Goal: Task Accomplishment & Management: Complete application form

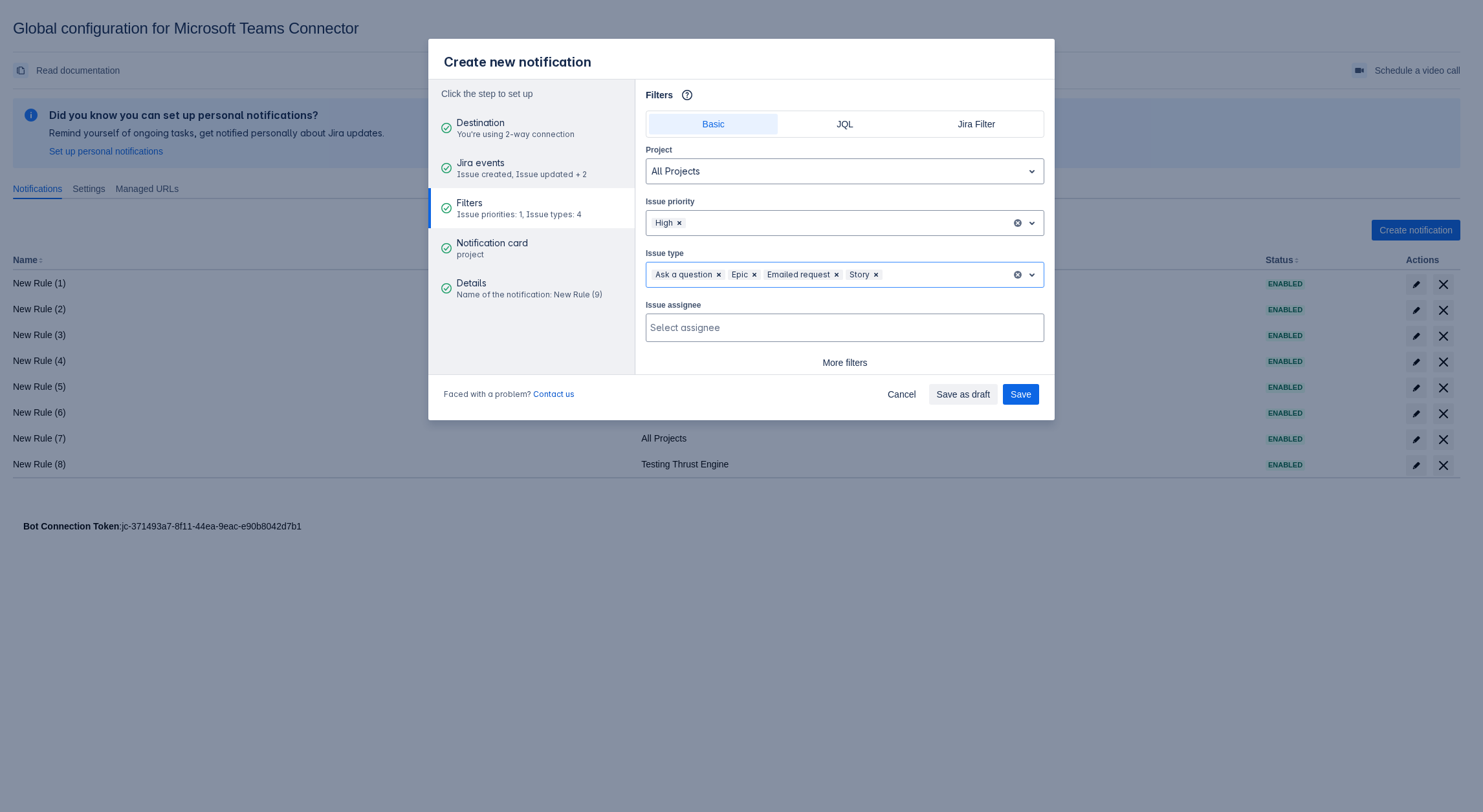
click at [881, 265] on div "Ask a question Epic Emailed request Story" at bounding box center [829, 274] width 366 height 20
click at [870, 272] on span "Clear" at bounding box center [876, 275] width 11 height 11
click at [837, 272] on span "Clear" at bounding box center [837, 275] width 11 height 11
click at [756, 272] on span "Clear" at bounding box center [755, 275] width 11 height 11
click at [710, 272] on div "Ask a question" at bounding box center [682, 275] width 61 height 11
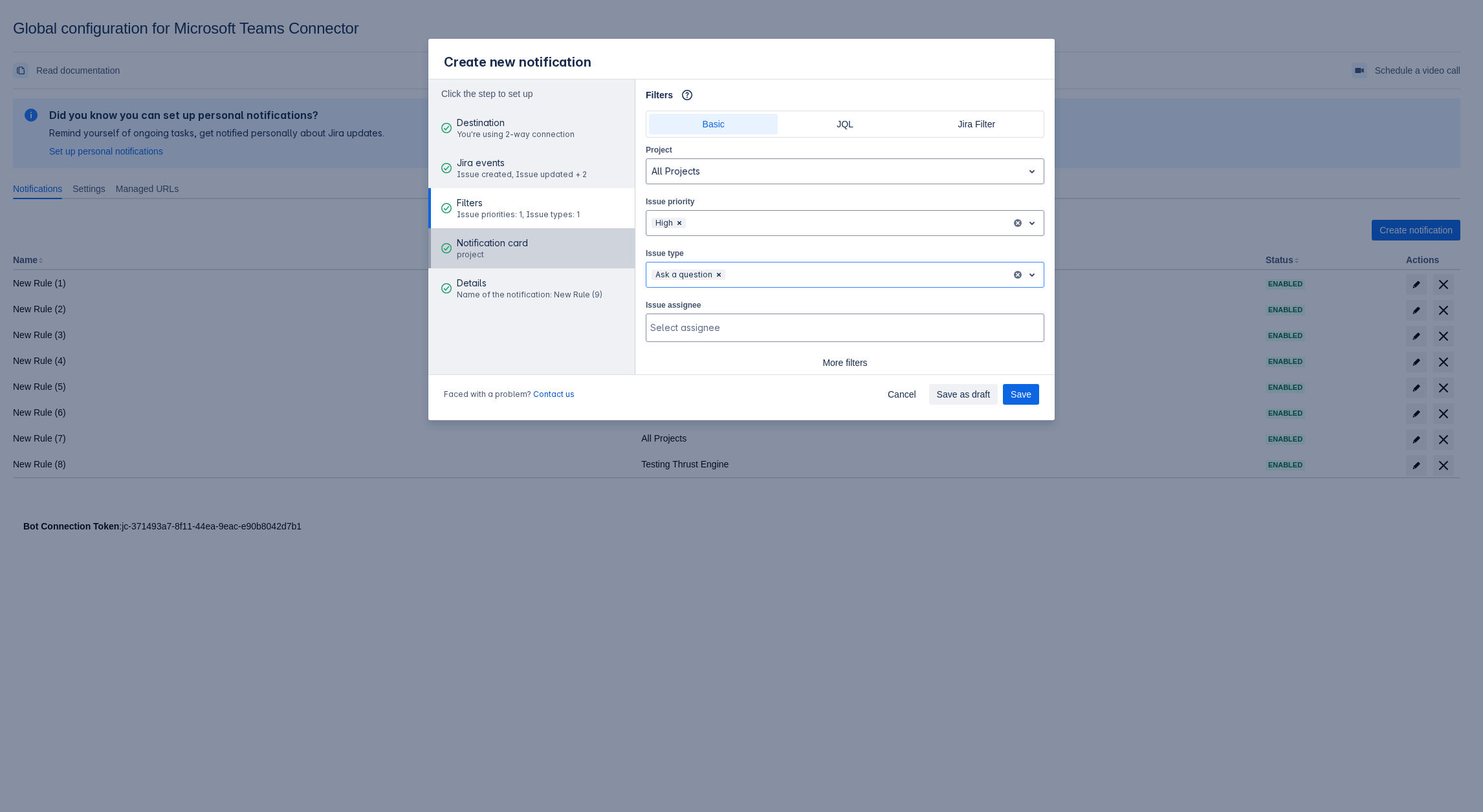
click at [562, 255] on button "Notification card project" at bounding box center [531, 248] width 206 height 40
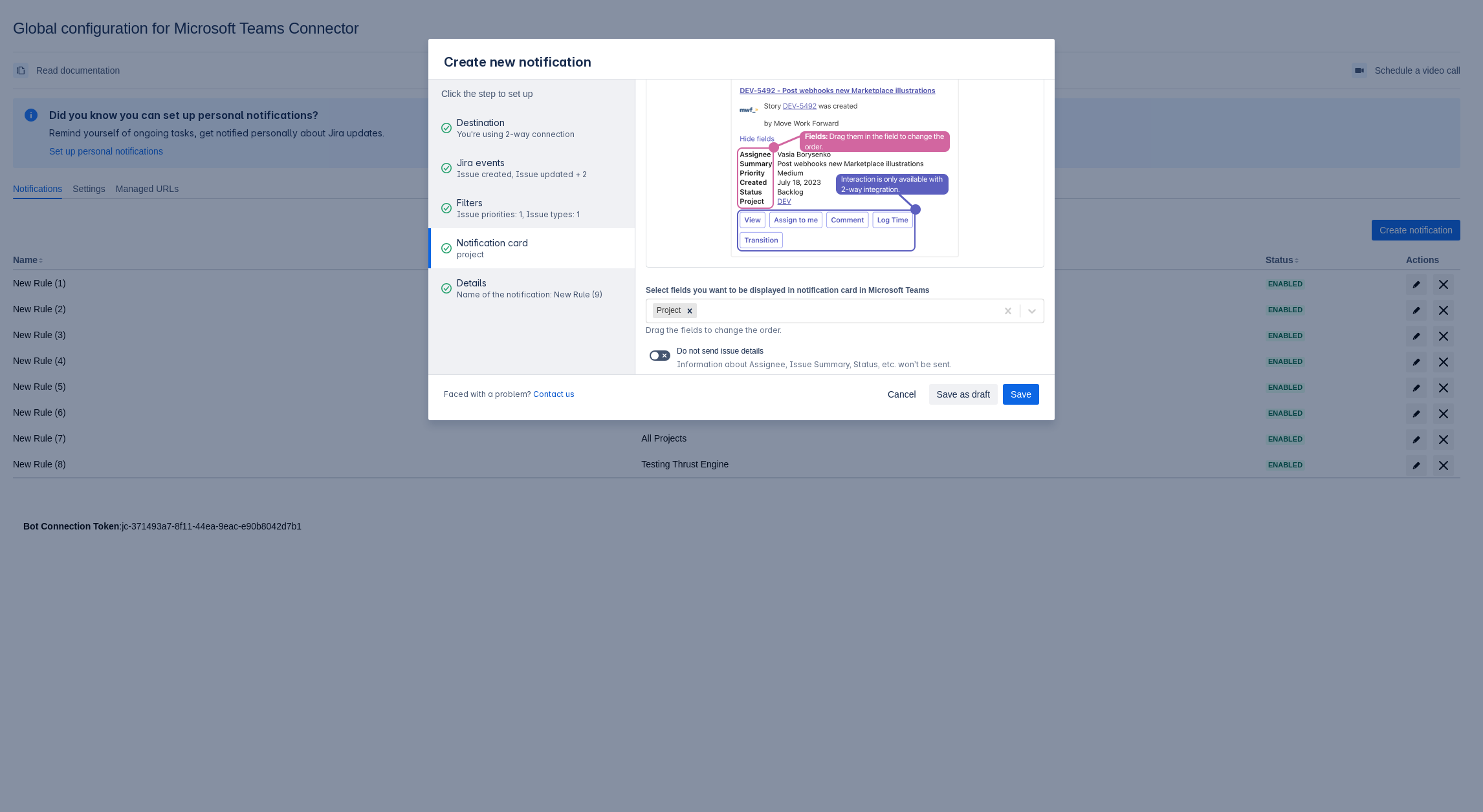
scroll to position [155, 0]
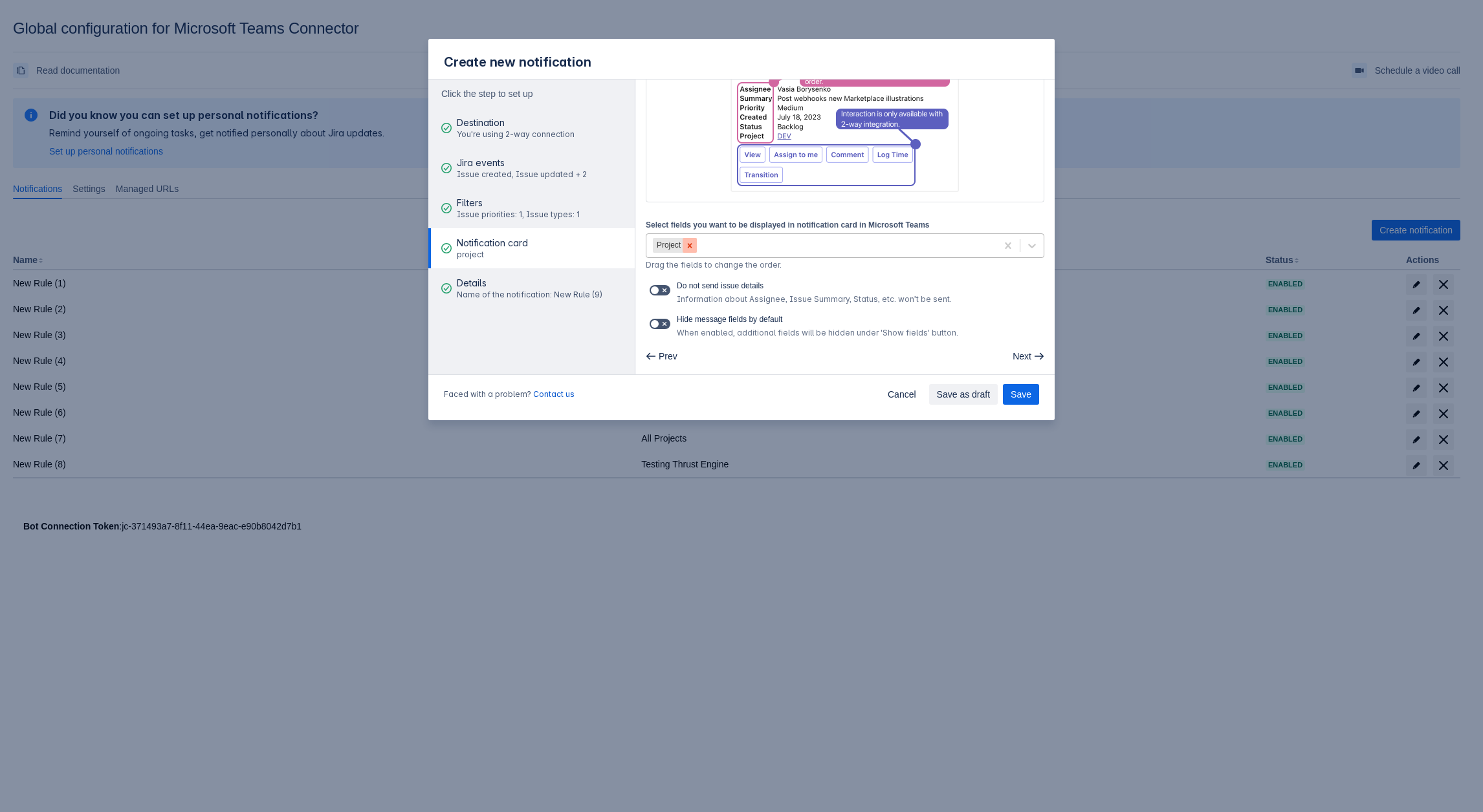
click at [688, 243] on icon at bounding box center [690, 245] width 5 height 5
click at [661, 289] on span at bounding box center [665, 290] width 11 height 11
click at [658, 289] on input "checkbox" at bounding box center [654, 290] width 9 height 9
checkbox input "true"
click at [661, 319] on span at bounding box center [665, 324] width 11 height 11
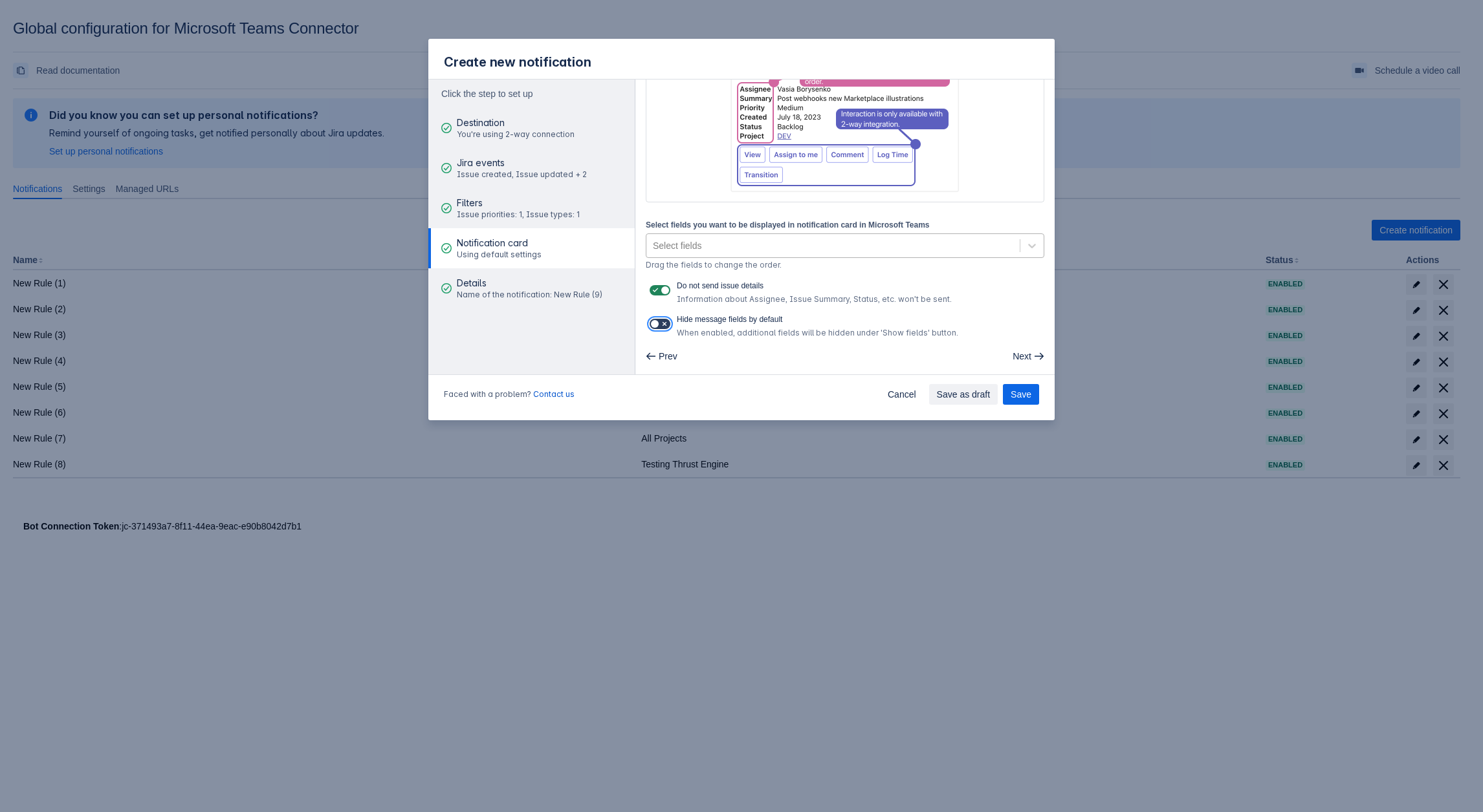
click at [658, 320] on input "checkbox" at bounding box center [654, 324] width 9 height 9
click at [663, 327] on span at bounding box center [665, 324] width 11 height 11
click at [658, 327] on input "checkbox" at bounding box center [654, 324] width 9 height 9
checkbox input "false"
click at [665, 289] on span at bounding box center [665, 290] width 11 height 11
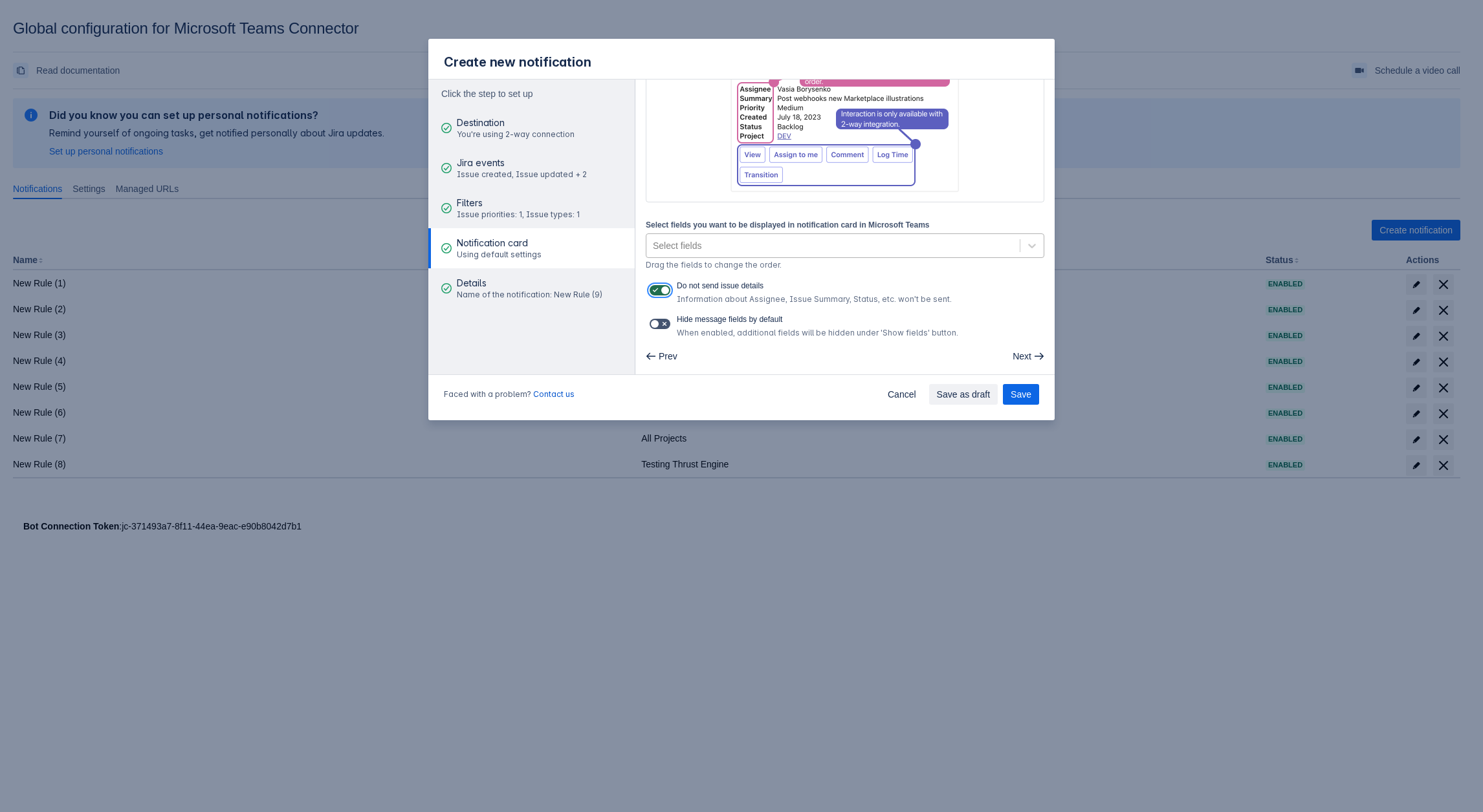
click at [658, 289] on input "checkbox" at bounding box center [654, 290] width 9 height 9
checkbox input "false"
drag, startPoint x: 781, startPoint y: 279, endPoint x: 678, endPoint y: 279, distance: 103.0
click at [678, 279] on div "Select fields you want to be displayed in notification card in Microsoft Teams …" at bounding box center [845, 278] width 398 height 120
copy span "Do not send issue details"
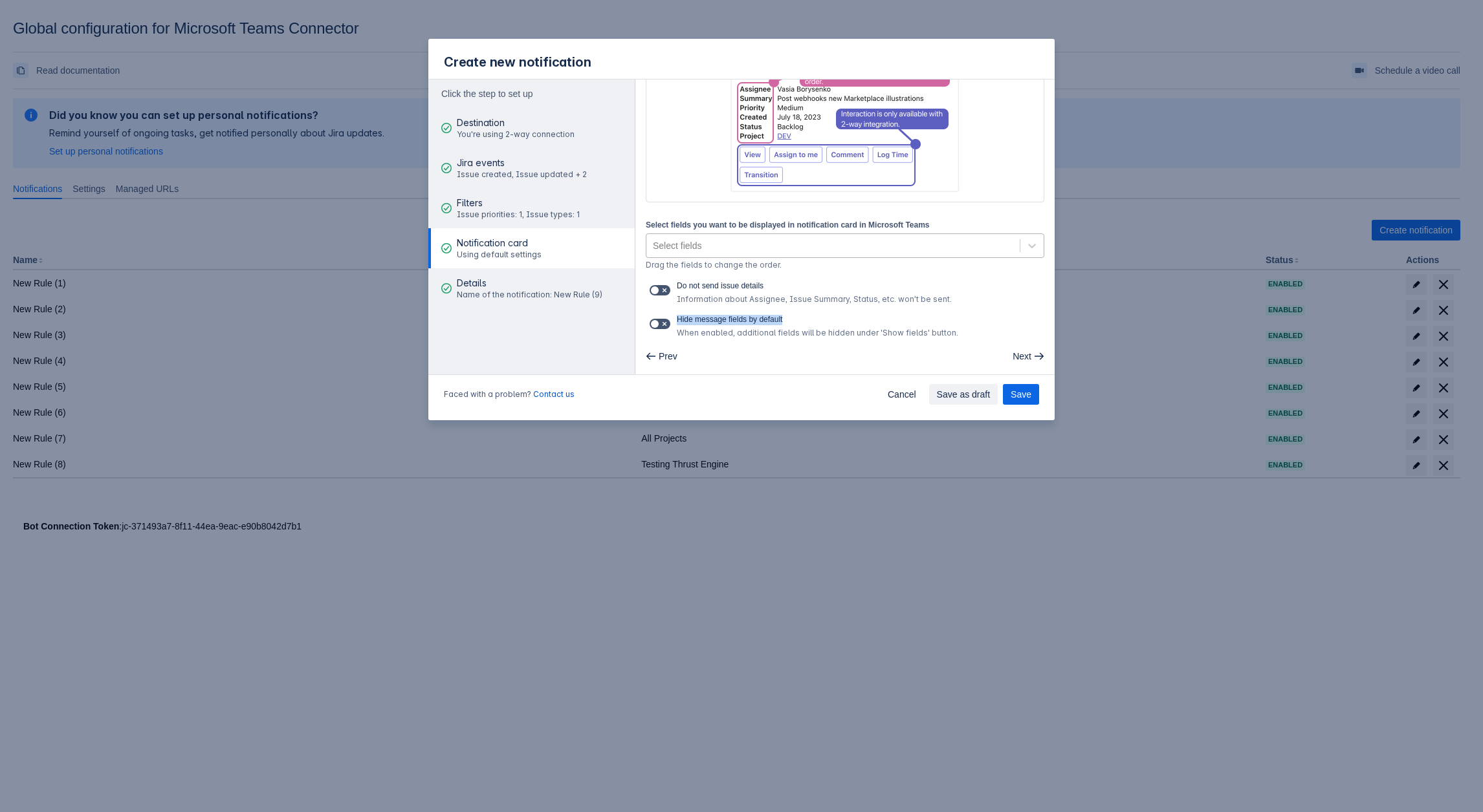
drag, startPoint x: 812, startPoint y: 319, endPoint x: 679, endPoint y: 309, distance: 133.4
click at [679, 309] on div "Select fields you want to be displayed in notification card in Microsoft Teams …" at bounding box center [845, 278] width 398 height 120
copy span "Hide message fields by default"
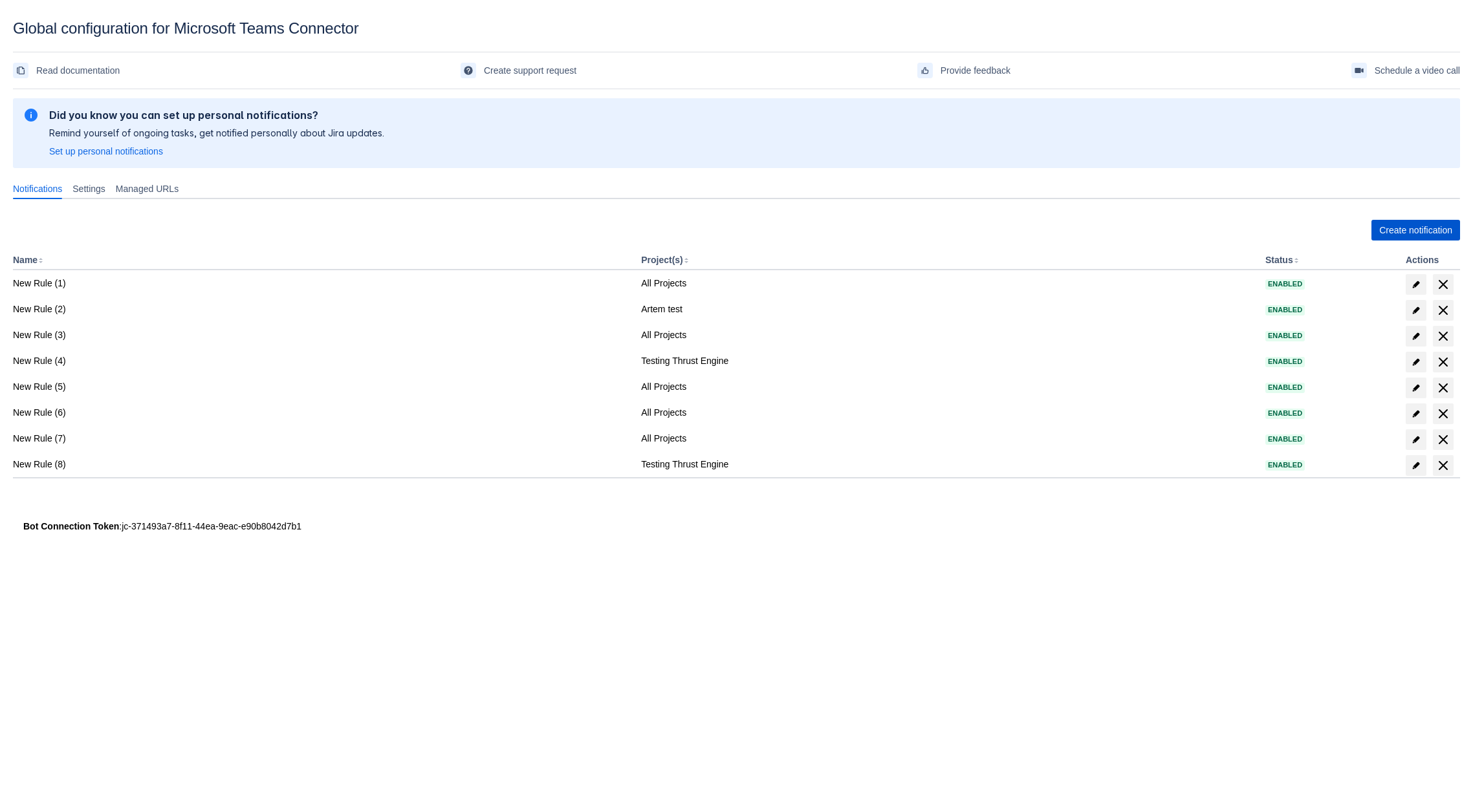
click at [1396, 239] on span "Create notification" at bounding box center [1415, 230] width 73 height 20
click at [1400, 222] on span "Create notification" at bounding box center [1415, 230] width 73 height 20
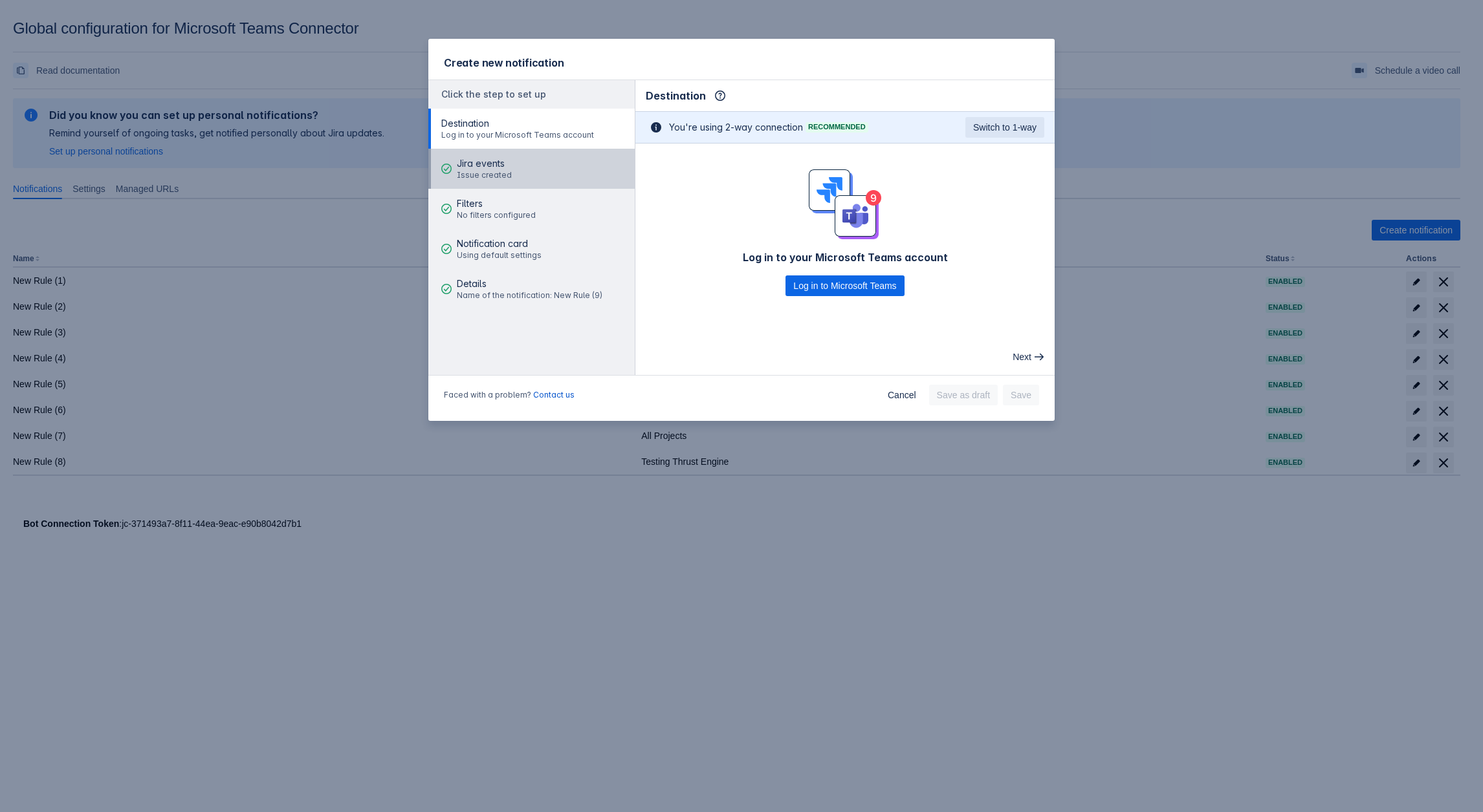
click at [468, 184] on div "Jira events Issue created" at bounding box center [484, 169] width 55 height 39
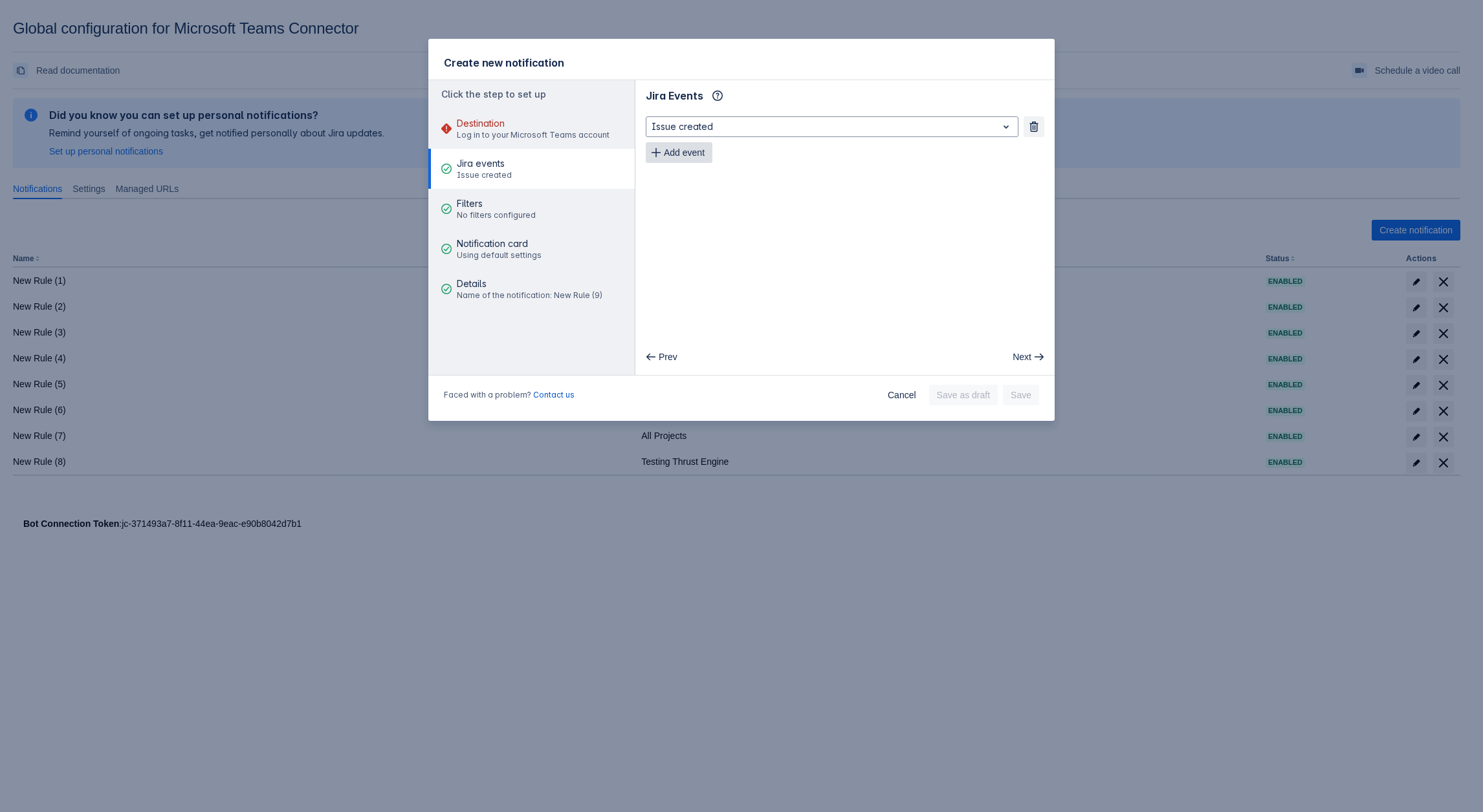
click at [679, 157] on span "Add event" at bounding box center [684, 152] width 41 height 20
click at [516, 204] on span "Filters" at bounding box center [495, 204] width 79 height 13
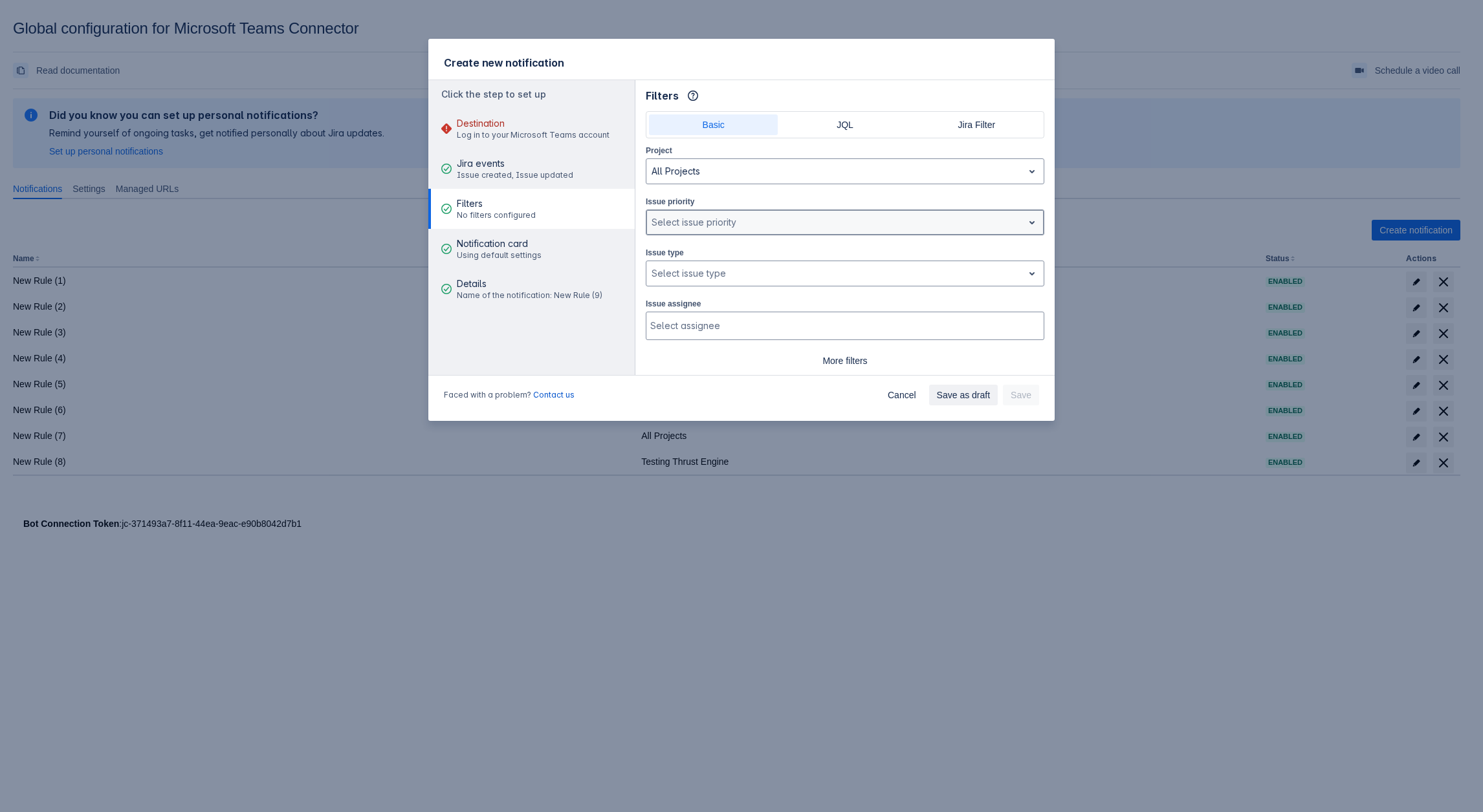
click at [711, 225] on div at bounding box center [835, 222] width 366 height 15
click at [769, 215] on div at bounding box center [835, 222] width 366 height 15
click at [742, 263] on div "Select issue type" at bounding box center [834, 273] width 376 height 20
click at [675, 339] on div "Ask a question" at bounding box center [845, 335] width 398 height 20
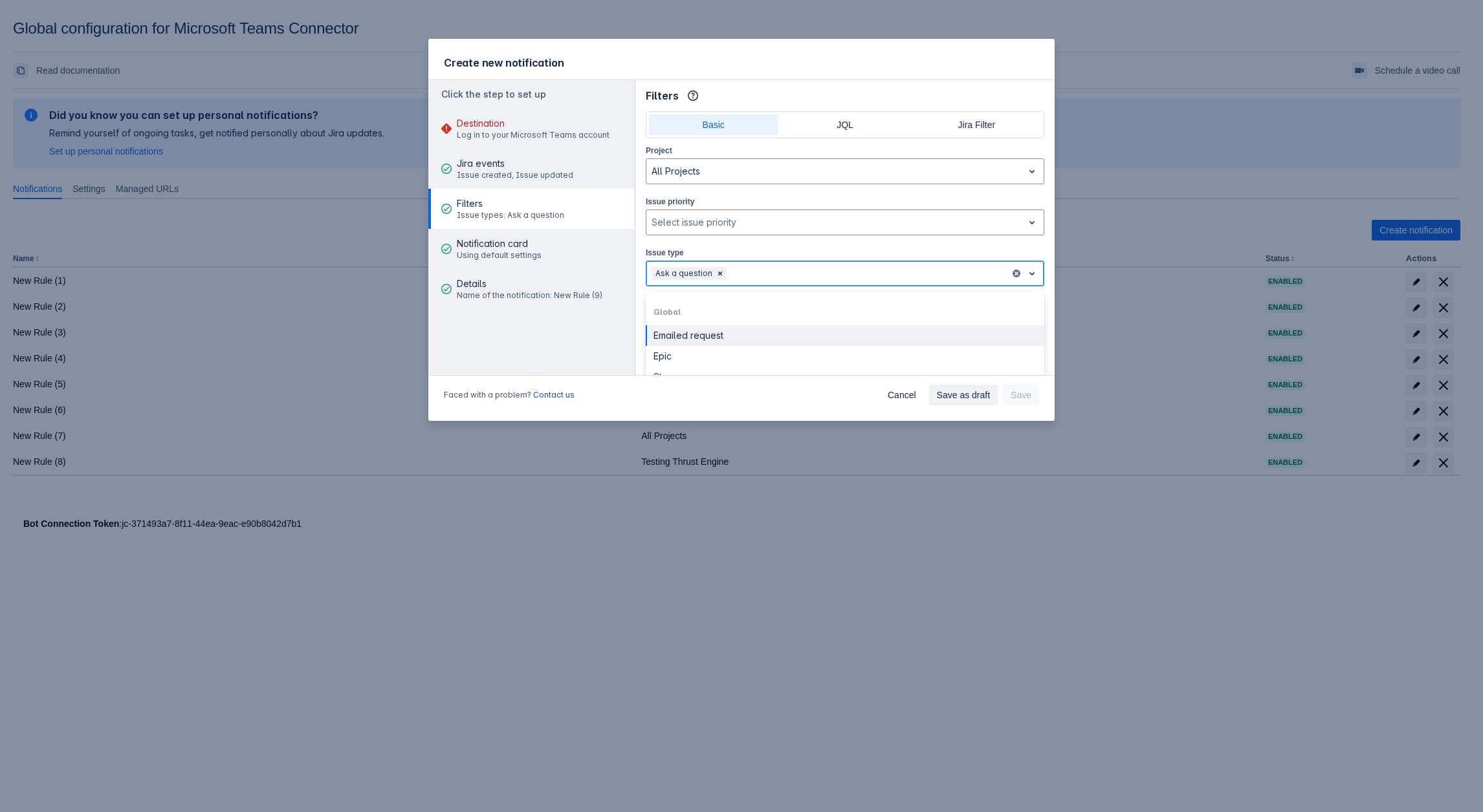
click at [746, 263] on div "Ask a question" at bounding box center [828, 273] width 364 height 20
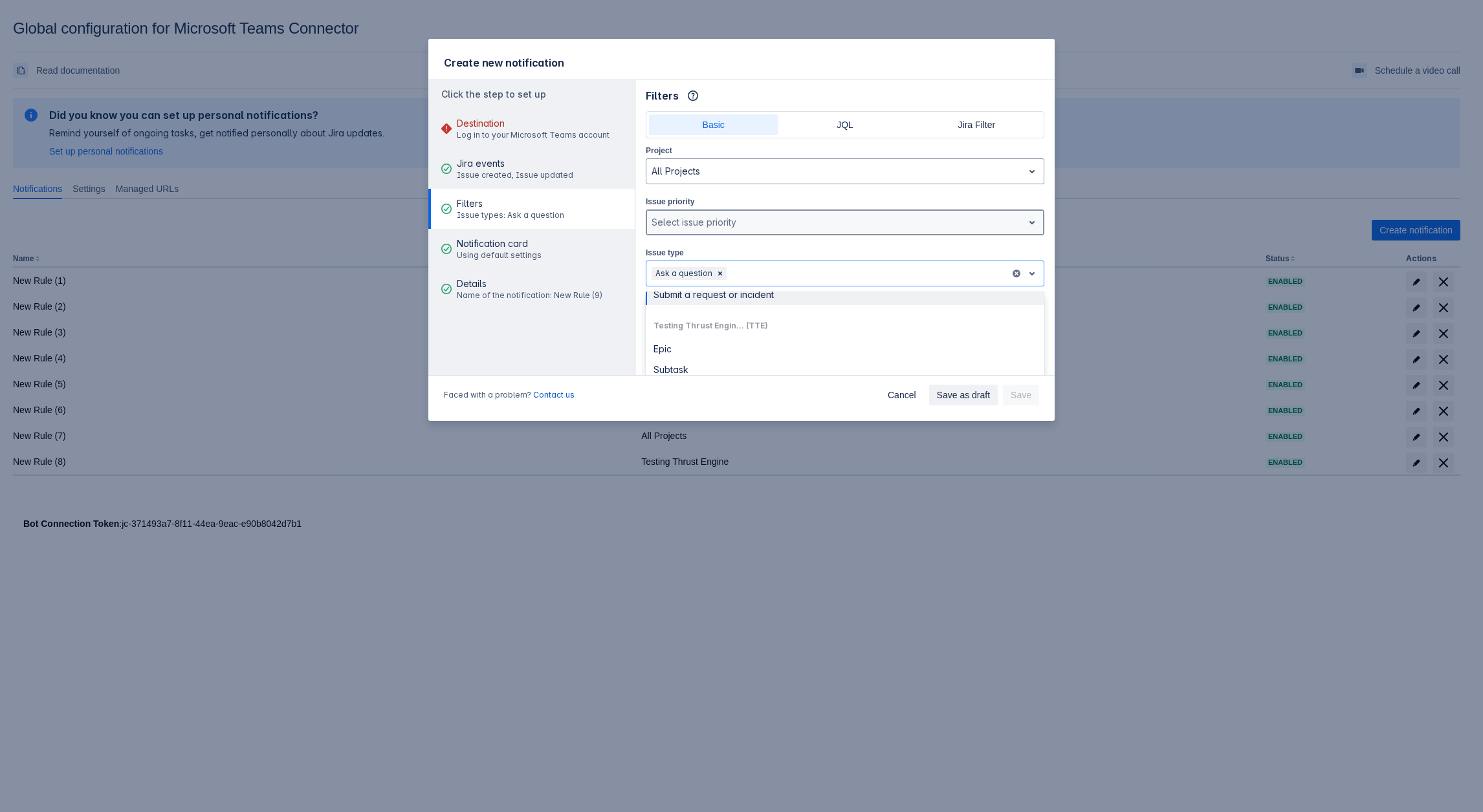
click at [735, 228] on div at bounding box center [835, 222] width 366 height 15
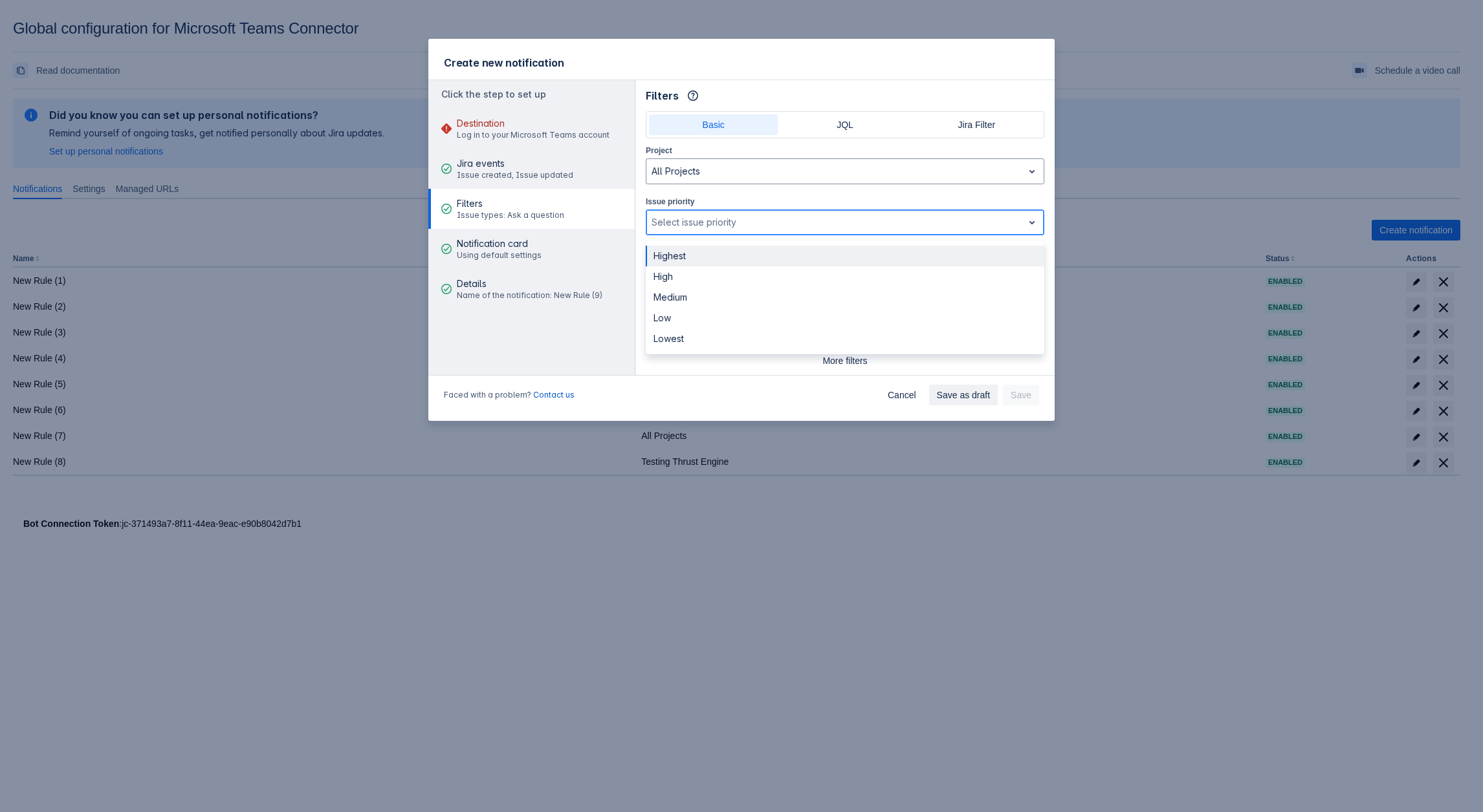
click at [735, 228] on div at bounding box center [835, 222] width 366 height 15
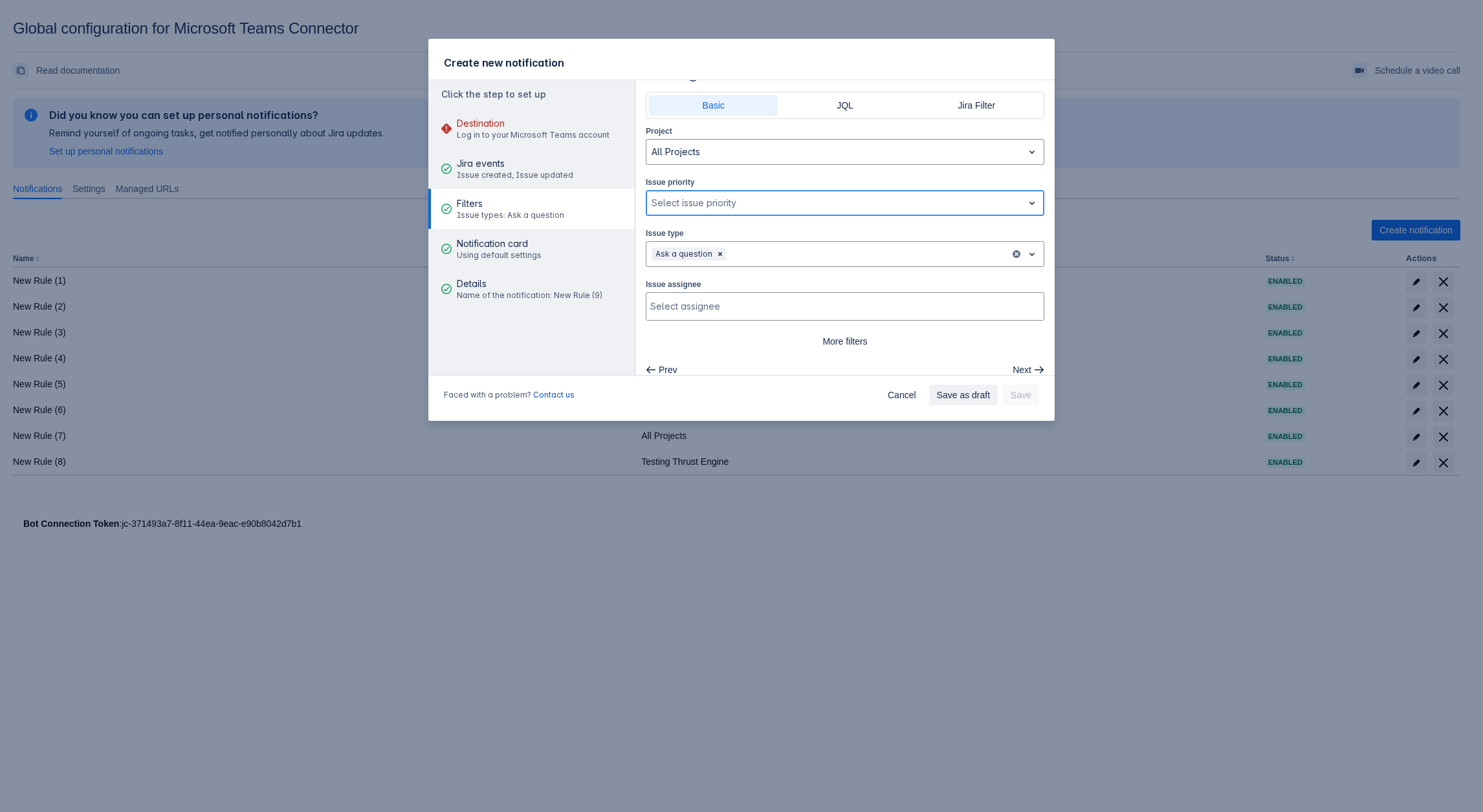
scroll to position [30, 0]
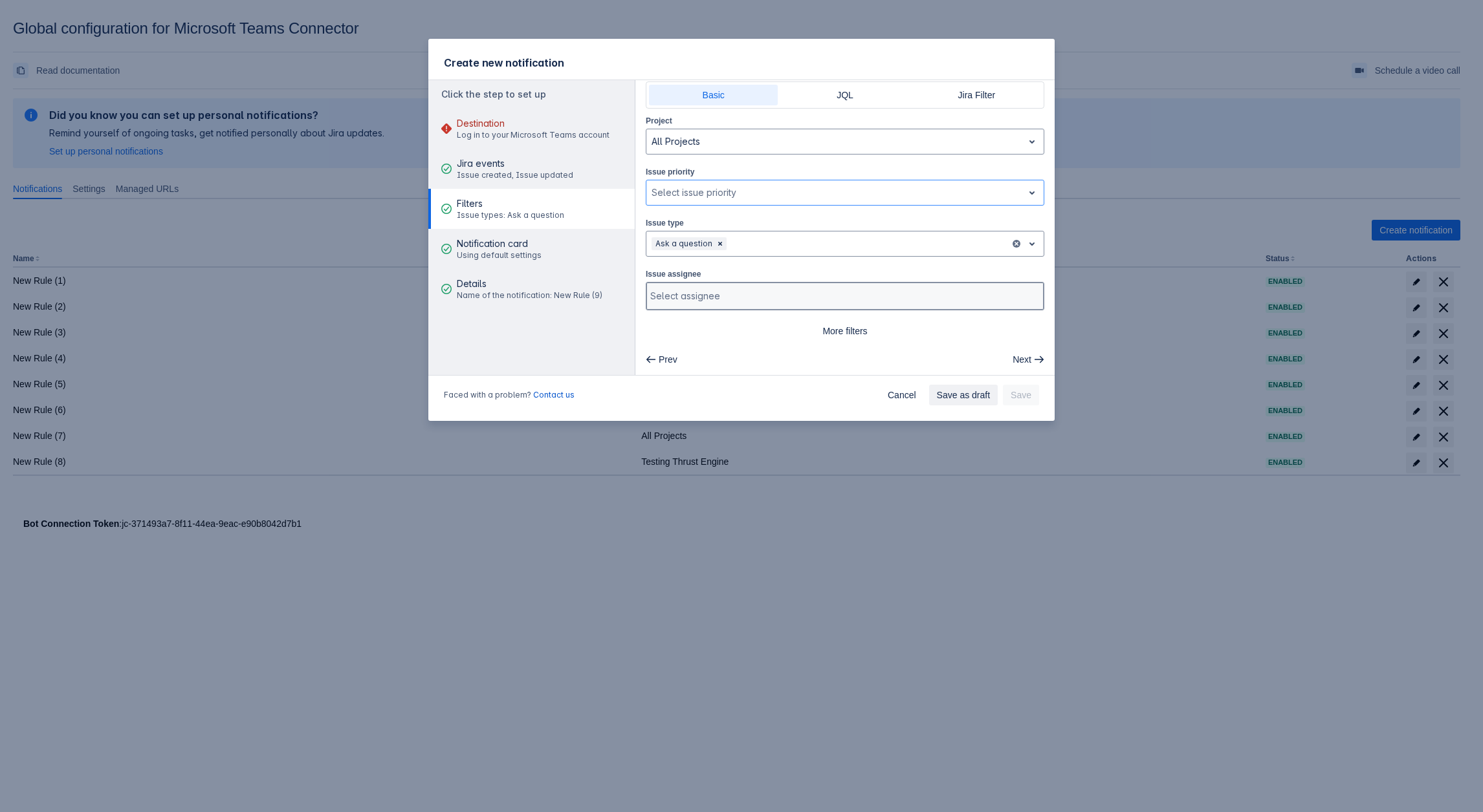
click at [680, 292] on div at bounding box center [843, 296] width 387 height 13
click at [719, 222] on div "Issue type , multiple selections available, Ask a question" at bounding box center [845, 237] width 398 height 41
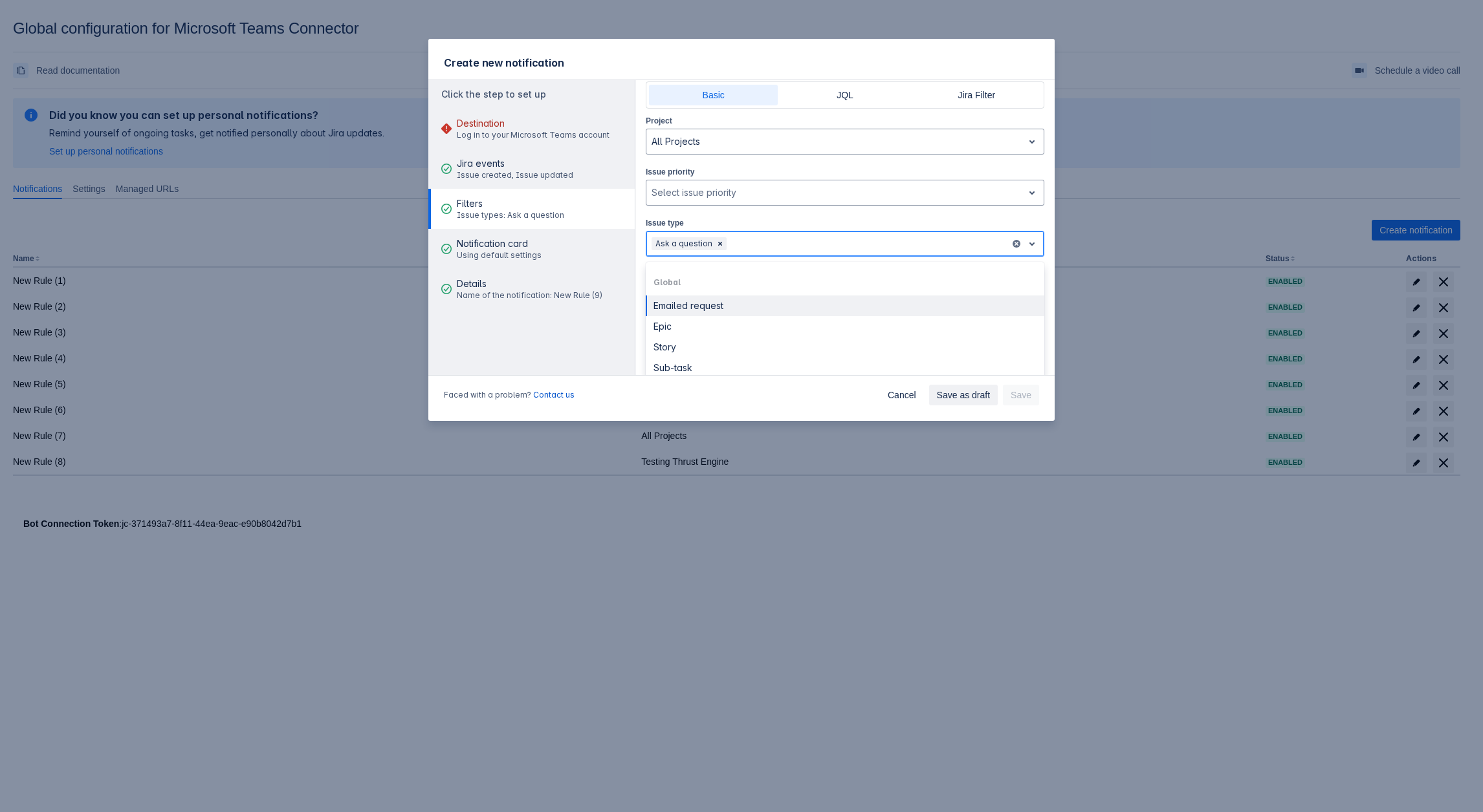
click at [737, 233] on div "Ask a question" at bounding box center [828, 243] width 364 height 20
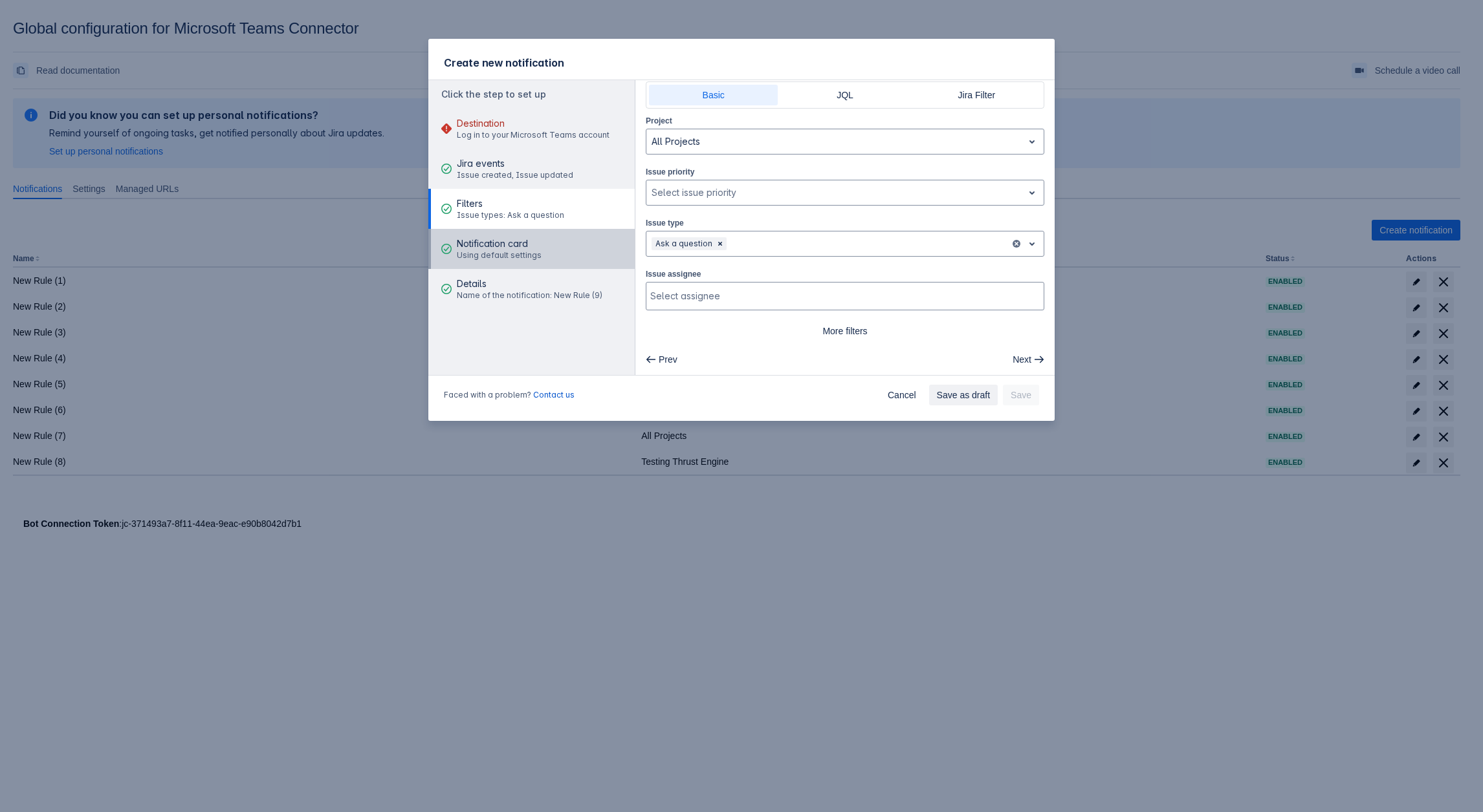
click at [530, 260] on span "Using default settings" at bounding box center [499, 255] width 85 height 11
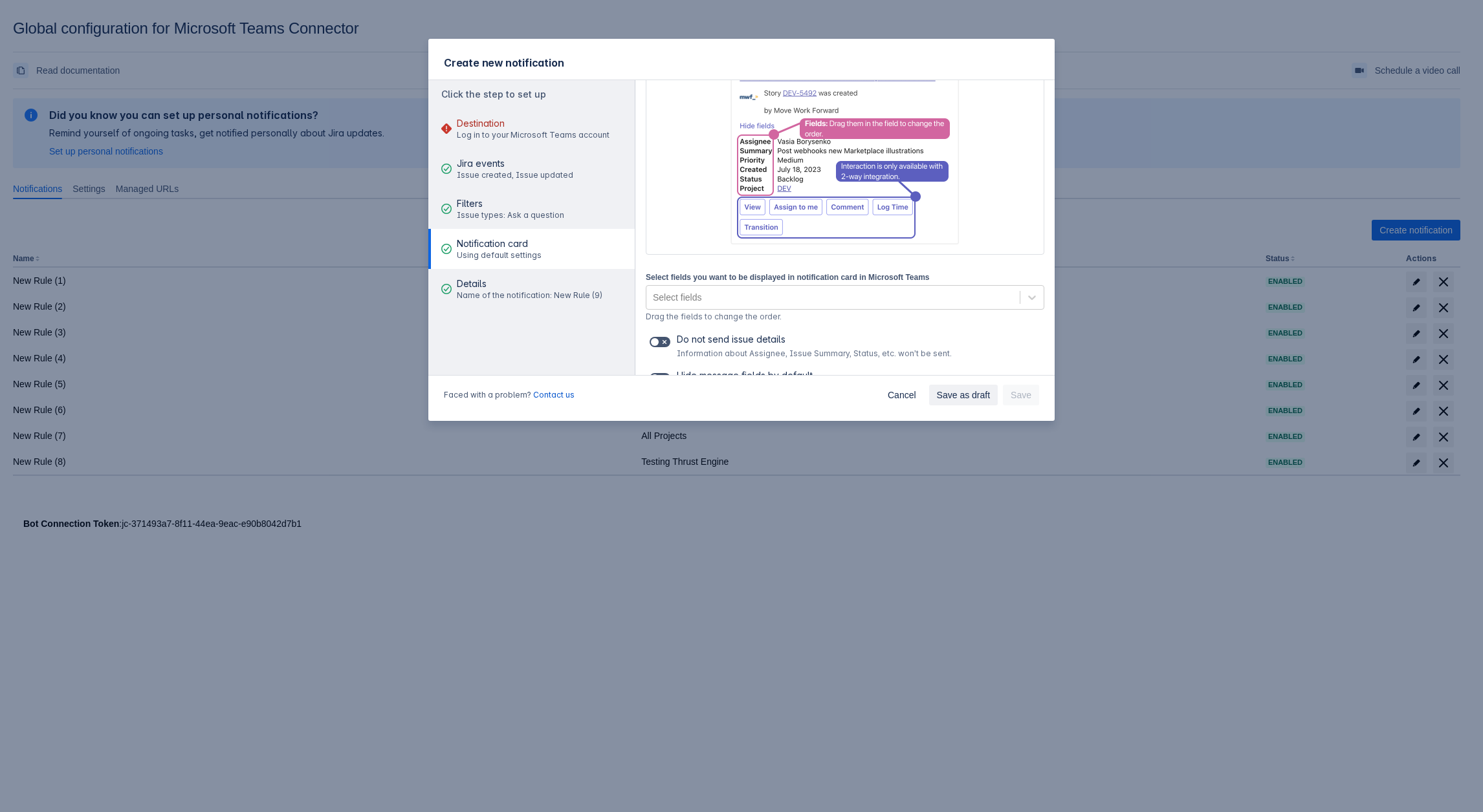
scroll to position [155, 0]
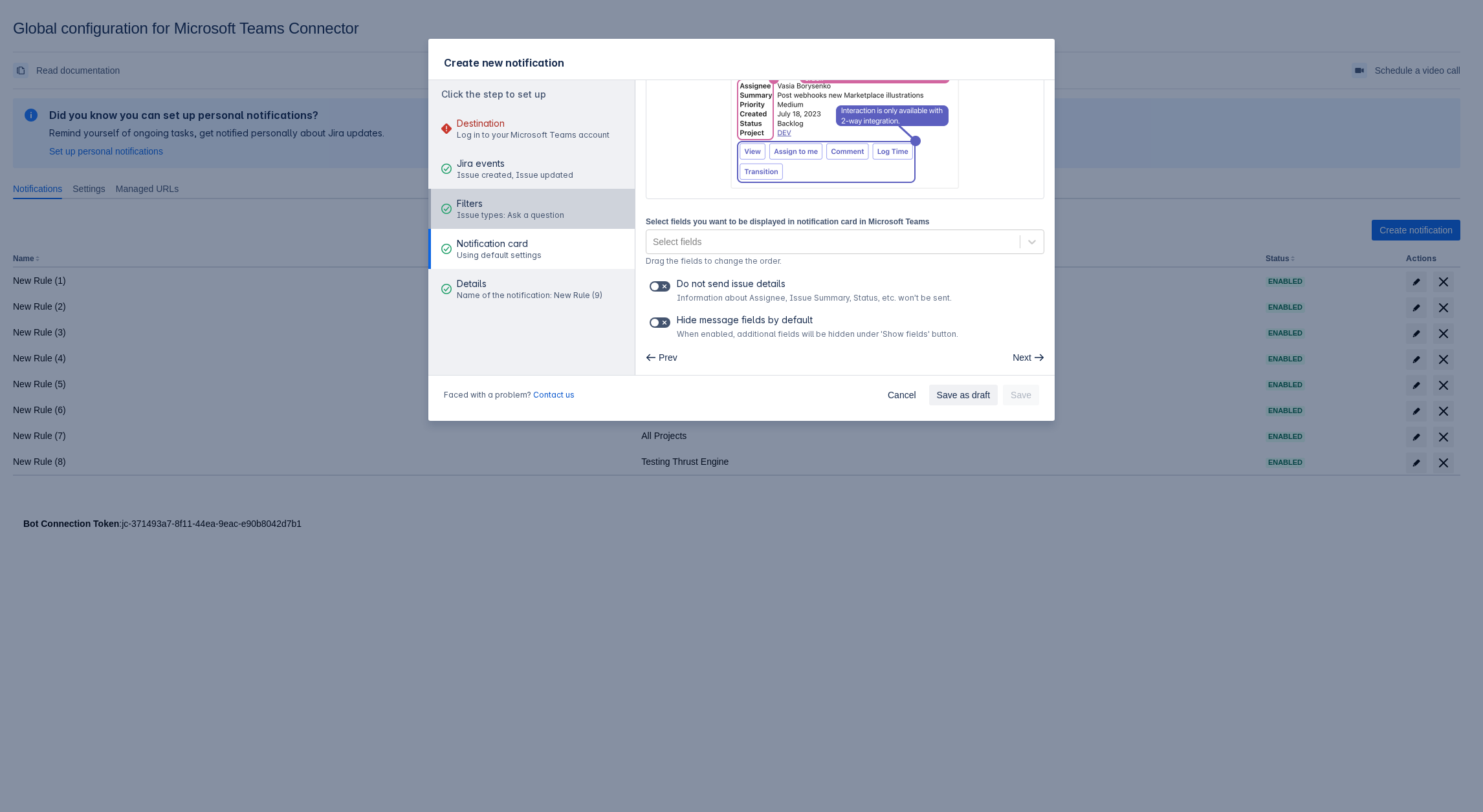
click at [495, 196] on div "Filters Issue types: Ask a question" at bounding box center [510, 209] width 107 height 39
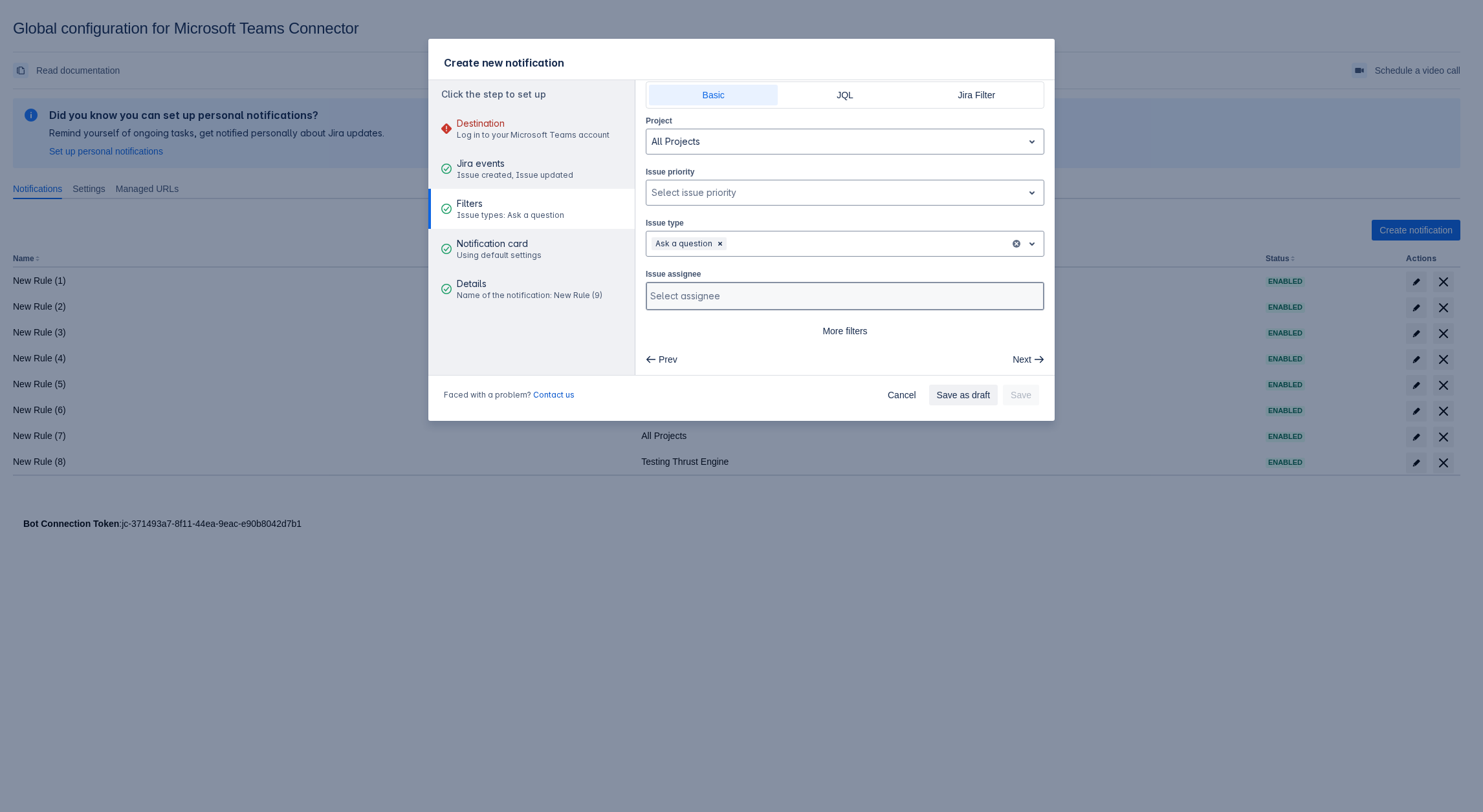
click at [772, 286] on div "Select assignee" at bounding box center [843, 296] width 395 height 26
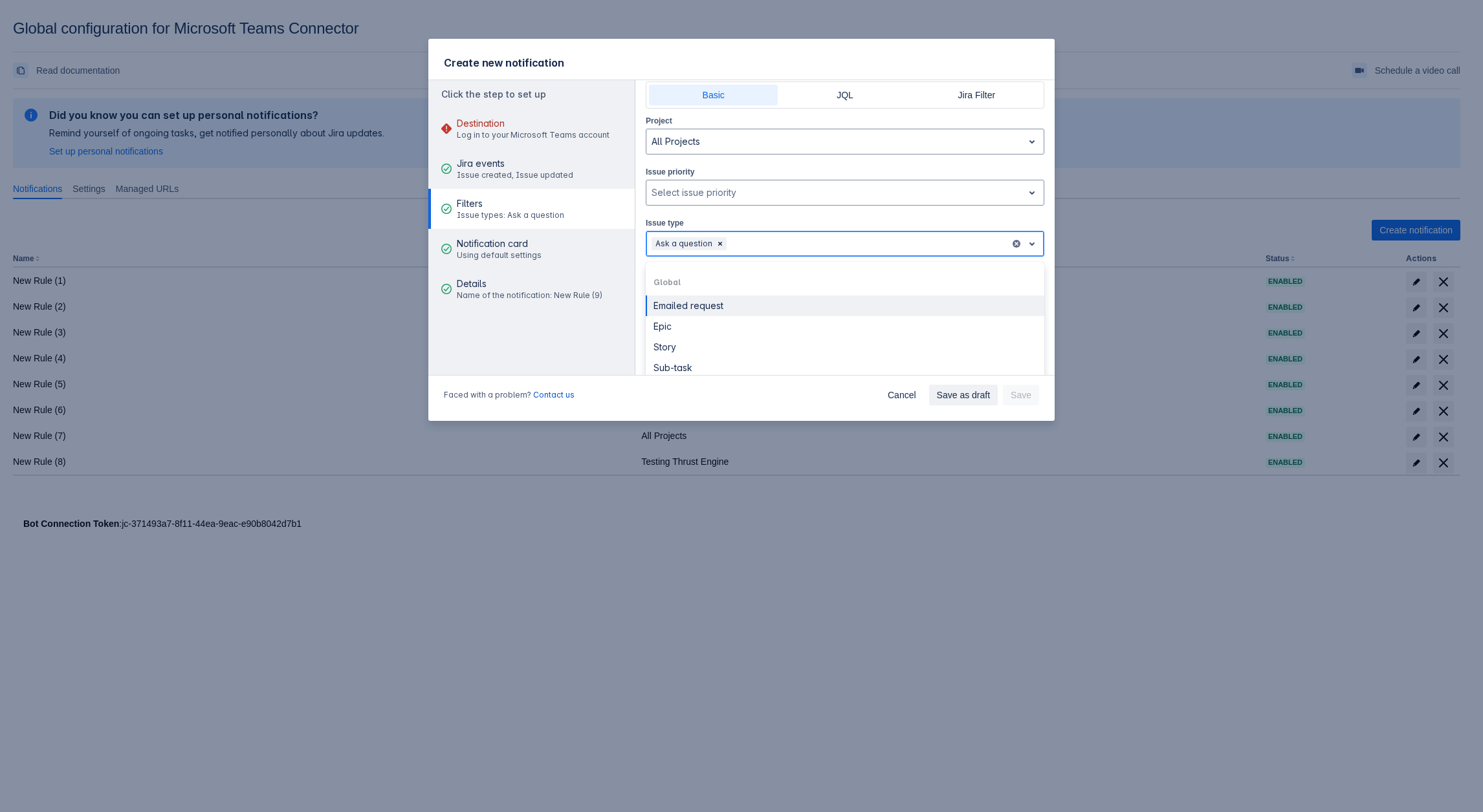
click at [779, 243] on div at bounding box center [867, 243] width 276 height 15
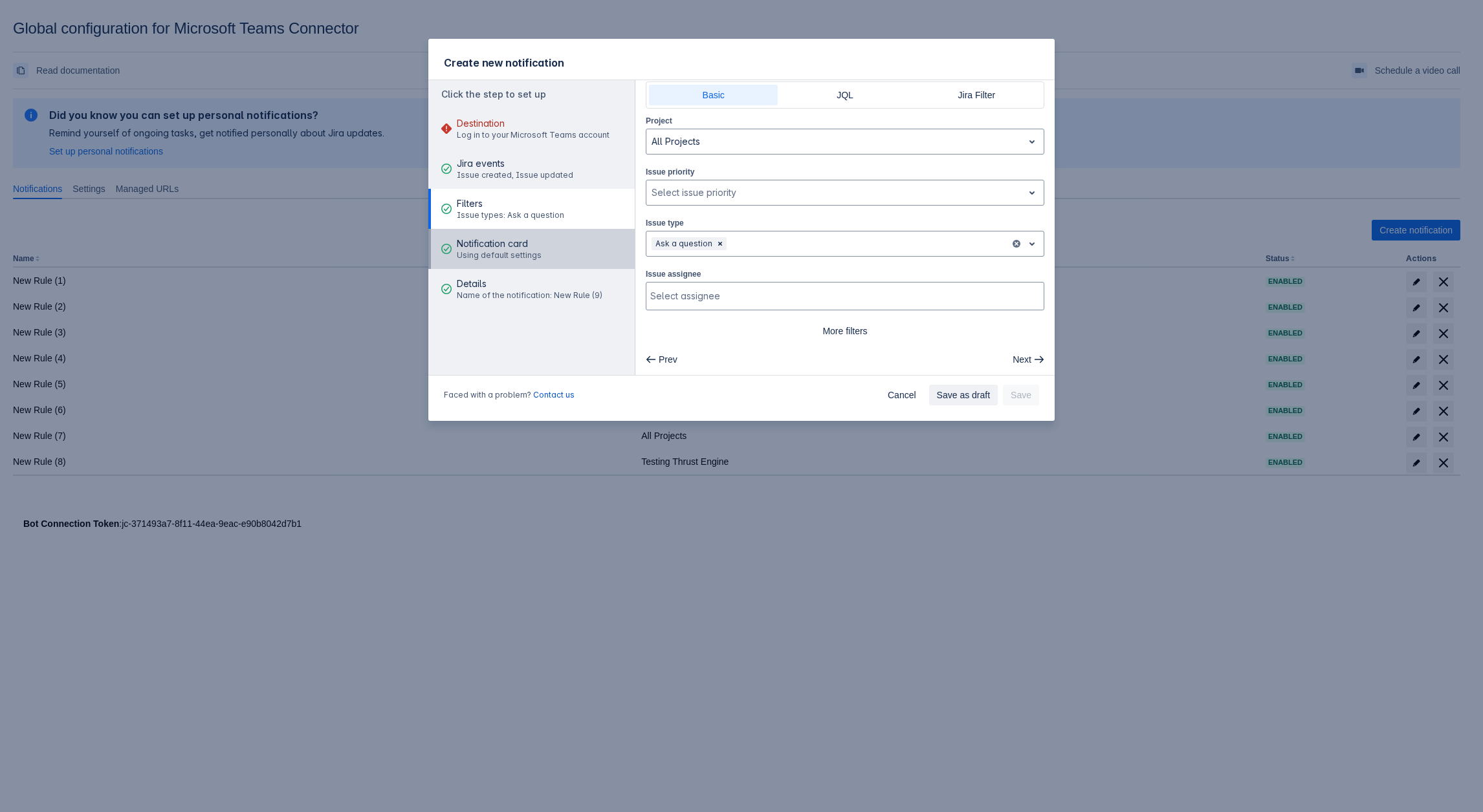
click at [503, 251] on span "Using default settings" at bounding box center [499, 255] width 85 height 11
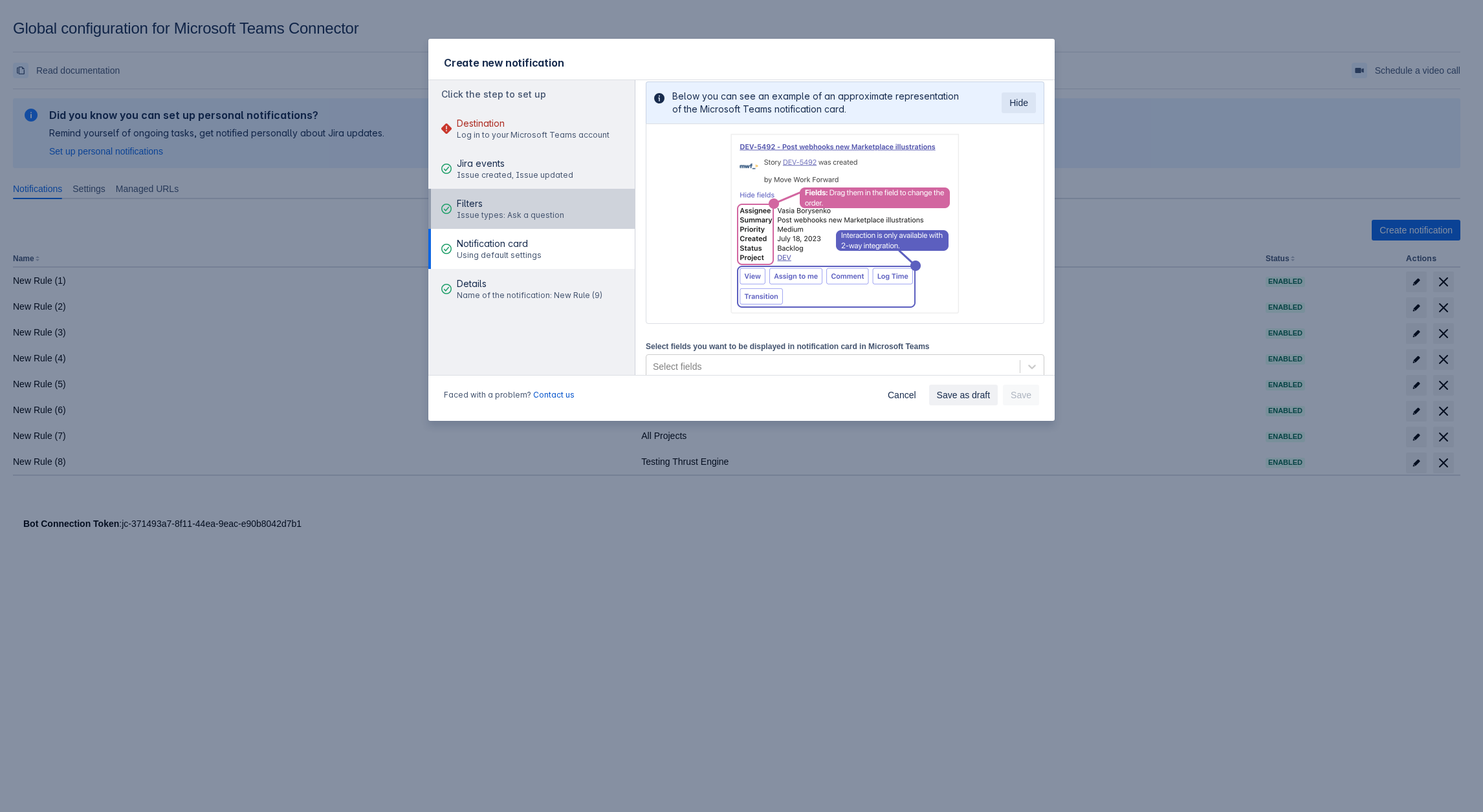
click at [499, 213] on span "Issue types: Ask a question" at bounding box center [510, 216] width 107 height 11
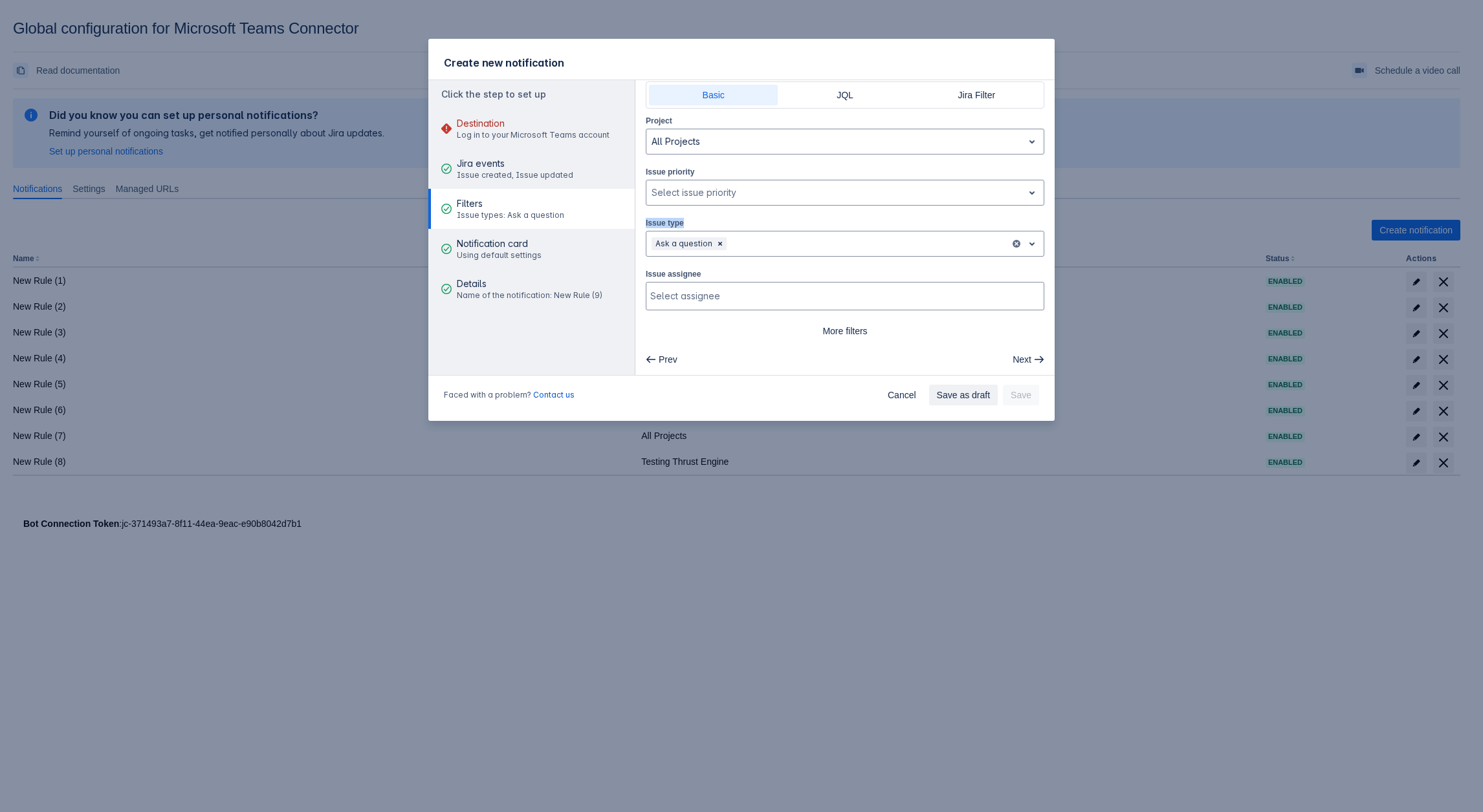
drag, startPoint x: 685, startPoint y: 219, endPoint x: 644, endPoint y: 220, distance: 41.0
click at [644, 220] on div "Basic JQL Jira Filter Project All Projects Issue priority , multiple selections…" at bounding box center [845, 211] width 419 height 260
copy label "Issue type"
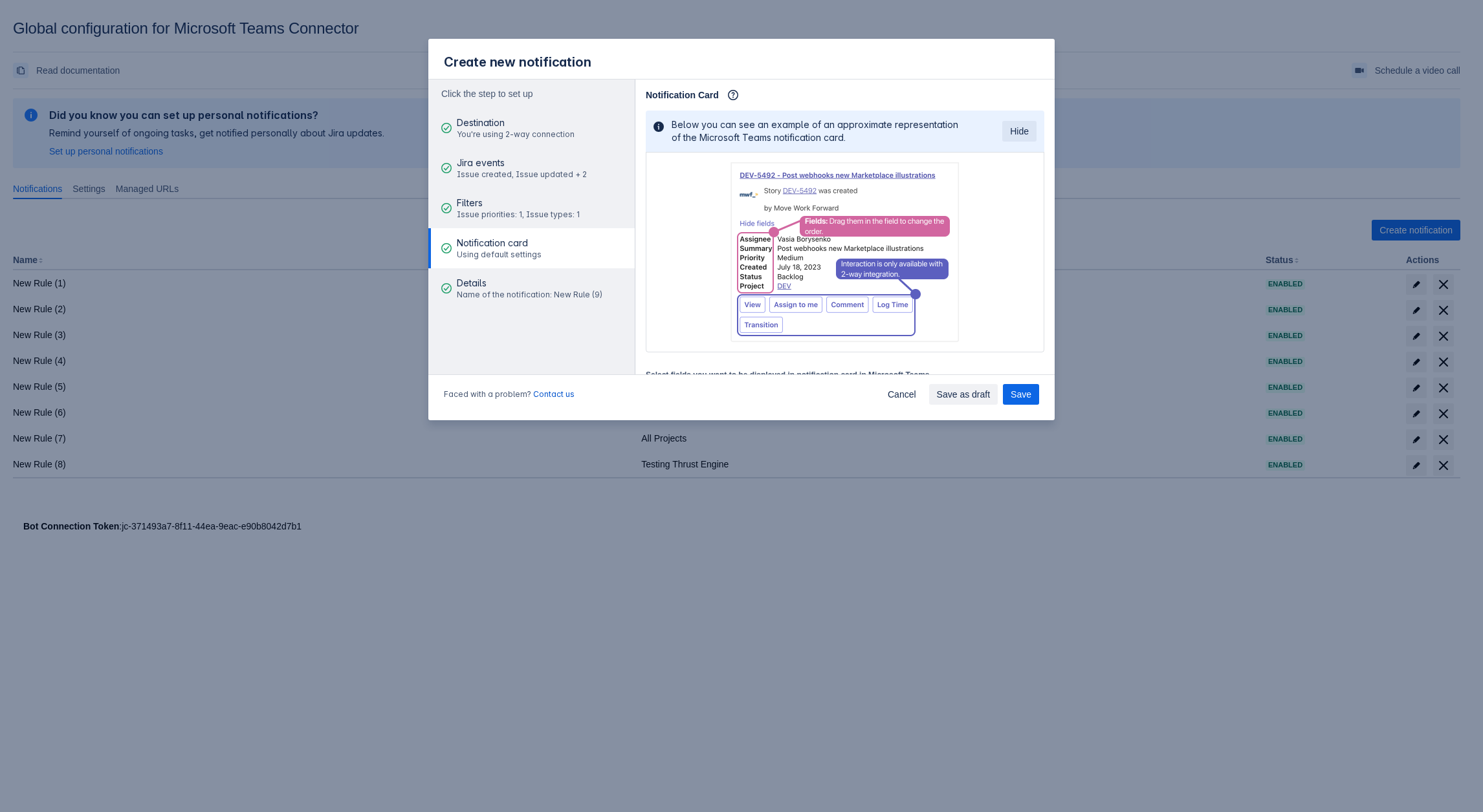
scroll to position [155, 0]
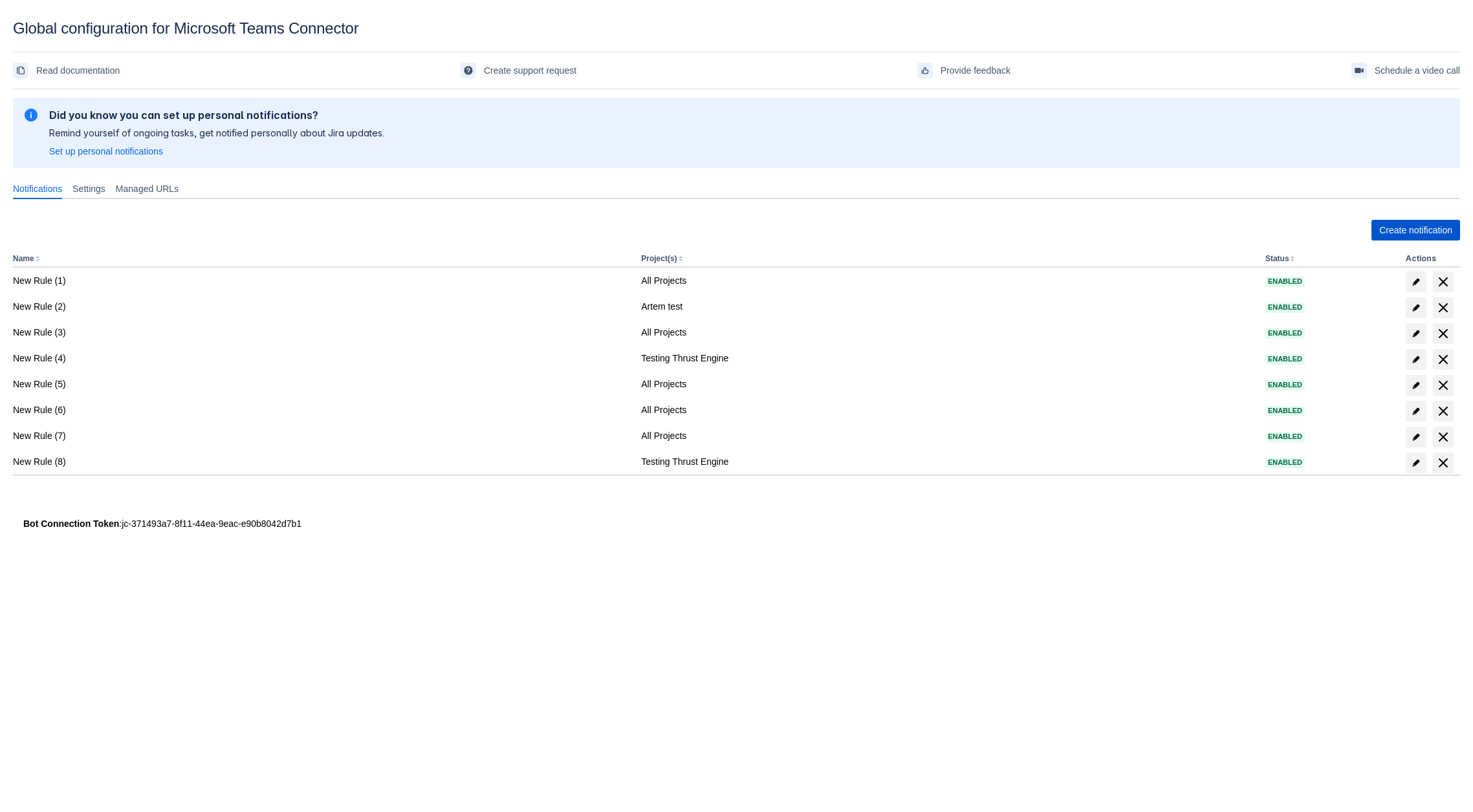
click at [1400, 224] on span "Create notification" at bounding box center [1415, 230] width 73 height 20
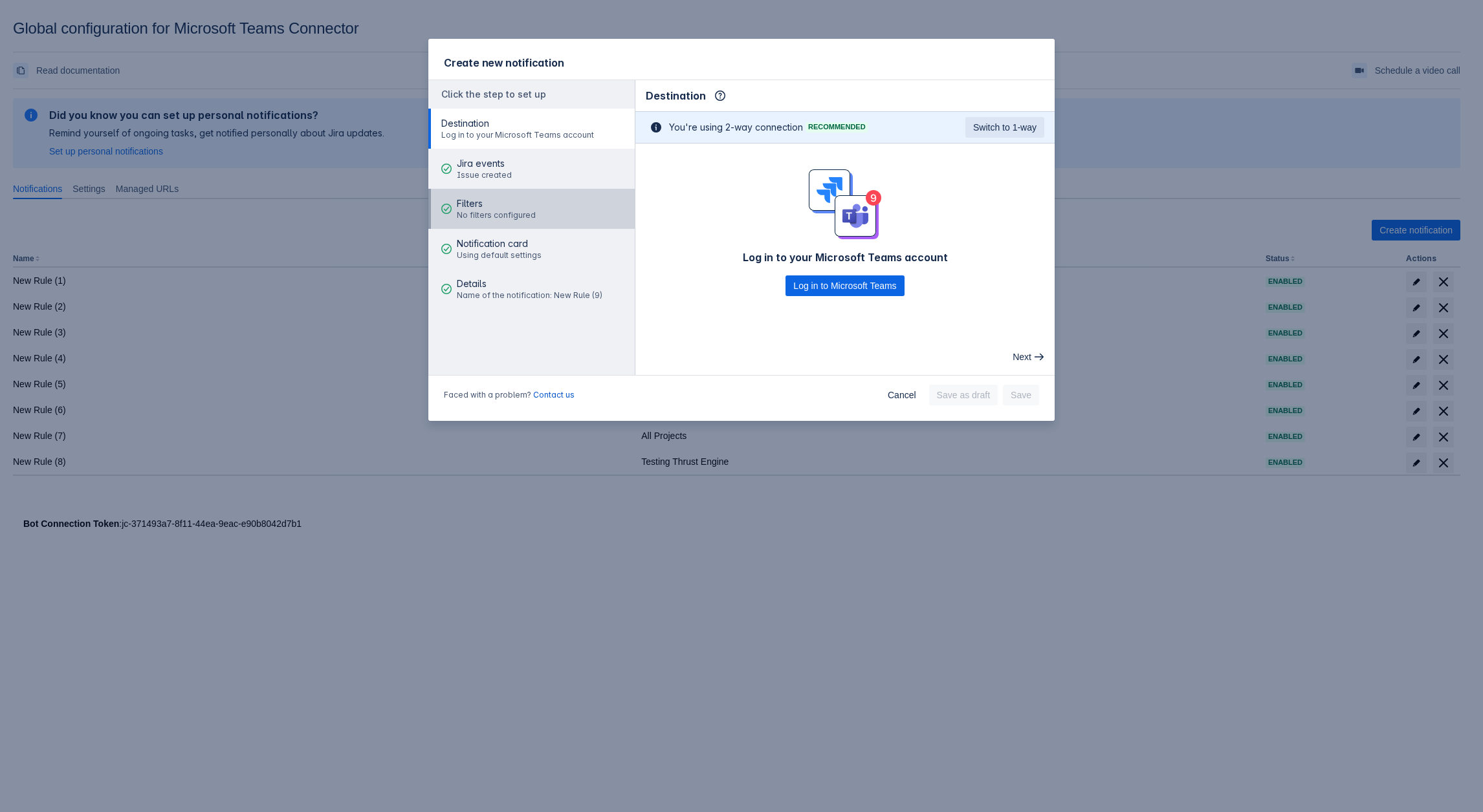
click at [472, 220] on span "No filters configured" at bounding box center [495, 216] width 79 height 11
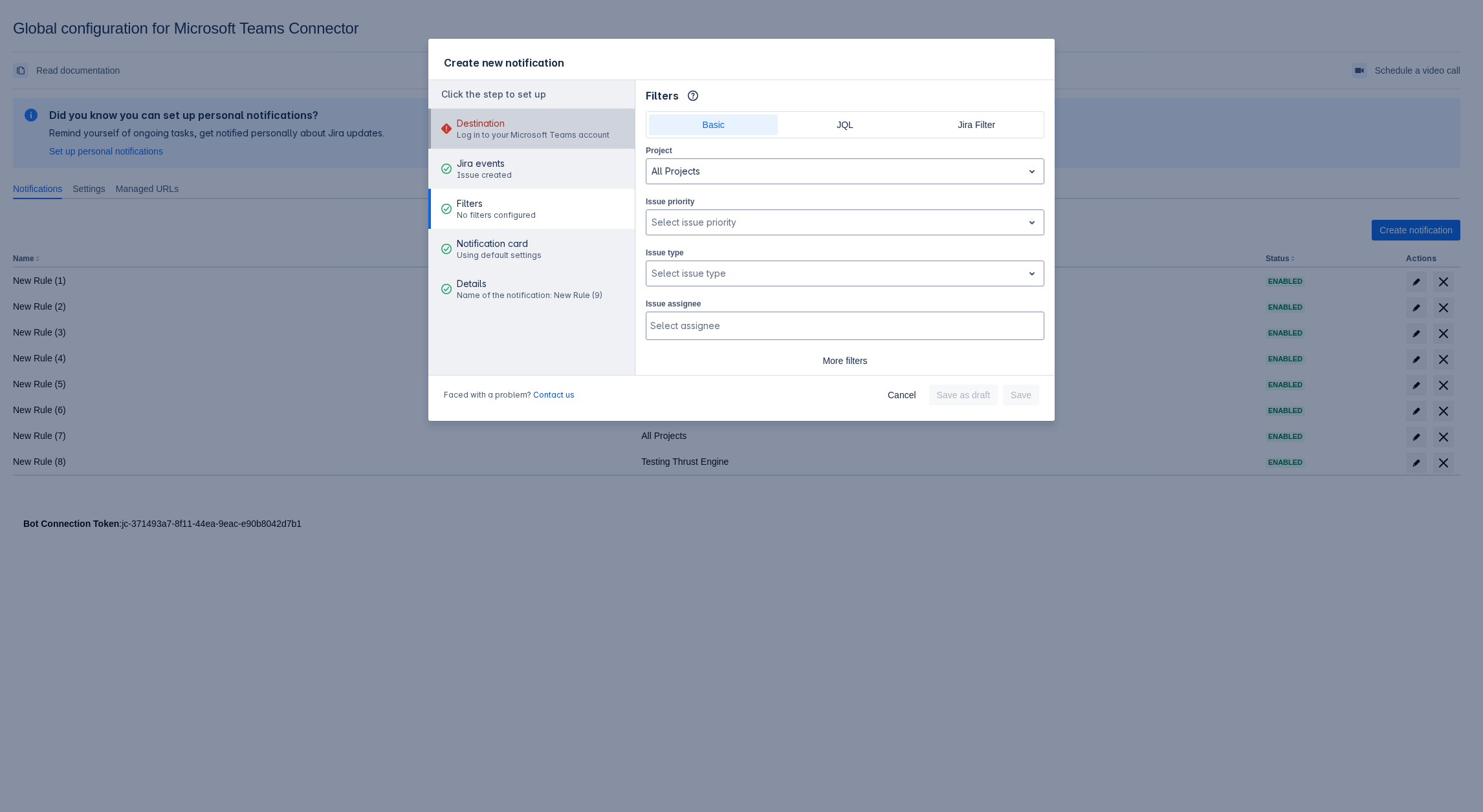
click at [550, 127] on span "Destination" at bounding box center [532, 124] width 153 height 13
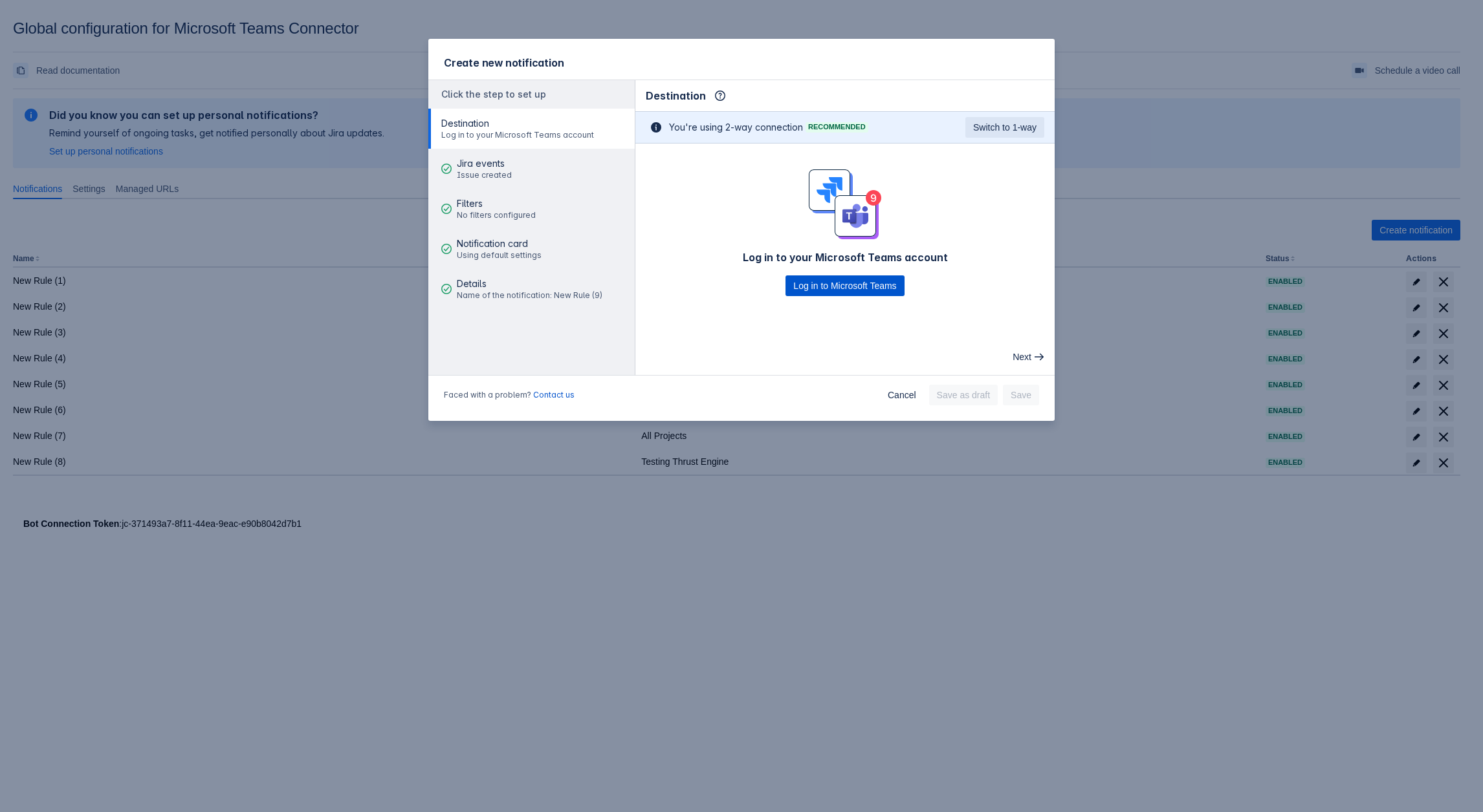
click at [828, 290] on span "Log in to Microsoft Teams" at bounding box center [845, 286] width 103 height 20
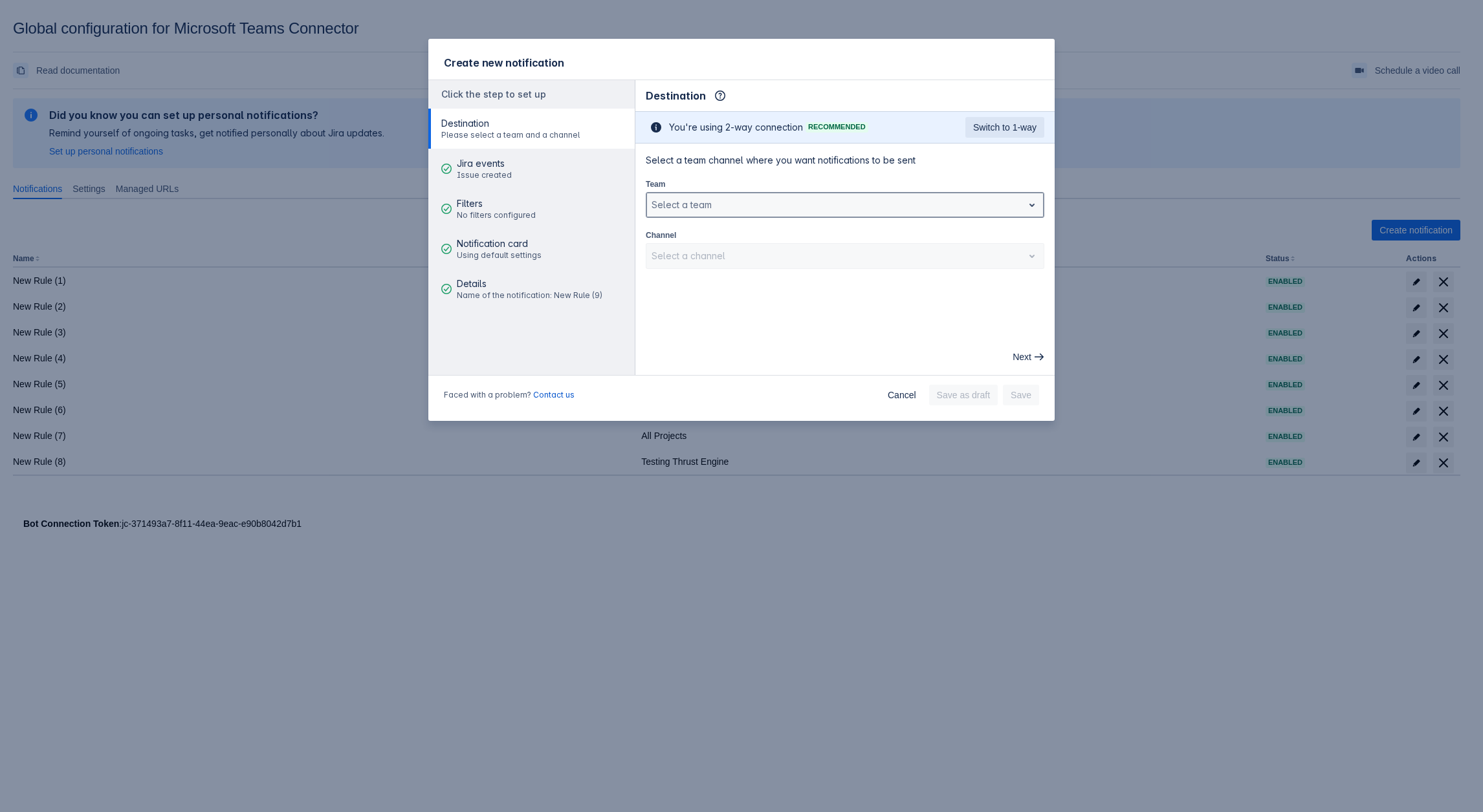
click at [743, 198] on div at bounding box center [835, 204] width 366 height 15
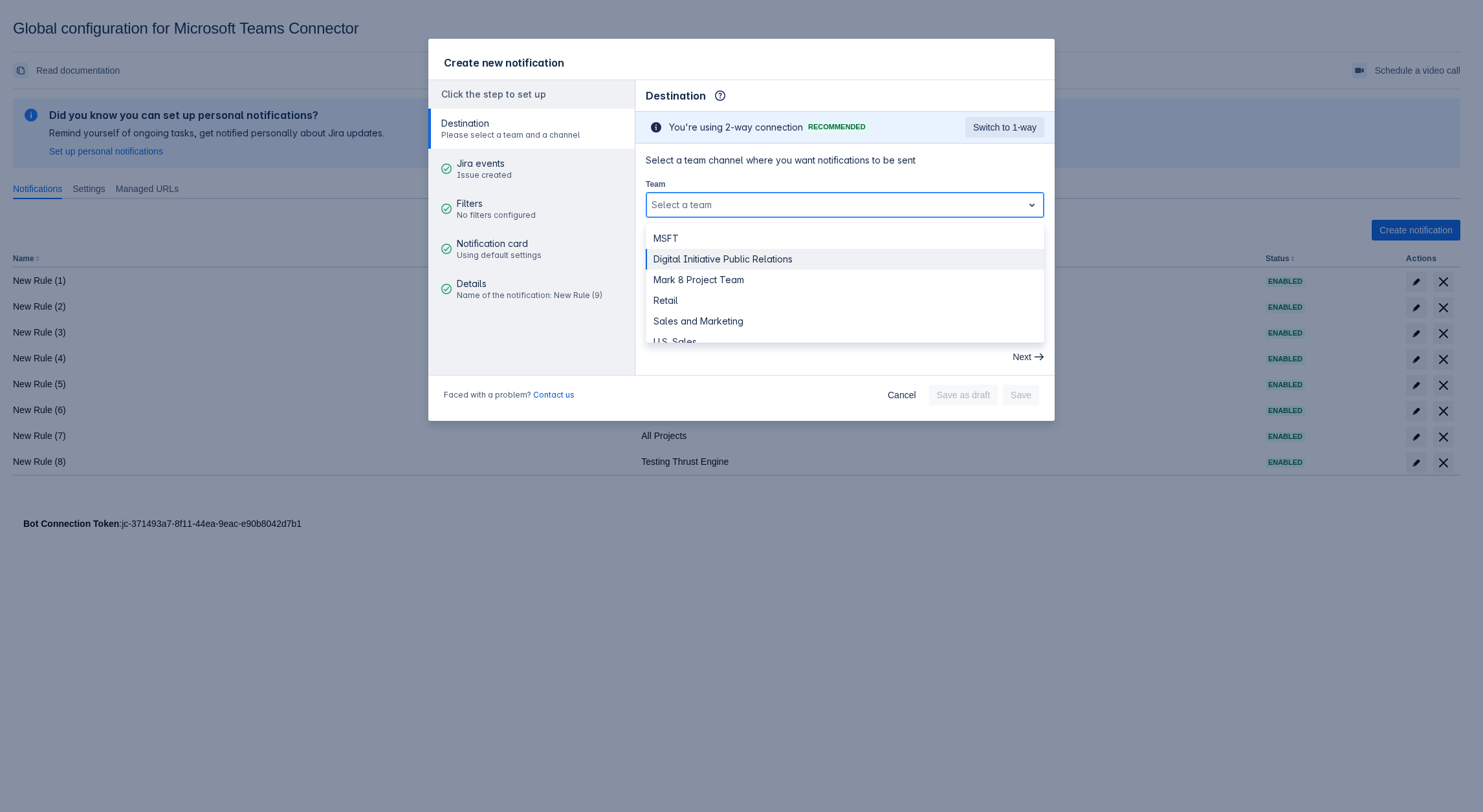
click at [685, 260] on div "Digital Initiative Public Relations" at bounding box center [845, 259] width 398 height 20
click at [691, 253] on div at bounding box center [835, 256] width 366 height 15
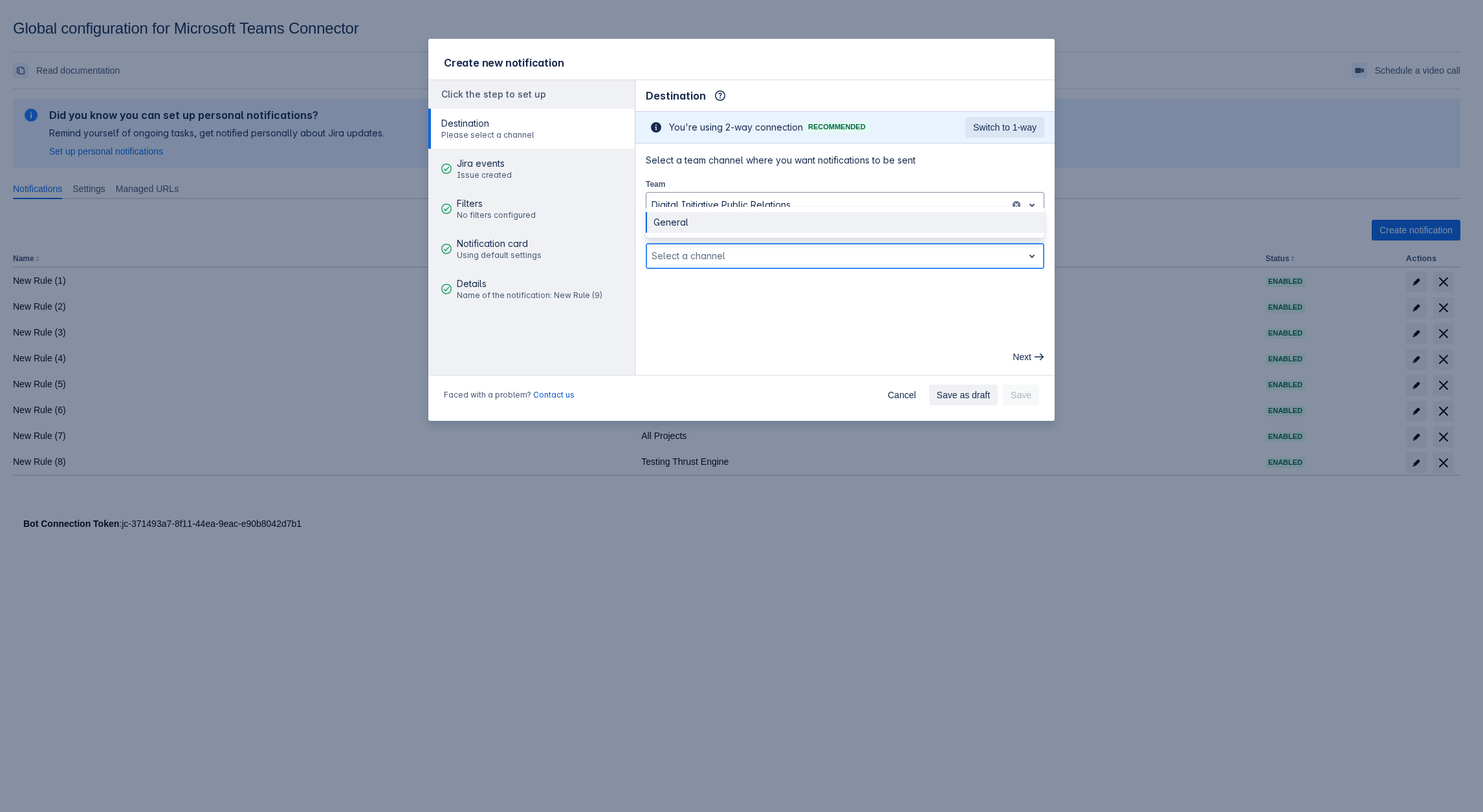
click at [680, 220] on div "General" at bounding box center [845, 222] width 398 height 20
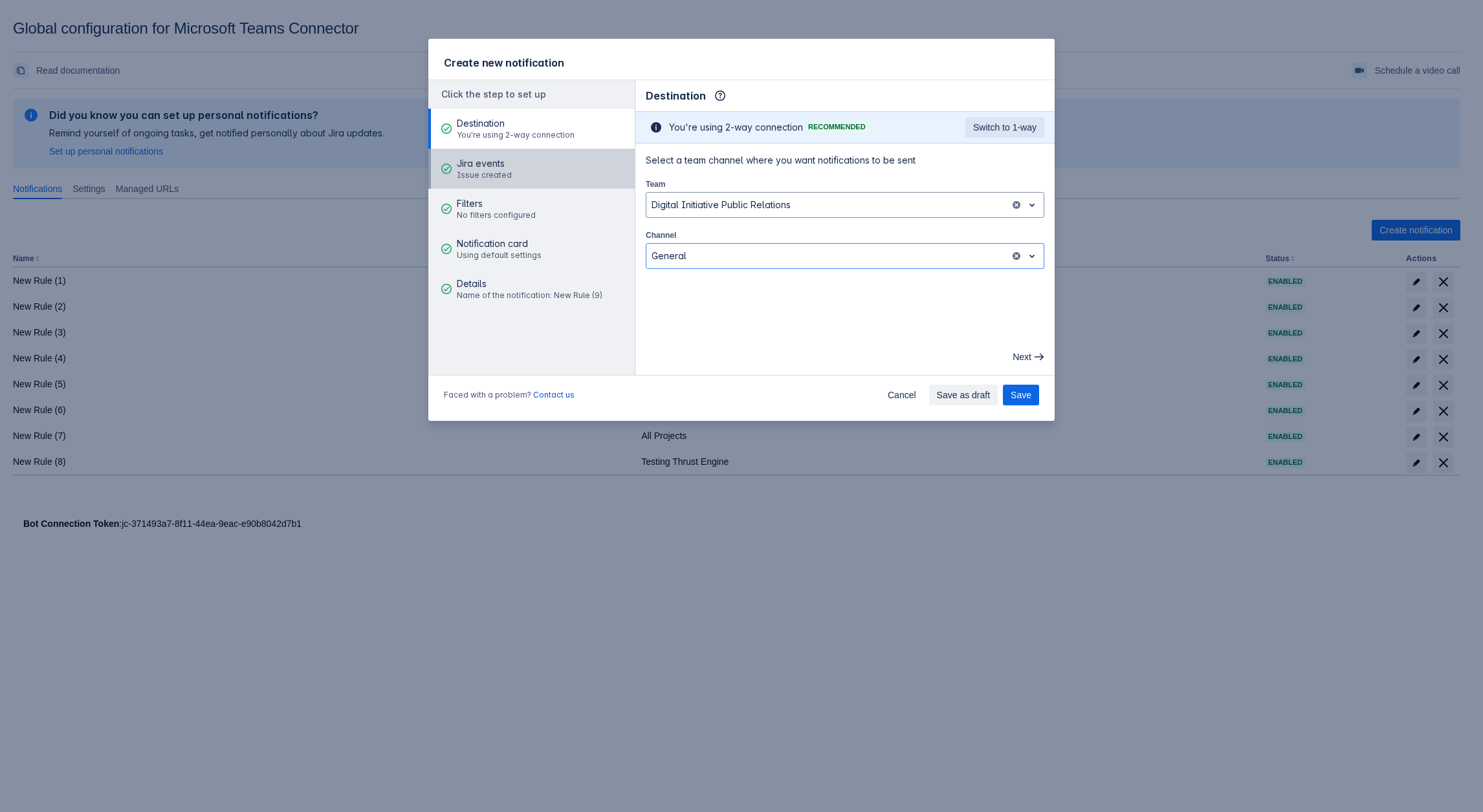
click at [484, 180] on span "Issue created" at bounding box center [484, 175] width 55 height 11
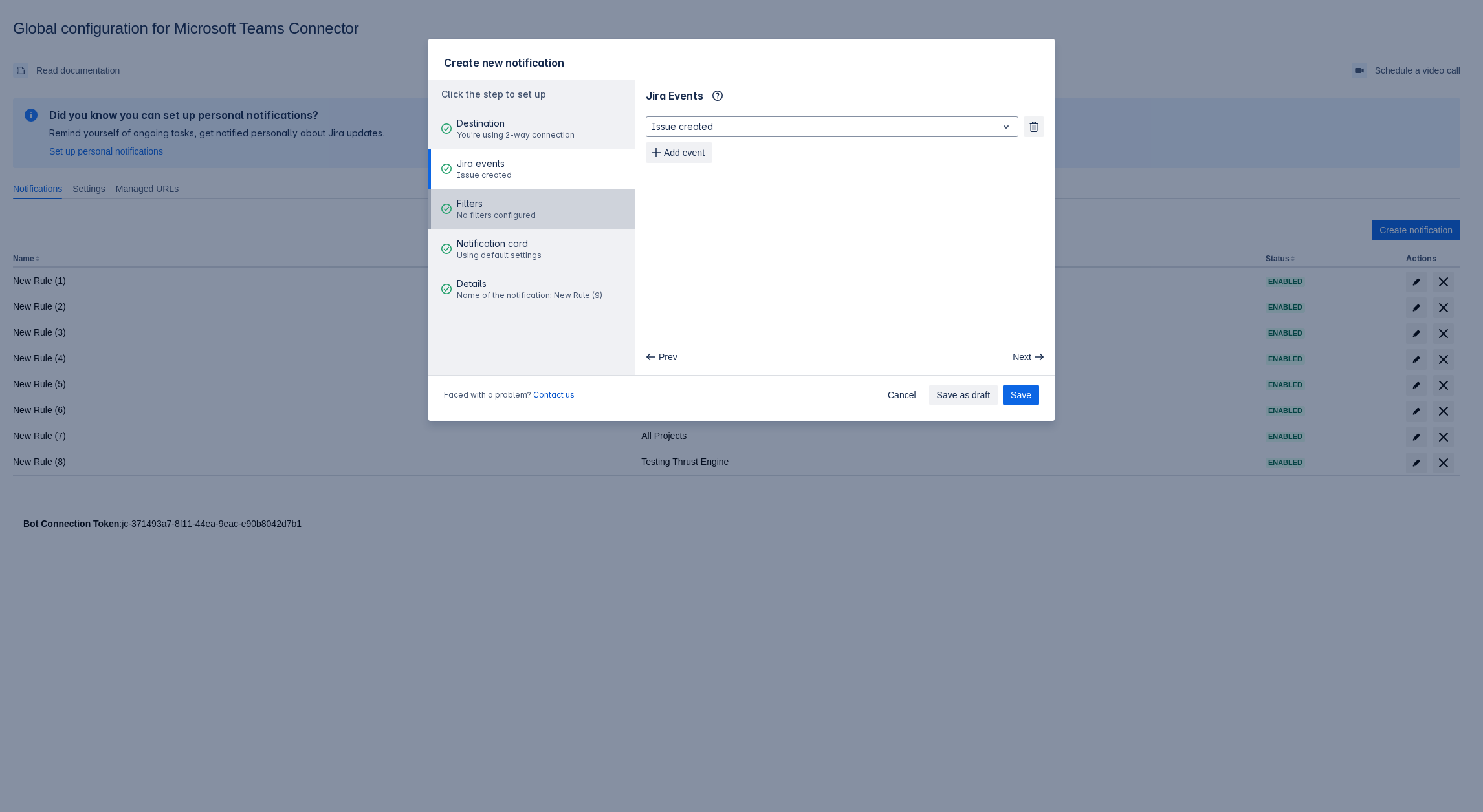
click at [508, 219] on span "No filters configured" at bounding box center [495, 216] width 79 height 11
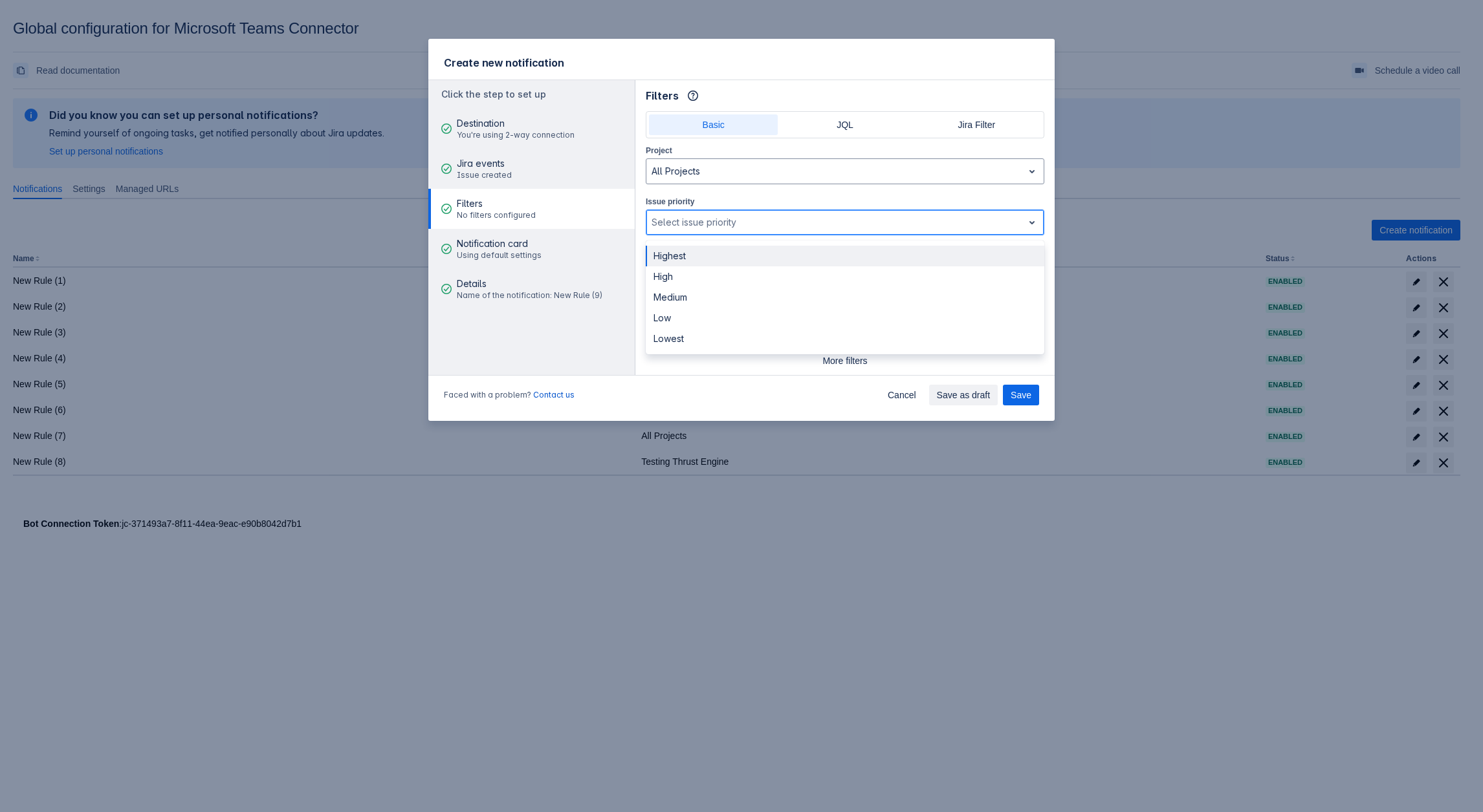
click at [683, 220] on div at bounding box center [835, 222] width 366 height 15
click at [691, 266] on div "High" at bounding box center [845, 276] width 398 height 20
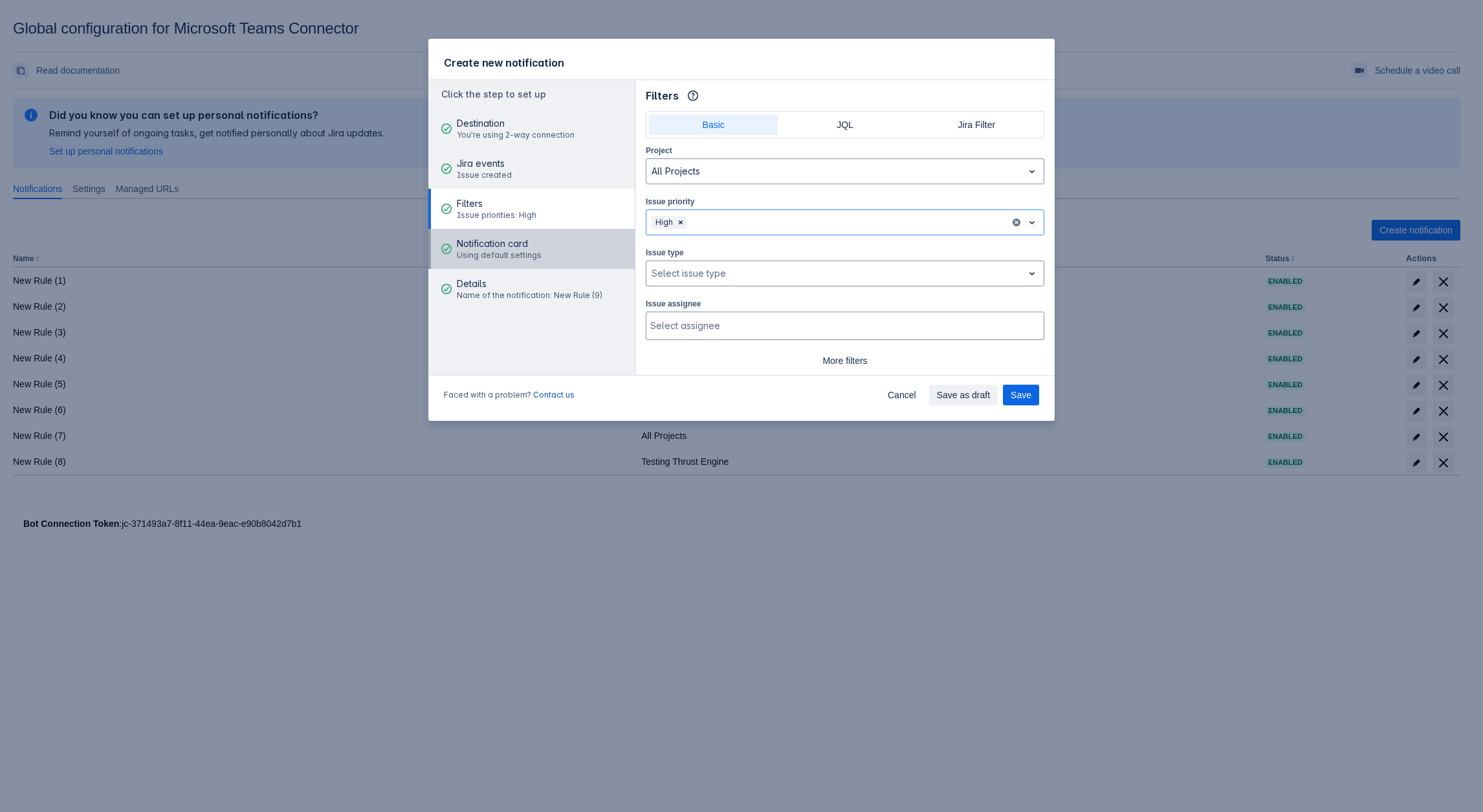
click at [496, 239] on span "Notification card" at bounding box center [499, 244] width 85 height 13
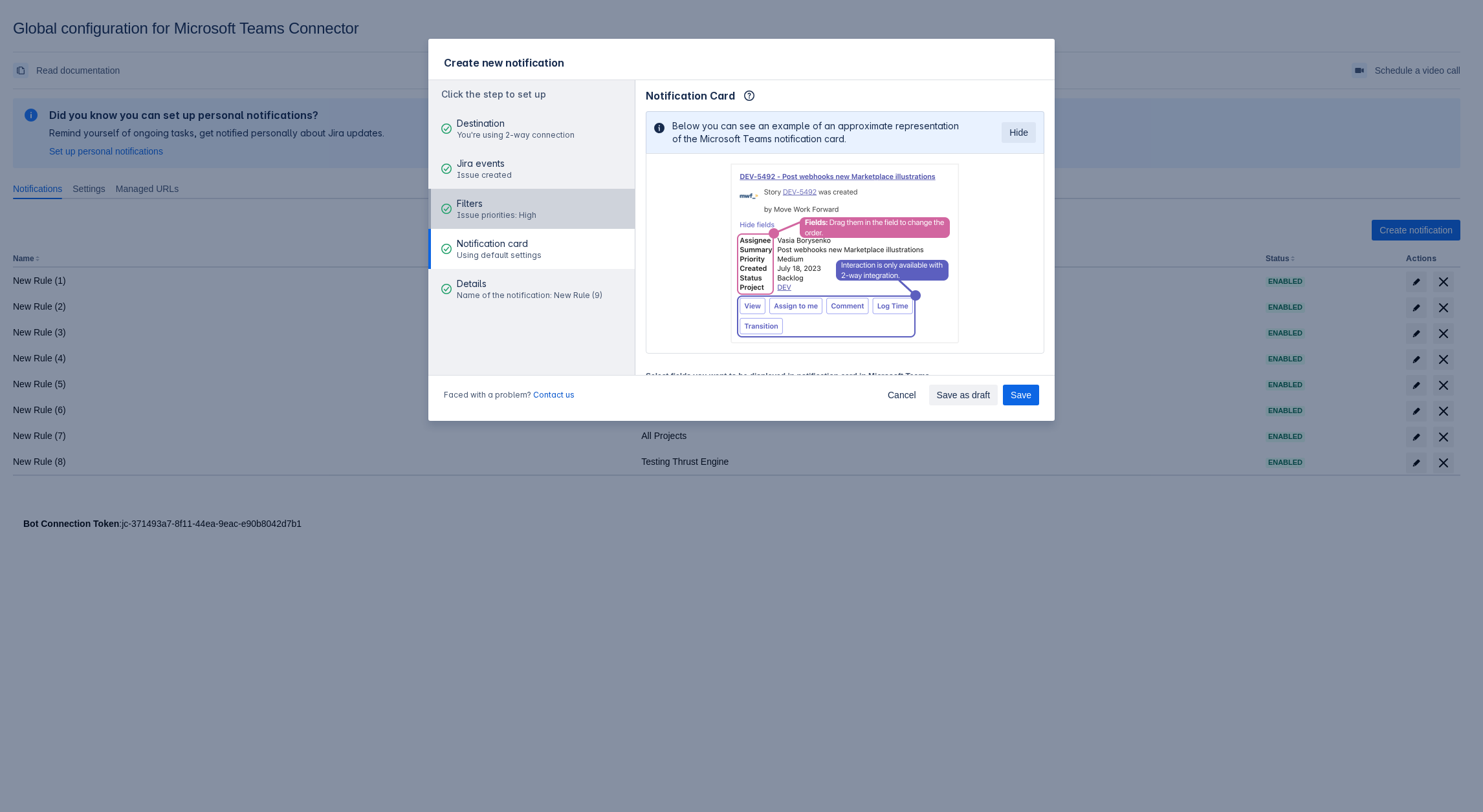
click at [500, 220] on span "Issue priorities: High" at bounding box center [496, 216] width 79 height 11
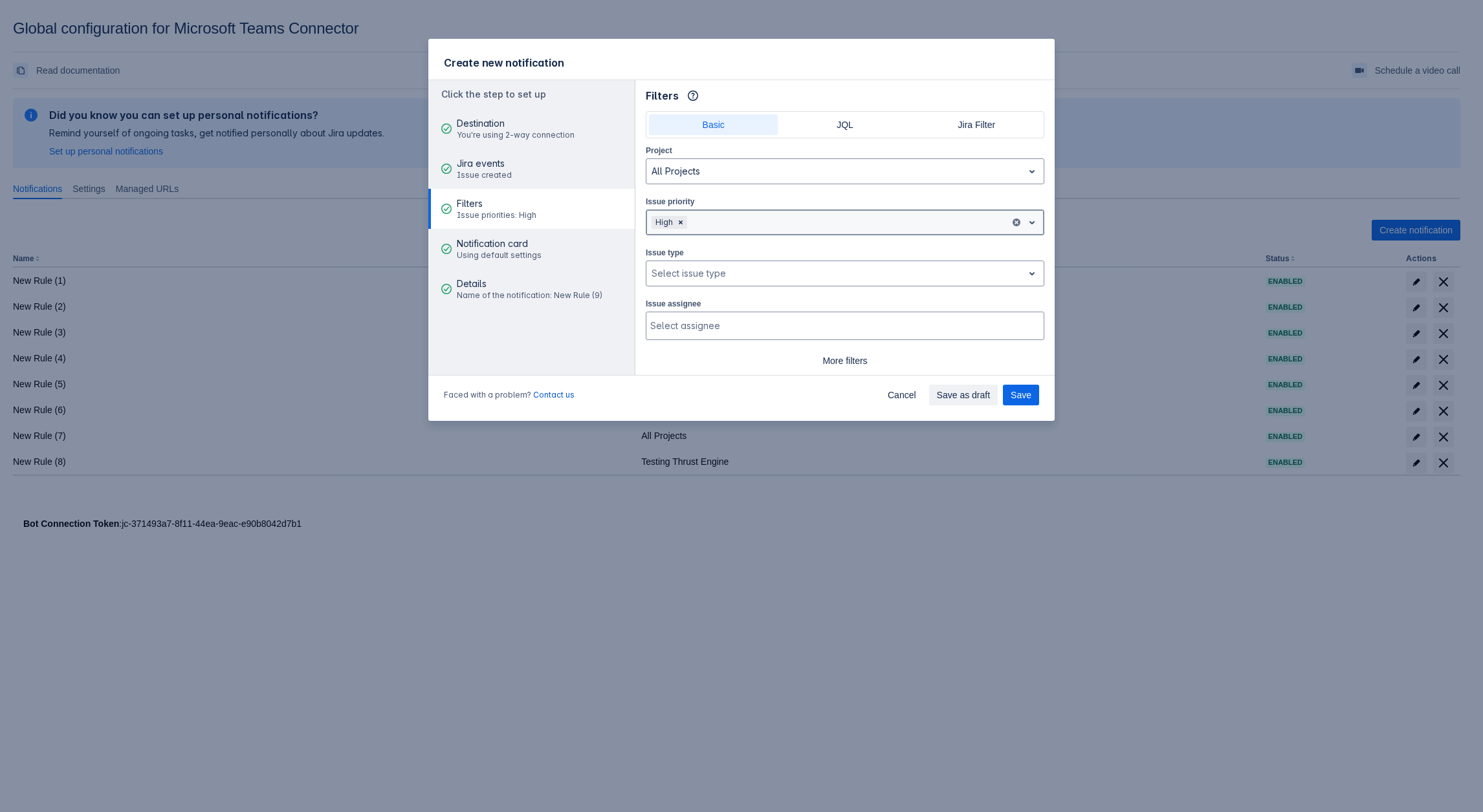
click at [712, 226] on div at bounding box center [847, 222] width 315 height 15
click at [689, 281] on div "Medium" at bounding box center [845, 276] width 398 height 20
click at [763, 228] on div at bounding box center [873, 222] width 263 height 15
click at [716, 300] on div "Lowest" at bounding box center [845, 297] width 398 height 20
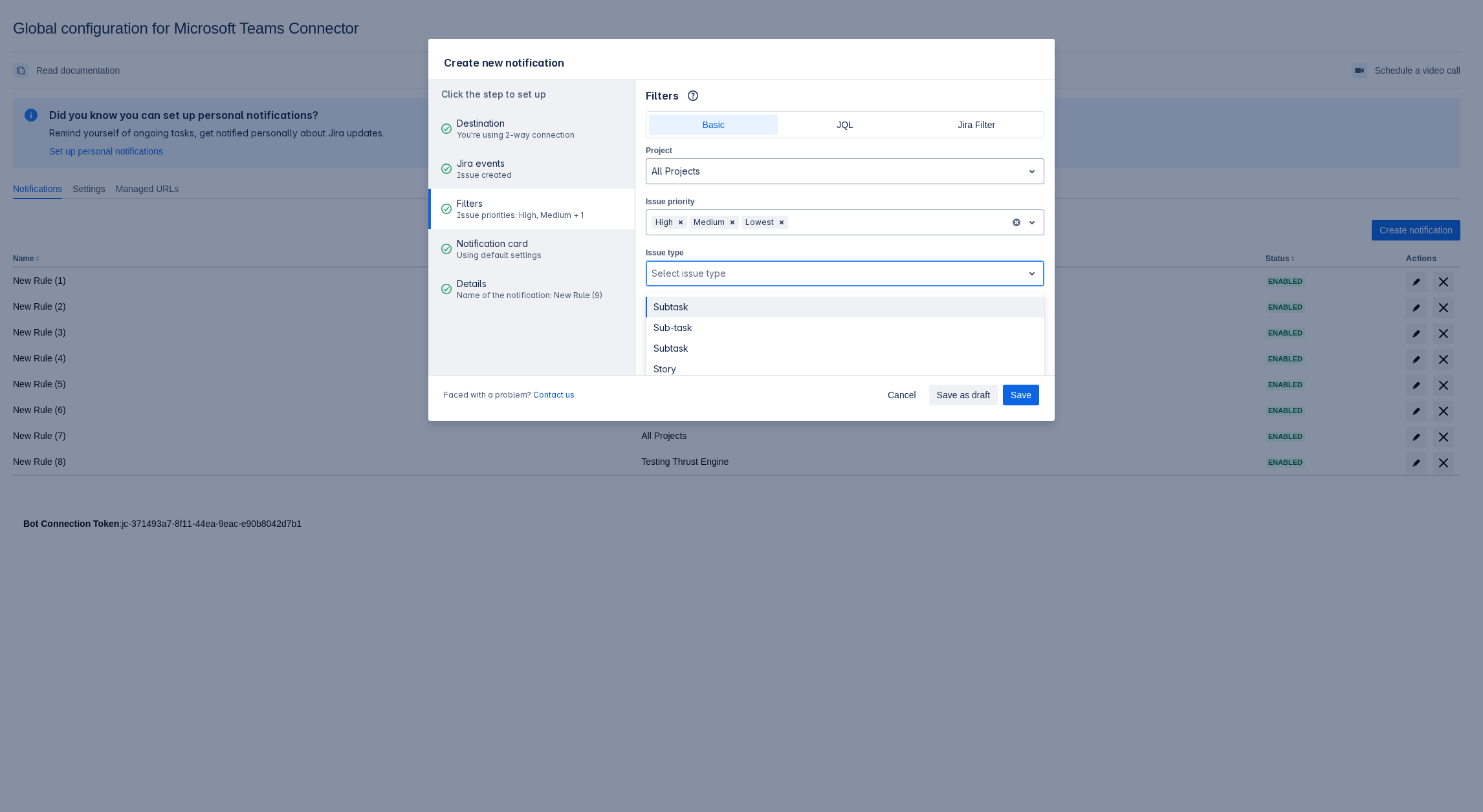
click at [712, 263] on div "Select issue type" at bounding box center [834, 273] width 376 height 20
click at [671, 317] on div "Sub-task" at bounding box center [845, 327] width 398 height 20
click at [762, 271] on div at bounding box center [856, 273] width 297 height 15
click at [720, 344] on div "Story" at bounding box center [845, 348] width 398 height 20
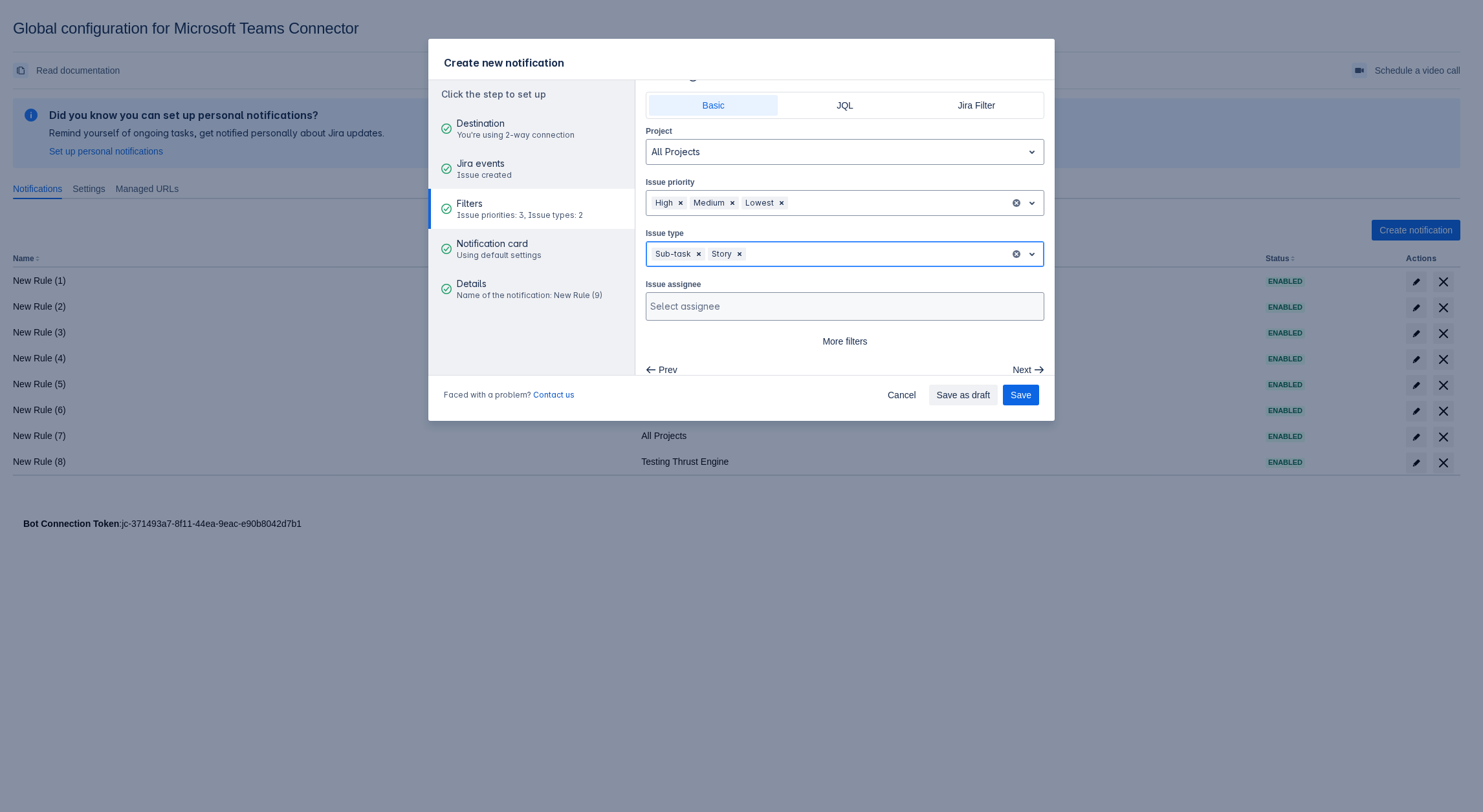
scroll to position [30, 0]
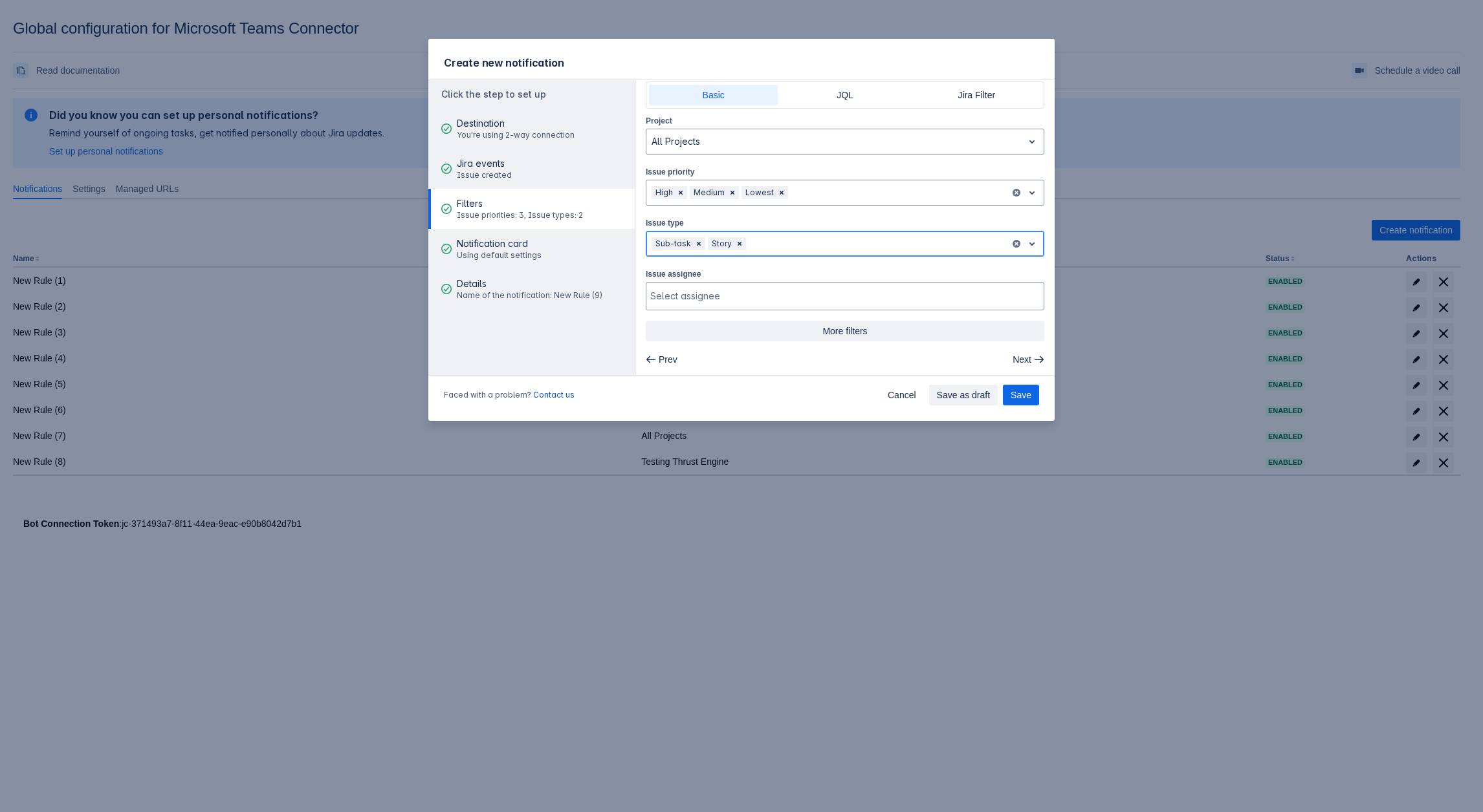
click at [813, 329] on span "More filters" at bounding box center [845, 331] width 383 height 20
click at [743, 350] on div at bounding box center [843, 350] width 387 height 13
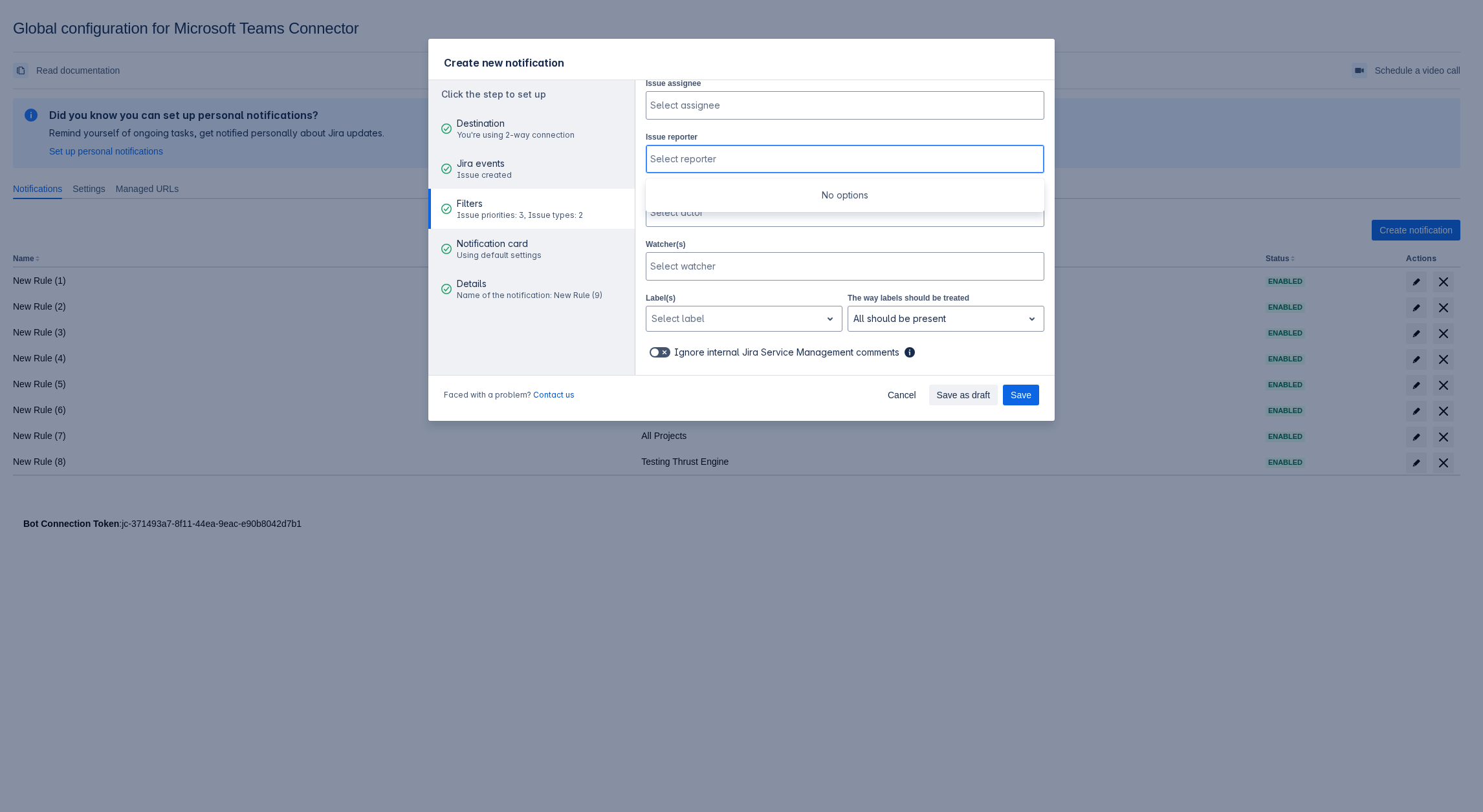
scroll to position [223, 0]
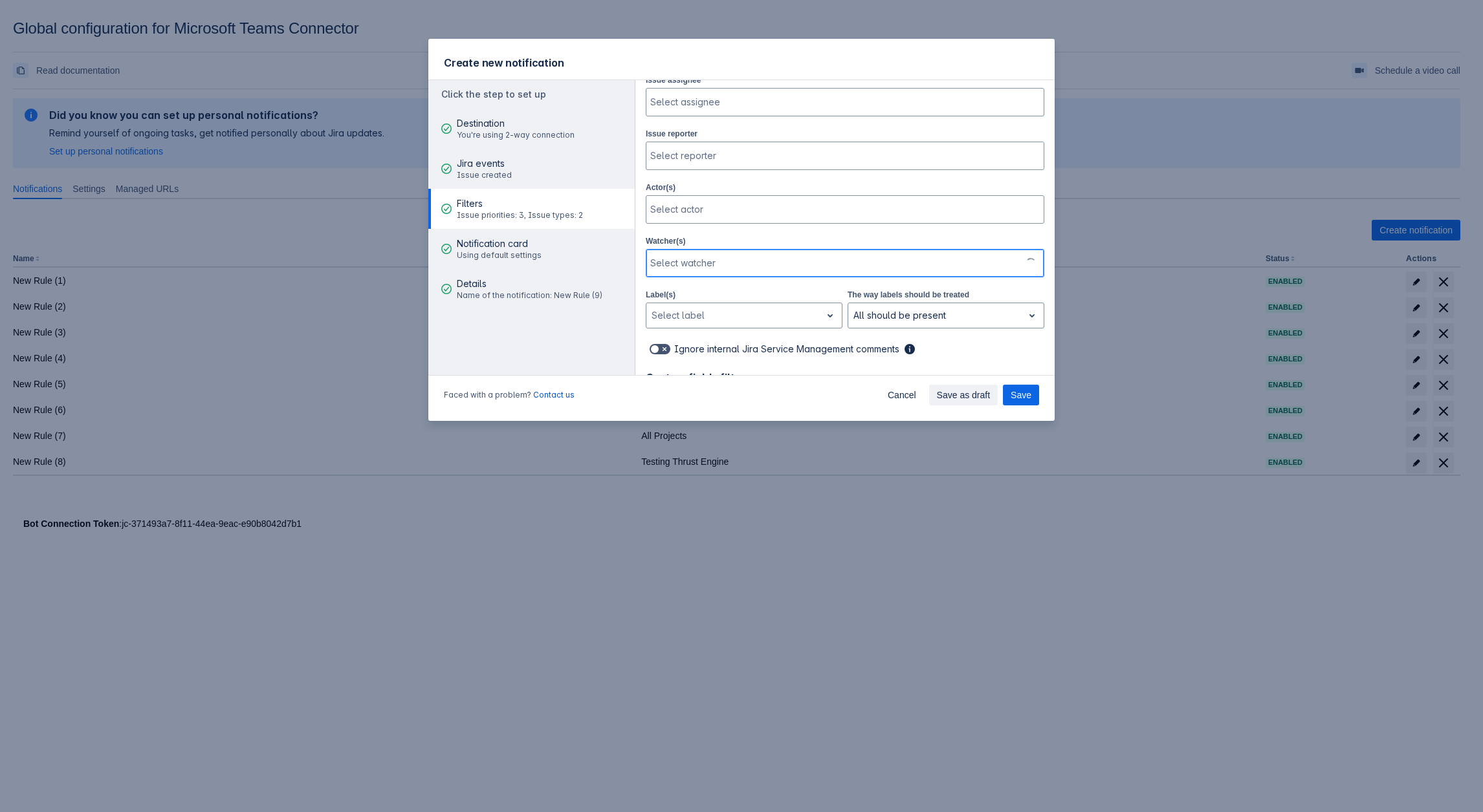
click at [714, 260] on div at bounding box center [833, 263] width 366 height 13
click at [714, 260] on div at bounding box center [843, 263] width 387 height 13
click at [725, 312] on div at bounding box center [734, 315] width 164 height 15
click at [759, 309] on div at bounding box center [734, 315] width 164 height 15
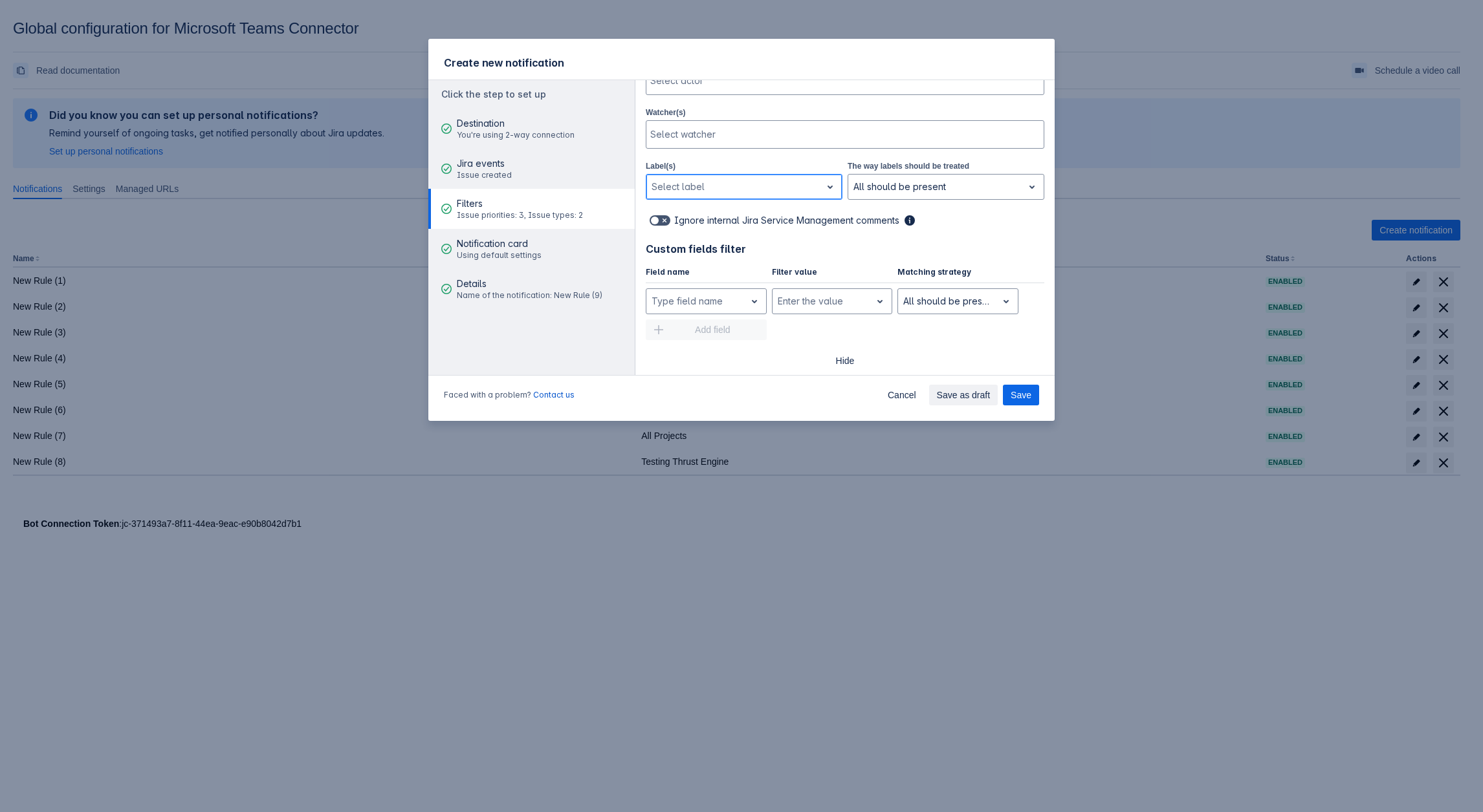
scroll to position [353, 0]
click at [661, 216] on span at bounding box center [665, 220] width 11 height 11
click at [658, 216] on input "checkbox" at bounding box center [654, 220] width 9 height 9
checkbox input "true"
click at [515, 246] on span "Notification card" at bounding box center [499, 244] width 85 height 13
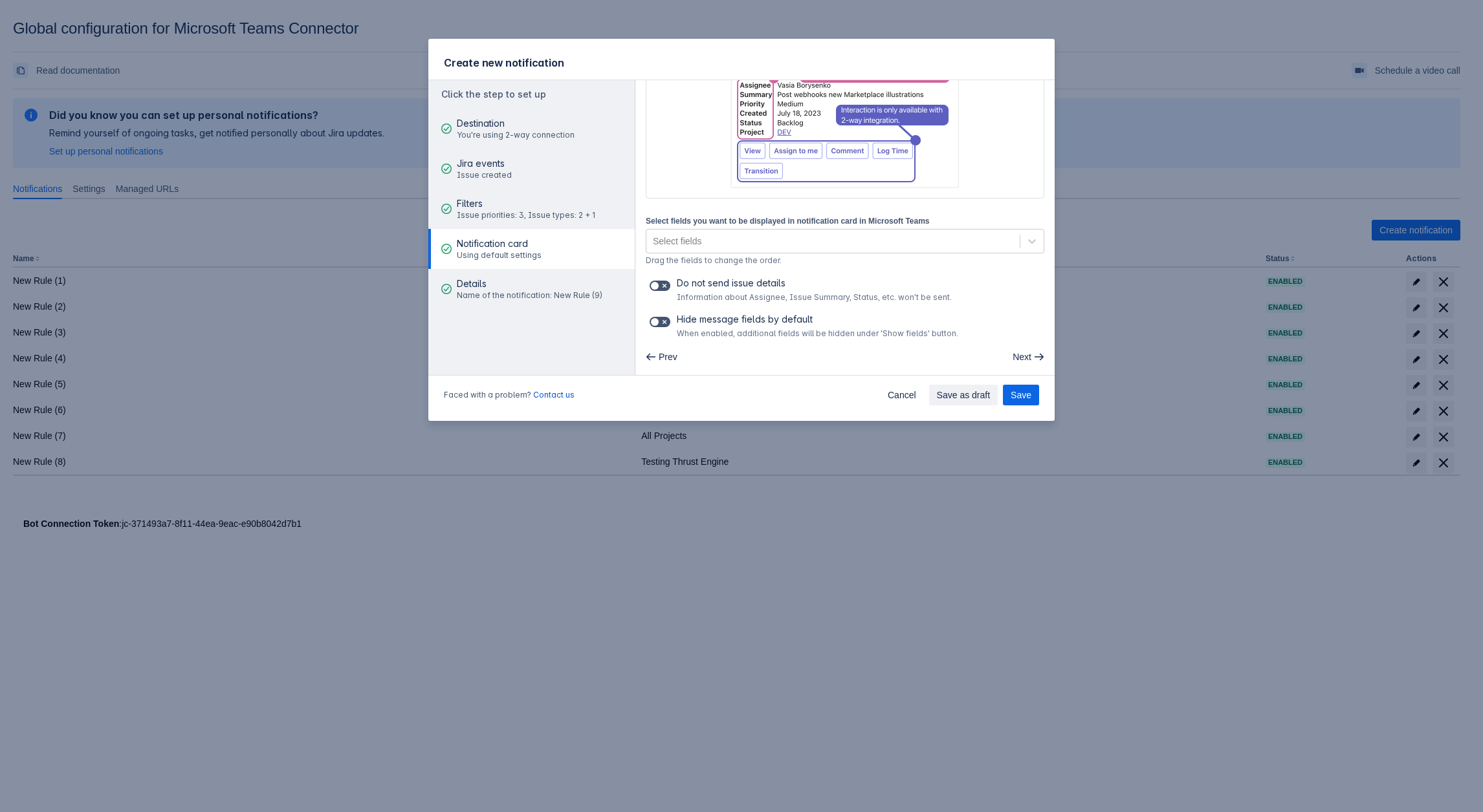
scroll to position [155, 0]
click at [665, 279] on label at bounding box center [659, 286] width 26 height 15
click at [658, 282] on input "checkbox" at bounding box center [654, 286] width 9 height 9
checkbox input "true"
click at [664, 319] on span at bounding box center [665, 323] width 11 height 11
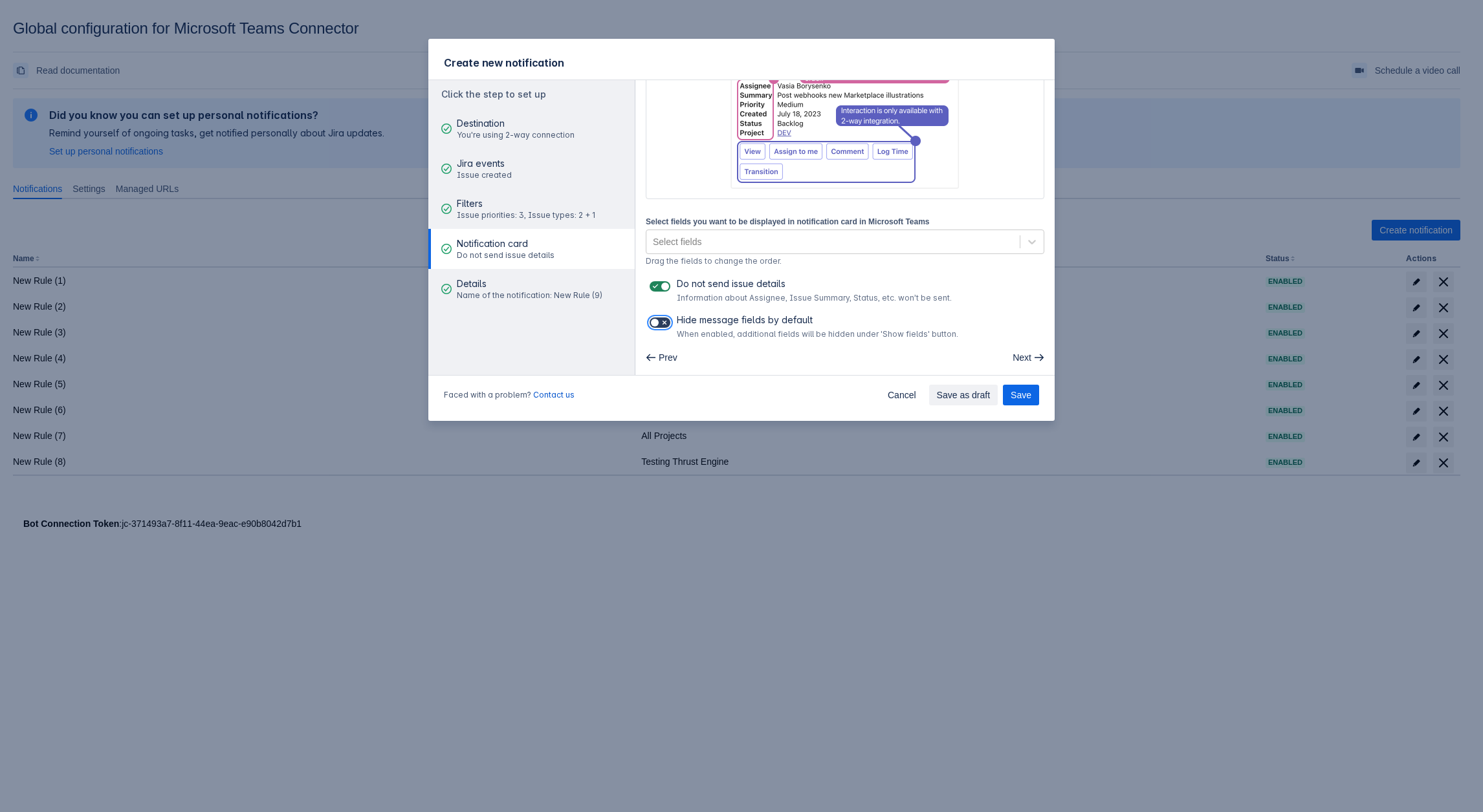
click at [658, 319] on input "checkbox" at bounding box center [654, 323] width 9 height 9
checkbox input "true"
click at [500, 222] on div "Filters Issue priorities: 3, Issue types: 2 + 1" at bounding box center [525, 209] width 138 height 39
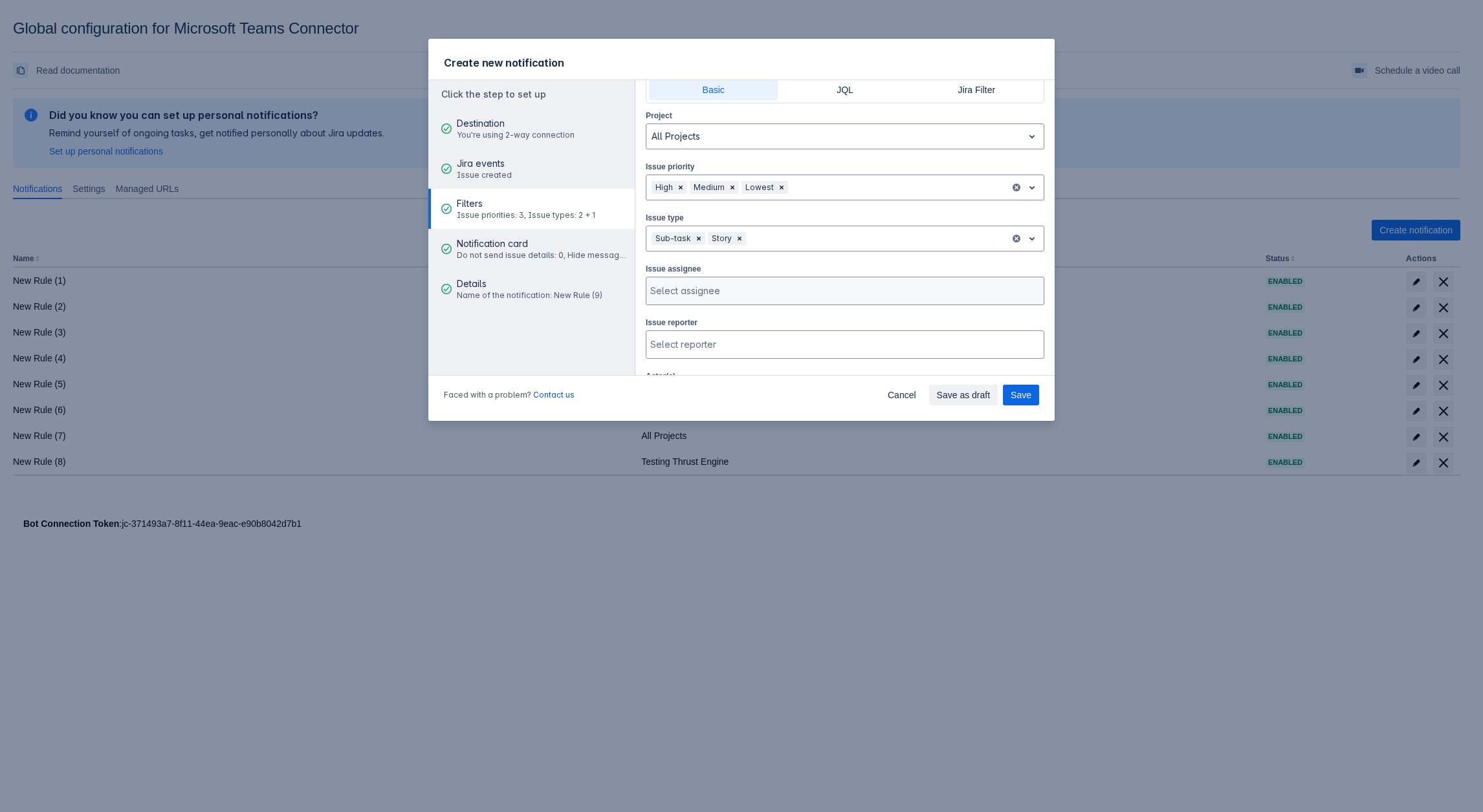
scroll to position [65, 0]
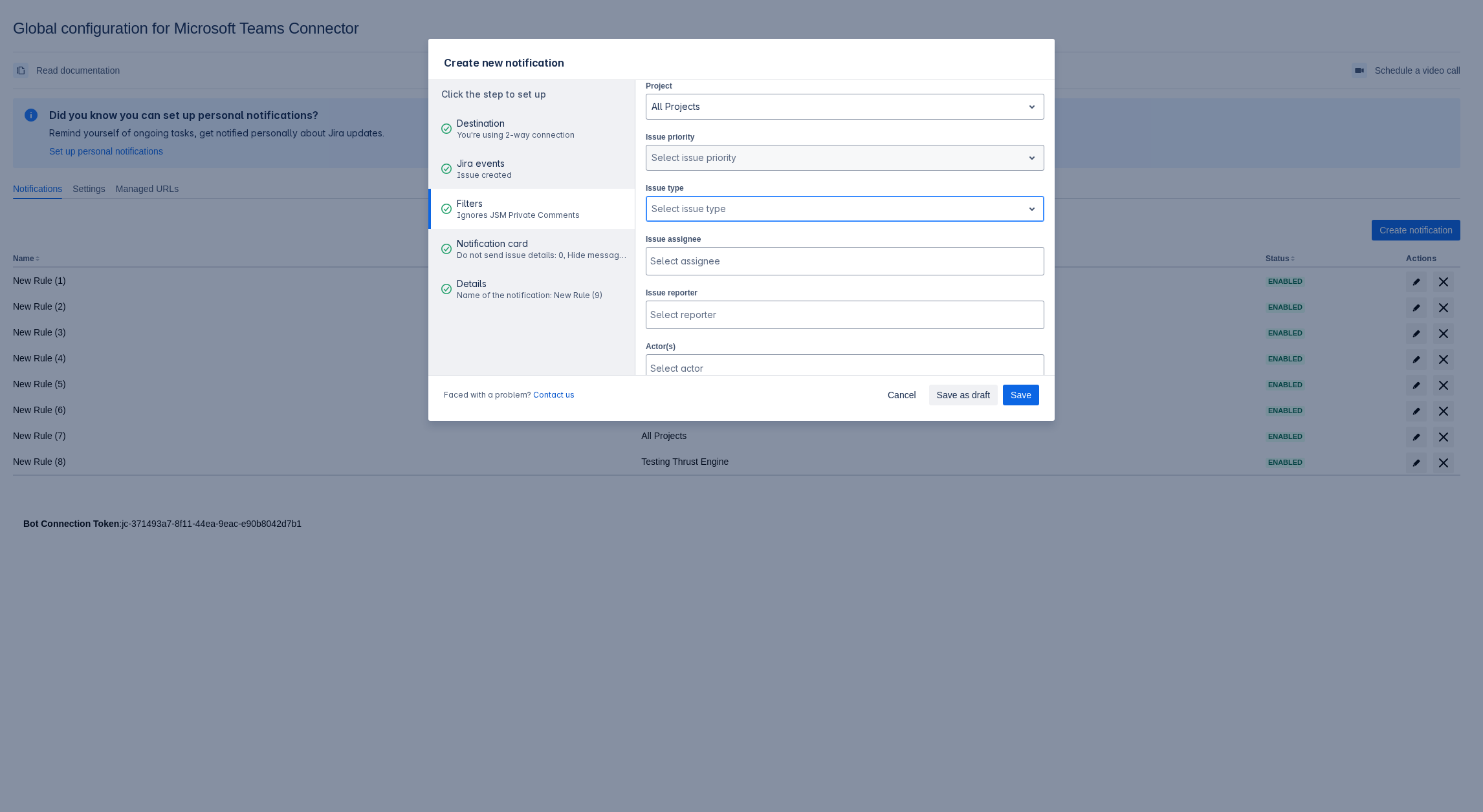
click at [860, 201] on div at bounding box center [835, 208] width 366 height 15
click at [740, 253] on div "Sub-task" at bounding box center [845, 263] width 398 height 20
click at [699, 204] on span "Clear" at bounding box center [699, 209] width 11 height 11
click at [707, 217] on div "Select issue type" at bounding box center [834, 208] width 376 height 20
click at [689, 242] on div "Subtask" at bounding box center [845, 242] width 398 height 20
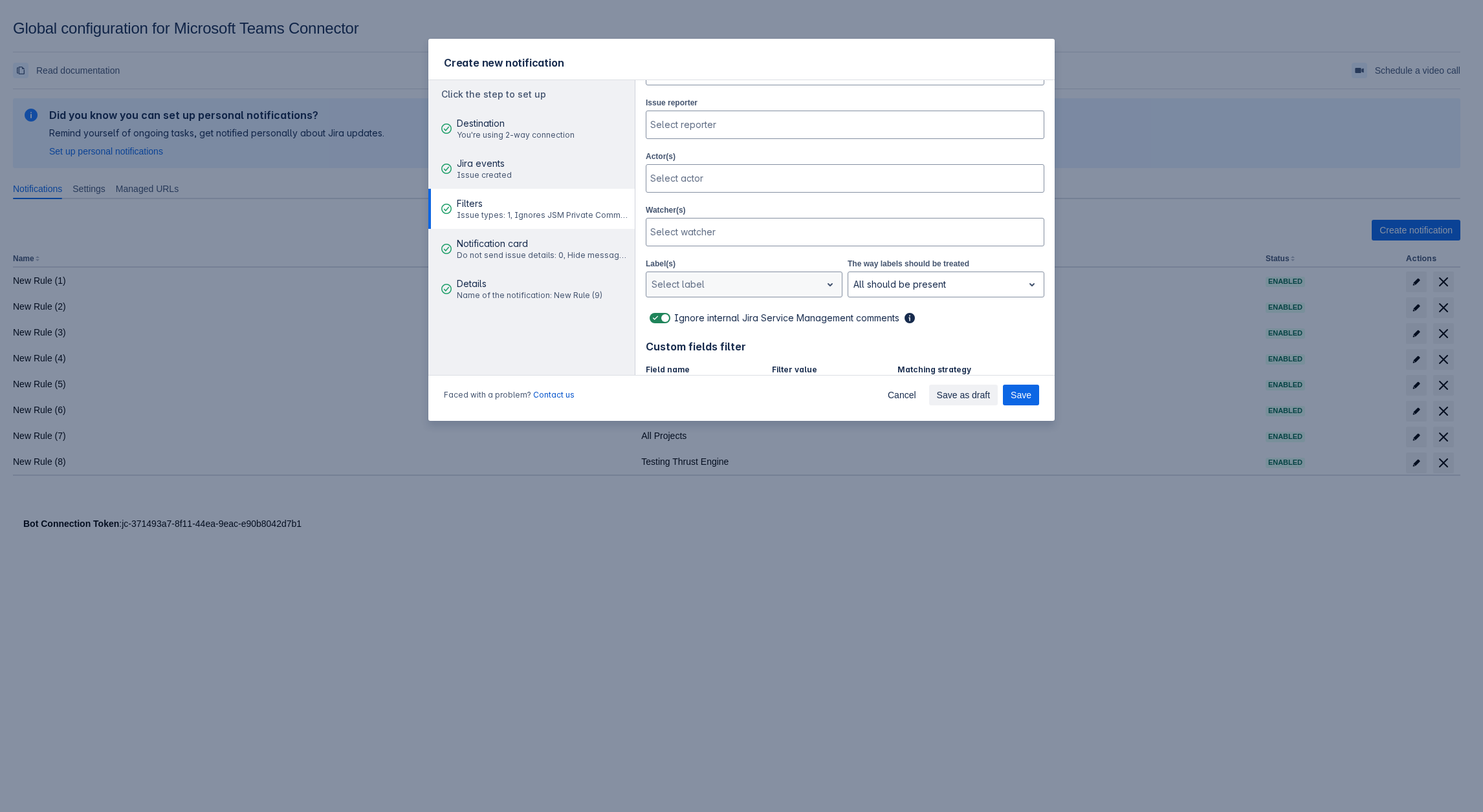
scroll to position [259, 0]
click at [661, 309] on span at bounding box center [665, 314] width 11 height 11
click at [658, 310] on input "checkbox" at bounding box center [654, 314] width 9 height 9
click at [661, 309] on span at bounding box center [665, 314] width 11 height 11
click at [658, 310] on input "checkbox" at bounding box center [654, 314] width 9 height 9
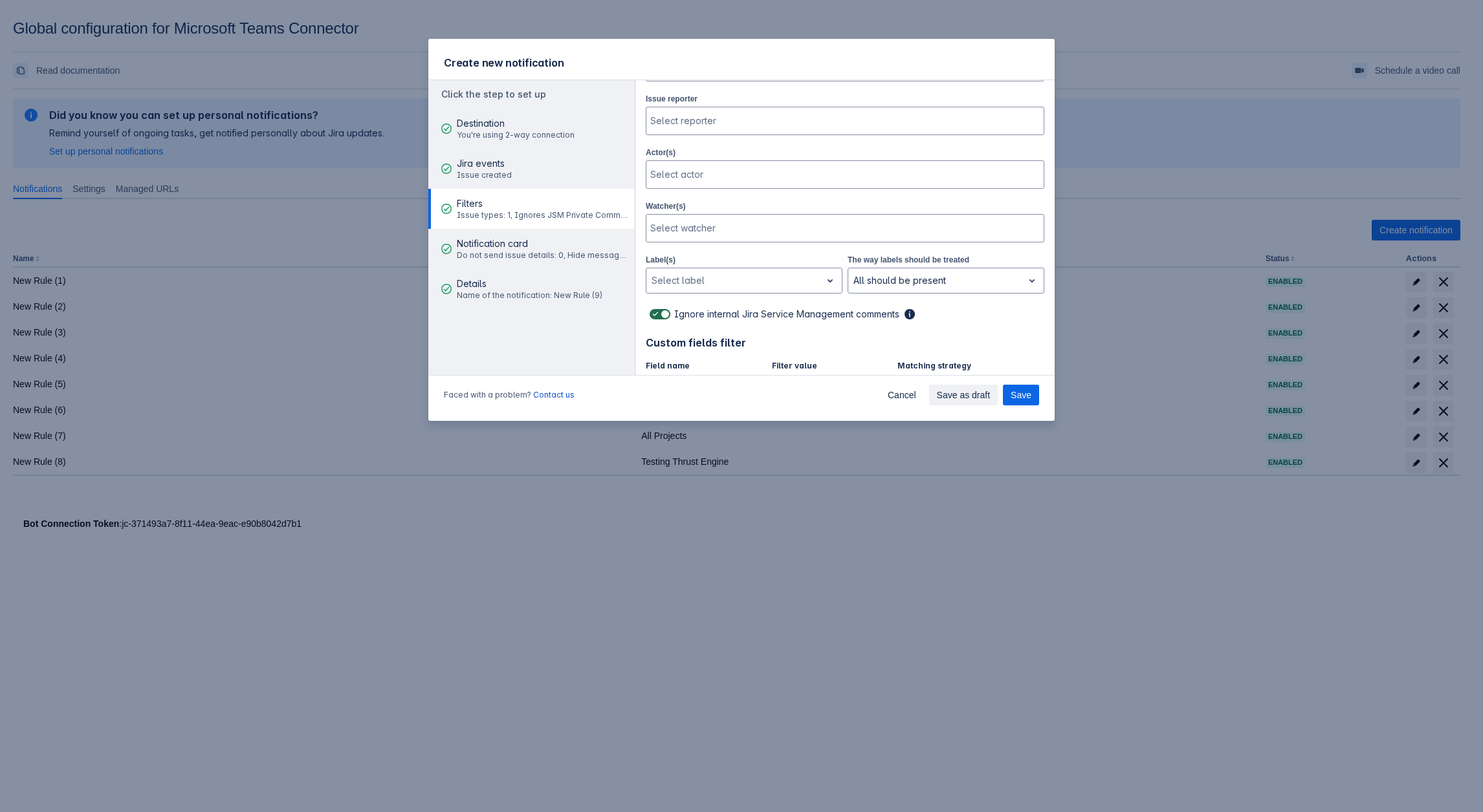
click at [660, 310] on span at bounding box center [665, 314] width 11 height 11
click at [658, 310] on input "checkbox" at bounding box center [654, 314] width 9 height 9
click at [660, 310] on span at bounding box center [665, 314] width 11 height 11
click at [658, 310] on input "checkbox" at bounding box center [654, 314] width 9 height 9
click at [660, 310] on span at bounding box center [665, 314] width 11 height 11
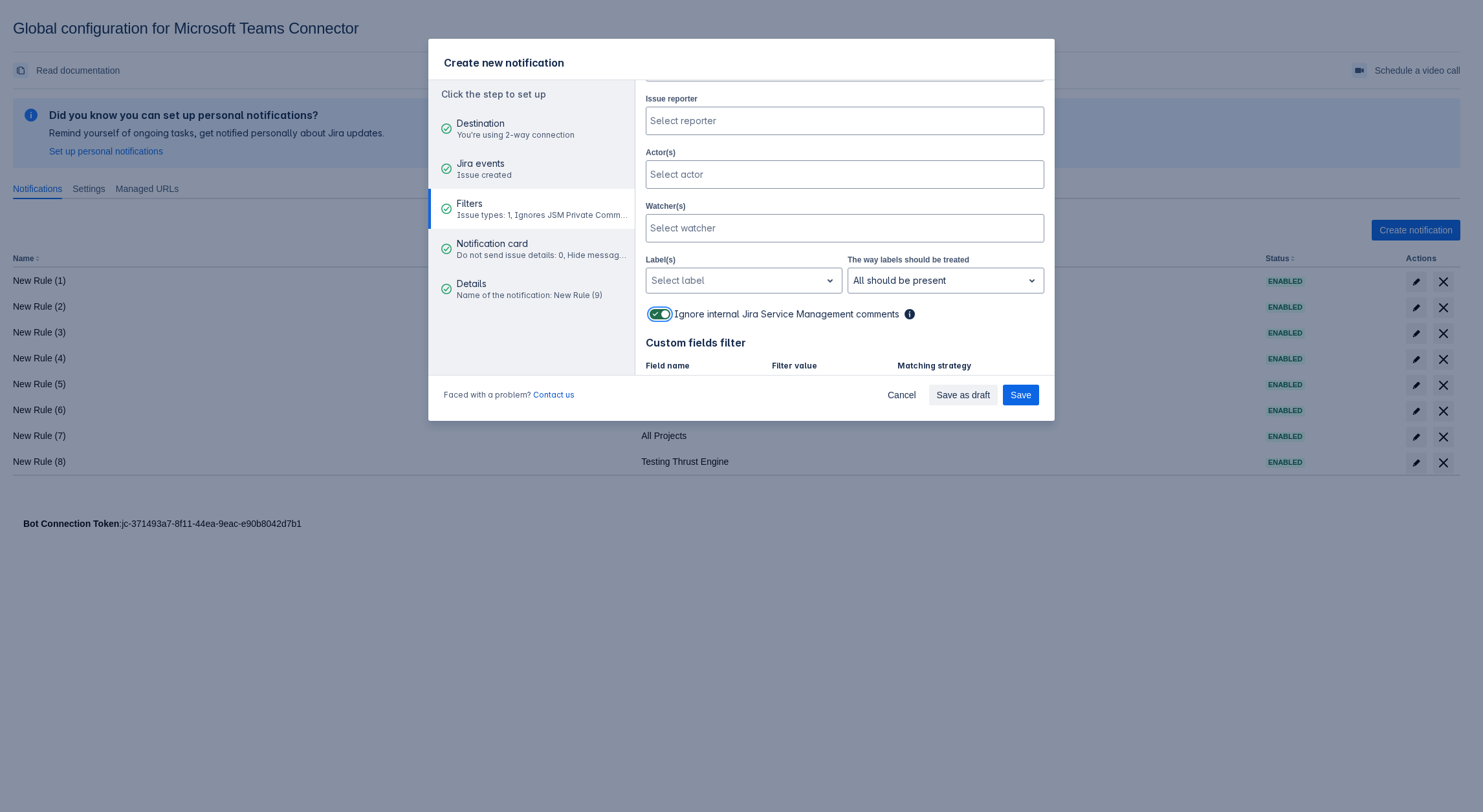
click at [658, 310] on input "checkbox" at bounding box center [654, 314] width 9 height 9
click at [660, 310] on span at bounding box center [665, 314] width 11 height 11
click at [658, 310] on input "checkbox" at bounding box center [654, 314] width 9 height 9
click at [660, 310] on span at bounding box center [665, 314] width 11 height 11
click at [658, 310] on input "checkbox" at bounding box center [654, 314] width 9 height 9
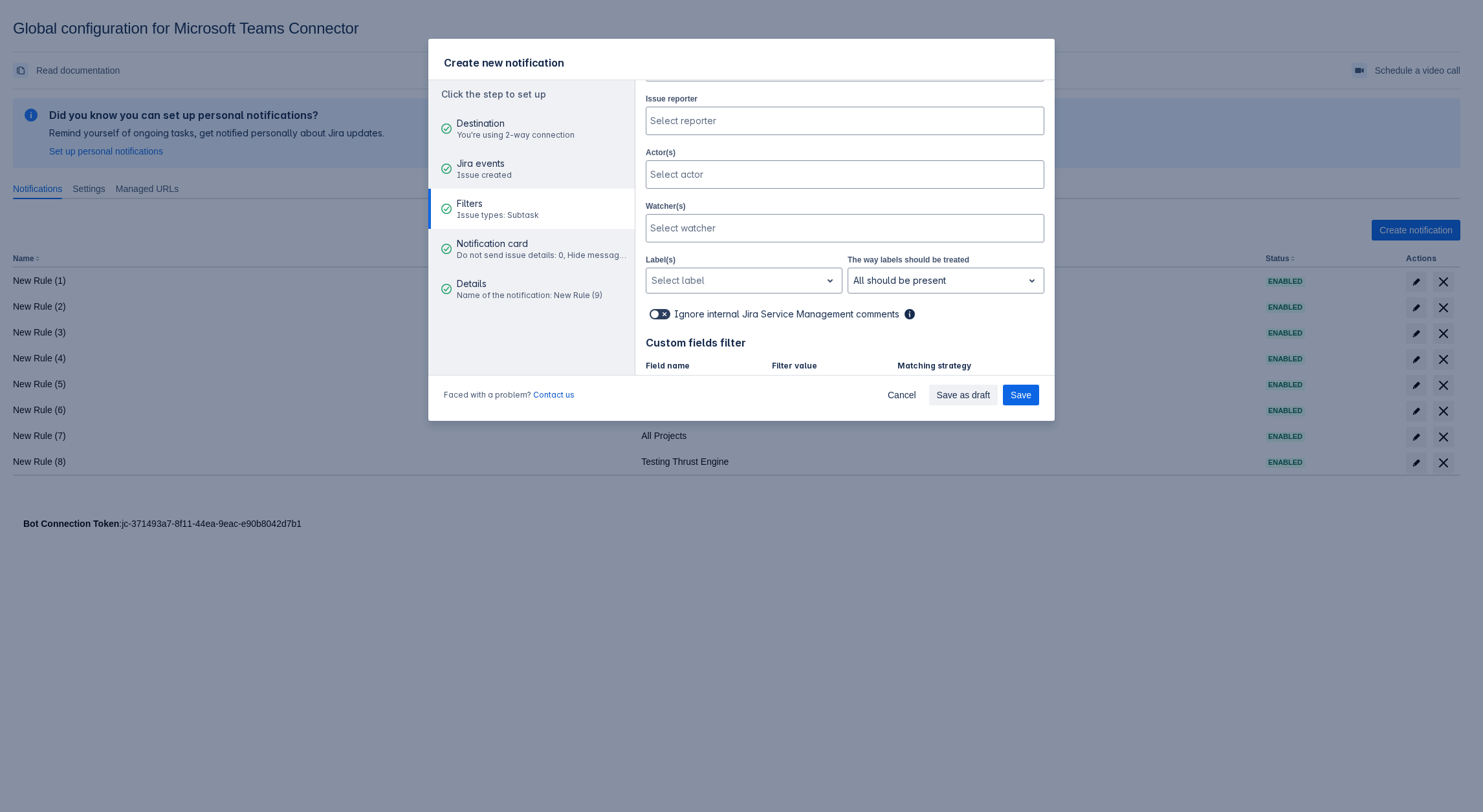
click at [660, 310] on span at bounding box center [665, 314] width 11 height 11
click at [658, 310] on input "checkbox" at bounding box center [654, 314] width 9 height 9
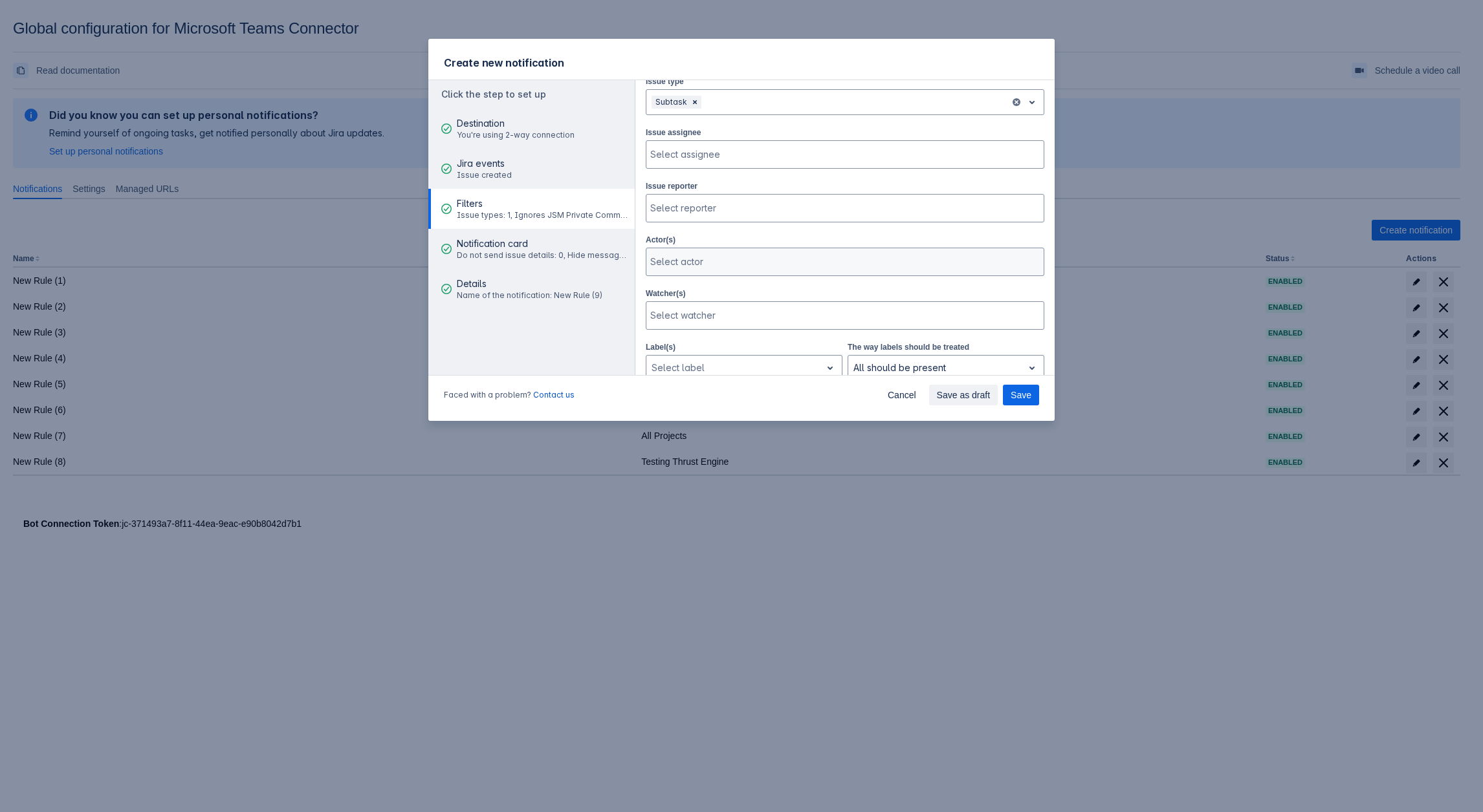
scroll to position [65, 0]
click at [697, 202] on div "Remove Subtask" at bounding box center [695, 209] width 13 height 13
click at [692, 206] on div at bounding box center [835, 208] width 366 height 15
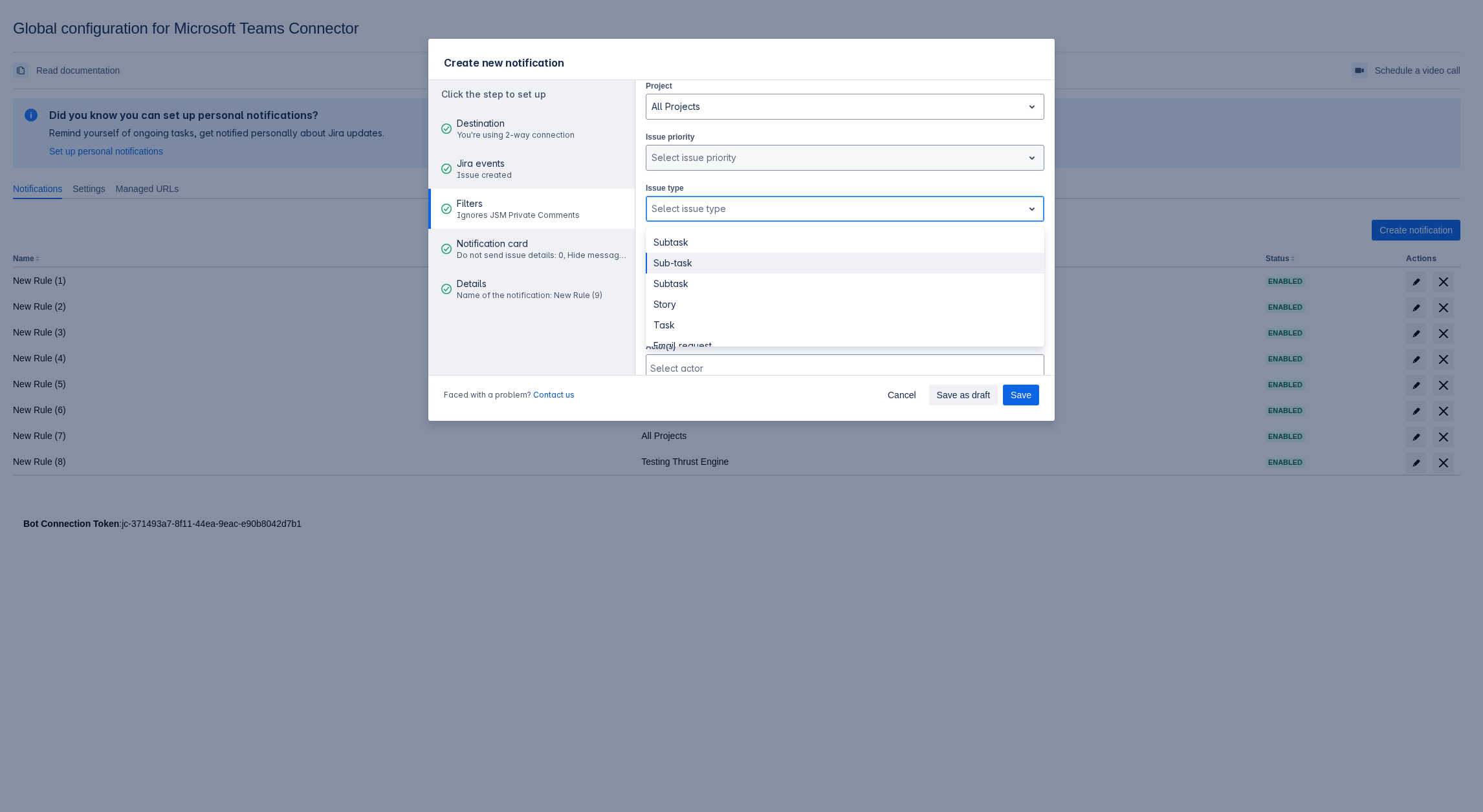
click at [697, 255] on div "Sub-task" at bounding box center [845, 263] width 398 height 20
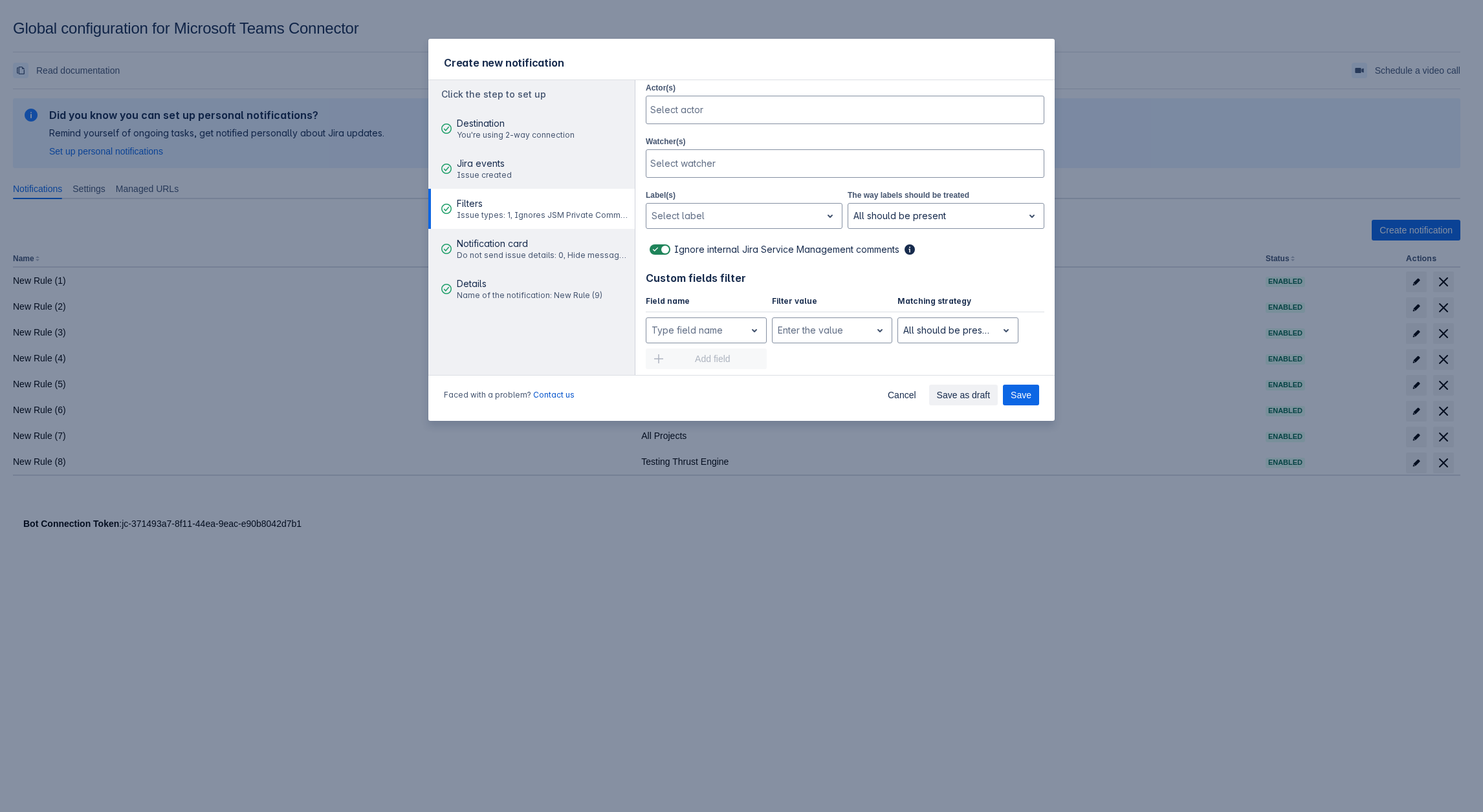
scroll to position [130, 0]
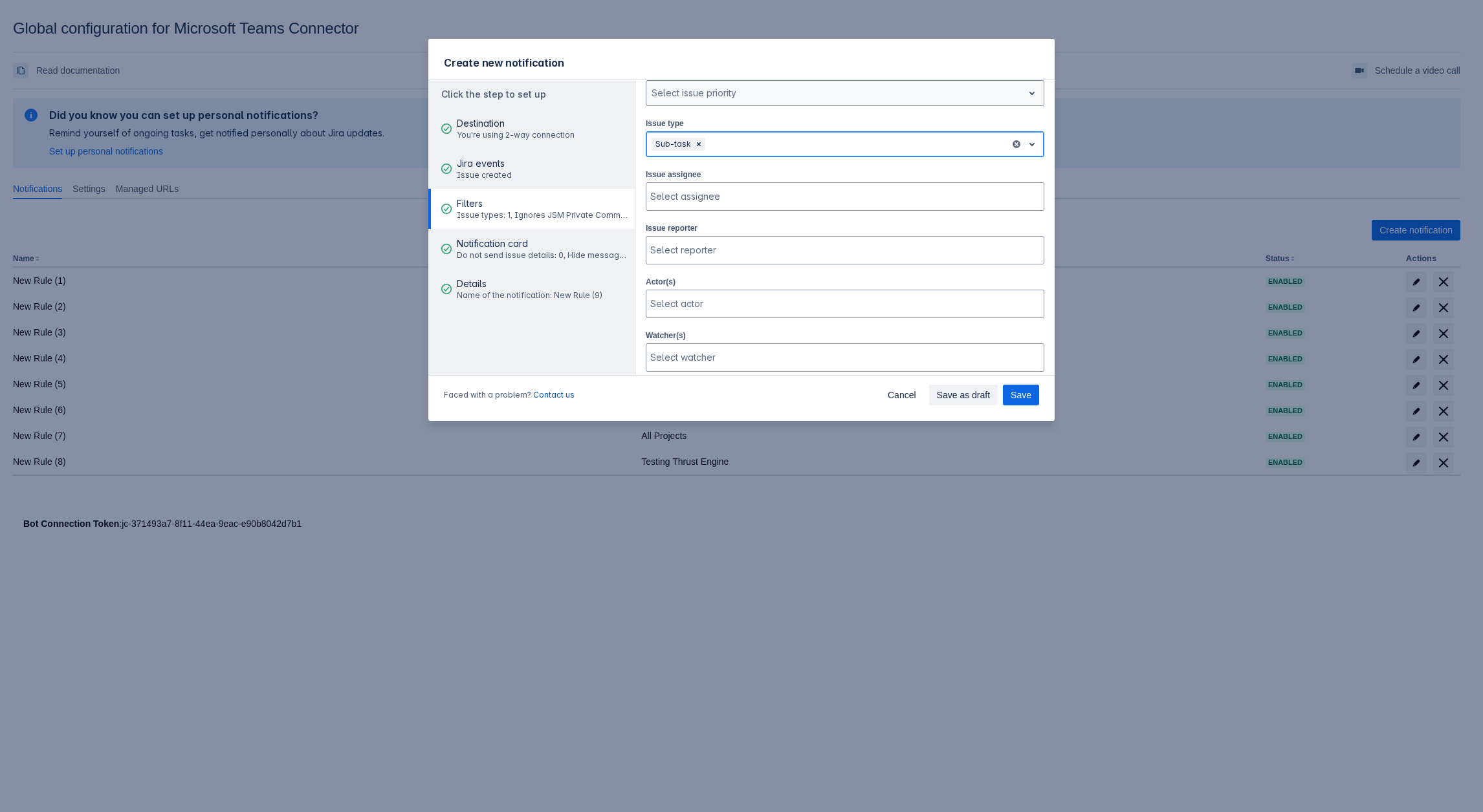
click at [743, 143] on div at bounding box center [856, 143] width 297 height 15
click at [714, 202] on div "Subtask" at bounding box center [845, 198] width 398 height 20
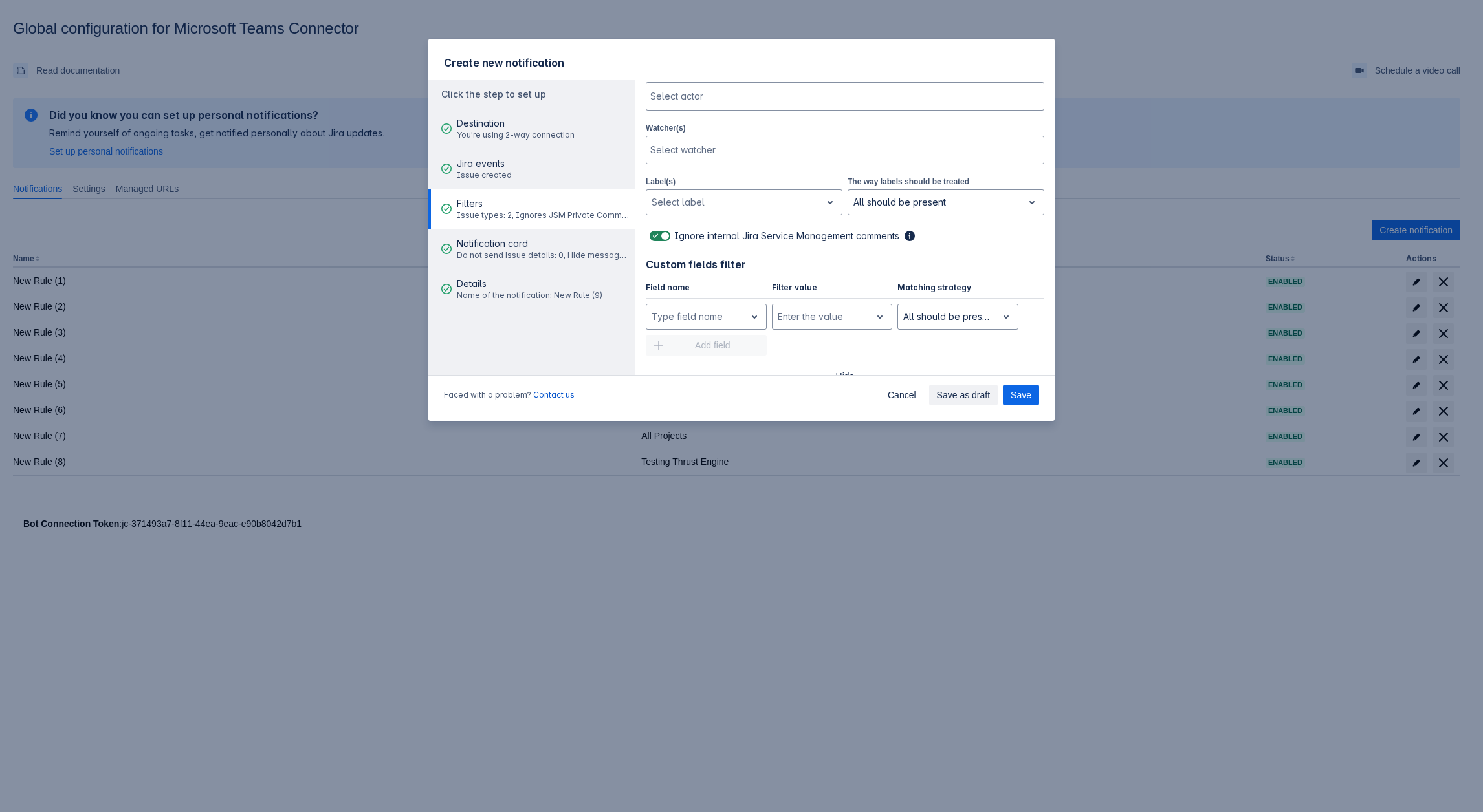
scroll to position [453, 0]
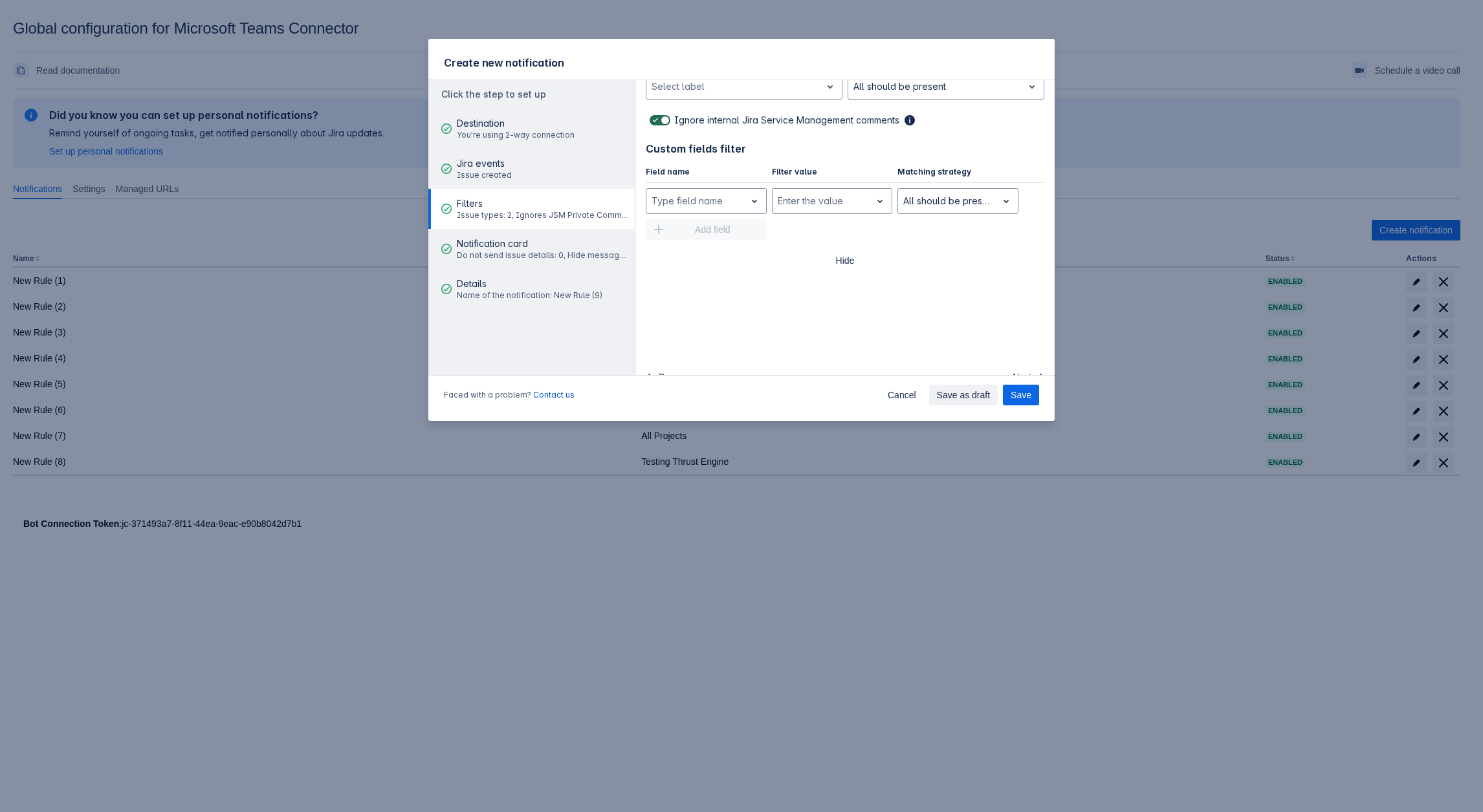
click at [663, 116] on span at bounding box center [665, 120] width 11 height 11
click at [658, 116] on input "checkbox" at bounding box center [654, 120] width 9 height 9
click at [663, 116] on span at bounding box center [665, 120] width 11 height 11
click at [658, 116] on input "checkbox" at bounding box center [654, 120] width 9 height 9
checkbox input "true"
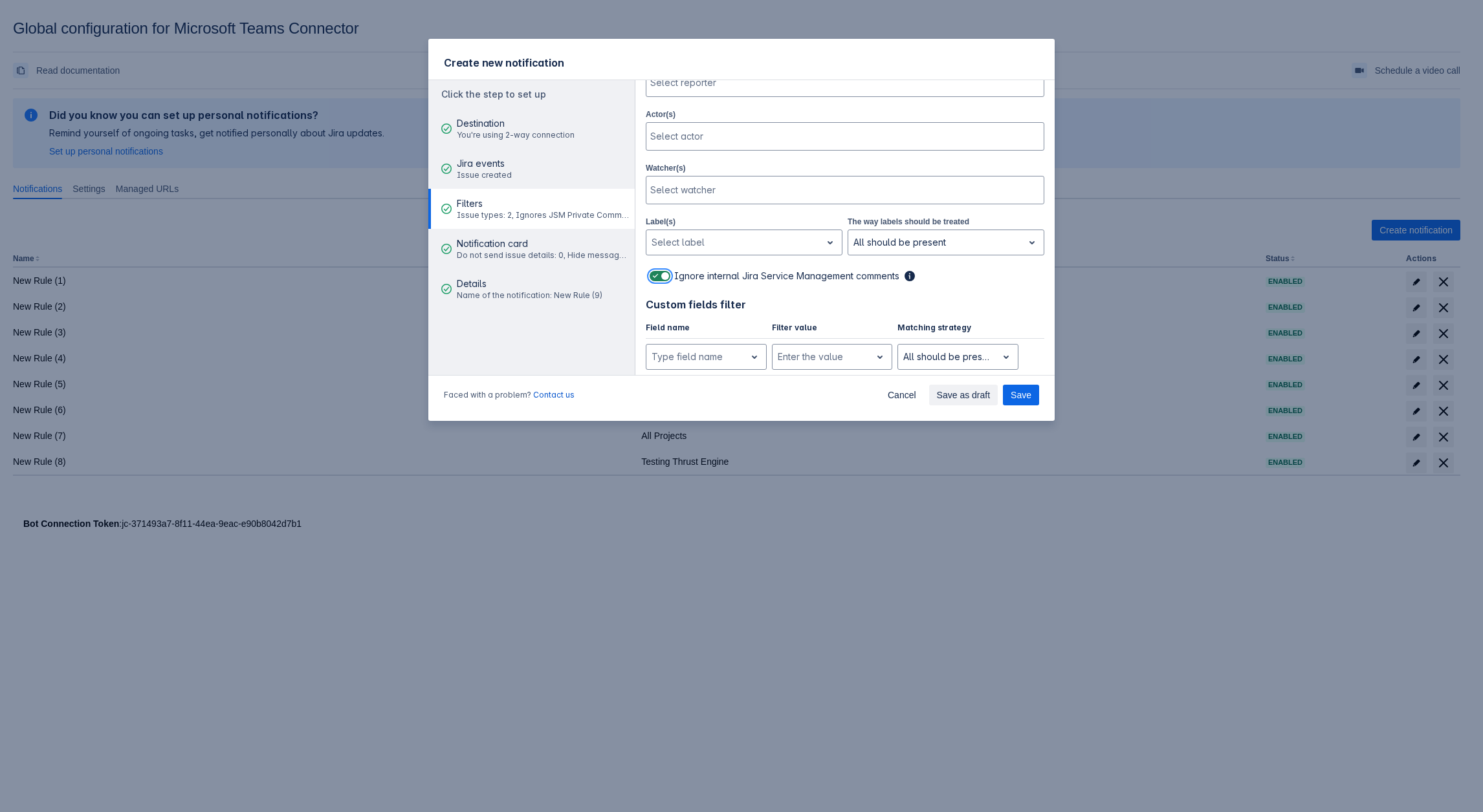
scroll to position [130, 0]
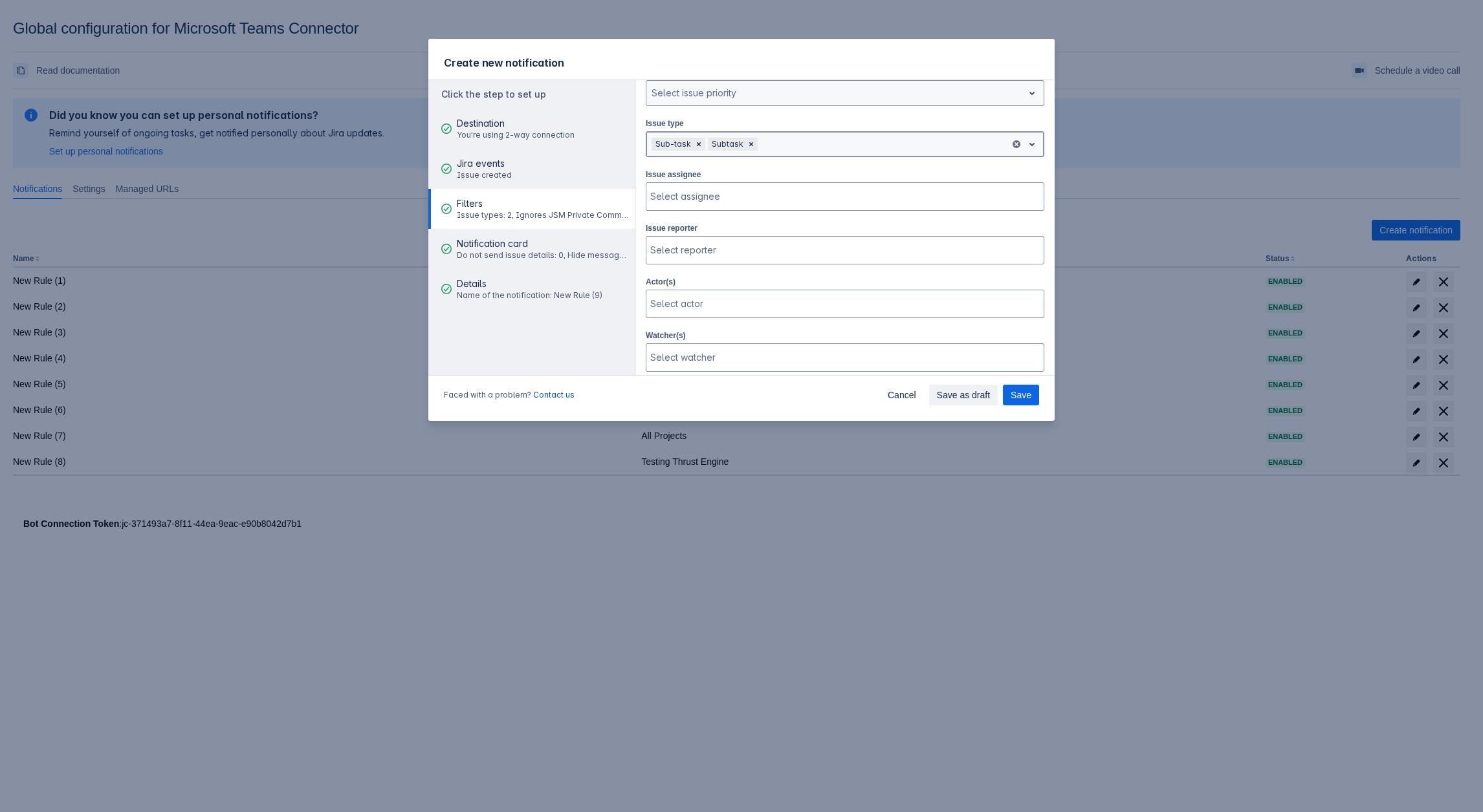
click at [736, 140] on div "Subtask" at bounding box center [726, 144] width 37 height 13
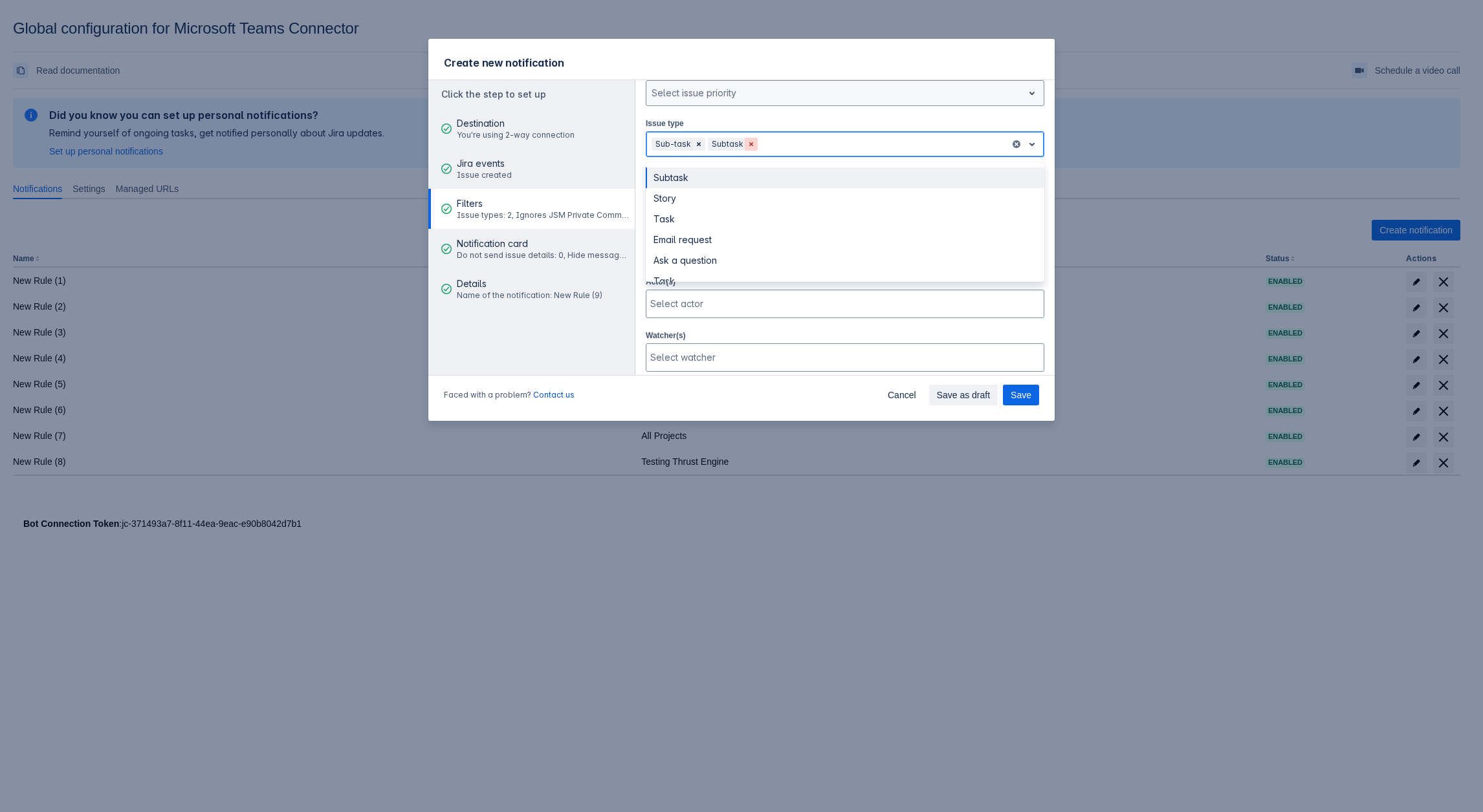
click at [746, 142] on span "Clear" at bounding box center [751, 144] width 11 height 11
click at [693, 138] on div "Remove Sub-task" at bounding box center [699, 144] width 13 height 13
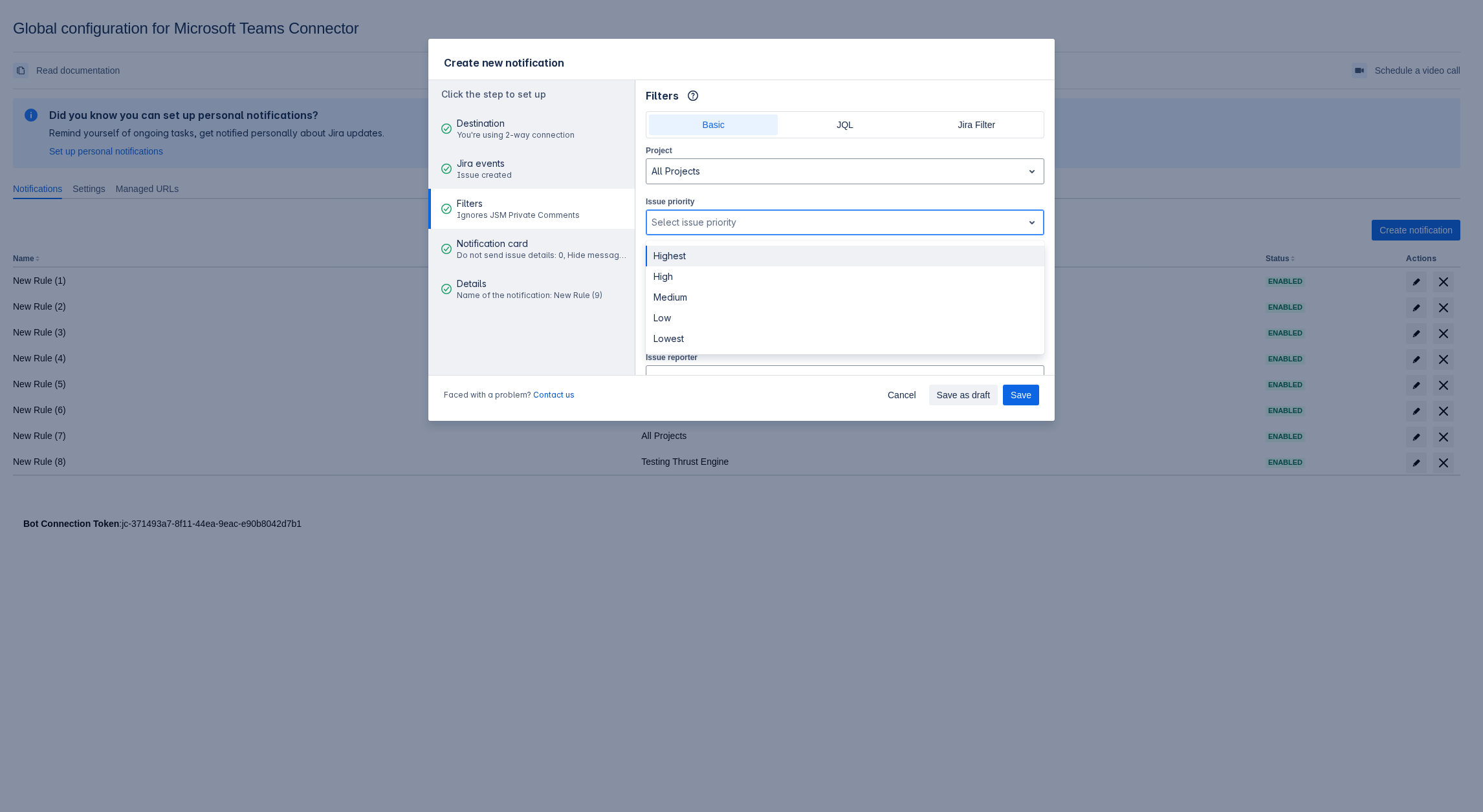
click at [695, 225] on div at bounding box center [835, 222] width 366 height 15
click at [694, 248] on div "Highest" at bounding box center [845, 256] width 398 height 20
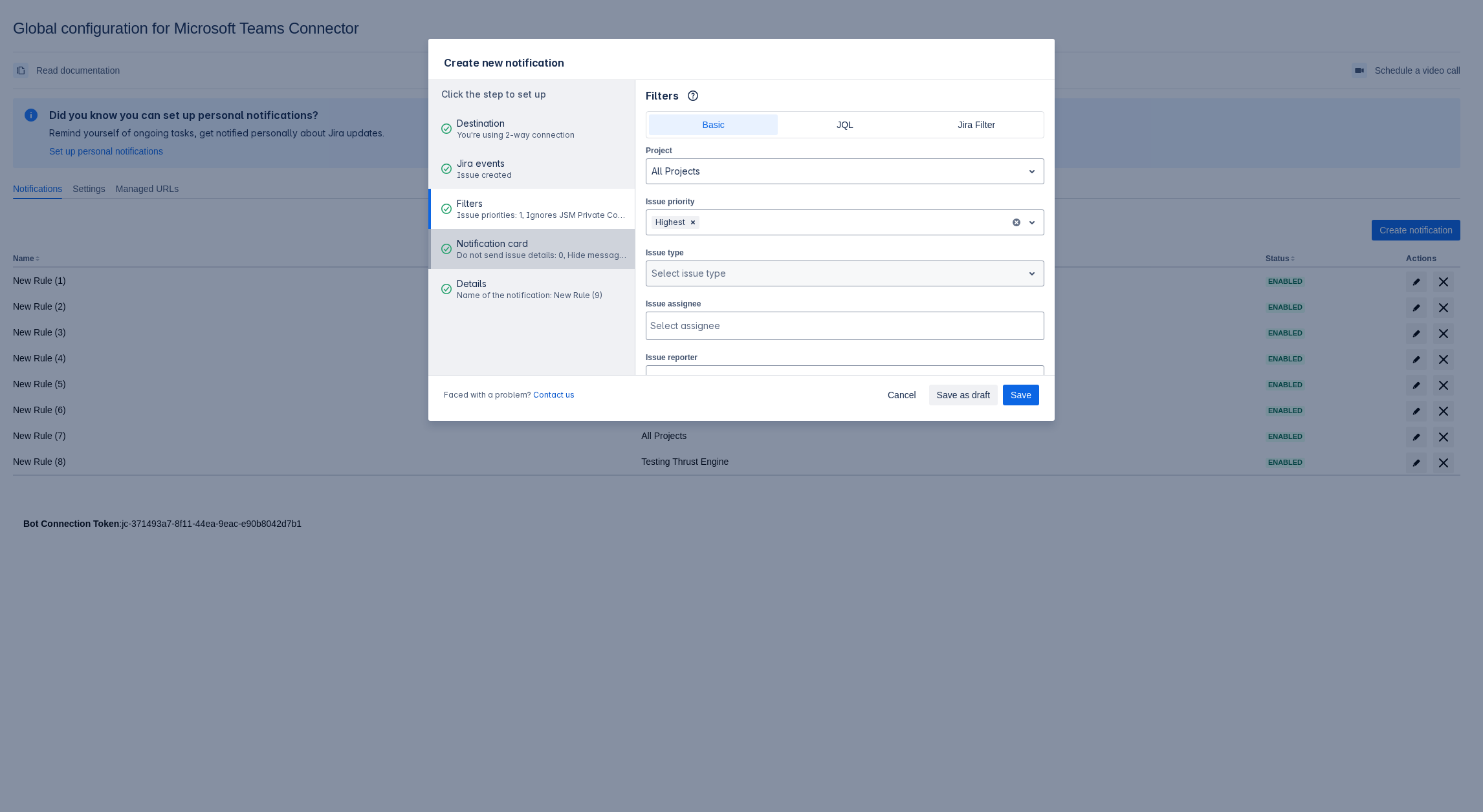
click at [590, 257] on span "Do not send issue details: 0, Hide message fields by default: 0" at bounding box center [543, 255] width 174 height 11
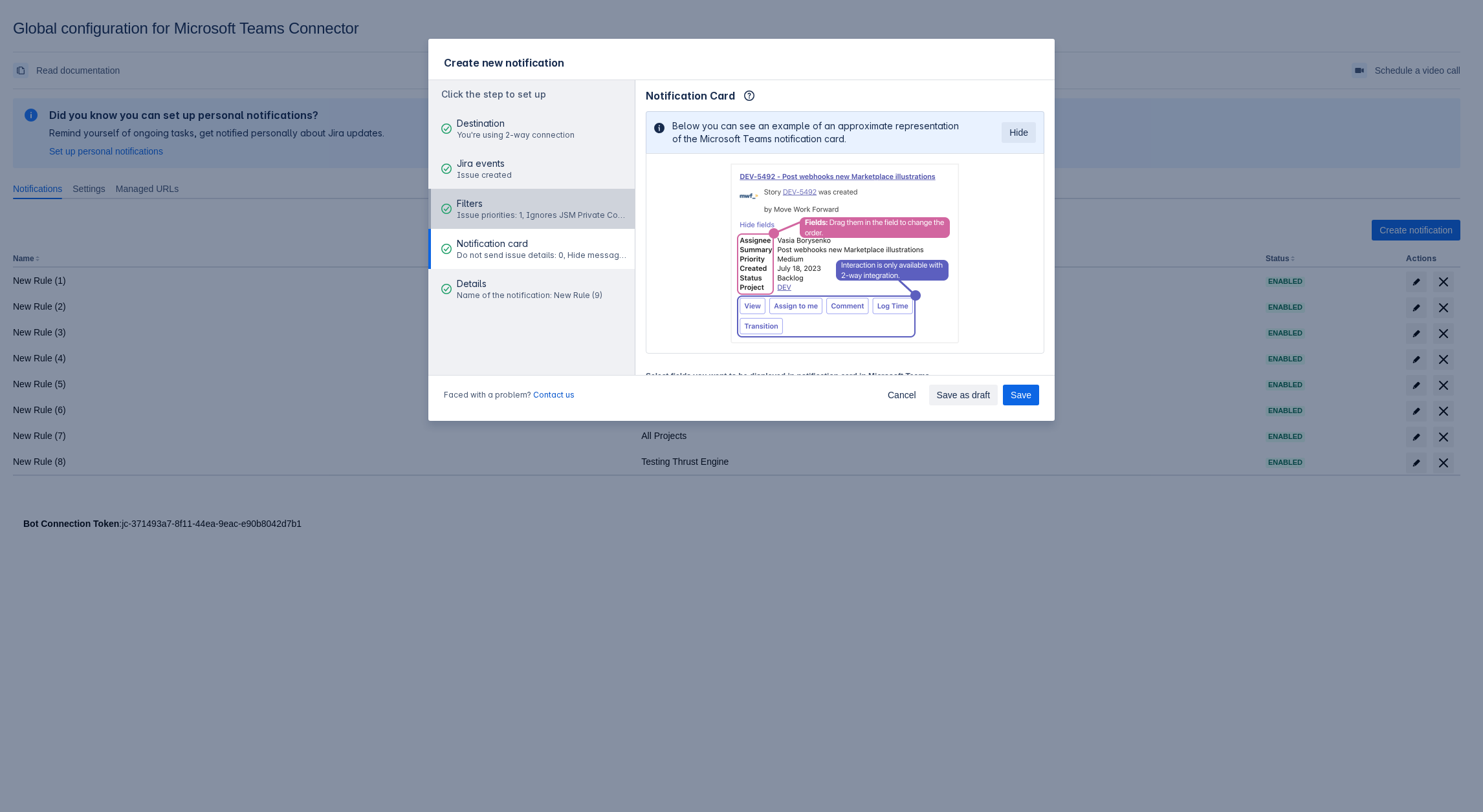
click at [508, 219] on span "Issue priorities: 1, Ignores JSM Private Comments: 0" at bounding box center [543, 216] width 174 height 11
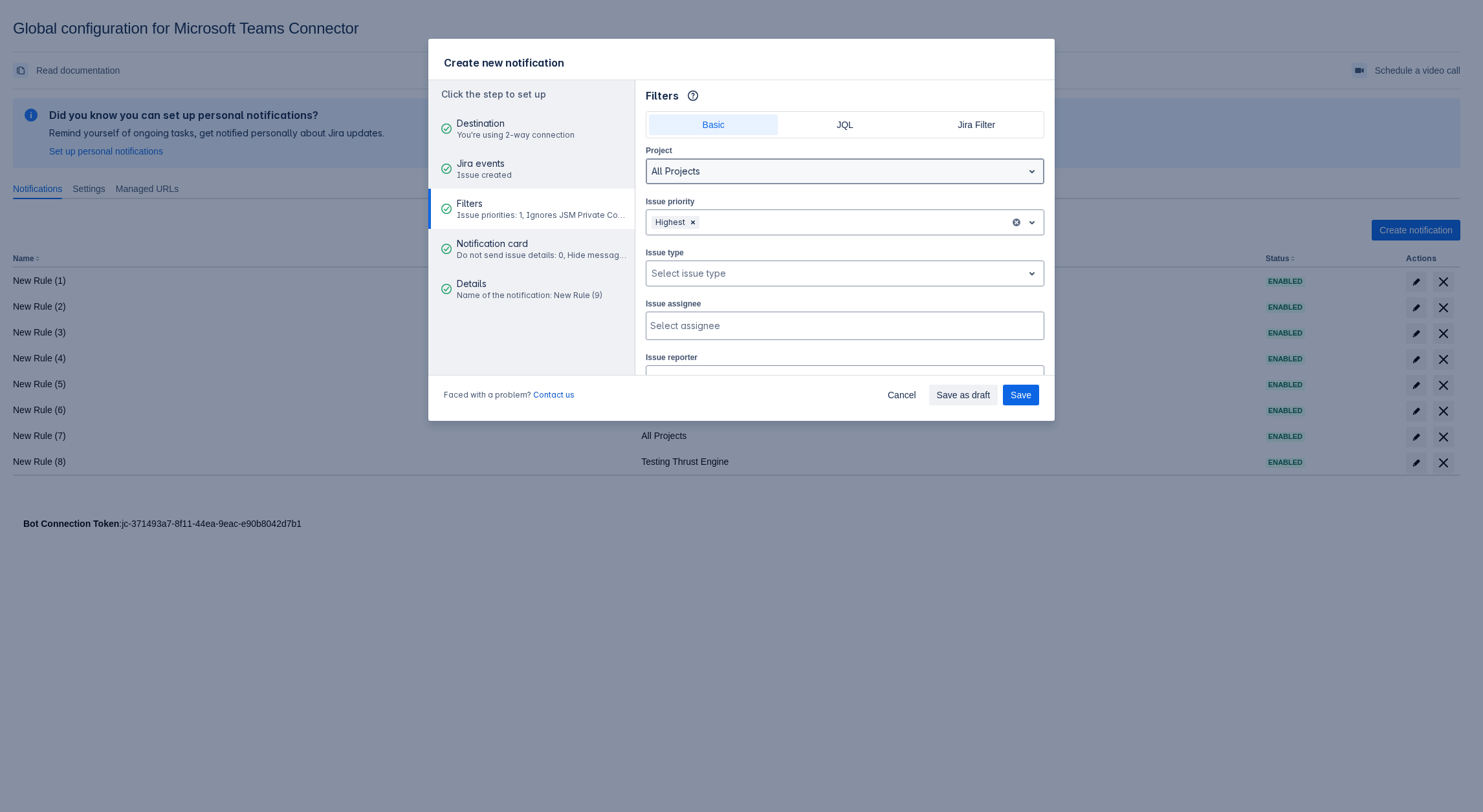
click at [722, 163] on div at bounding box center [835, 171] width 366 height 15
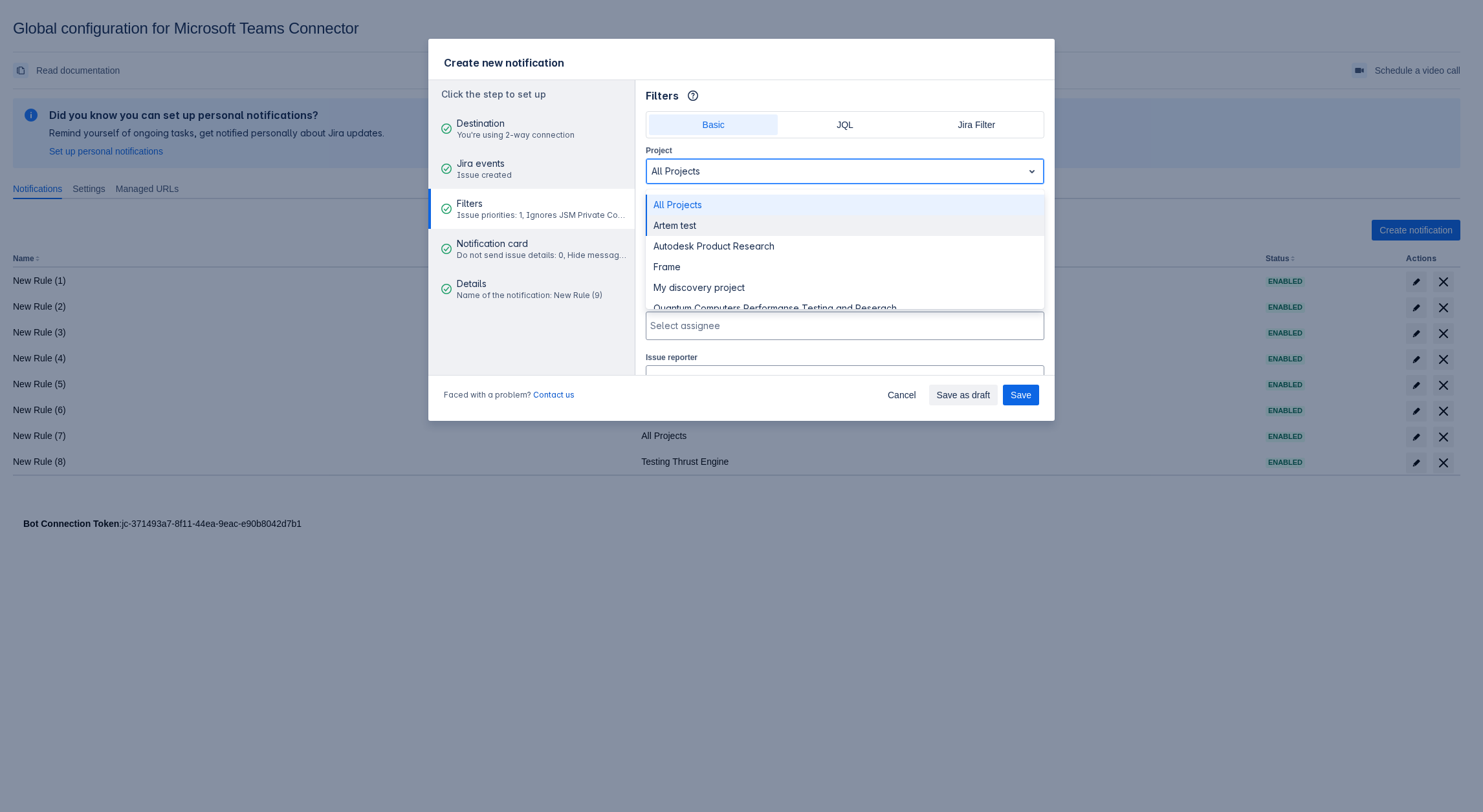
click at [702, 225] on div "Artem test" at bounding box center [845, 225] width 398 height 20
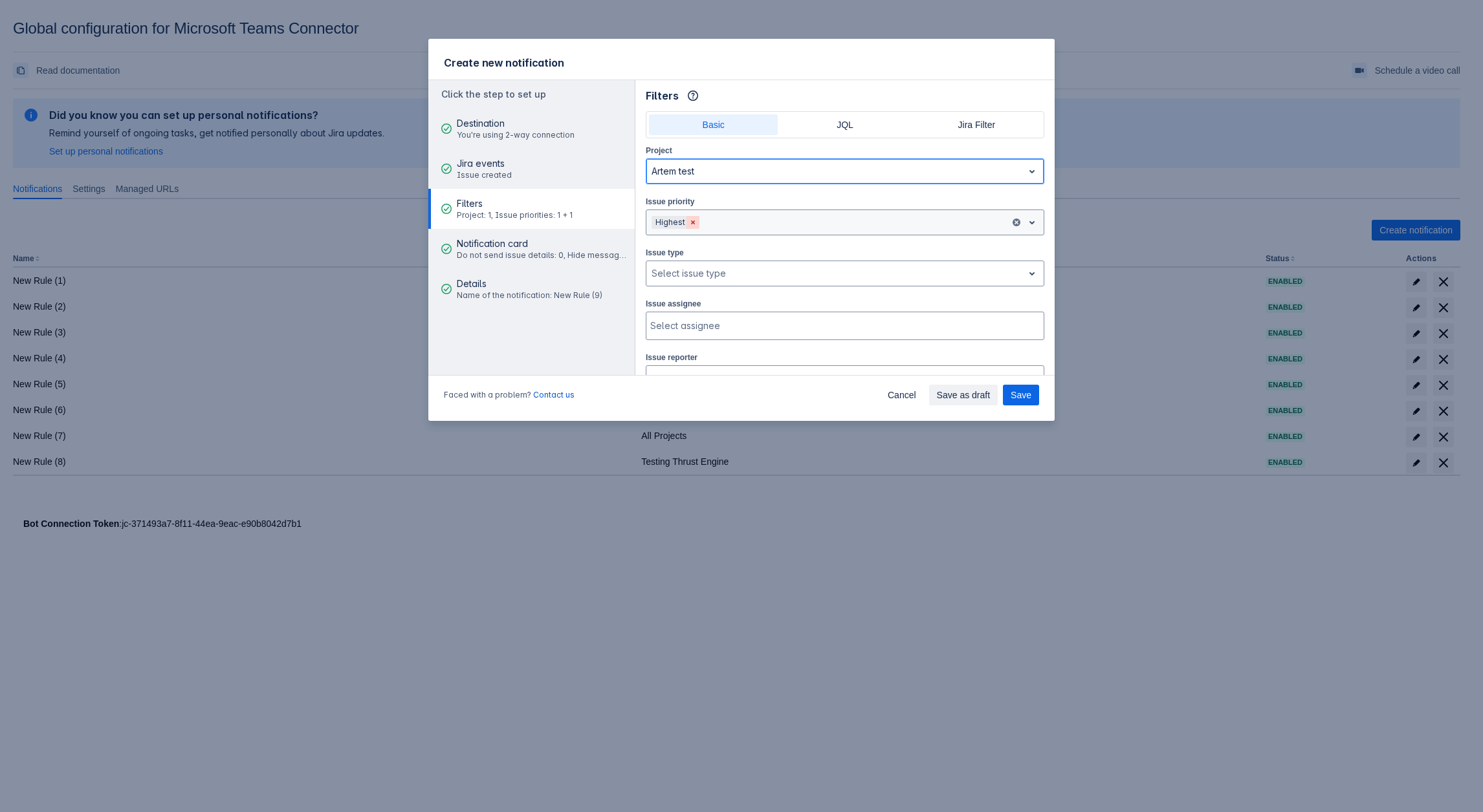
click at [694, 218] on span "Clear" at bounding box center [693, 223] width 11 height 11
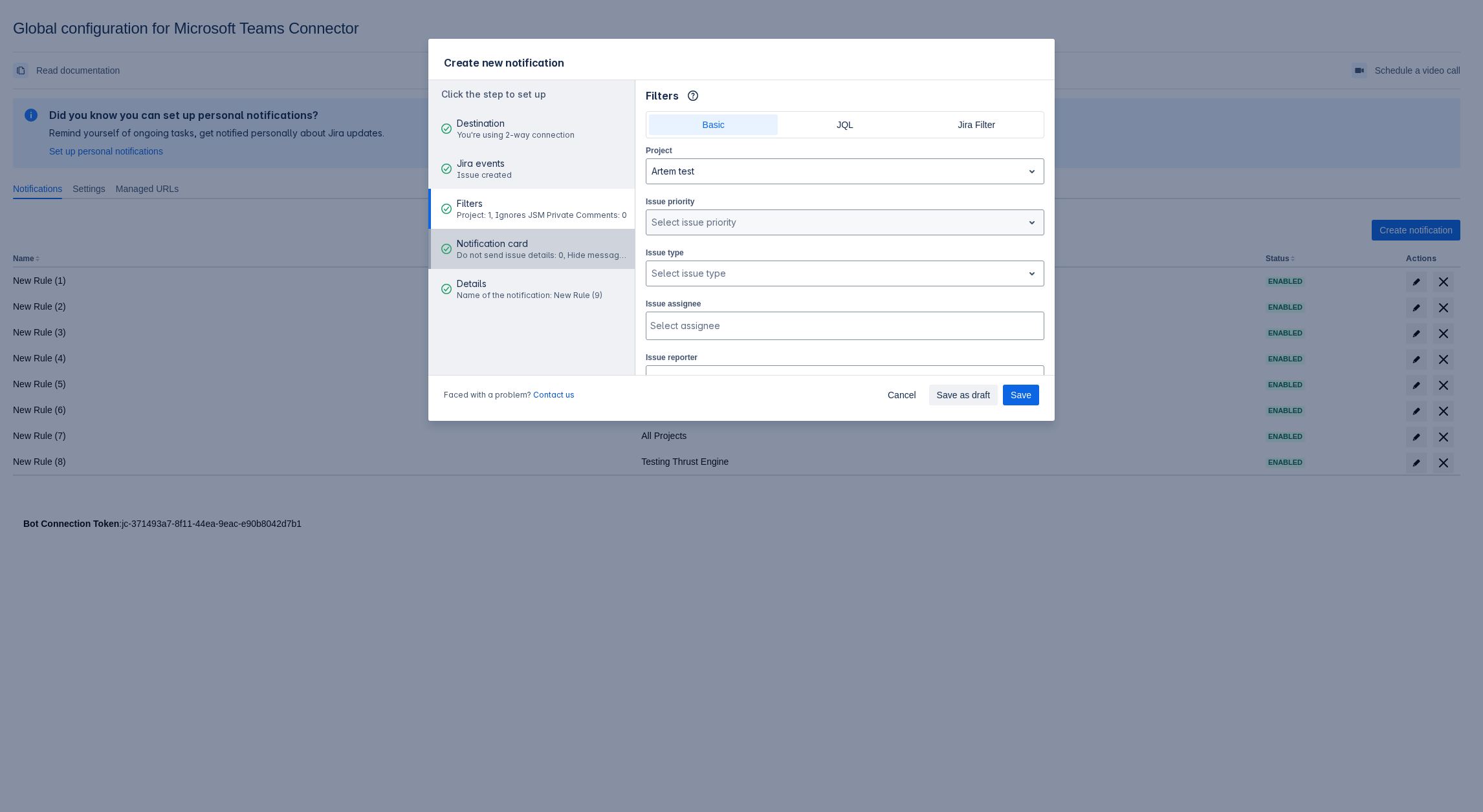
click at [556, 253] on span "Do not send issue details: 0, Hide message fields by default: 0" at bounding box center [543, 255] width 174 height 11
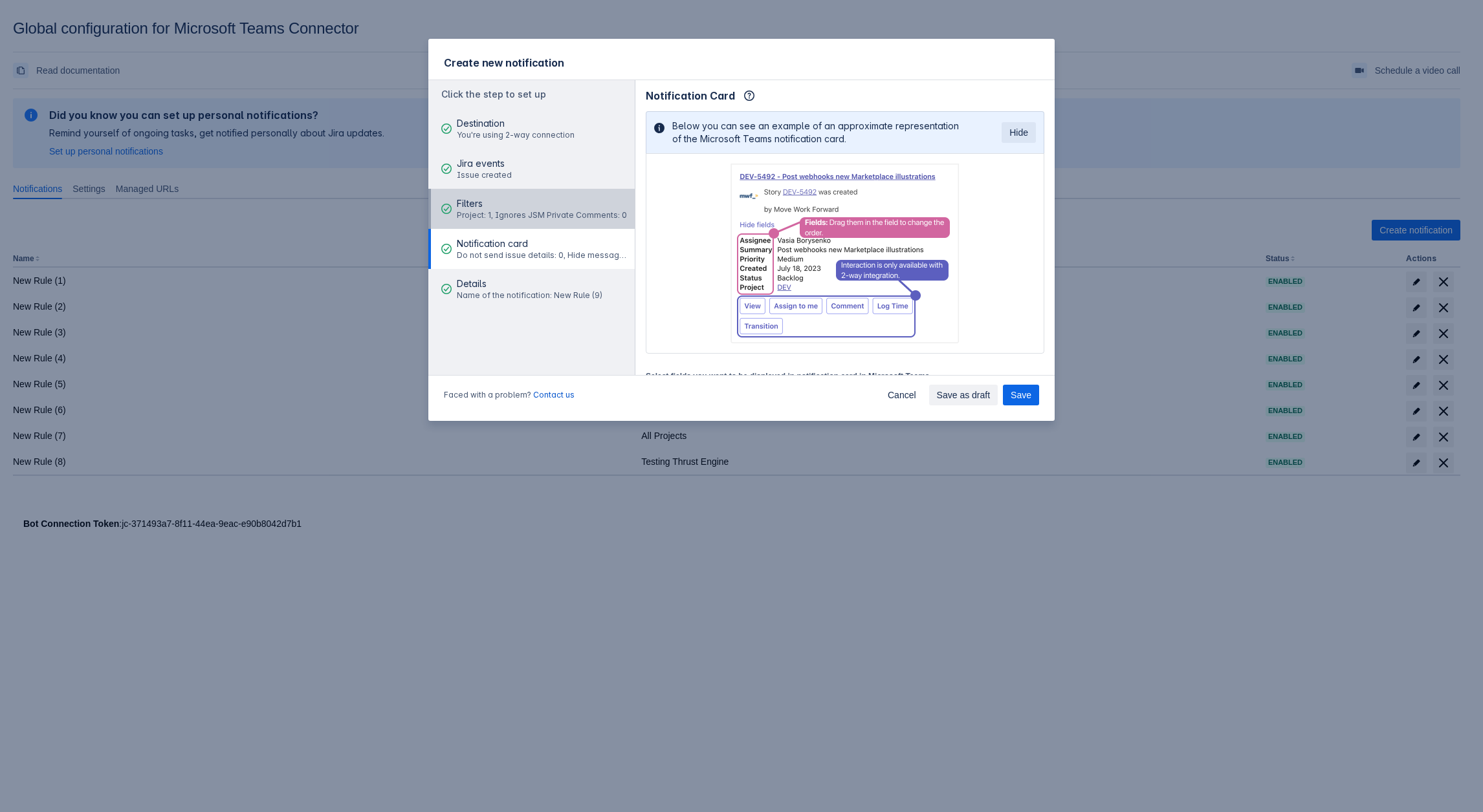
click at [542, 220] on span "Project: 1, Ignores JSM Private Comments: 0" at bounding box center [541, 216] width 170 height 11
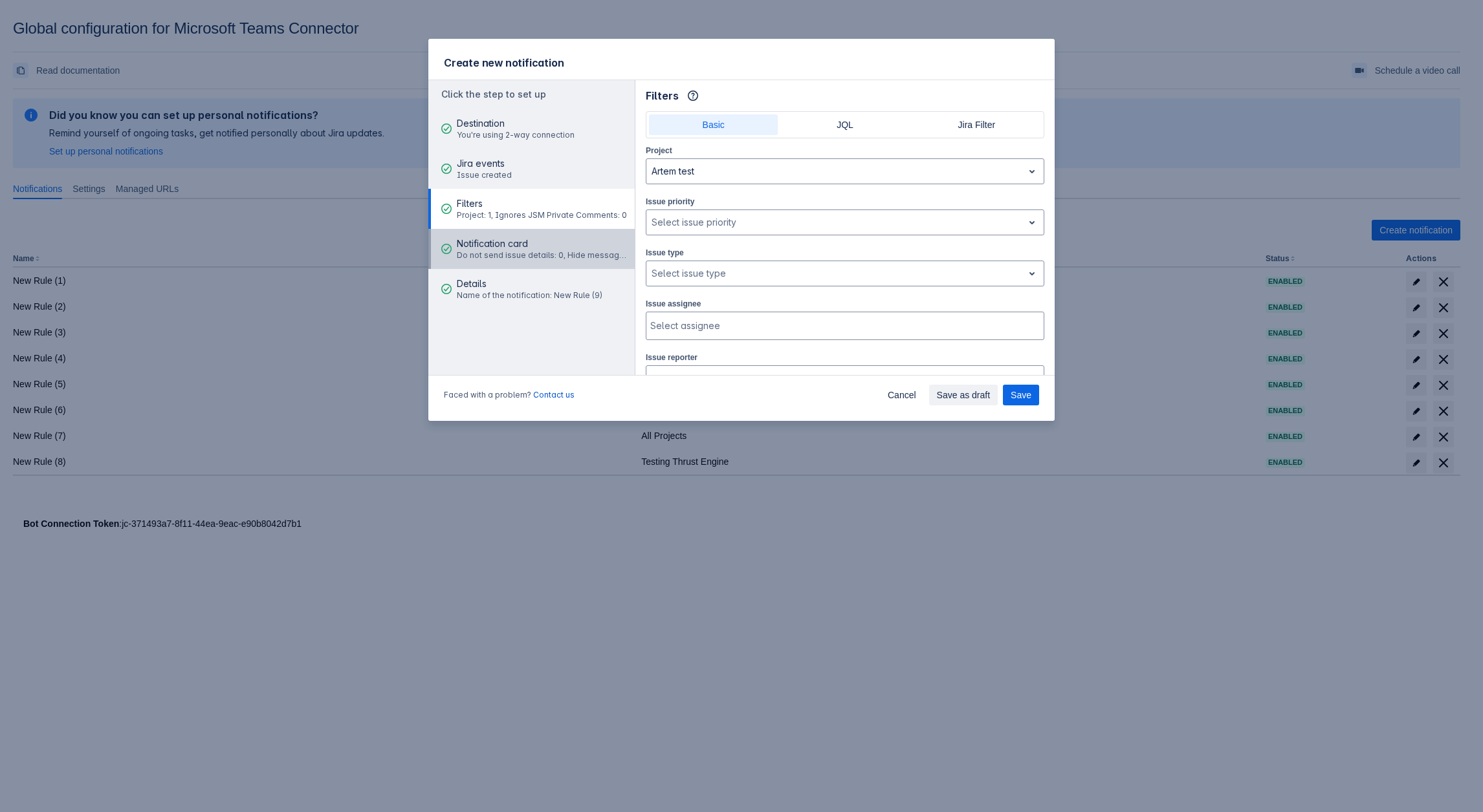
click at [505, 249] on span "Notification card" at bounding box center [543, 244] width 174 height 13
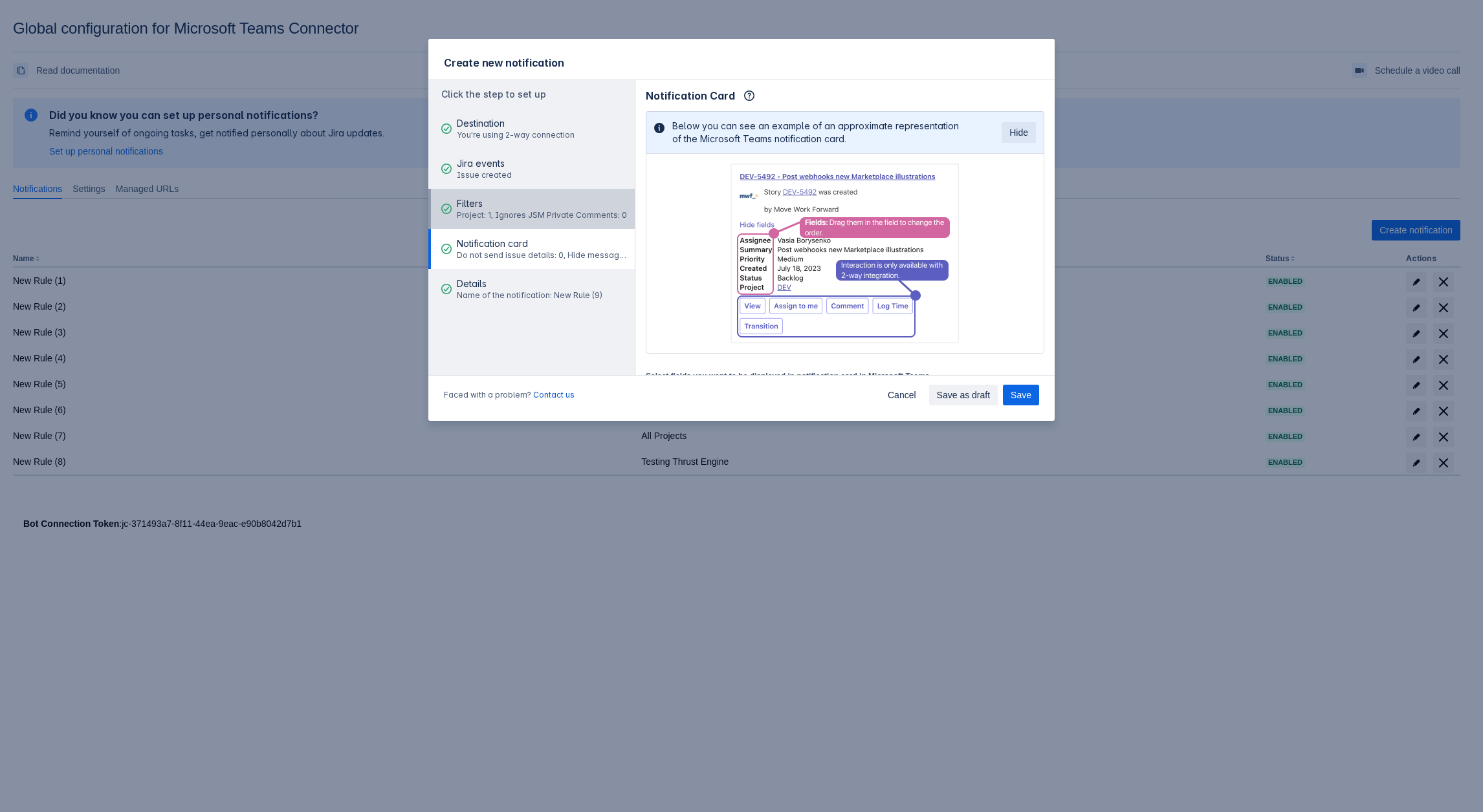
click at [505, 216] on span "Project: 1, Ignores JSM Private Comments: 0" at bounding box center [541, 216] width 170 height 11
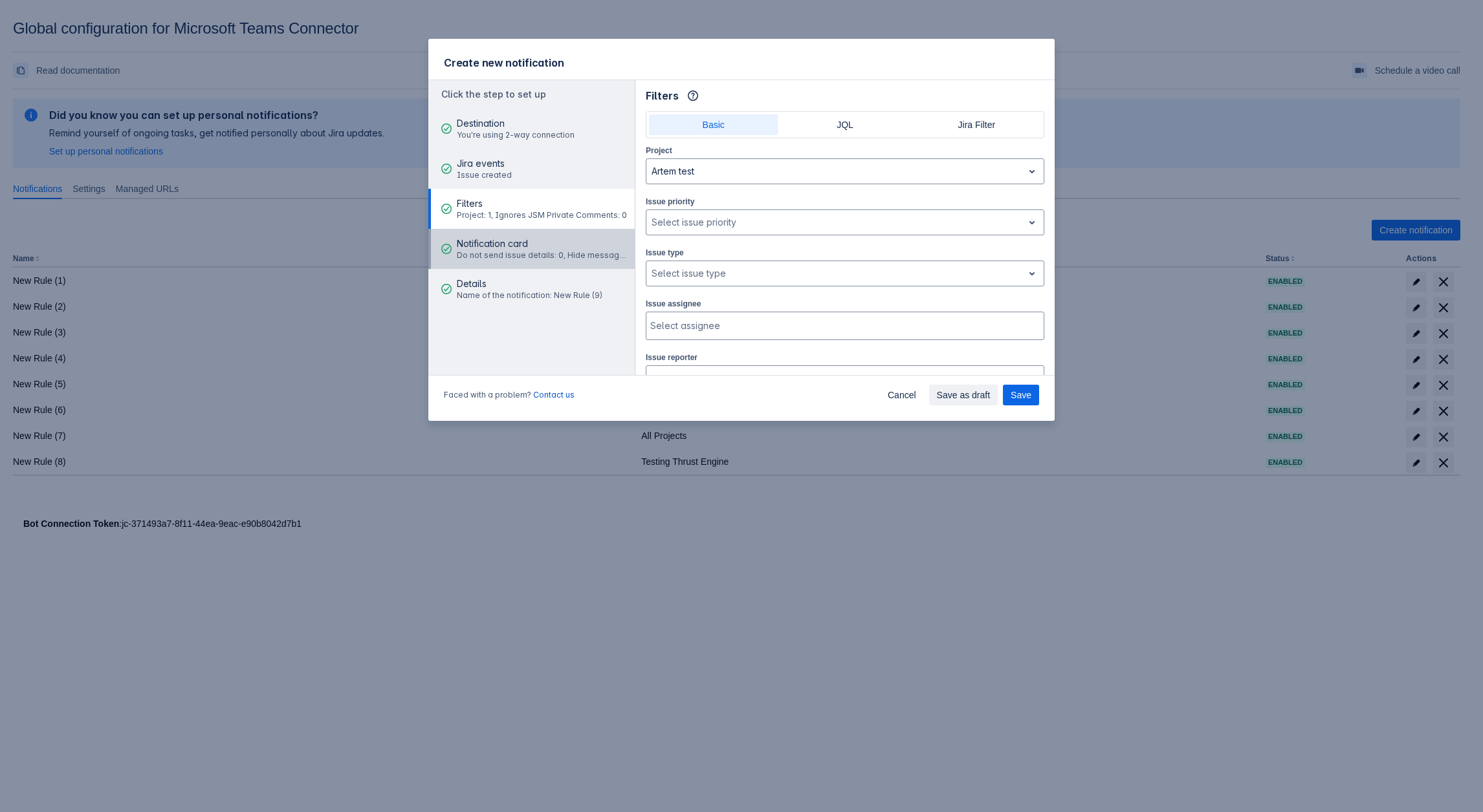
click at [514, 241] on span "Notification card" at bounding box center [543, 244] width 174 height 13
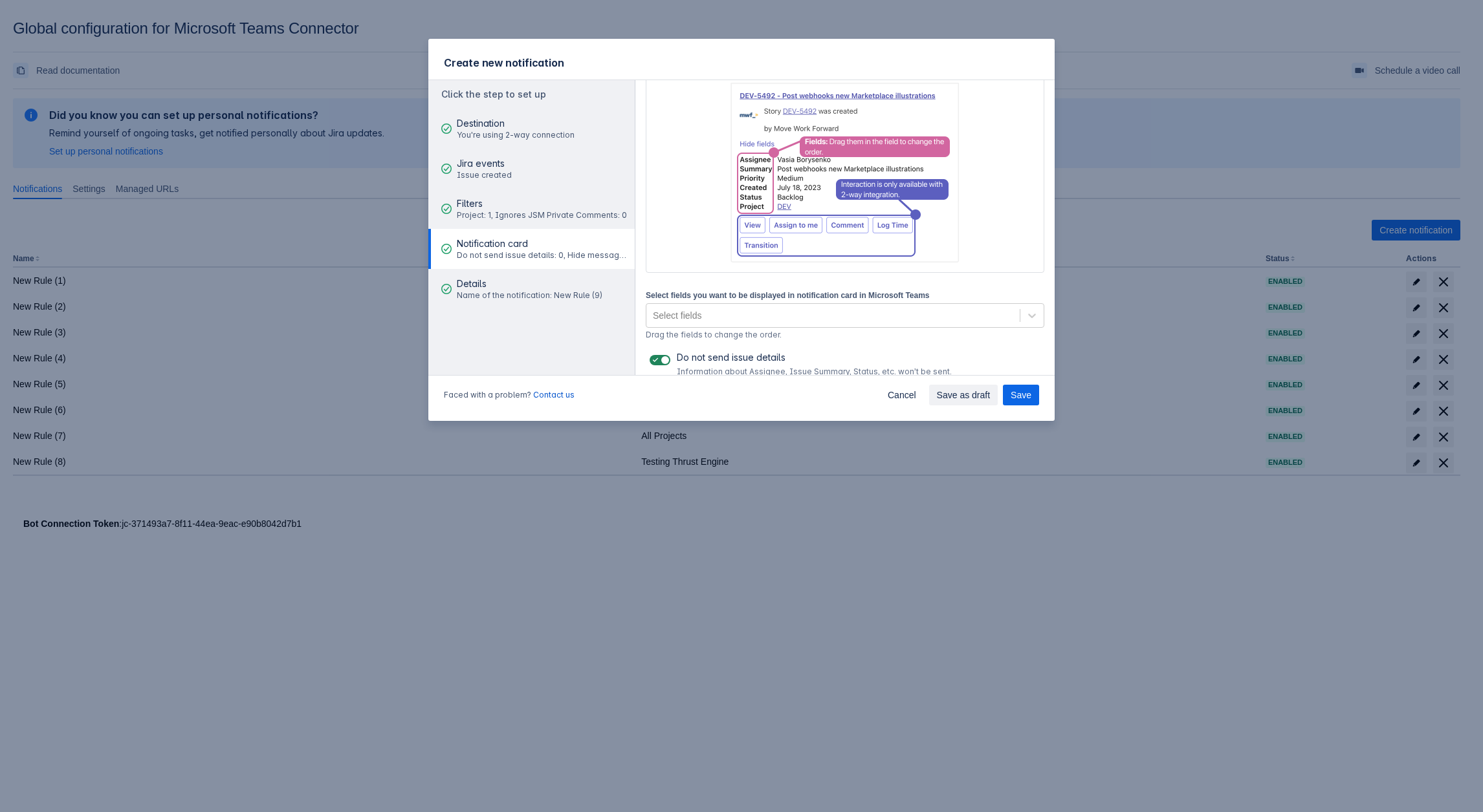
scroll to position [155, 0]
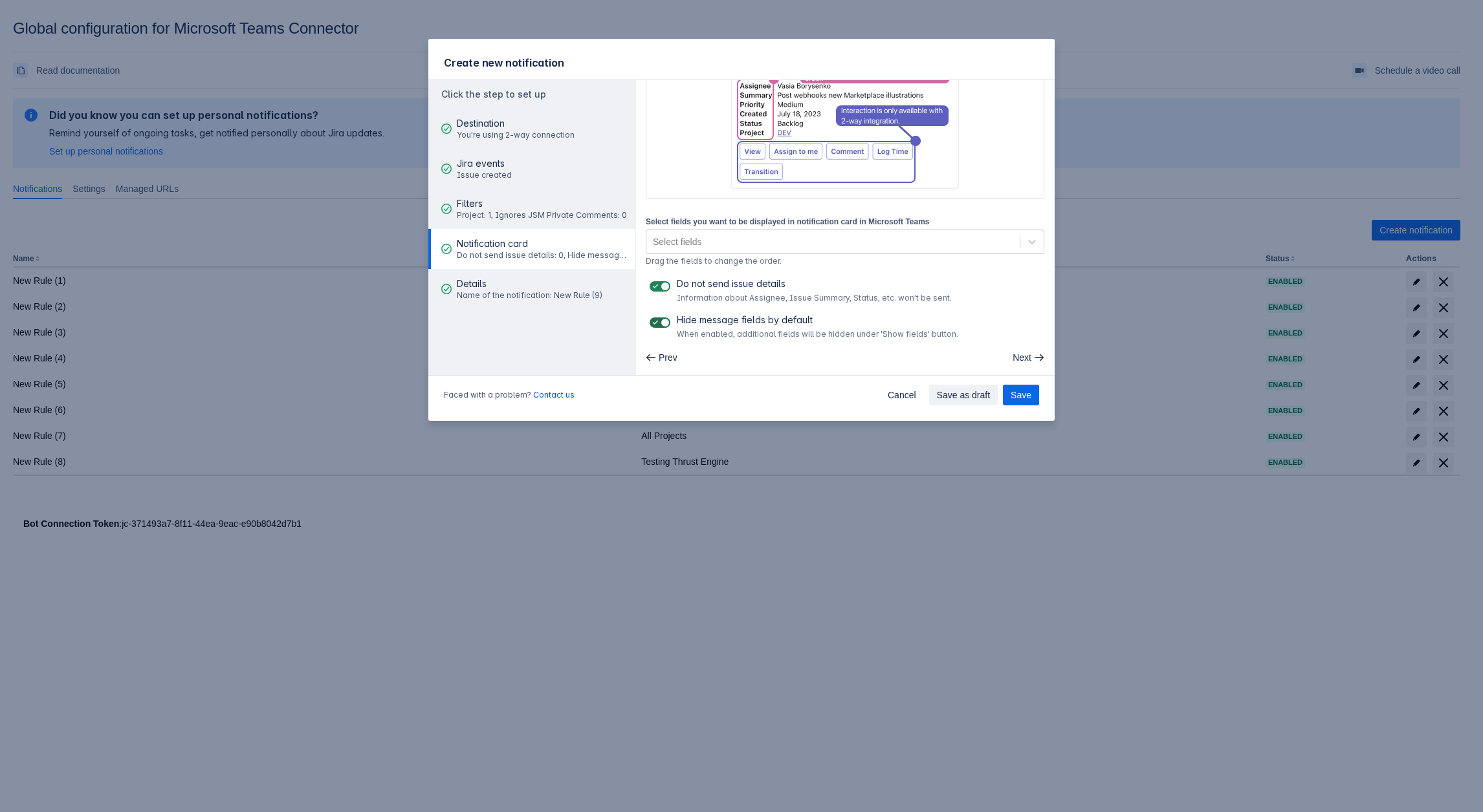
drag, startPoint x: 669, startPoint y: 282, endPoint x: 663, endPoint y: 319, distance: 37.5
click at [667, 282] on label at bounding box center [659, 286] width 26 height 15
click at [654, 321] on span at bounding box center [656, 323] width 11 height 11
click at [654, 321] on input "checkbox" at bounding box center [654, 323] width 9 height 9
checkbox input "false"
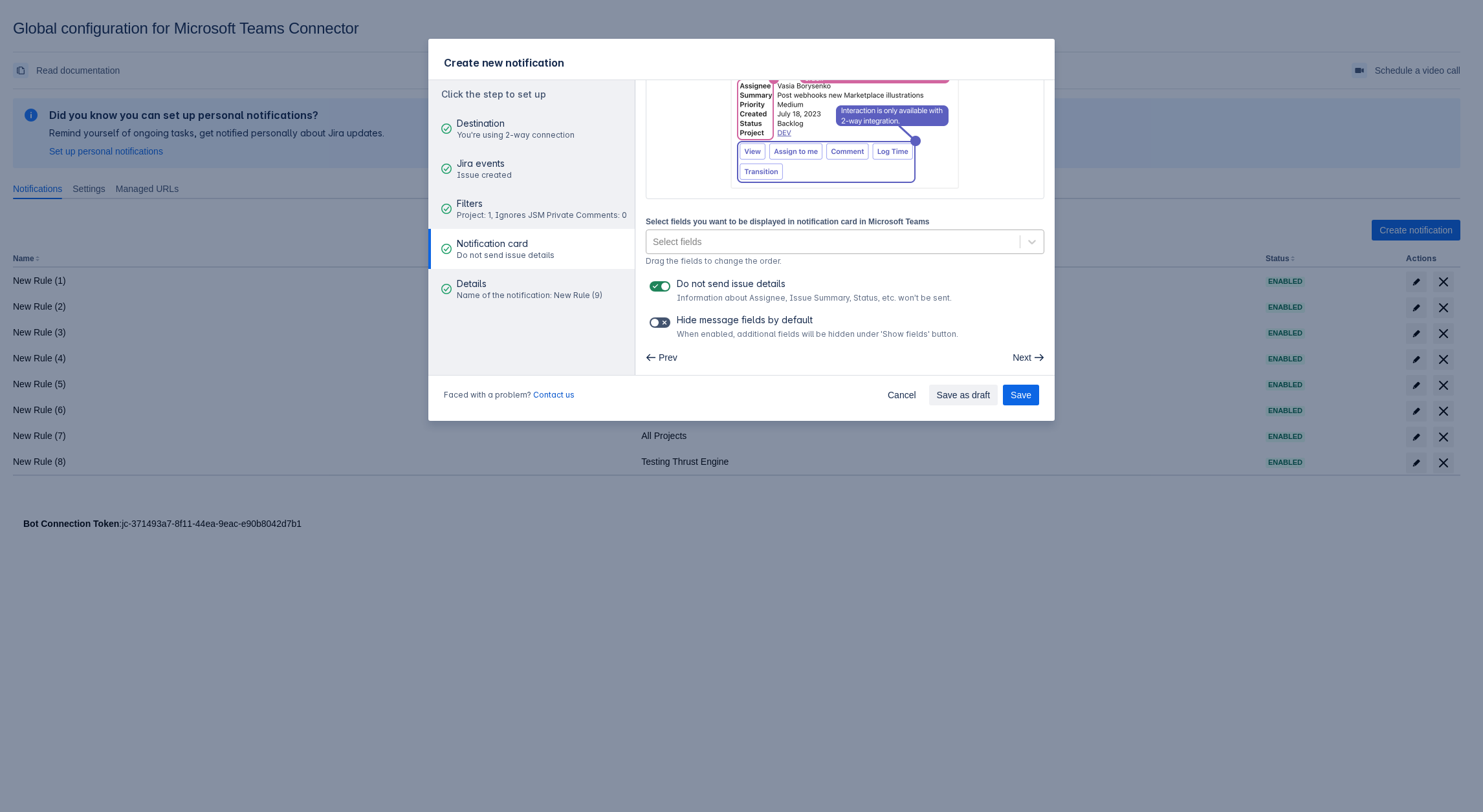
click at [719, 245] on div "Select fields" at bounding box center [833, 241] width 373 height 20
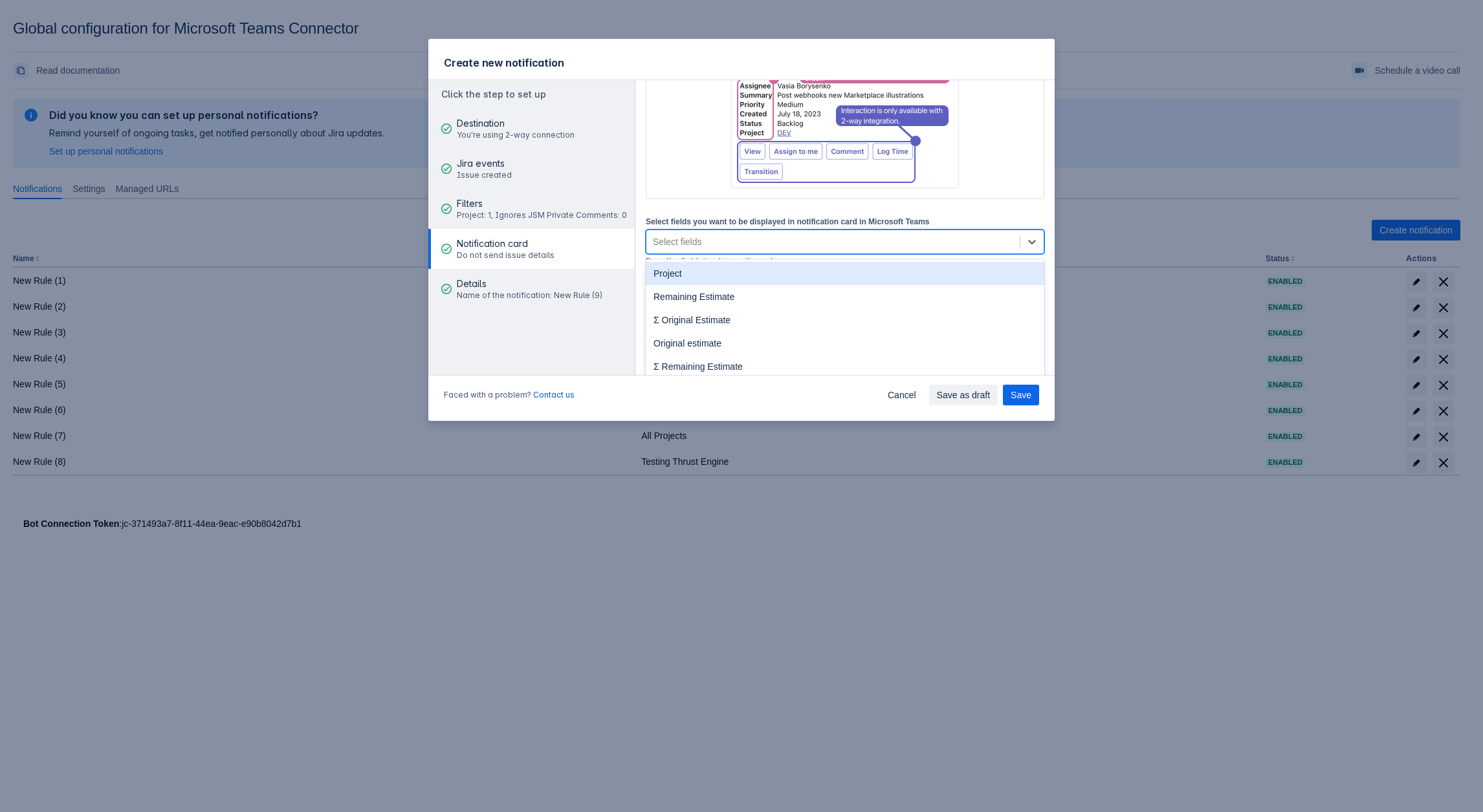
click at [682, 254] on div "Select fields you want to be displayed in notification card in Microsoft Teams …" at bounding box center [845, 241] width 398 height 52
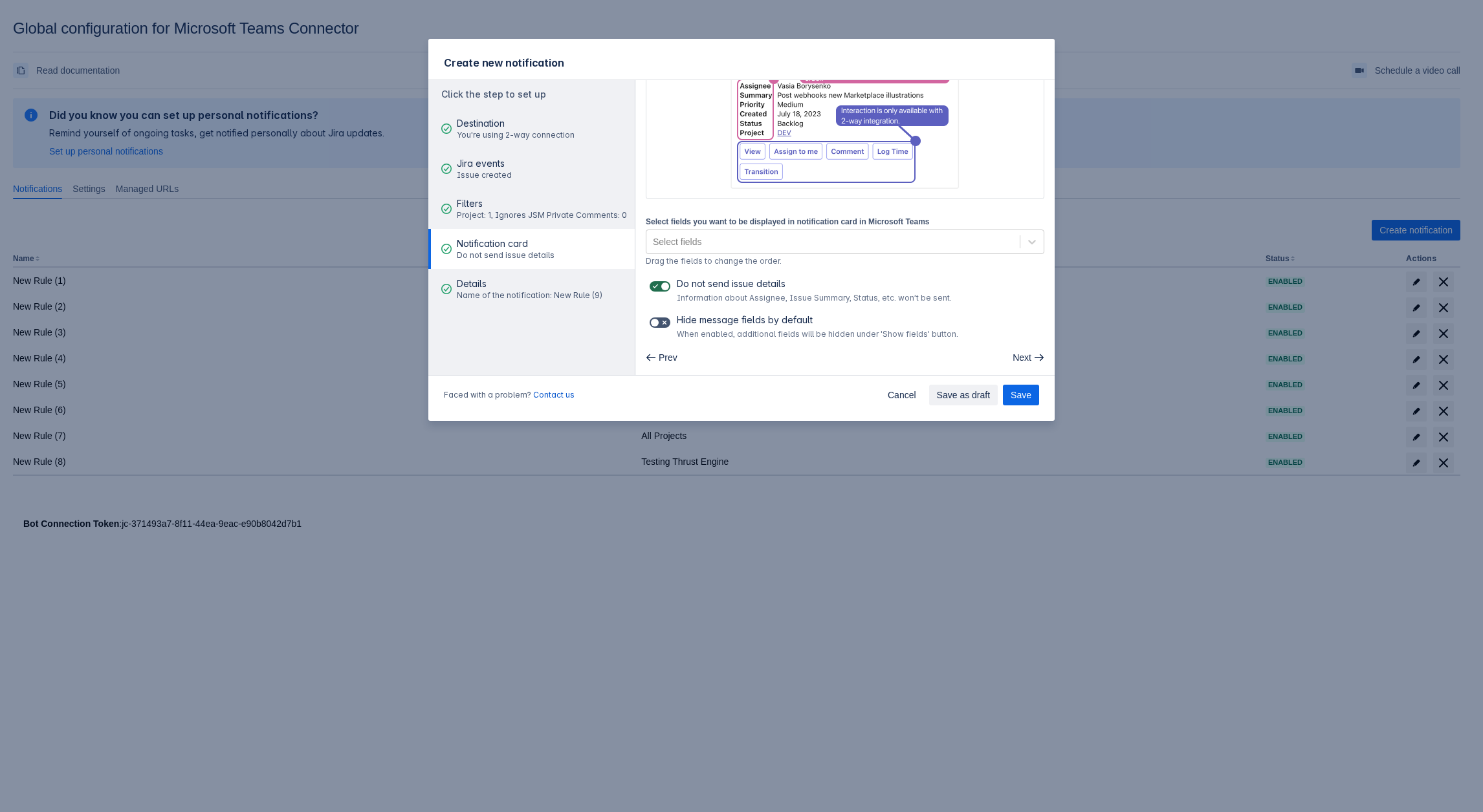
click at [663, 279] on label at bounding box center [659, 286] width 26 height 15
click at [658, 282] on input "checkbox" at bounding box center [654, 286] width 9 height 9
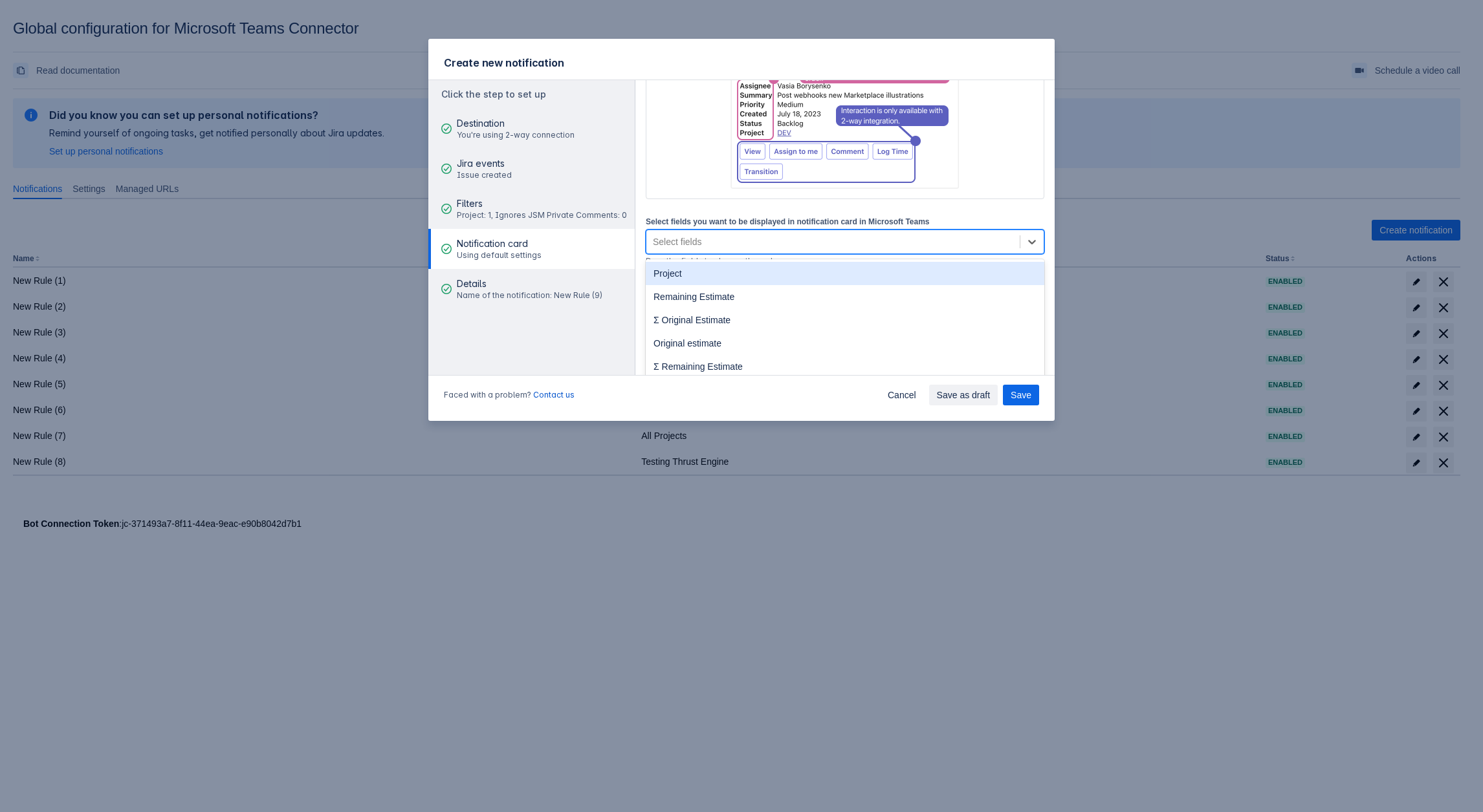
click at [693, 248] on div "Select fields" at bounding box center [833, 241] width 373 height 20
click at [677, 282] on div "Project" at bounding box center [845, 273] width 398 height 23
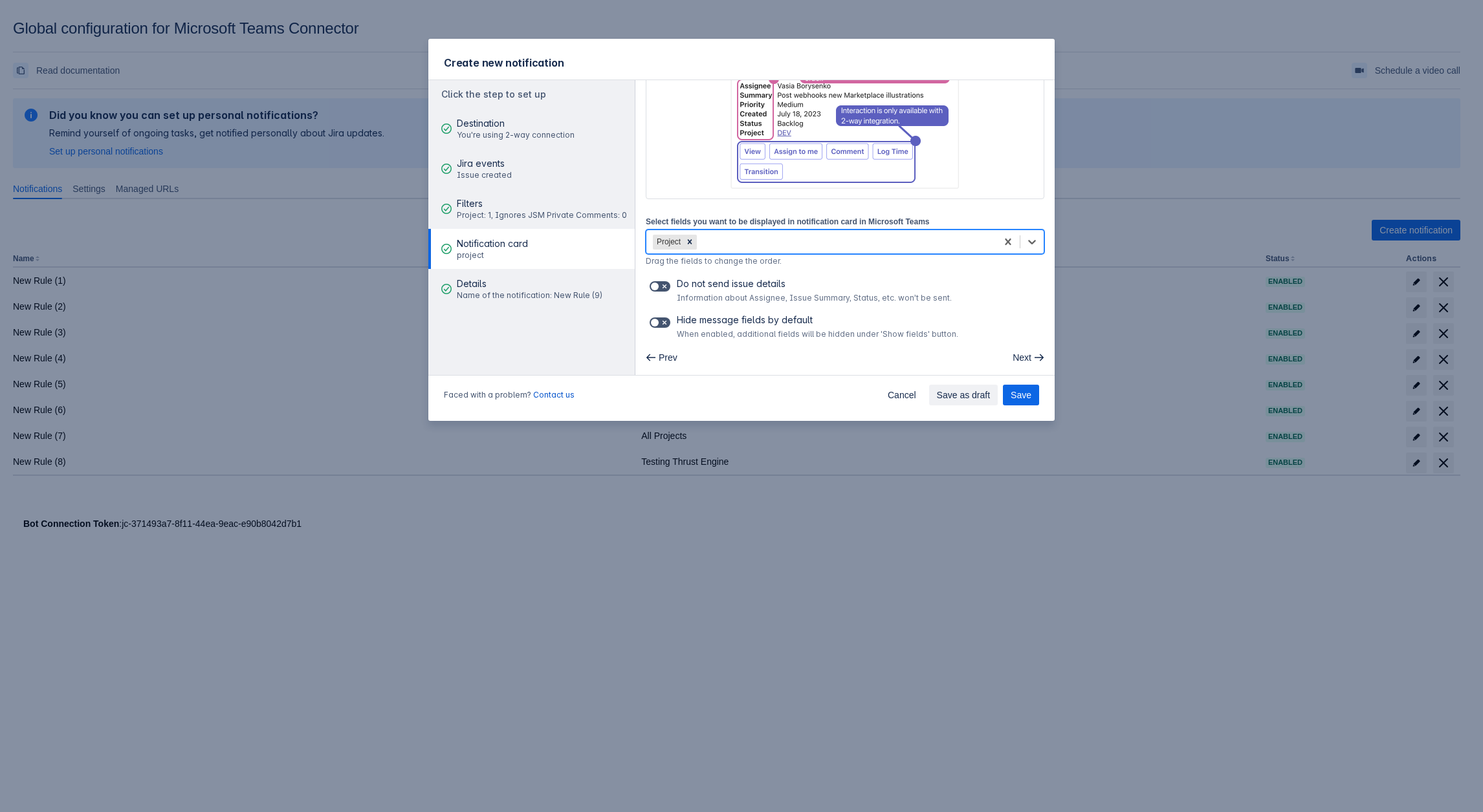
click at [744, 246] on div "Project" at bounding box center [821, 241] width 350 height 20
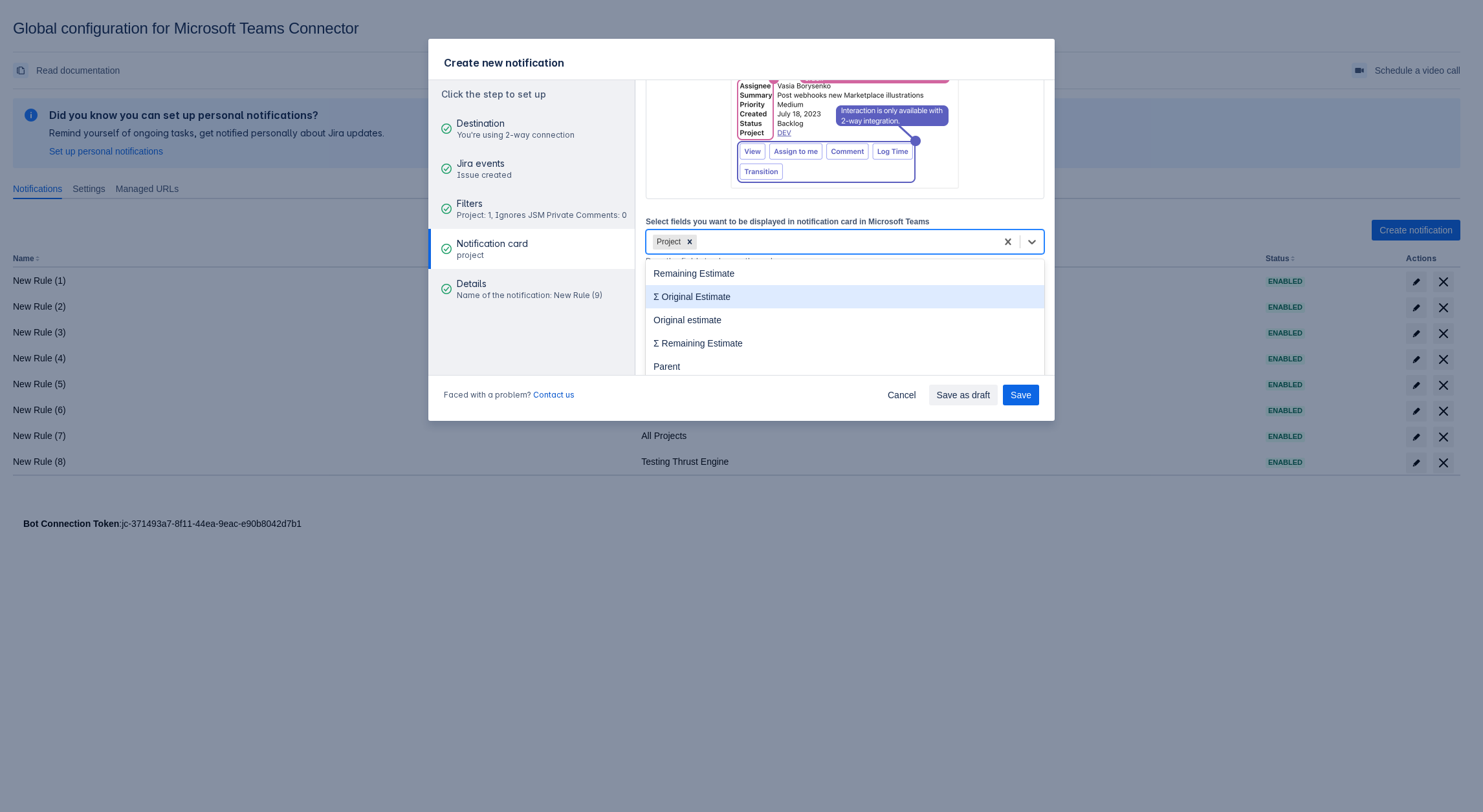
drag, startPoint x: 706, startPoint y: 279, endPoint x: 696, endPoint y: 297, distance: 20.6
click at [696, 297] on div "Remaining Estimate Σ Original Estimate Original estimate Σ Remaining Estimate P…" at bounding box center [845, 356] width 398 height 194
click at [697, 297] on div "Σ Original Estimate" at bounding box center [845, 296] width 398 height 23
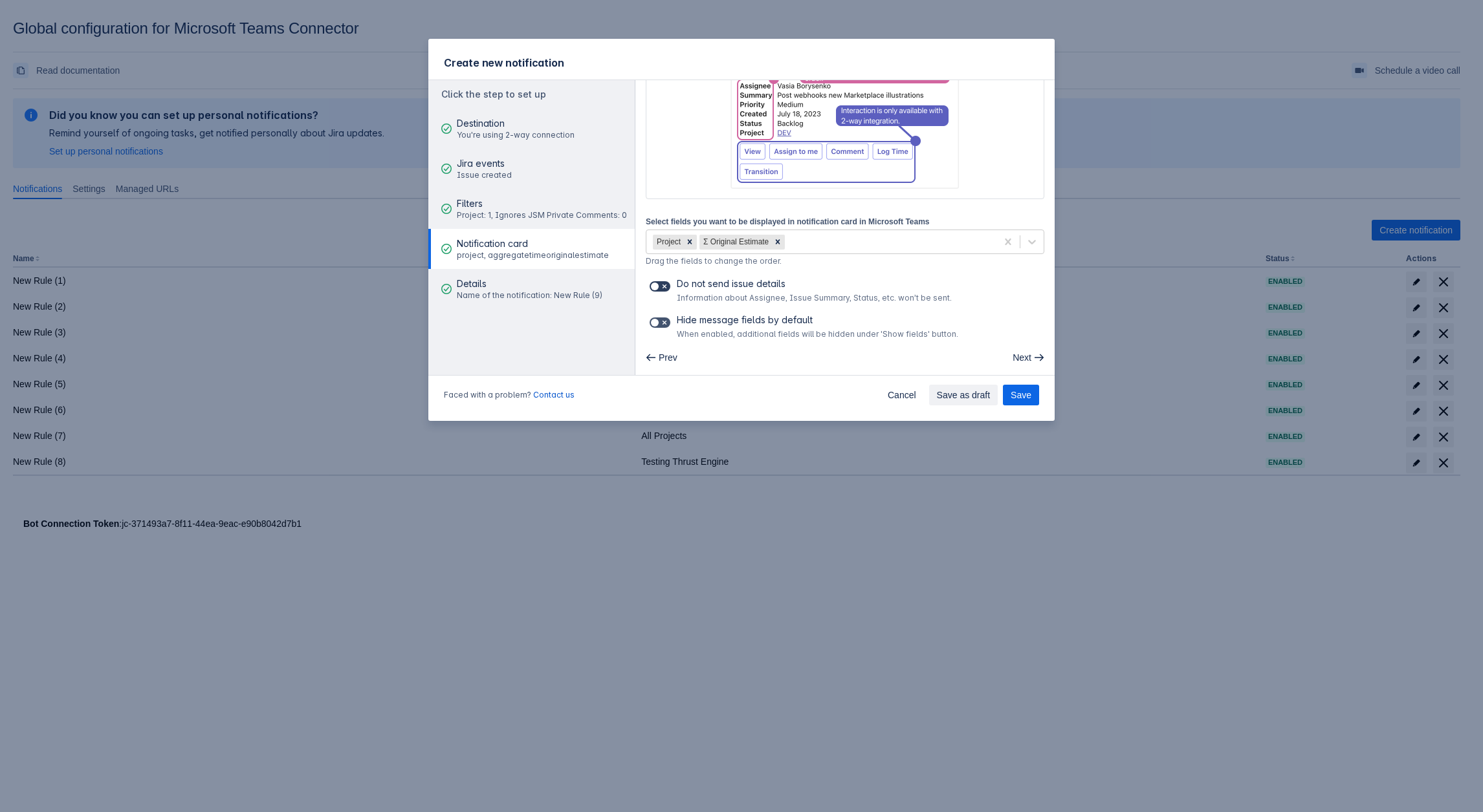
click at [654, 284] on span at bounding box center [656, 286] width 11 height 11
click at [654, 284] on input "checkbox" at bounding box center [654, 286] width 9 height 9
click at [654, 284] on span at bounding box center [656, 286] width 11 height 11
click at [654, 284] on input "checkbox" at bounding box center [654, 286] width 9 height 9
checkbox input "false"
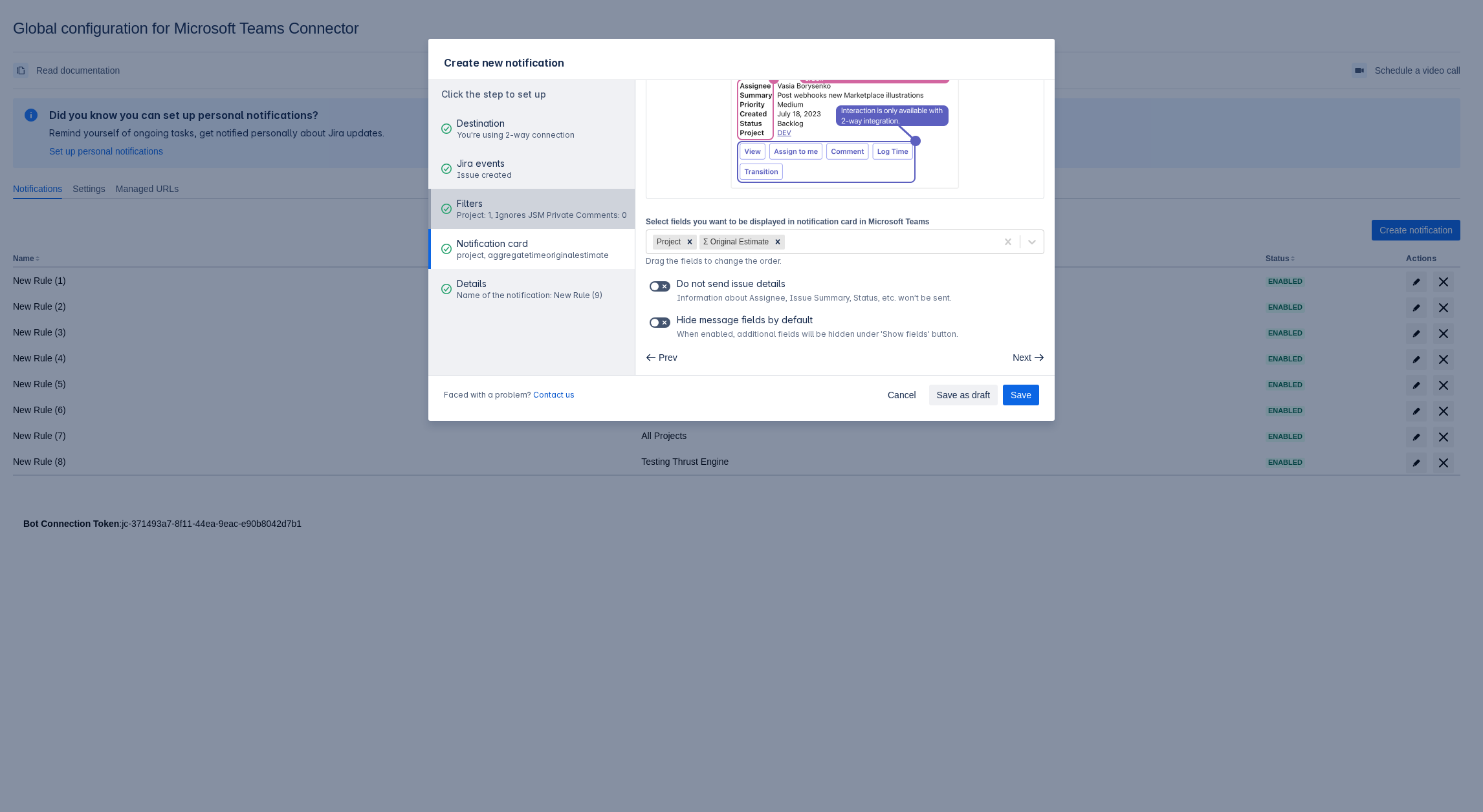
click at [507, 225] on div "Filters Project: 1, Ignores JSM Private Comments: 0" at bounding box center [541, 209] width 170 height 39
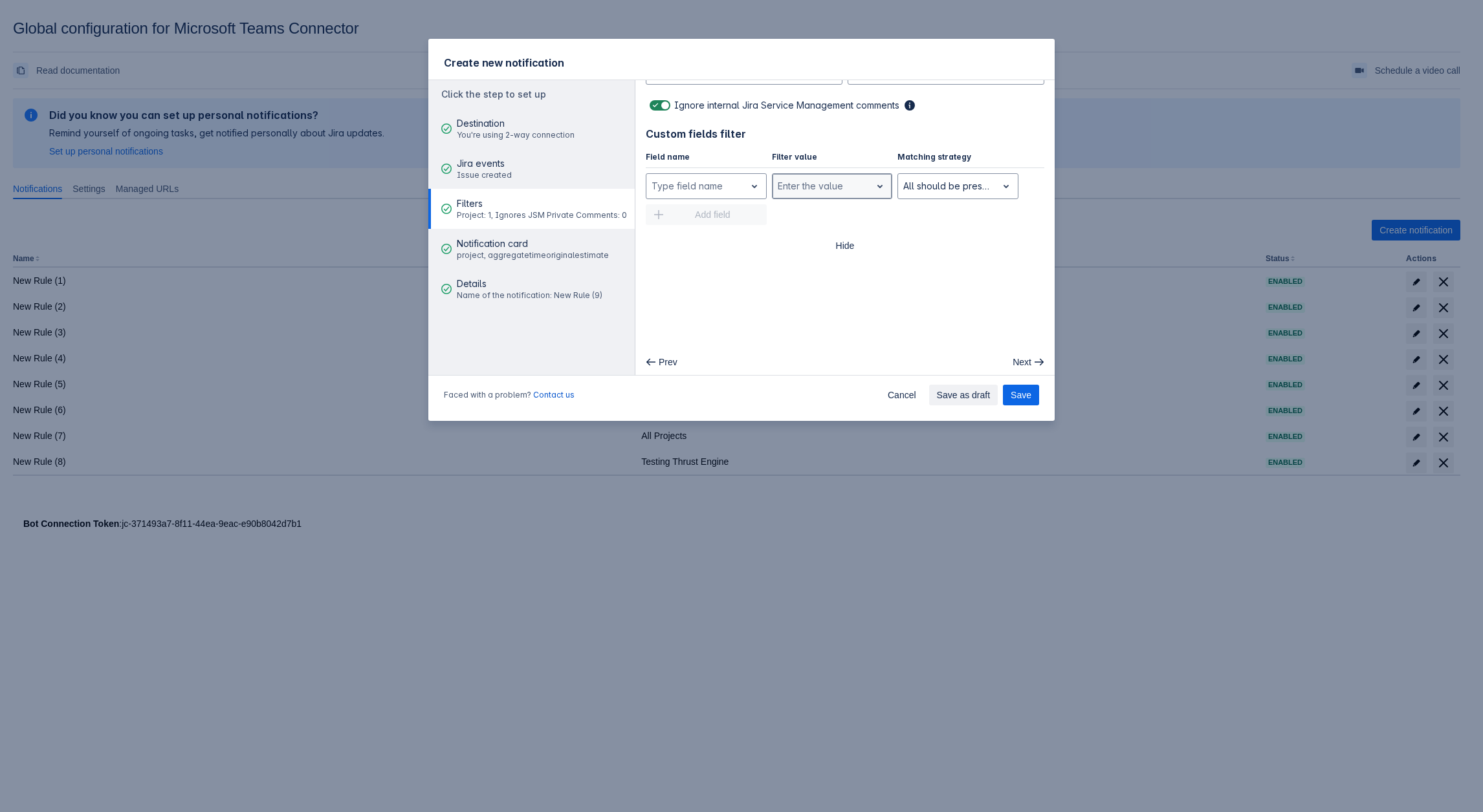
click at [827, 179] on div at bounding box center [822, 186] width 89 height 15
click at [915, 184] on div at bounding box center [947, 186] width 89 height 15
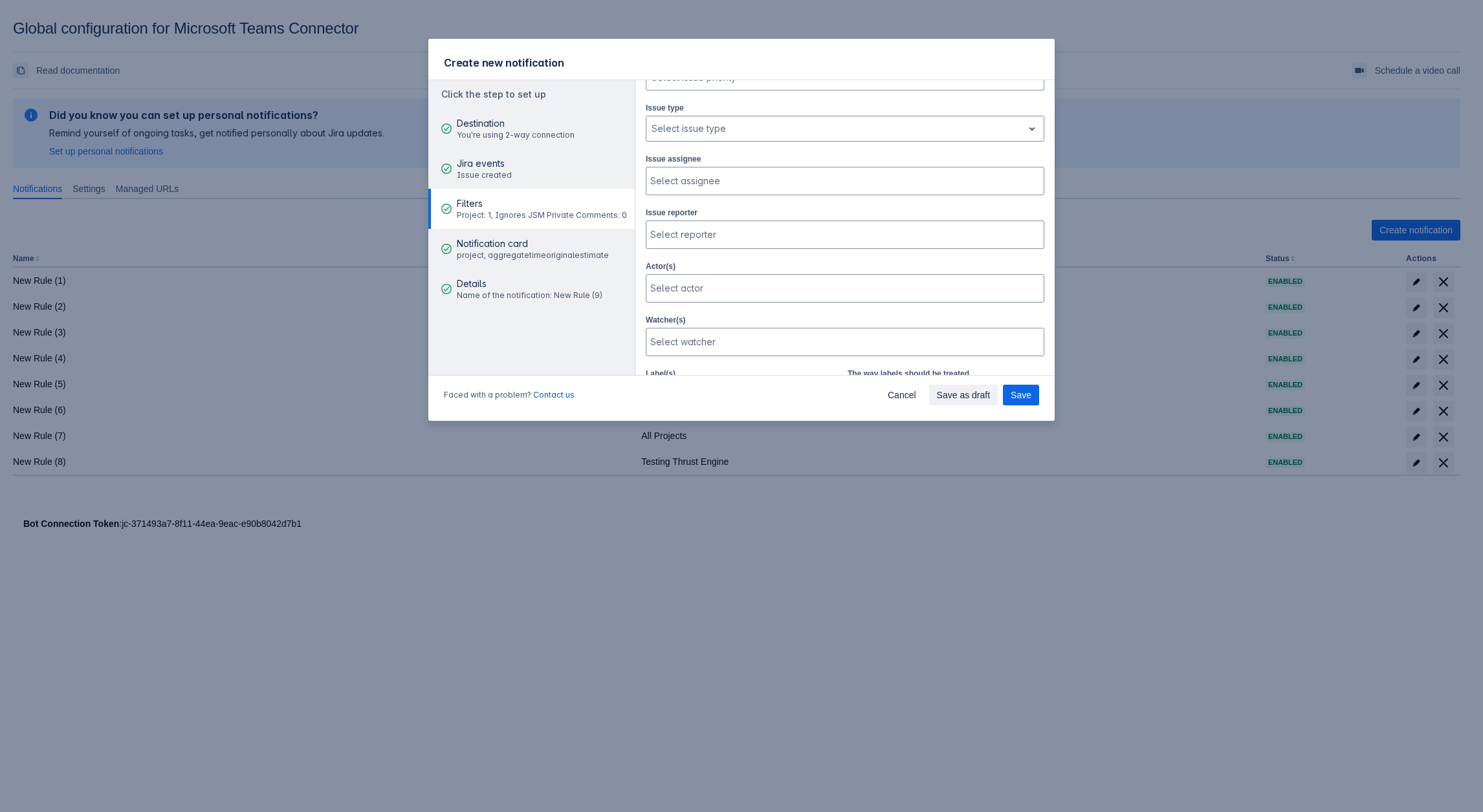
scroll to position [144, 0]
click at [695, 171] on div "Select assignee" at bounding box center [843, 181] width 395 height 26
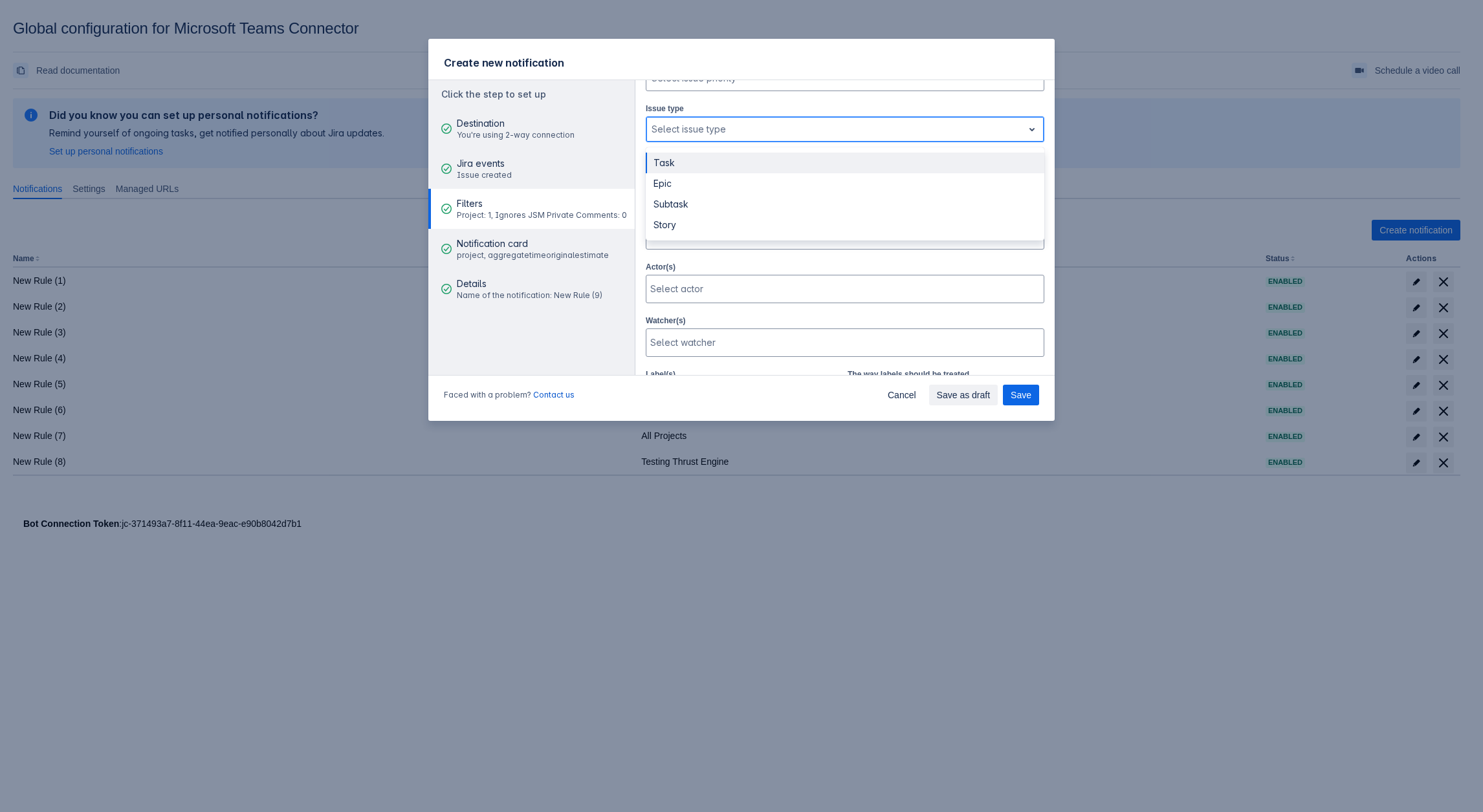
click at [738, 127] on div at bounding box center [835, 129] width 366 height 15
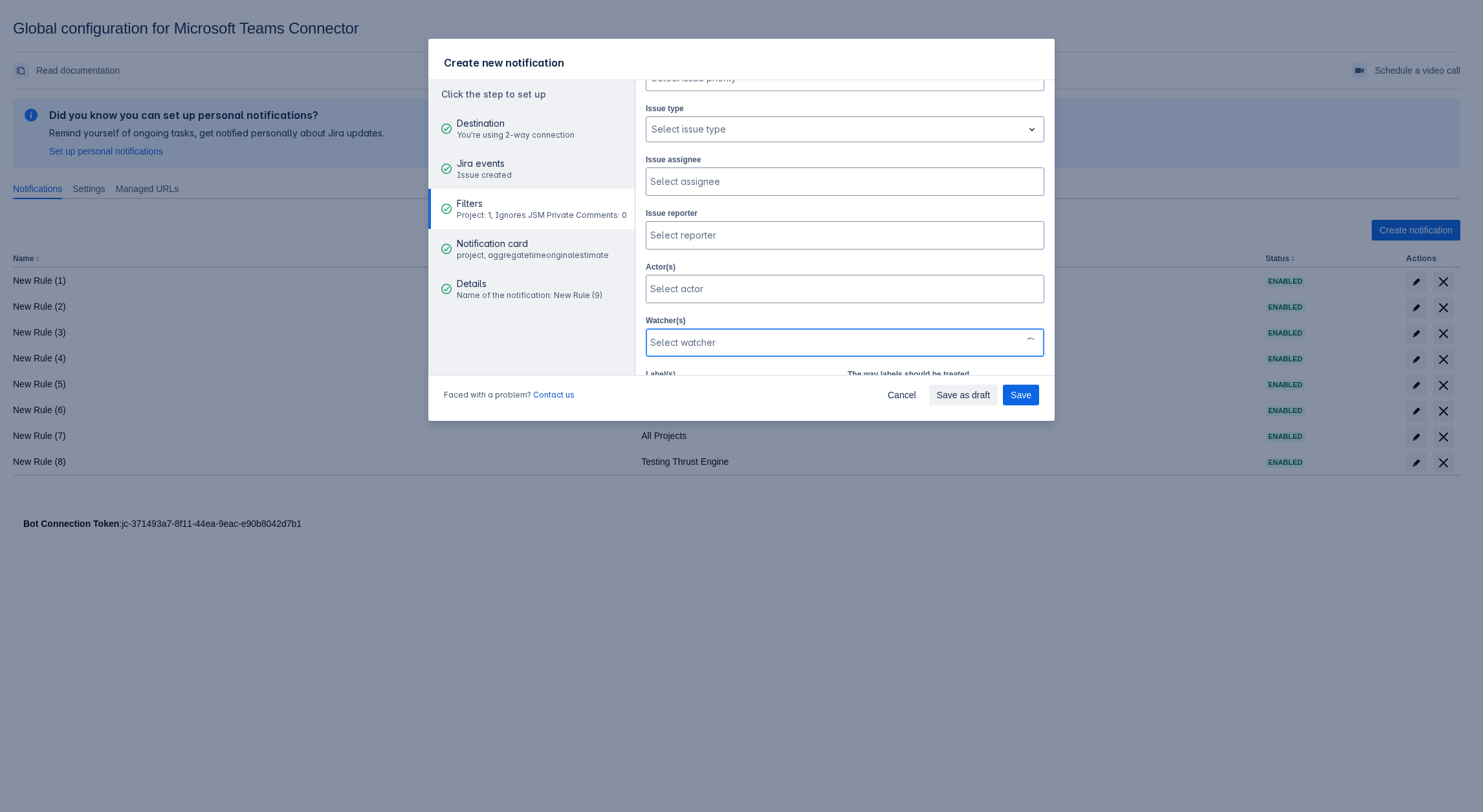
click at [738, 341] on div at bounding box center [833, 343] width 366 height 13
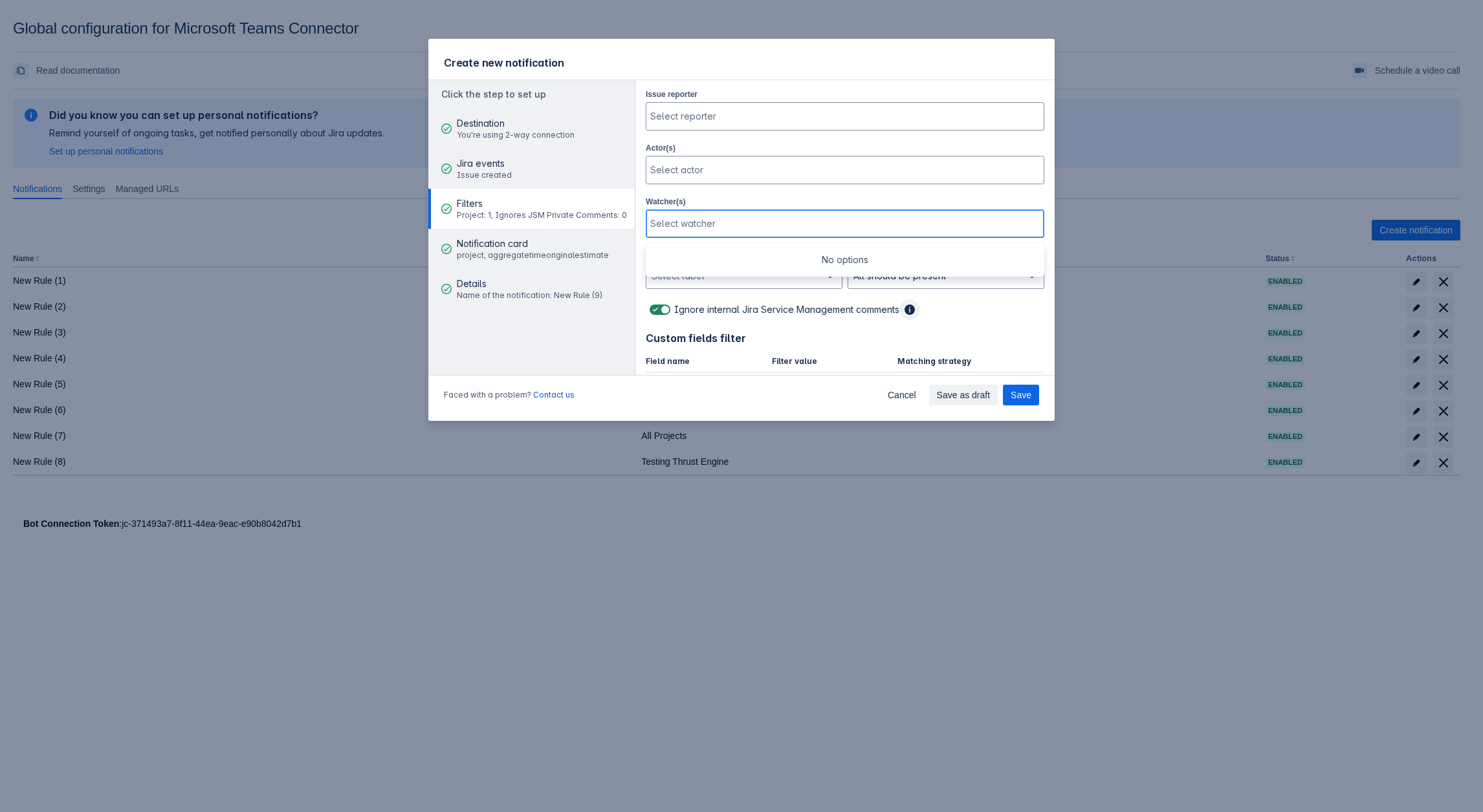
scroll to position [79, 0]
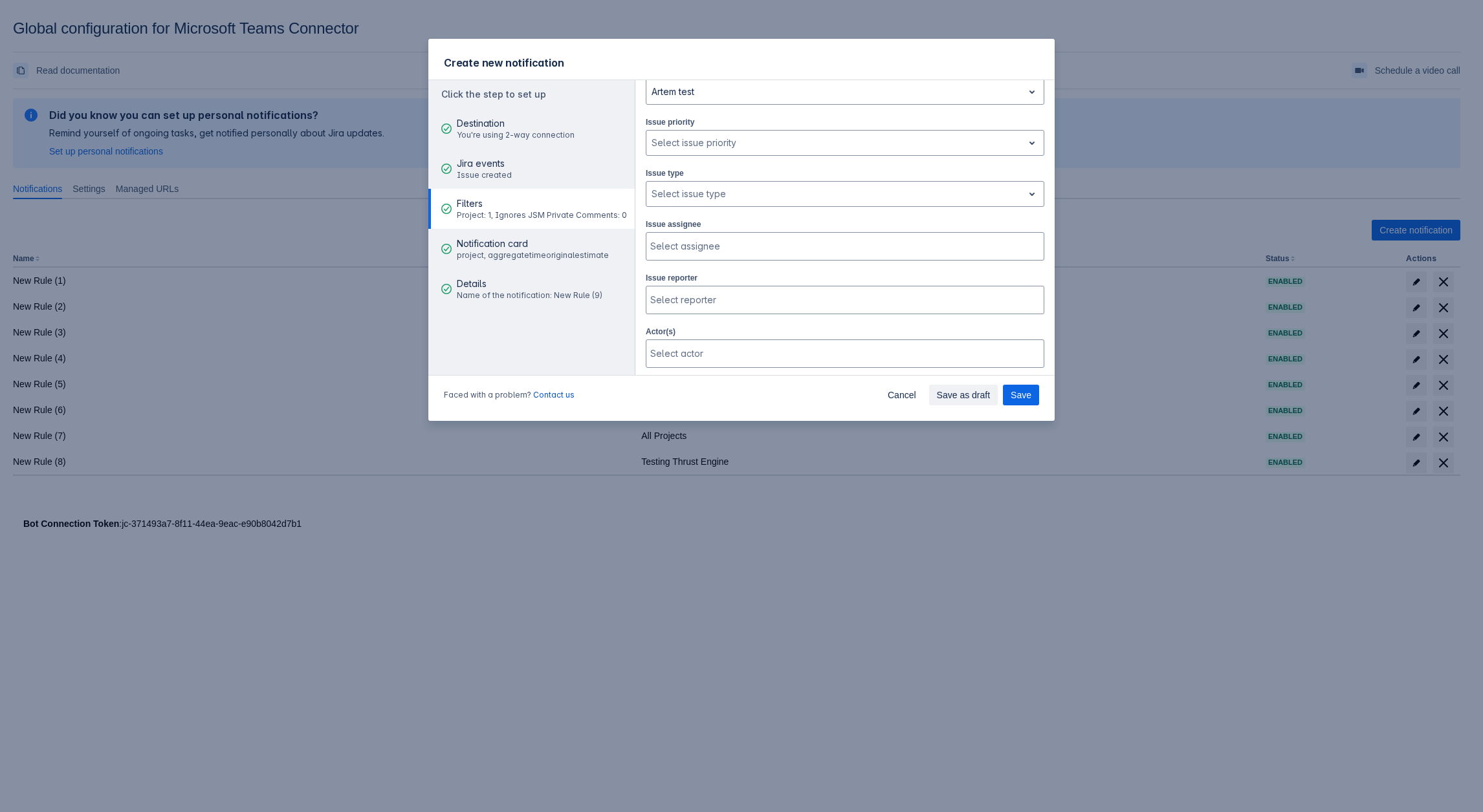
click at [744, 223] on div "Issue assignee Select assignee" at bounding box center [845, 239] width 398 height 44
click at [755, 187] on div at bounding box center [835, 194] width 366 height 15
click at [562, 325] on aside "Click the step to set up Destination You're using 2-way connection Jira events …" at bounding box center [531, 227] width 207 height 295
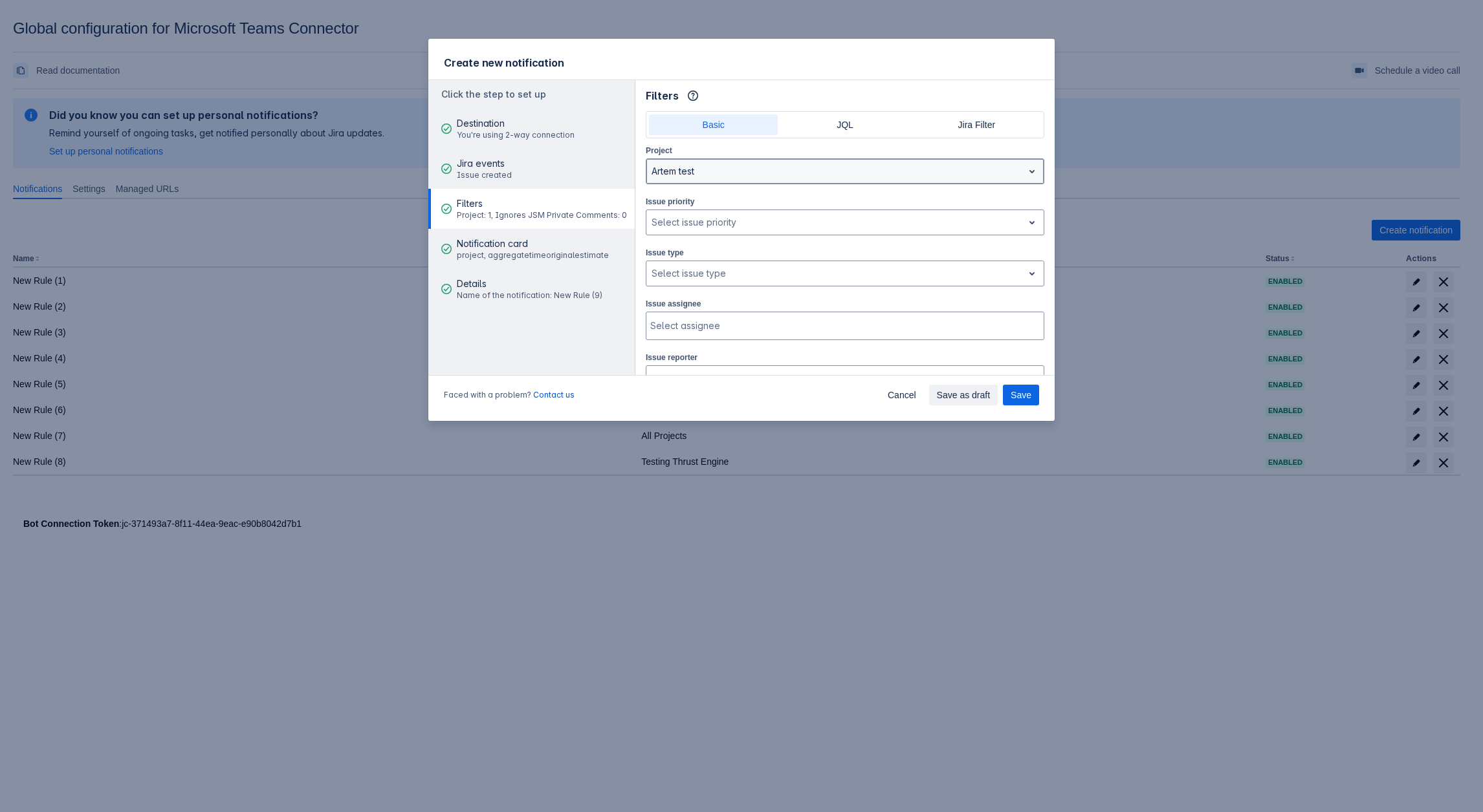
click at [681, 179] on div "Artem test" at bounding box center [834, 171] width 376 height 20
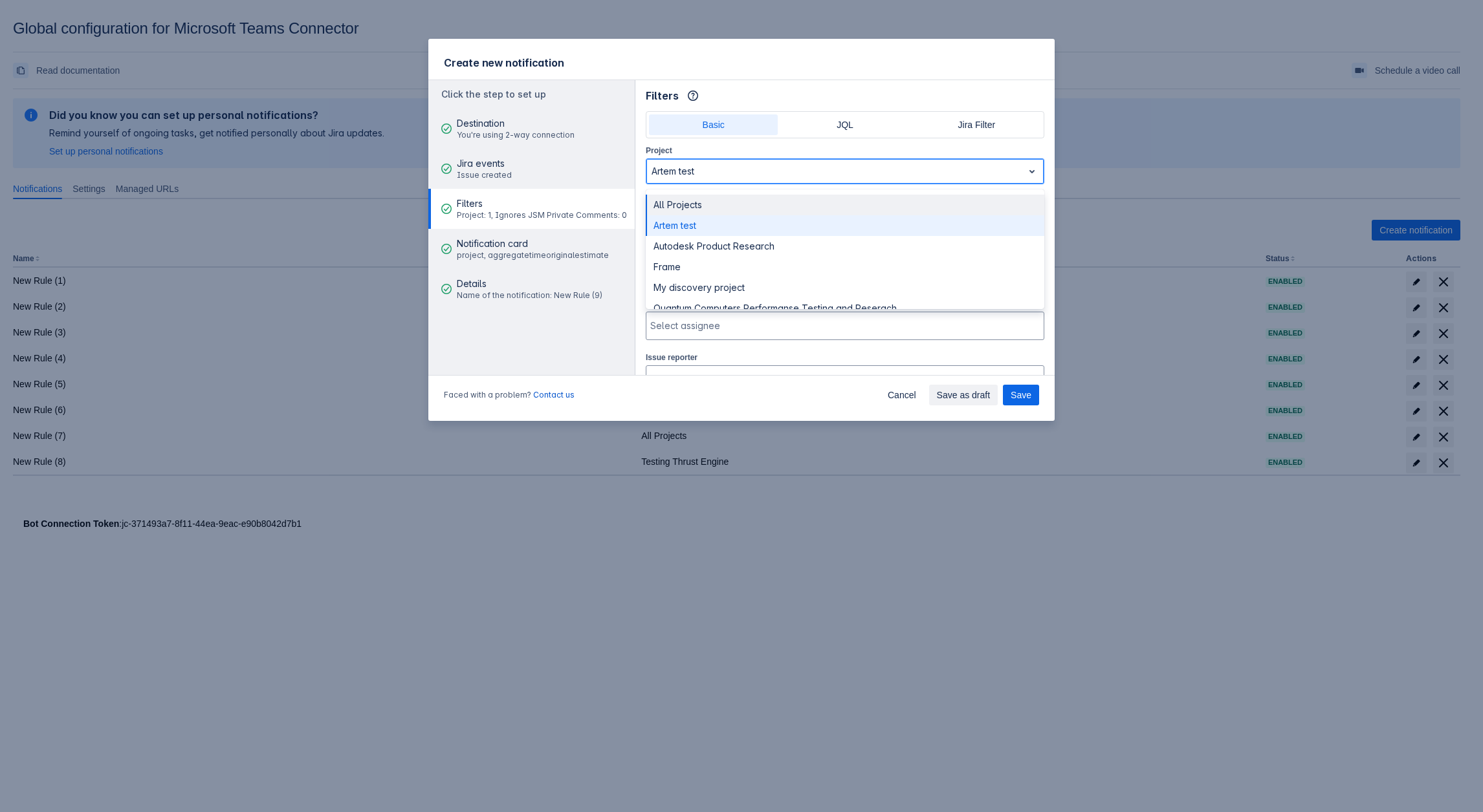
click at [679, 202] on div "All Projects" at bounding box center [845, 204] width 398 height 20
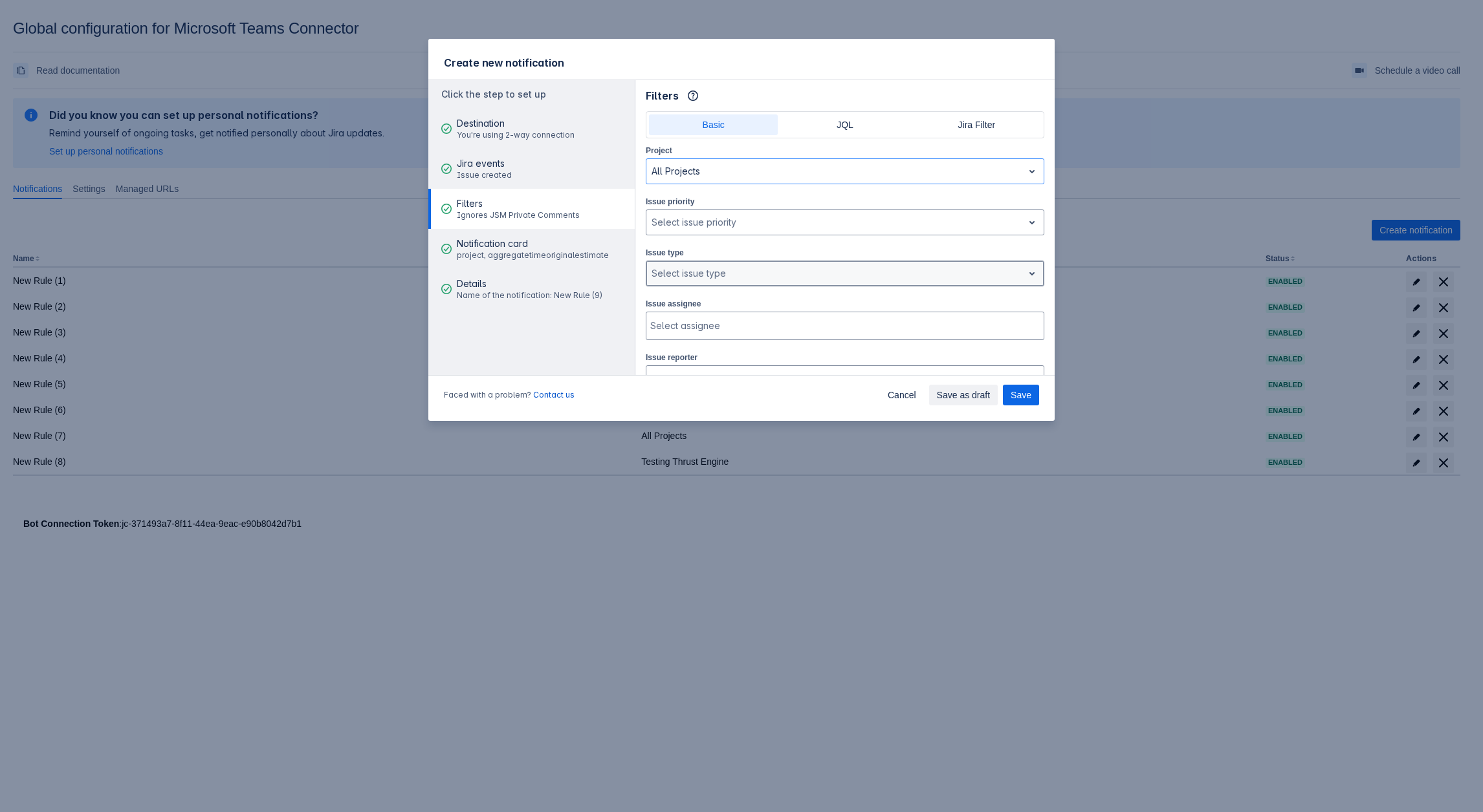
click at [687, 263] on div "Select issue type" at bounding box center [834, 273] width 376 height 20
click at [821, 125] on span "JQL" at bounding box center [844, 124] width 113 height 20
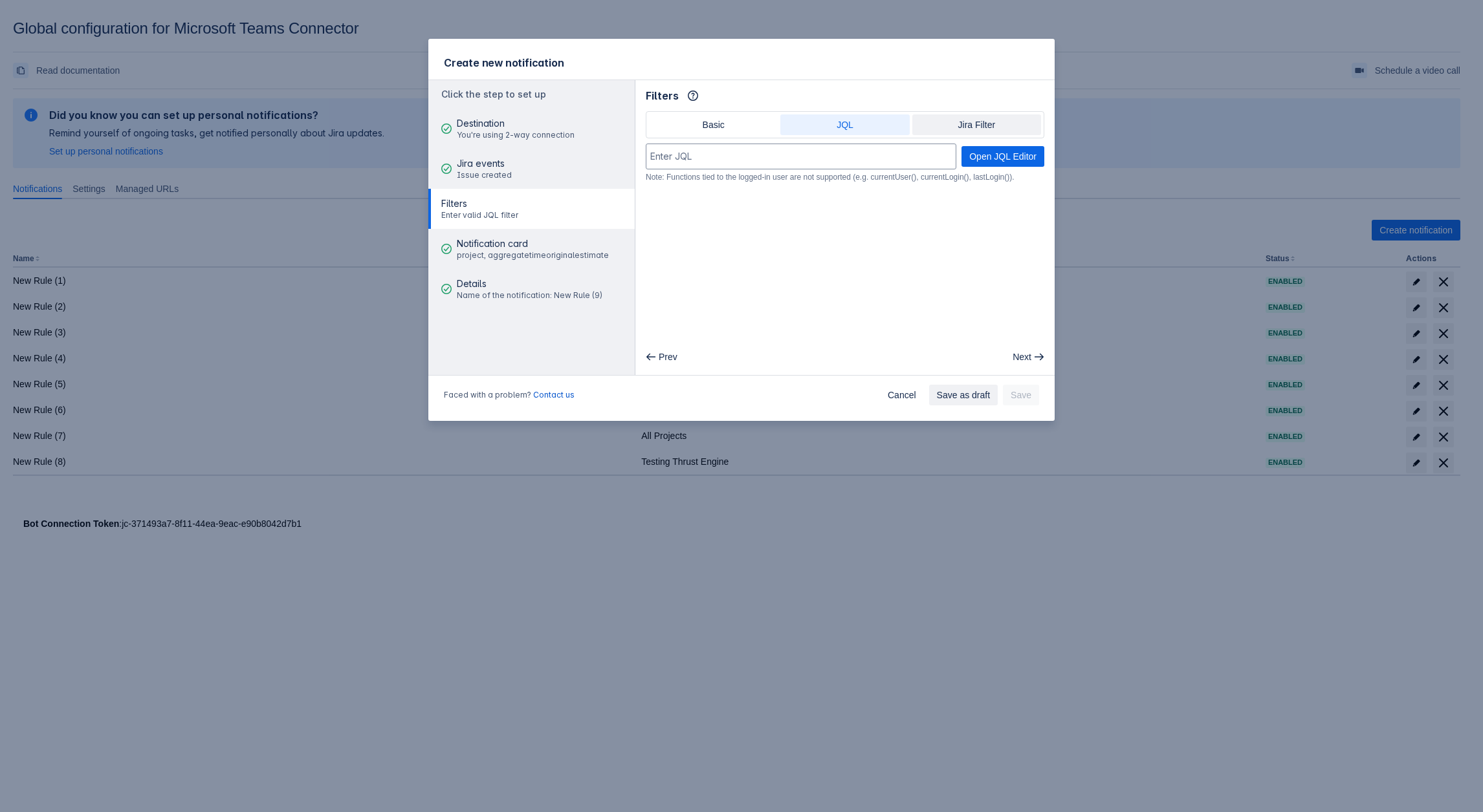
click at [929, 129] on span "Jira Filter" at bounding box center [976, 124] width 113 height 20
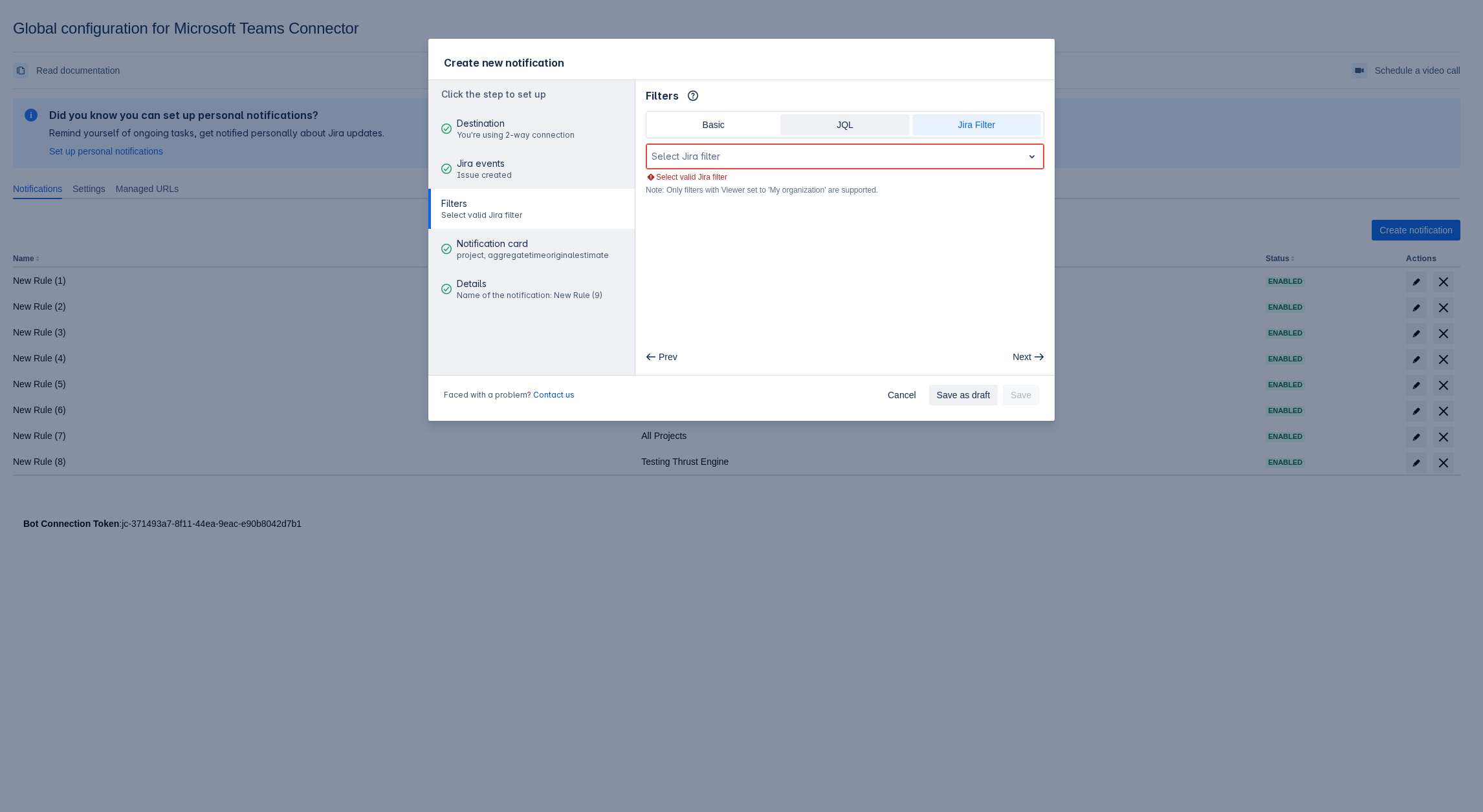
click at [829, 132] on span "JQL" at bounding box center [844, 124] width 113 height 20
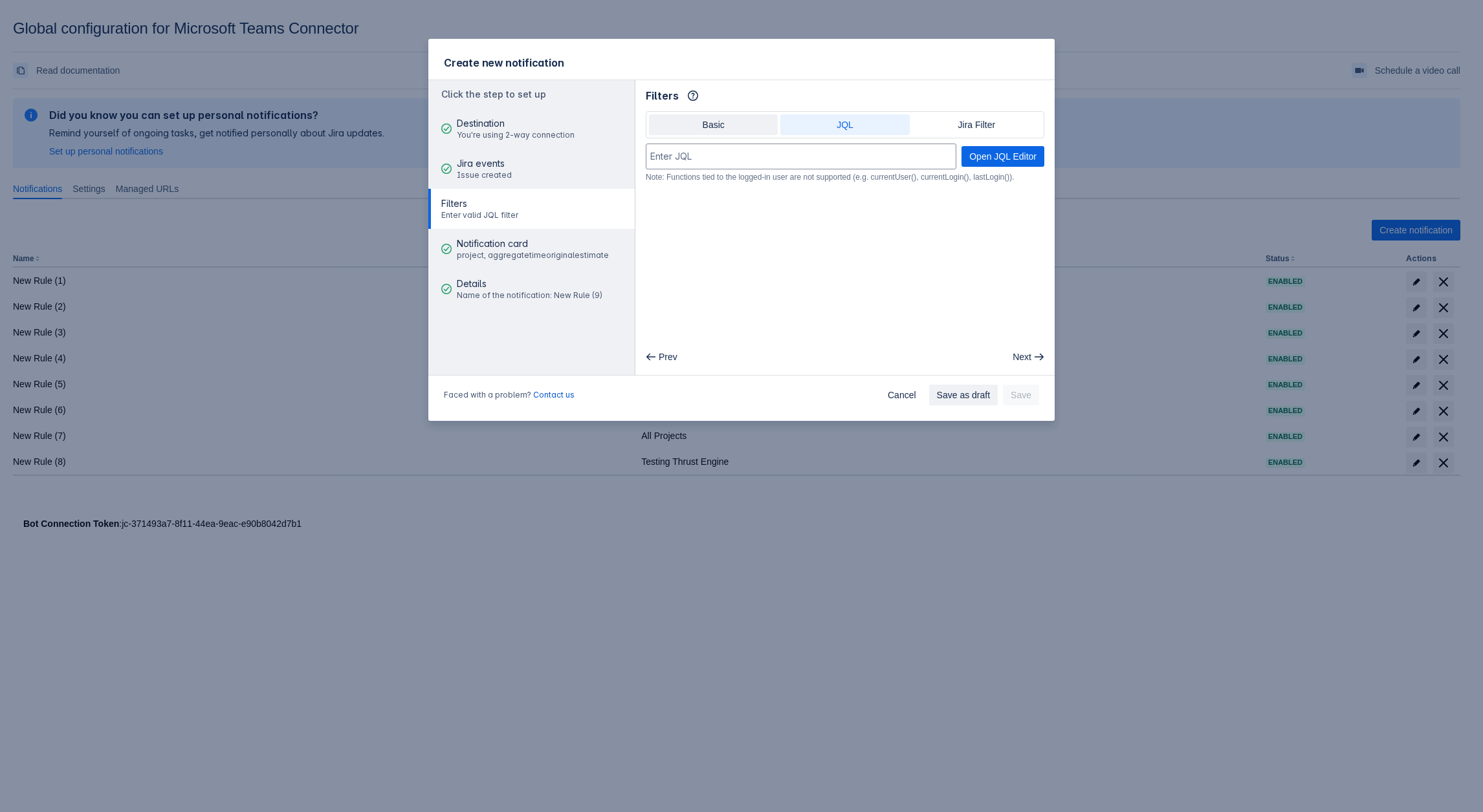
click at [691, 125] on span "Basic" at bounding box center [713, 124] width 113 height 20
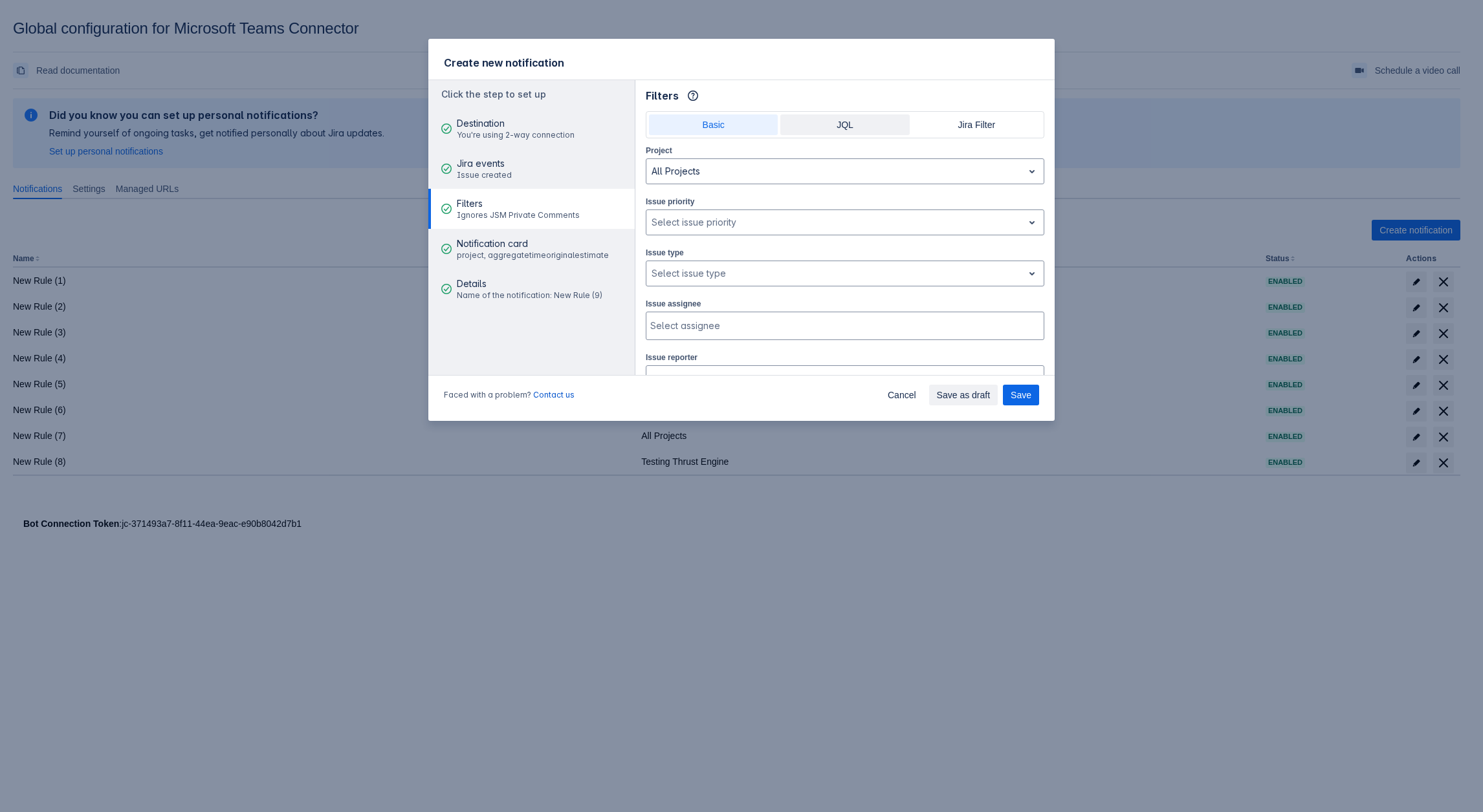
click at [833, 120] on span "JQL" at bounding box center [844, 124] width 113 height 20
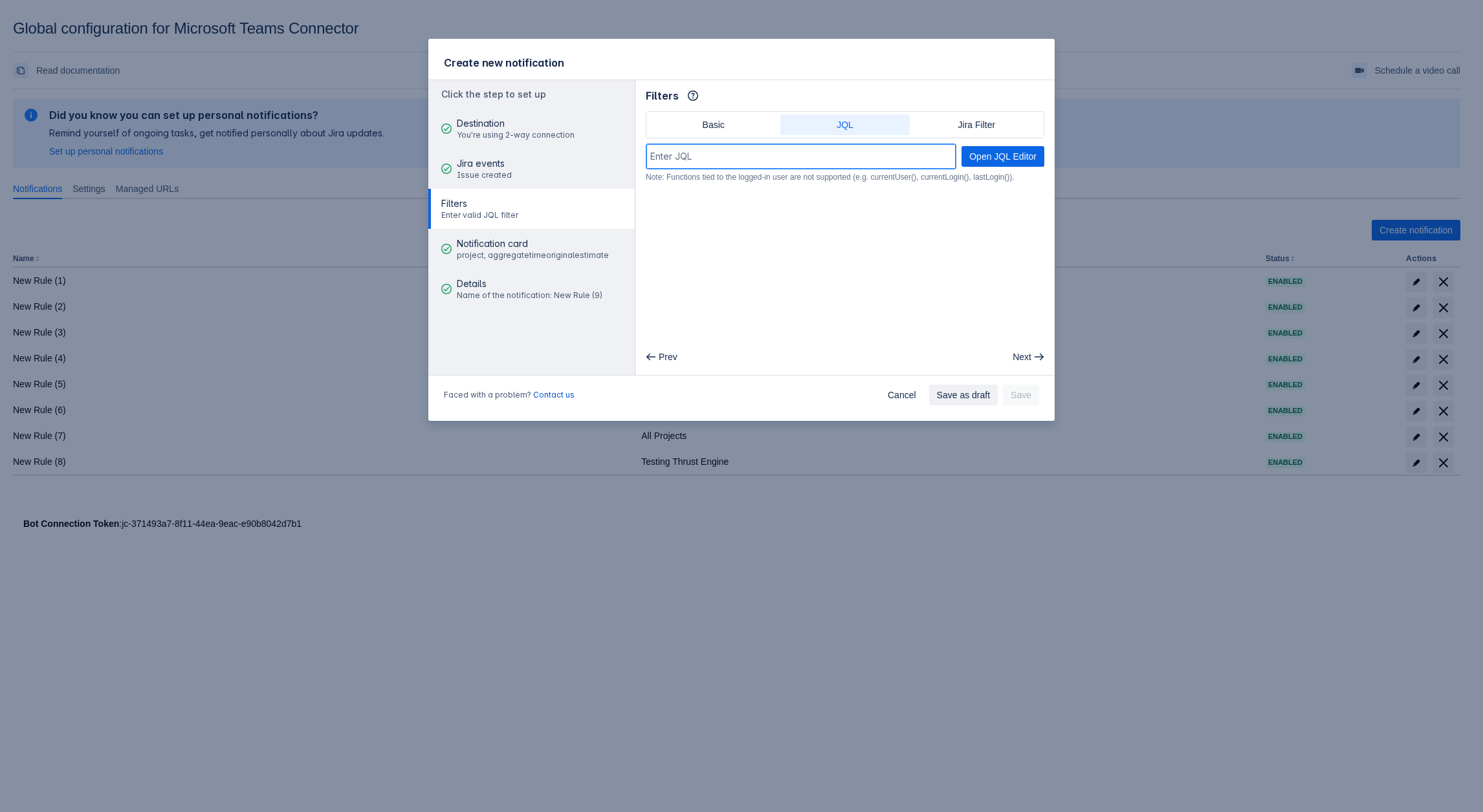
click at [731, 164] on input at bounding box center [800, 156] width 309 height 23
click at [974, 101] on div "Filters Info" at bounding box center [845, 95] width 398 height 20
click at [974, 118] on span "Jira Filter" at bounding box center [976, 124] width 113 height 20
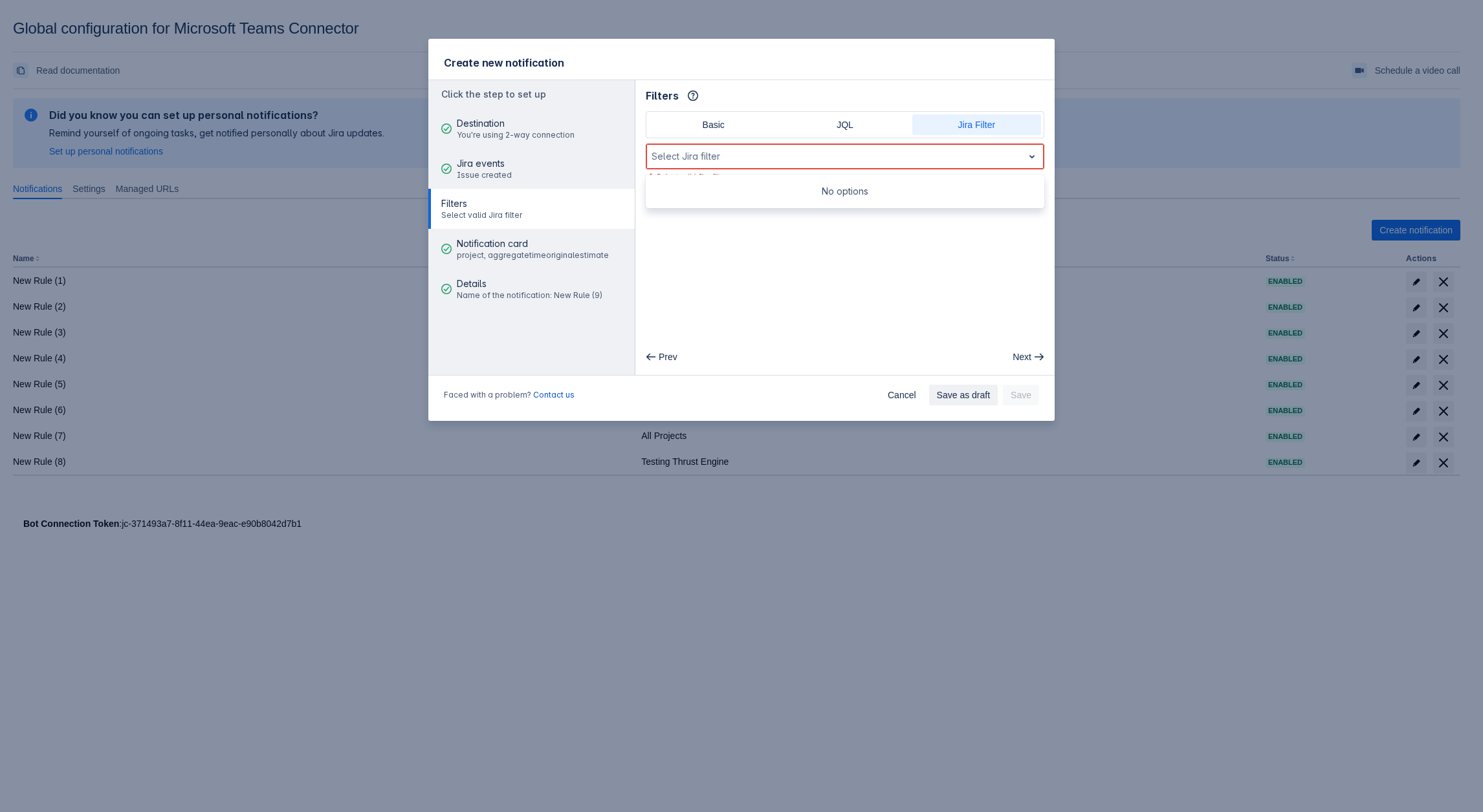
click at [742, 155] on div at bounding box center [835, 156] width 366 height 15
click at [771, 184] on div "No options" at bounding box center [845, 191] width 398 height 23
click at [691, 126] on span "Basic" at bounding box center [713, 124] width 113 height 20
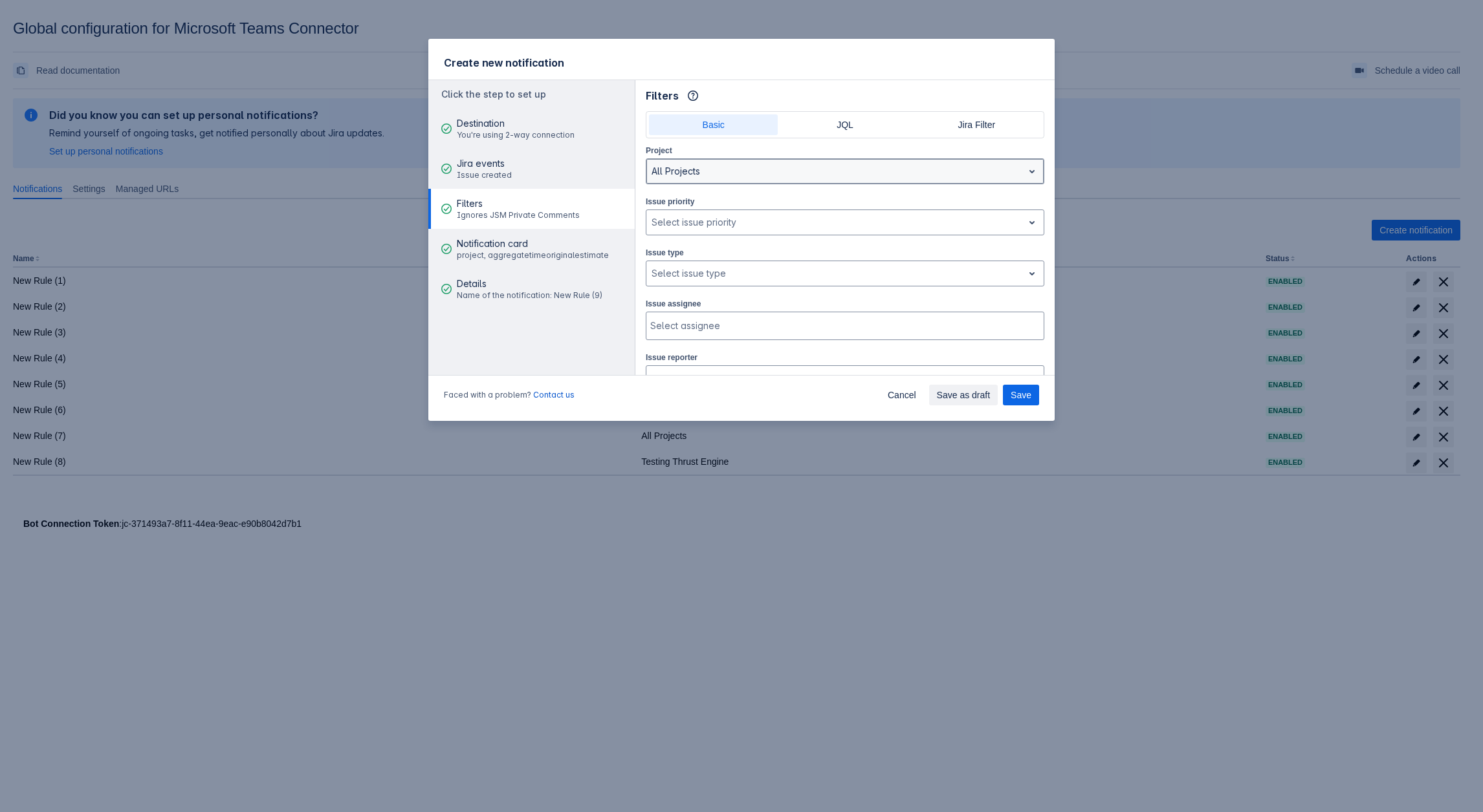
click at [699, 159] on div "All Projects" at bounding box center [845, 171] width 398 height 26
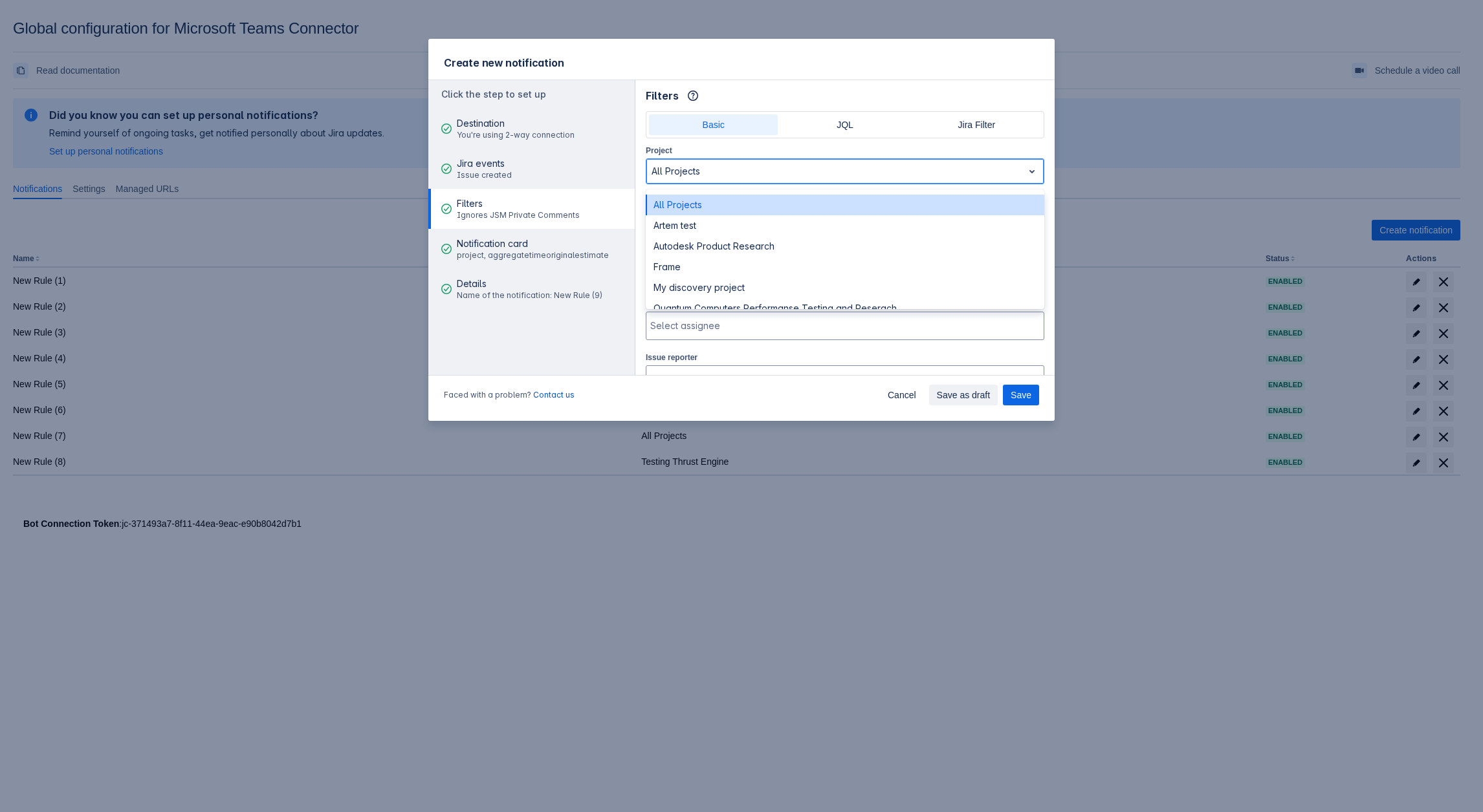
click at [688, 204] on div "All Projects" at bounding box center [845, 204] width 398 height 20
click at [689, 168] on div at bounding box center [835, 171] width 366 height 15
click at [691, 222] on div "Artem test" at bounding box center [845, 225] width 398 height 20
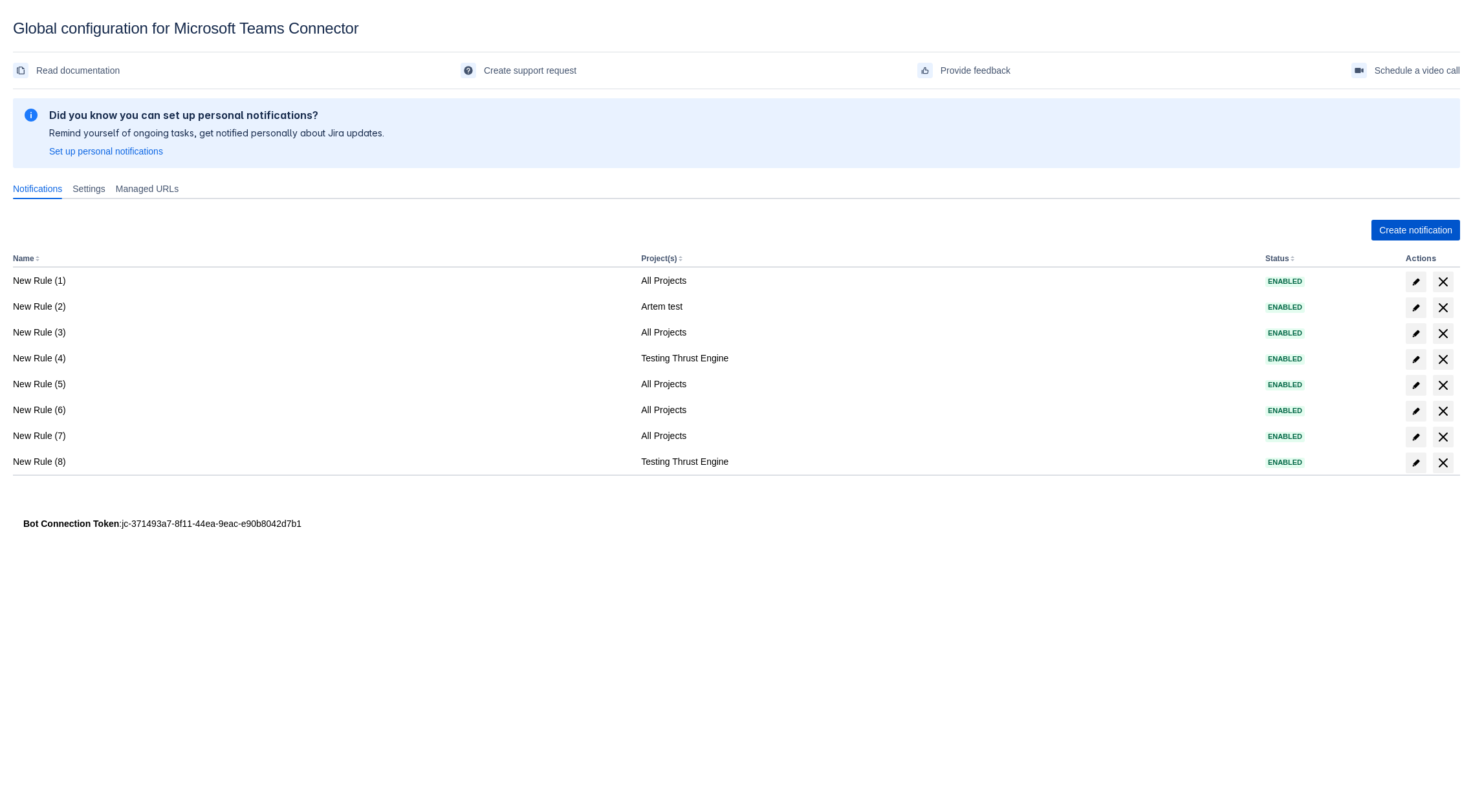
click at [1396, 239] on span "Create notification" at bounding box center [1415, 230] width 73 height 20
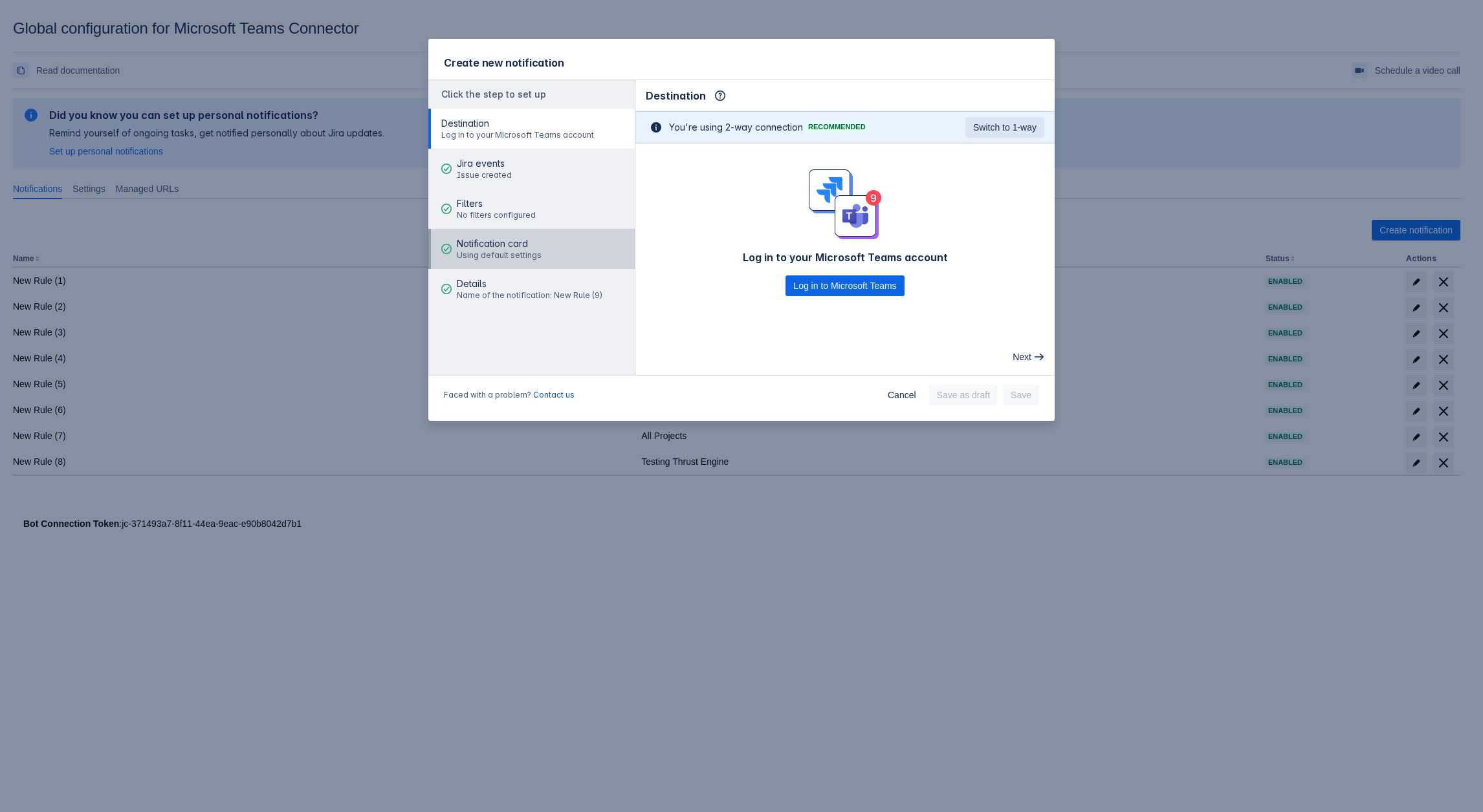
click at [516, 264] on div "Notification card Using default settings" at bounding box center [499, 249] width 85 height 39
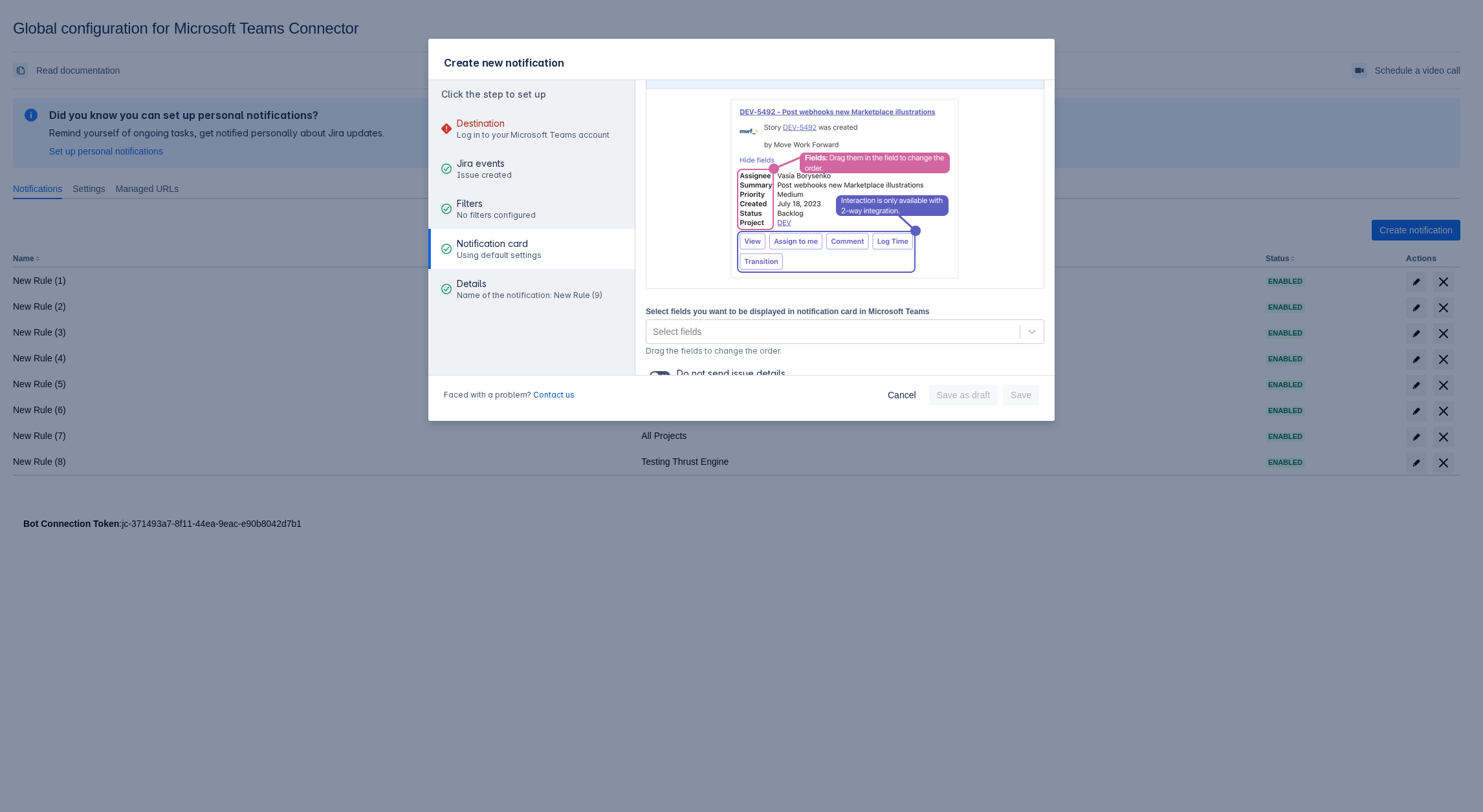
scroll to position [155, 0]
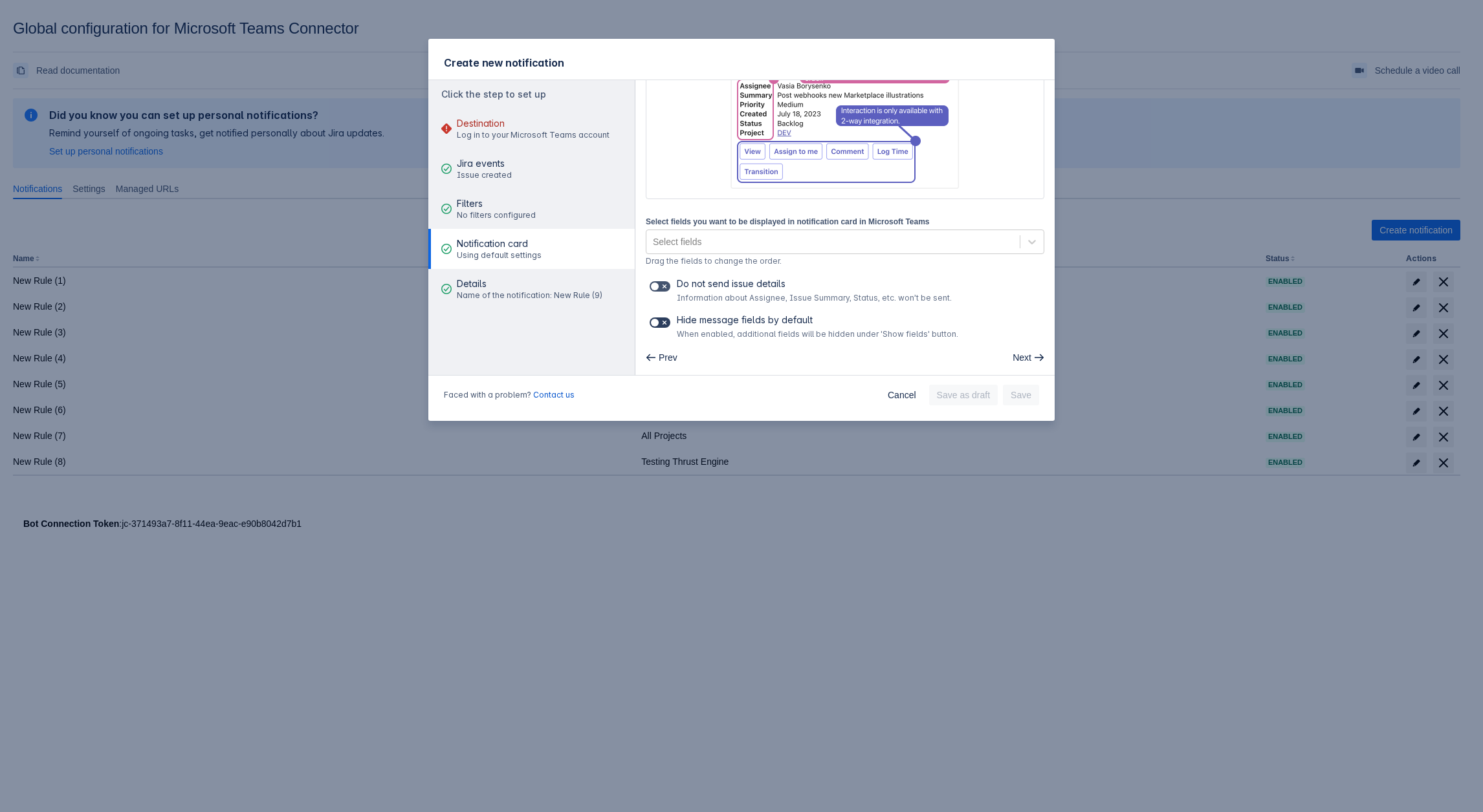
click at [665, 320] on span at bounding box center [665, 323] width 11 height 11
click at [658, 320] on input "checkbox" at bounding box center [654, 323] width 9 height 9
checkbox input "true"
click at [657, 281] on span at bounding box center [656, 286] width 11 height 11
click at [657, 282] on input "checkbox" at bounding box center [654, 286] width 9 height 9
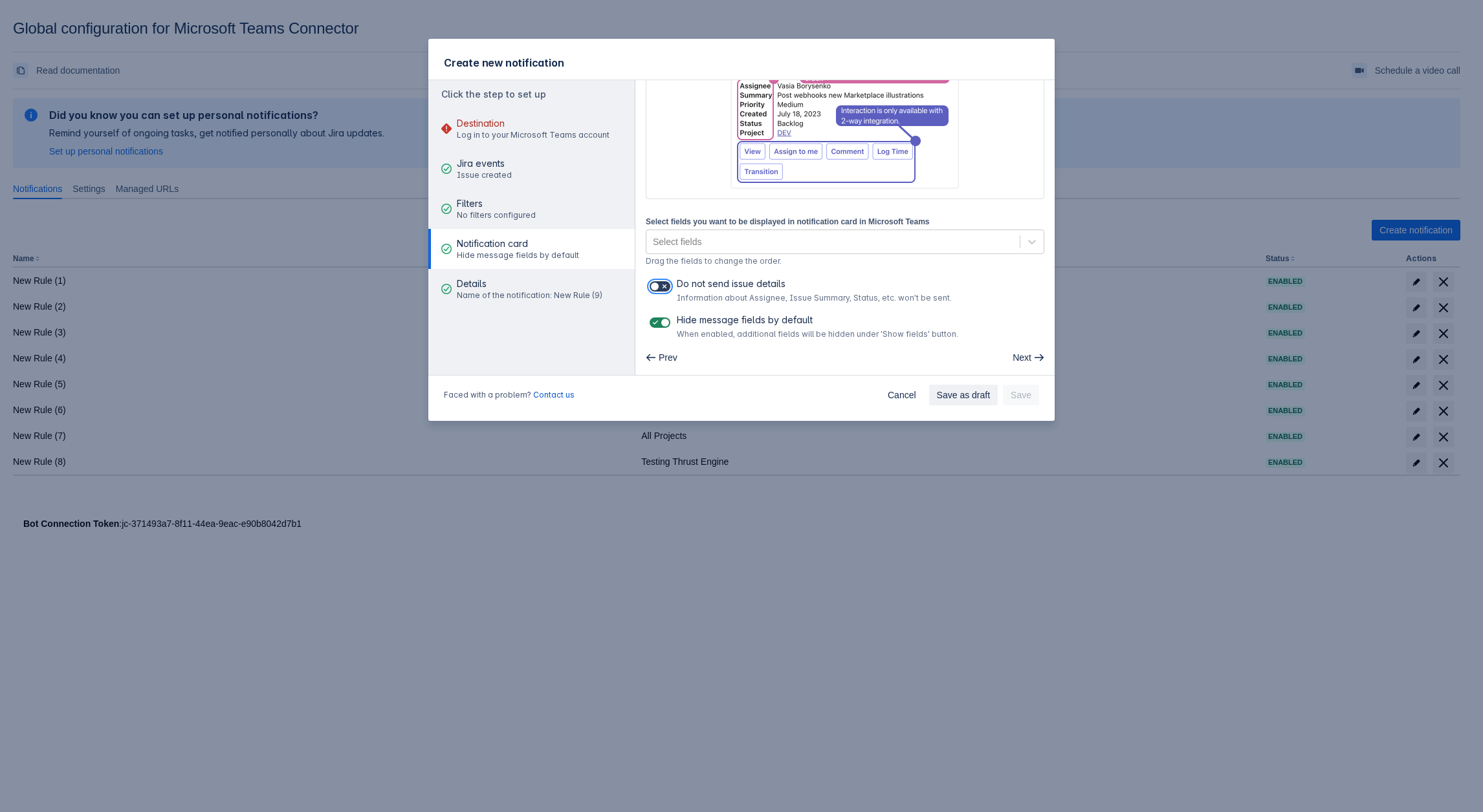
checkbox input "true"
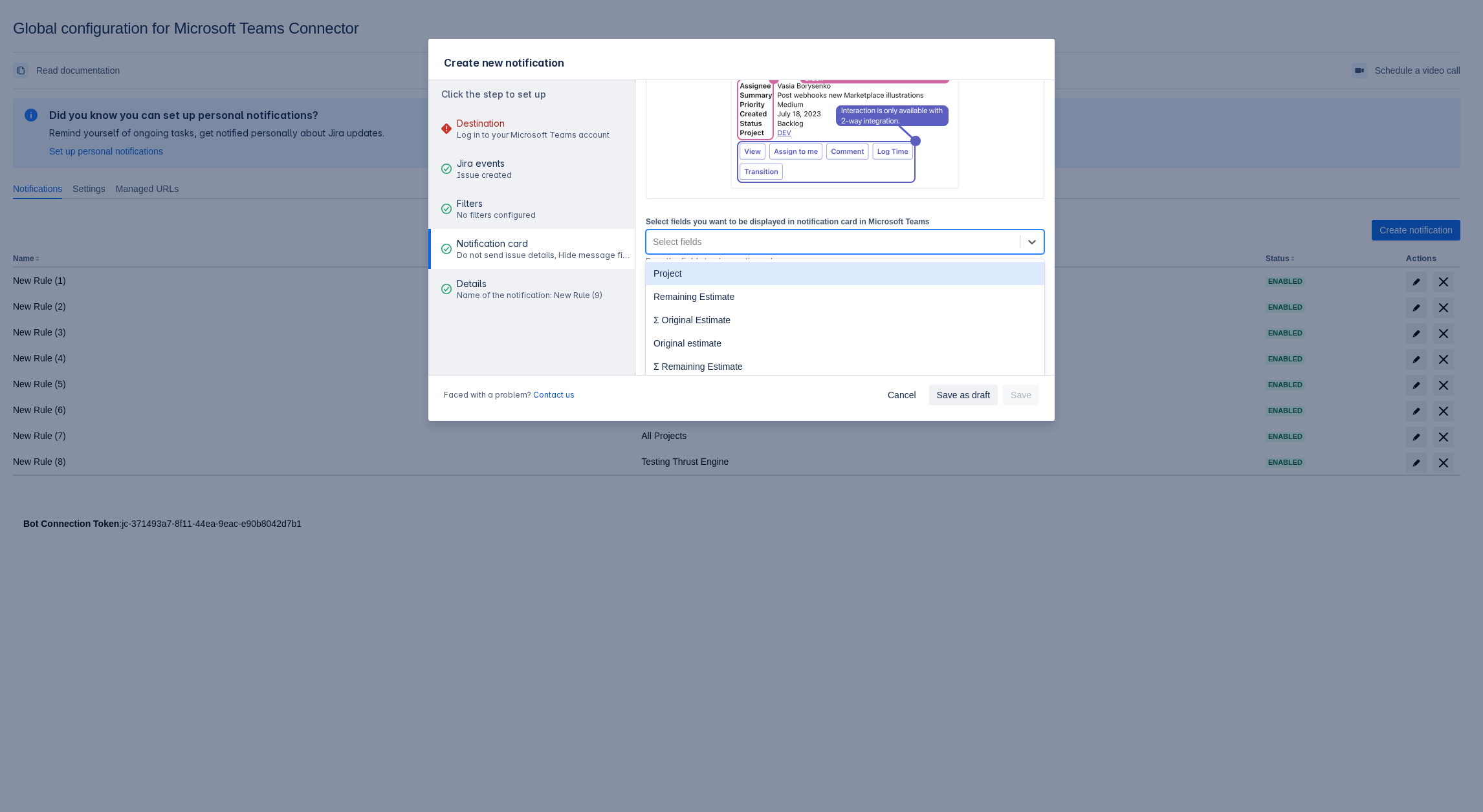
click at [687, 245] on div "Select fields" at bounding box center [677, 242] width 48 height 13
click at [685, 288] on div "Remaining Estimate" at bounding box center [845, 296] width 398 height 23
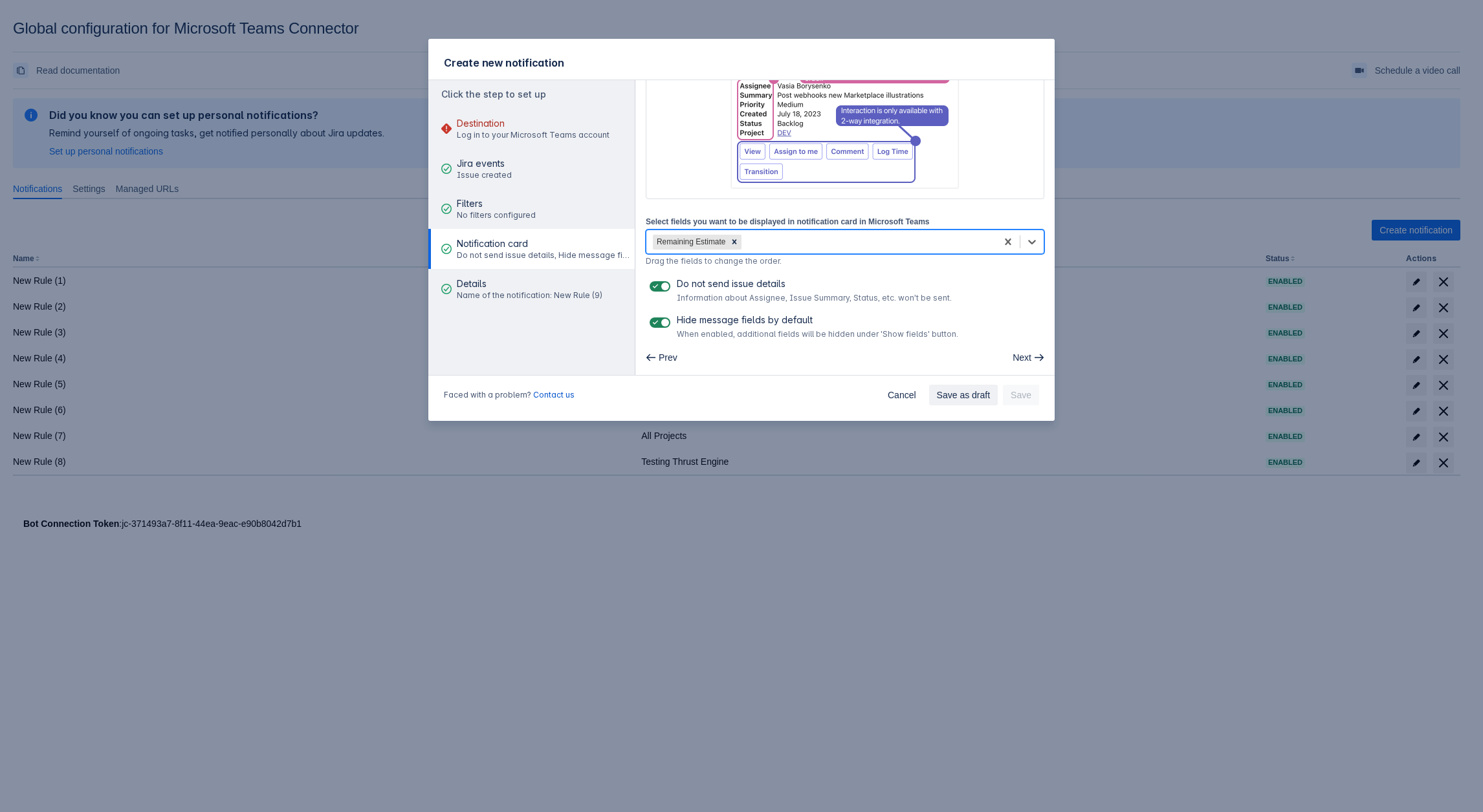
click at [812, 236] on div "Remaining Estimate" at bounding box center [821, 241] width 350 height 20
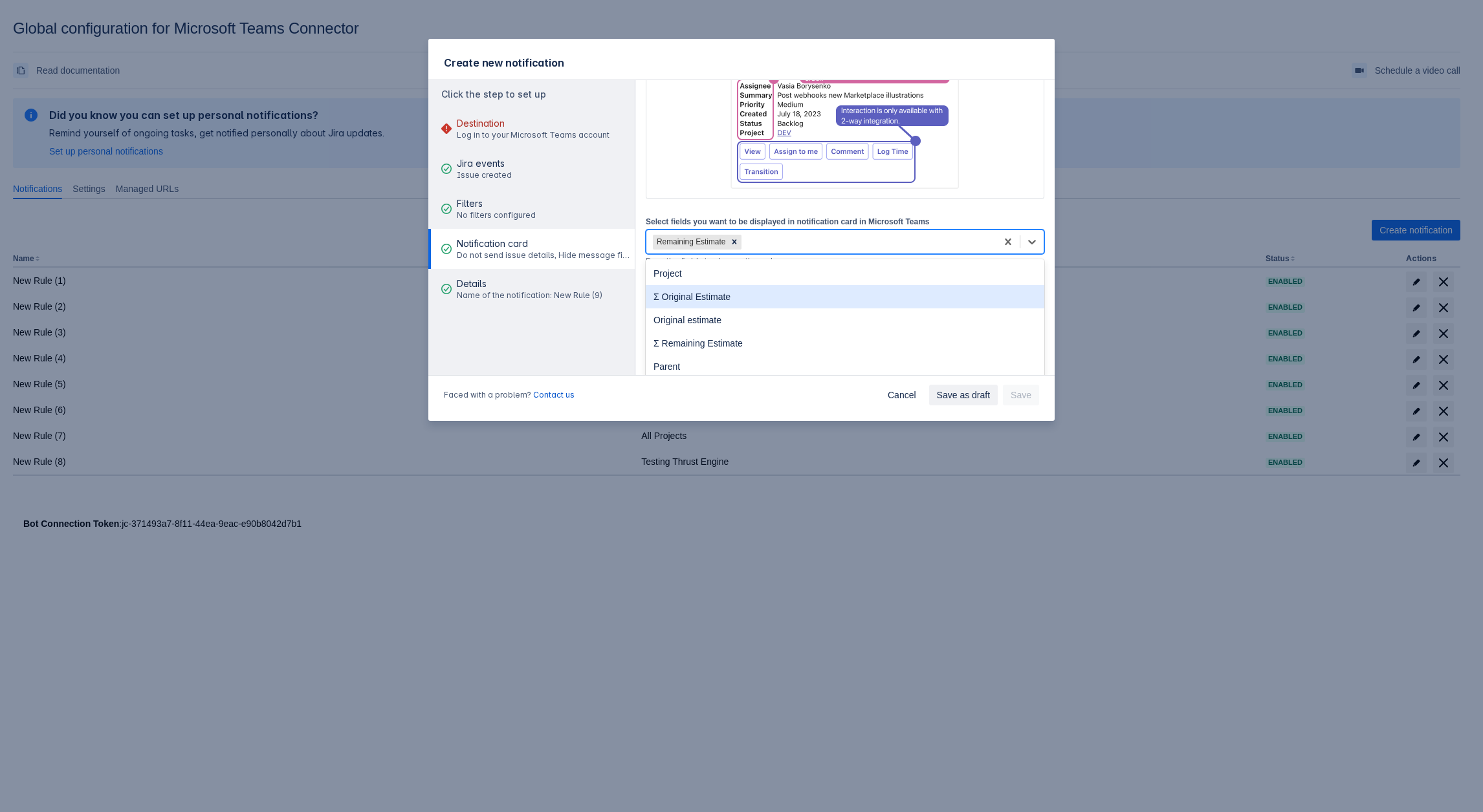
click at [741, 300] on div "Σ Original Estimate" at bounding box center [845, 296] width 398 height 23
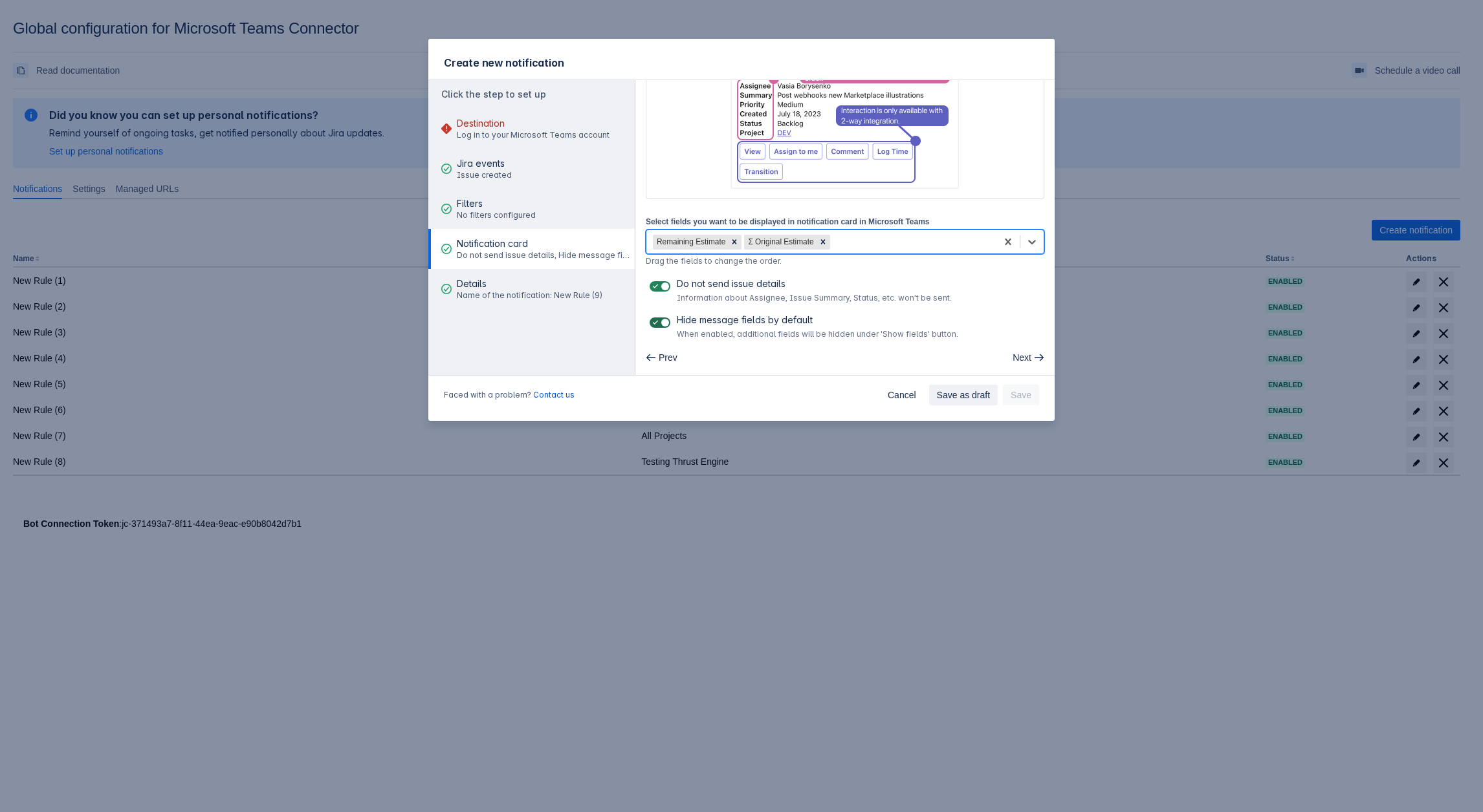
click at [661, 318] on span at bounding box center [665, 323] width 11 height 11
click at [658, 319] on input "checkbox" at bounding box center [654, 323] width 9 height 9
checkbox input "false"
click at [656, 280] on label at bounding box center [659, 286] width 26 height 15
click at [661, 288] on span at bounding box center [665, 286] width 11 height 11
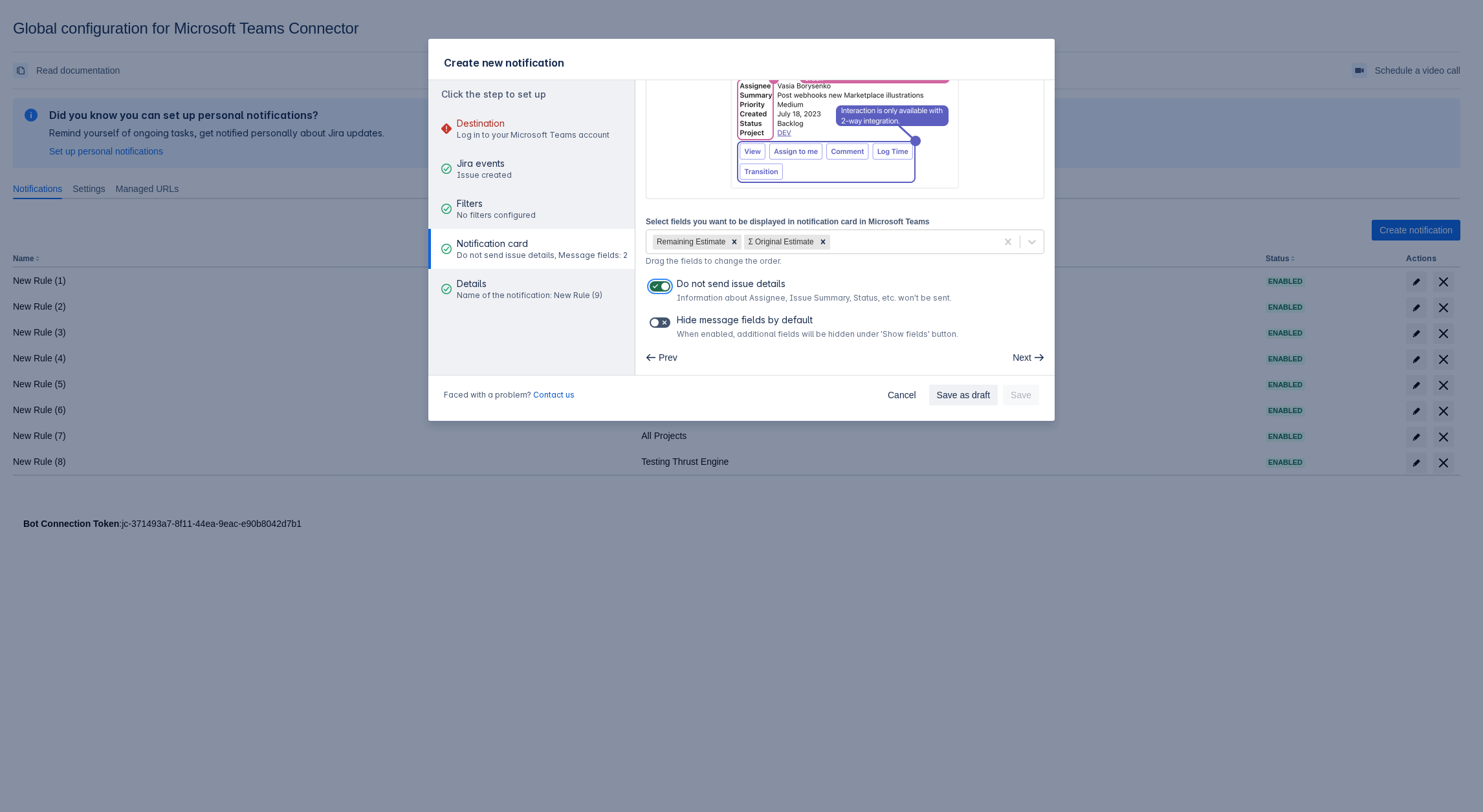
click at [658, 288] on input "checkbox" at bounding box center [654, 286] width 9 height 9
checkbox input "false"
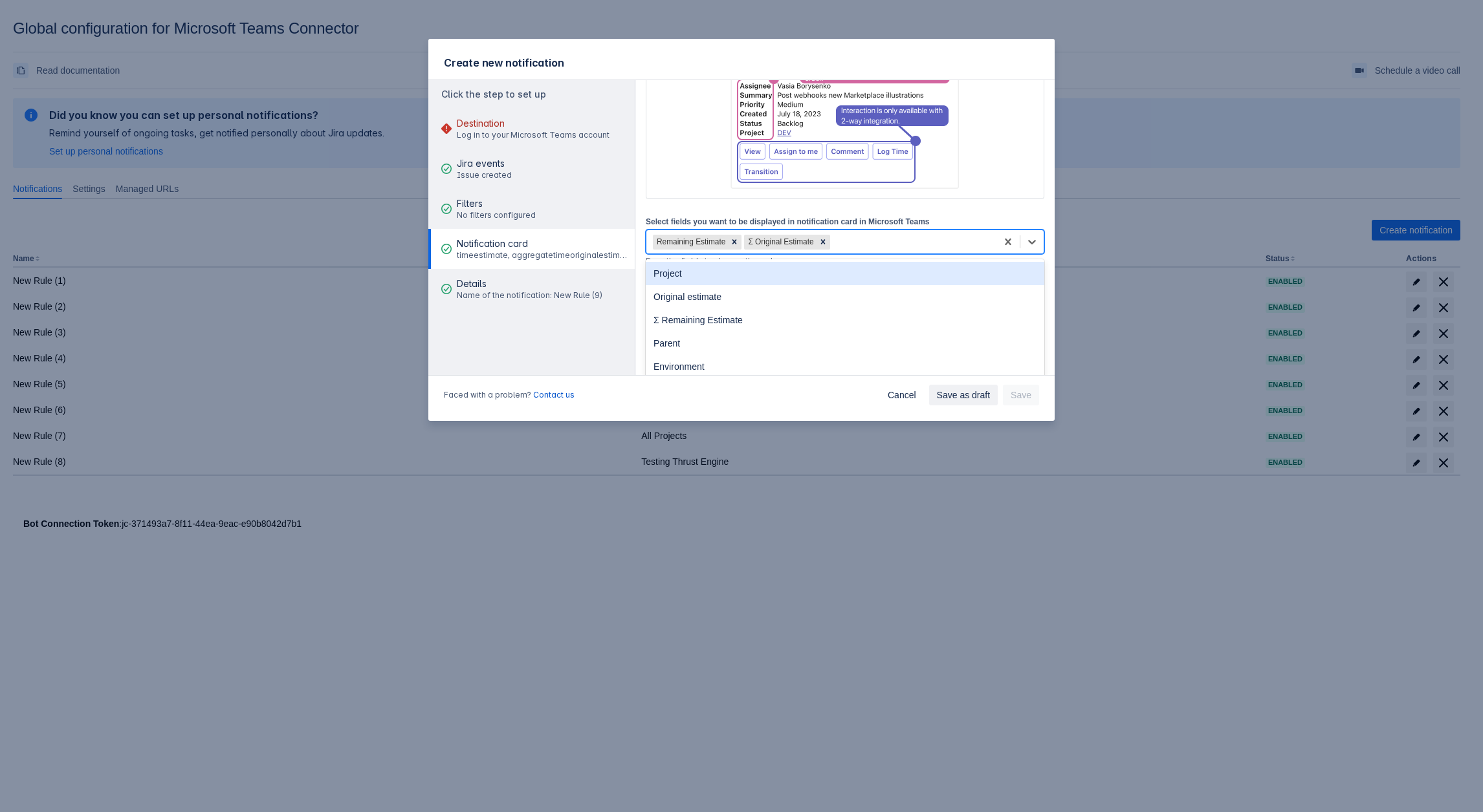
click at [844, 236] on div "Remaining Estimate Σ Original Estimate" at bounding box center [821, 241] width 350 height 20
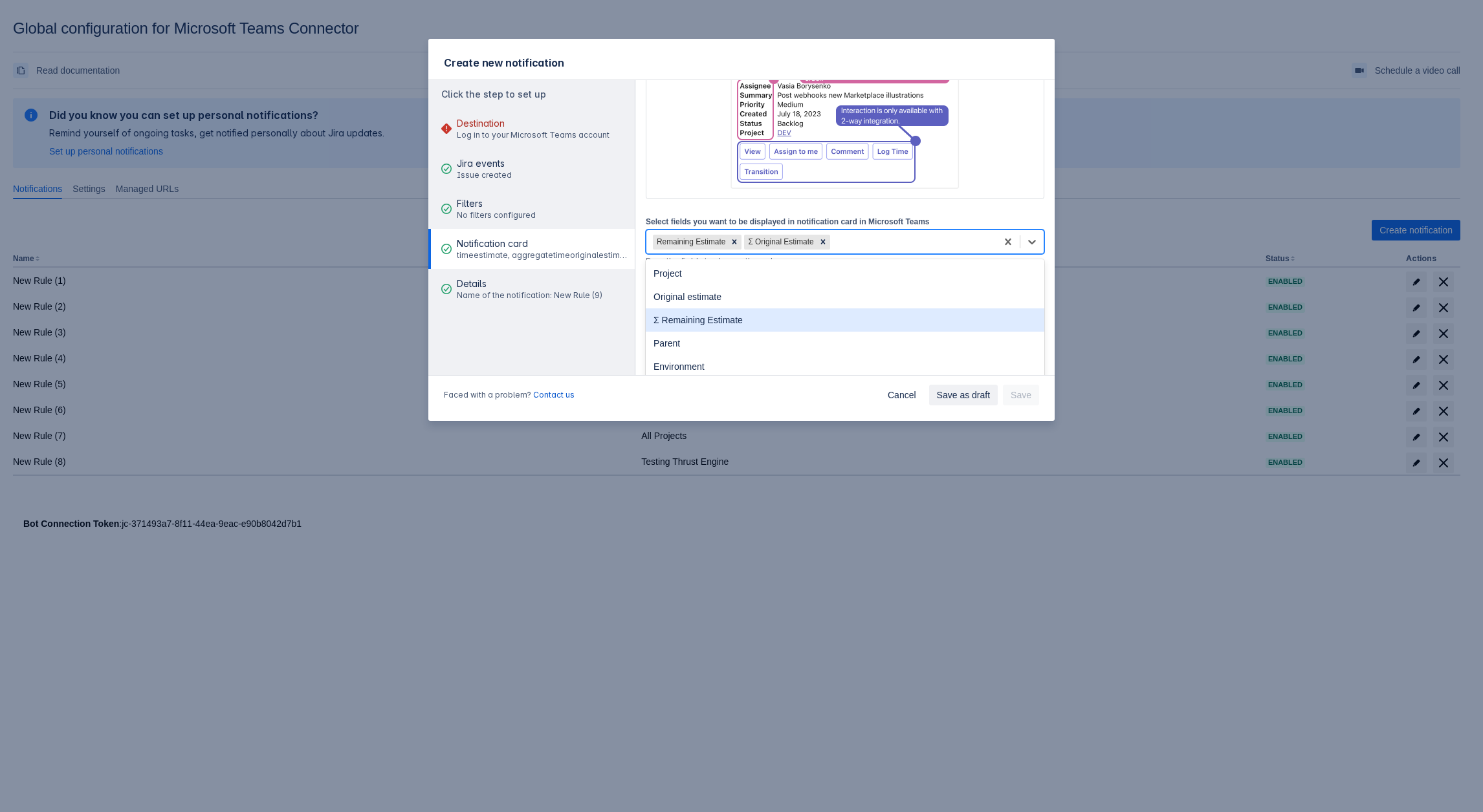
click at [724, 318] on div "Σ Remaining Estimate" at bounding box center [845, 320] width 398 height 23
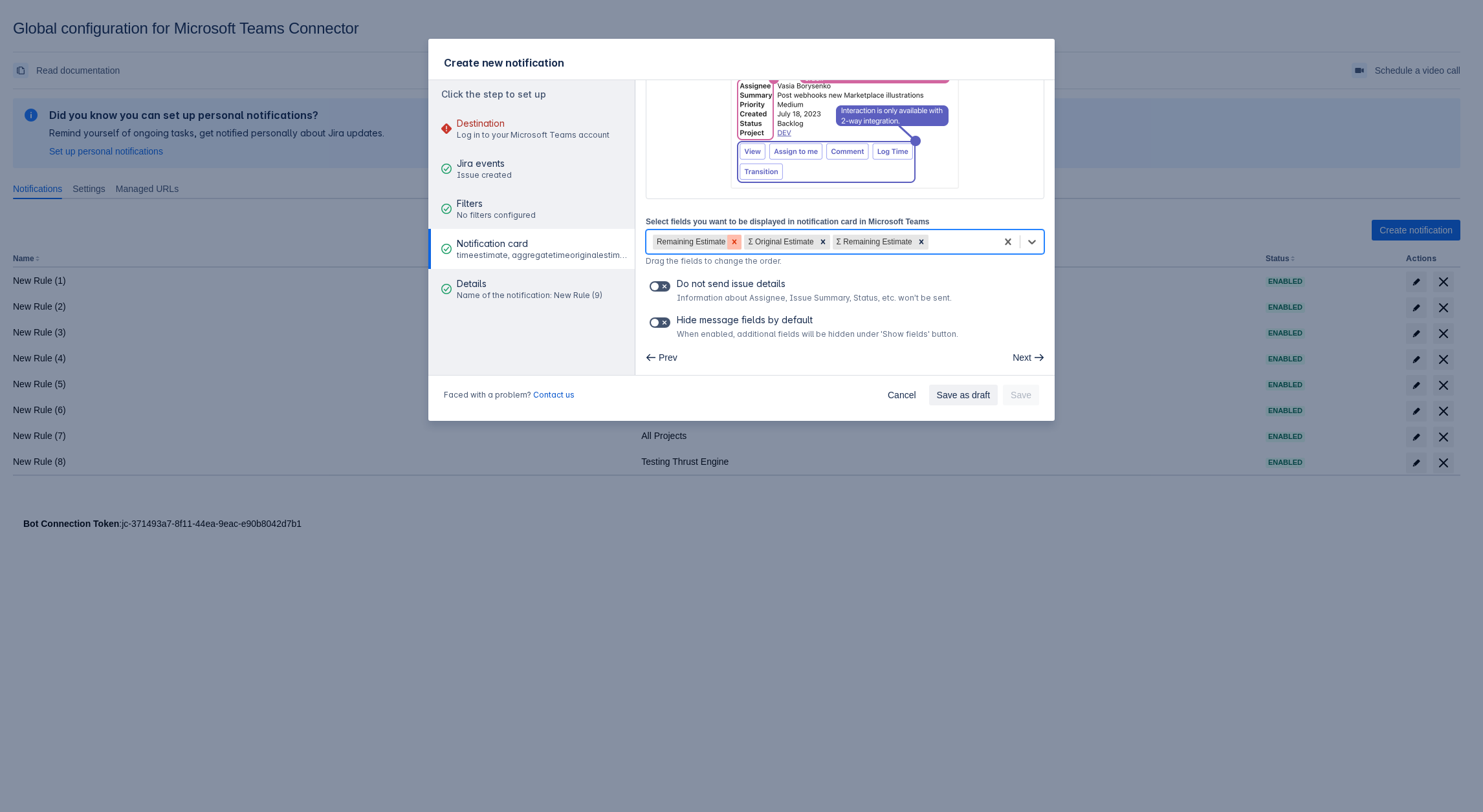
click at [727, 237] on div at bounding box center [734, 242] width 15 height 15
click at [731, 239] on icon at bounding box center [731, 241] width 5 height 5
click at [737, 241] on icon at bounding box center [742, 242] width 9 height 9
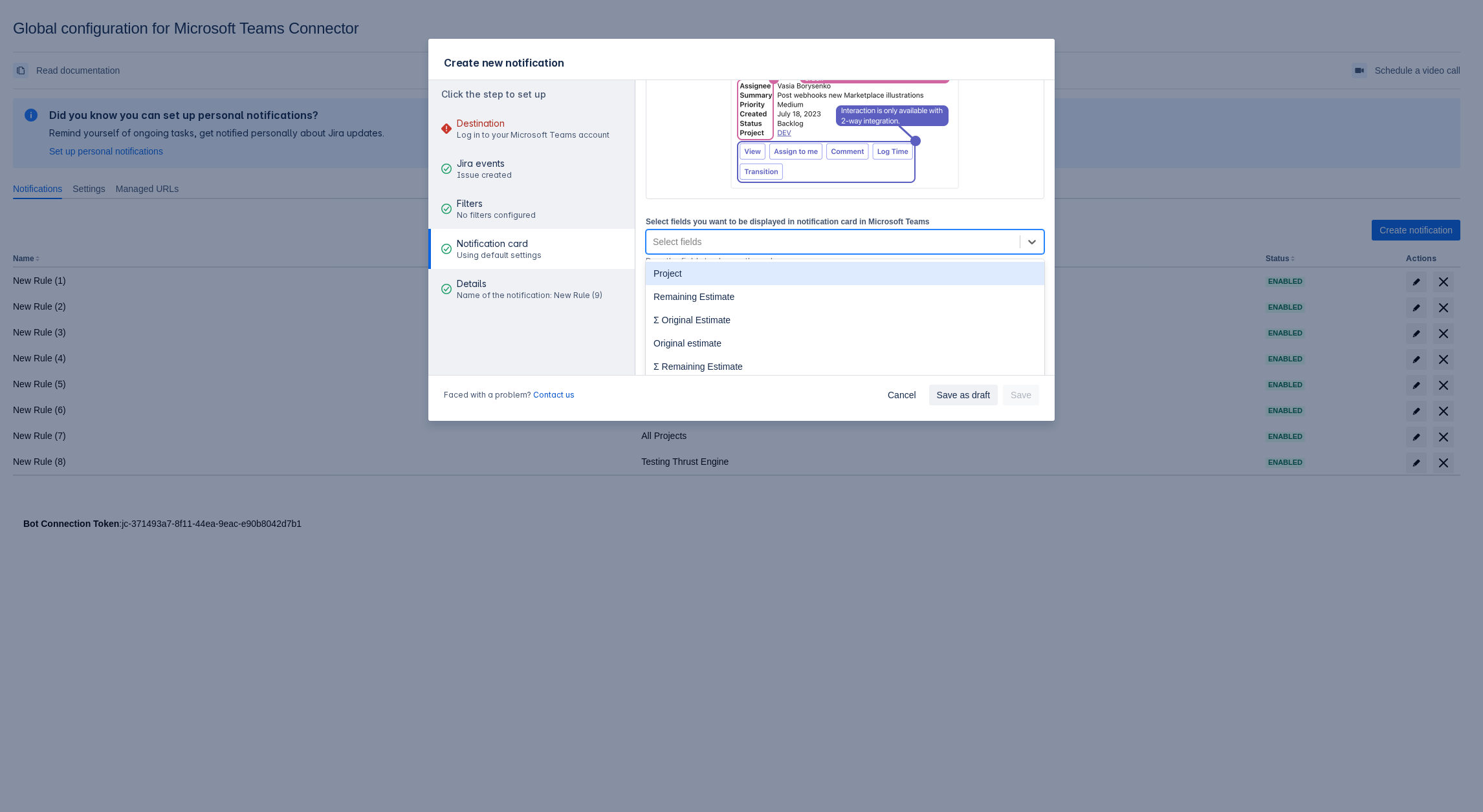
click at [732, 243] on div "Select fields" at bounding box center [833, 241] width 373 height 20
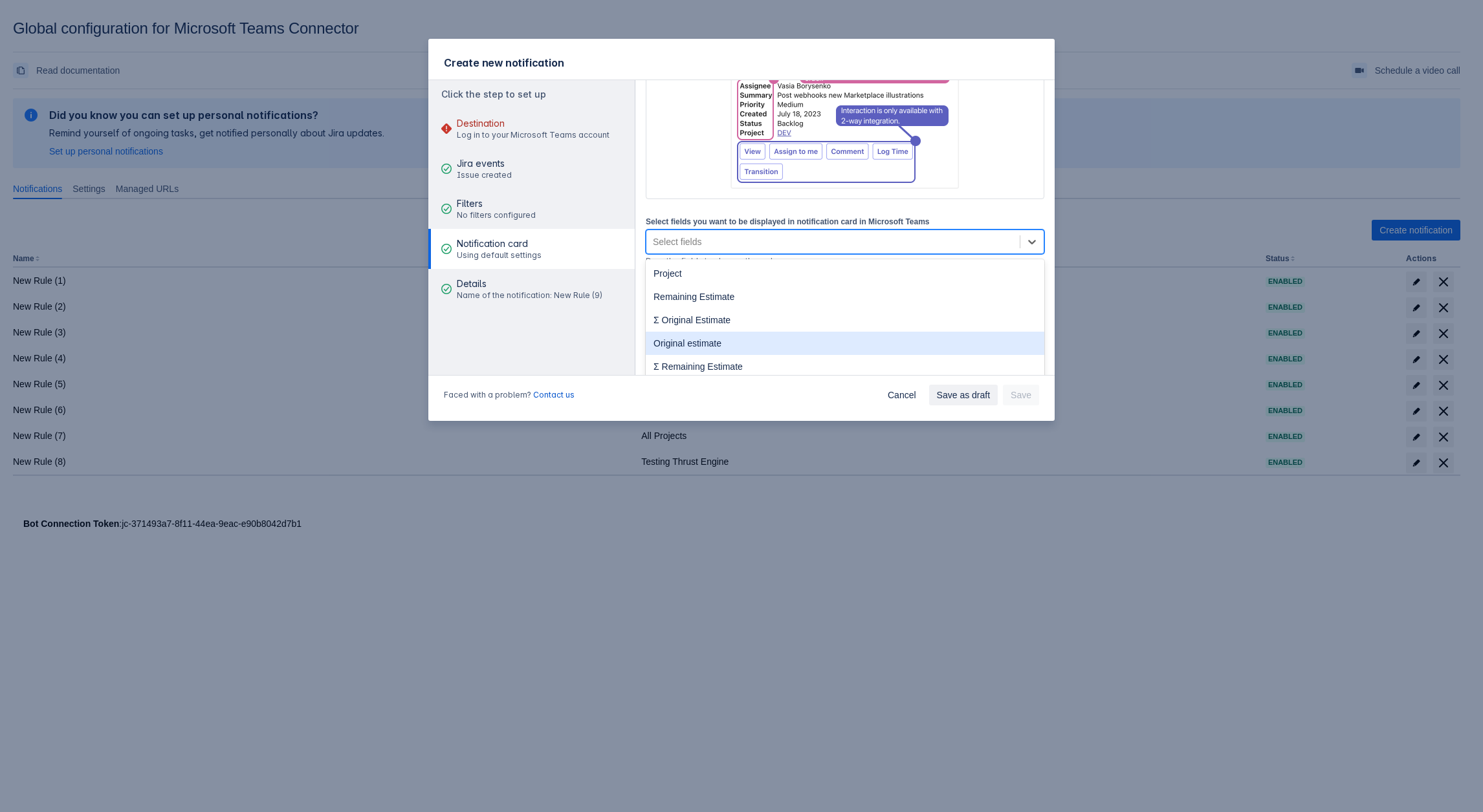
click at [665, 343] on div "Original estimate" at bounding box center [845, 343] width 398 height 23
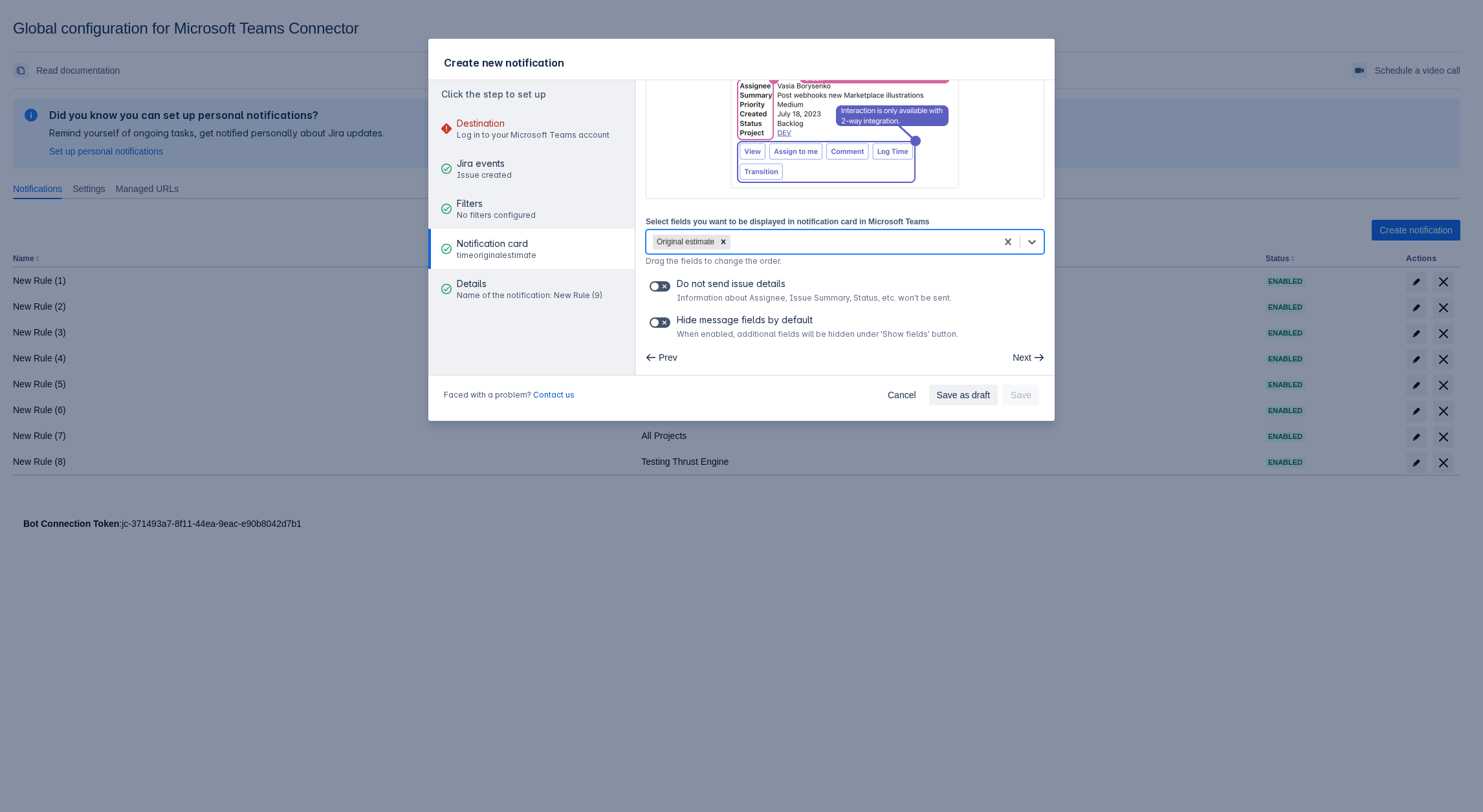
click at [784, 244] on div "Original estimate" at bounding box center [821, 241] width 350 height 20
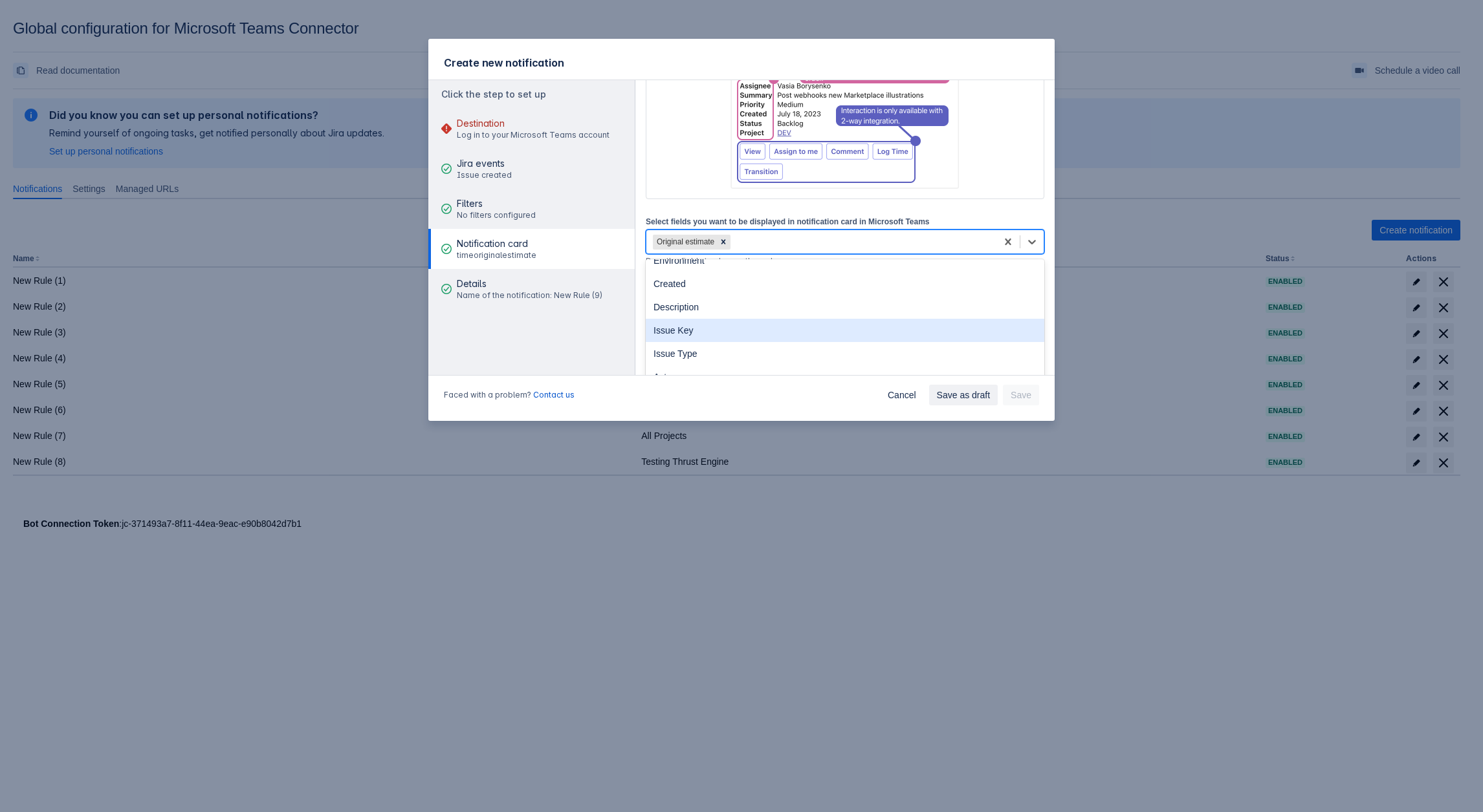
click at [700, 328] on div "Issue Key" at bounding box center [845, 330] width 398 height 23
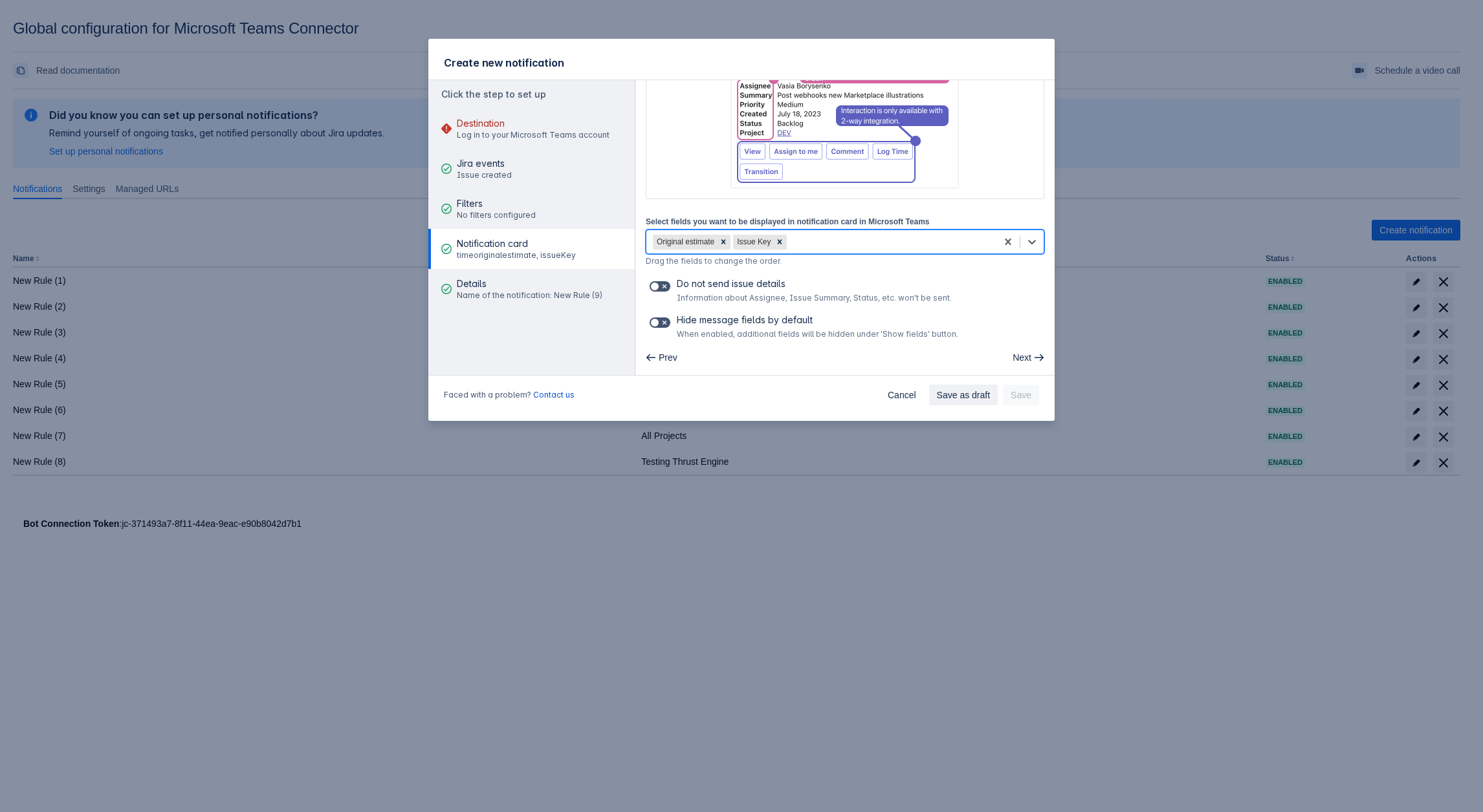
click at [838, 246] on div "Original estimate Issue Key" at bounding box center [821, 241] width 350 height 20
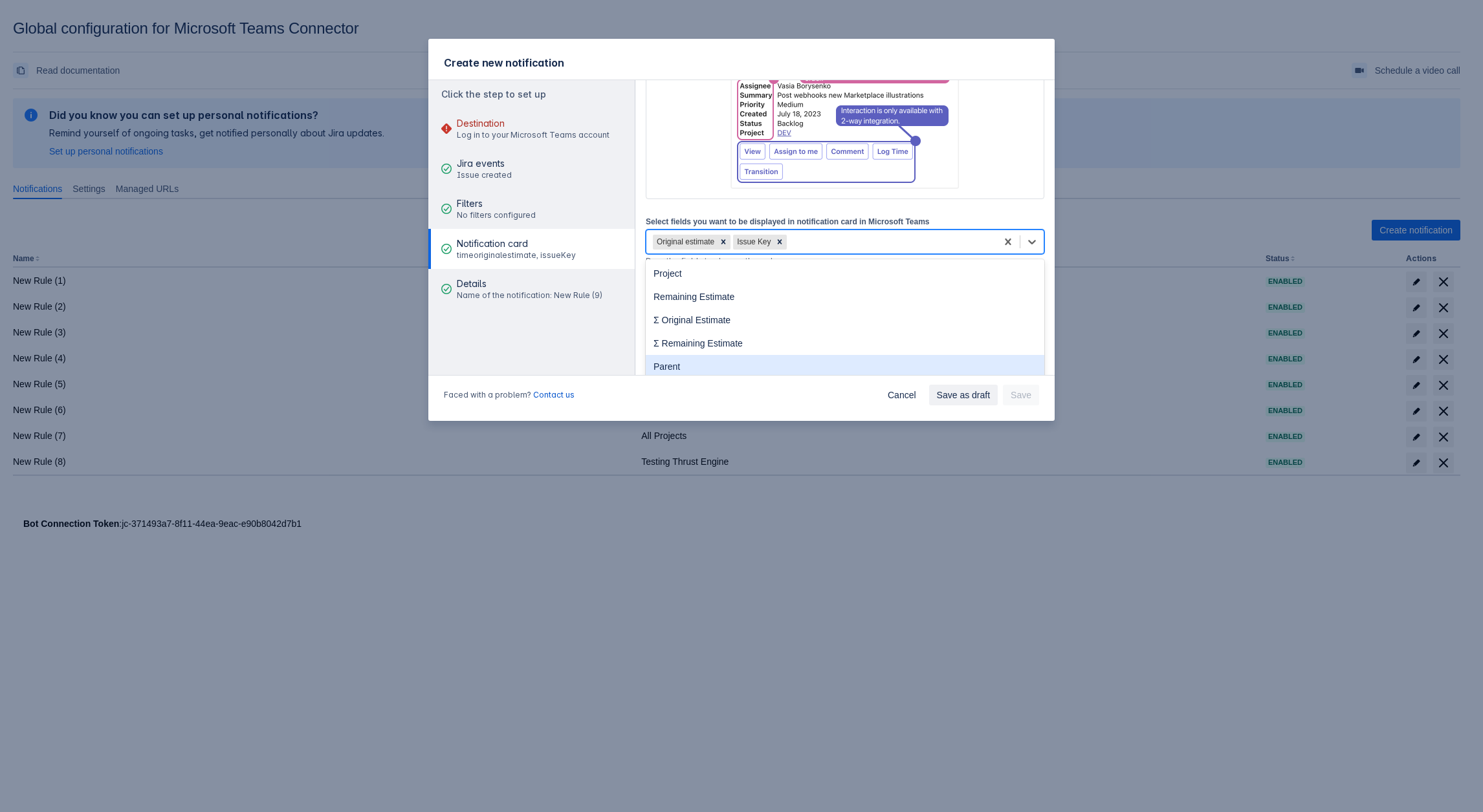
click at [728, 356] on div "Parent" at bounding box center [845, 366] width 398 height 23
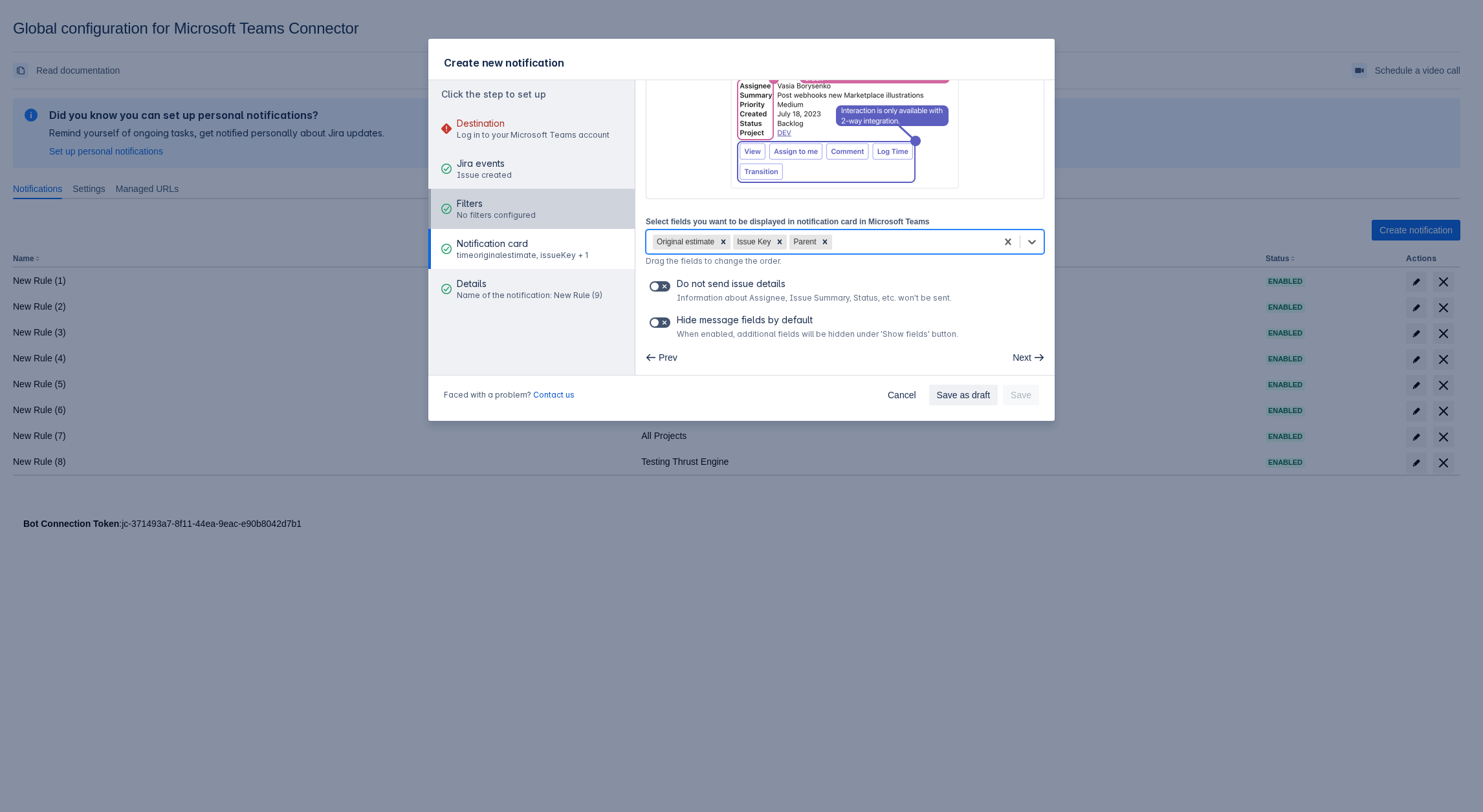
click at [473, 206] on span "Filters" at bounding box center [495, 204] width 79 height 13
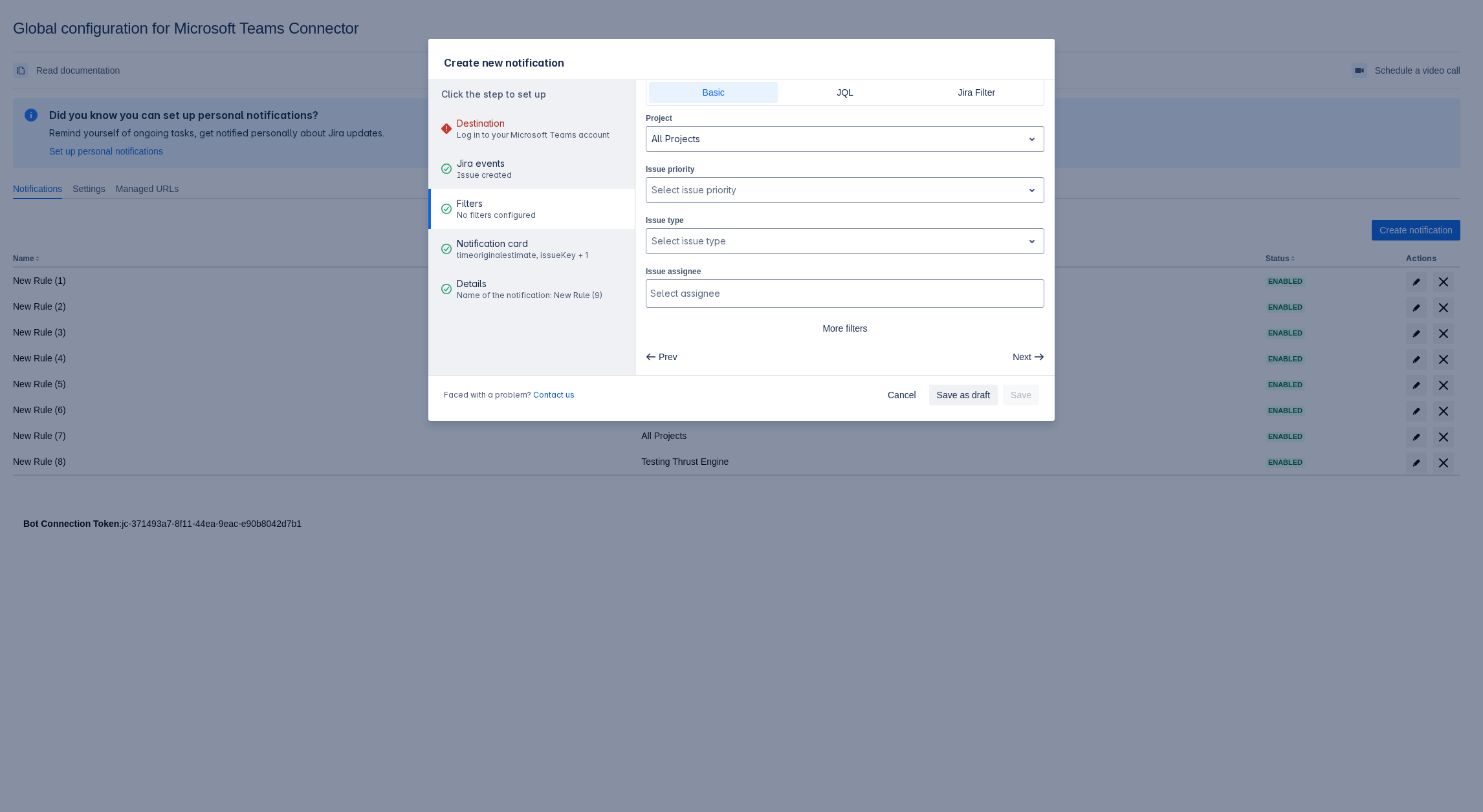
scroll to position [30, 0]
click at [676, 191] on div at bounding box center [835, 192] width 366 height 15
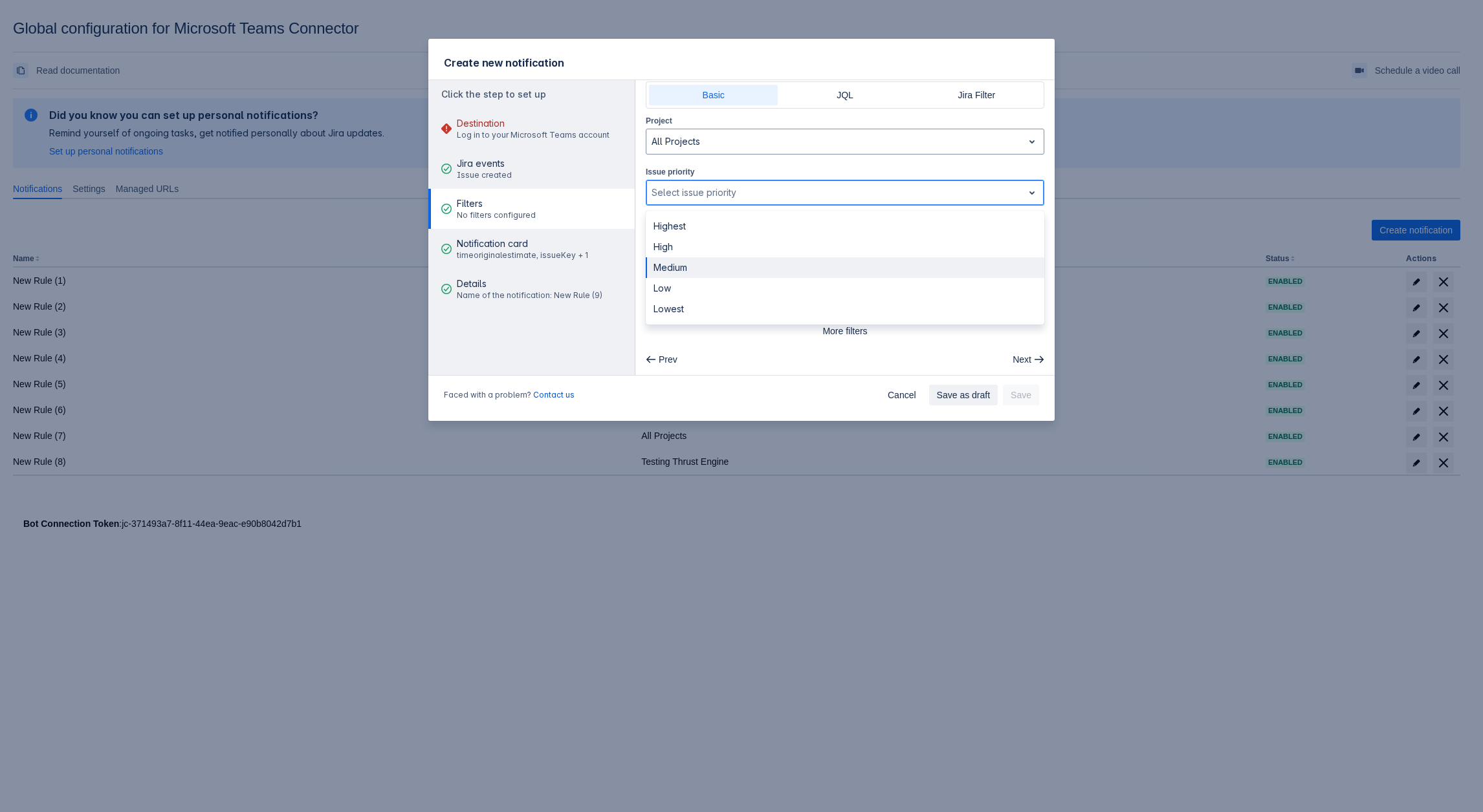
click at [695, 276] on div "Medium" at bounding box center [845, 267] width 398 height 20
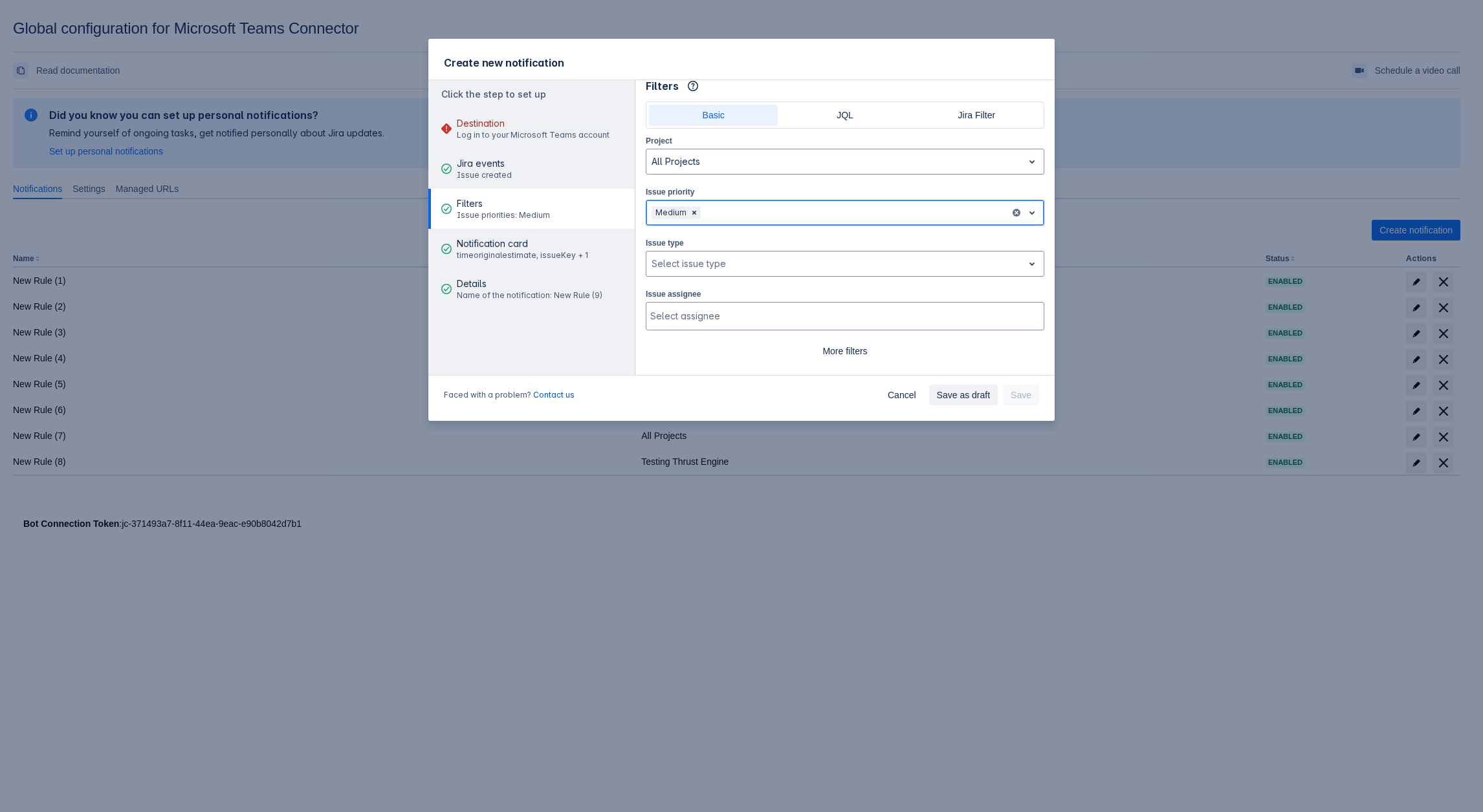
scroll to position [0, 0]
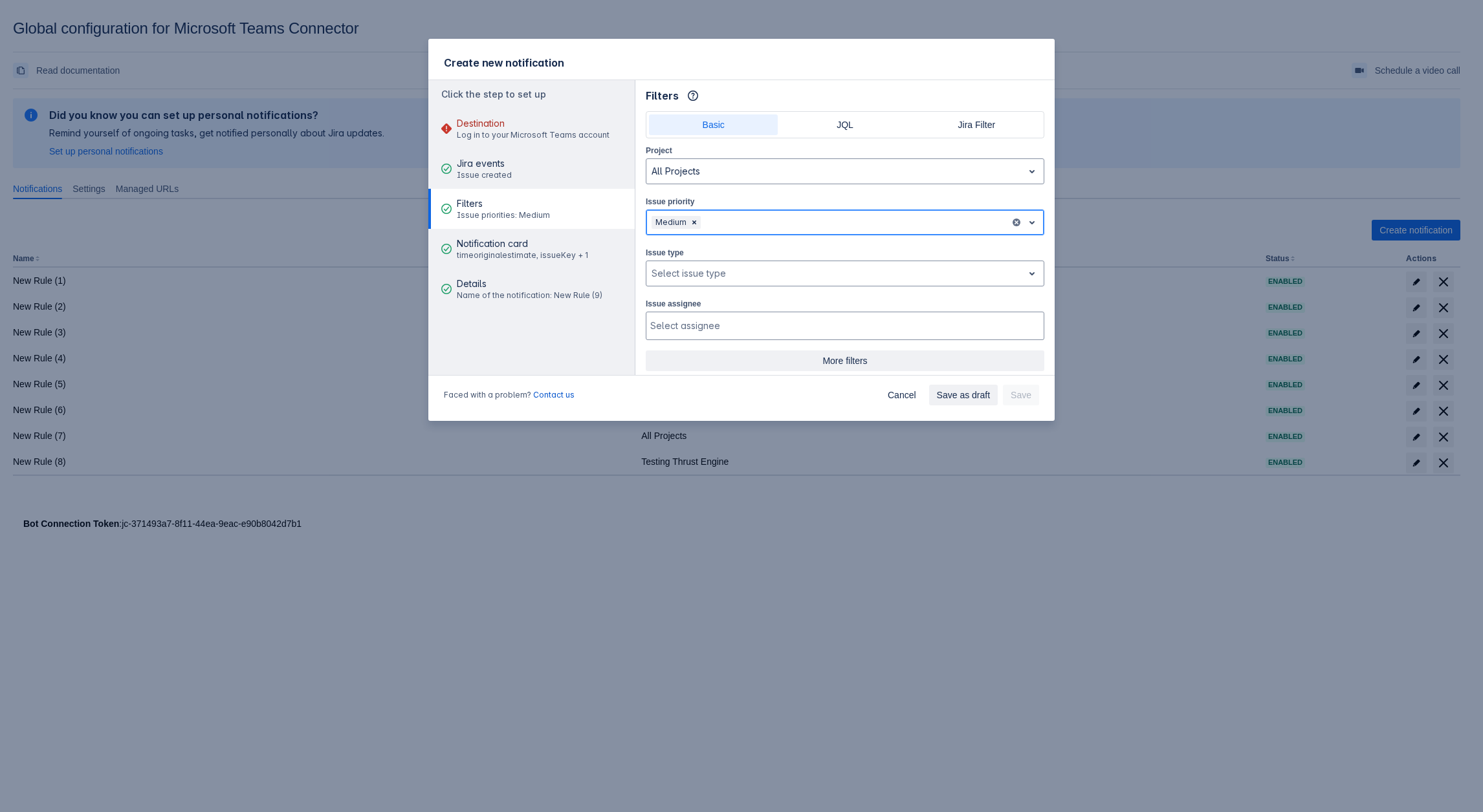
click at [854, 363] on span "More filters" at bounding box center [845, 360] width 383 height 20
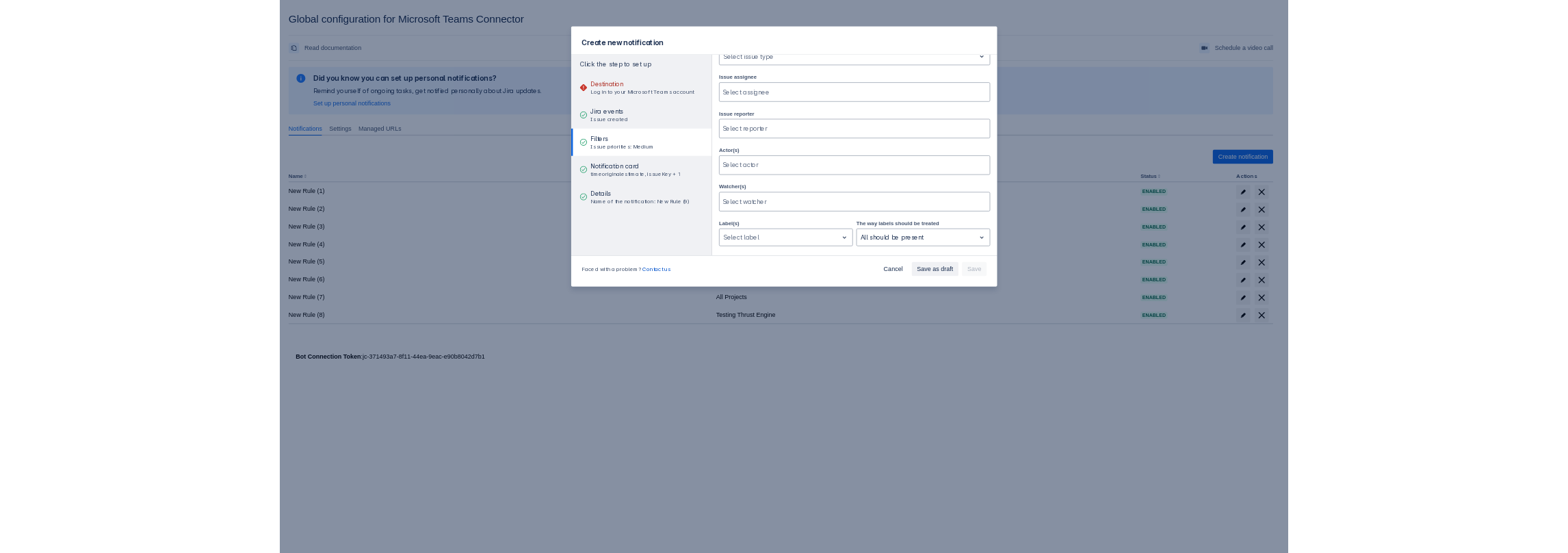
scroll to position [411, 0]
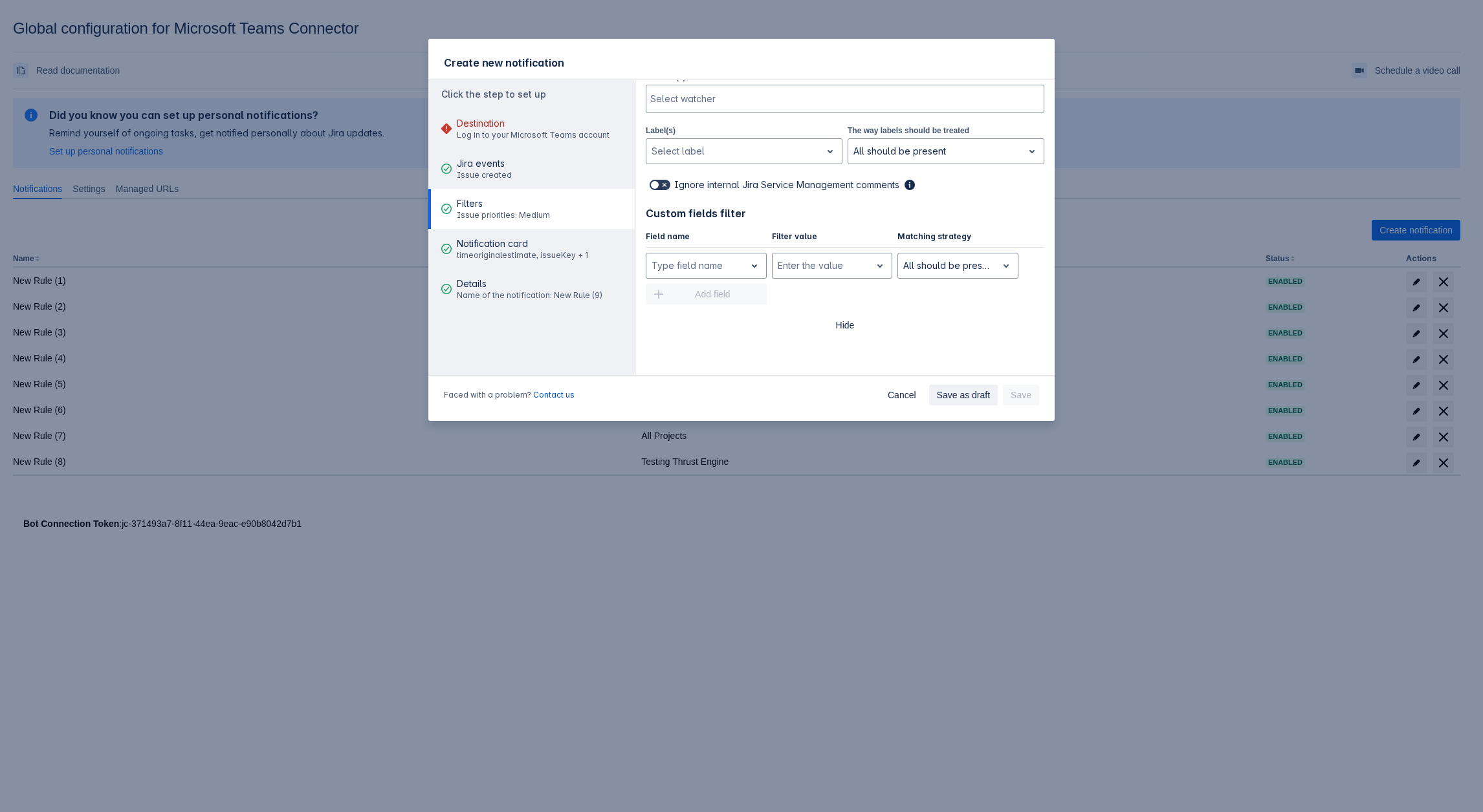
click at [661, 187] on label at bounding box center [659, 184] width 26 height 15
click at [658, 187] on input "checkbox" at bounding box center [654, 185] width 9 height 9
checkbox input "true"
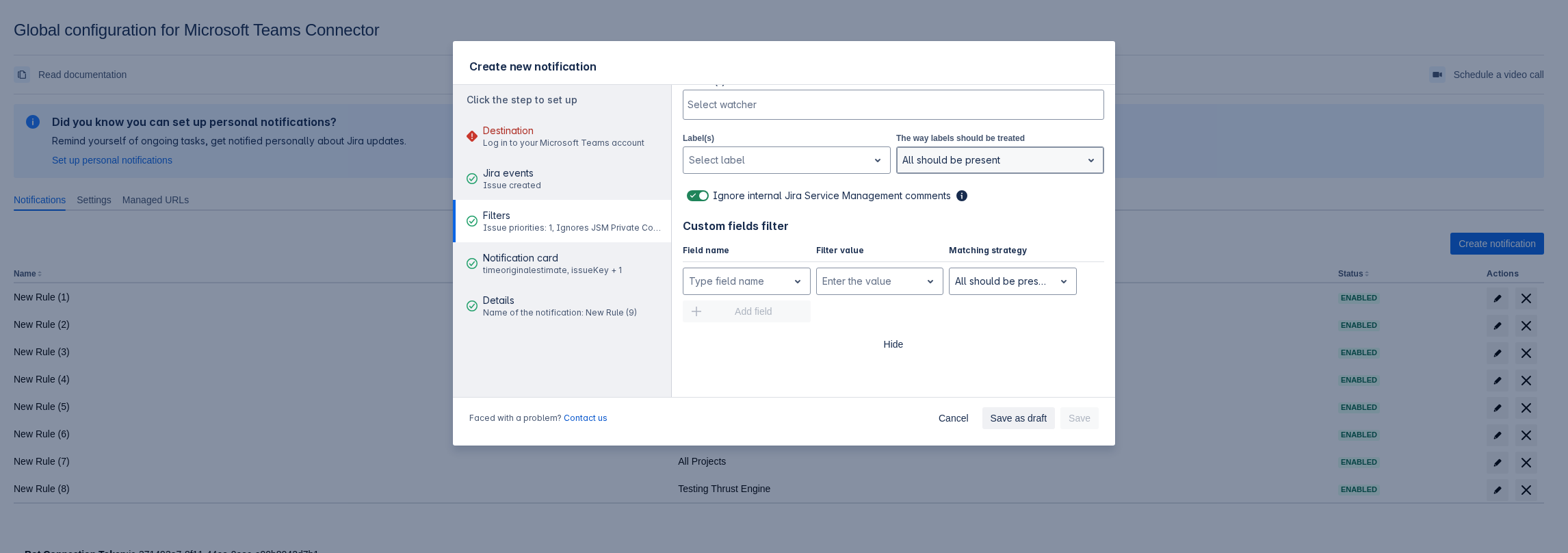
click at [960, 152] on div at bounding box center [989, 160] width 173 height 16
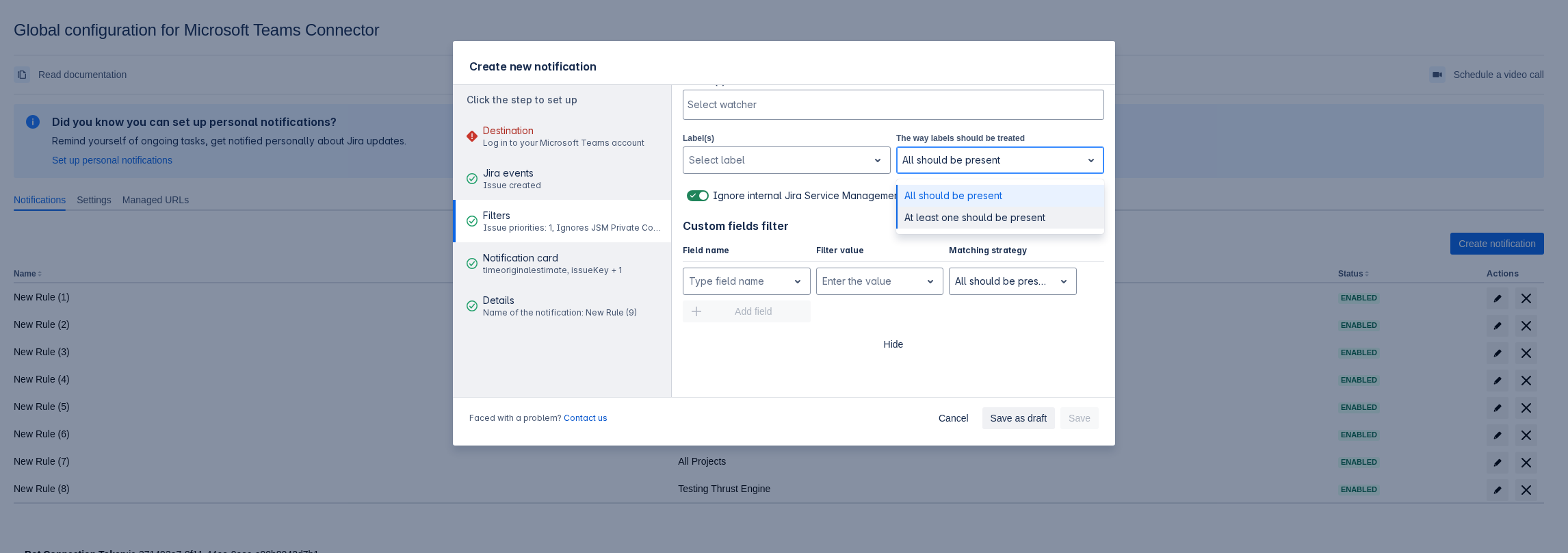
click at [926, 209] on div "At least one should be present" at bounding box center [999, 217] width 208 height 22
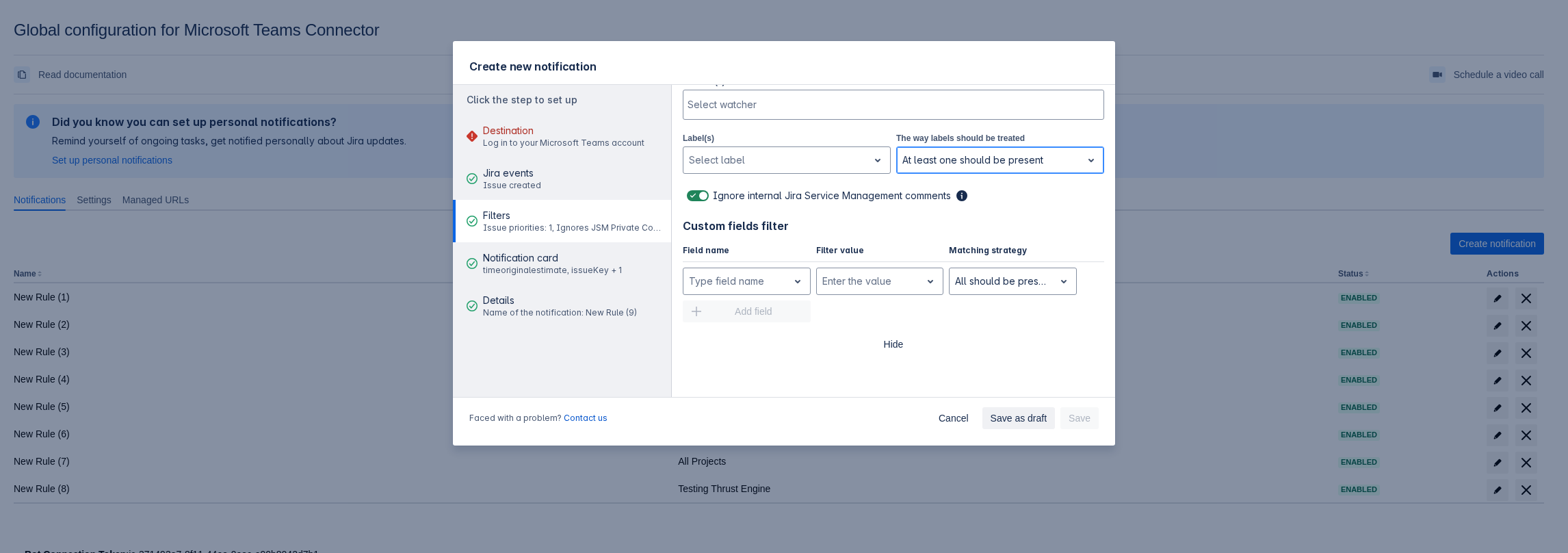
click at [920, 157] on div at bounding box center [989, 160] width 173 height 16
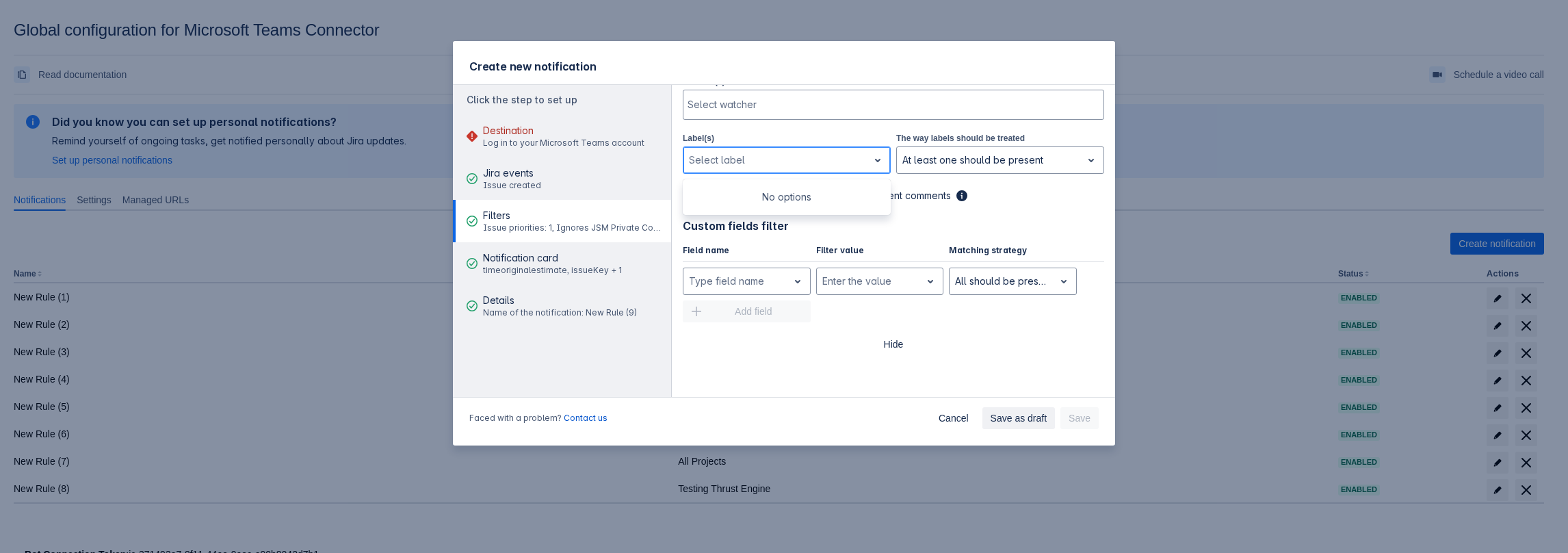
click at [842, 152] on div at bounding box center [776, 160] width 173 height 16
click at [859, 281] on div at bounding box center [869, 281] width 94 height 16
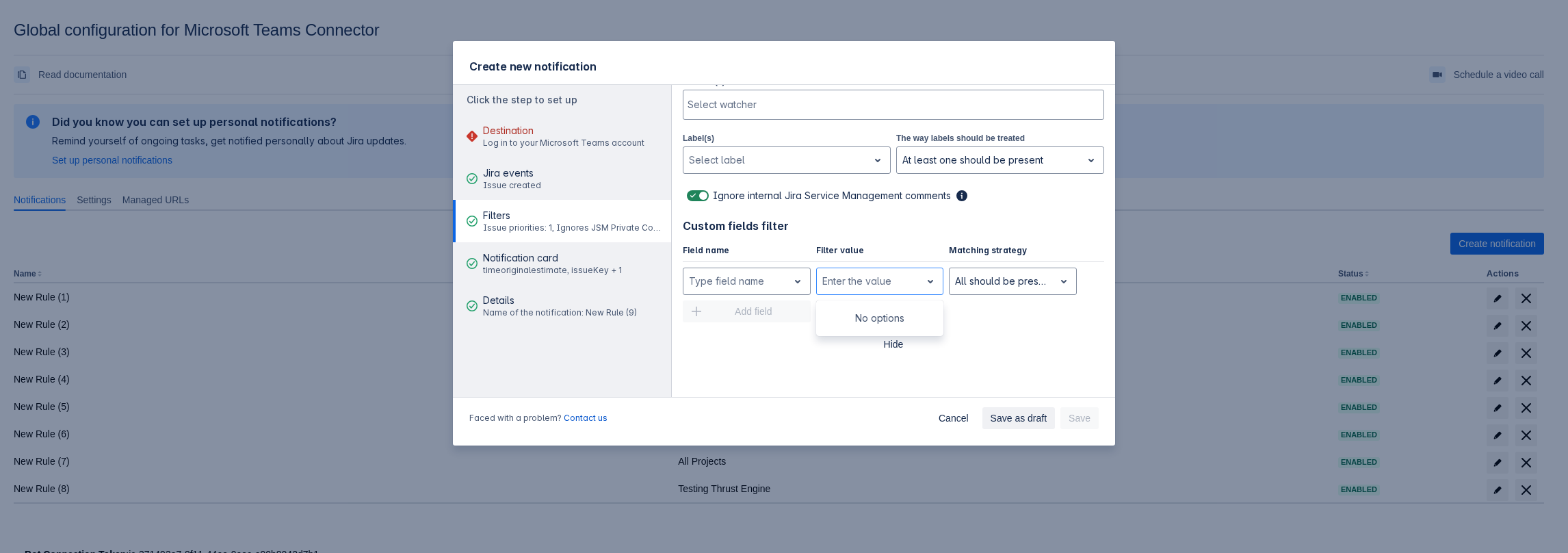
click at [791, 353] on div "Project All Projects Issue priority , multiple selections available, Medium Iss…" at bounding box center [893, 94] width 421 height 707
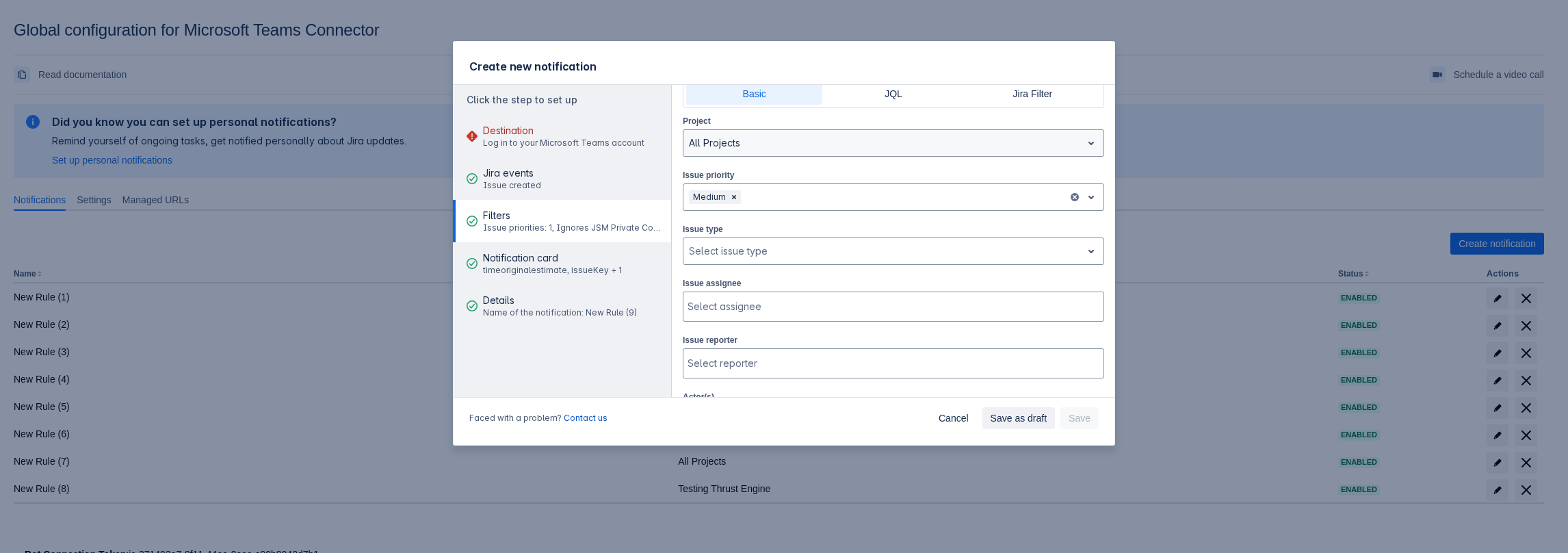
scroll to position [0, 0]
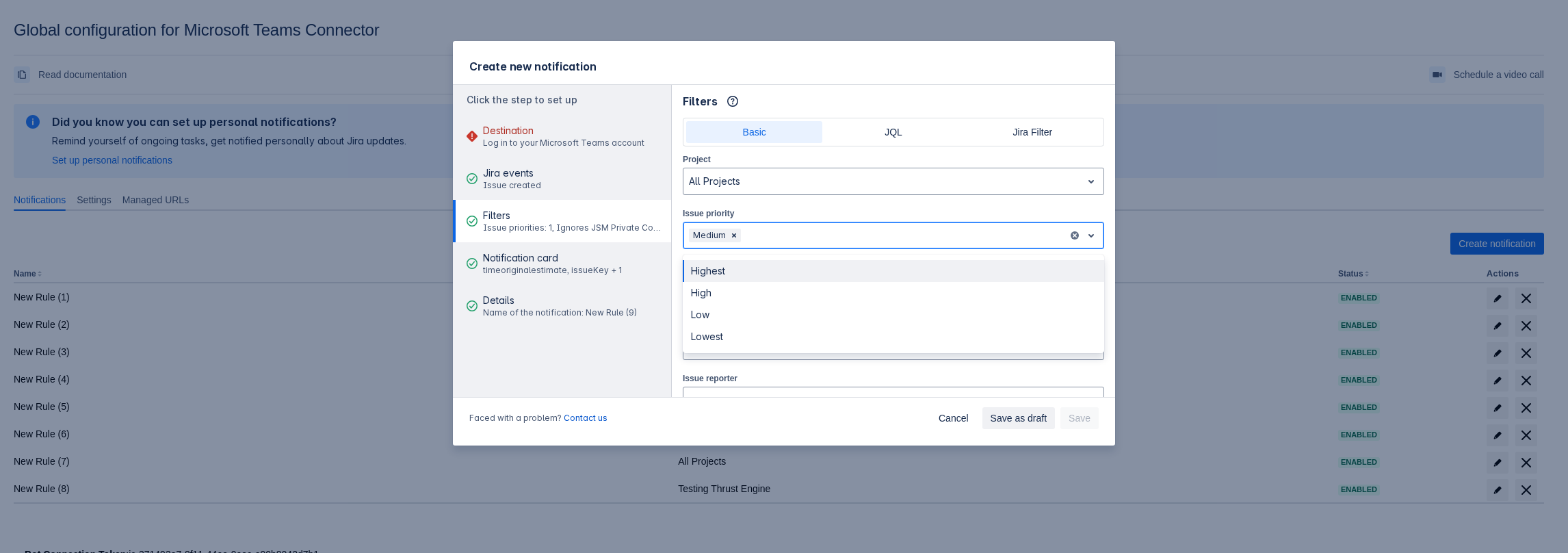
click at [753, 232] on div at bounding box center [903, 235] width 319 height 16
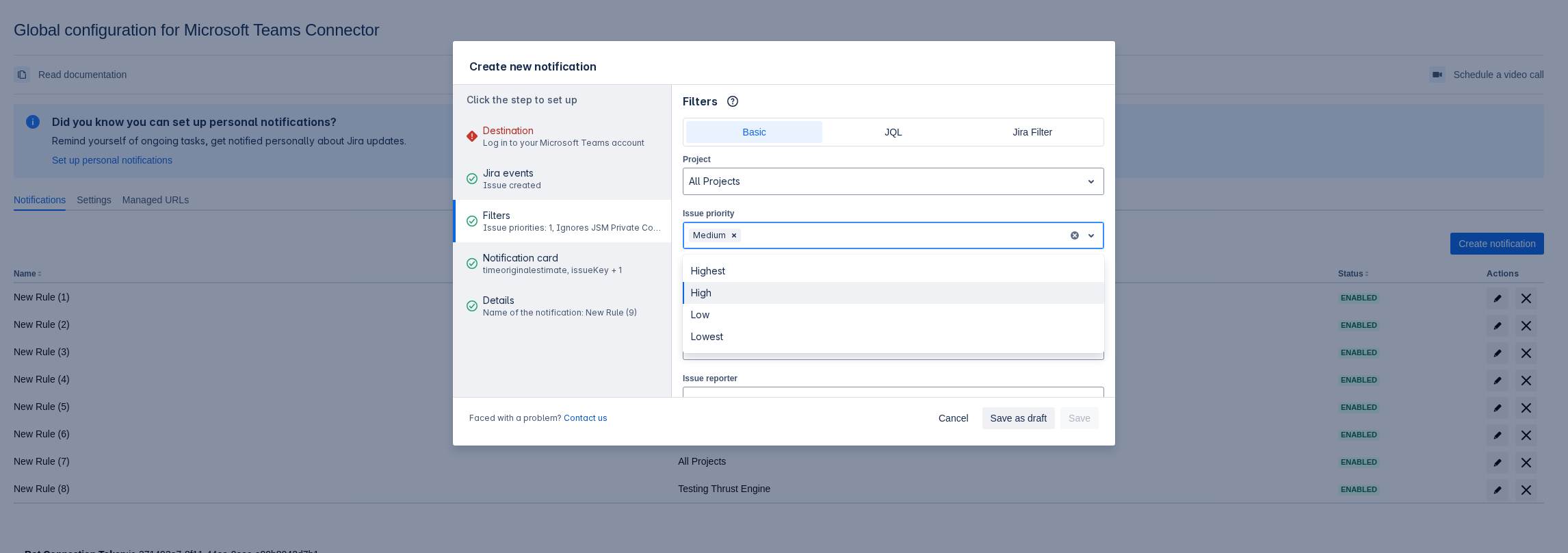
click at [740, 291] on div "High" at bounding box center [893, 293] width 421 height 22
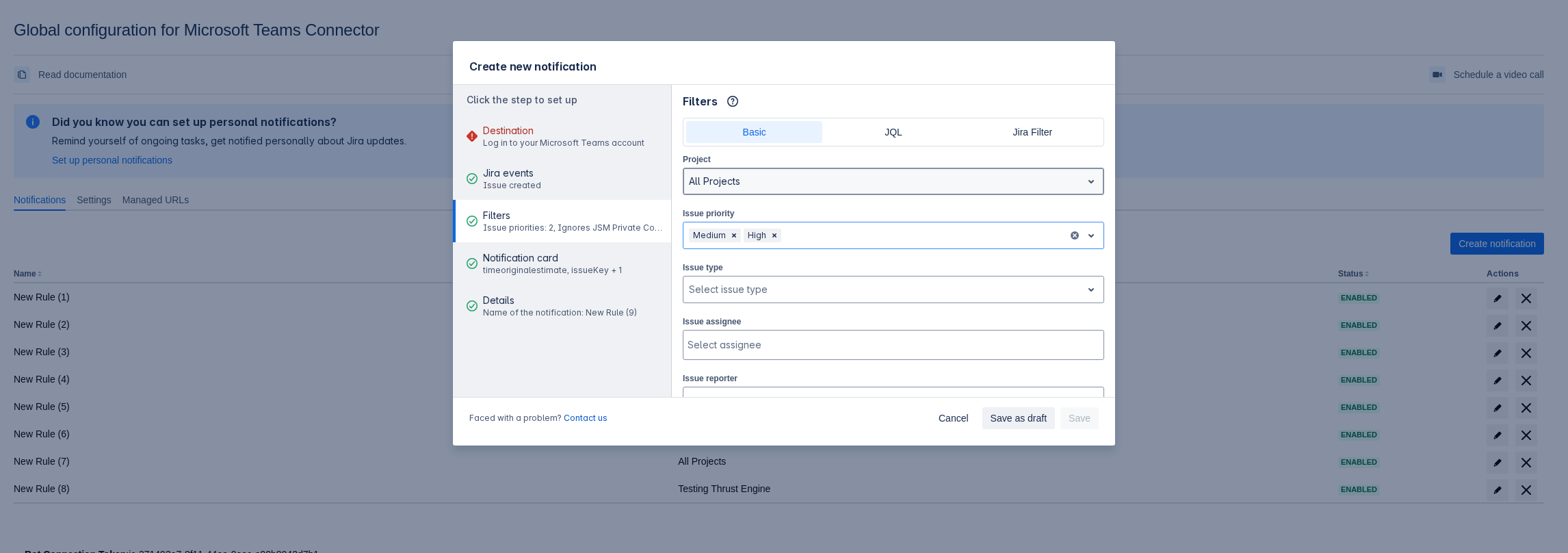
click at [744, 181] on div at bounding box center [883, 181] width 387 height 16
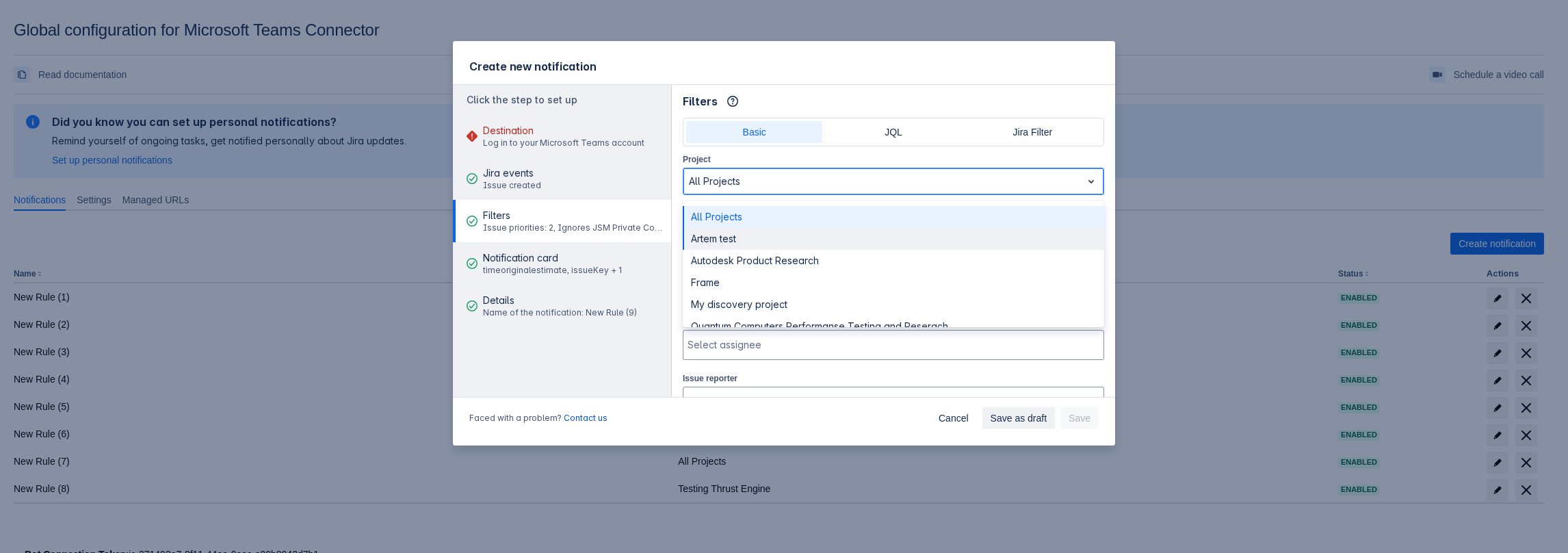
click at [738, 238] on div "Artem test" at bounding box center [893, 239] width 421 height 22
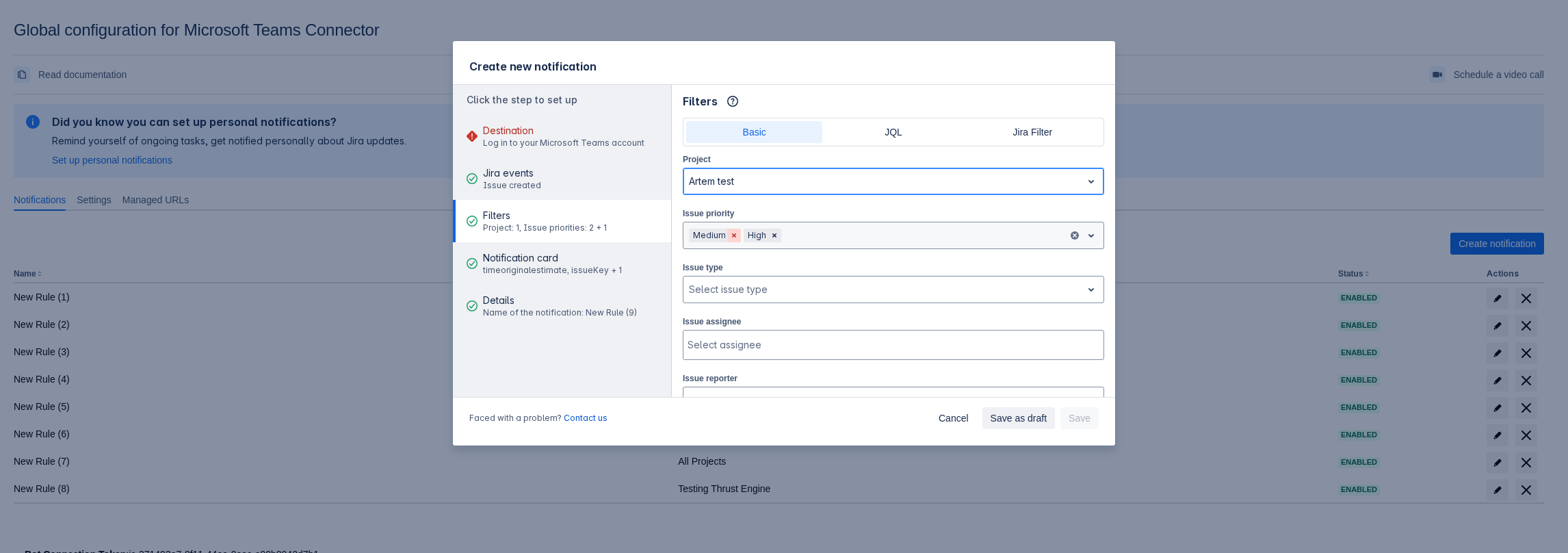
click at [729, 230] on span "Clear" at bounding box center [734, 236] width 11 height 11
click at [720, 235] on span "Clear" at bounding box center [720, 236] width 11 height 11
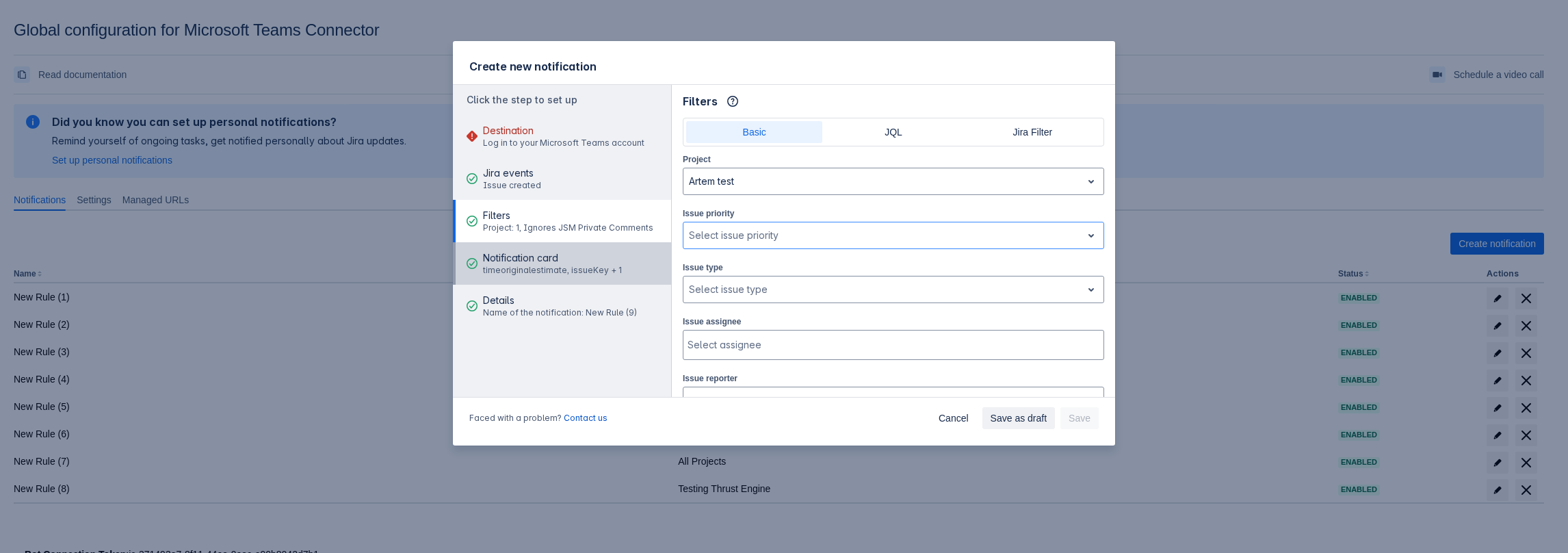
click at [570, 262] on span "Notification card" at bounding box center [552, 258] width 139 height 14
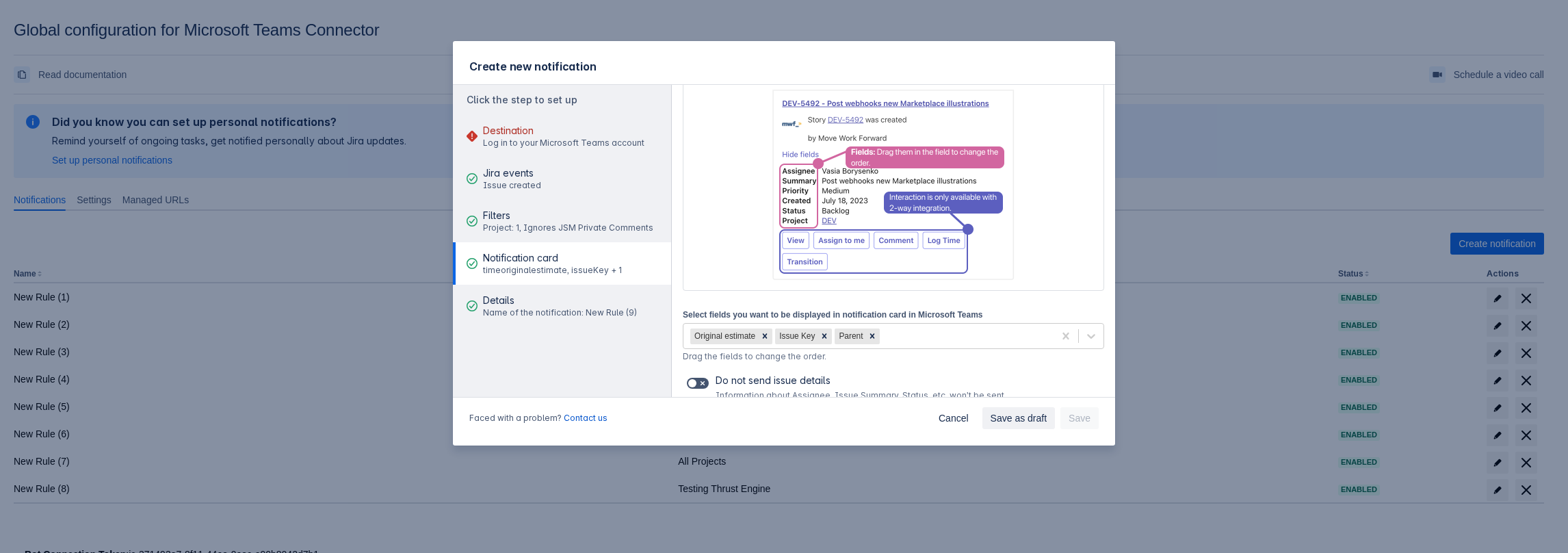
scroll to position [164, 0]
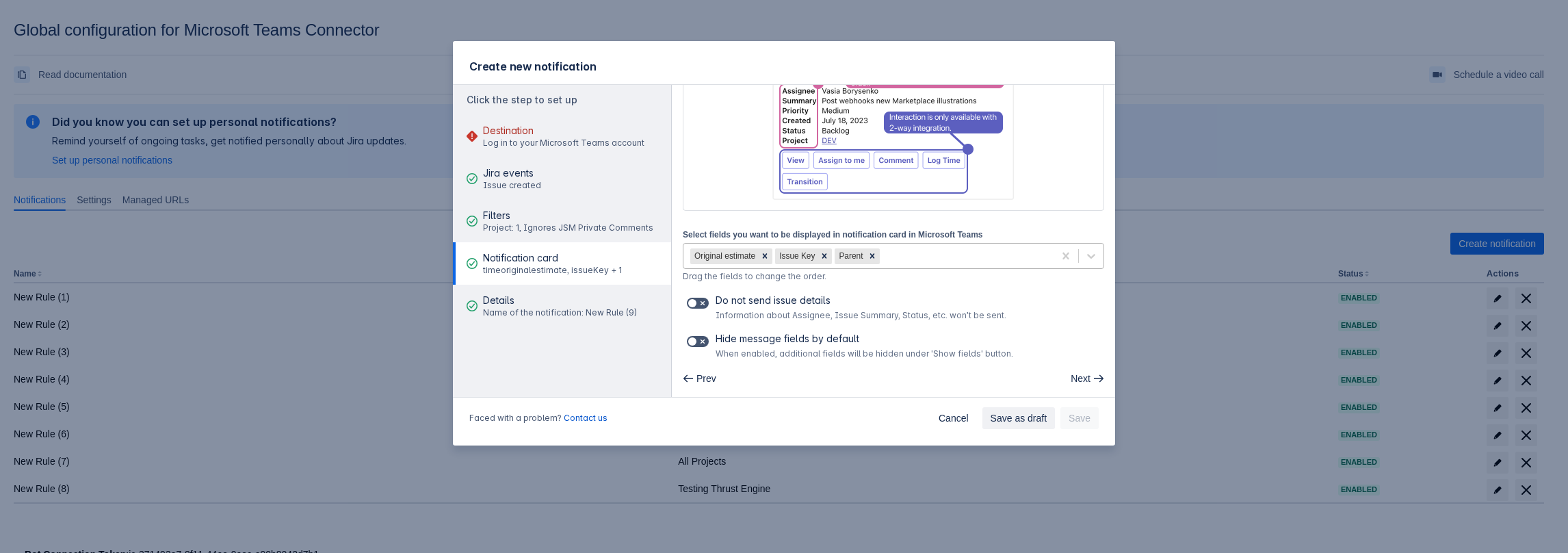
click at [949, 263] on div "Original estimate Issue Key Parent" at bounding box center [868, 255] width 370 height 22
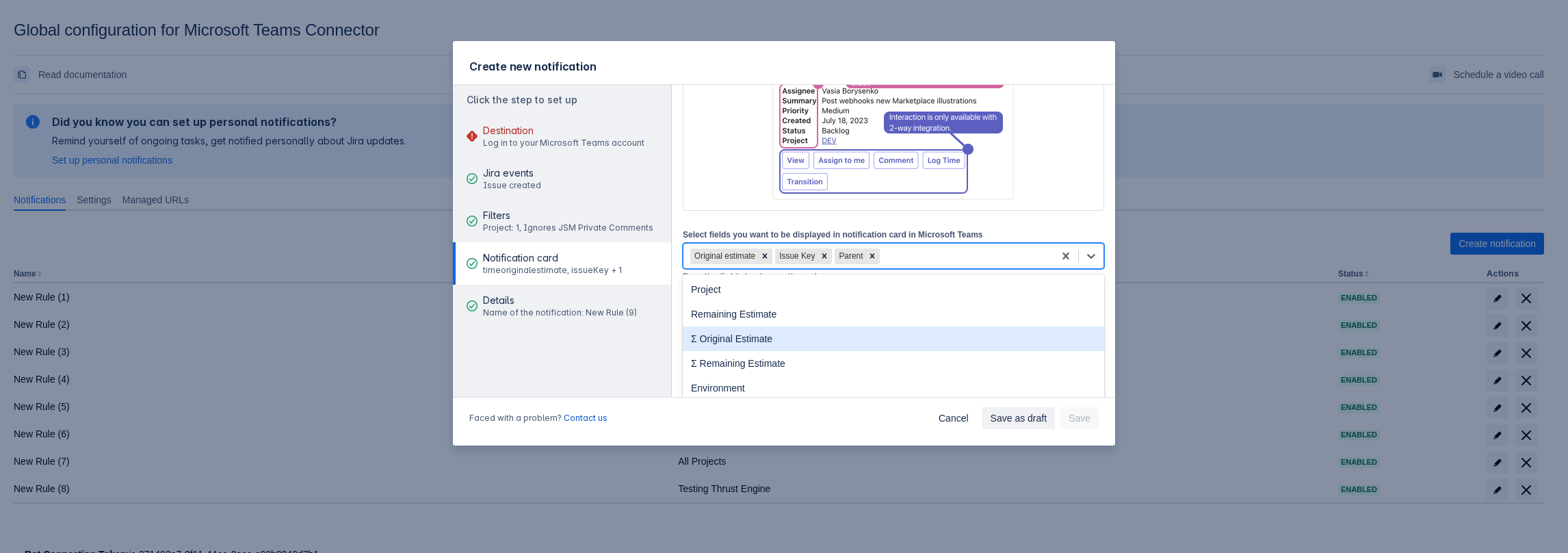
click at [846, 332] on div "Σ Original Estimate" at bounding box center [893, 339] width 421 height 24
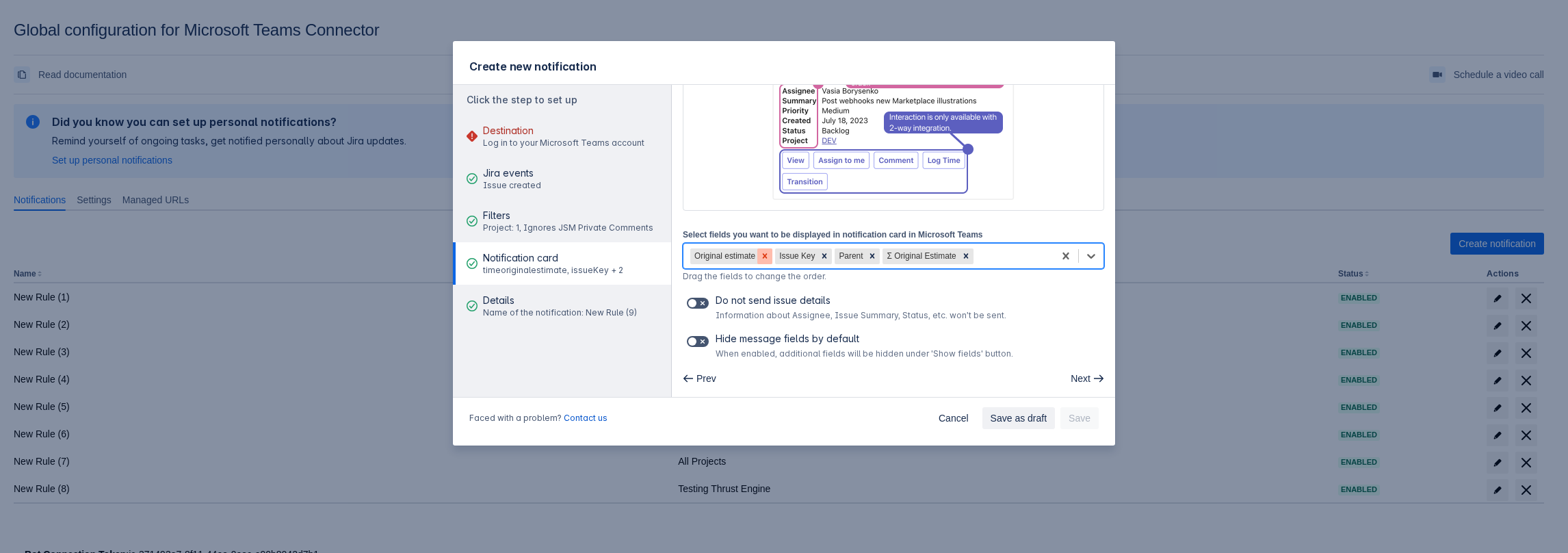
click at [758, 255] on div at bounding box center [765, 256] width 15 height 15
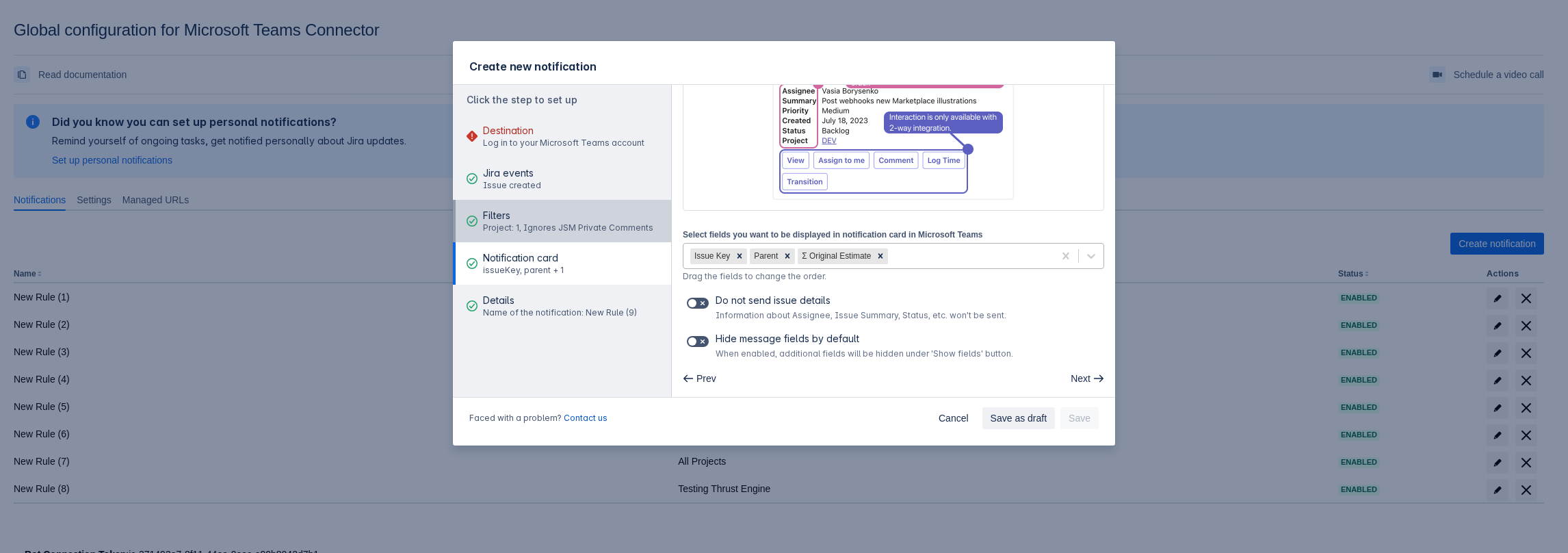
click at [547, 225] on span "Project: 1, Ignores JSM Private Comments" at bounding box center [568, 228] width 171 height 11
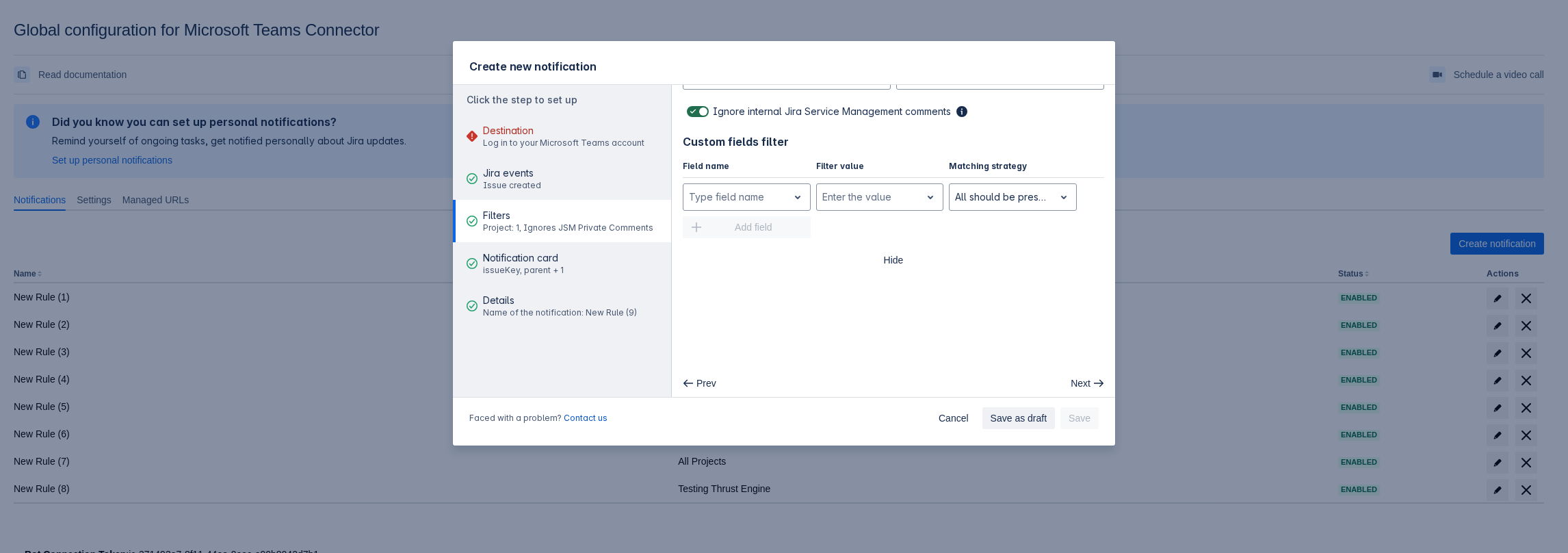
drag, startPoint x: 704, startPoint y: 92, endPoint x: 697, endPoint y: 102, distance: 12.2
click at [702, 92] on div "Project Artem test Issue priority , multiple selections available, Select issue…" at bounding box center [893, 10] width 421 height 707
click at [697, 106] on span at bounding box center [693, 112] width 11 height 11
click at [696, 108] on input "checkbox" at bounding box center [691, 112] width 9 height 9
checkbox input "false"
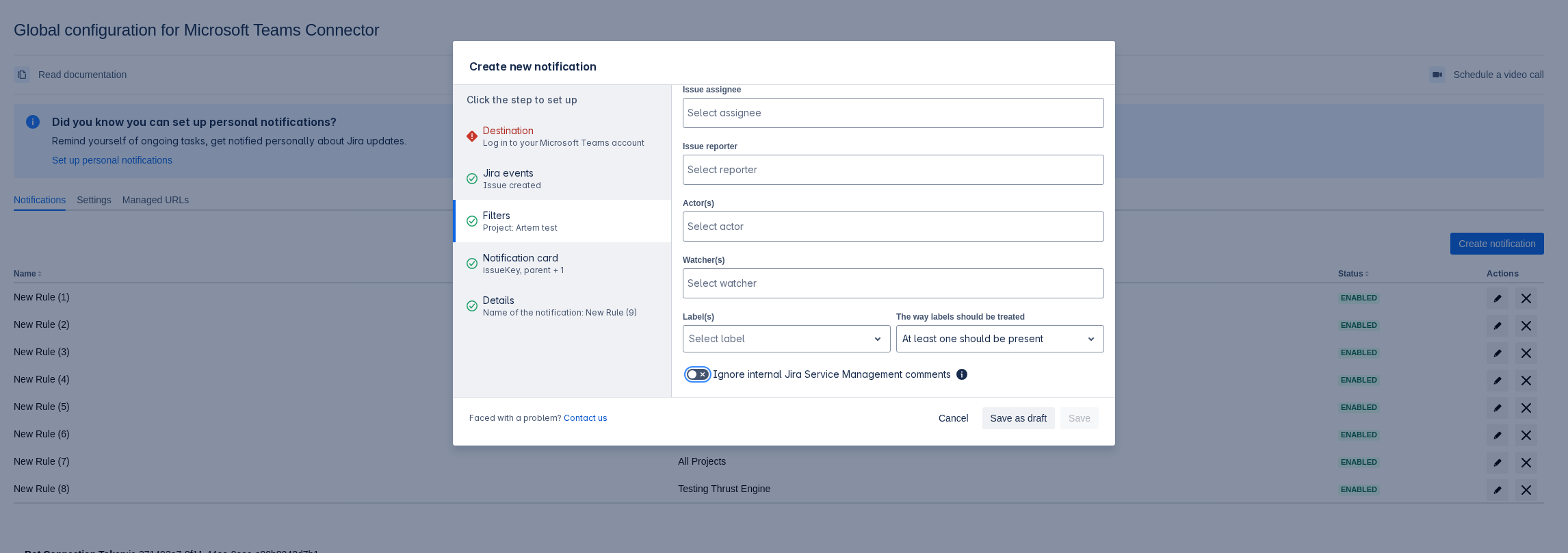
scroll to position [153, 0]
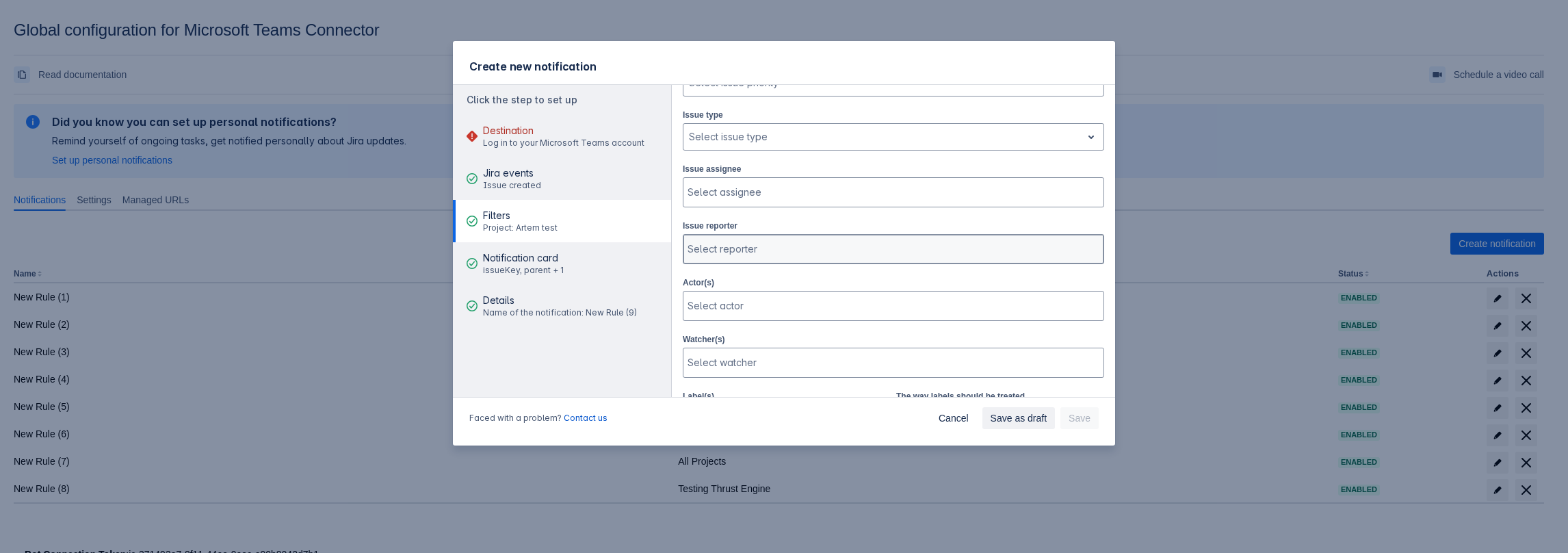
click at [746, 242] on div at bounding box center [892, 249] width 409 height 14
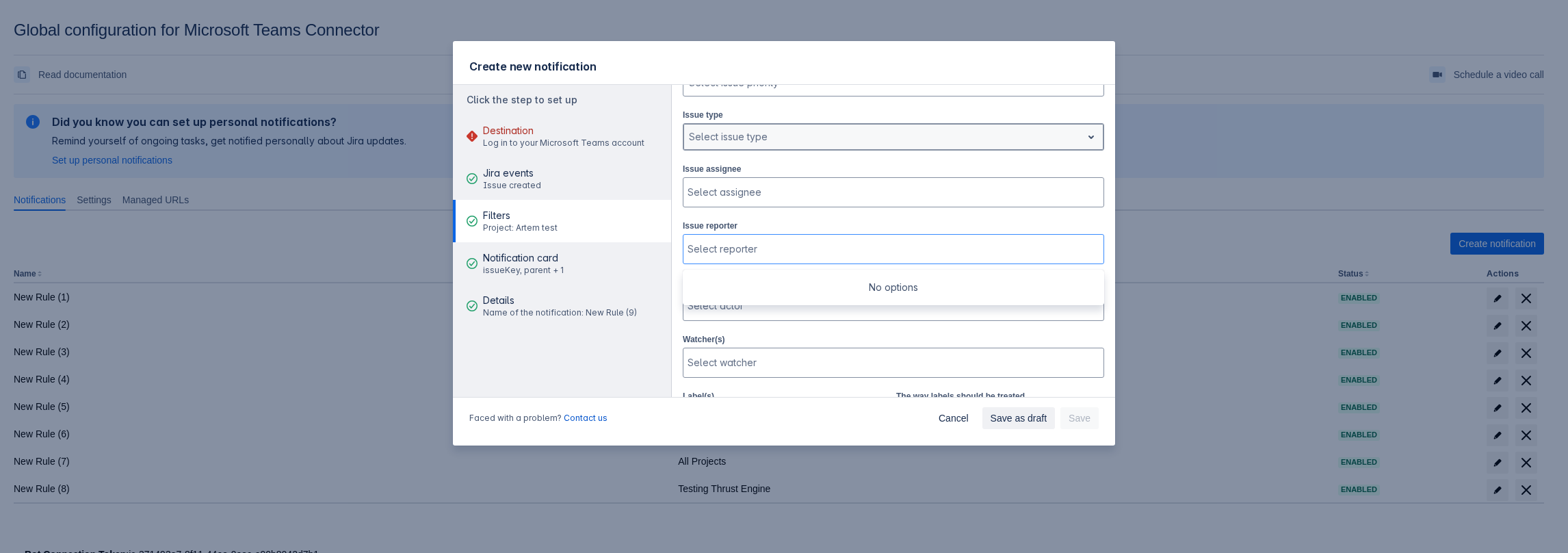
click at [784, 129] on div at bounding box center [883, 136] width 387 height 16
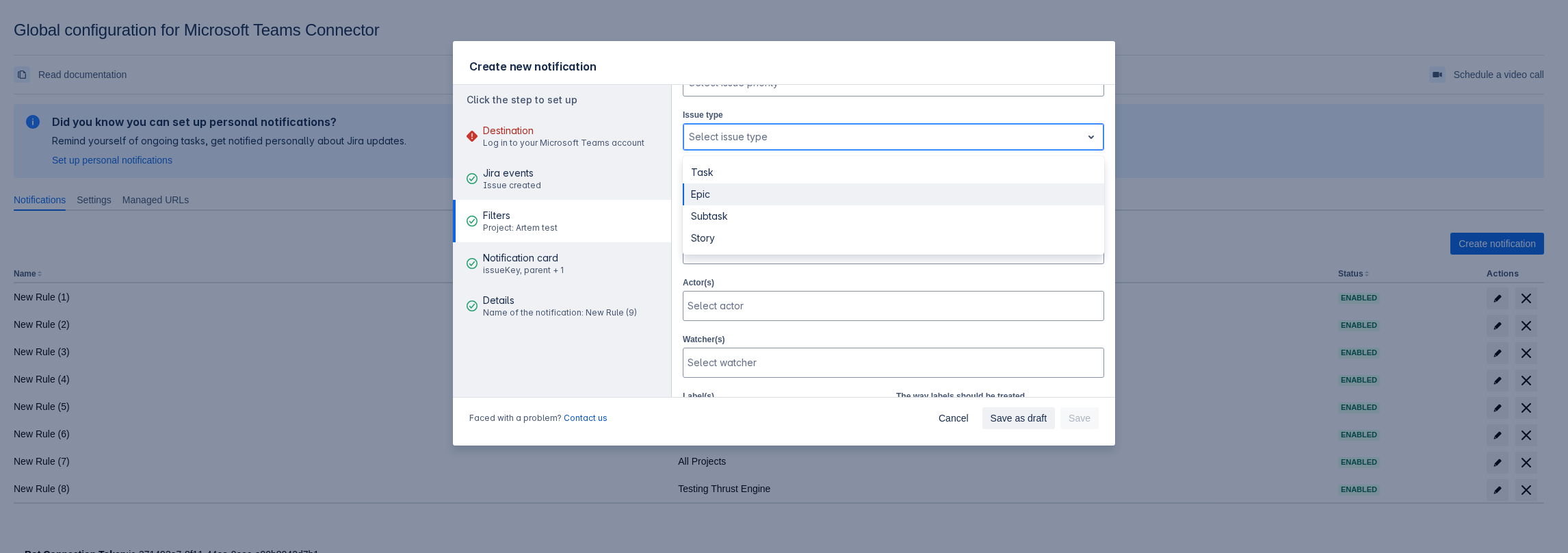
click at [753, 195] on div "Epic" at bounding box center [893, 194] width 421 height 22
click at [766, 141] on div at bounding box center [895, 136] width 334 height 16
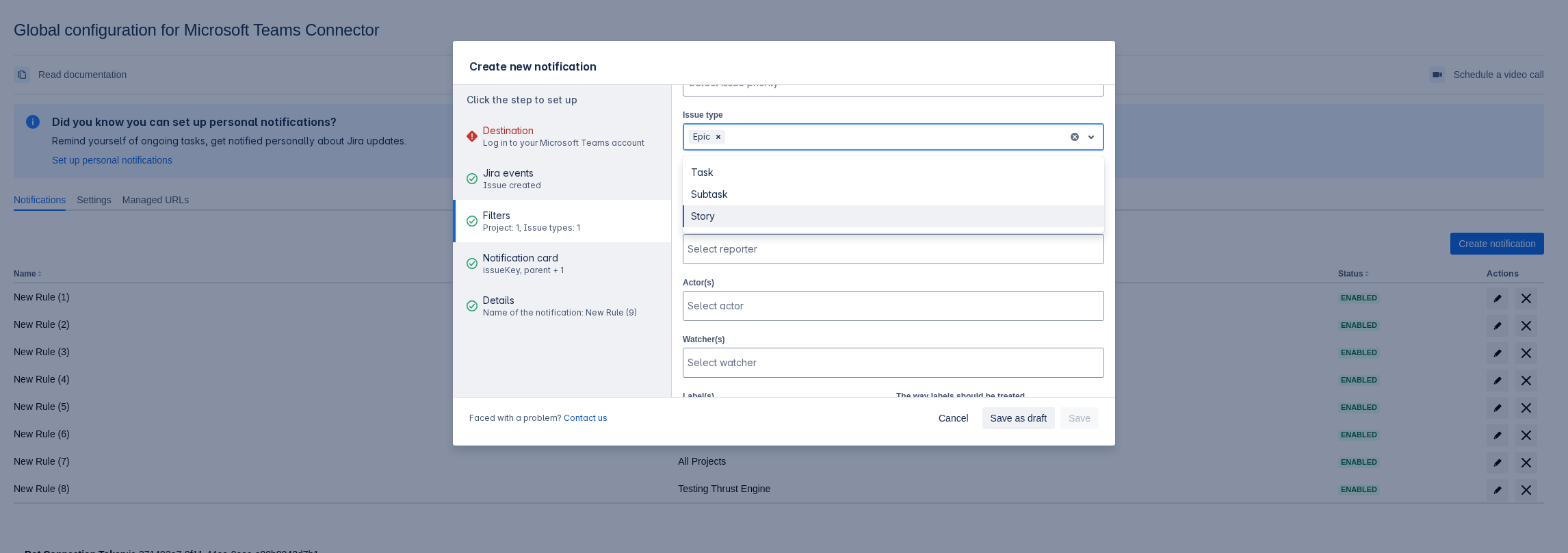
click at [747, 208] on div "Story" at bounding box center [893, 216] width 421 height 22
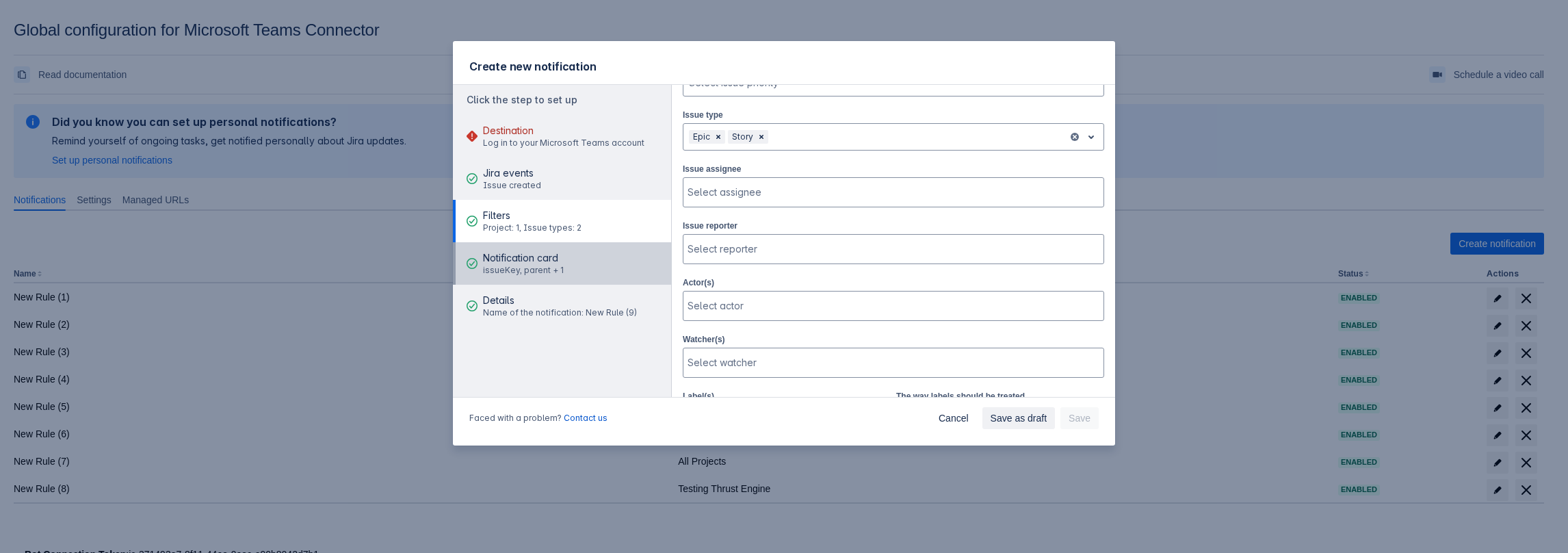
click at [541, 276] on div "Notification card issueKey, parent + 1" at bounding box center [522, 263] width 80 height 41
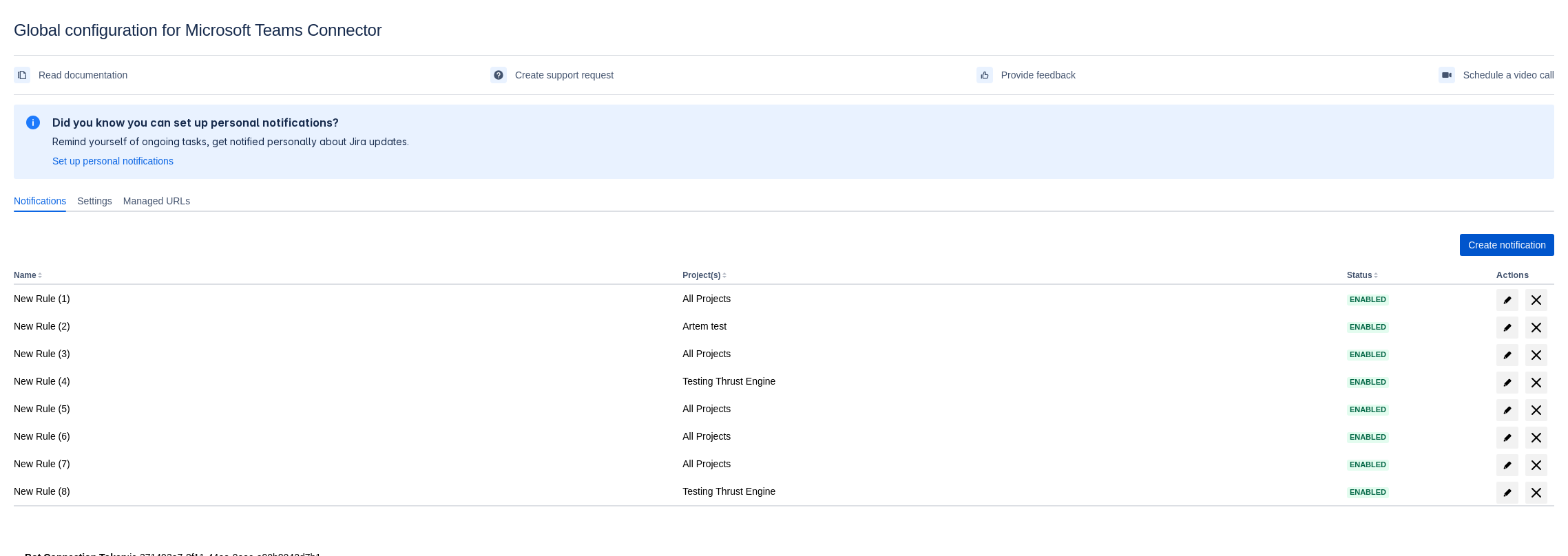
click at [1495, 234] on span "Create notification" at bounding box center [1507, 245] width 78 height 22
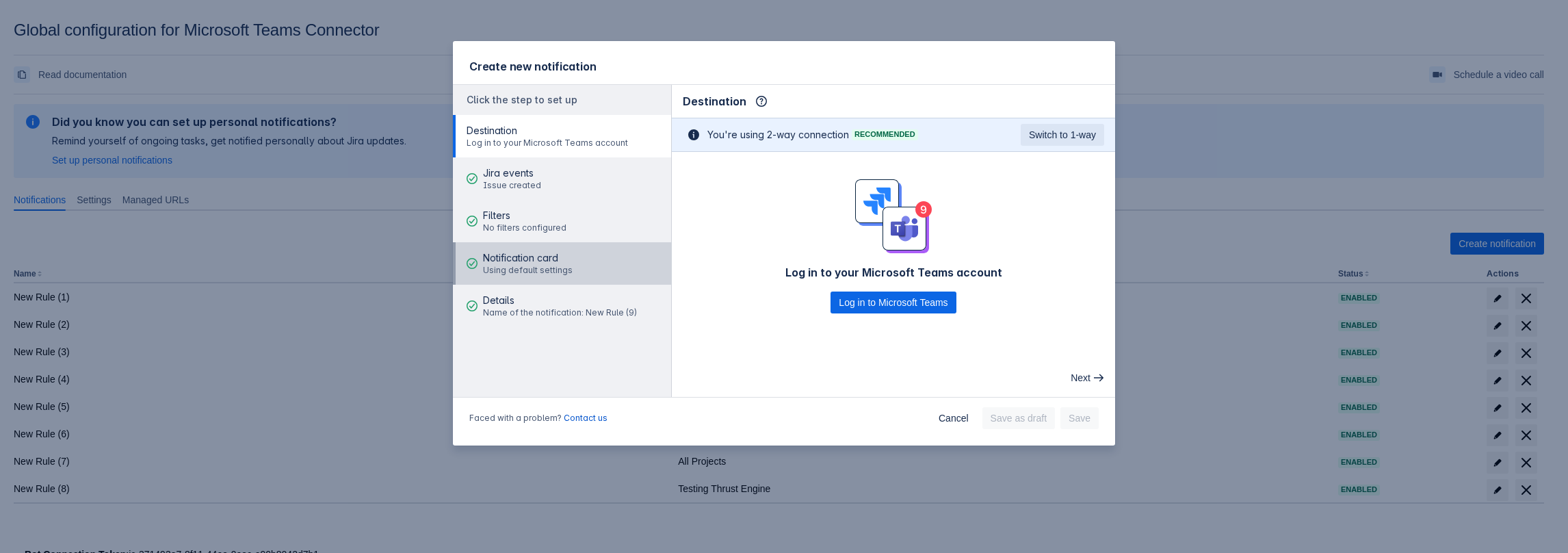
click at [555, 250] on div "Notification card Using default settings" at bounding box center [527, 263] width 90 height 41
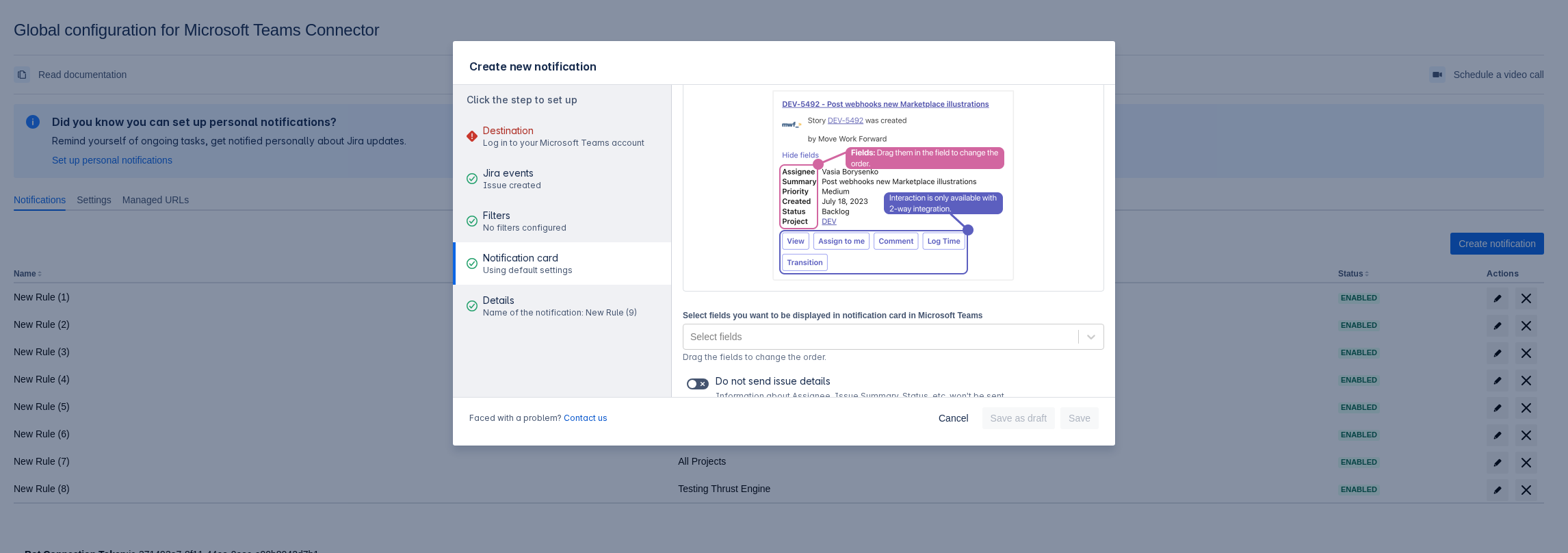
scroll to position [164, 0]
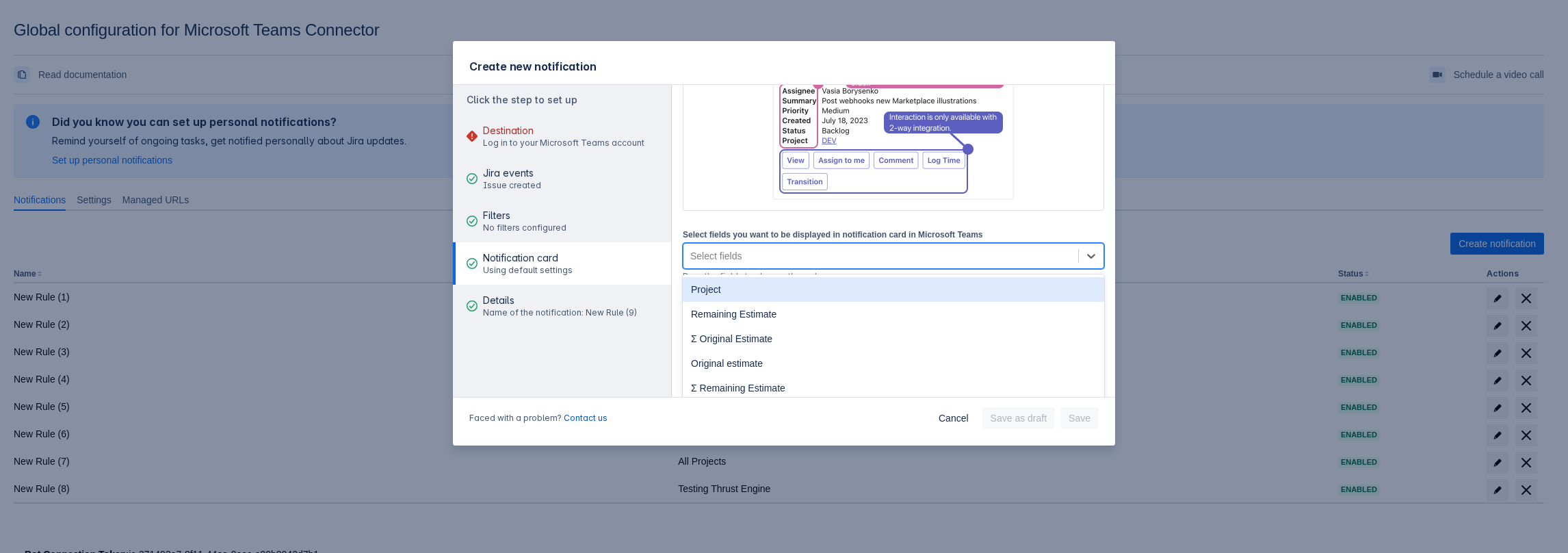
click at [711, 265] on div "Select fields" at bounding box center [881, 255] width 394 height 22
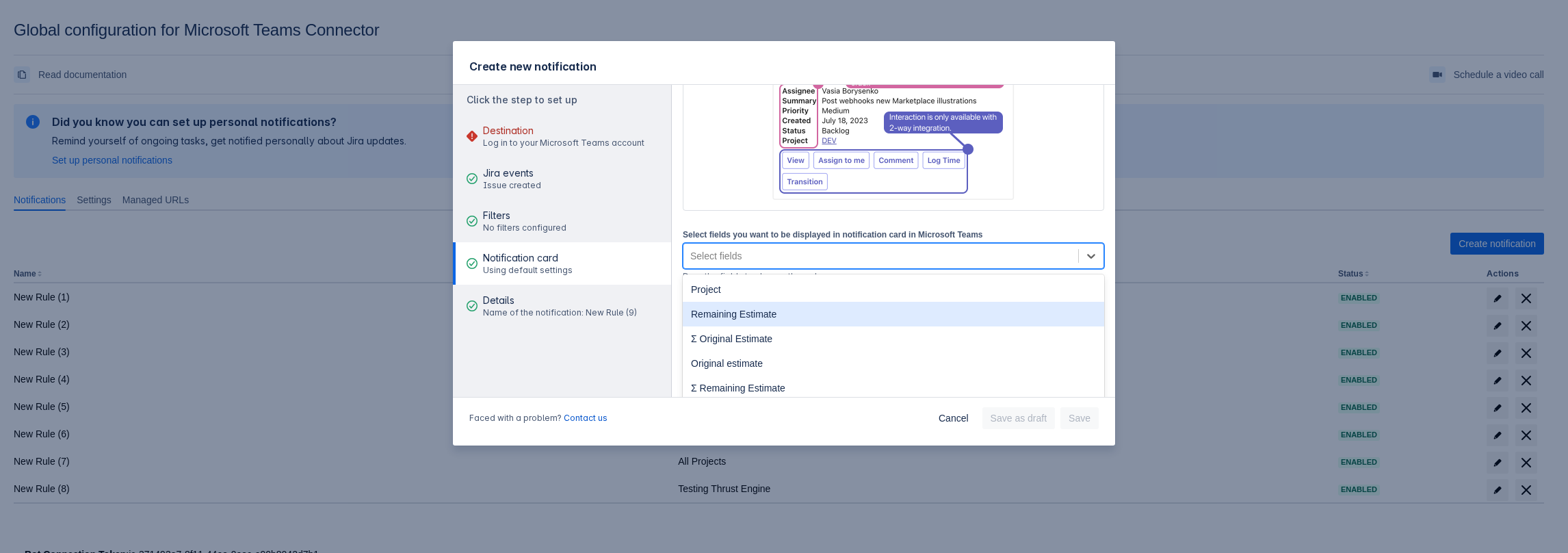
click at [723, 317] on div "Remaining Estimate" at bounding box center [893, 314] width 421 height 24
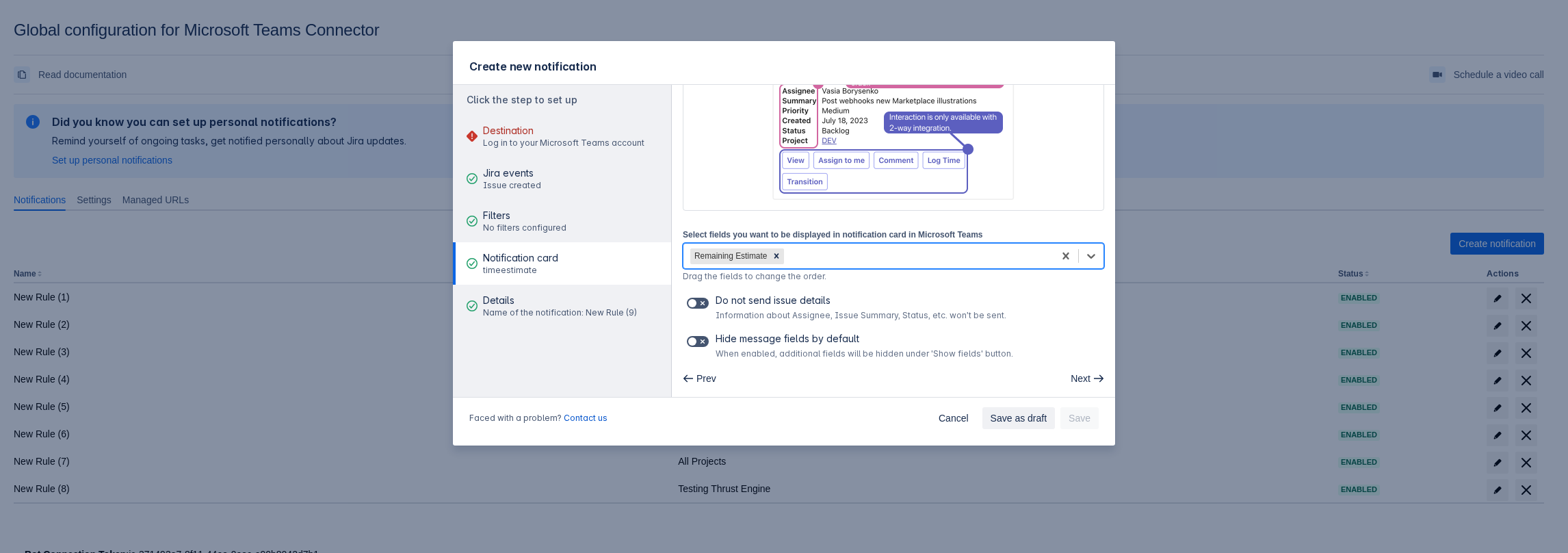
click at [797, 265] on div "Remaining Estimate" at bounding box center [868, 255] width 370 height 22
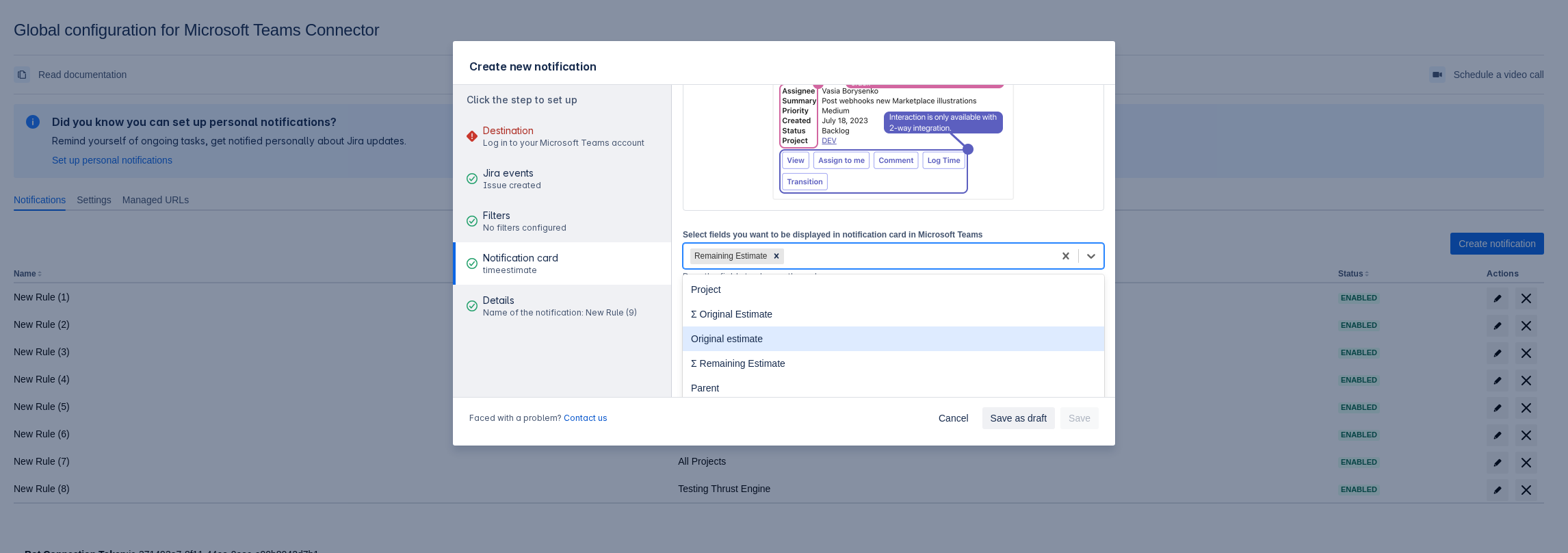
click at [765, 342] on div "Original estimate" at bounding box center [893, 339] width 421 height 24
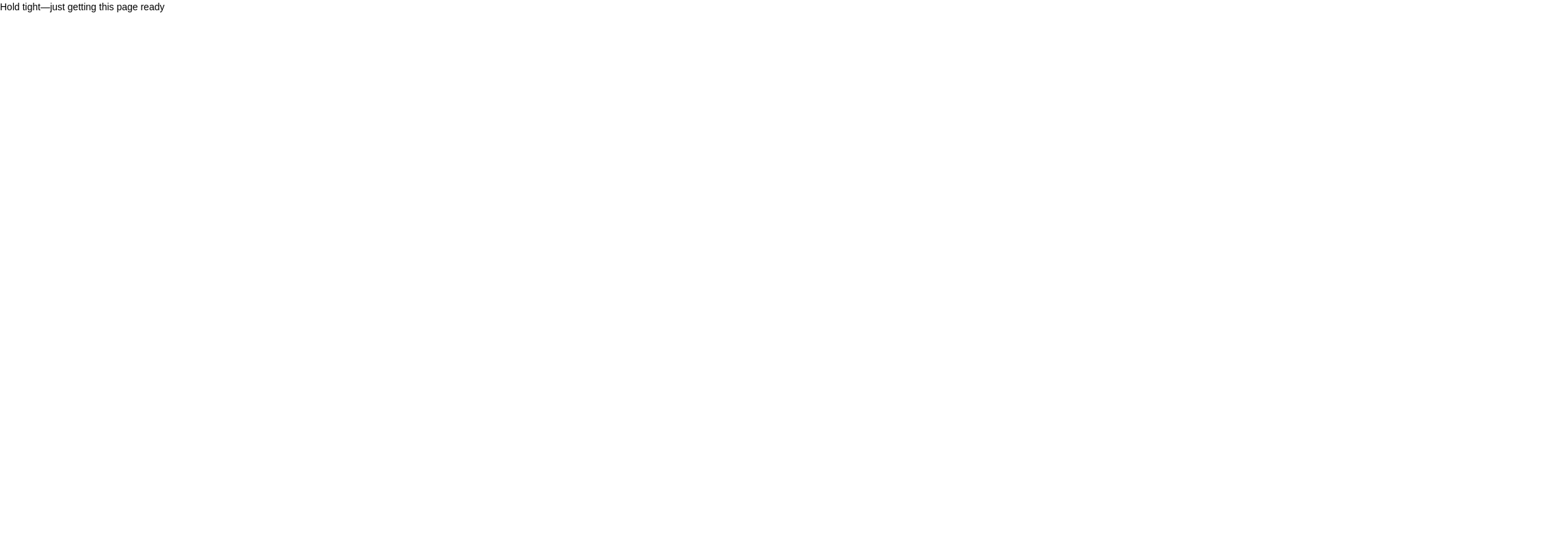
click at [138, 164] on body "Hold tight—just getting this page ready" at bounding box center [784, 276] width 1568 height 553
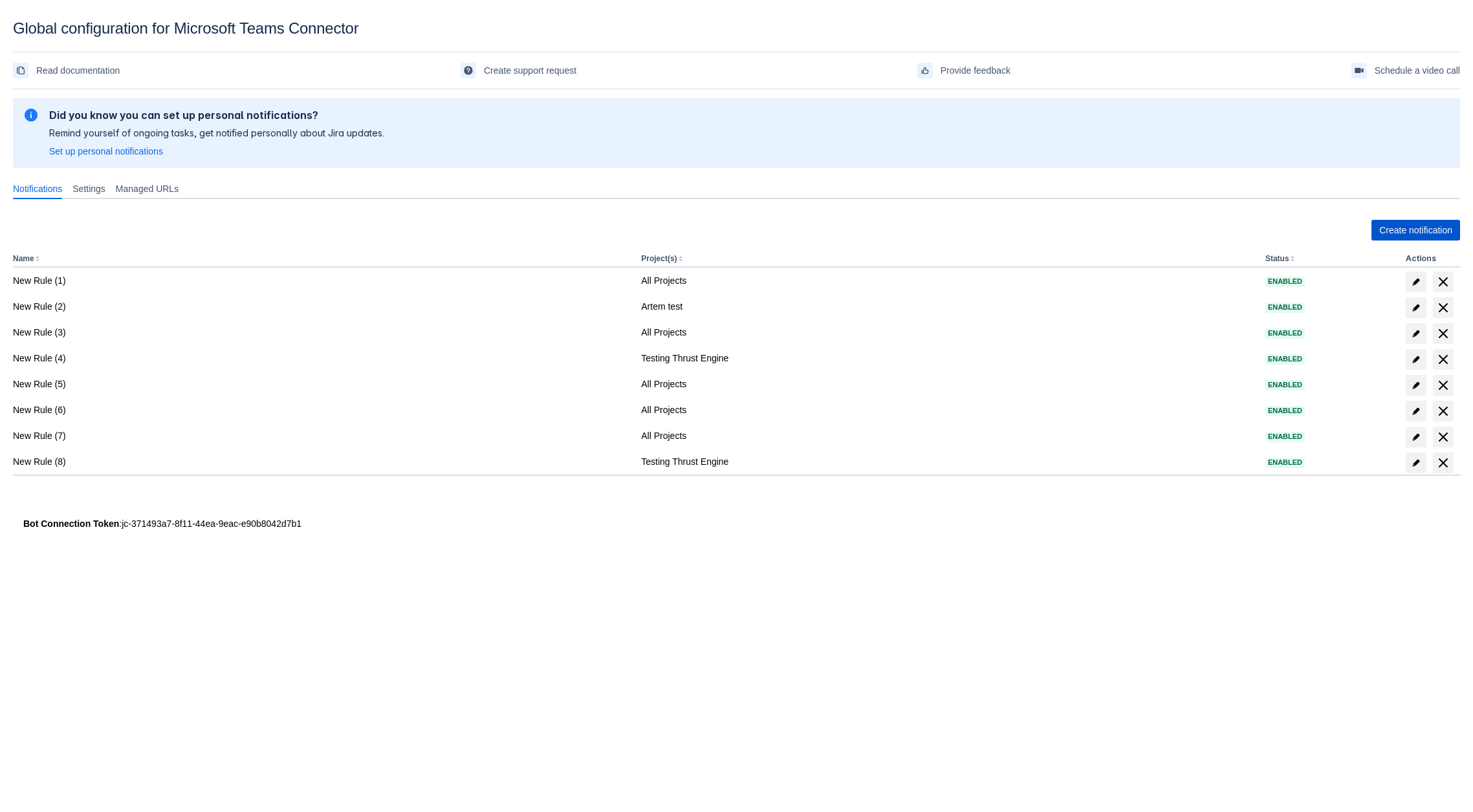
click at [1425, 227] on span "Create notification" at bounding box center [1415, 230] width 73 height 20
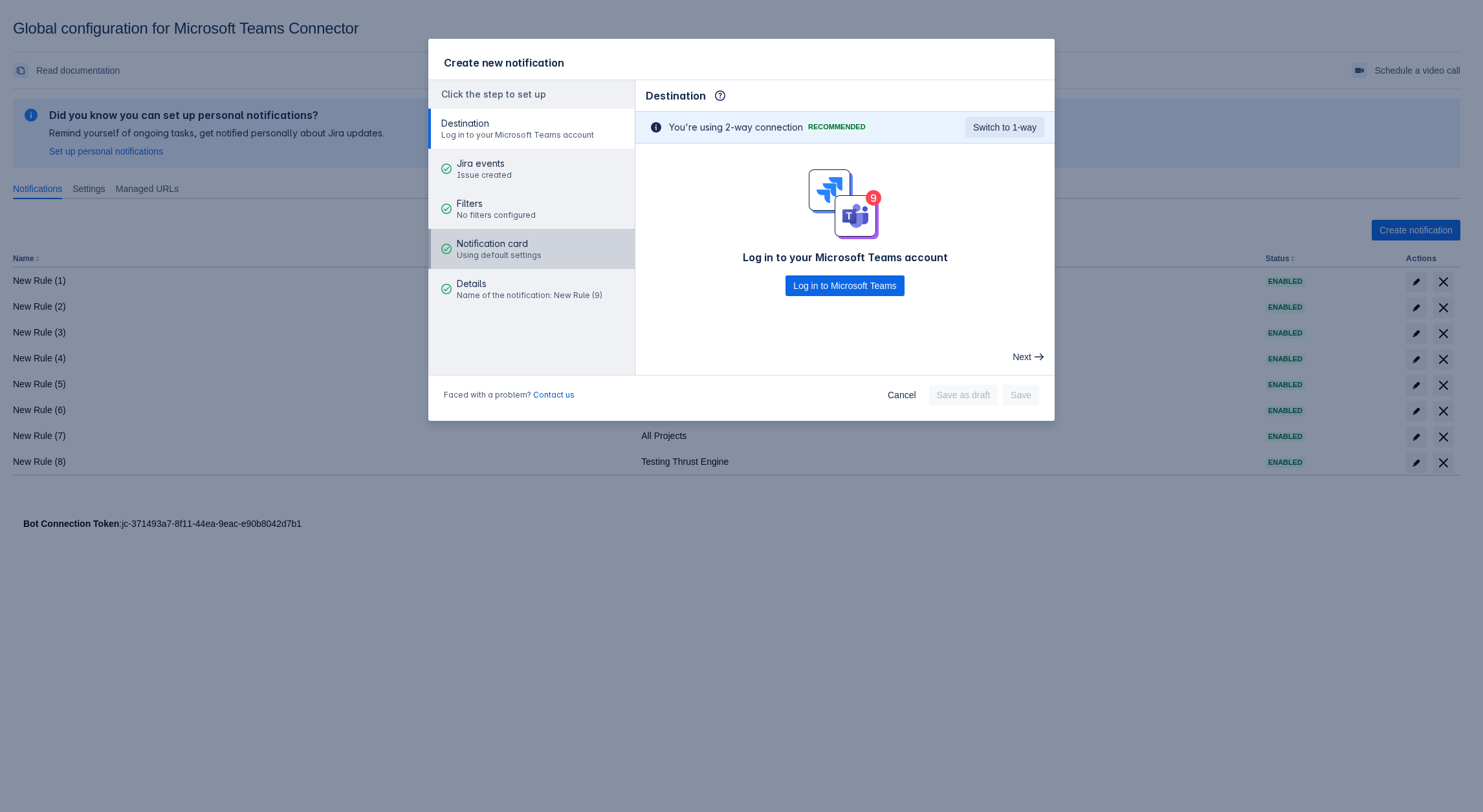
click at [526, 259] on span "Using default settings" at bounding box center [499, 255] width 85 height 11
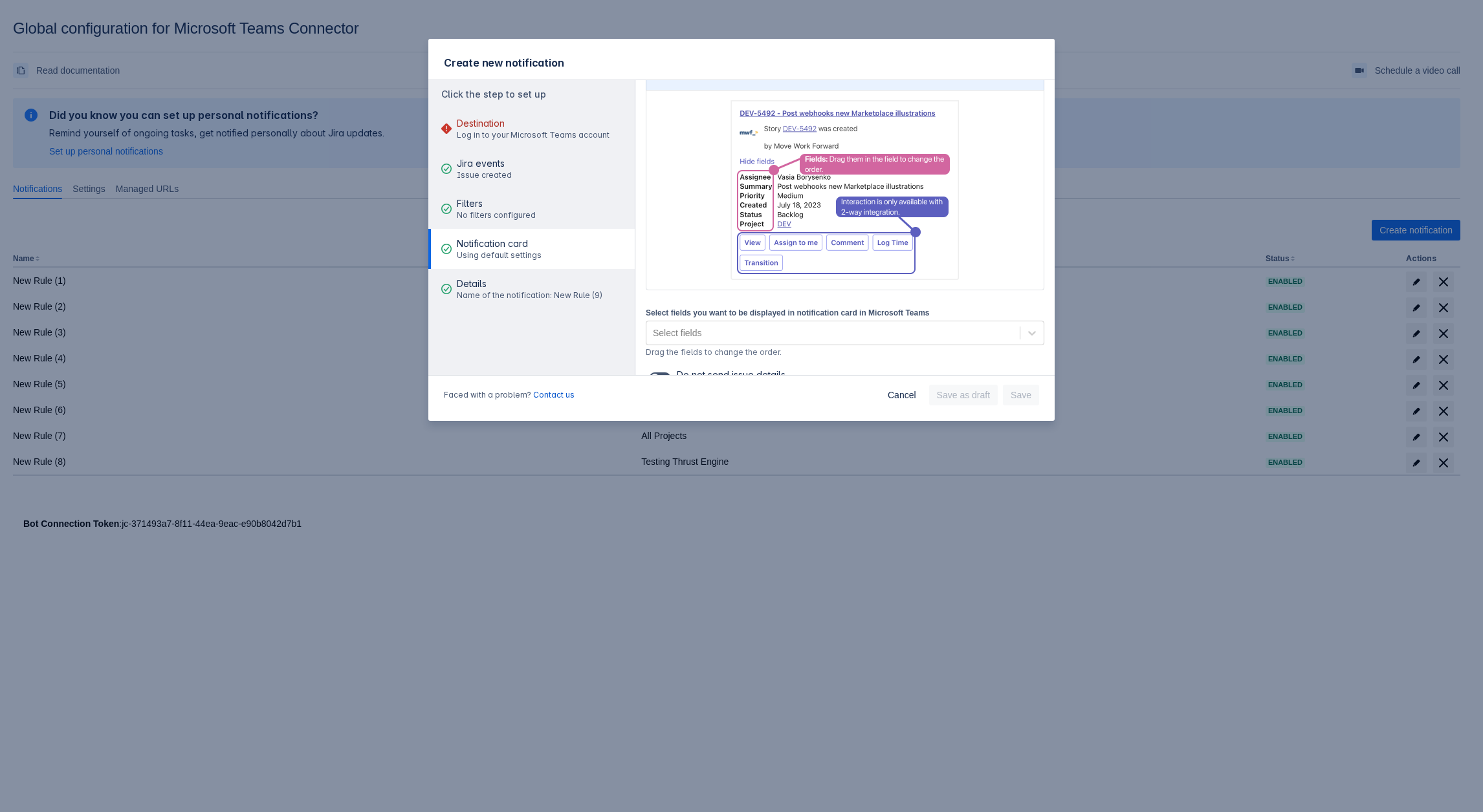
scroll to position [155, 0]
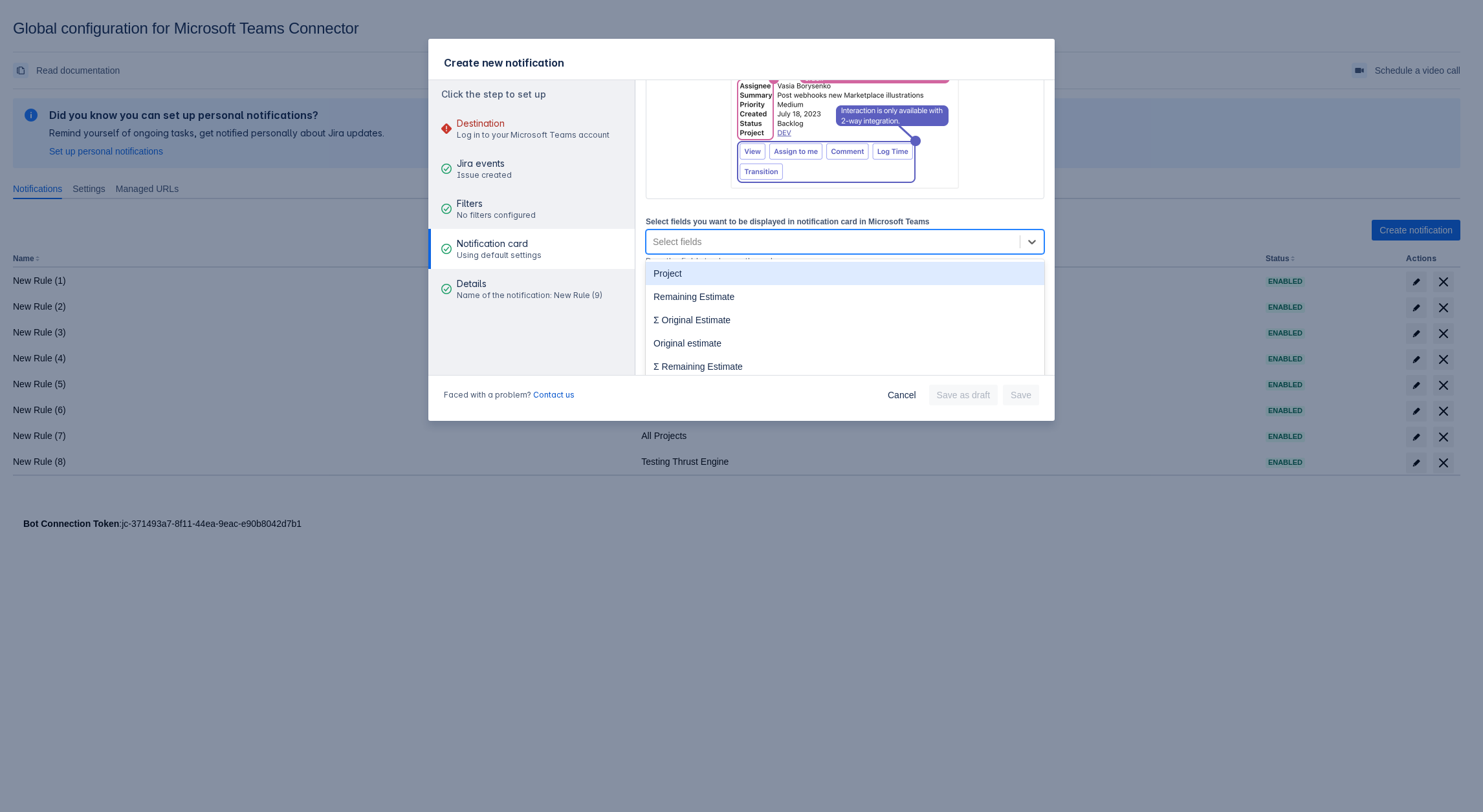
click at [672, 243] on div "Select fields" at bounding box center [677, 242] width 48 height 13
click at [685, 282] on div "Project" at bounding box center [845, 273] width 398 height 23
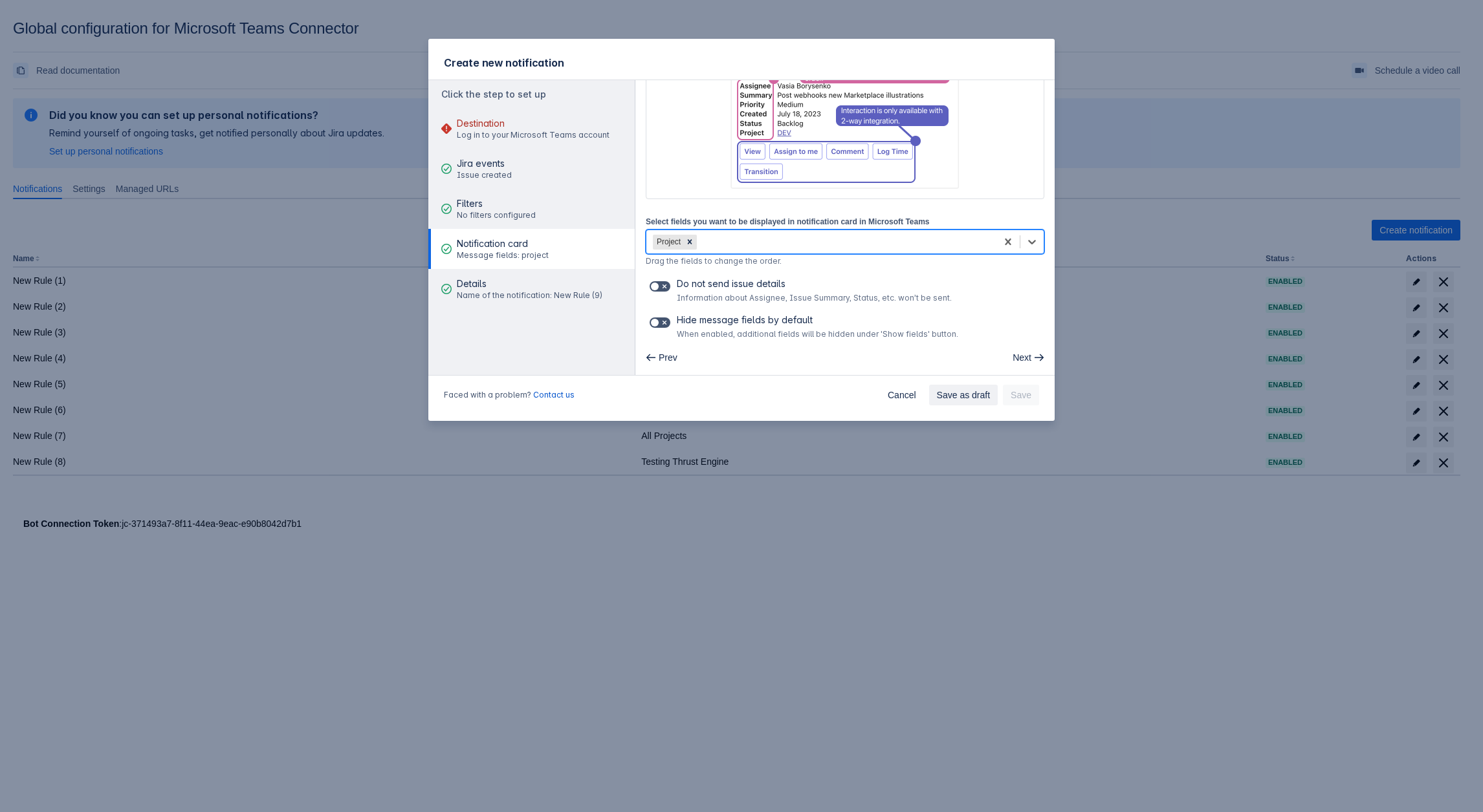
click at [736, 247] on div "Project" at bounding box center [821, 241] width 350 height 20
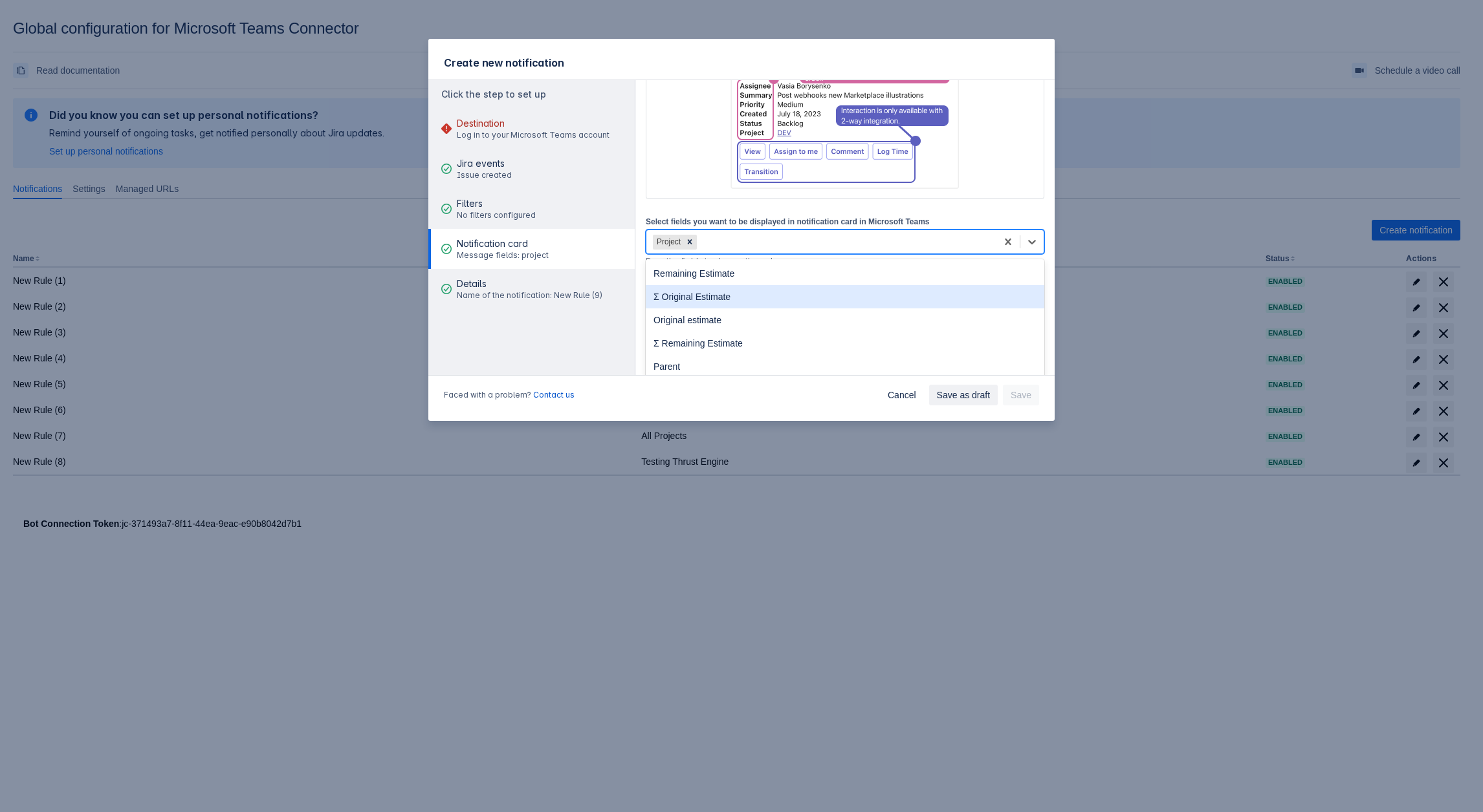
click at [725, 307] on div "Σ Original Estimate" at bounding box center [845, 296] width 398 height 23
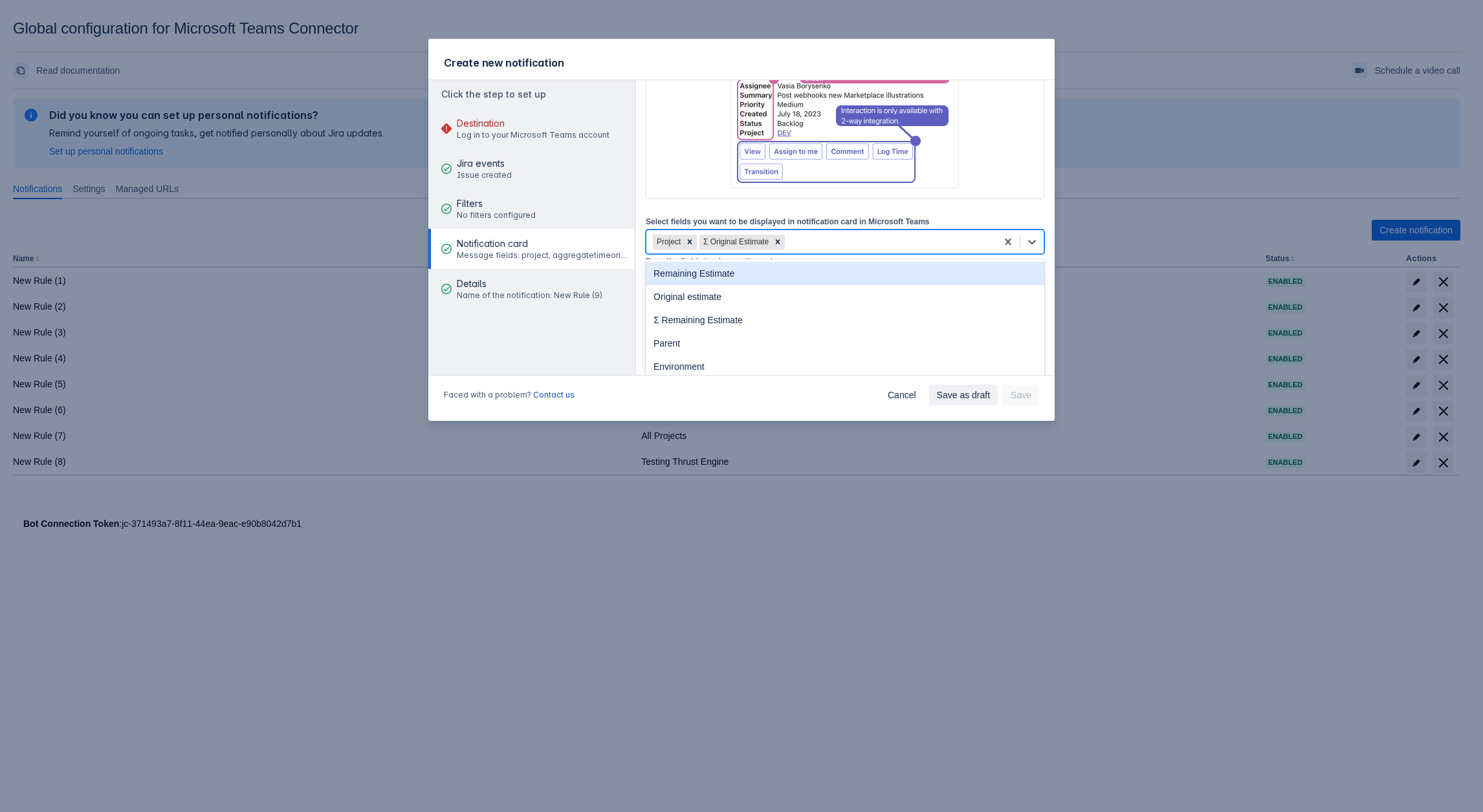
click at [820, 247] on div "Project Σ Original Estimate" at bounding box center [821, 241] width 350 height 20
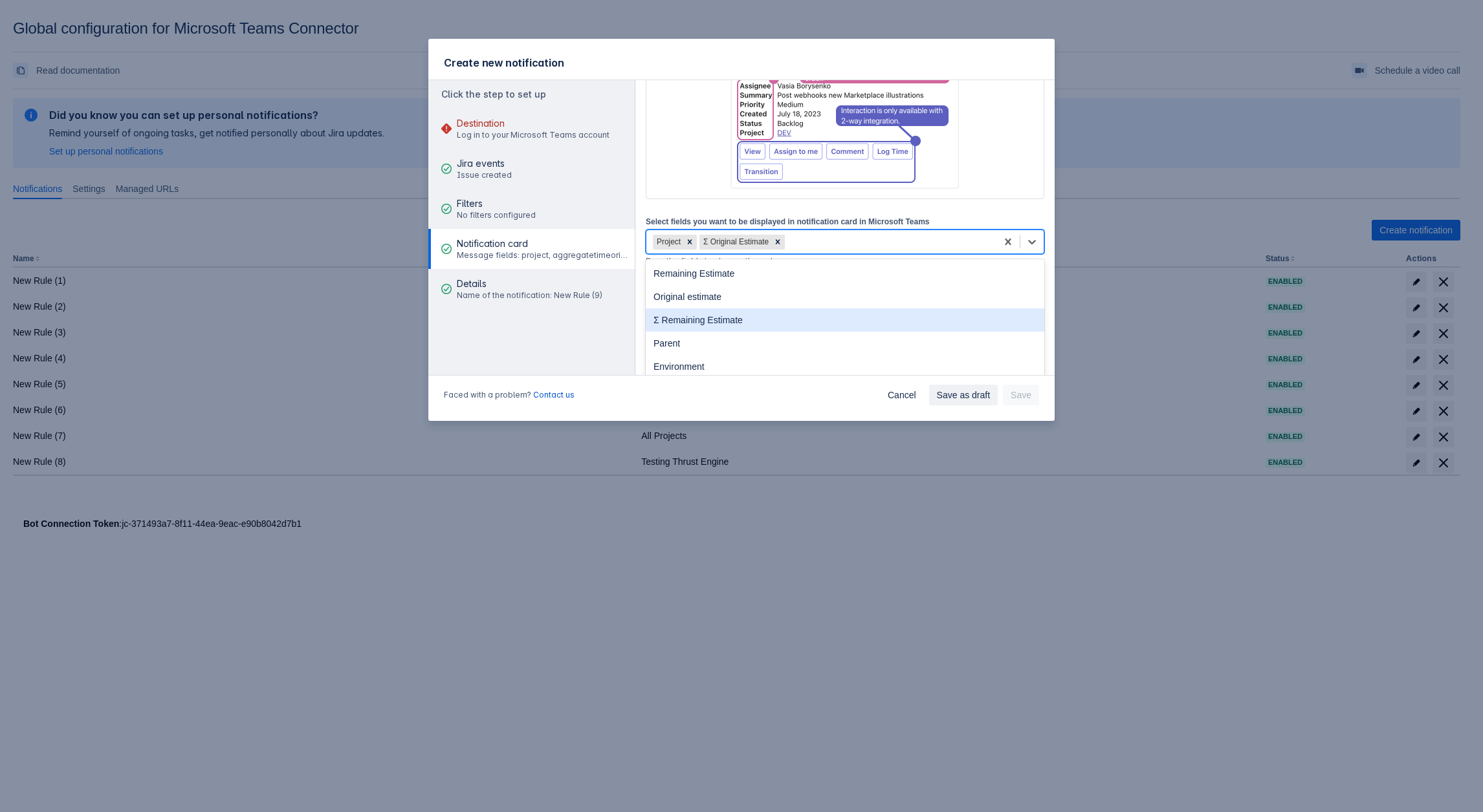
click at [756, 329] on div "Σ Remaining Estimate" at bounding box center [845, 320] width 398 height 23
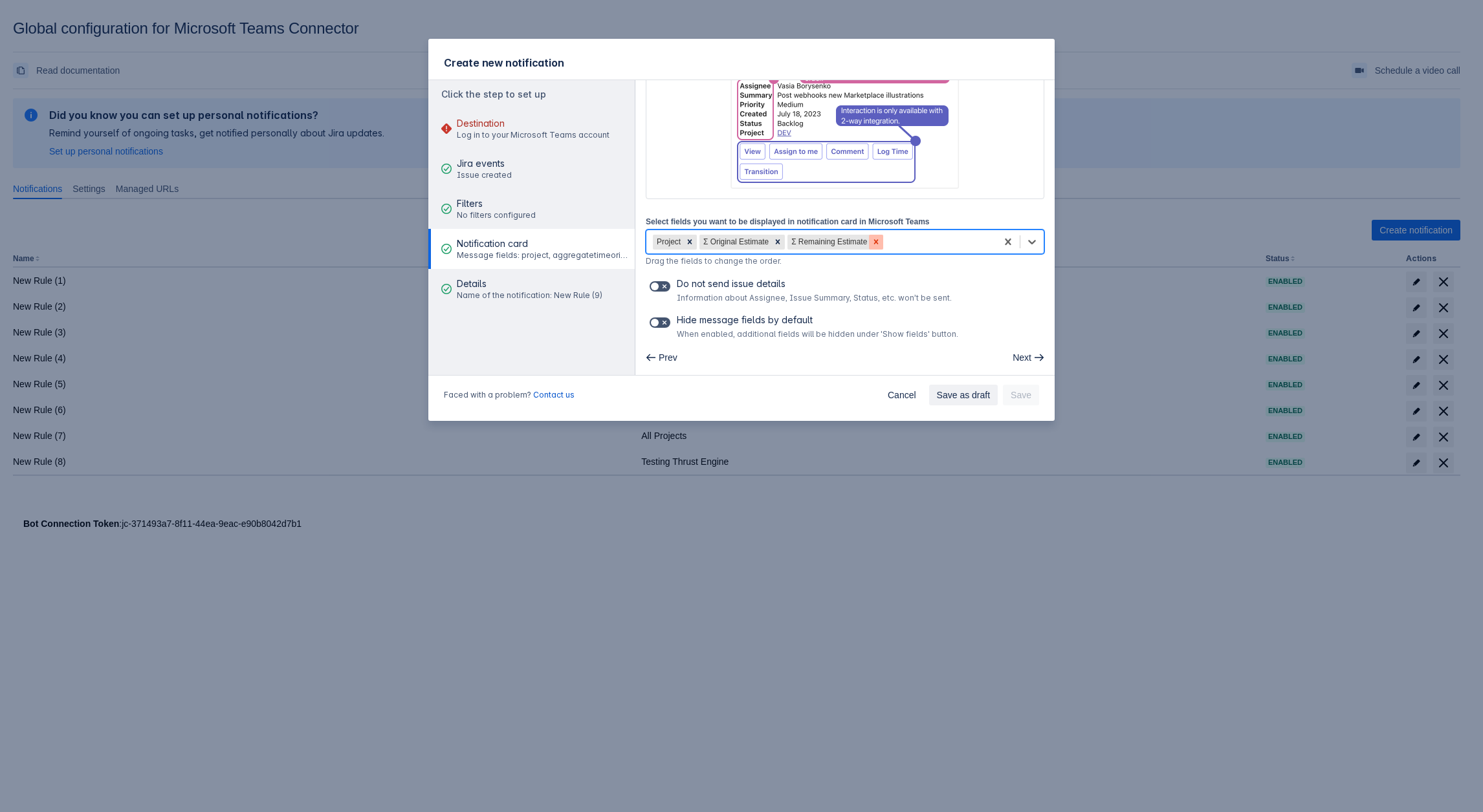
click at [872, 237] on icon at bounding box center [876, 242] width 9 height 9
click at [779, 239] on icon at bounding box center [778, 242] width 9 height 9
click at [814, 240] on div "Project" at bounding box center [821, 241] width 350 height 20
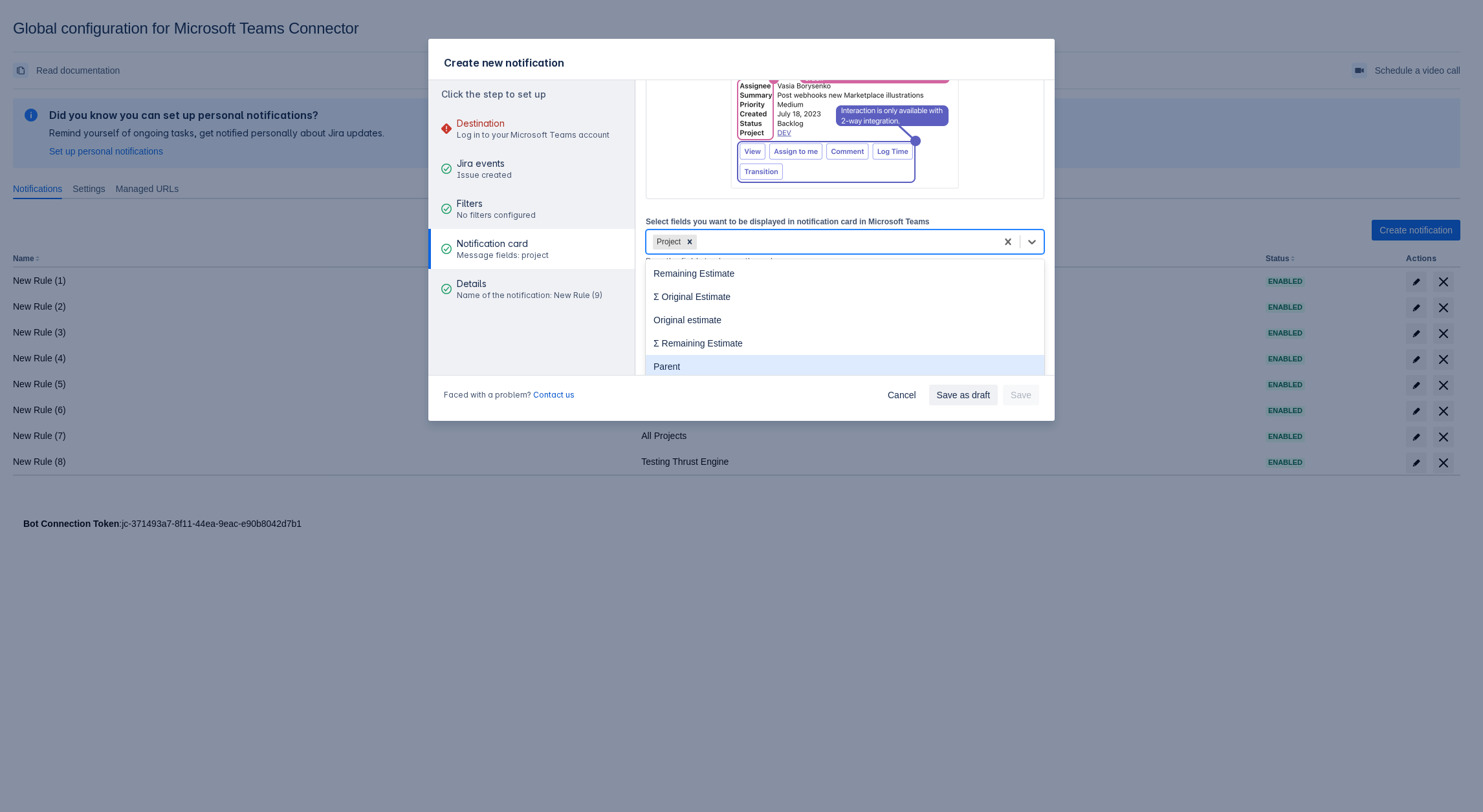
click at [710, 368] on div "Parent" at bounding box center [845, 366] width 398 height 23
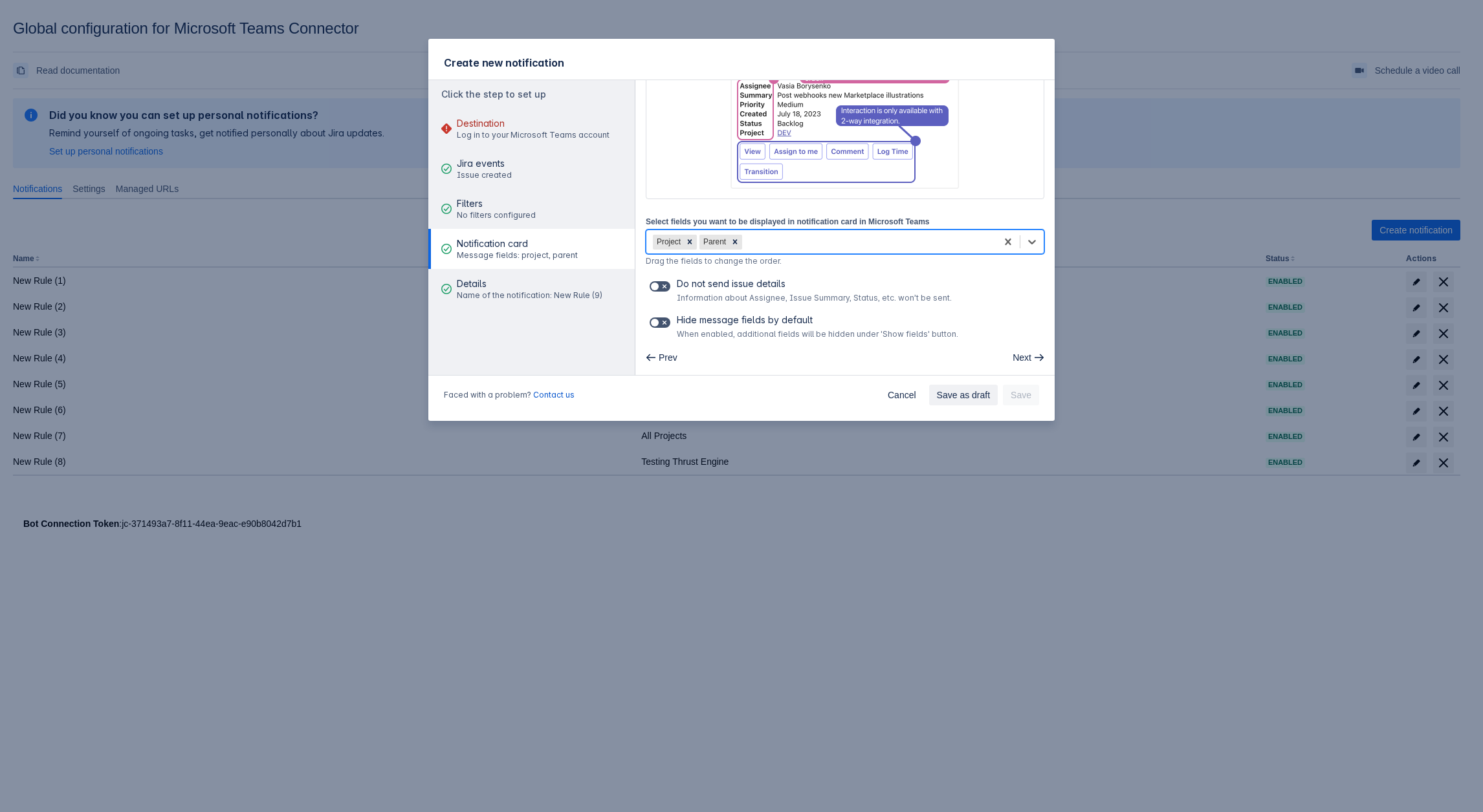
drag, startPoint x: 820, startPoint y: 230, endPoint x: 787, endPoint y: 250, distance: 38.6
click at [819, 229] on div "Project Parent" at bounding box center [845, 241] width 398 height 24
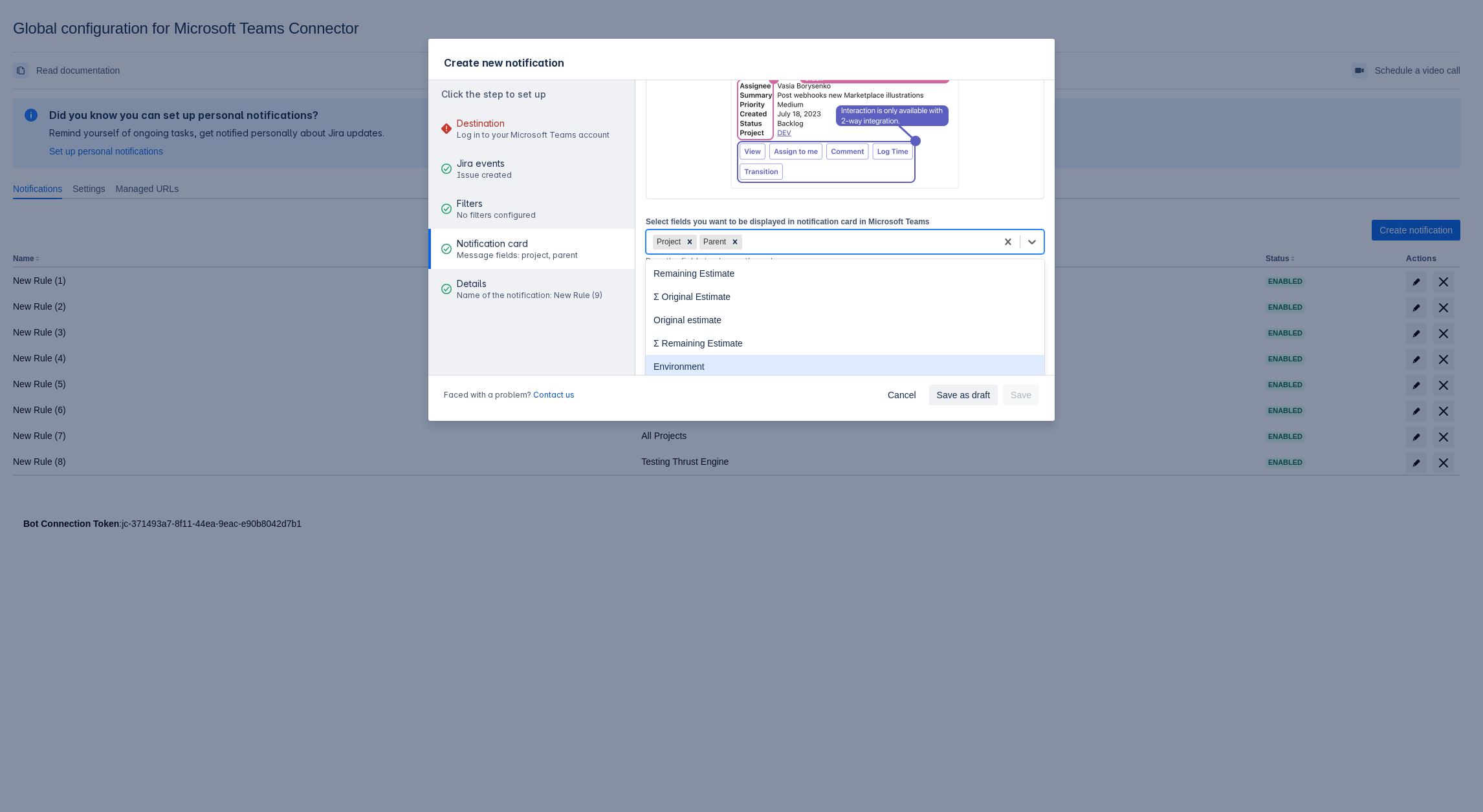
click at [700, 372] on div "Environment" at bounding box center [845, 366] width 398 height 23
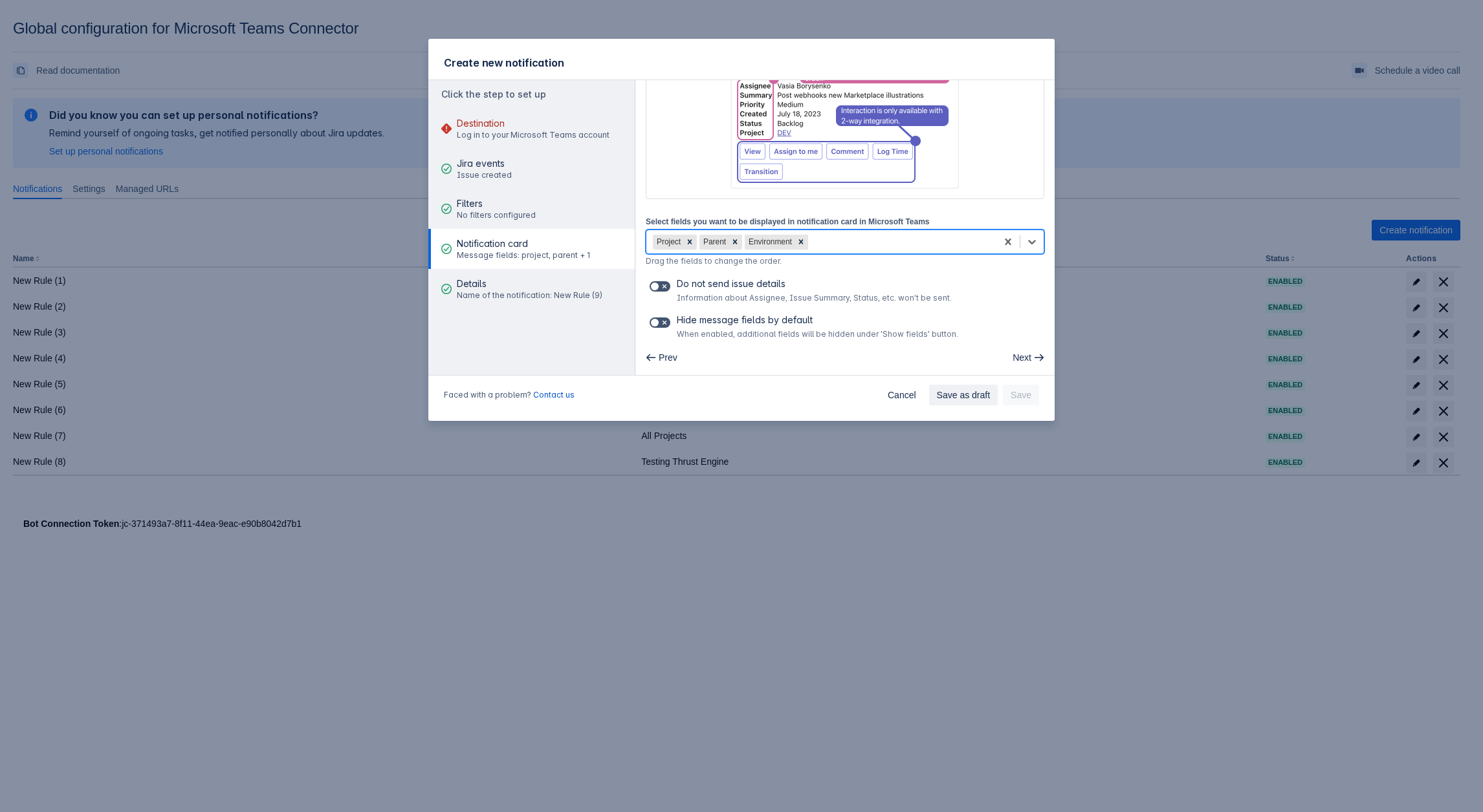
click at [861, 244] on div "Project Parent Environment" at bounding box center [821, 241] width 350 height 20
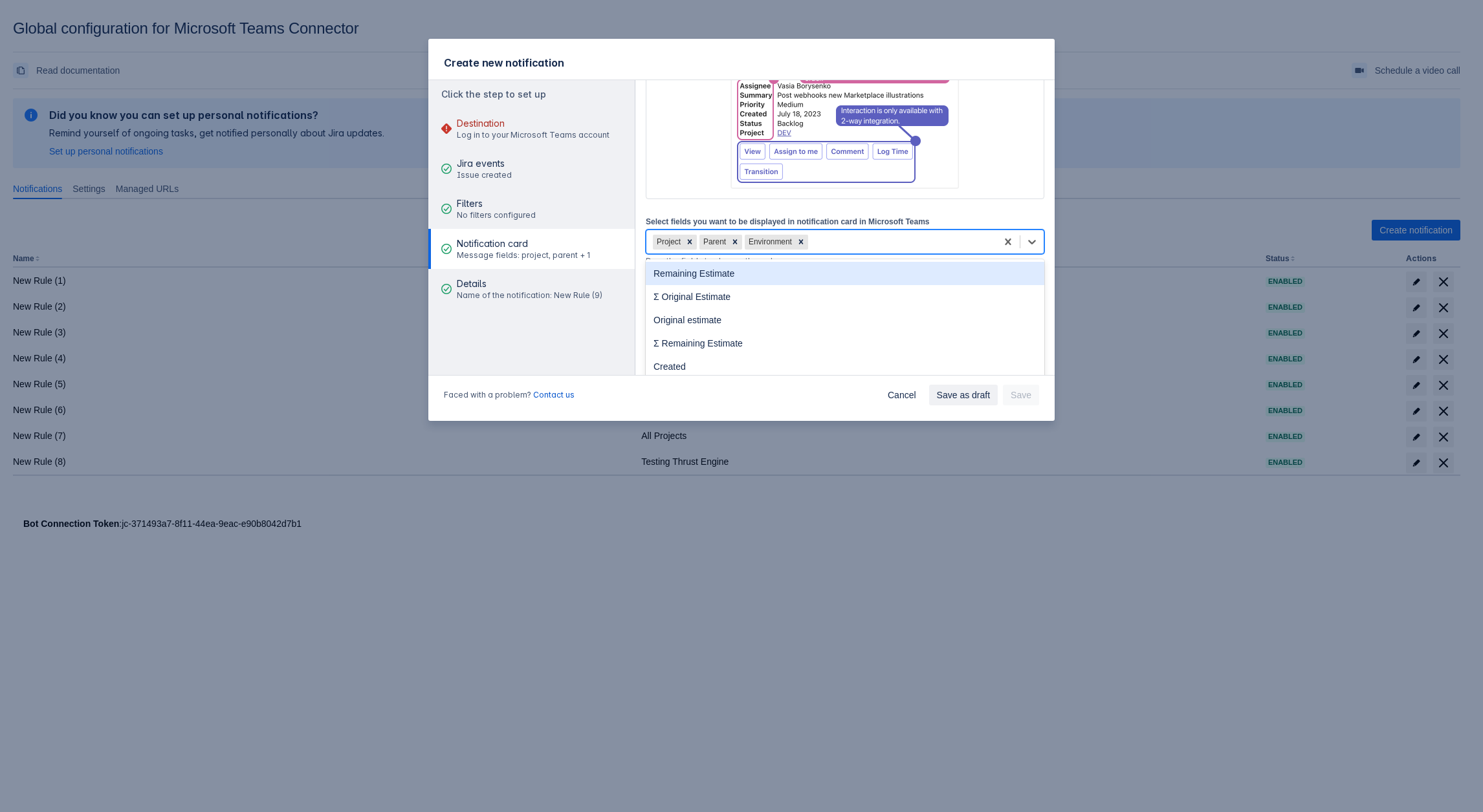
click at [861, 242] on div "Project Parent Environment" at bounding box center [821, 241] width 350 height 20
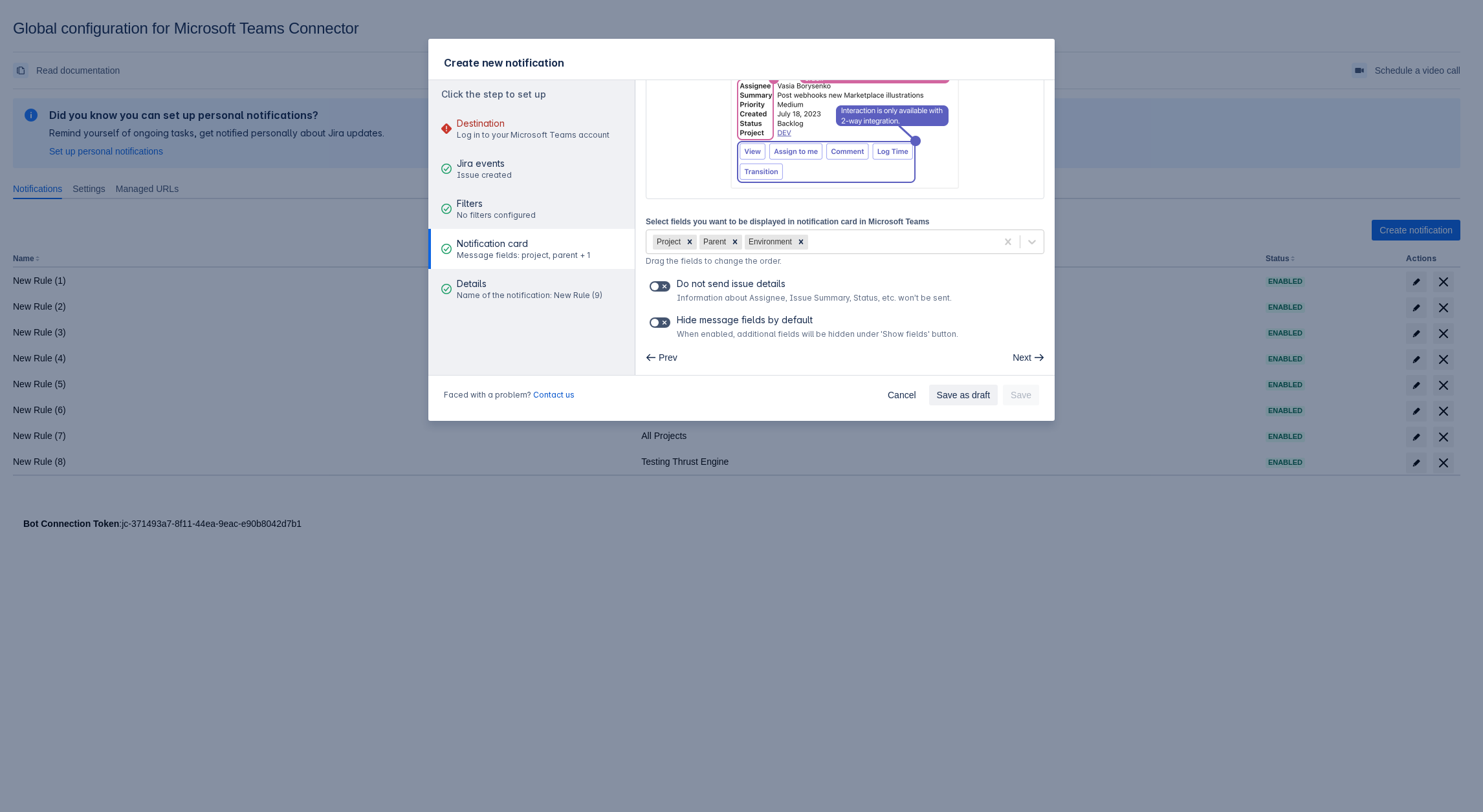
click at [708, 296] on span "Information about Assignee, Issue Summary, Status, etc. won’t be sent." at bounding box center [814, 298] width 275 height 11
click at [657, 294] on div "Do not send issue details Information about Assignee, Issue Summary, Status, et…" at bounding box center [845, 290] width 398 height 26
click at [667, 284] on span at bounding box center [665, 286] width 11 height 11
click at [658, 284] on input "checkbox" at bounding box center [654, 286] width 9 height 9
checkbox input "true"
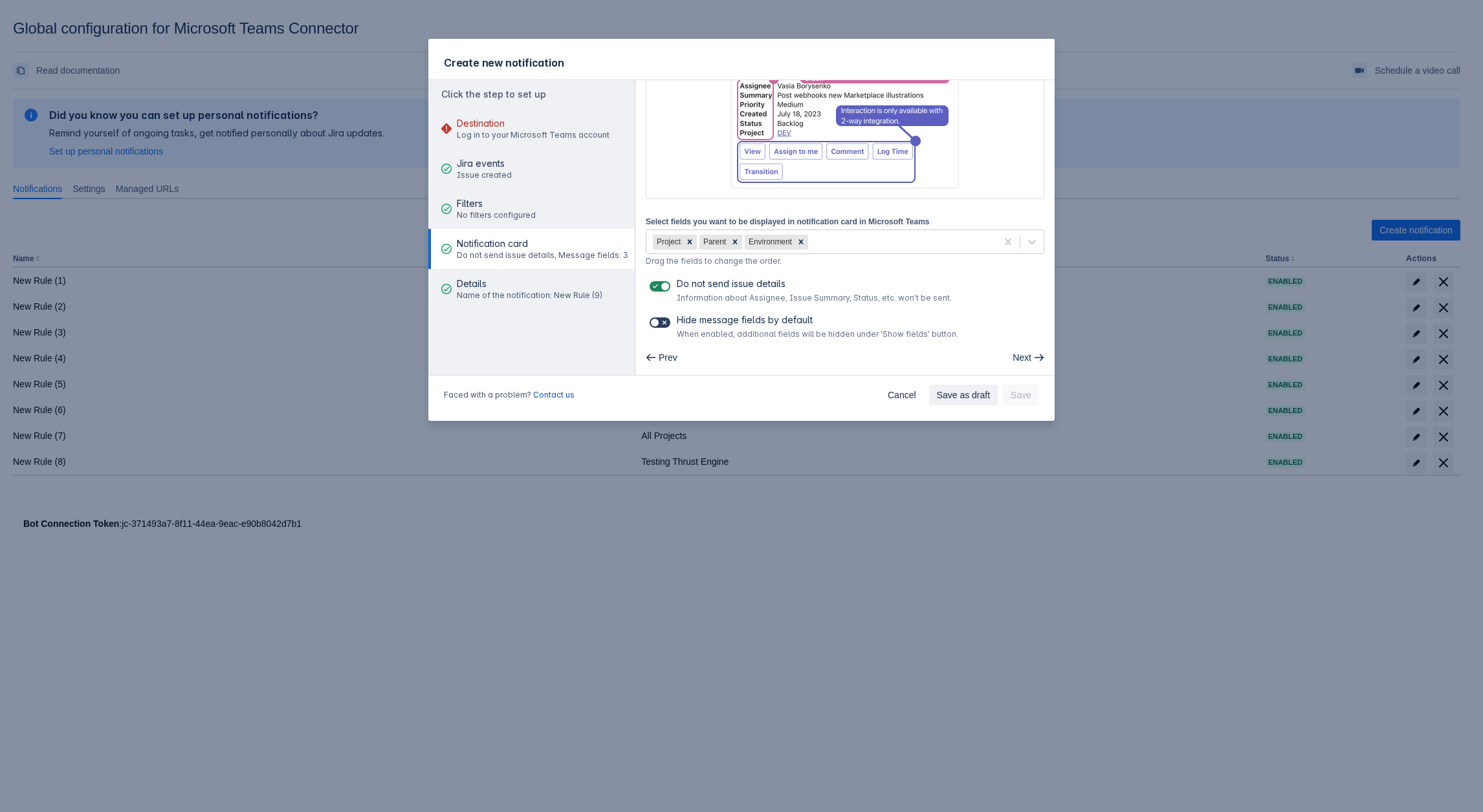
click at [659, 317] on span at bounding box center [665, 323] width 11 height 11
click at [658, 319] on input "checkbox" at bounding box center [654, 323] width 9 height 9
click at [659, 317] on span at bounding box center [665, 323] width 11 height 11
click at [658, 319] on input "checkbox" at bounding box center [654, 323] width 9 height 9
checkbox input "false"
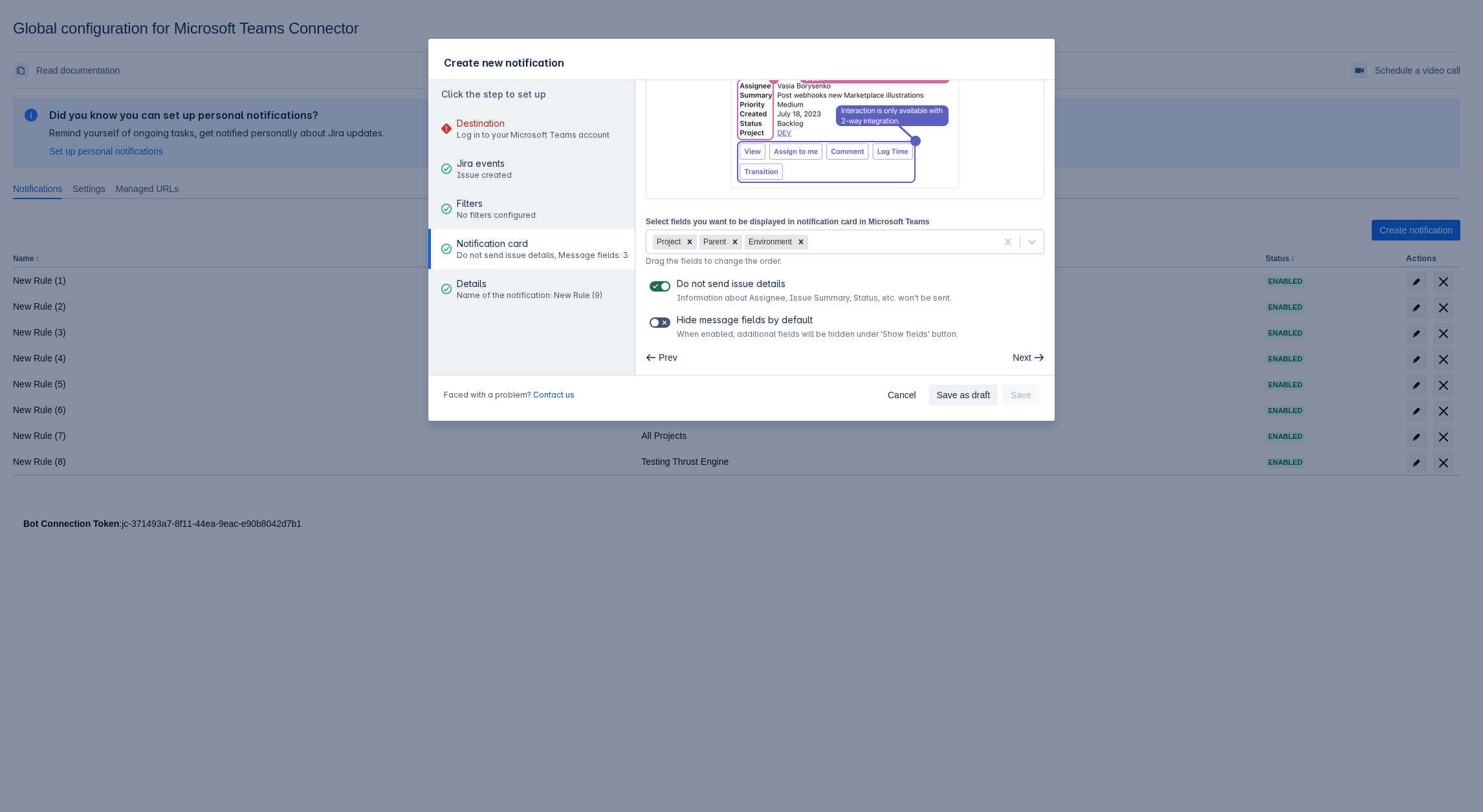
click at [661, 284] on span at bounding box center [665, 286] width 11 height 11
click at [658, 284] on input "checkbox" at bounding box center [654, 286] width 9 height 9
checkbox input "false"
click at [566, 203] on button "Filters No filters configured" at bounding box center [531, 209] width 206 height 40
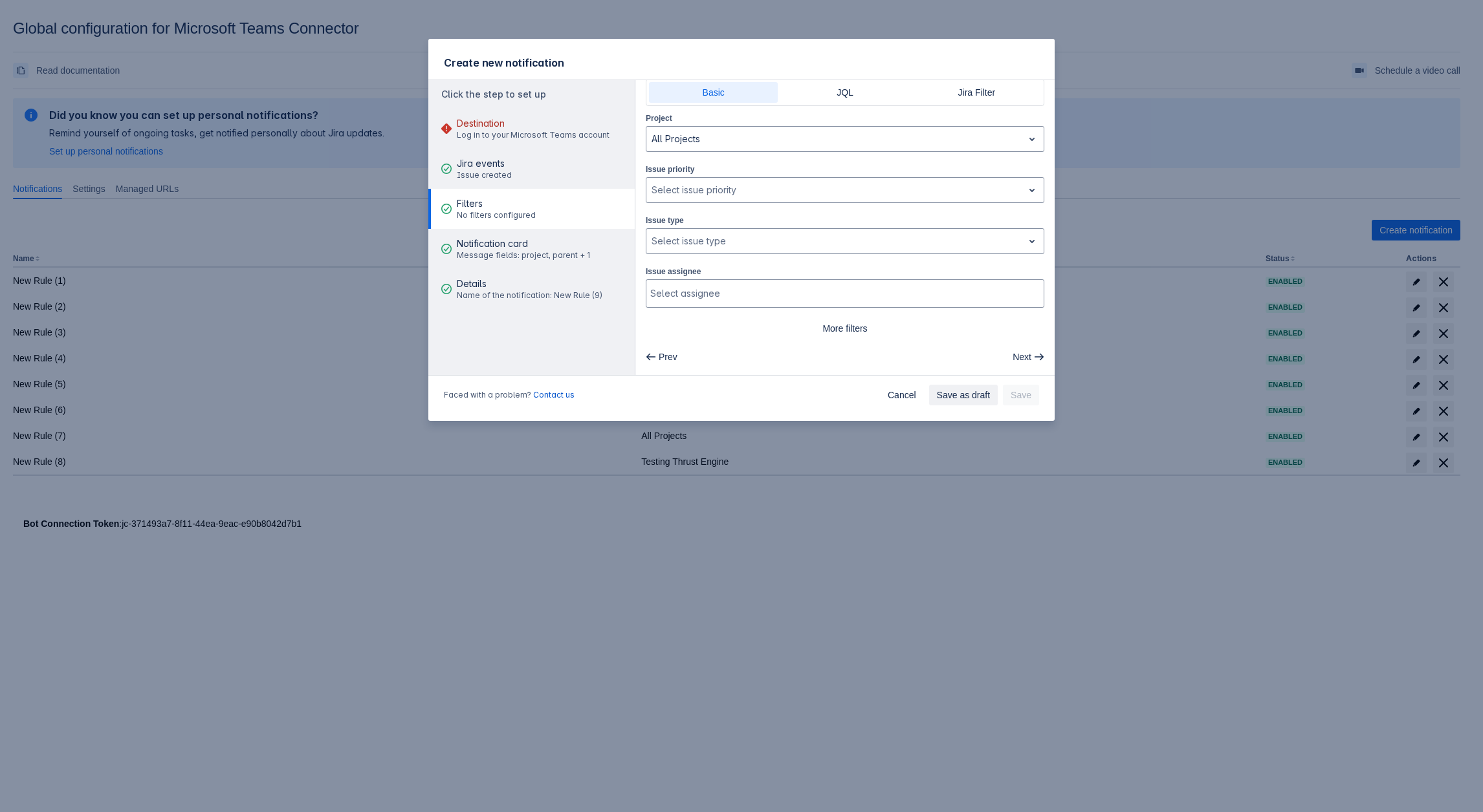
scroll to position [30, 0]
click at [675, 233] on div "Select issue type" at bounding box center [834, 243] width 376 height 20
click at [687, 282] on div "Subtask" at bounding box center [845, 277] width 398 height 20
click at [554, 302] on div "Details Name of the notification: New Rule (9)" at bounding box center [529, 289] width 146 height 39
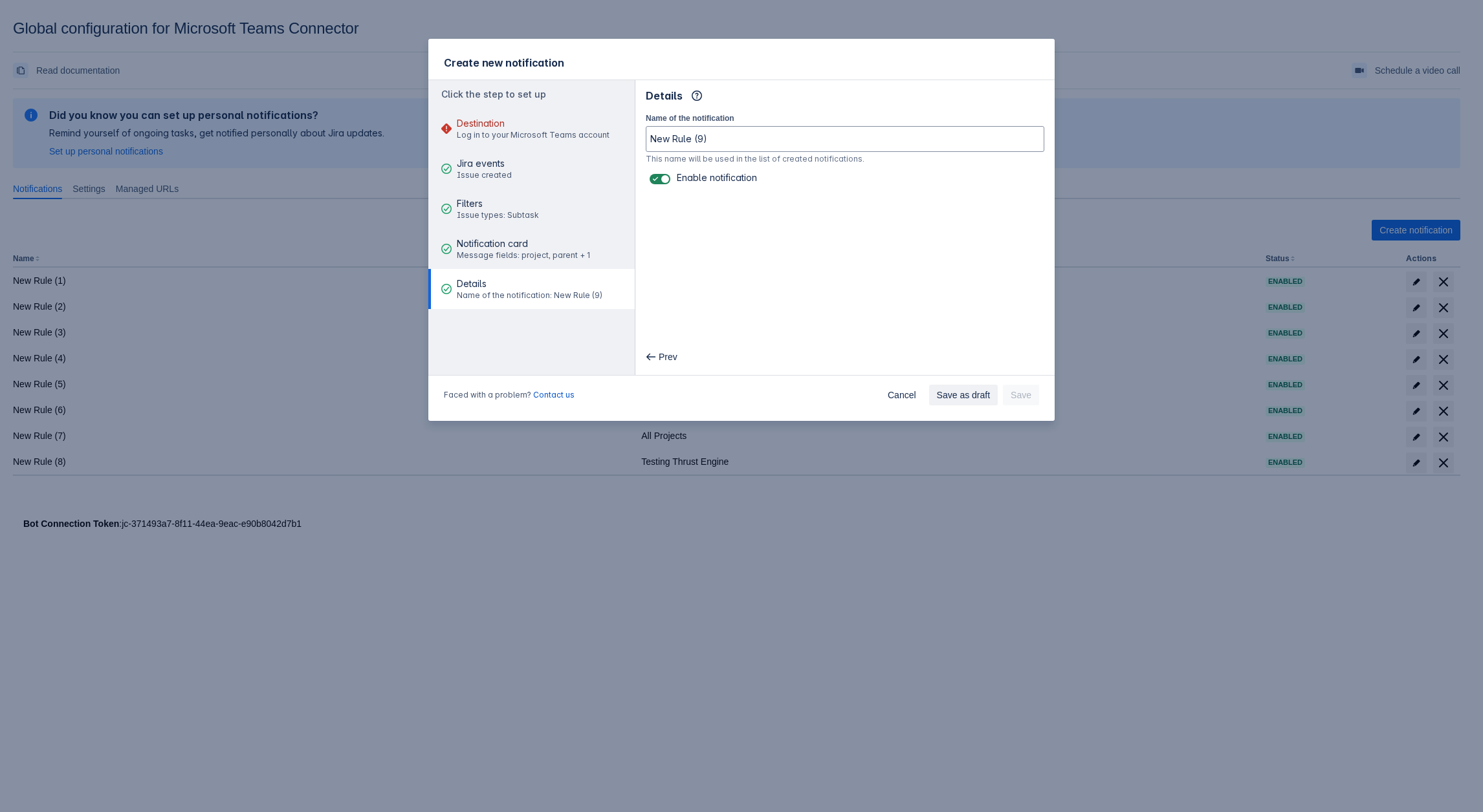
scroll to position [0, 0]
click at [663, 178] on span at bounding box center [665, 179] width 11 height 11
click at [658, 178] on input "checkbox" at bounding box center [654, 179] width 9 height 9
click at [662, 178] on span at bounding box center [665, 179] width 11 height 11
click at [658, 178] on input "checkbox" at bounding box center [654, 179] width 9 height 9
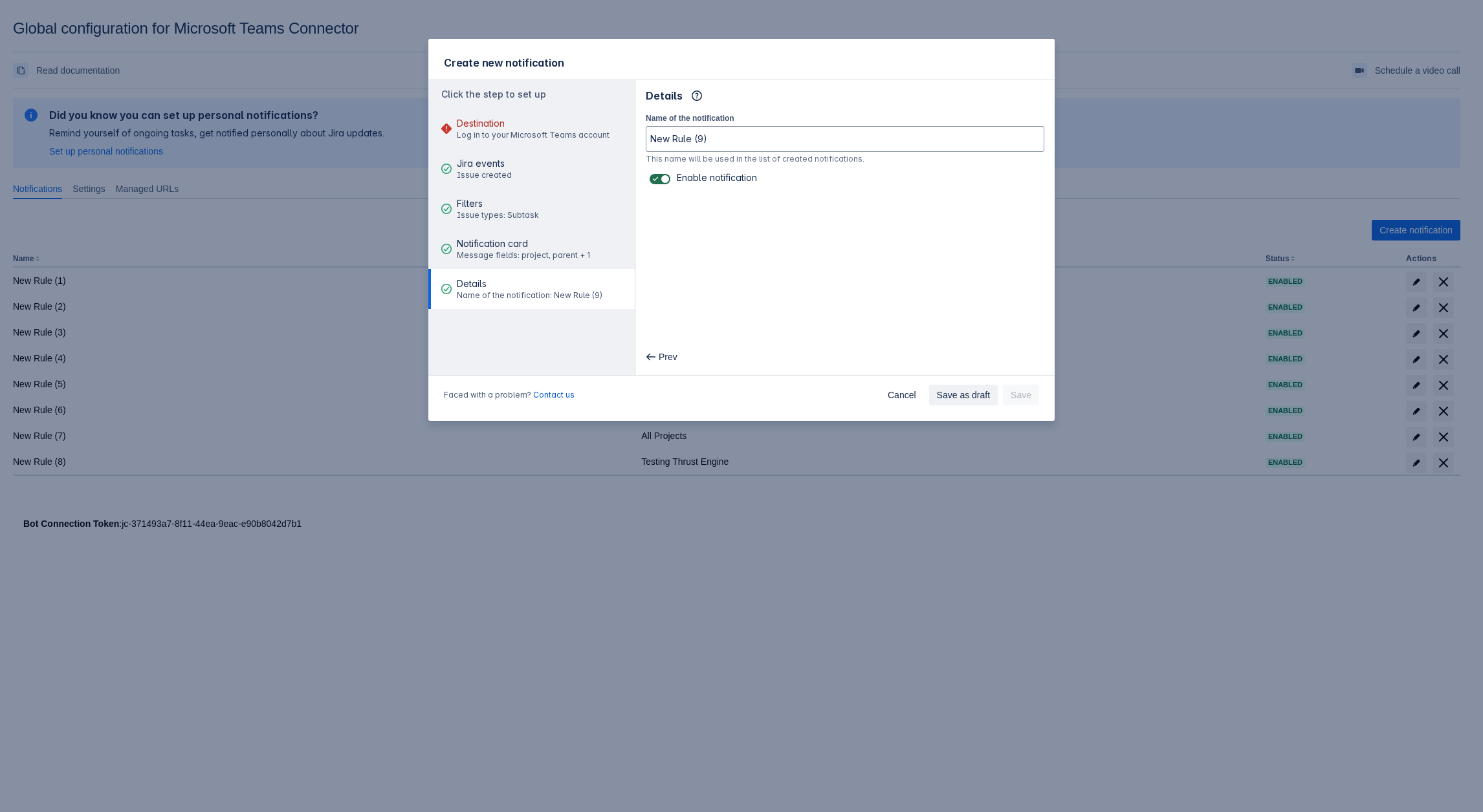
click at [662, 178] on span at bounding box center [665, 179] width 11 height 11
click at [658, 178] on input "checkbox" at bounding box center [654, 179] width 9 height 9
click at [662, 178] on span at bounding box center [665, 179] width 11 height 11
click at [658, 178] on input "checkbox" at bounding box center [654, 179] width 9 height 9
click at [662, 178] on span at bounding box center [665, 179] width 11 height 11
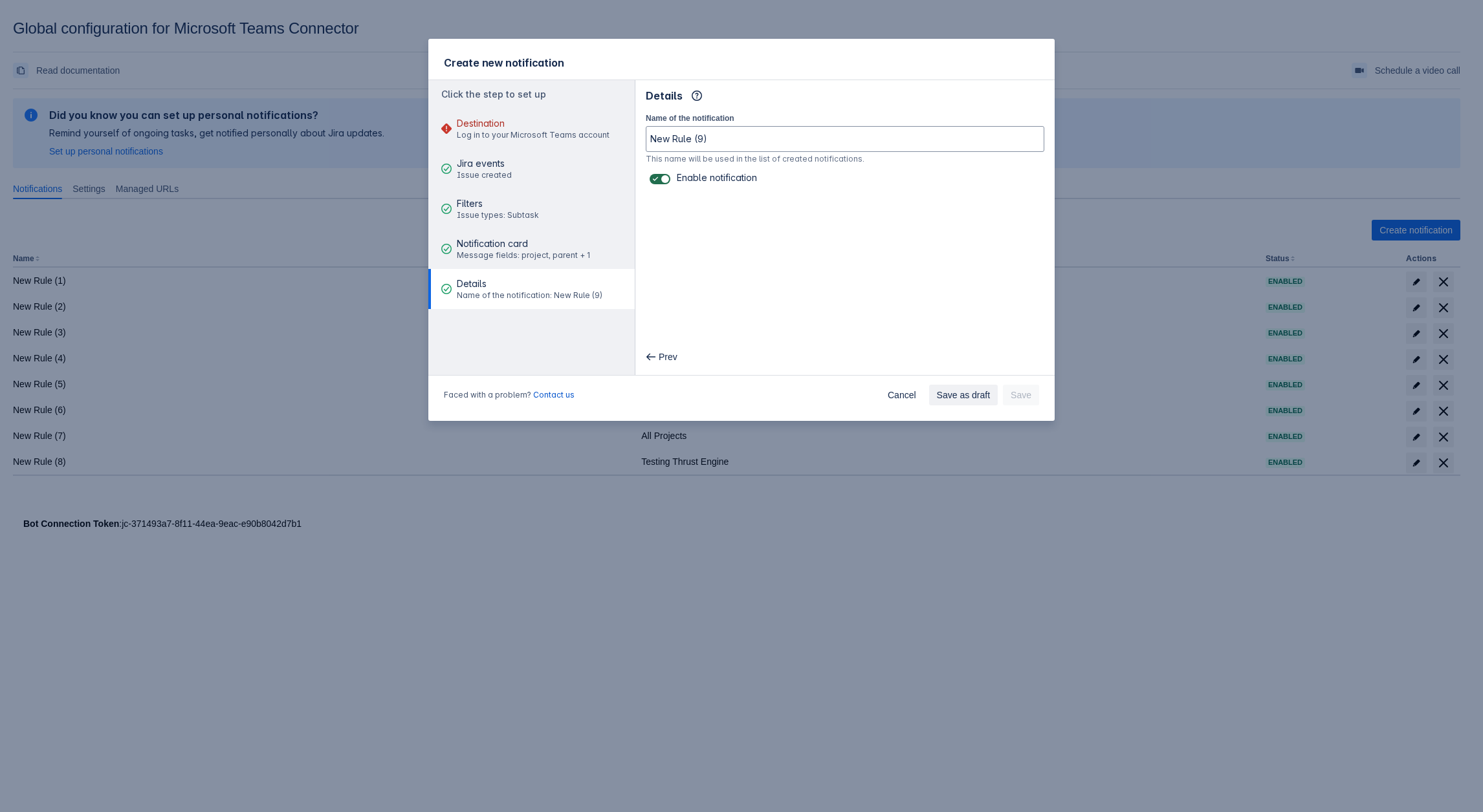
click at [658, 178] on input "checkbox" at bounding box center [654, 179] width 9 height 9
click at [662, 178] on span at bounding box center [665, 179] width 11 height 11
click at [658, 178] on input "checkbox" at bounding box center [654, 179] width 9 height 9
checkbox input "true"
click at [544, 231] on div "Notification card Message fields: project, parent + 1" at bounding box center [523, 249] width 133 height 39
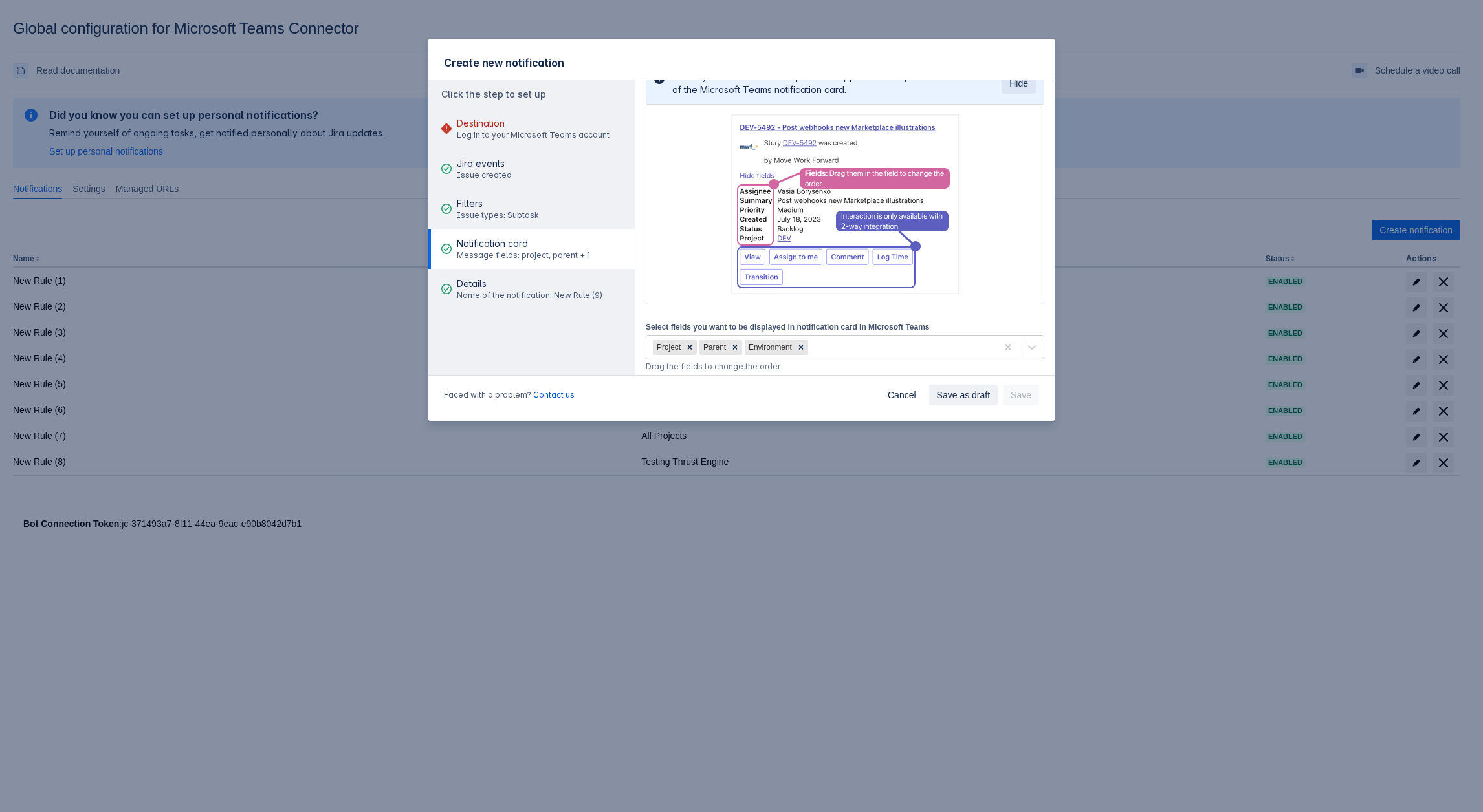
scroll to position [155, 0]
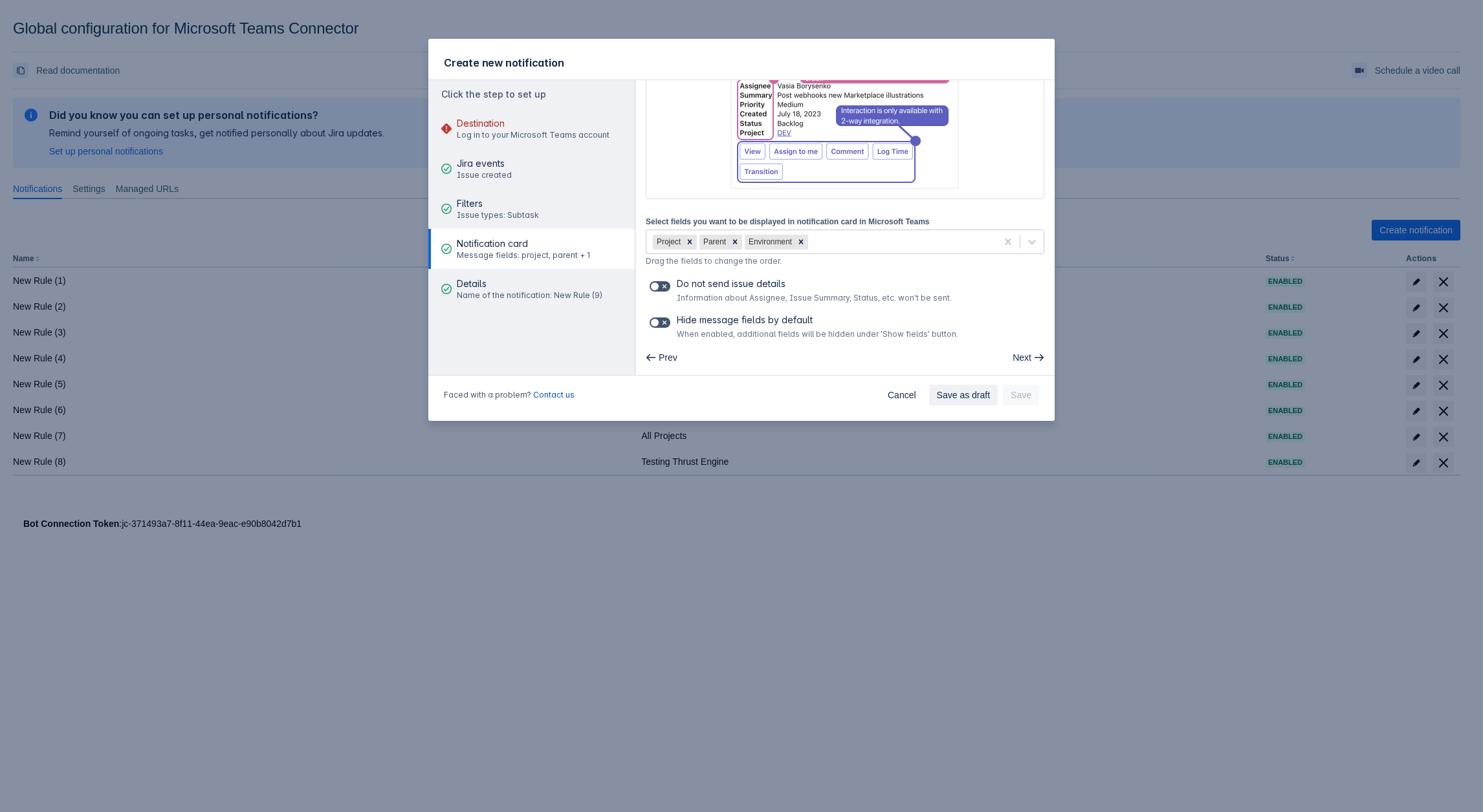
click at [673, 311] on div "Select fields you want to be displayed in notification card in Microsoft Teams …" at bounding box center [845, 277] width 398 height 125
click at [664, 276] on div "Select fields you want to be displayed in notification card in Microsoft Teams …" at bounding box center [845, 277] width 398 height 125
click at [664, 311] on div "Select fields you want to be displayed in notification card in Microsoft Teams …" at bounding box center [845, 277] width 398 height 125
click at [663, 315] on label at bounding box center [659, 322] width 26 height 15
click at [658, 319] on input "checkbox" at bounding box center [654, 323] width 9 height 9
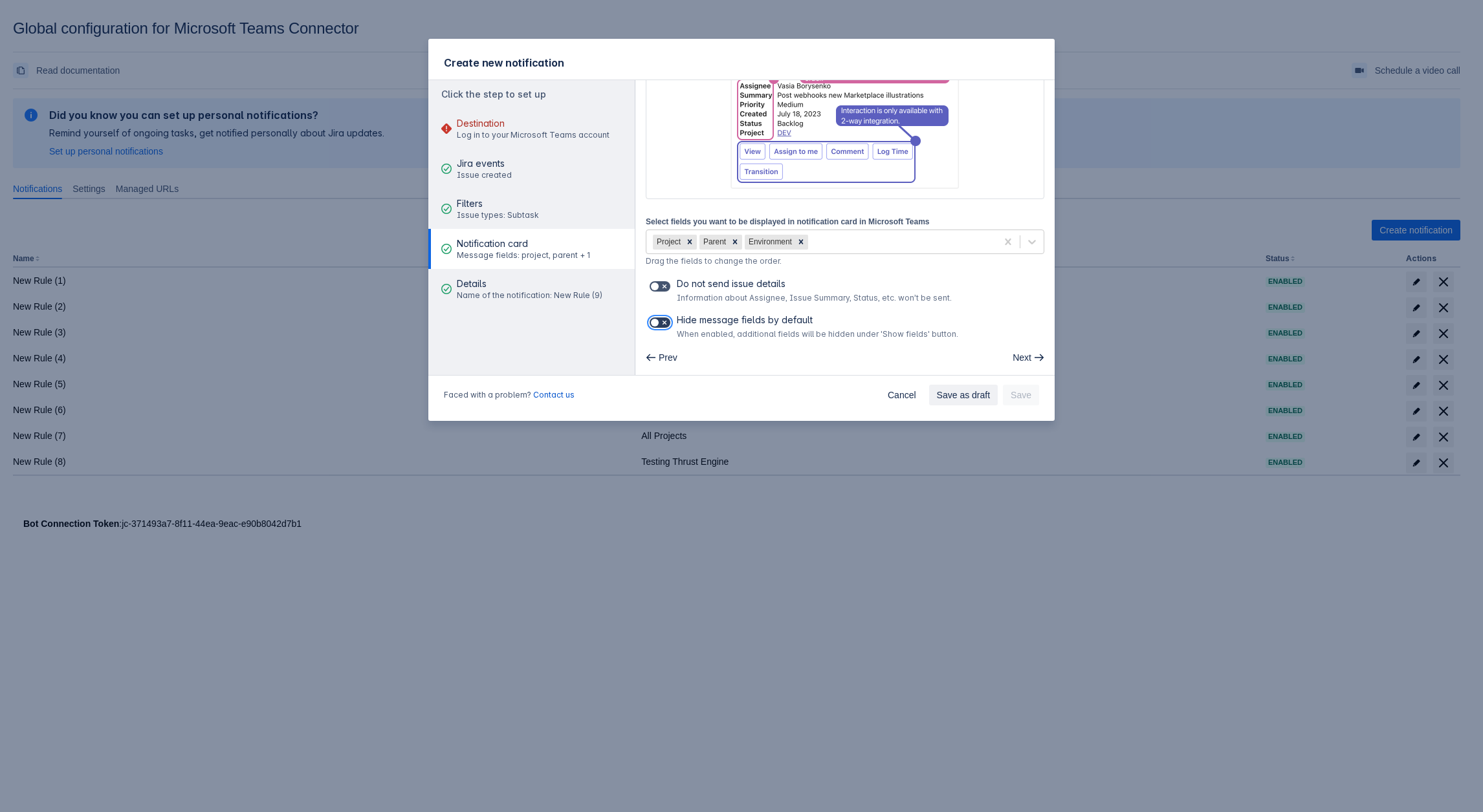
checkbox input "true"
click at [665, 295] on div "Do not send issue details Information about Assignee, Issue Summary, Status, et…" at bounding box center [845, 290] width 398 height 26
click at [559, 212] on button "Filters Issue types: Subtask" at bounding box center [531, 209] width 206 height 40
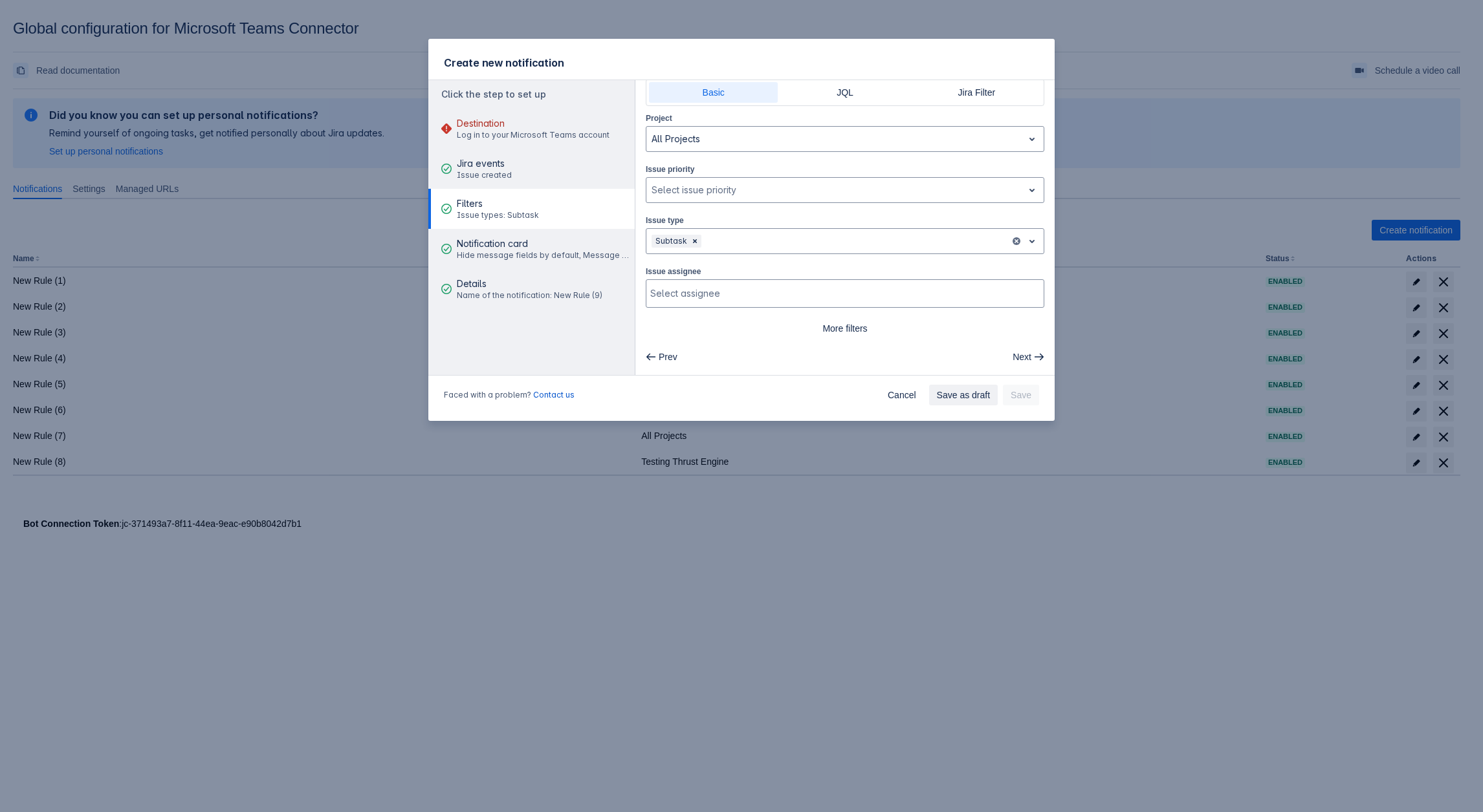
scroll to position [30, 0]
click at [747, 251] on div "Subtask" at bounding box center [828, 243] width 364 height 20
click at [713, 294] on div "Subtask" at bounding box center [845, 298] width 398 height 20
click at [775, 243] on div at bounding box center [880, 243] width 249 height 15
click at [742, 321] on div "Task" at bounding box center [845, 319] width 398 height 20
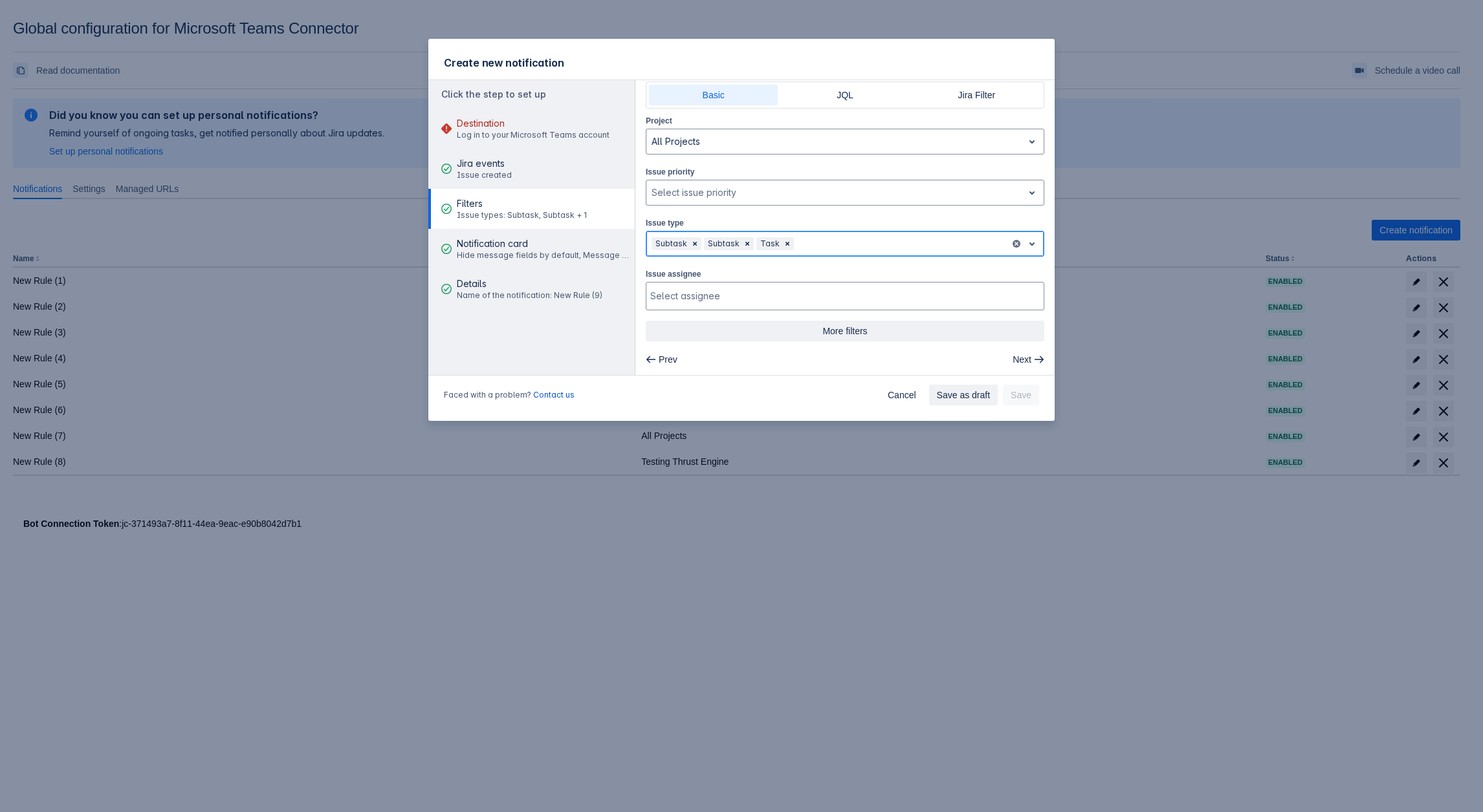
click at [853, 327] on span "More filters" at bounding box center [845, 331] width 383 height 20
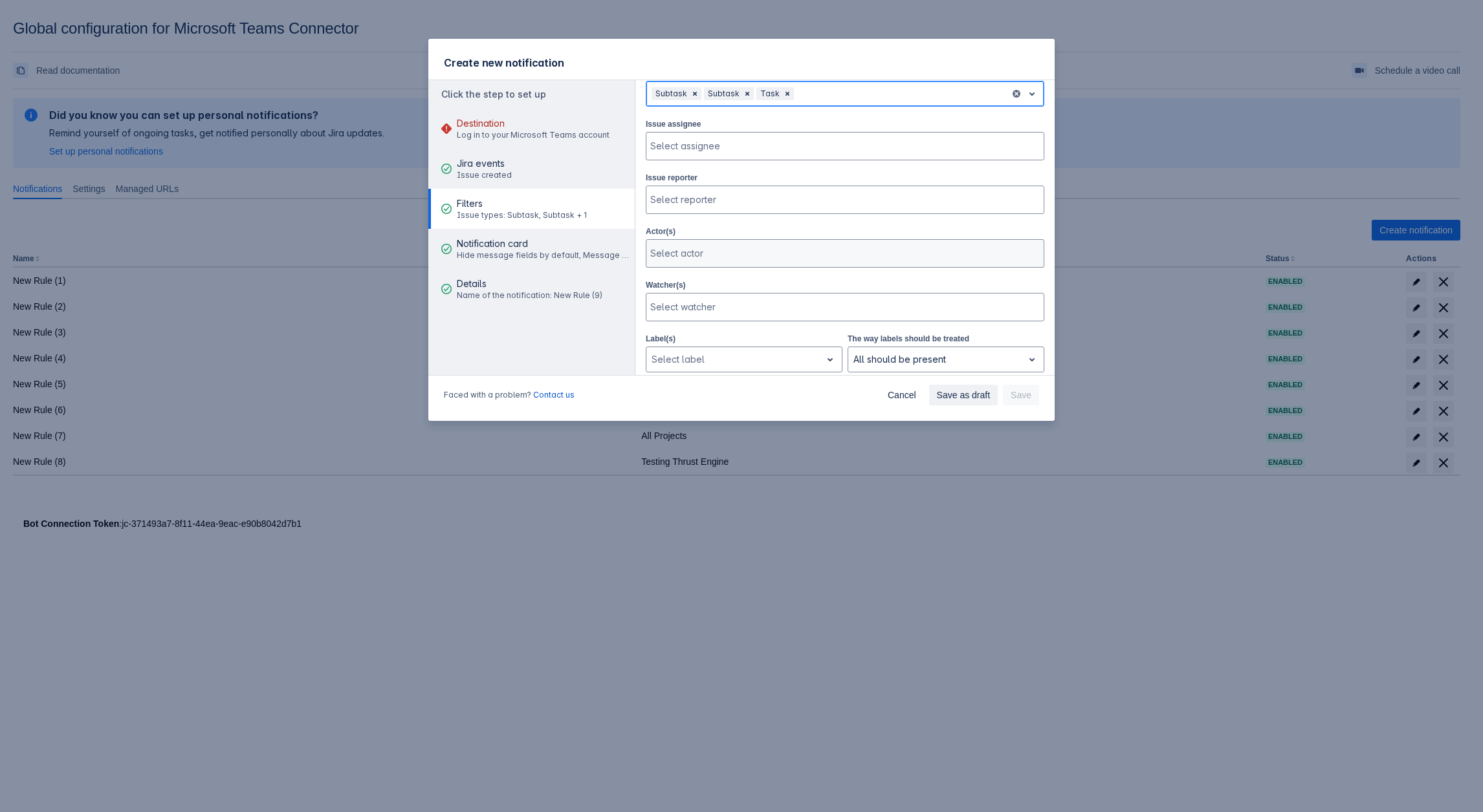
scroll to position [159, 0]
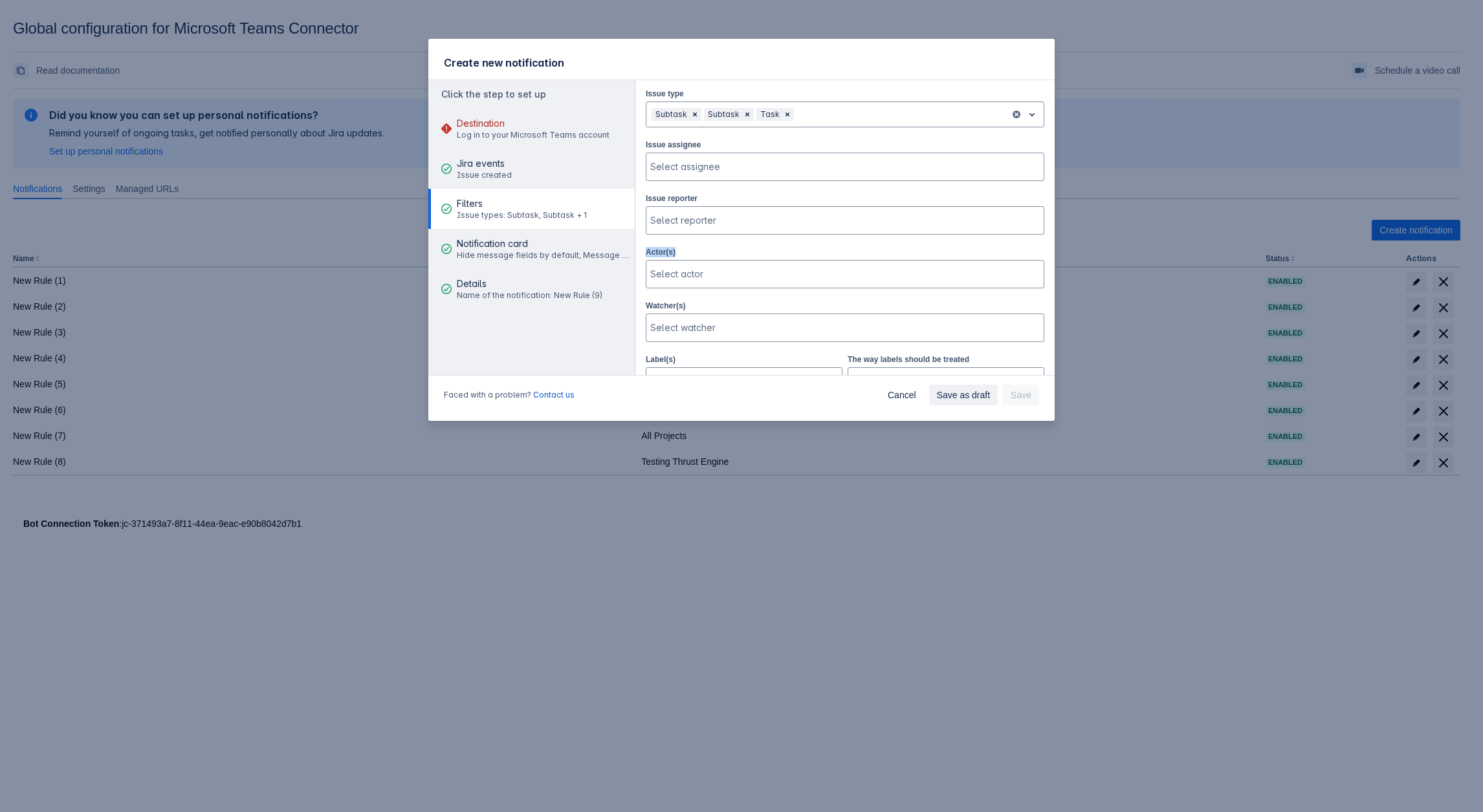
drag, startPoint x: 681, startPoint y: 245, endPoint x: 647, endPoint y: 247, distance: 34.1
click at [647, 247] on div "Actor(s) Select actor" at bounding box center [845, 267] width 398 height 44
copy label "Actor(s)"
click at [687, 214] on div at bounding box center [843, 221] width 387 height 13
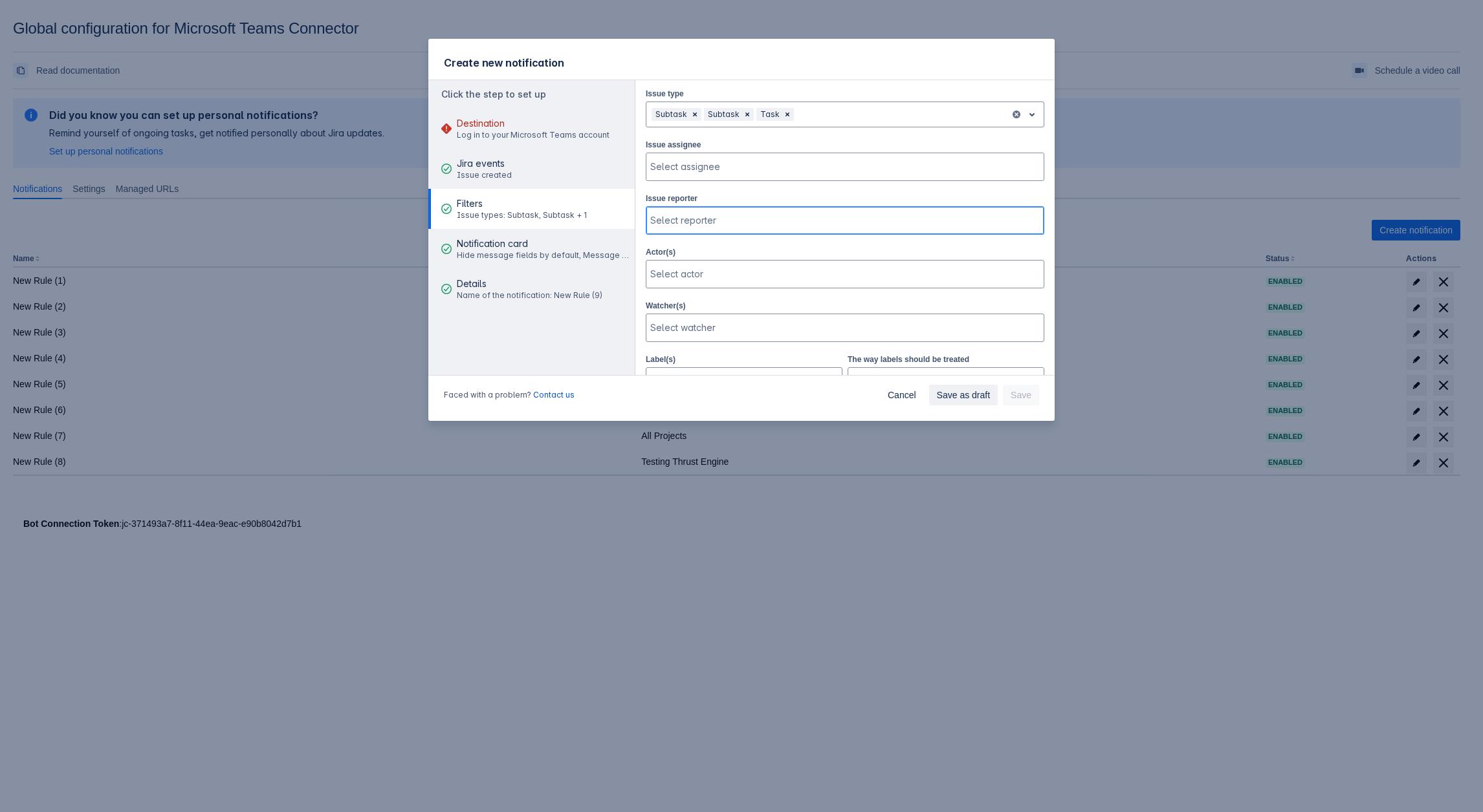
click at [687, 214] on div at bounding box center [843, 221] width 387 height 13
click at [685, 162] on div at bounding box center [833, 167] width 366 height 13
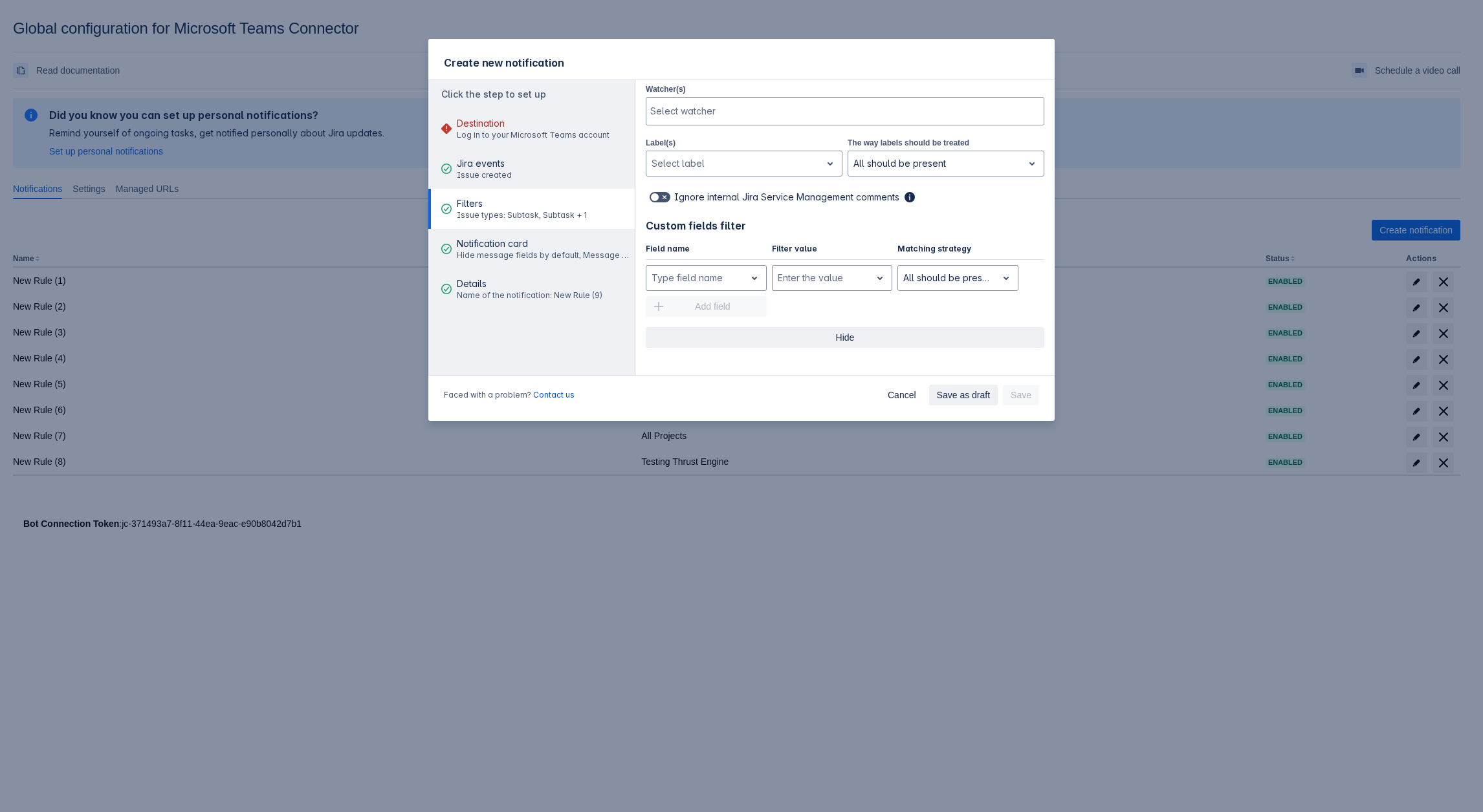
scroll to position [467, 0]
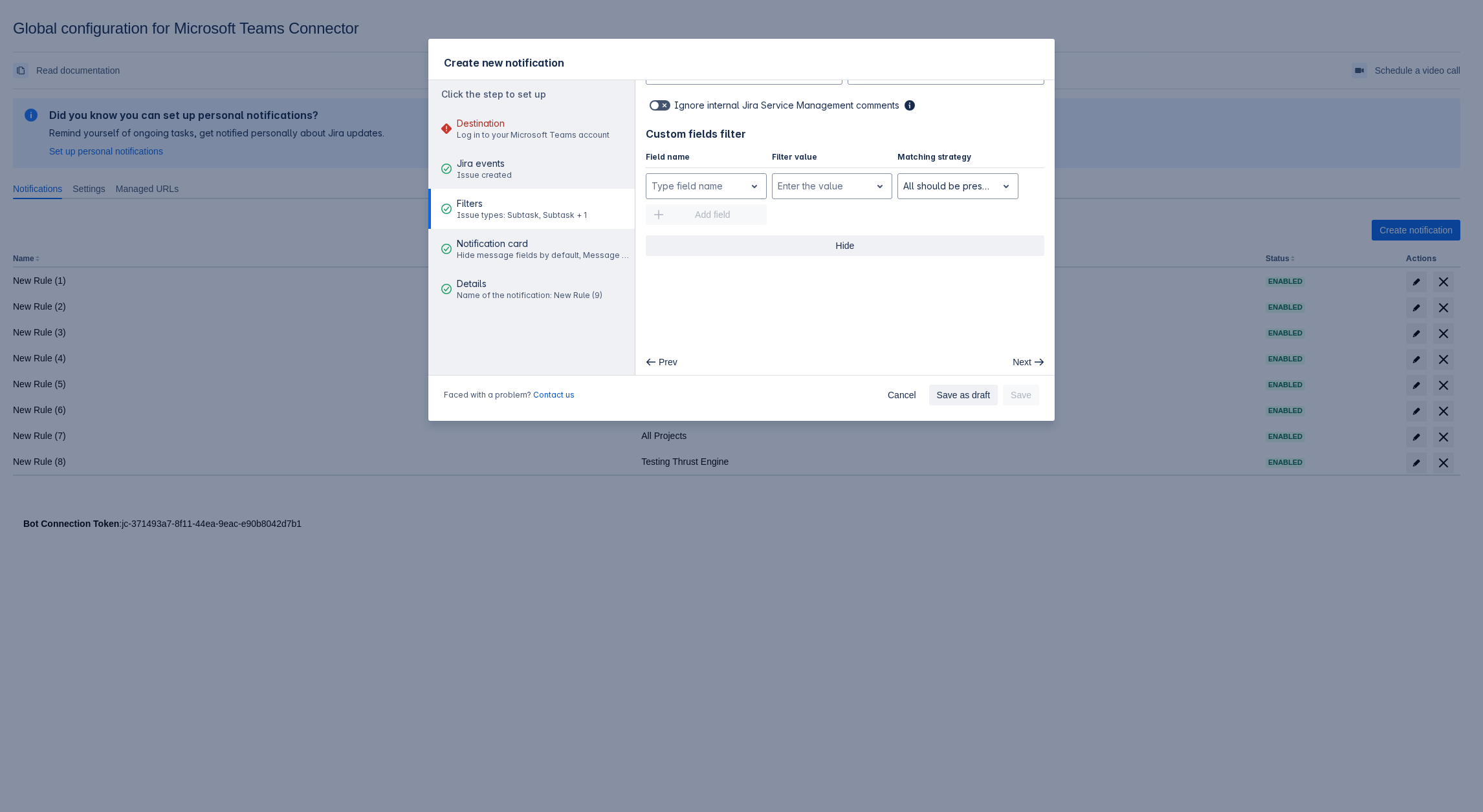
click at [848, 243] on span "Hide" at bounding box center [845, 245] width 383 height 20
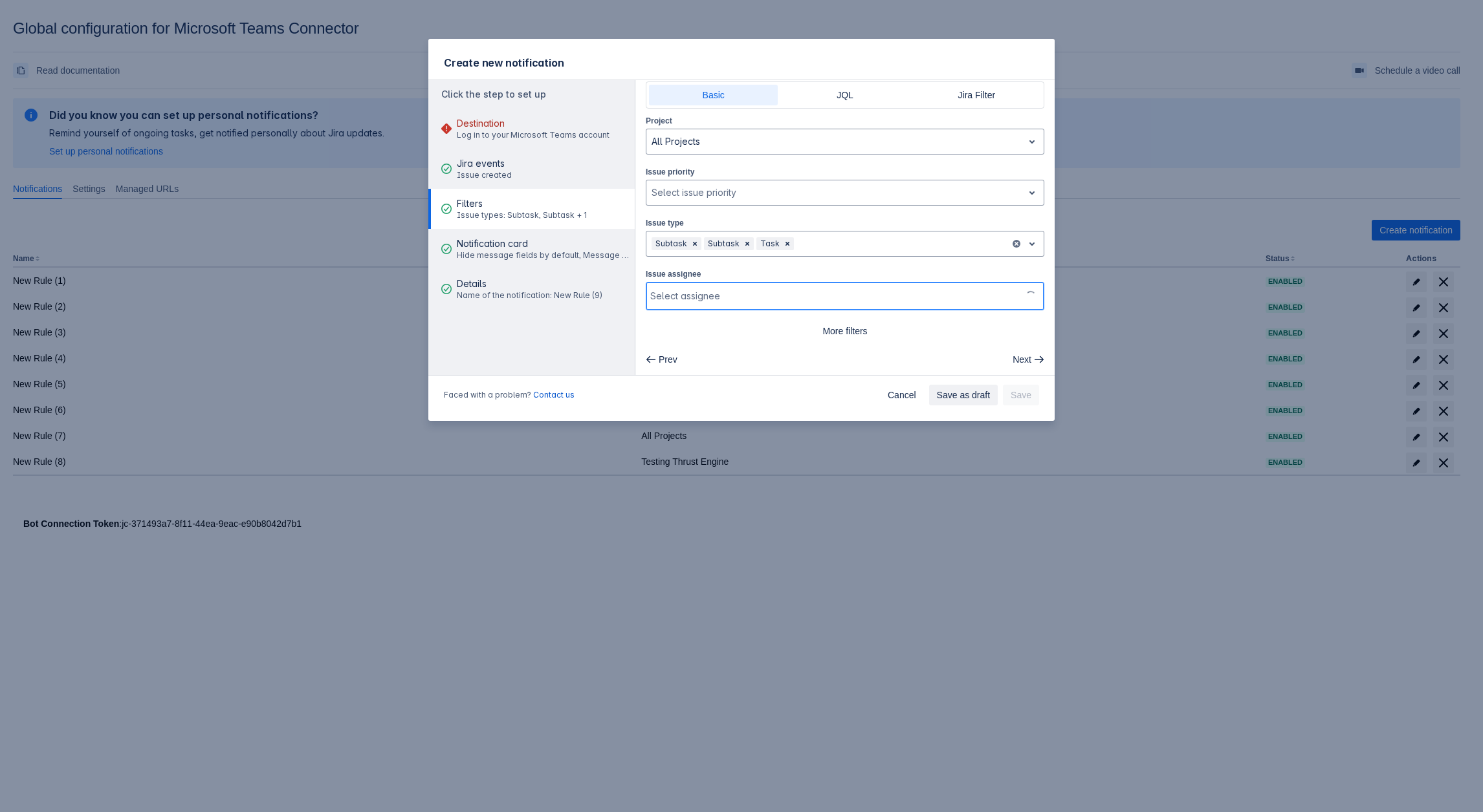
click at [1093, 65] on div "Create new notification Click the step to set up Destination Log in to your Mic…" at bounding box center [742, 406] width 1483 height 812
click at [904, 395] on span "Cancel" at bounding box center [902, 395] width 28 height 20
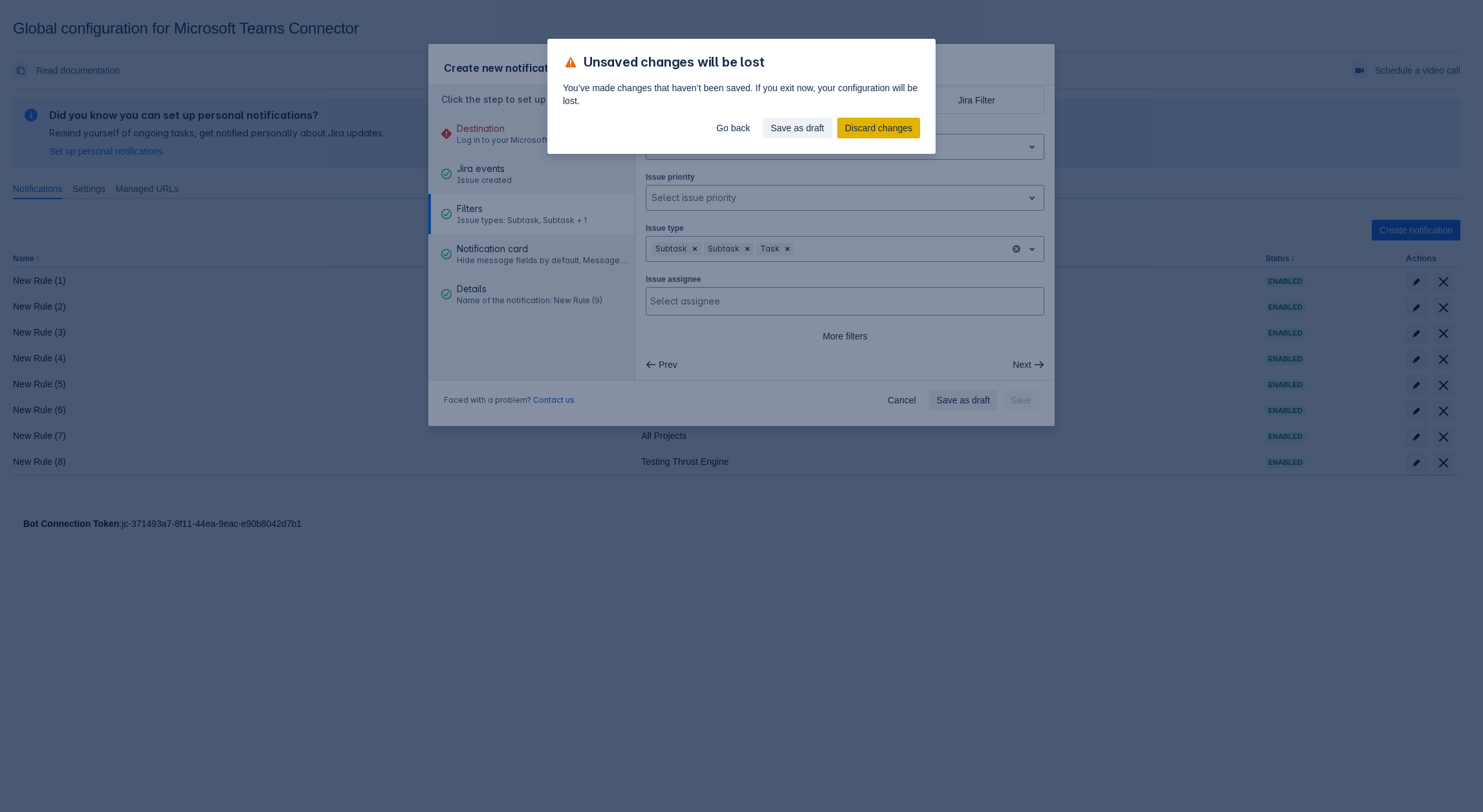
click at [849, 128] on span "Discard changes" at bounding box center [878, 128] width 67 height 20
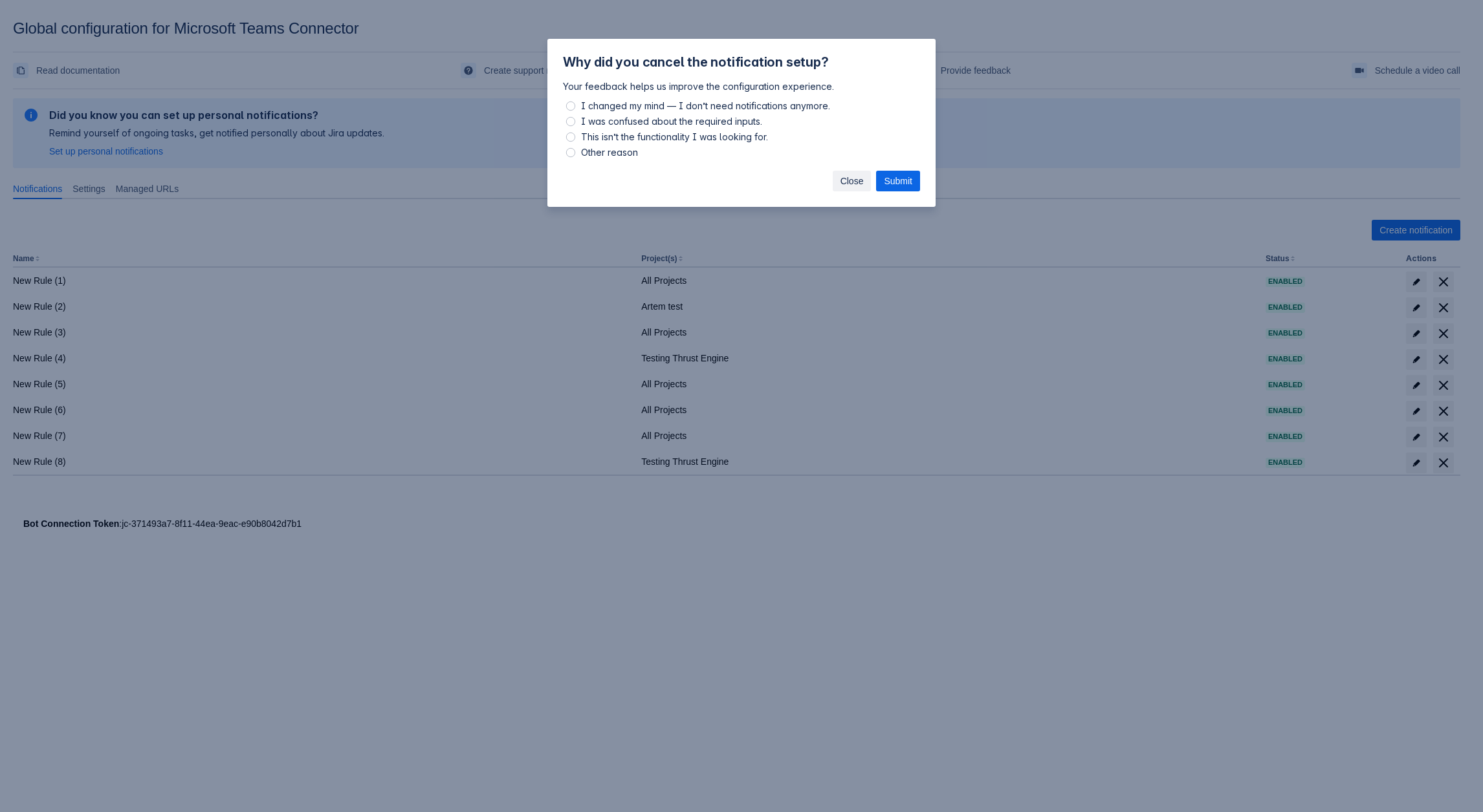
click at [863, 181] on button "Close" at bounding box center [852, 181] width 39 height 20
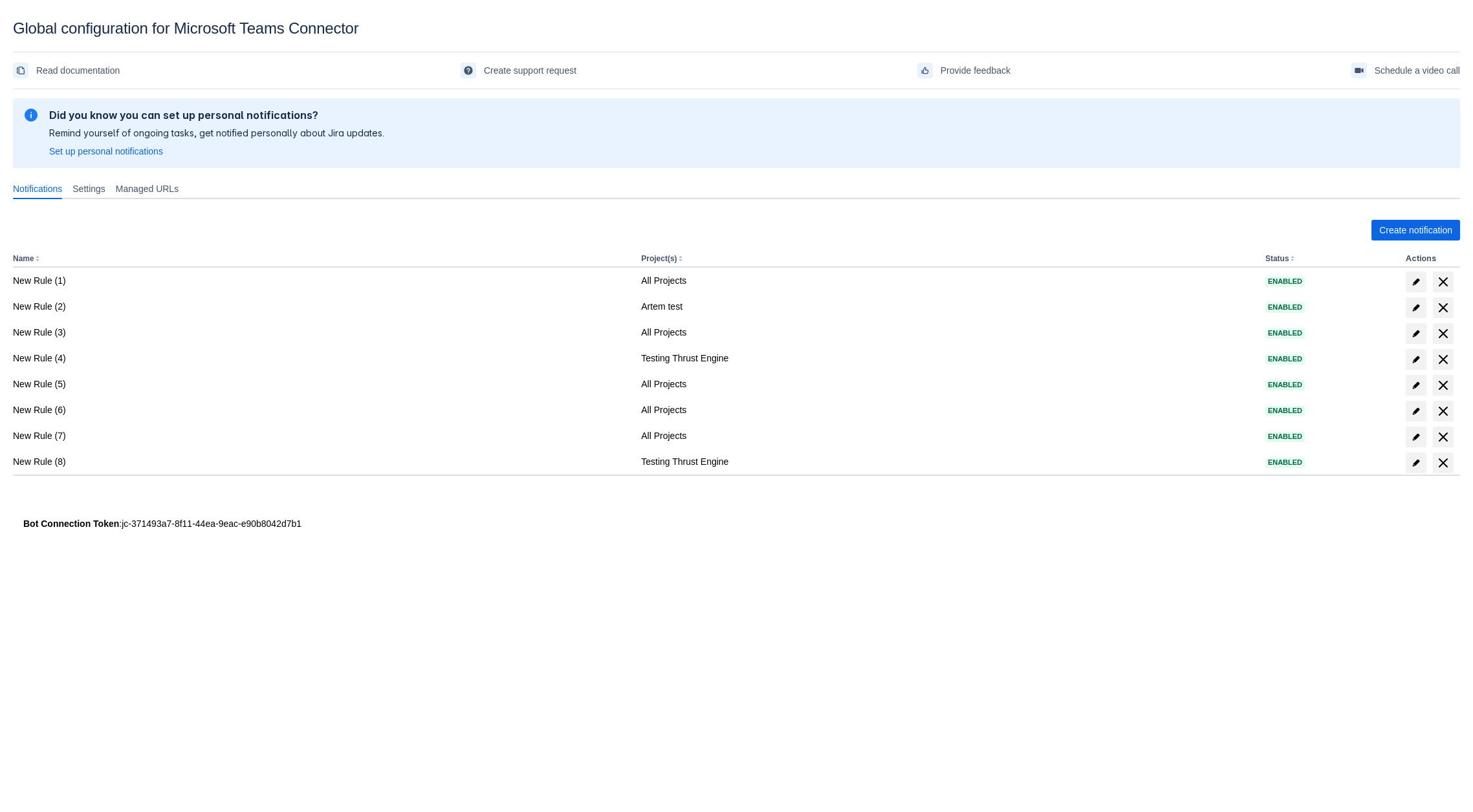
click at [535, 612] on body "Global configuration for Microsoft Teams Connector Read documentation Create su…" at bounding box center [736, 425] width 1473 height 812
click at [1418, 231] on span "Create notification" at bounding box center [1415, 230] width 73 height 20
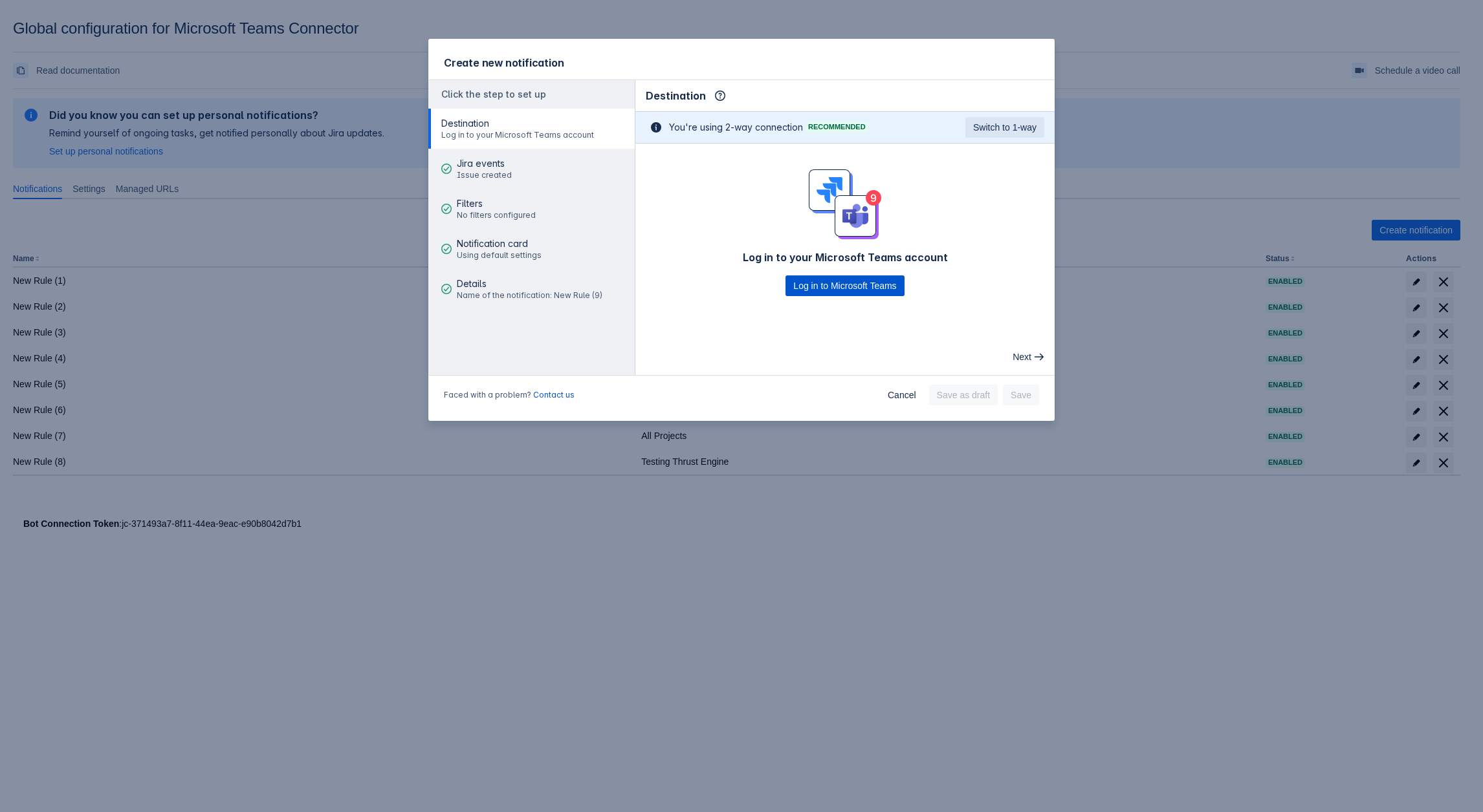
click at [833, 284] on span "Log in to Microsoft Teams" at bounding box center [845, 286] width 103 height 20
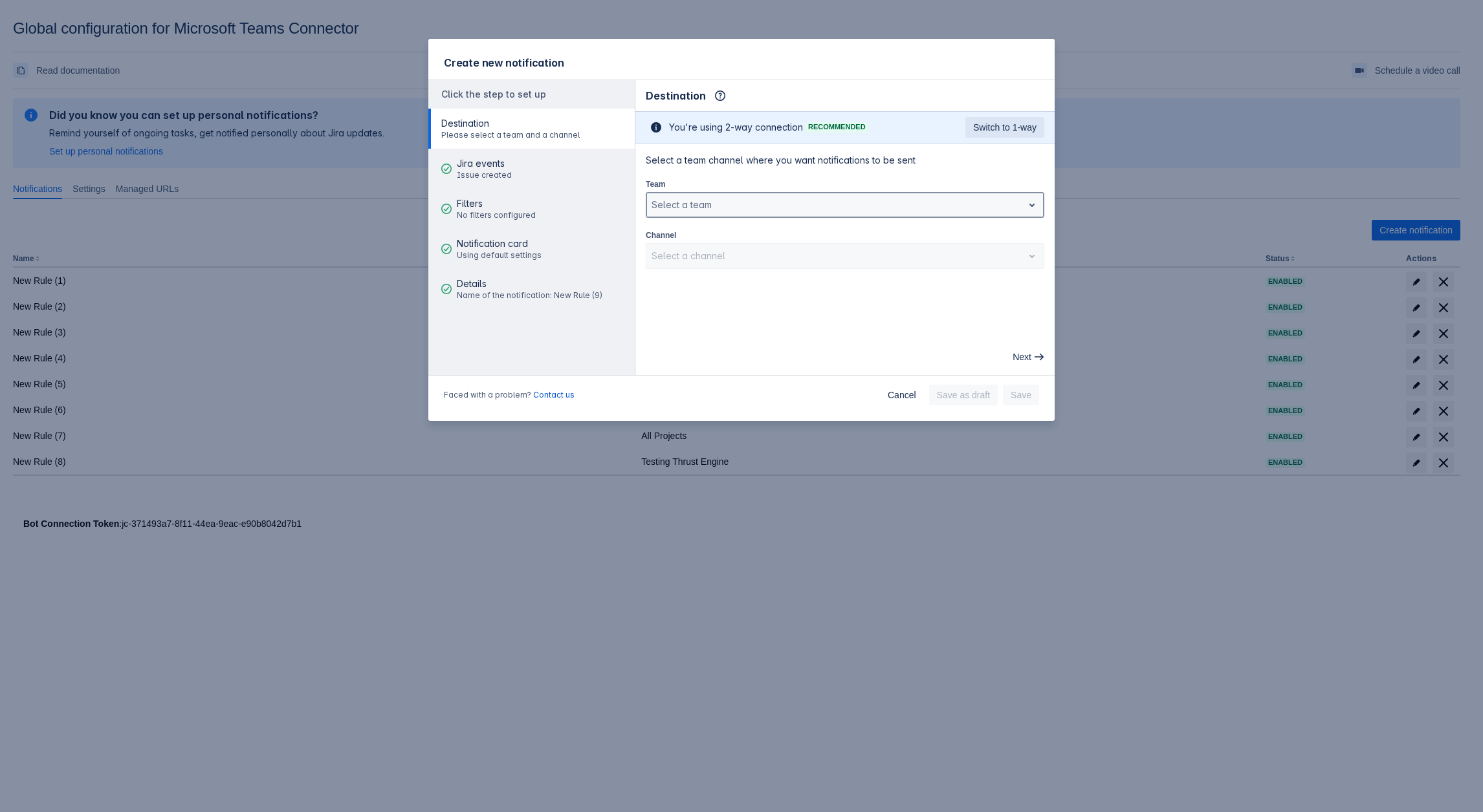
click at [745, 205] on div at bounding box center [835, 204] width 366 height 15
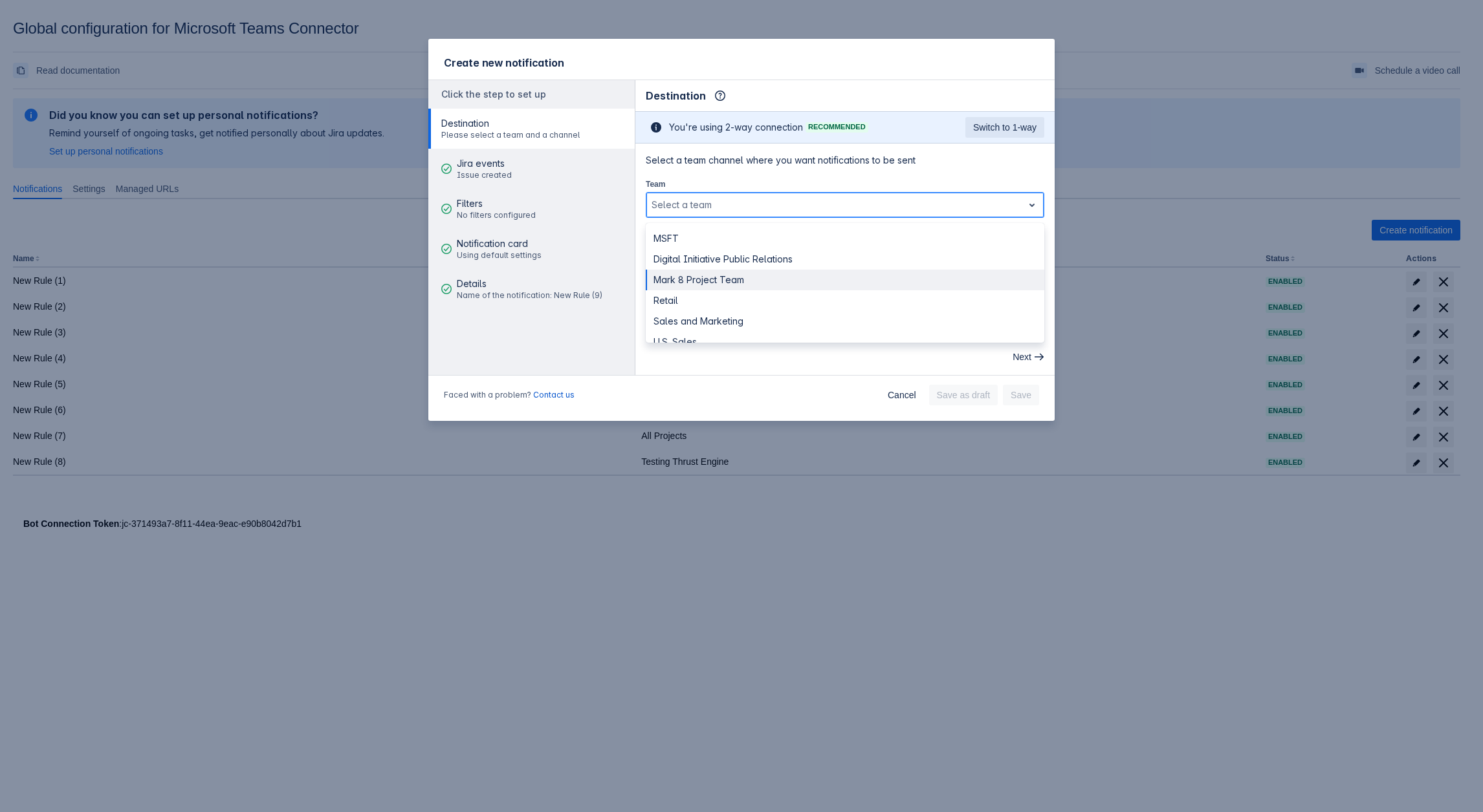
click at [700, 280] on div "Mark 8 Project Team" at bounding box center [845, 280] width 398 height 20
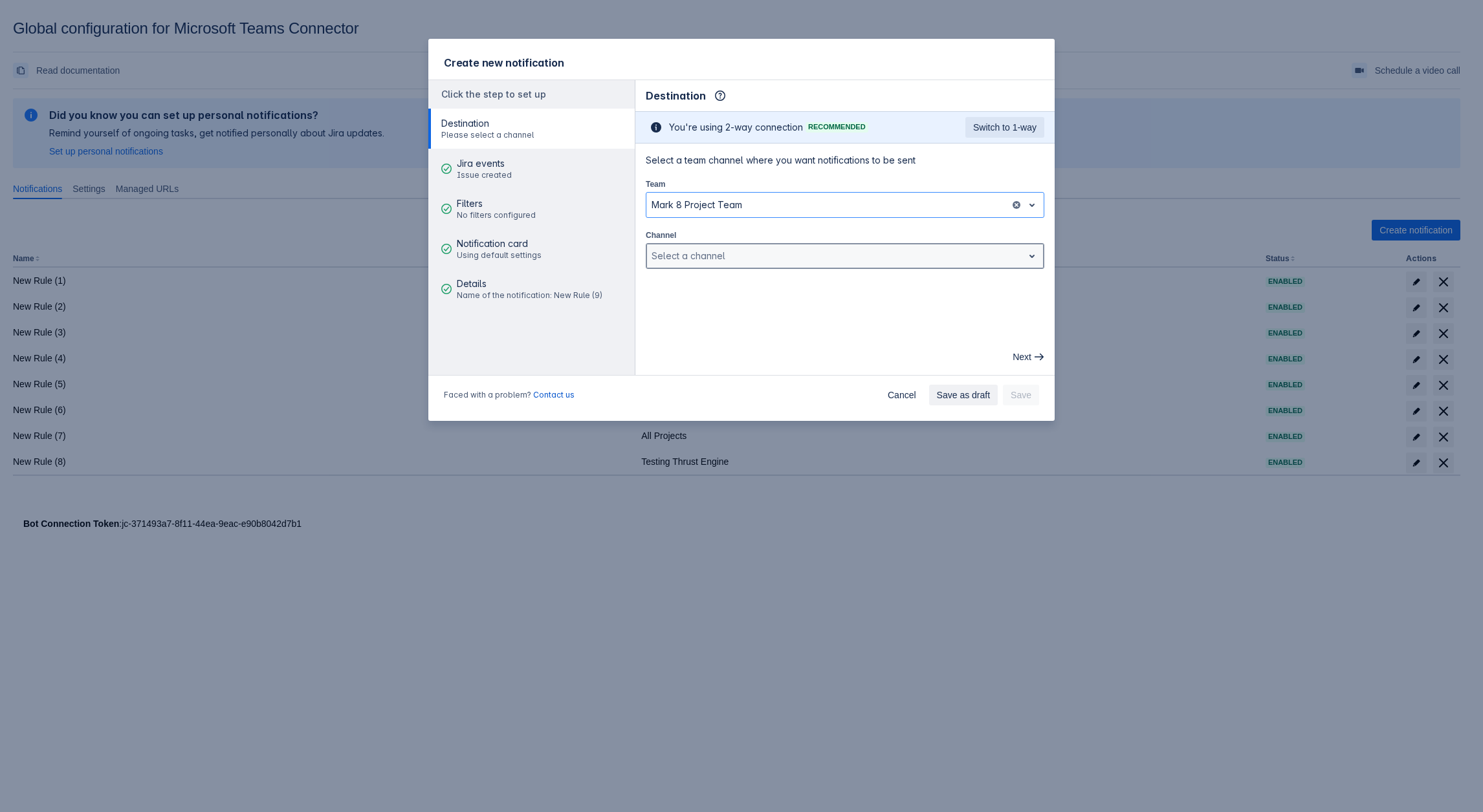
click at [685, 254] on div at bounding box center [835, 256] width 366 height 15
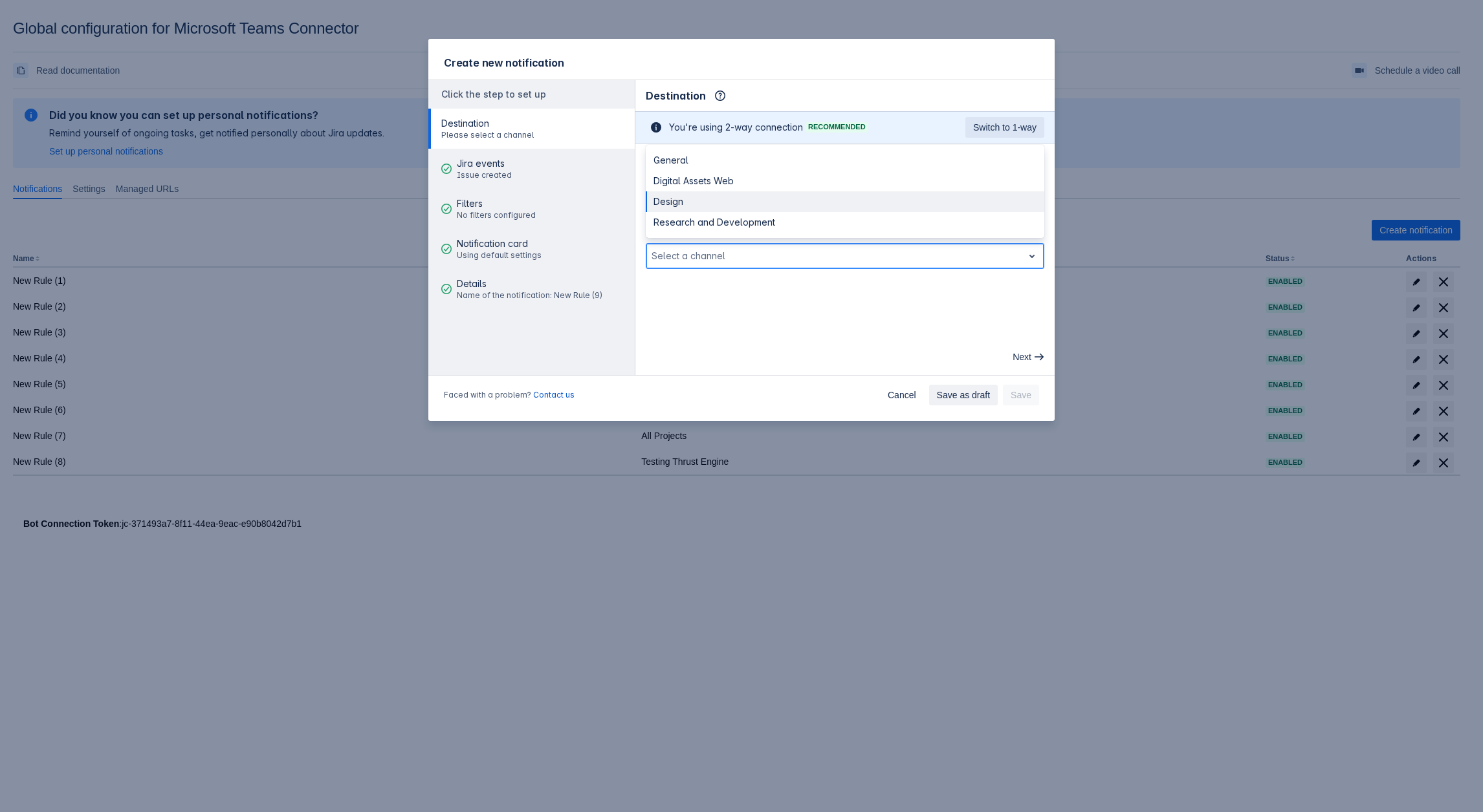
click at [685, 196] on div "Design" at bounding box center [845, 201] width 398 height 20
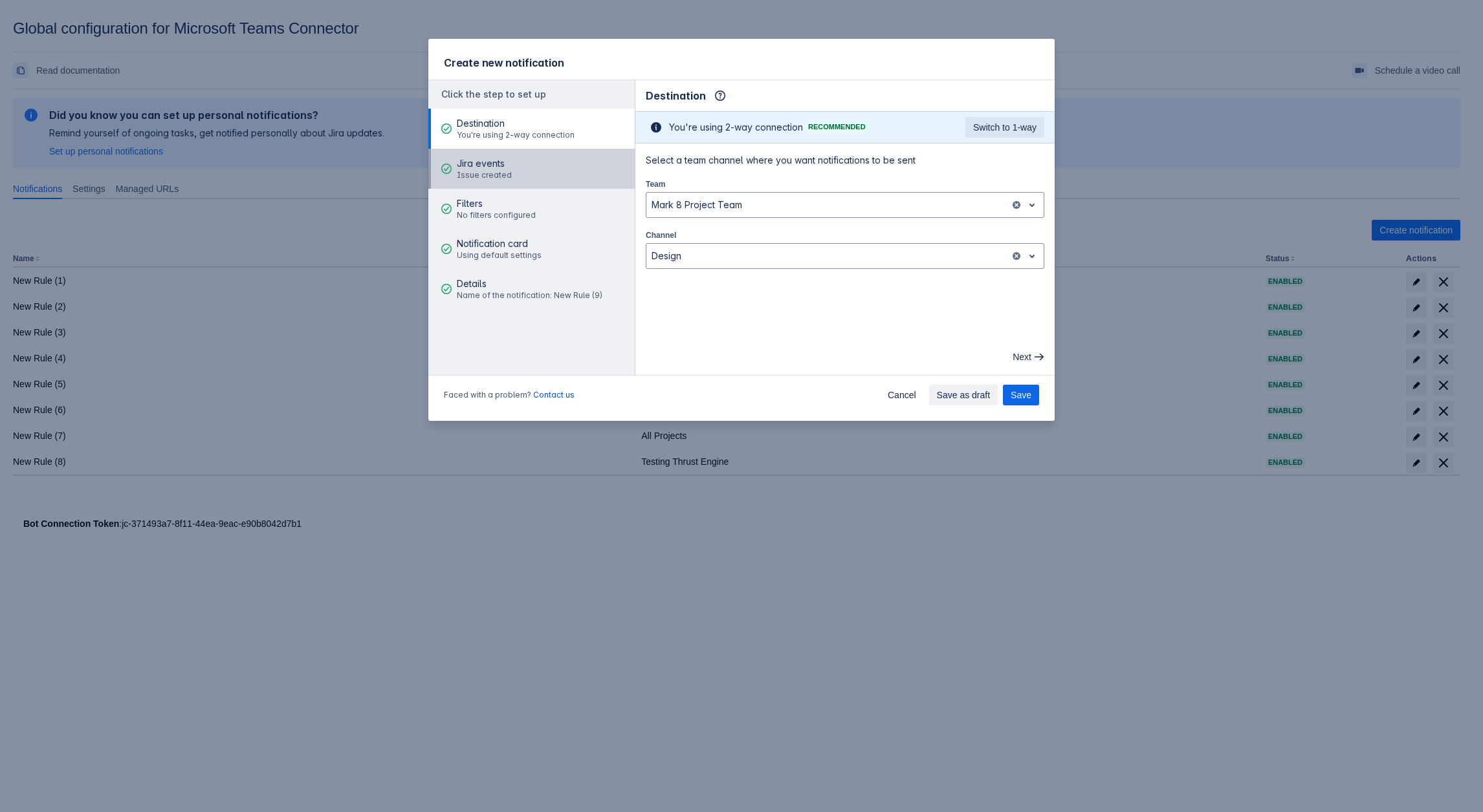
click at [525, 173] on button "Jira events Issue created" at bounding box center [531, 169] width 206 height 40
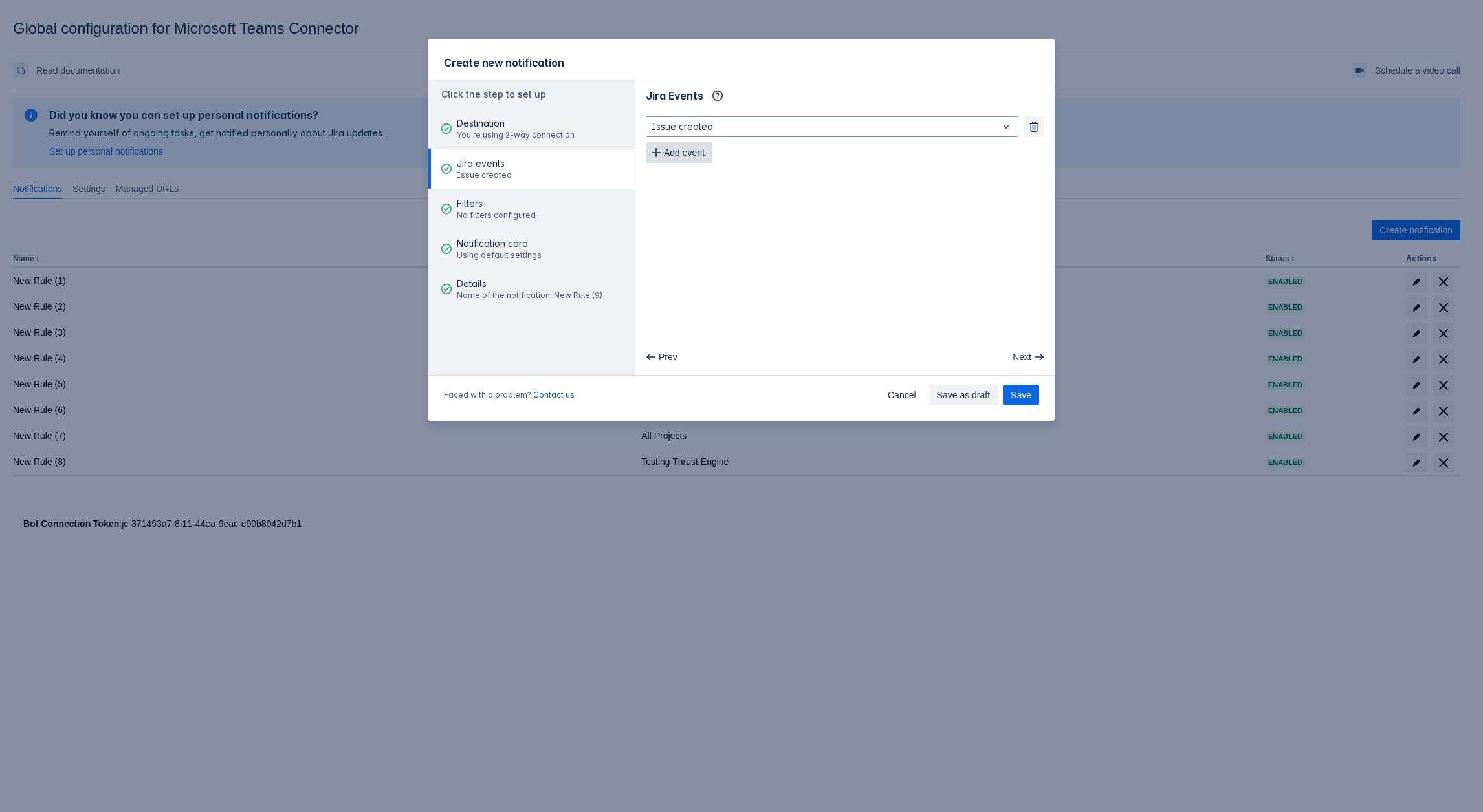
click at [684, 147] on span "Add event" at bounding box center [684, 152] width 41 height 20
click at [489, 206] on span "Filters" at bounding box center [495, 204] width 79 height 13
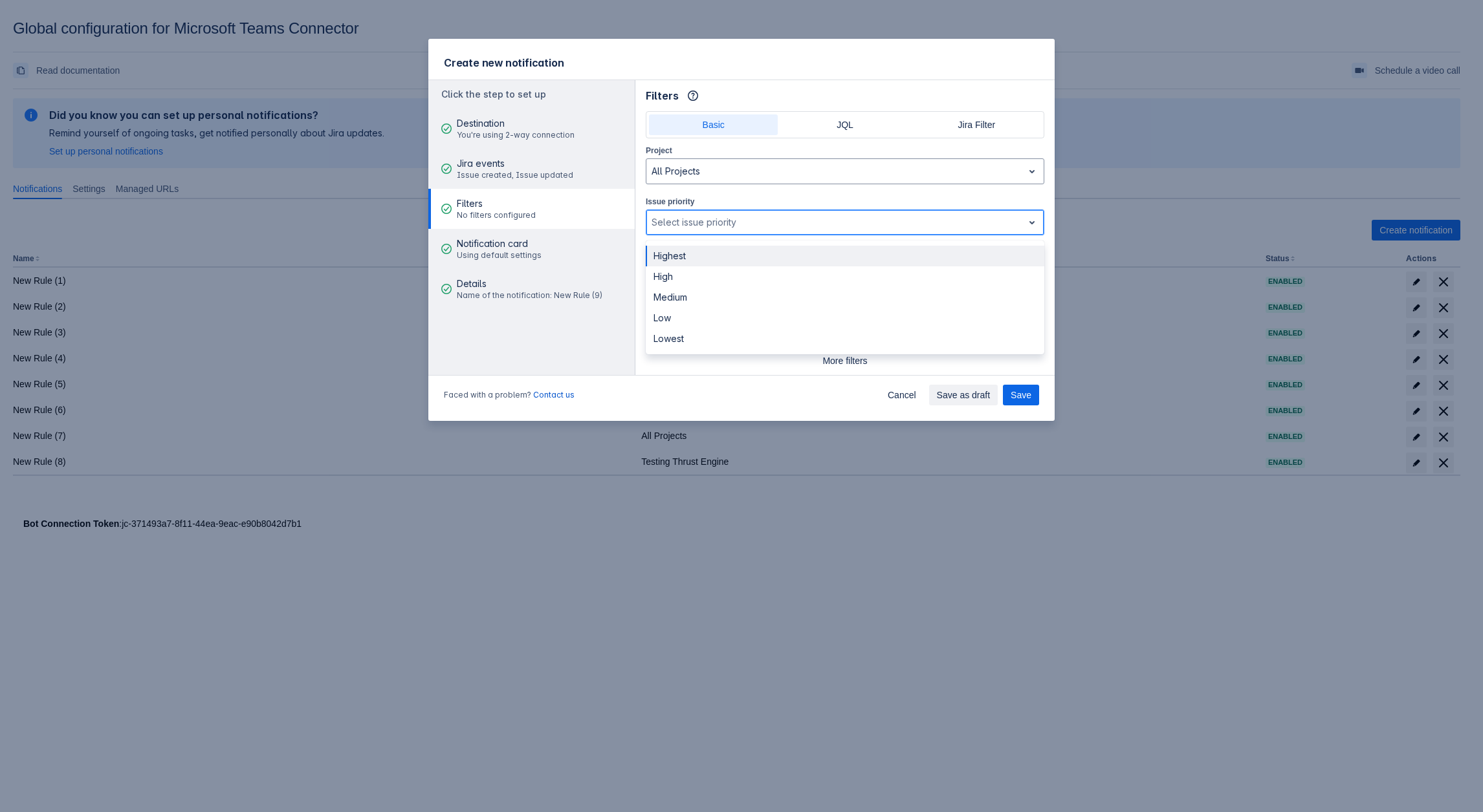
click at [714, 227] on div at bounding box center [835, 222] width 366 height 15
click at [689, 262] on div "Highest" at bounding box center [845, 256] width 398 height 20
drag, startPoint x: 729, startPoint y: 223, endPoint x: 702, endPoint y: 266, distance: 50.8
click at [728, 223] on div at bounding box center [853, 222] width 303 height 15
drag, startPoint x: 697, startPoint y: 272, endPoint x: 680, endPoint y: 258, distance: 22.0
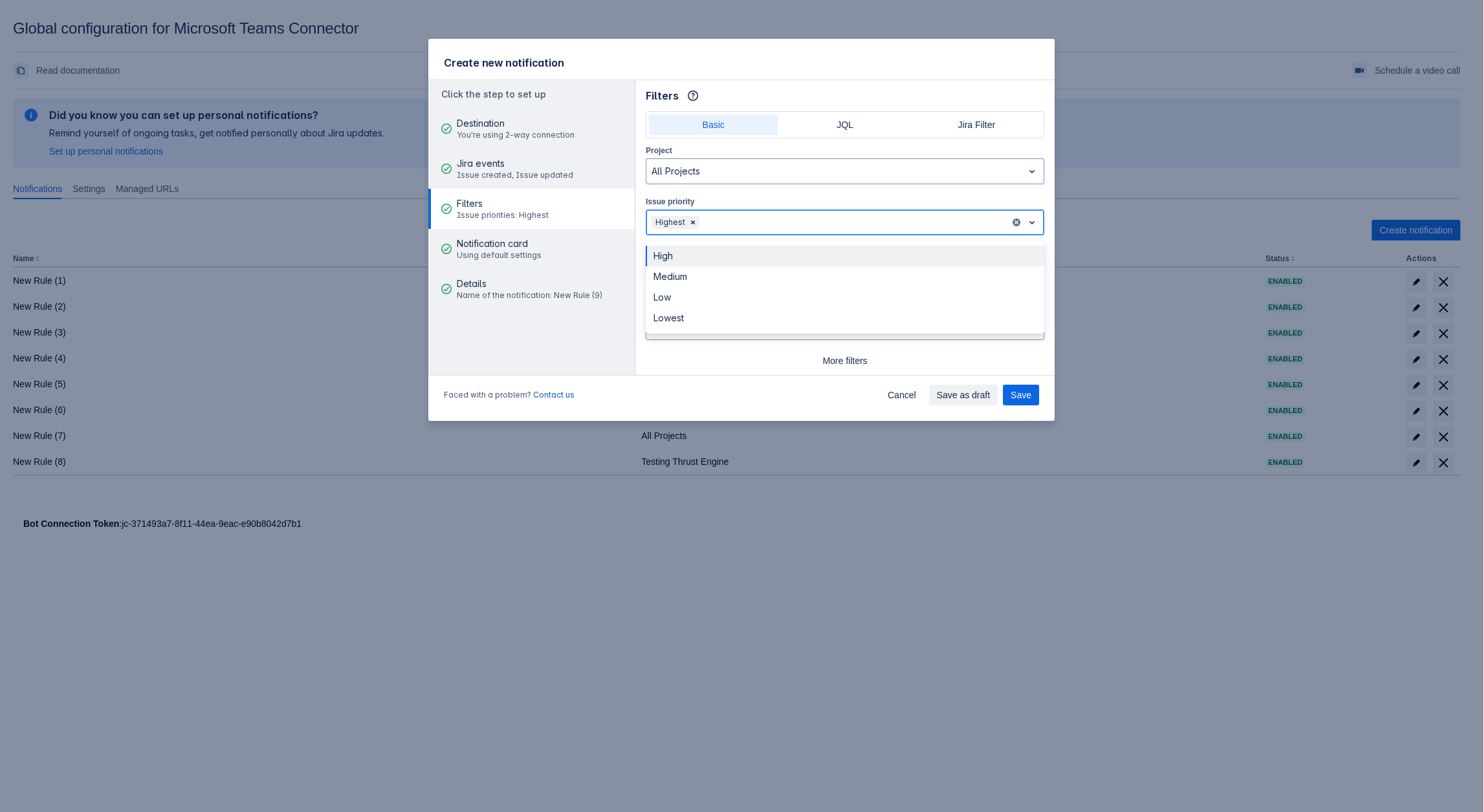
click at [680, 258] on div "High Medium Low Lowest" at bounding box center [845, 287] width 398 height 93
click at [679, 258] on div "High" at bounding box center [845, 256] width 398 height 20
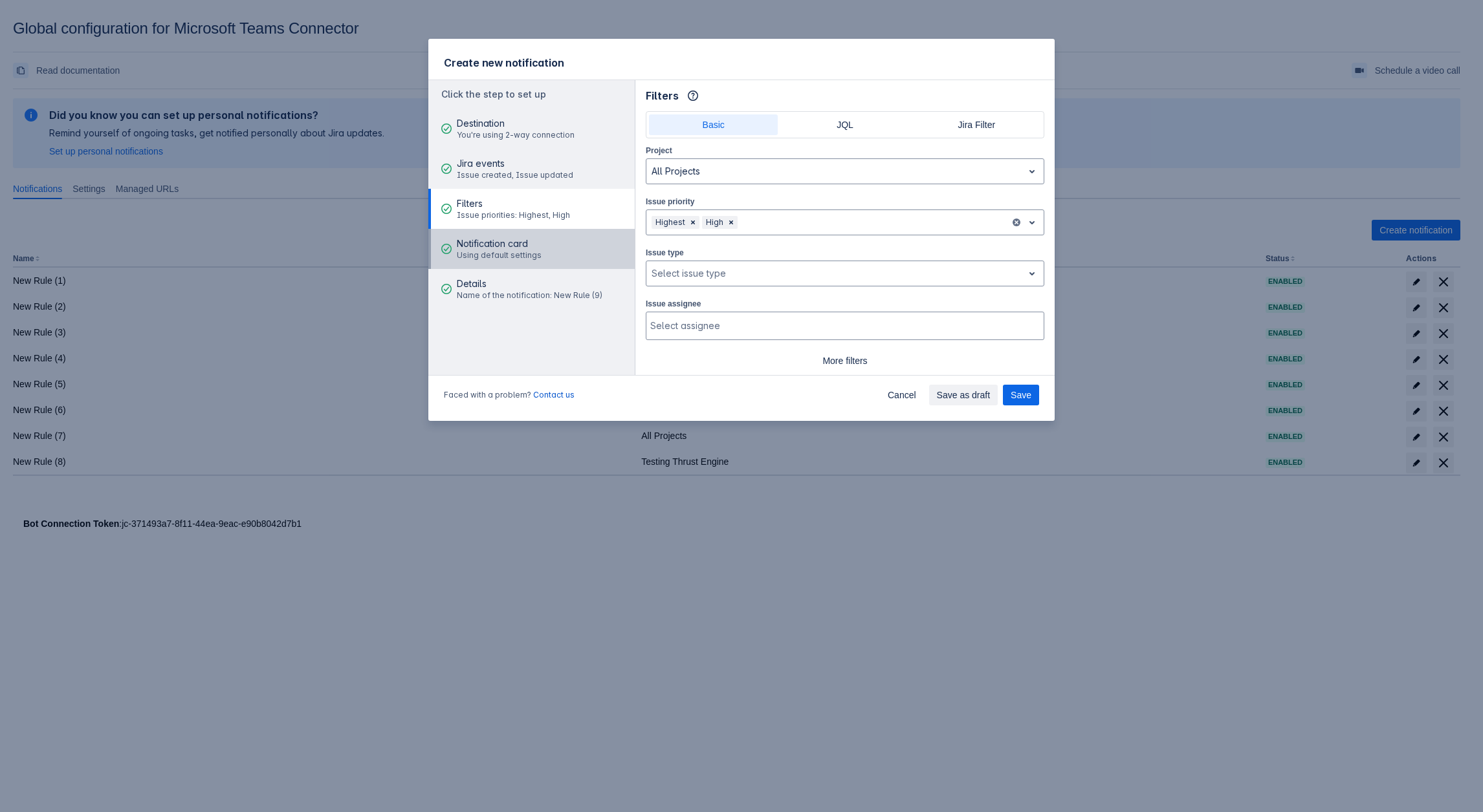
click at [488, 248] on span "Notification card" at bounding box center [499, 244] width 85 height 13
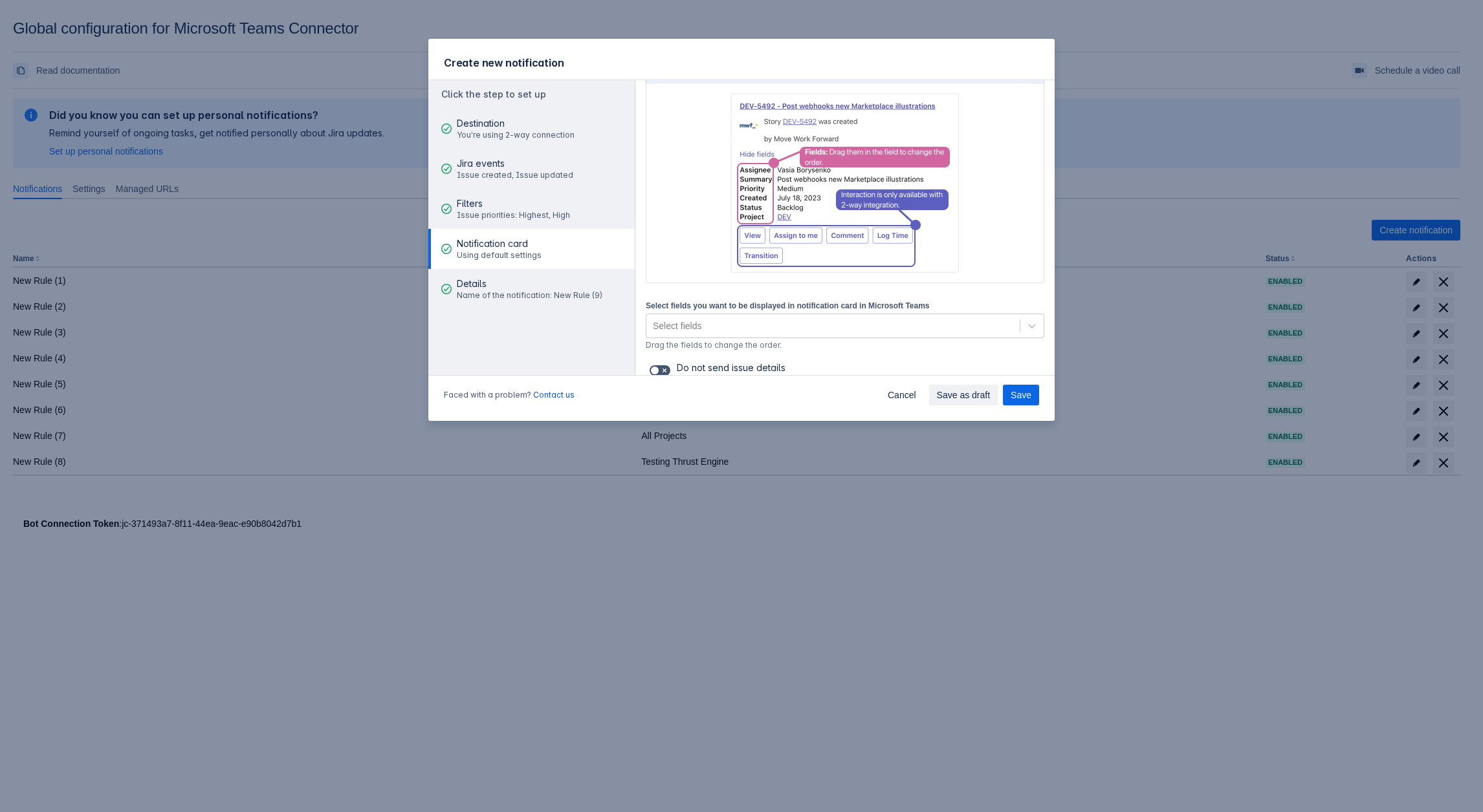
scroll to position [155, 0]
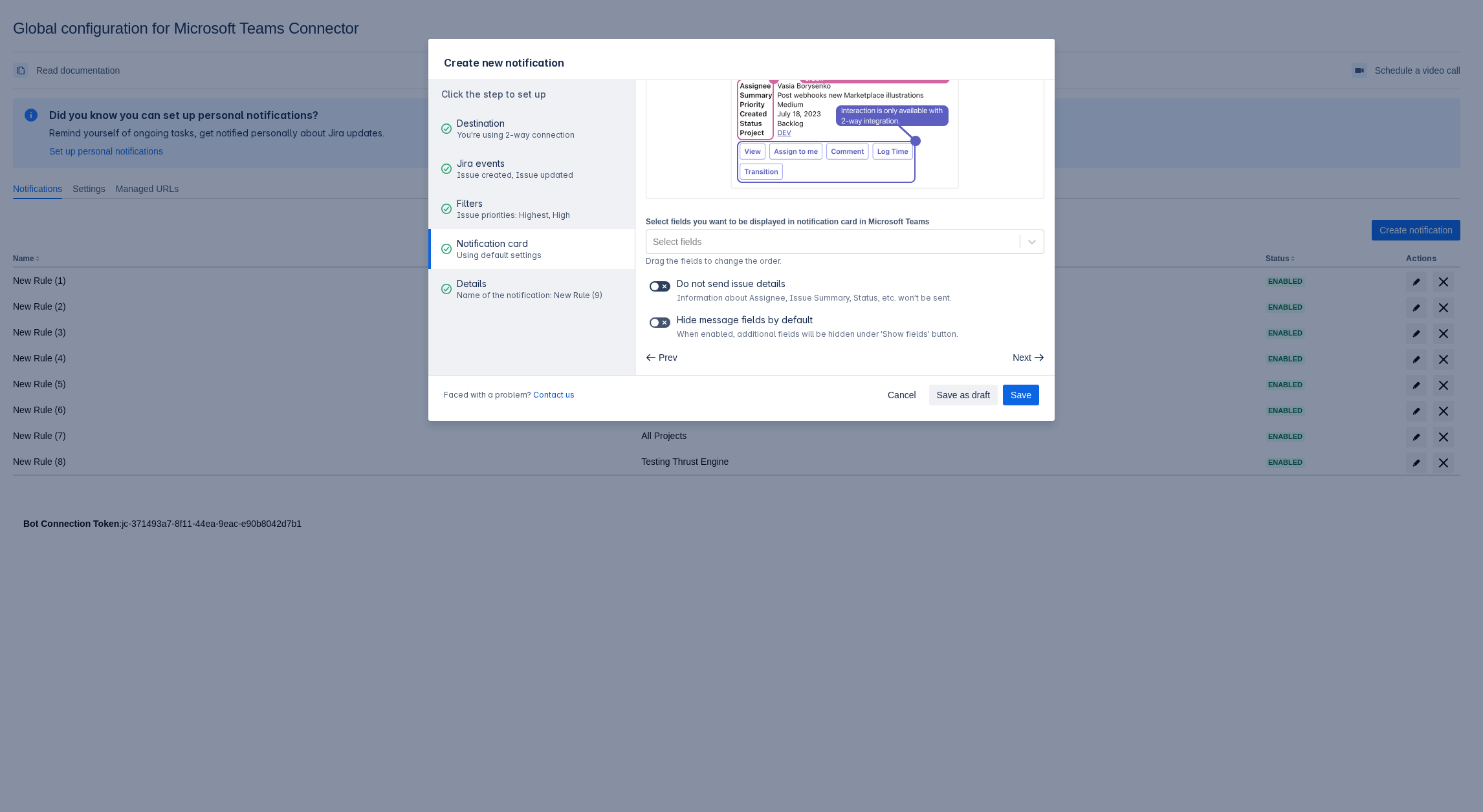
click at [658, 281] on span at bounding box center [656, 286] width 11 height 11
click at [658, 282] on input "checkbox" at bounding box center [654, 286] width 9 height 9
checkbox input "true"
click at [657, 319] on span at bounding box center [656, 323] width 11 height 11
click at [657, 319] on input "checkbox" at bounding box center [654, 323] width 9 height 9
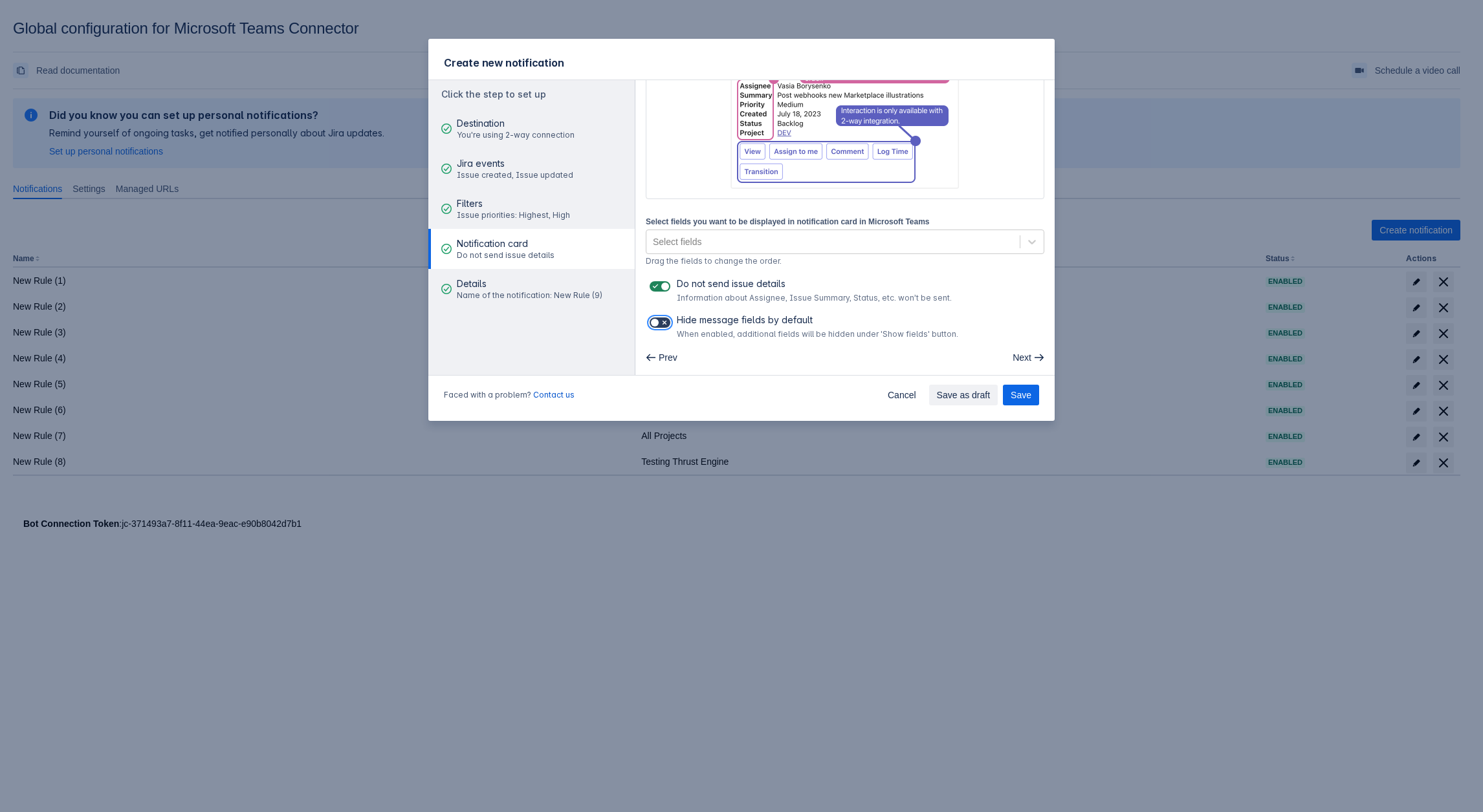
checkbox input "true"
click at [698, 239] on div "Select fields" at bounding box center [677, 242] width 48 height 13
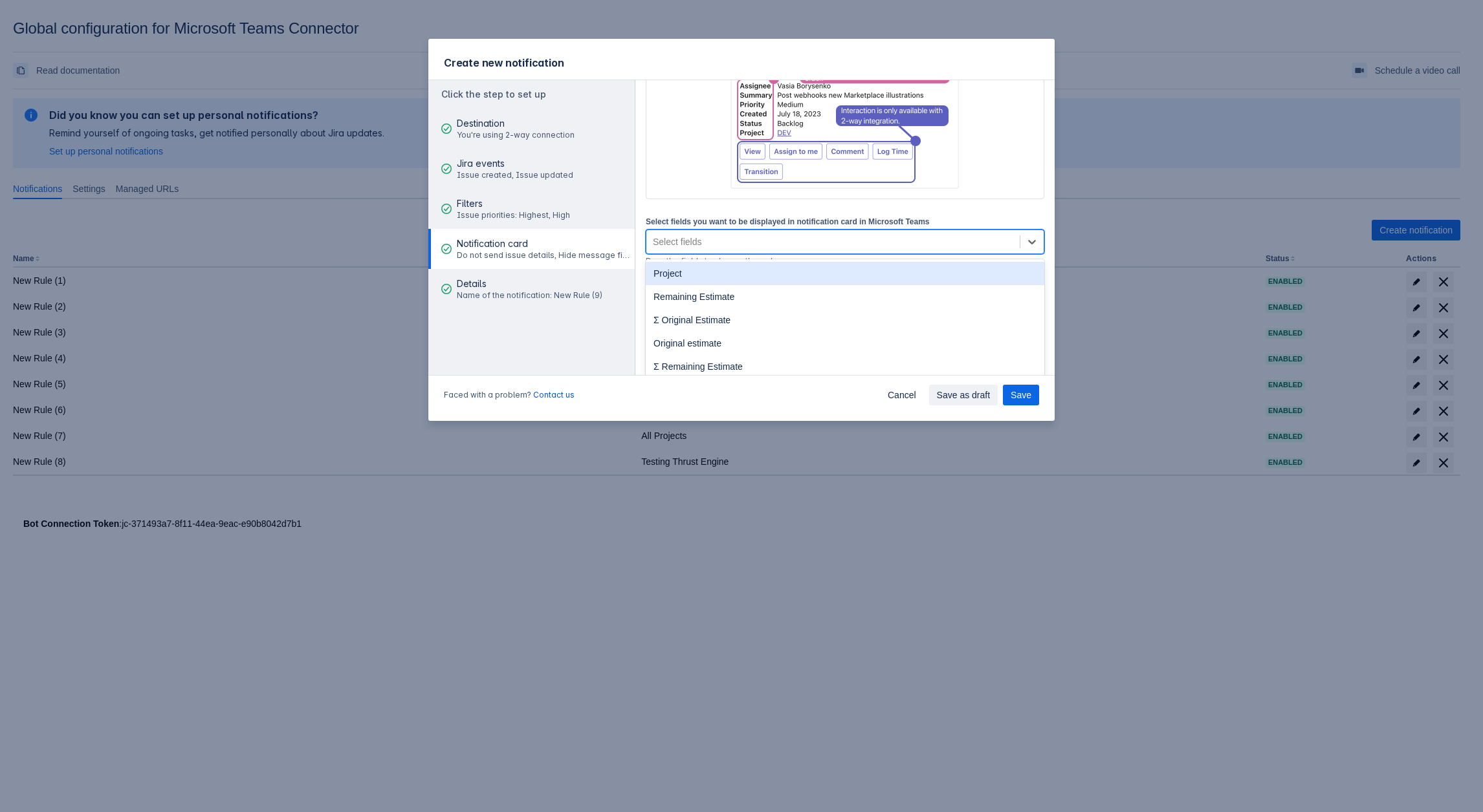
click at [687, 279] on div "Project" at bounding box center [845, 273] width 398 height 23
click at [730, 247] on div "Project" at bounding box center [821, 241] width 350 height 20
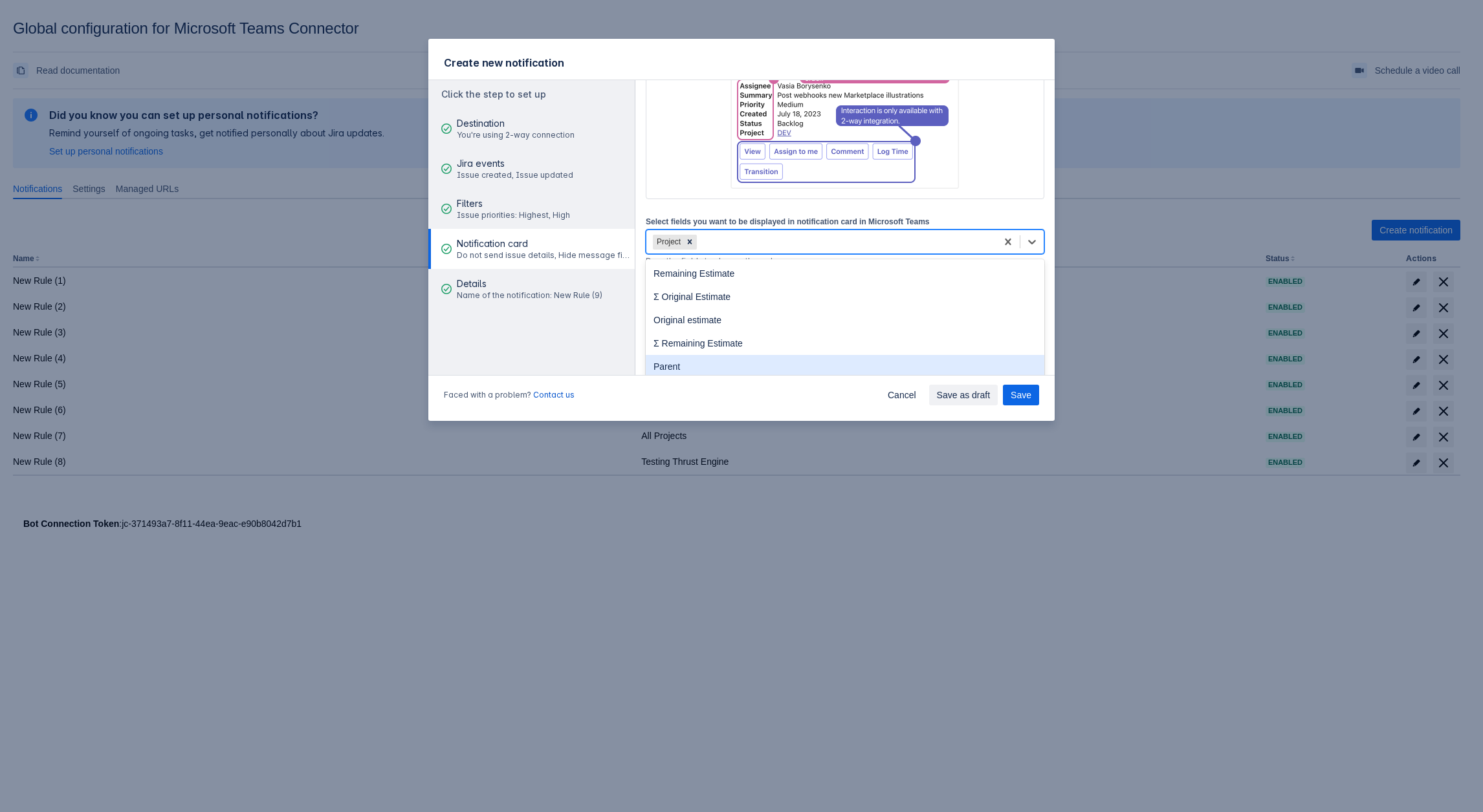
click at [696, 360] on div "Parent" at bounding box center [845, 366] width 398 height 23
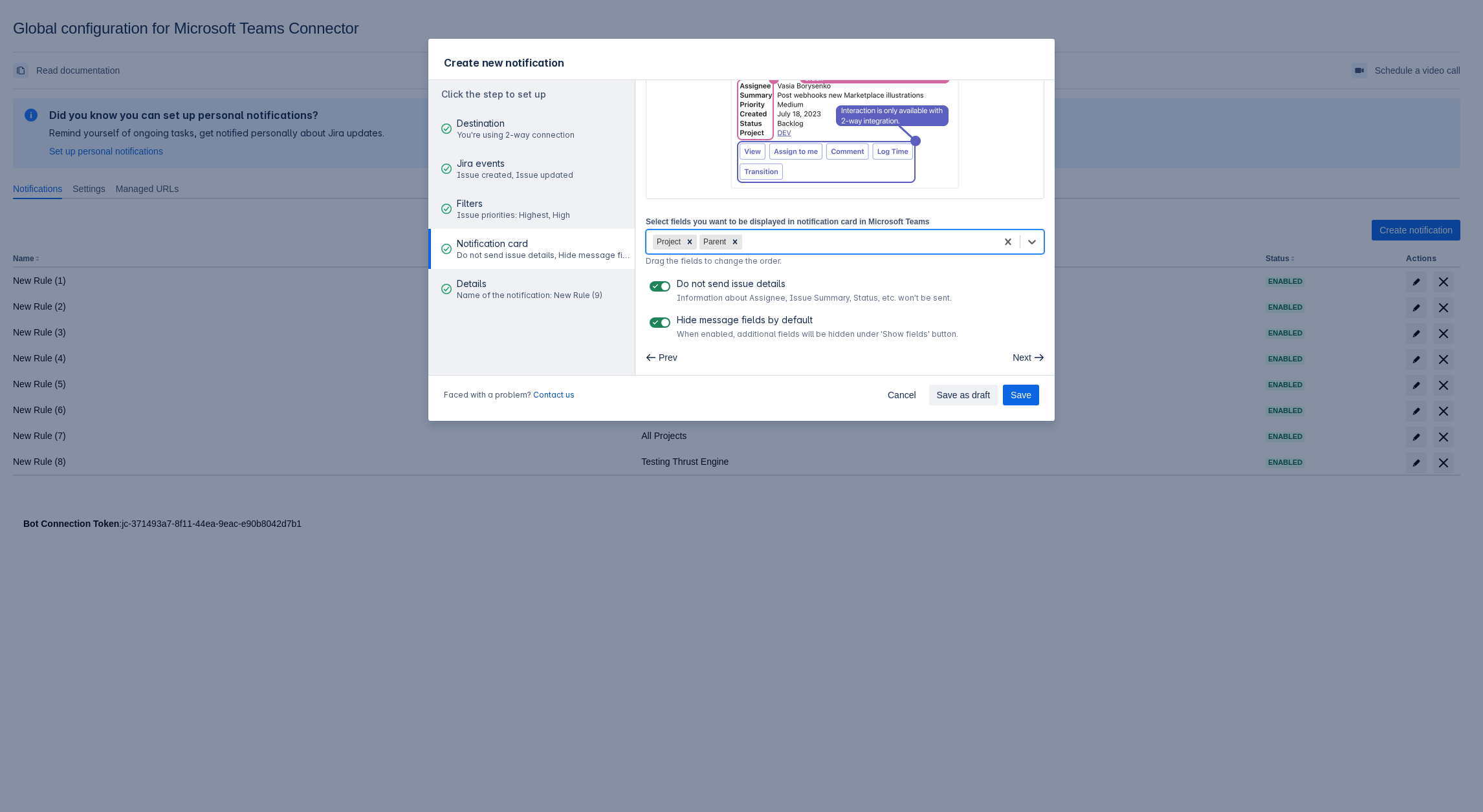
click at [763, 235] on div "Project Parent" at bounding box center [821, 241] width 350 height 20
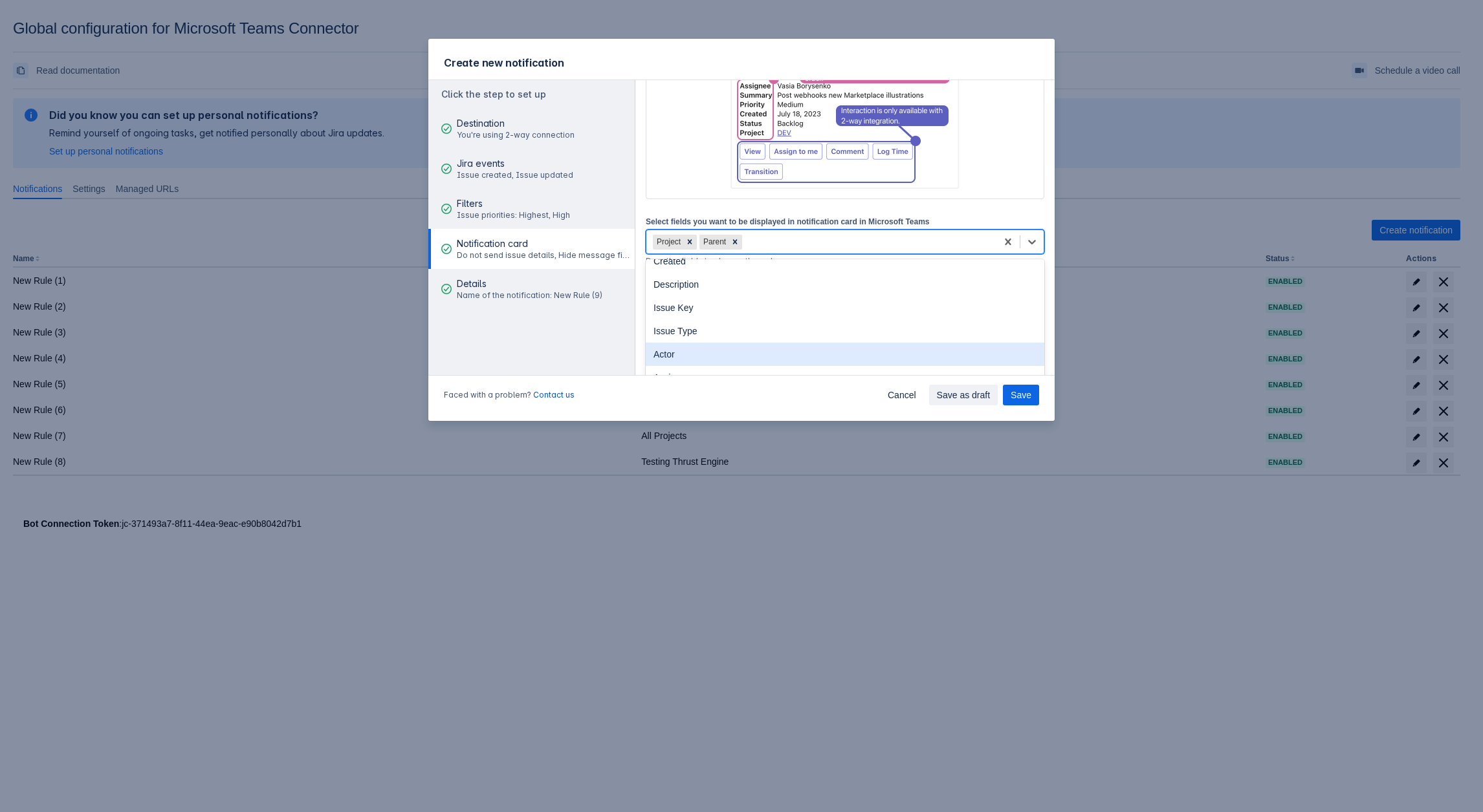
scroll to position [130, 0]
click at [703, 352] on div "Actor" at bounding box center [845, 353] width 398 height 23
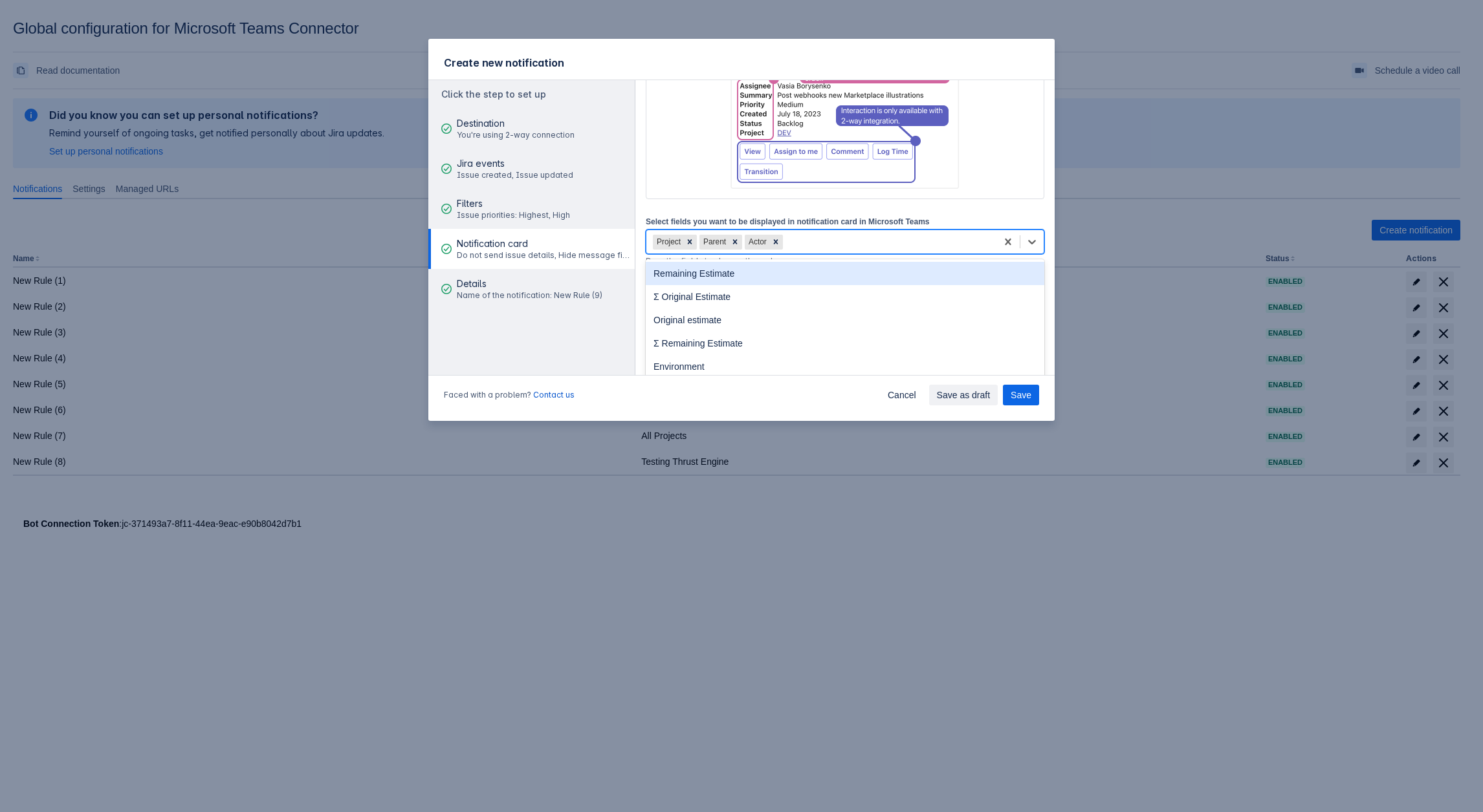
click at [818, 233] on div "Project Parent Actor" at bounding box center [821, 241] width 350 height 20
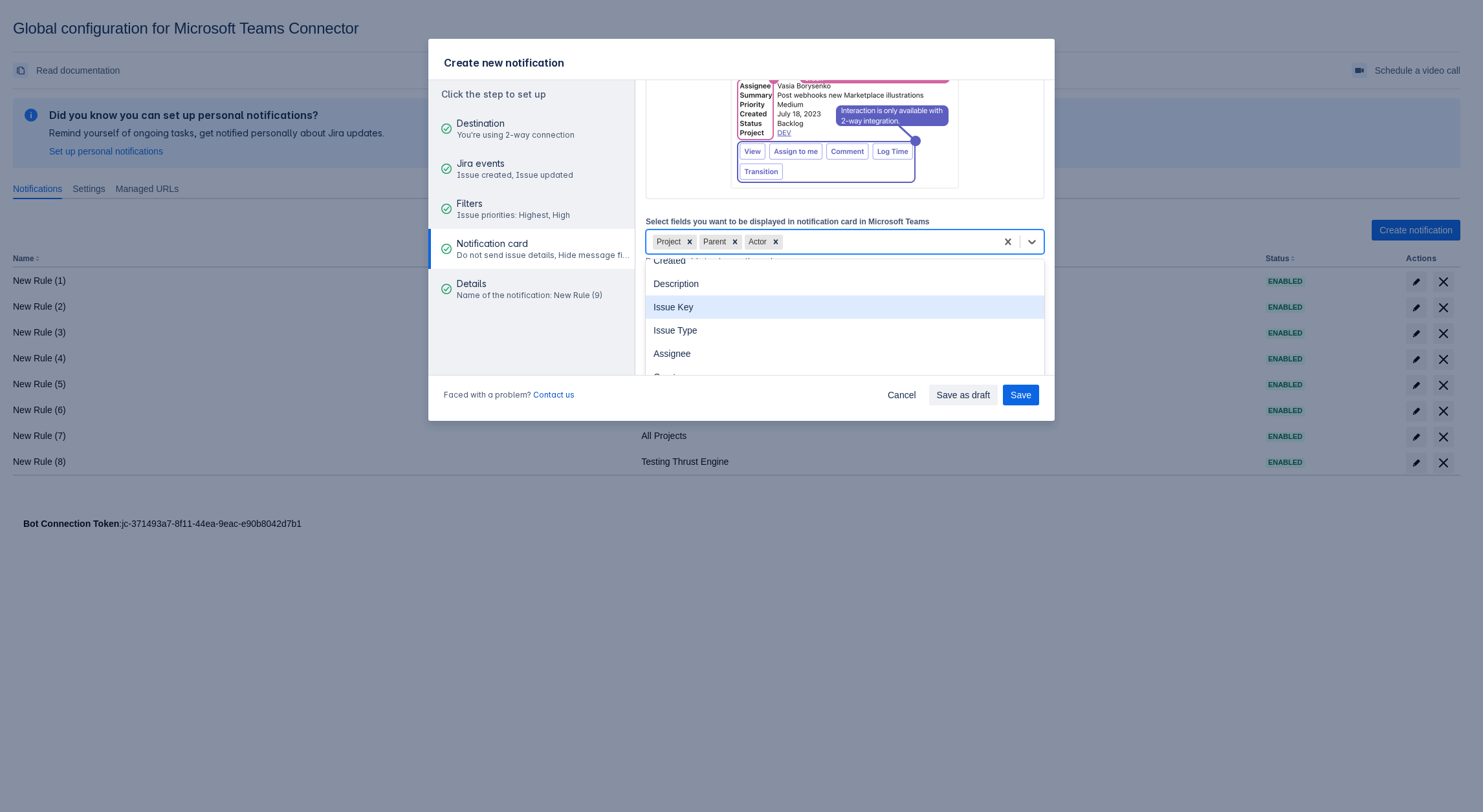
click at [685, 314] on div "Issue Key" at bounding box center [845, 307] width 398 height 23
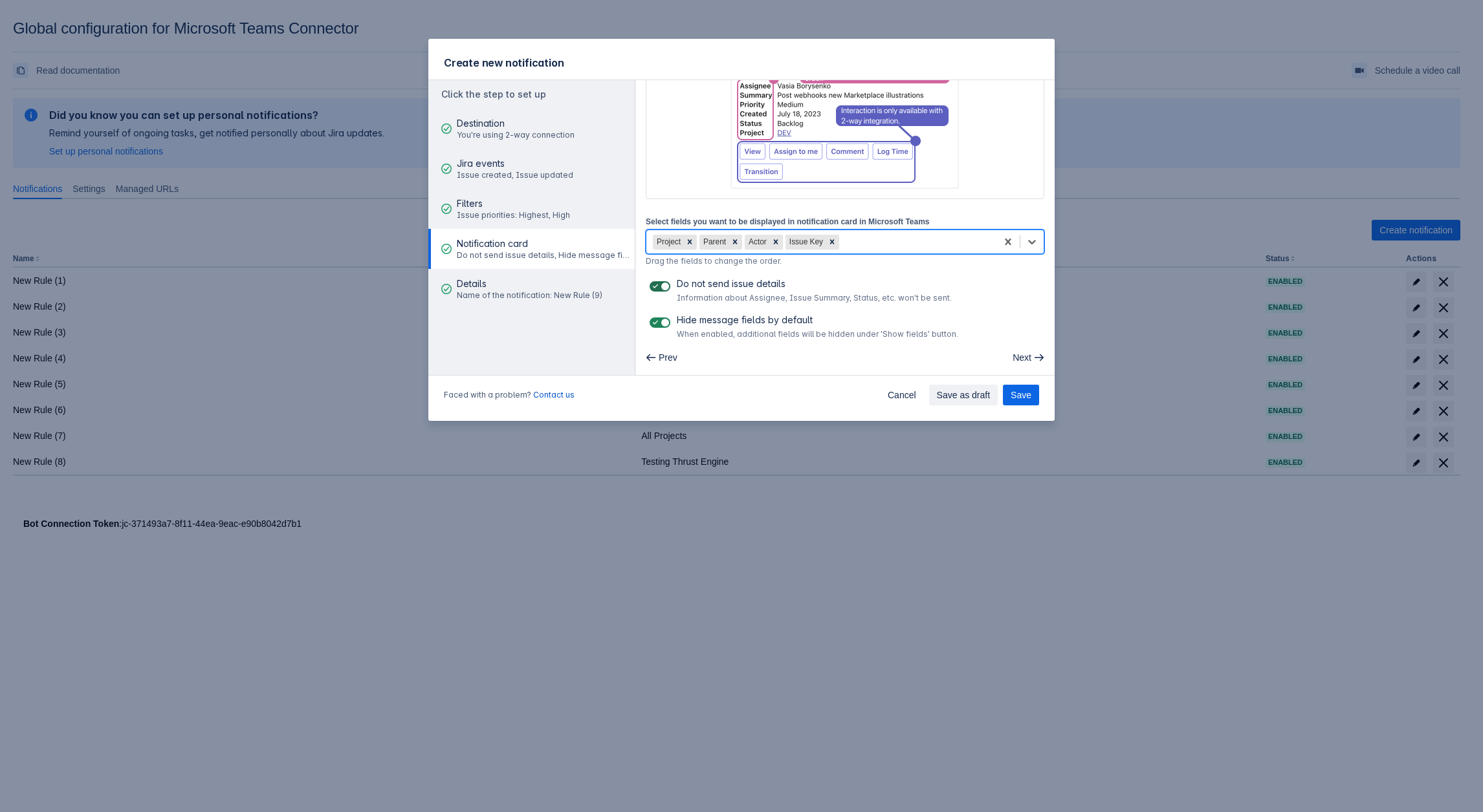
click at [664, 289] on span at bounding box center [665, 286] width 11 height 11
click at [658, 289] on input "checkbox" at bounding box center [654, 286] width 9 height 9
checkbox input "false"
click at [664, 323] on span at bounding box center [665, 323] width 11 height 11
click at [658, 323] on input "checkbox" at bounding box center [654, 323] width 9 height 9
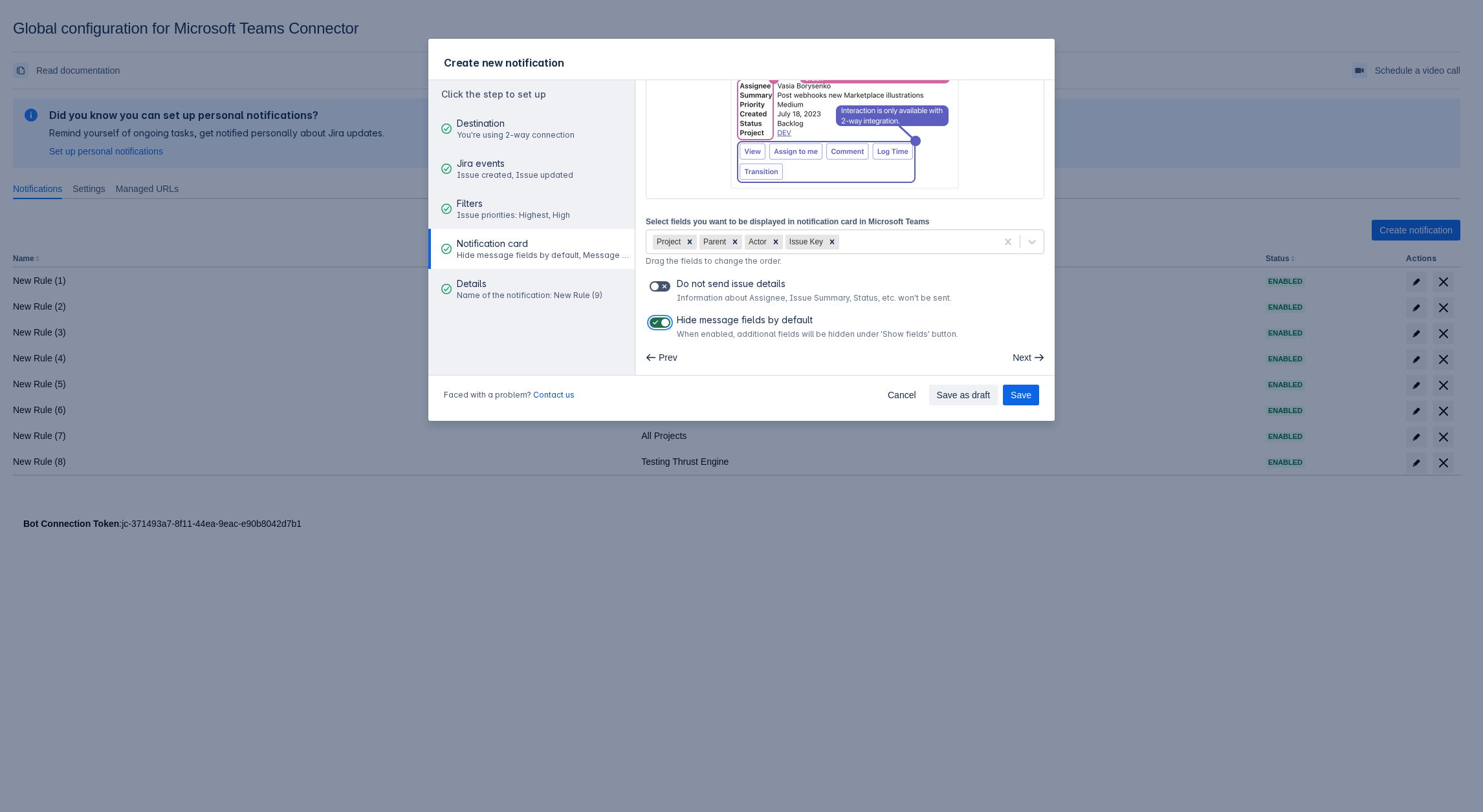
checkbox input "false"
click at [1029, 396] on span "Save" at bounding box center [1021, 395] width 21 height 20
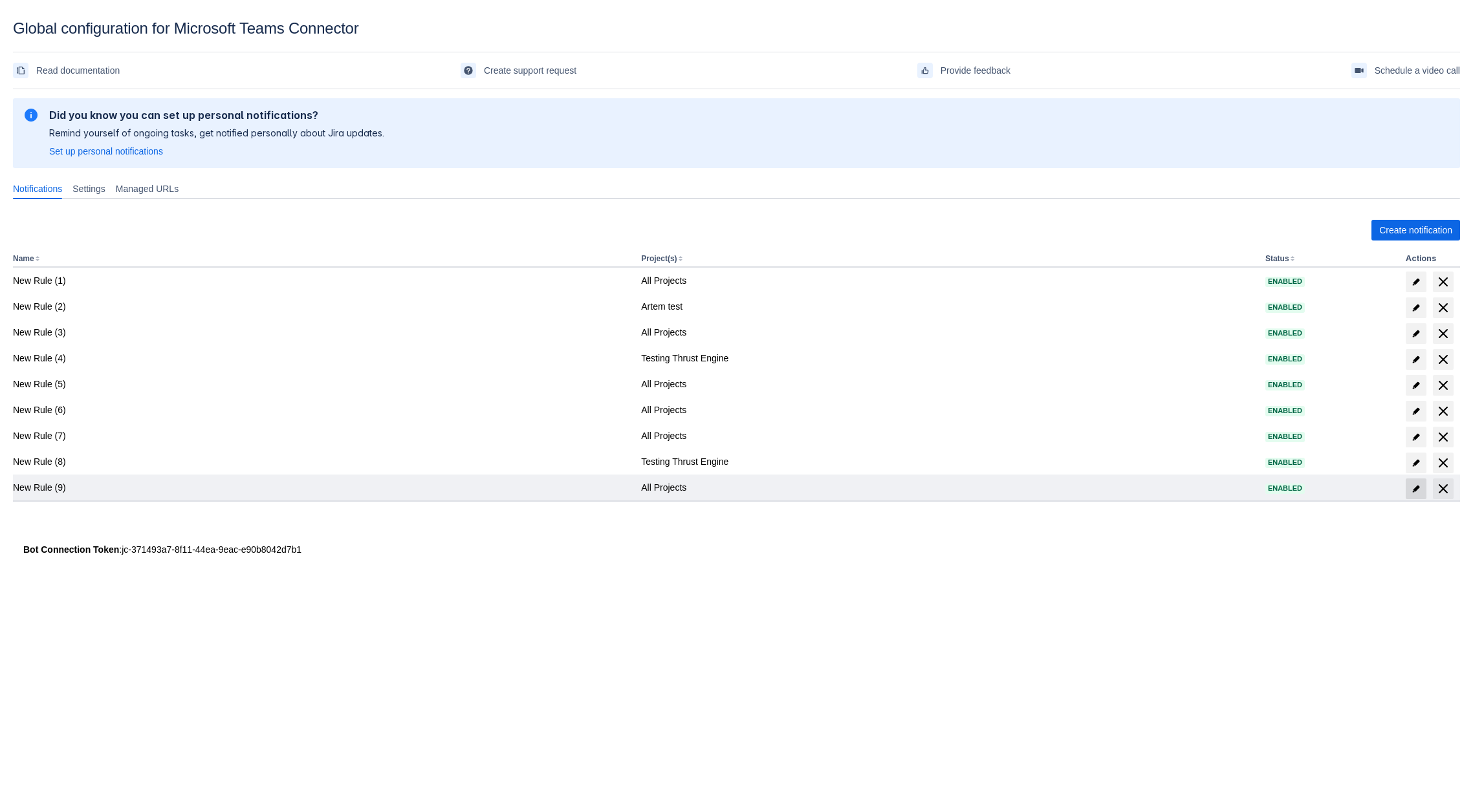
click at [1417, 488] on span "edit" at bounding box center [1416, 489] width 11 height 11
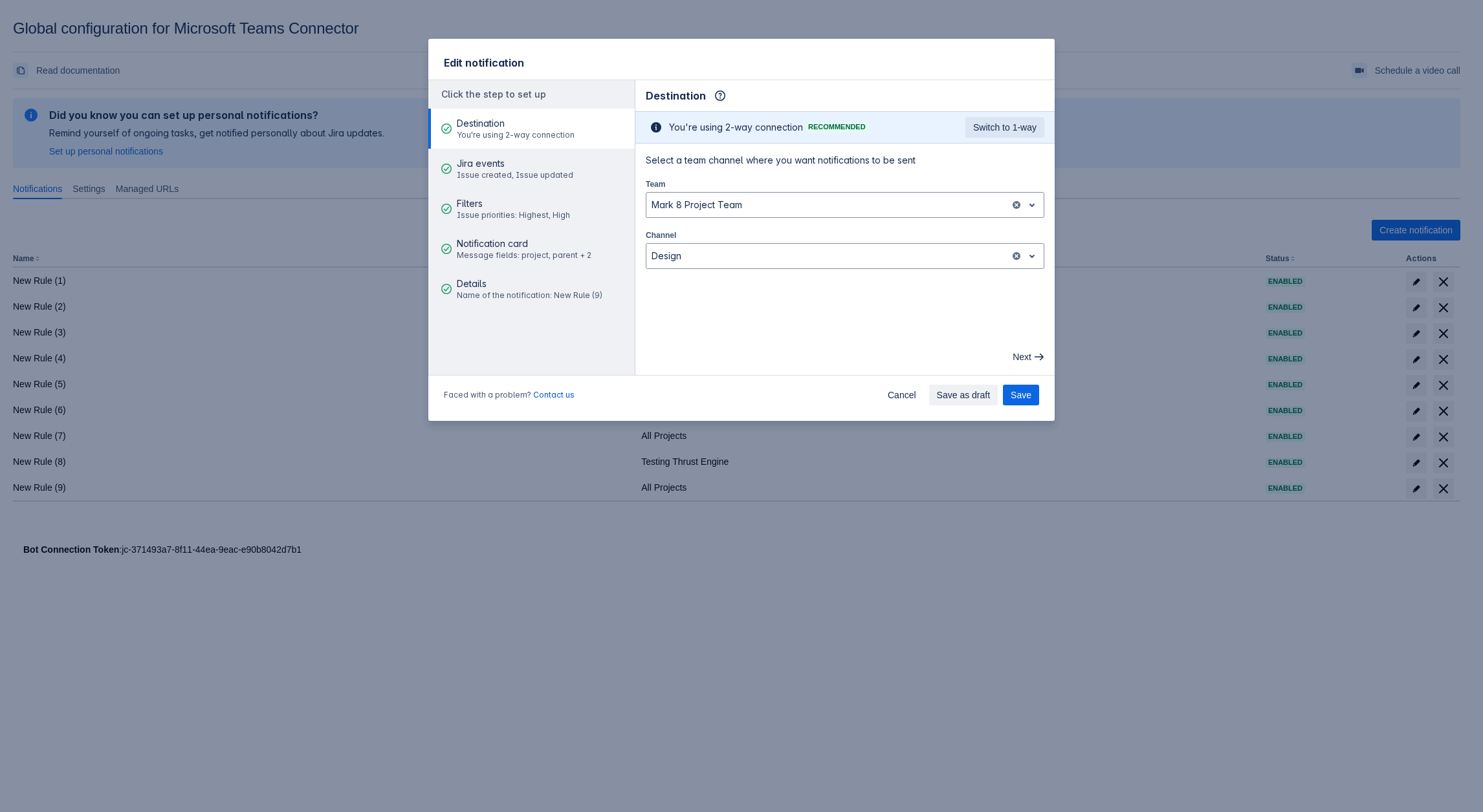
click at [622, 388] on div "Faced with a problem? Contact us Cancel Save as draft Save" at bounding box center [741, 397] width 626 height 46
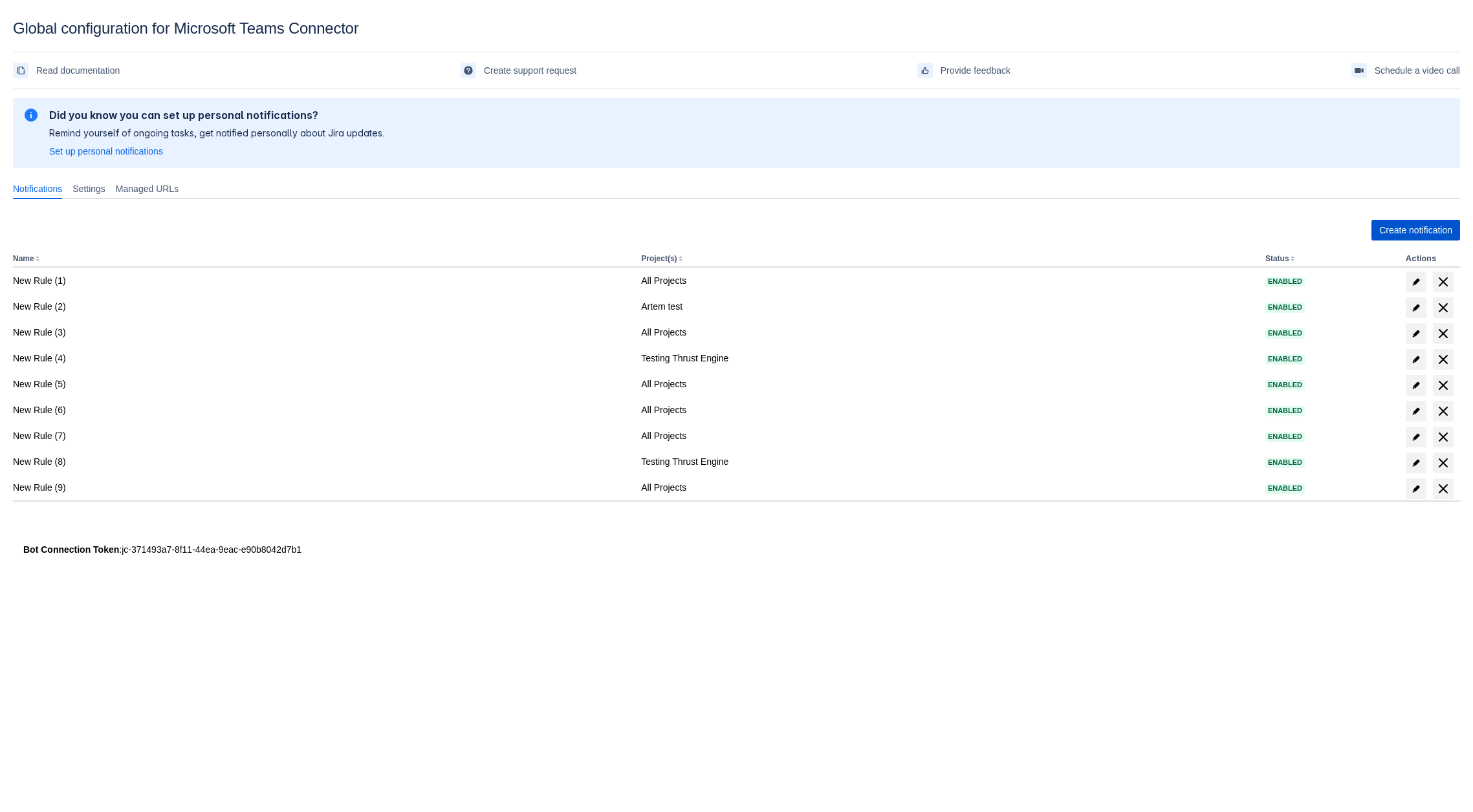
click at [1406, 237] on span "Create notification" at bounding box center [1415, 230] width 73 height 20
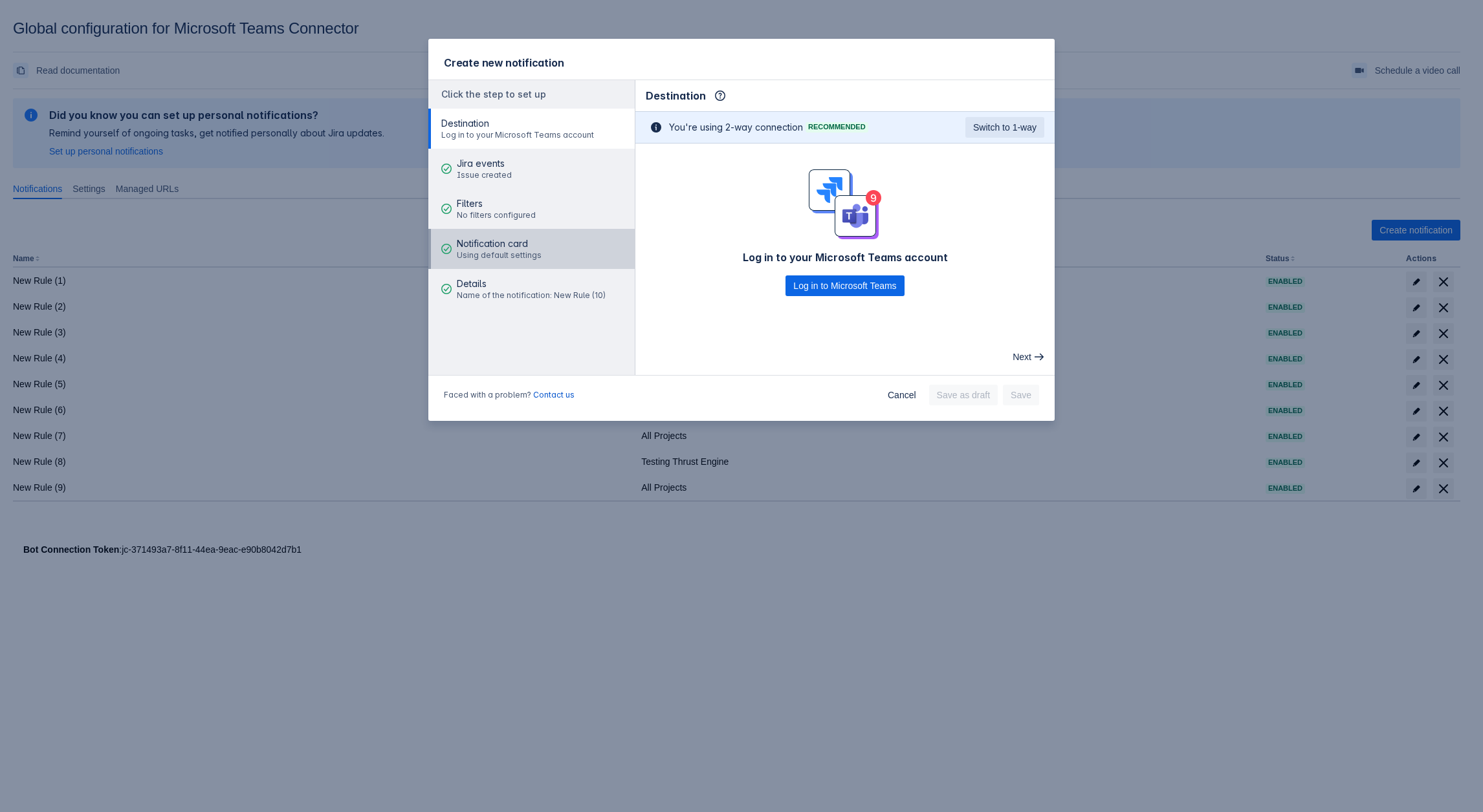
click at [485, 257] on span "Using default settings" at bounding box center [499, 255] width 85 height 11
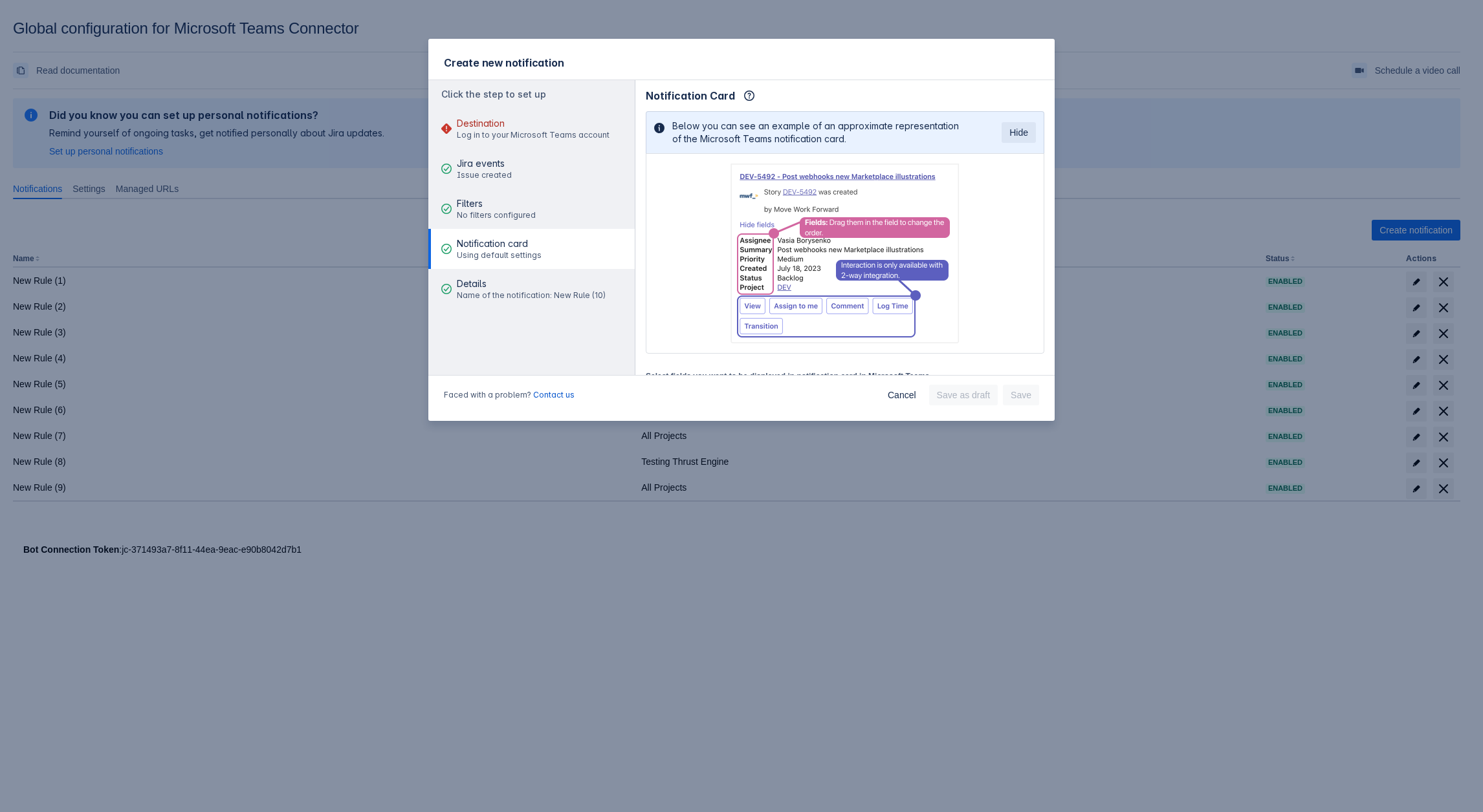
scroll to position [155, 0]
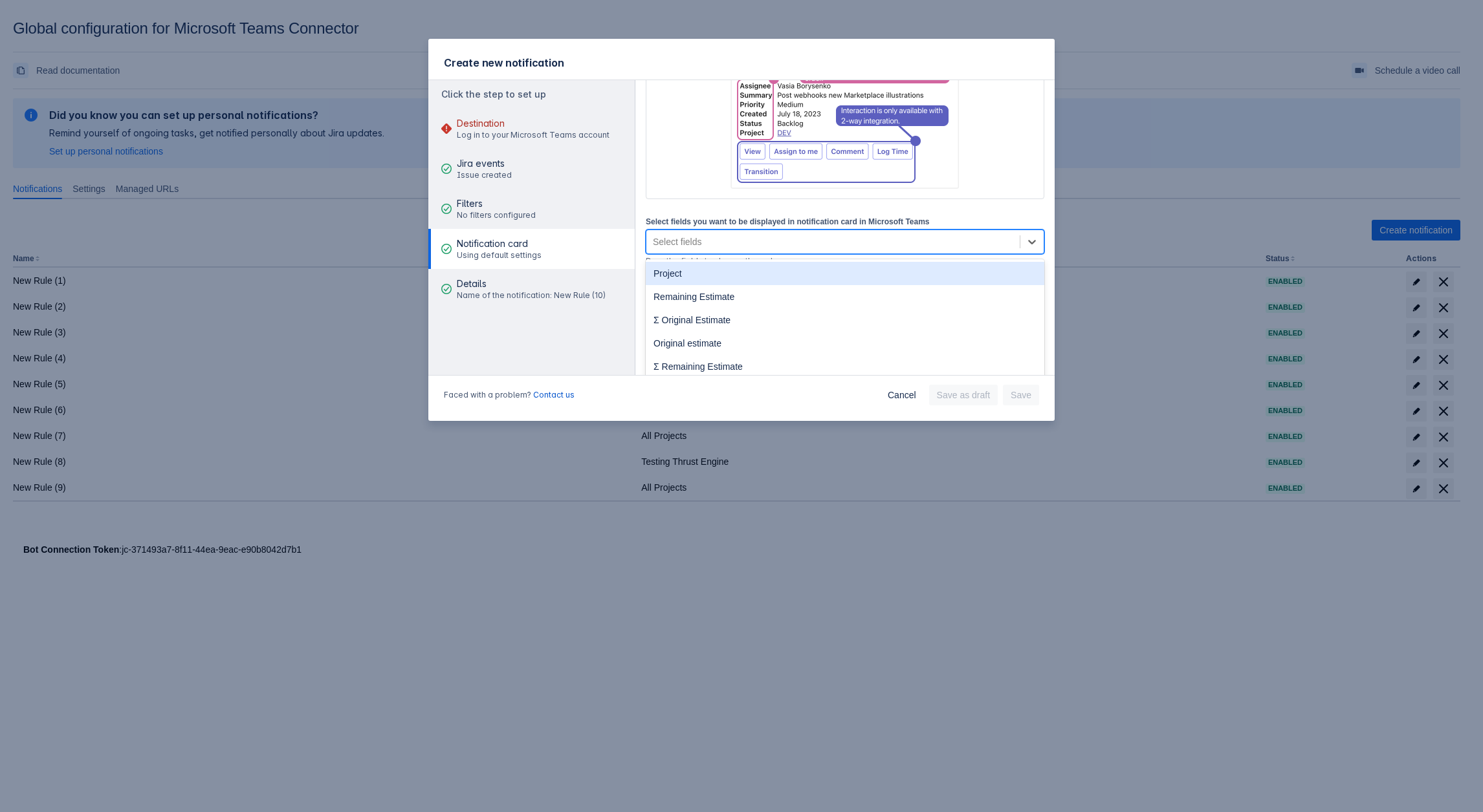
click at [672, 234] on div "Select fields" at bounding box center [833, 241] width 373 height 20
click at [686, 279] on div "Project" at bounding box center [845, 273] width 398 height 23
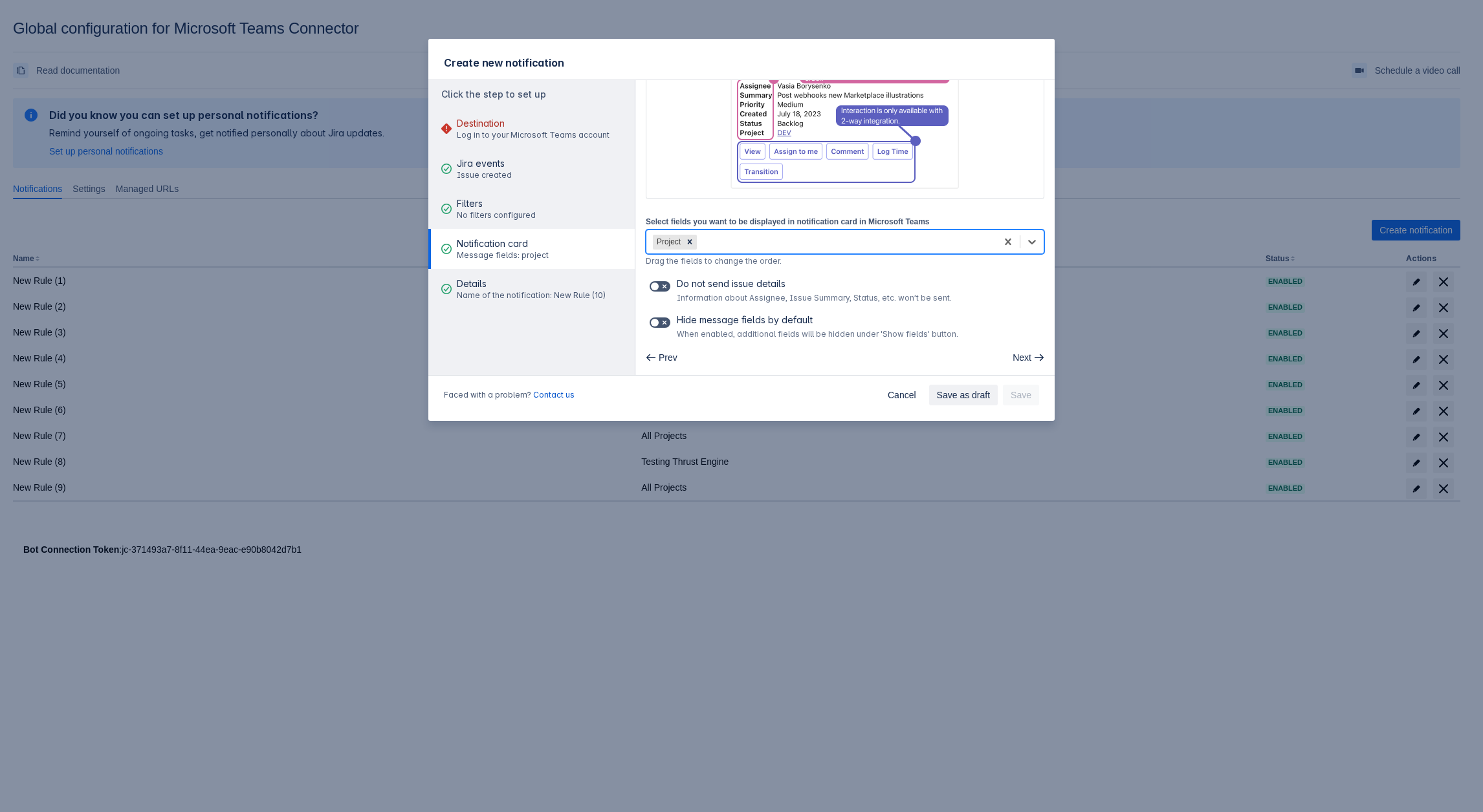
click at [769, 239] on div "Project" at bounding box center [821, 241] width 350 height 20
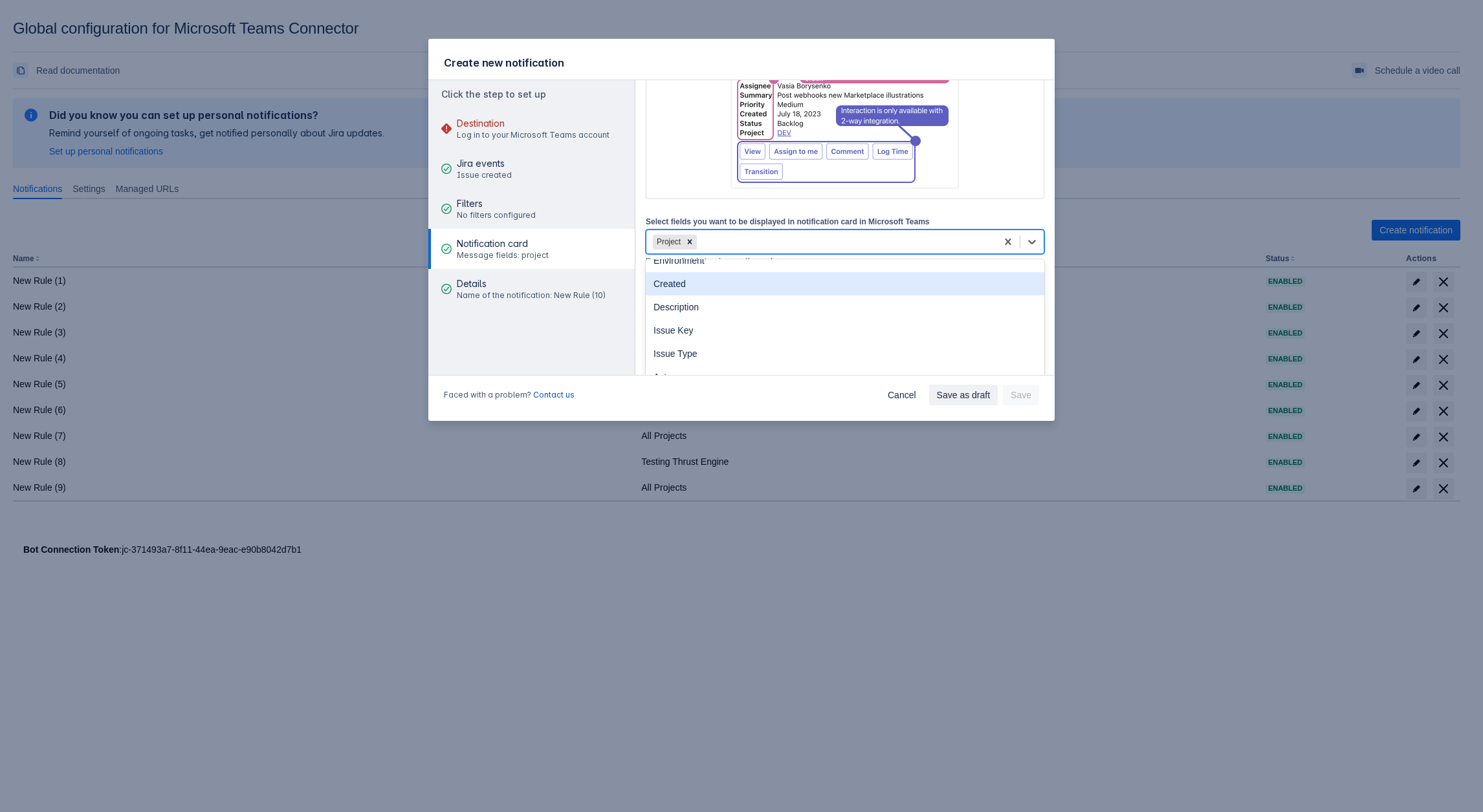
click at [700, 286] on div "Created" at bounding box center [845, 284] width 398 height 23
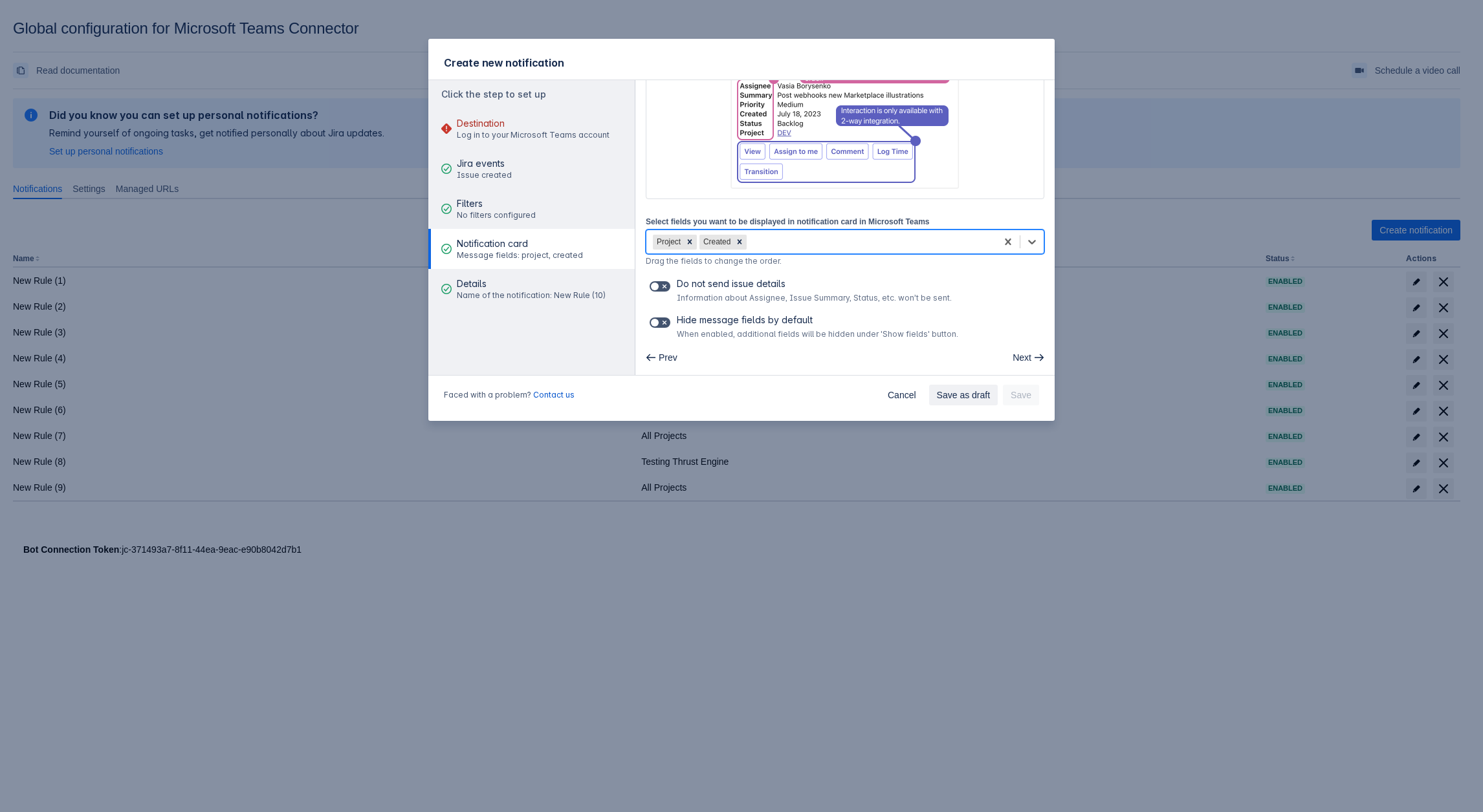
click at [829, 237] on div "Project Created" at bounding box center [821, 241] width 350 height 20
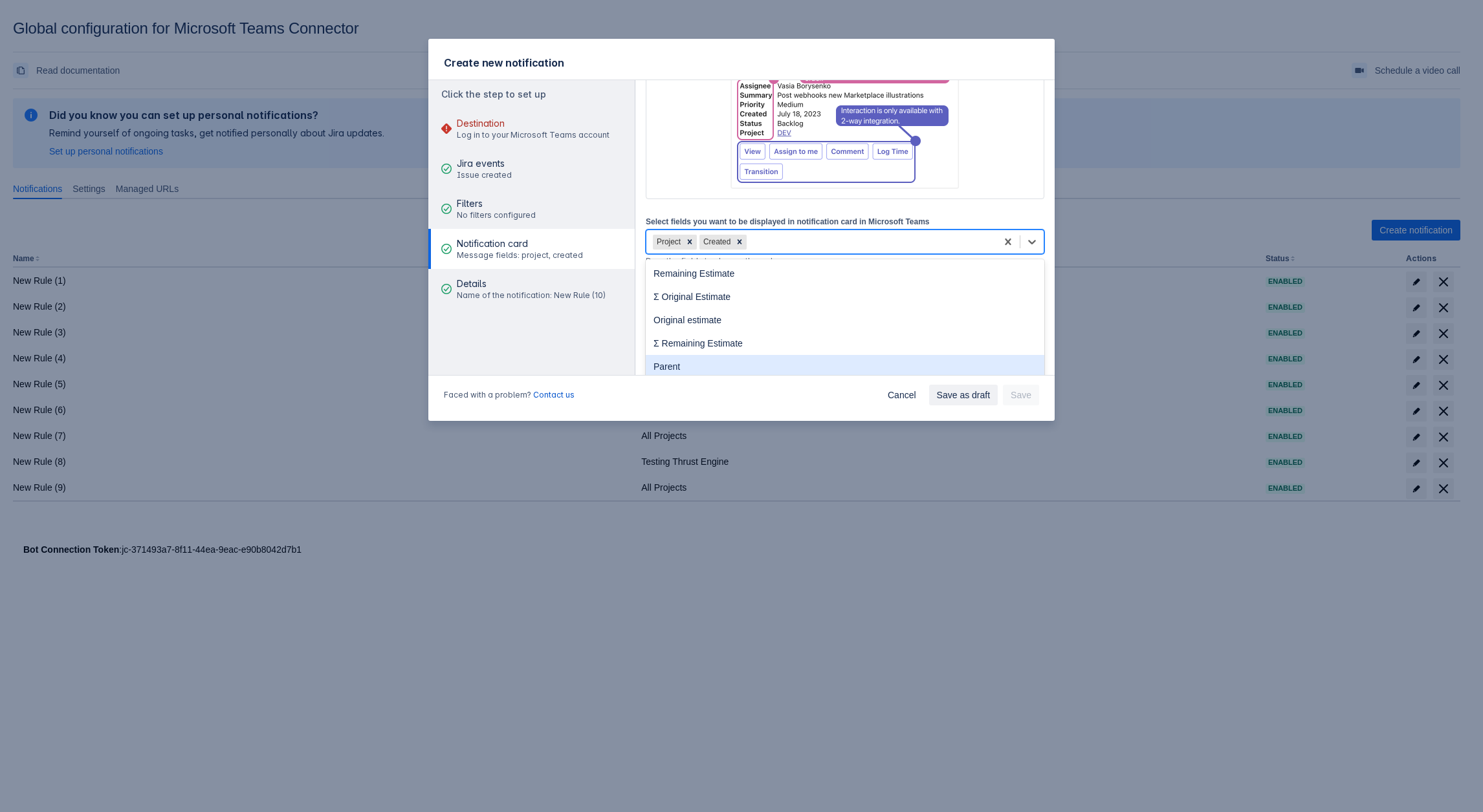
click at [740, 360] on div "Parent" at bounding box center [845, 366] width 398 height 23
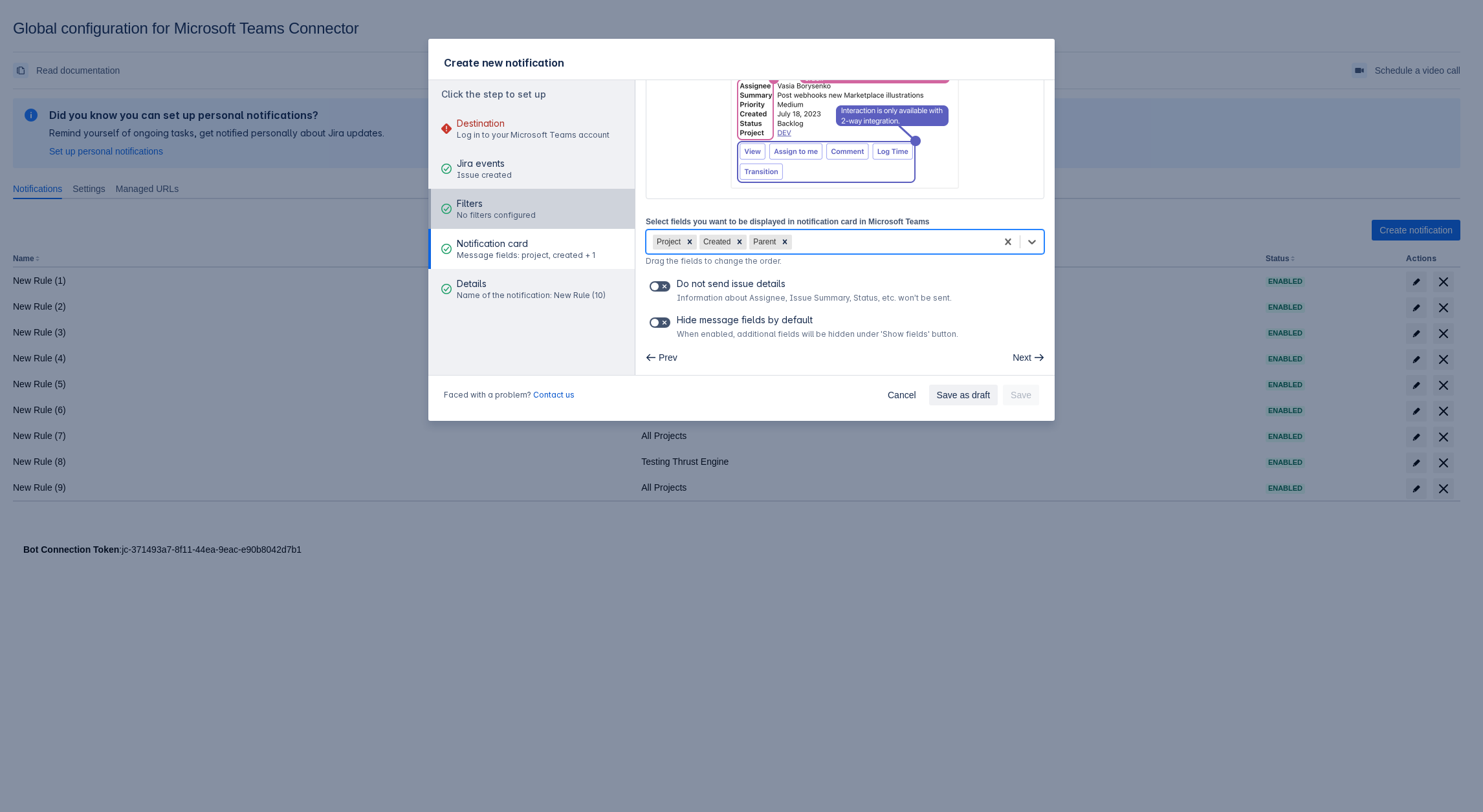
click at [518, 214] on span "No filters configured" at bounding box center [495, 216] width 79 height 11
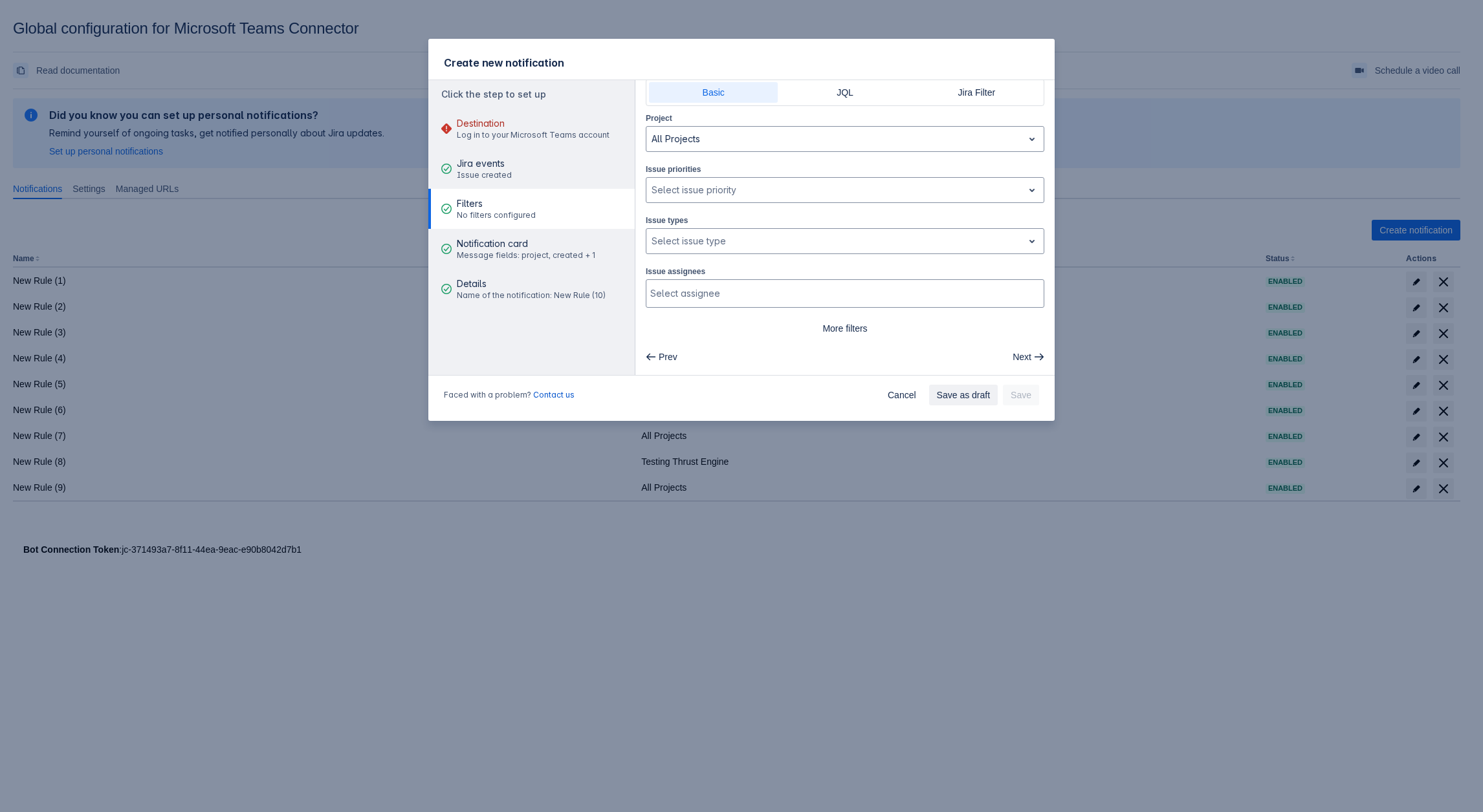
scroll to position [30, 0]
click at [730, 239] on div at bounding box center [835, 243] width 366 height 15
click at [718, 302] on div "Sub-task" at bounding box center [845, 298] width 398 height 20
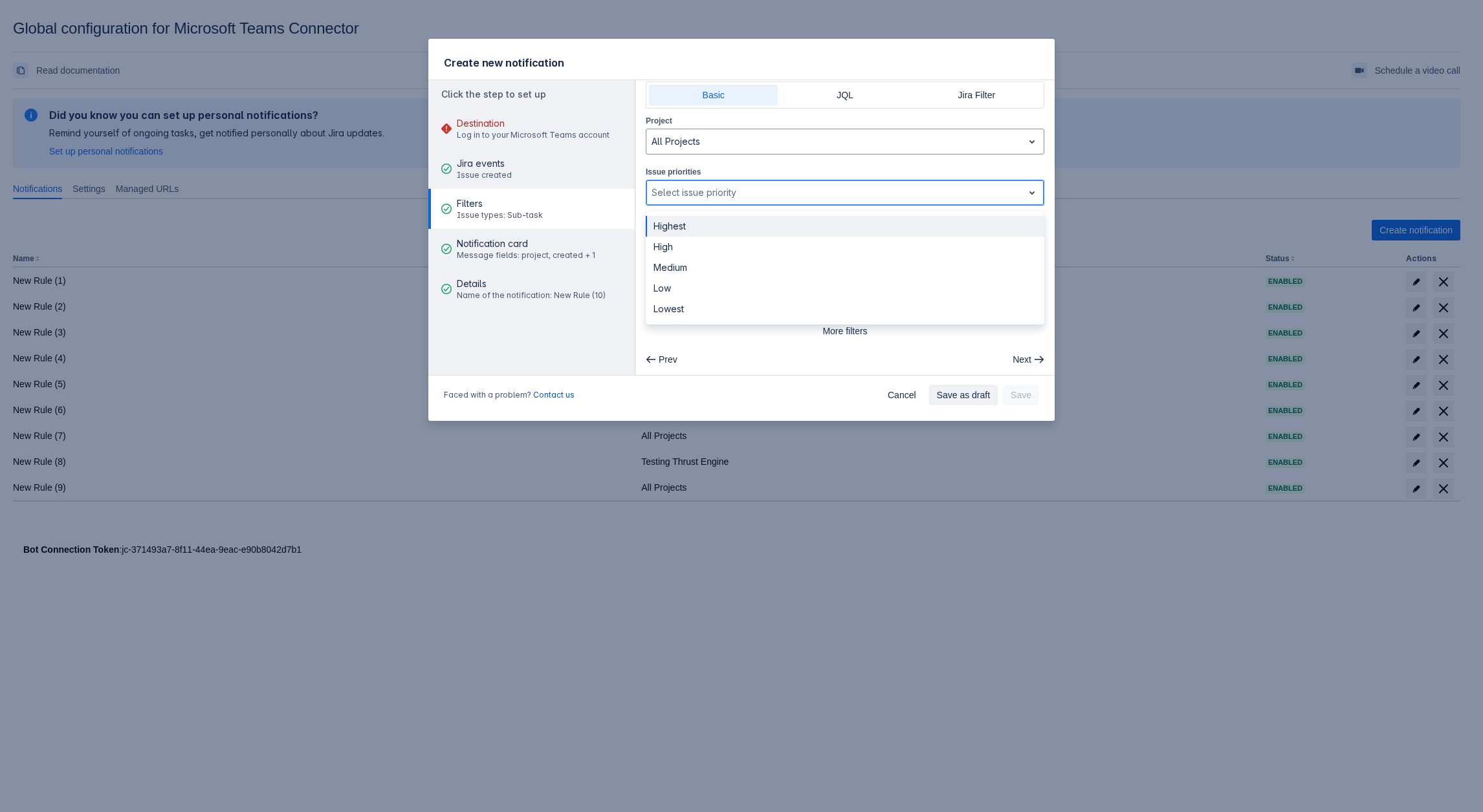
click at [726, 188] on div at bounding box center [835, 192] width 366 height 15
click at [710, 263] on div "Medium" at bounding box center [845, 267] width 398 height 20
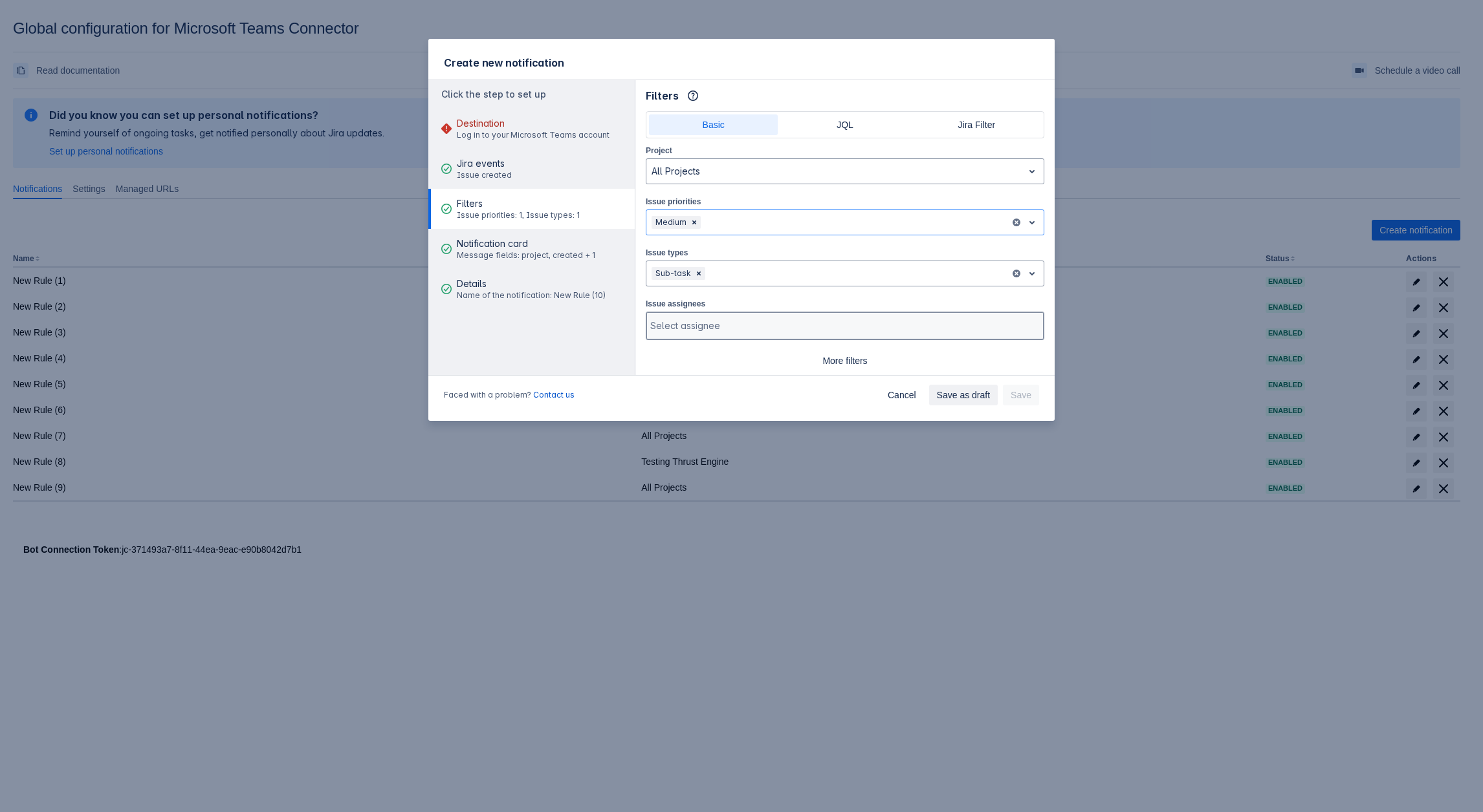
click at [720, 319] on div at bounding box center [843, 326] width 387 height 13
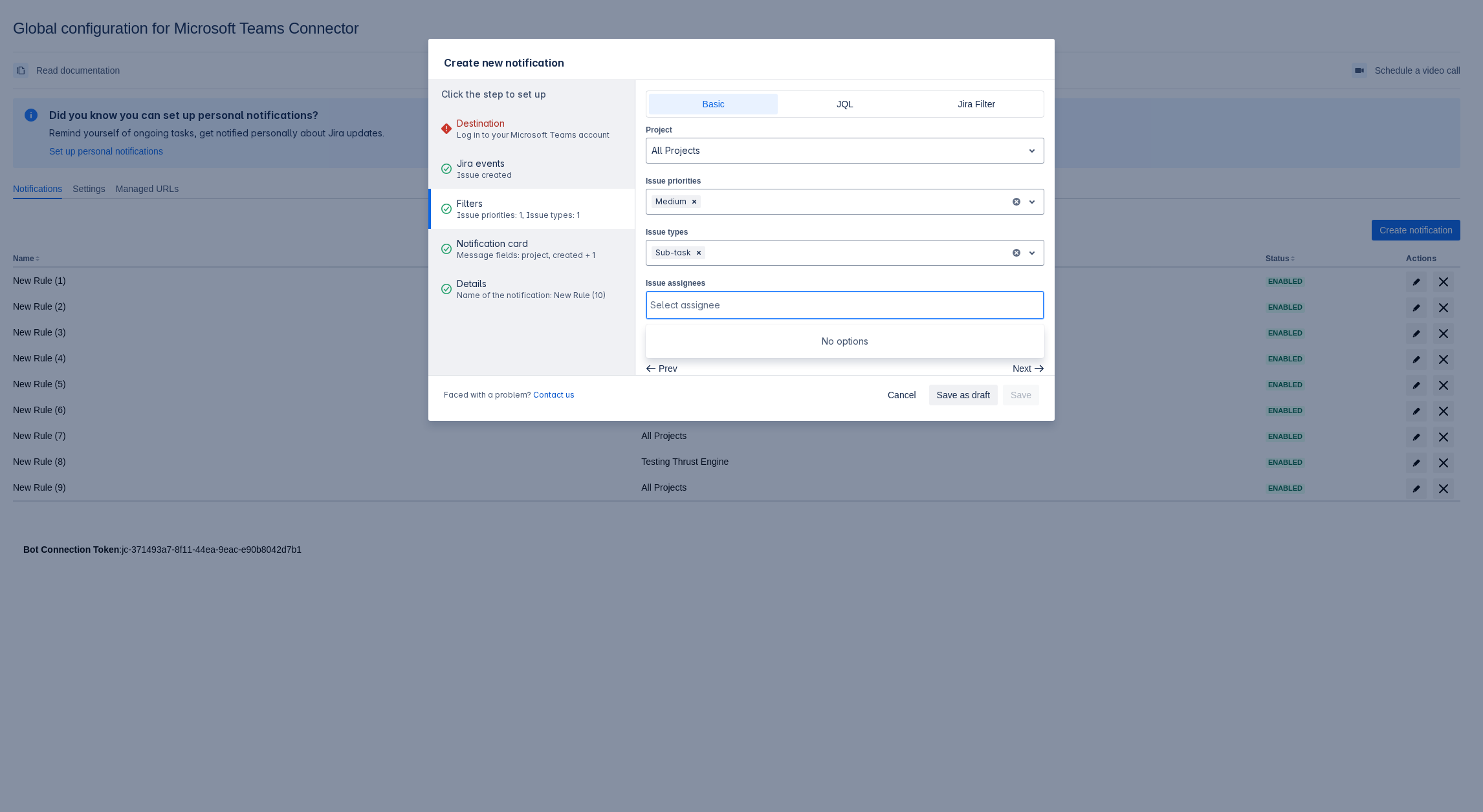
scroll to position [30, 0]
click at [757, 259] on div "Project All Projects Issue priorities , multiple selections available, Medium I…" at bounding box center [845, 227] width 398 height 227
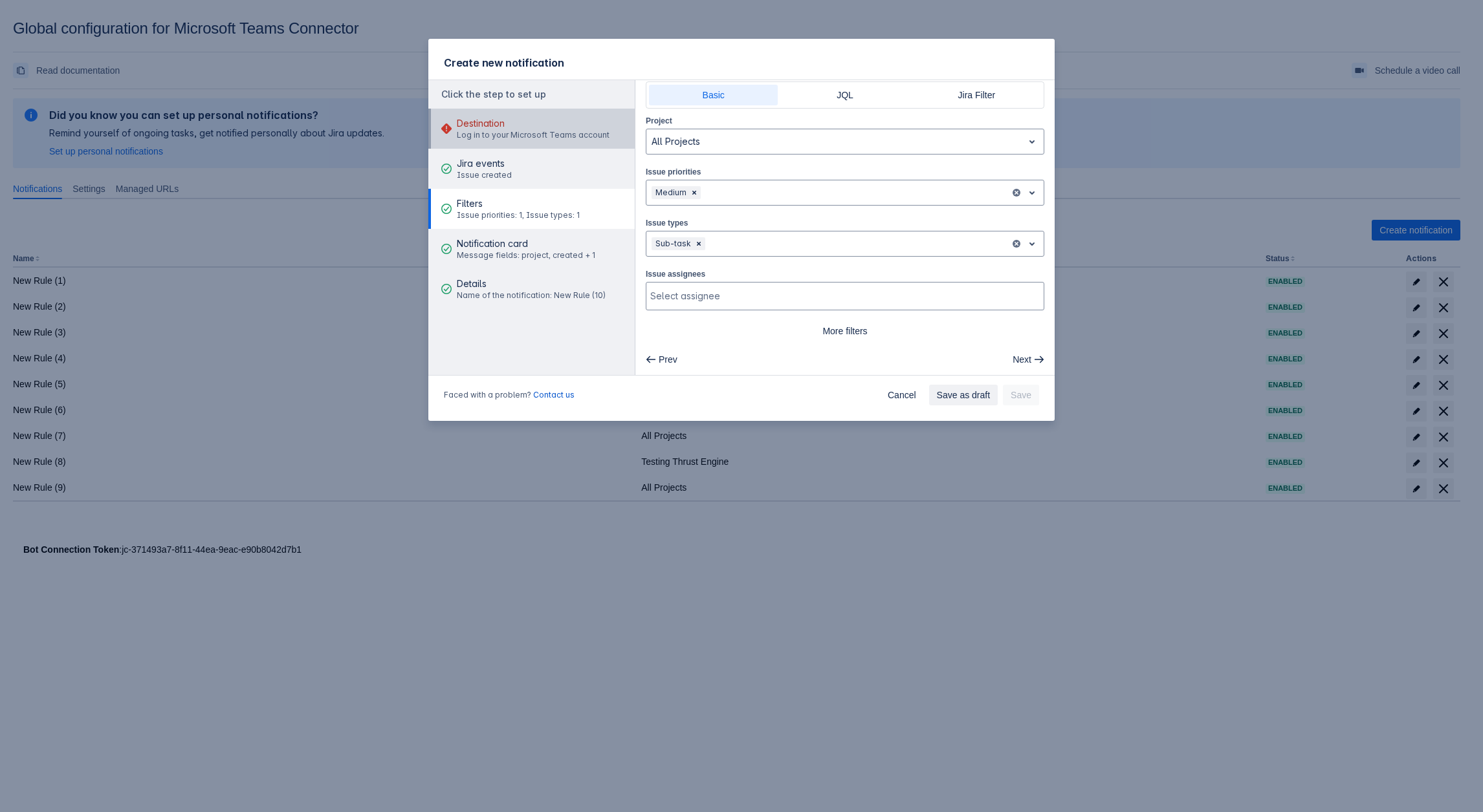
click at [534, 135] on span "Log in to your Microsoft Teams account" at bounding box center [532, 136] width 153 height 11
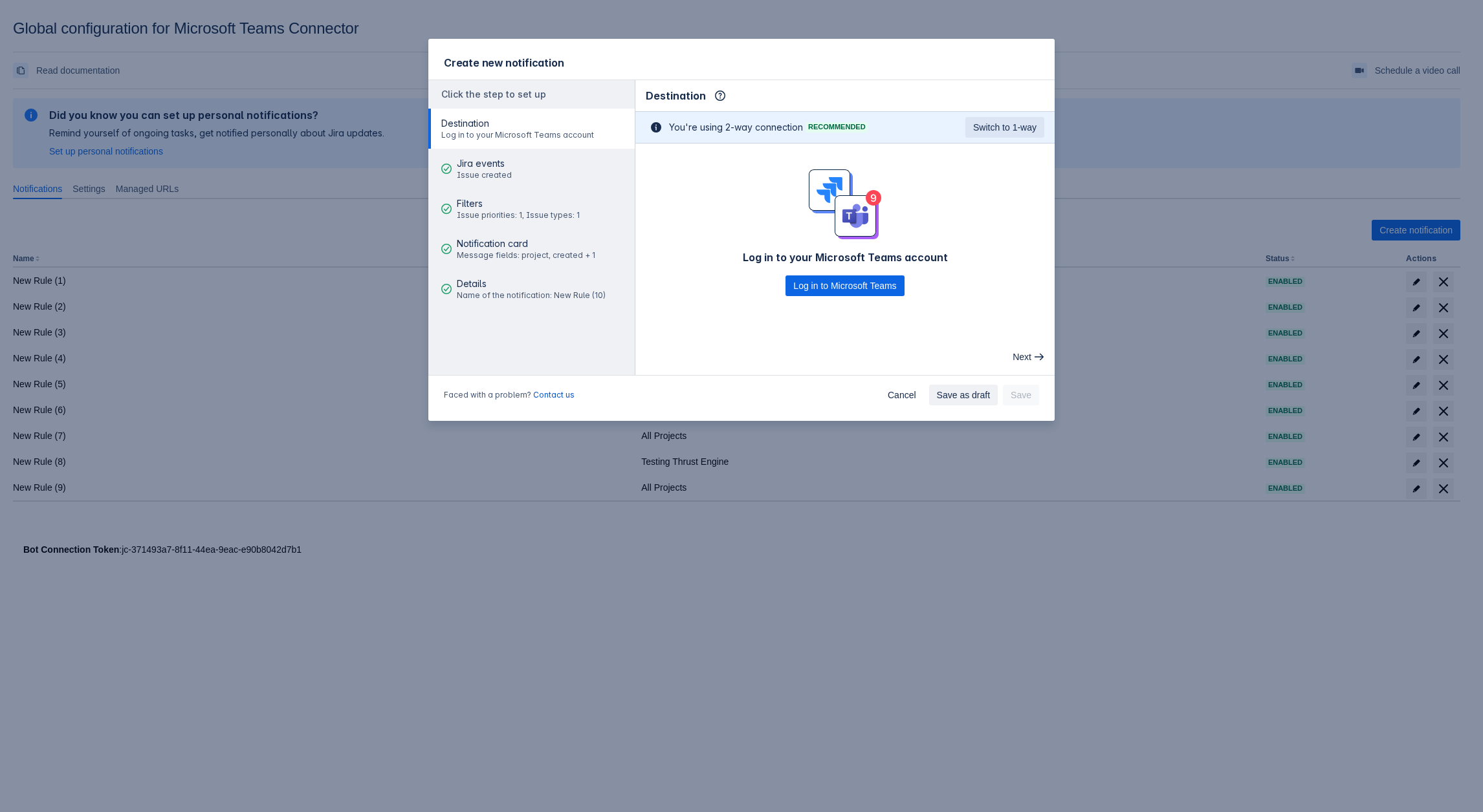
click at [816, 274] on div "Log in to your Microsoft Teams account Log in to Microsoft Teams" at bounding box center [845, 233] width 419 height 127
click at [821, 279] on span "Log in to Microsoft Teams" at bounding box center [845, 286] width 103 height 20
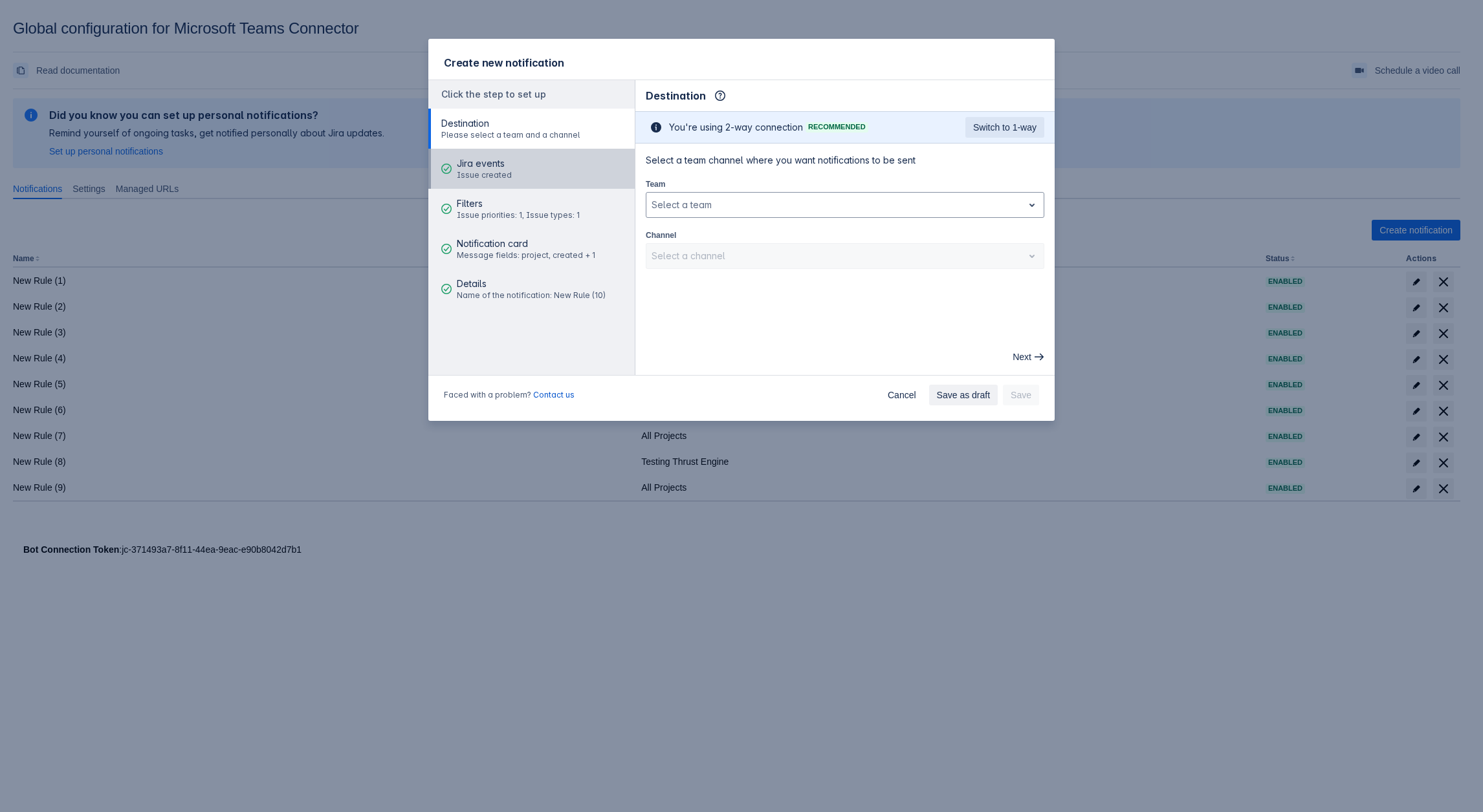
click at [535, 171] on button "Jira events Issue created" at bounding box center [531, 169] width 206 height 40
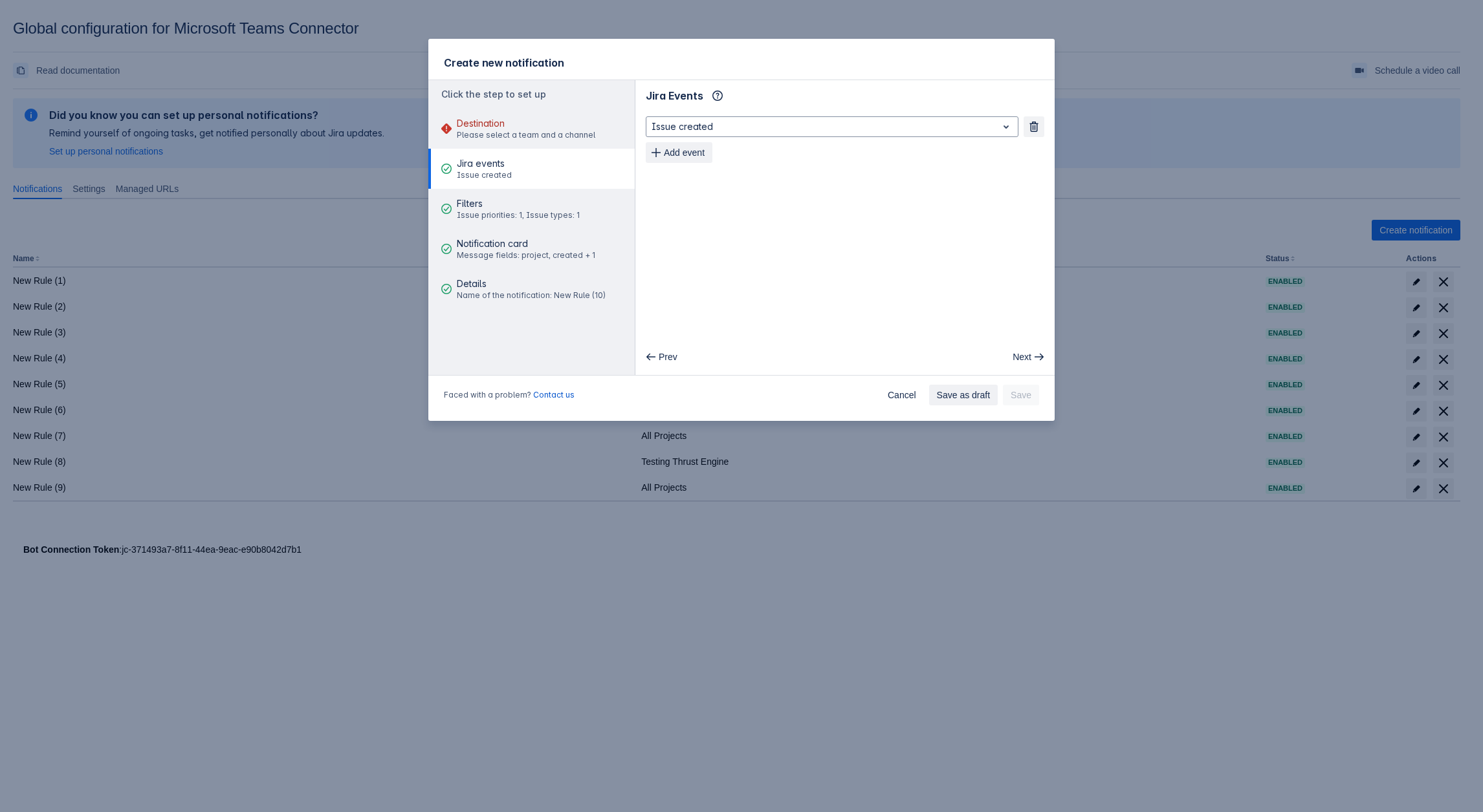
click at [701, 140] on div "Issue created Remove Add event" at bounding box center [845, 140] width 398 height 46
click at [694, 149] on span "Add event" at bounding box center [684, 152] width 41 height 20
click at [691, 183] on span "Add event" at bounding box center [684, 178] width 41 height 20
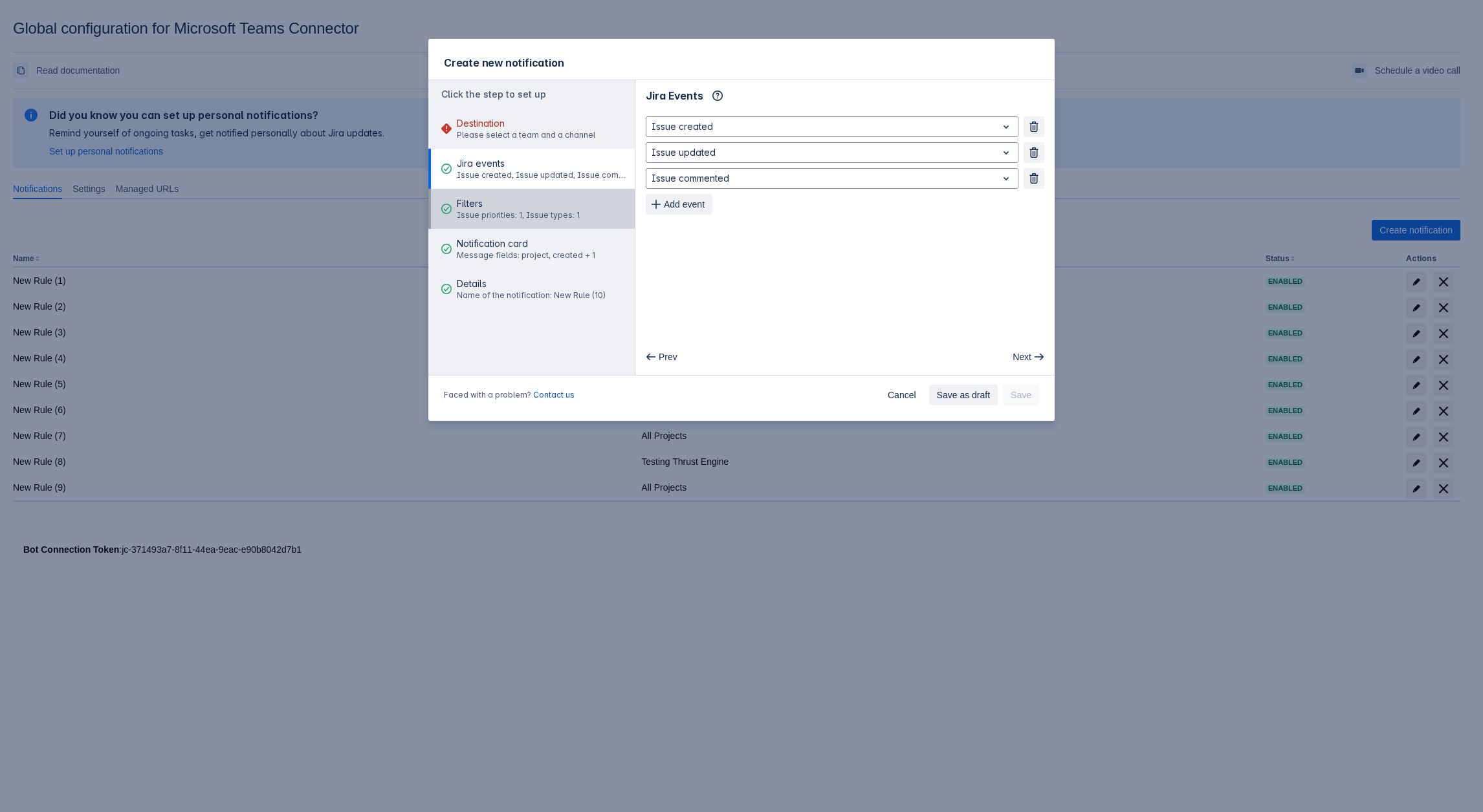
click at [476, 207] on span "Filters" at bounding box center [518, 204] width 123 height 13
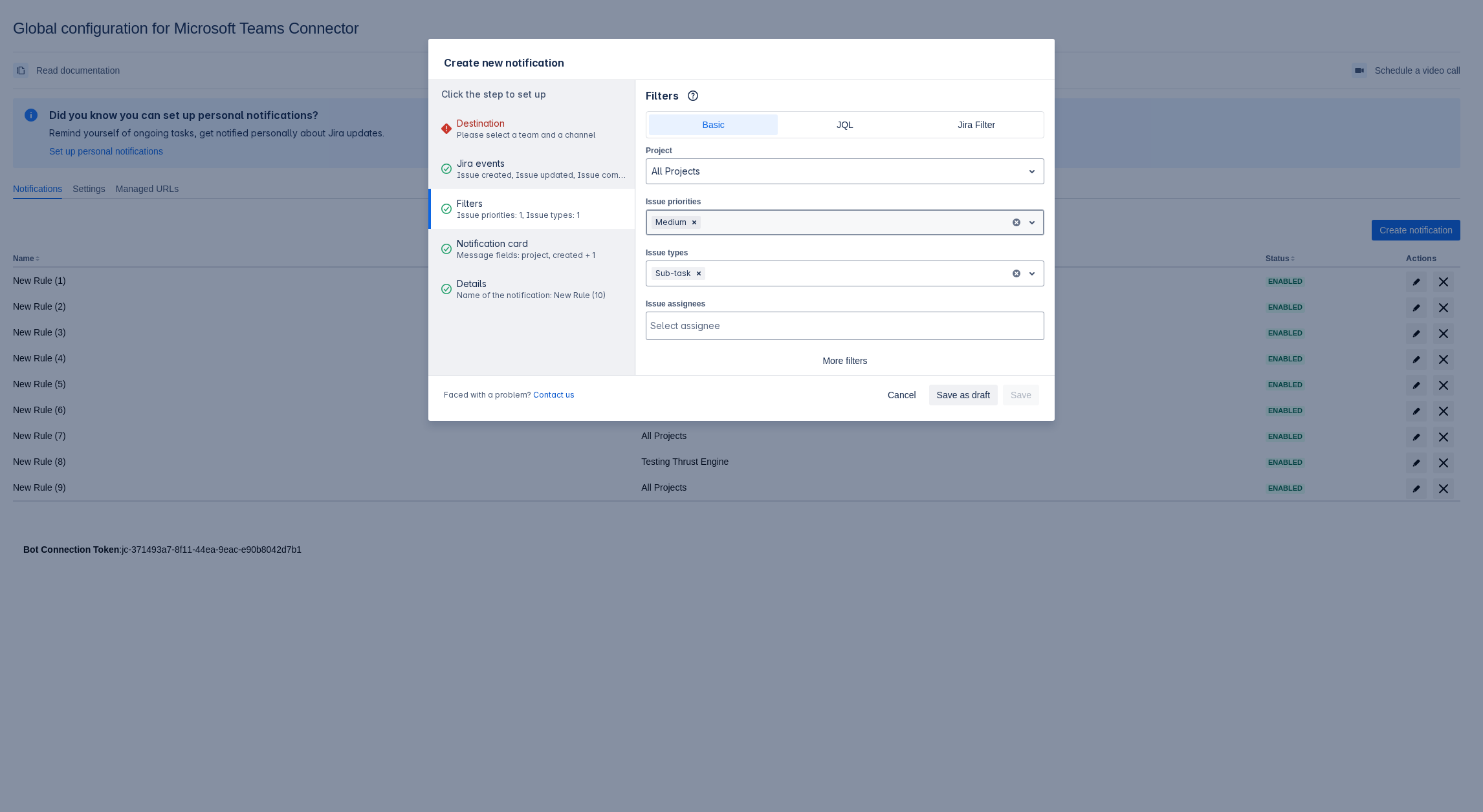
click at [724, 222] on div at bounding box center [854, 222] width 302 height 15
click at [711, 278] on div "High" at bounding box center [845, 276] width 398 height 20
click at [563, 251] on span "Message fields: project, created + 1" at bounding box center [525, 255] width 138 height 11
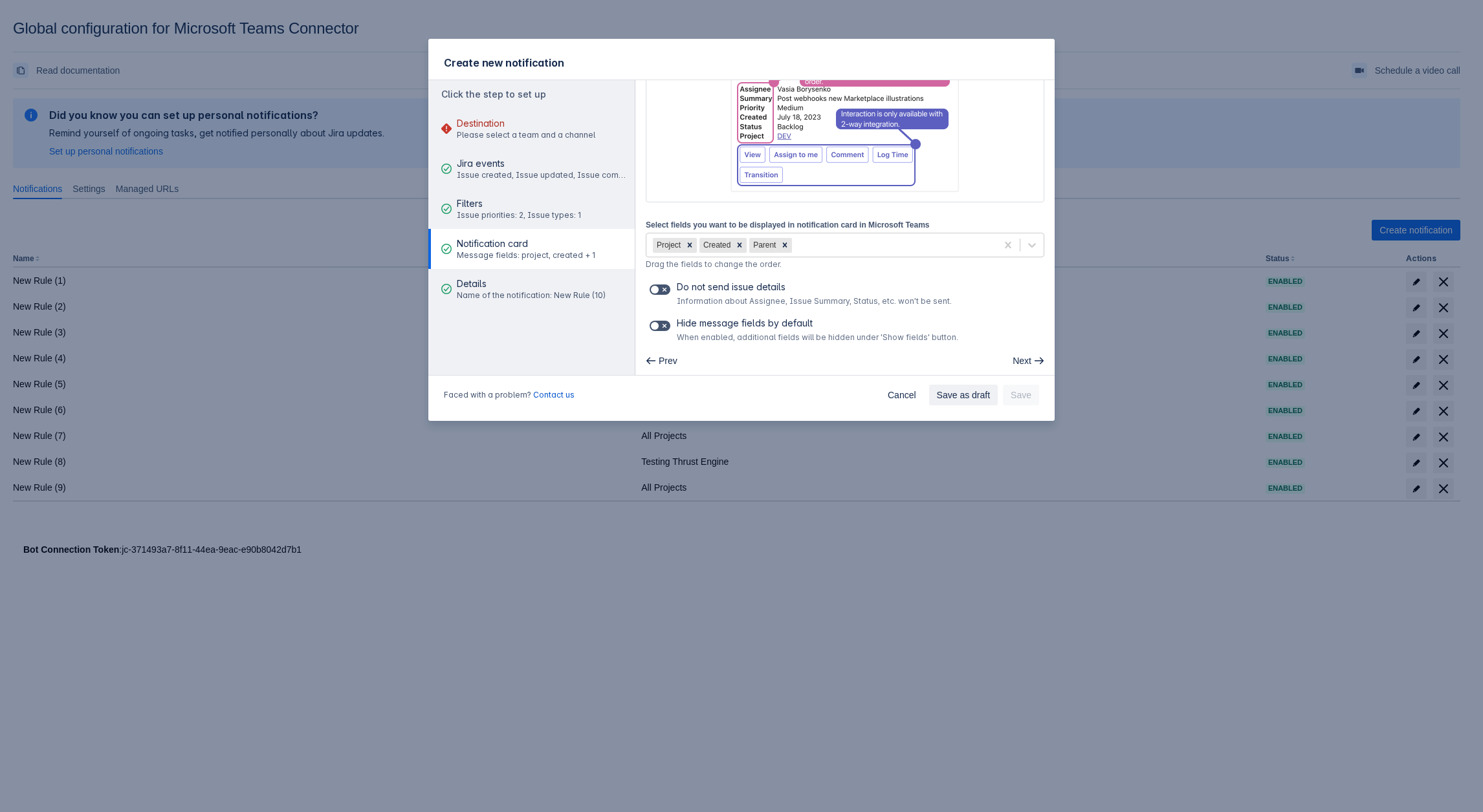
scroll to position [155, 0]
click at [826, 244] on div "Project Created Parent" at bounding box center [821, 241] width 350 height 20
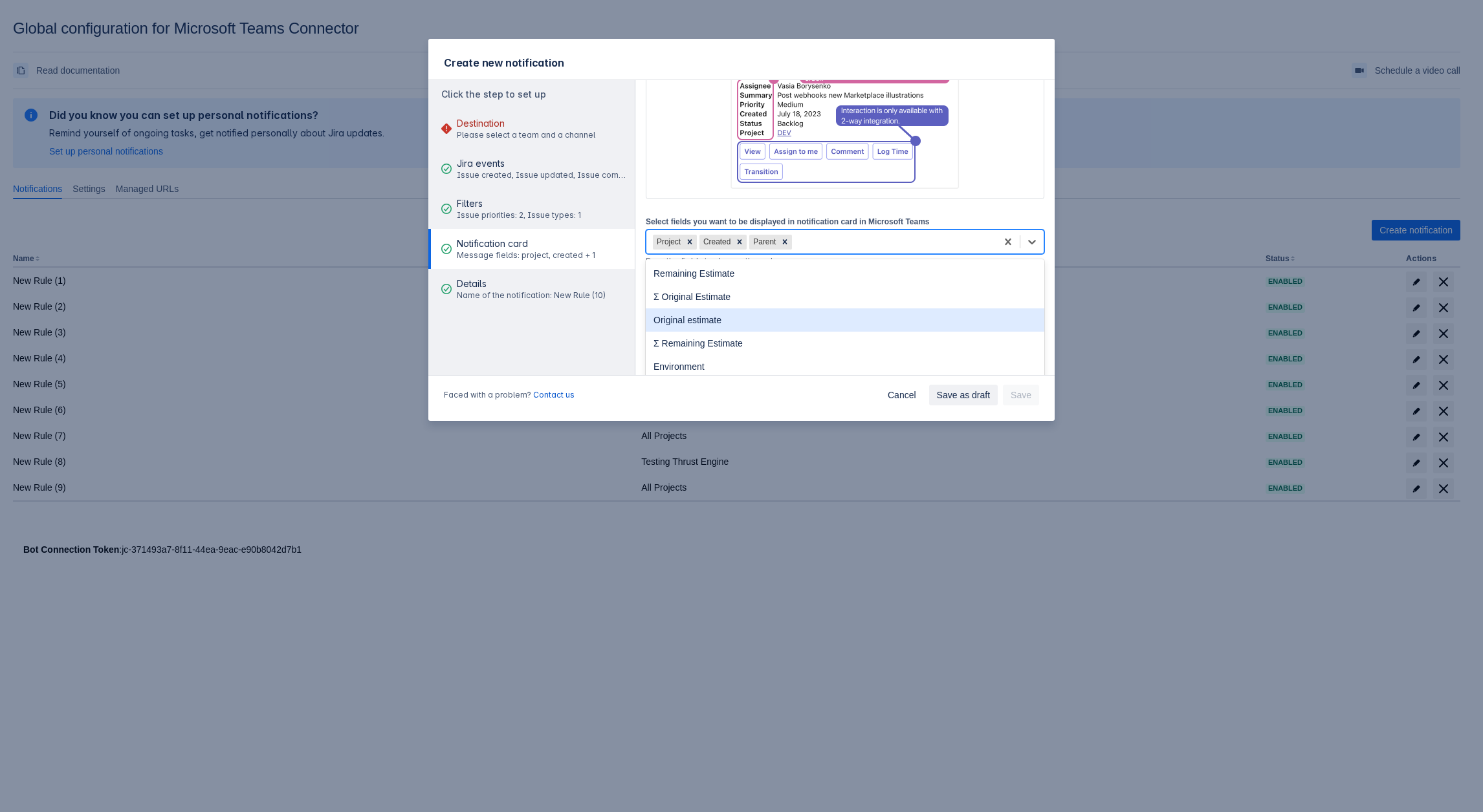
click at [719, 313] on div "Original estimate" at bounding box center [845, 320] width 398 height 23
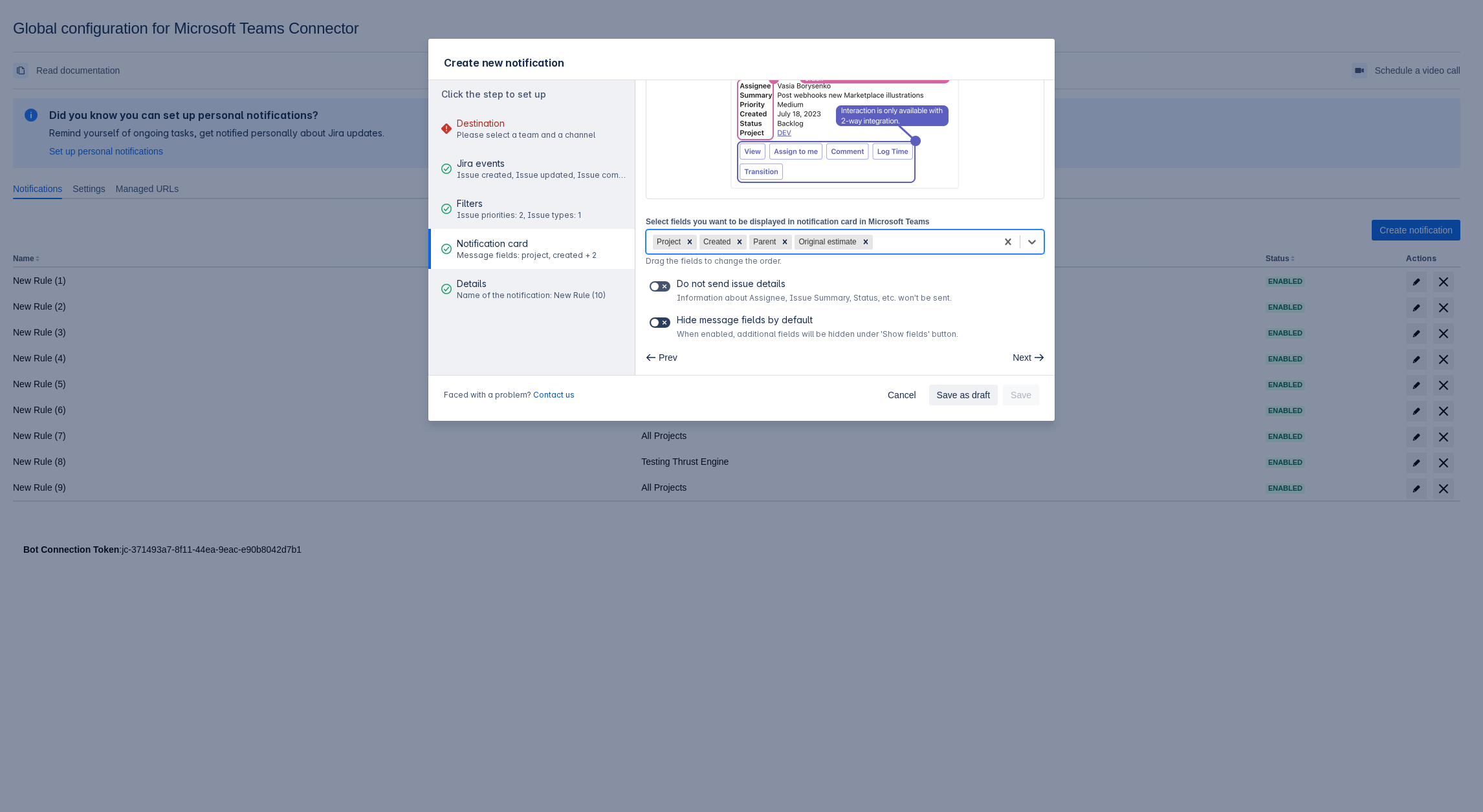
click at [660, 324] on span at bounding box center [665, 323] width 11 height 11
click at [658, 324] on input "checkbox" at bounding box center [654, 323] width 9 height 9
checkbox input "true"
click at [661, 296] on div "Do not send issue details Information about Assignee, Issue Summary, Status, et…" at bounding box center [845, 290] width 398 height 26
click at [662, 288] on span at bounding box center [665, 286] width 11 height 11
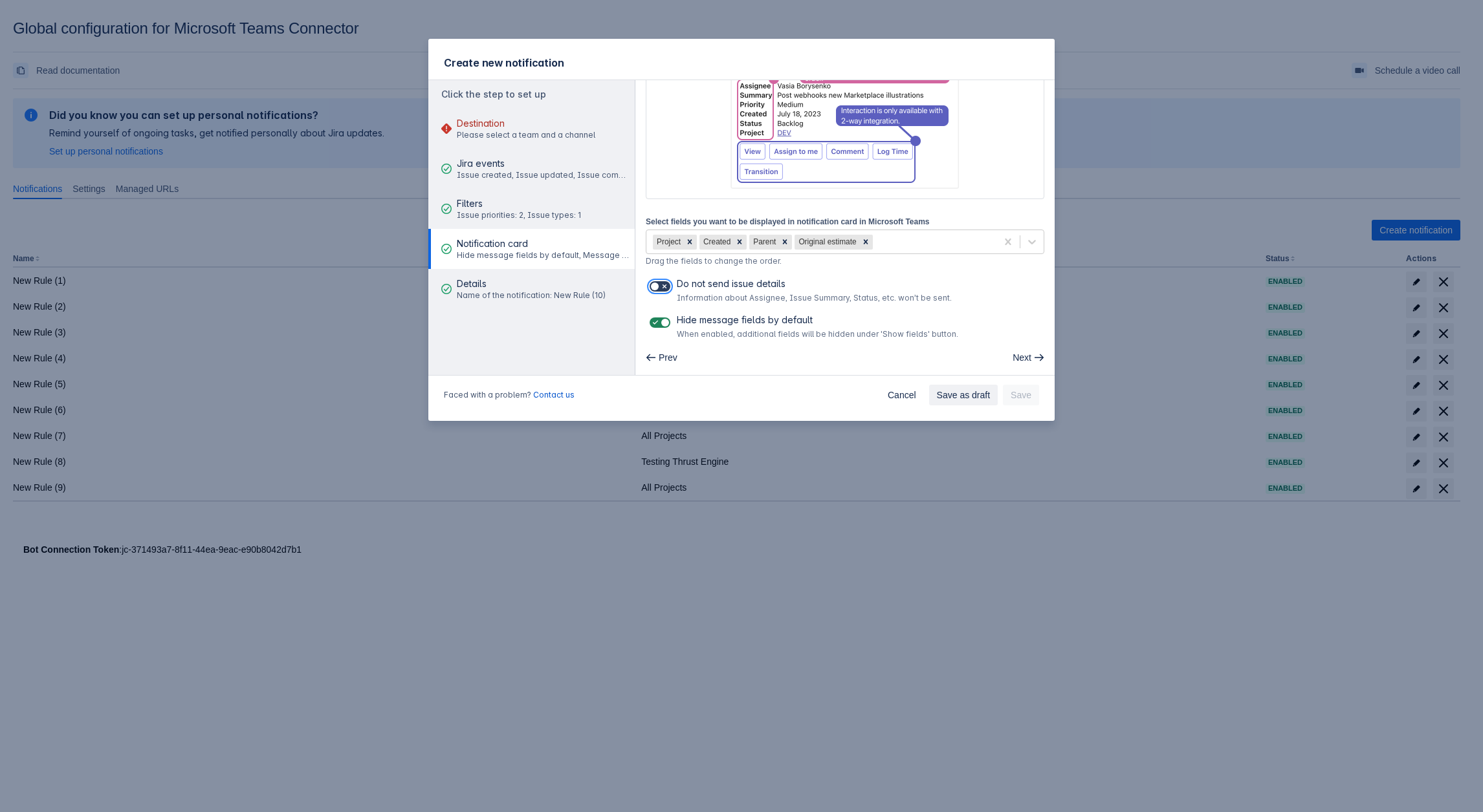
click at [658, 288] on input "checkbox" at bounding box center [654, 286] width 9 height 9
checkbox input "true"
click at [694, 237] on div at bounding box center [690, 242] width 15 height 15
click at [728, 243] on div "Parent" at bounding box center [716, 242] width 28 height 15
click at [734, 243] on icon at bounding box center [738, 242] width 9 height 9
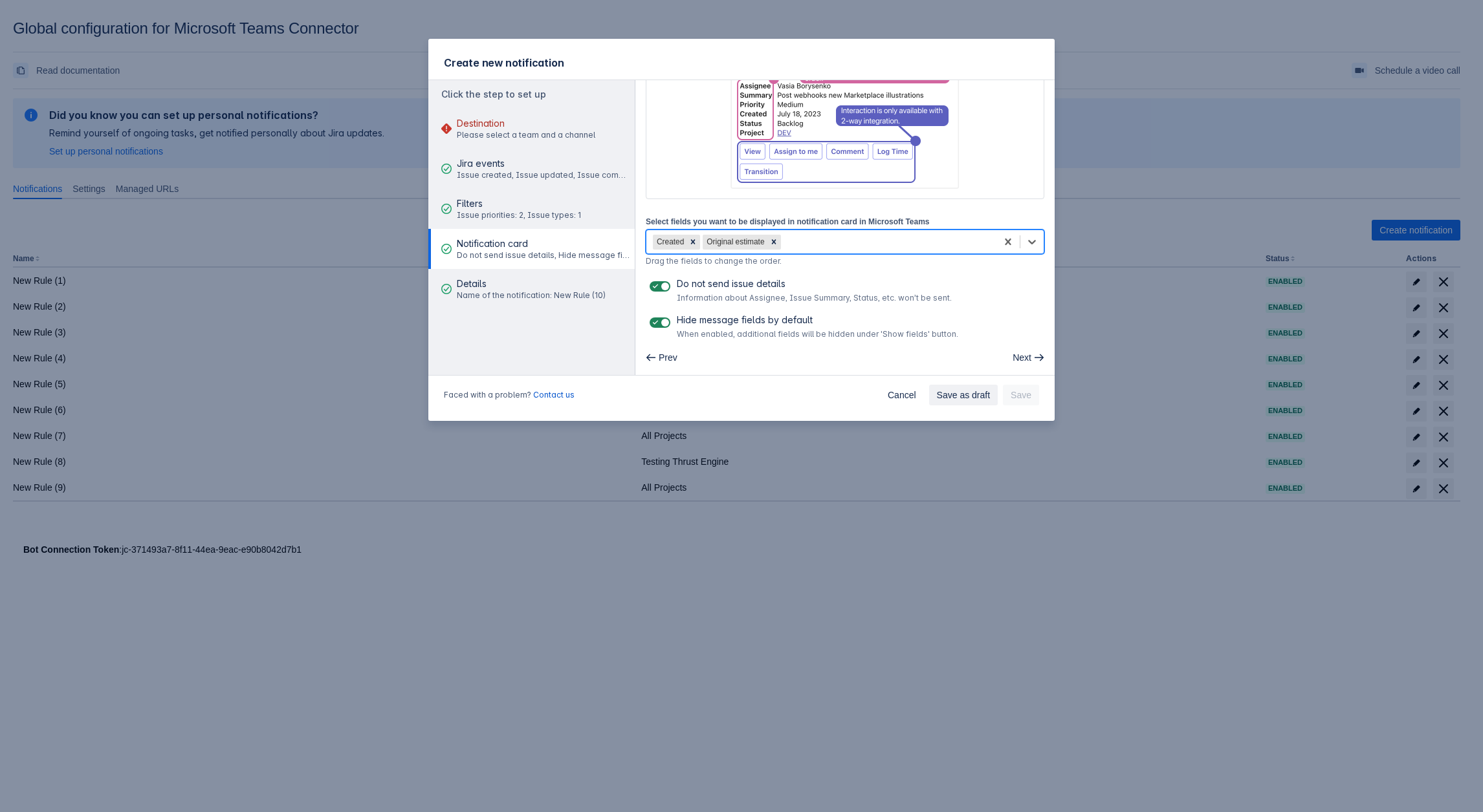
click at [765, 239] on div "Original estimate" at bounding box center [734, 242] width 64 height 15
drag, startPoint x: 771, startPoint y: 239, endPoint x: 677, endPoint y: 326, distance: 128.1
click at [771, 240] on icon at bounding box center [774, 242] width 9 height 9
click at [664, 319] on span at bounding box center [665, 323] width 11 height 11
click at [658, 319] on input "checkbox" at bounding box center [654, 323] width 9 height 9
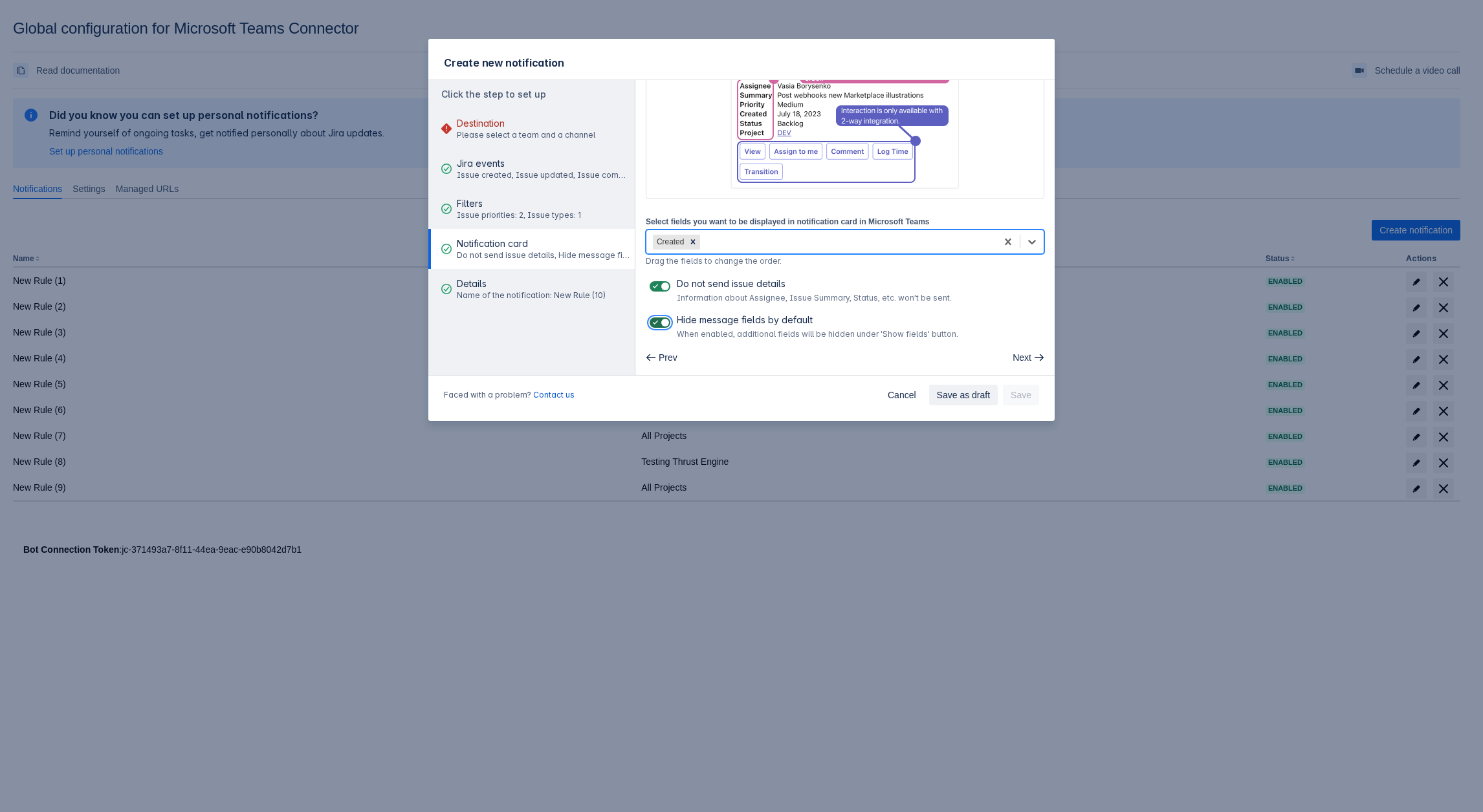
checkbox input "false"
click at [696, 243] on icon at bounding box center [693, 242] width 9 height 9
click at [497, 134] on span "Please select a team and a channel" at bounding box center [525, 136] width 138 height 11
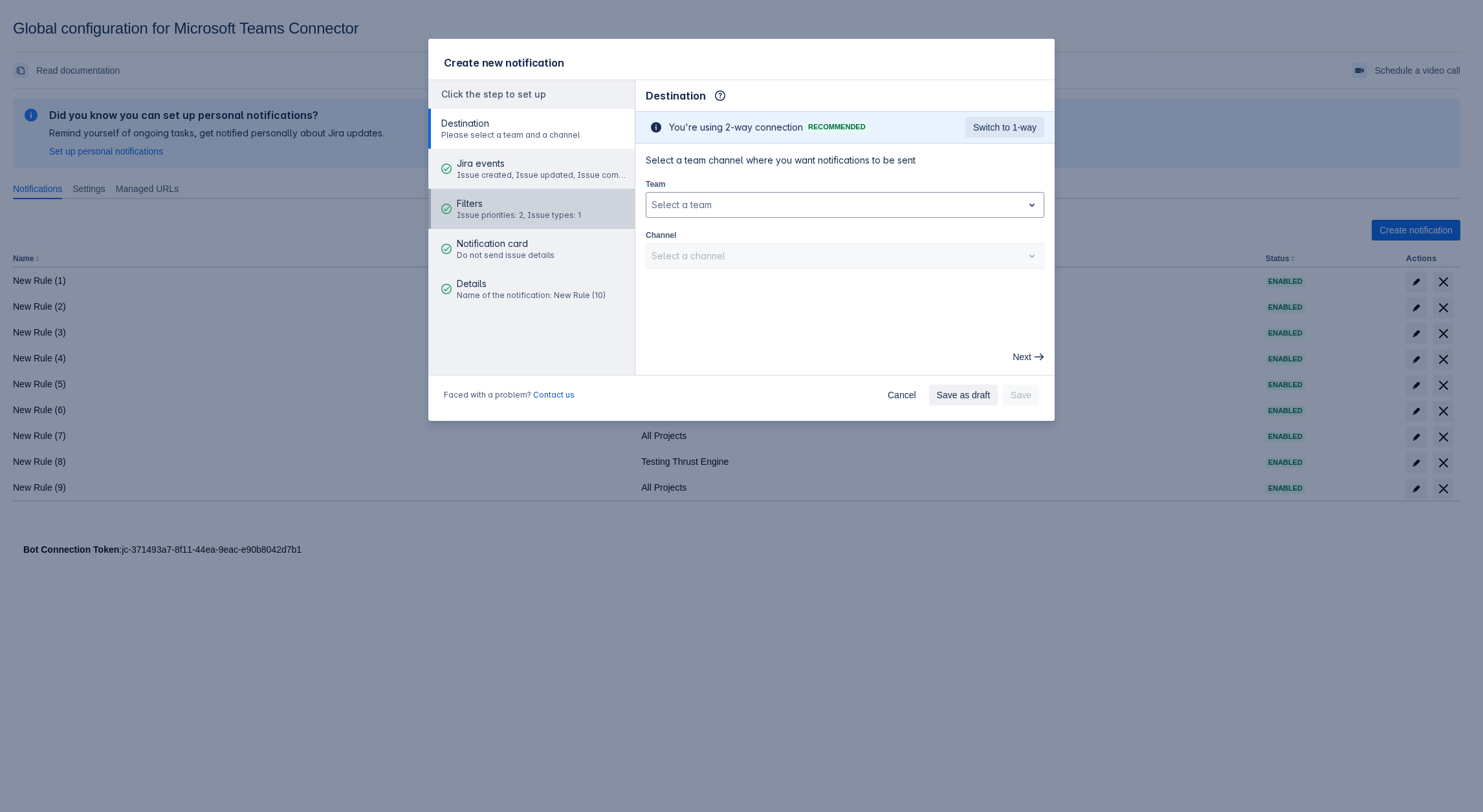
click at [544, 208] on span "Filters" at bounding box center [519, 204] width 124 height 13
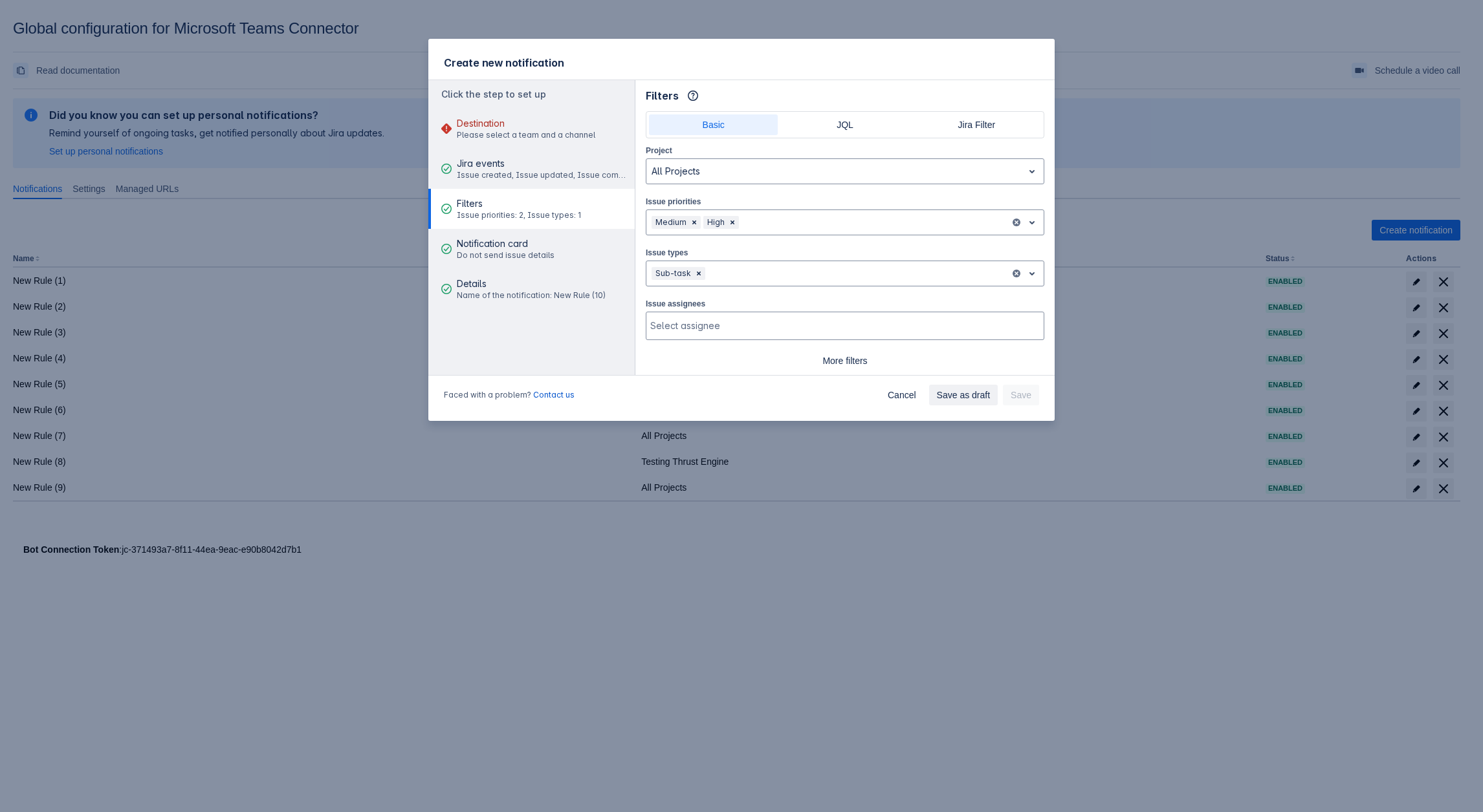
click at [806, 590] on div "Create new notification Click the step to set up Destination Please select a te…" at bounding box center [742, 406] width 1483 height 812
click at [920, 381] on div "Faced with a problem? Contact us Cancel Save as draft Save" at bounding box center [741, 397] width 626 height 46
click at [913, 395] on span "Cancel" at bounding box center [902, 395] width 28 height 20
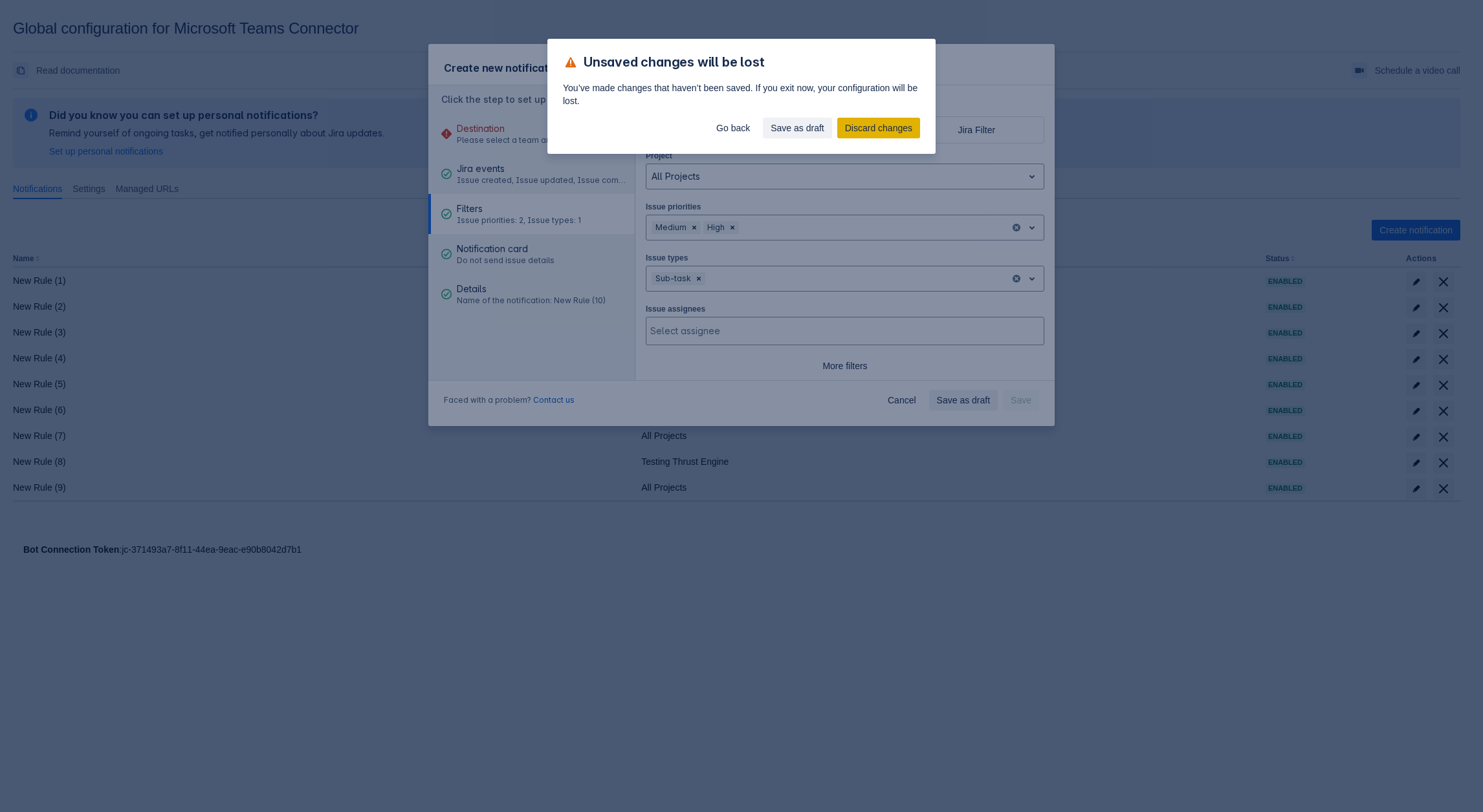
click at [867, 134] on span "Discard changes" at bounding box center [878, 128] width 67 height 20
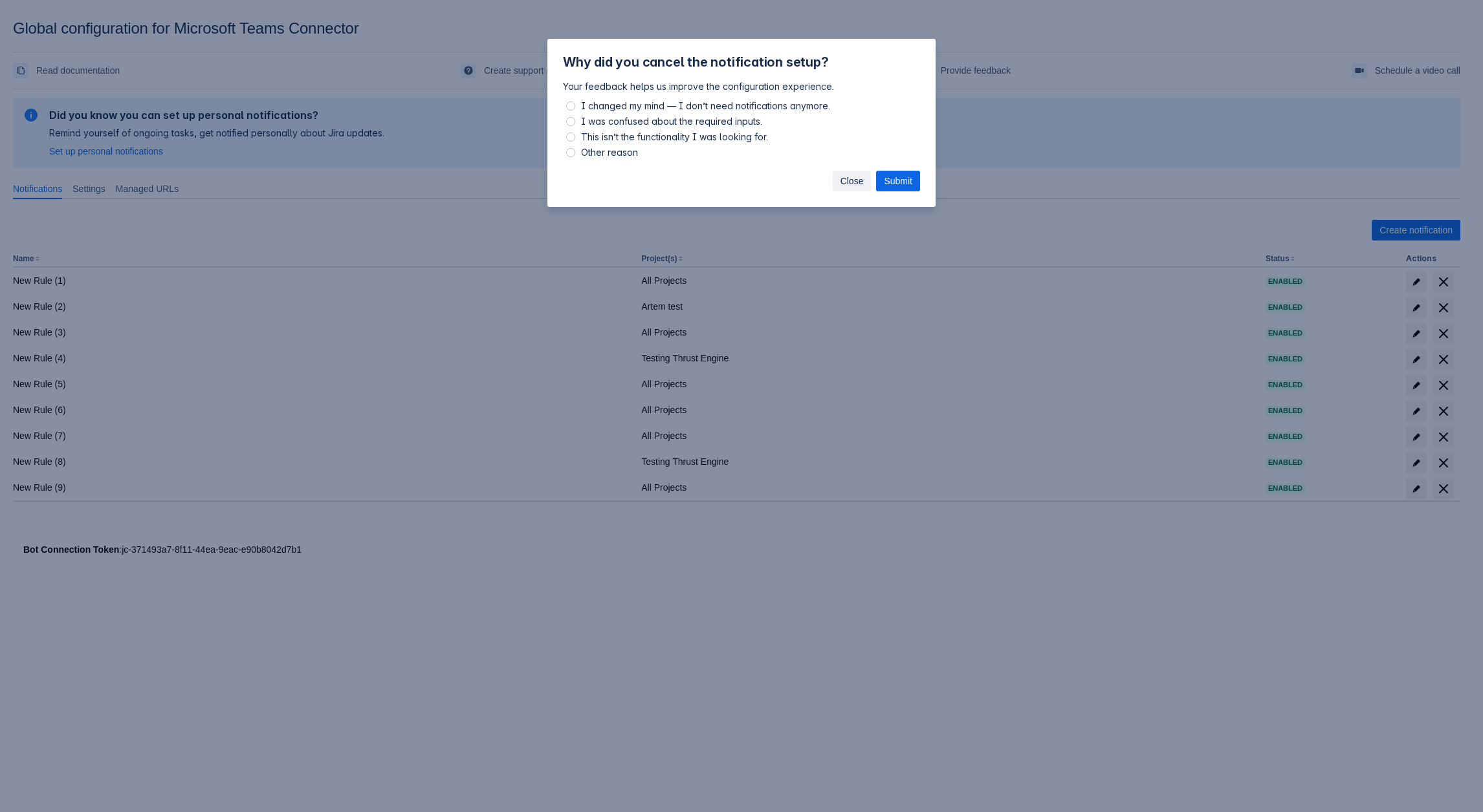
click at [858, 181] on span "Close" at bounding box center [851, 181] width 23 height 20
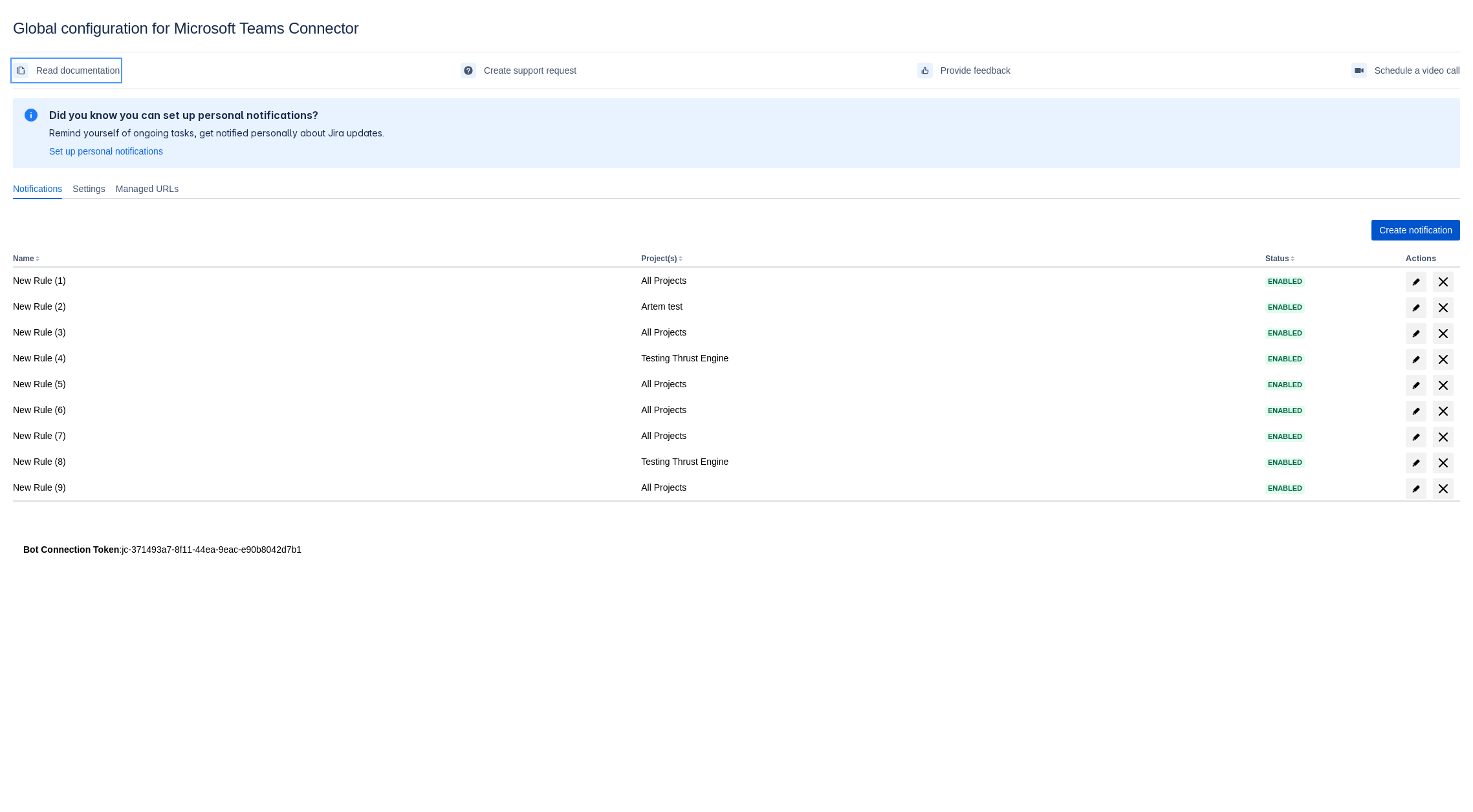
click at [1403, 225] on span "Create notification" at bounding box center [1415, 230] width 73 height 20
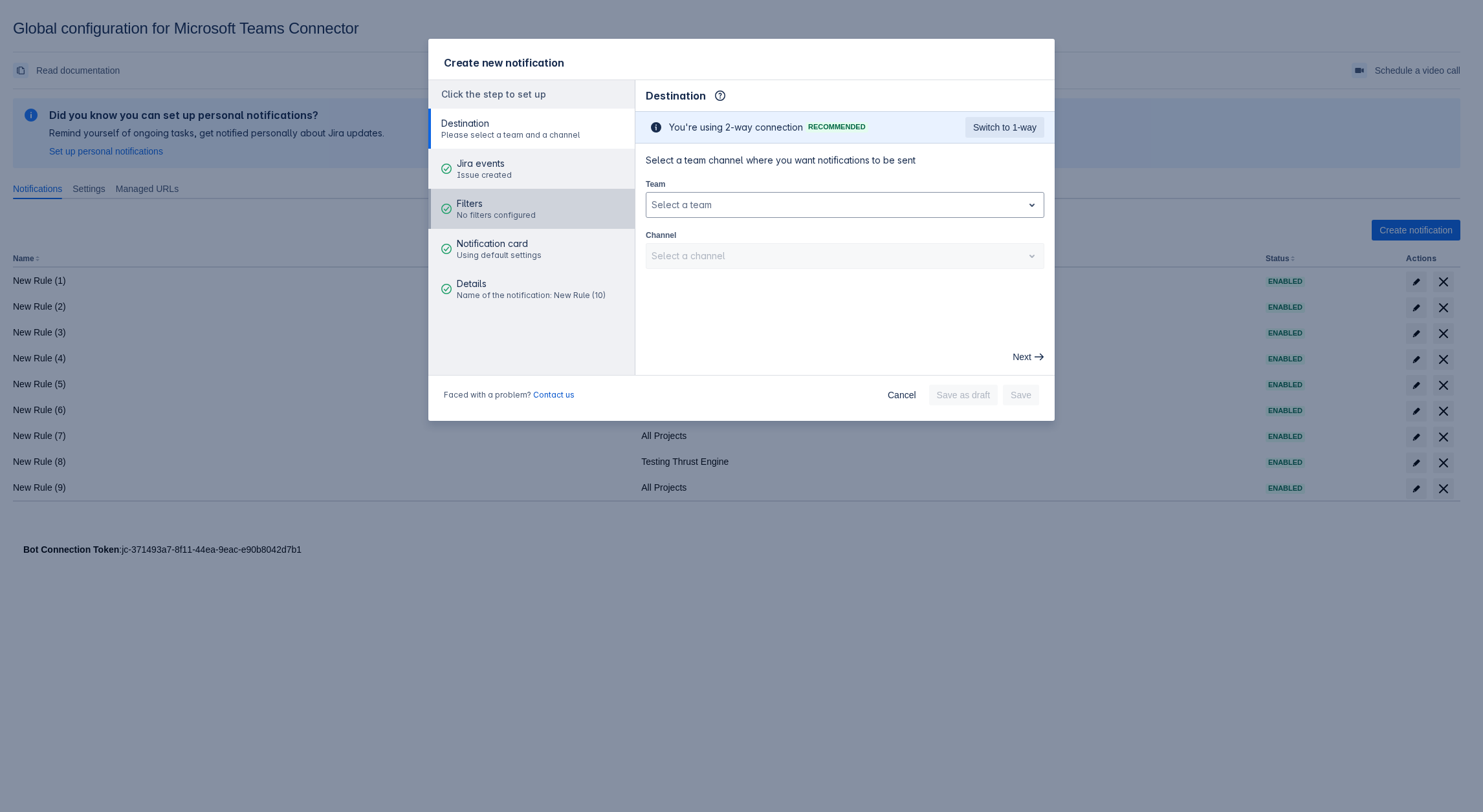
click at [528, 204] on span "Filters" at bounding box center [495, 204] width 79 height 13
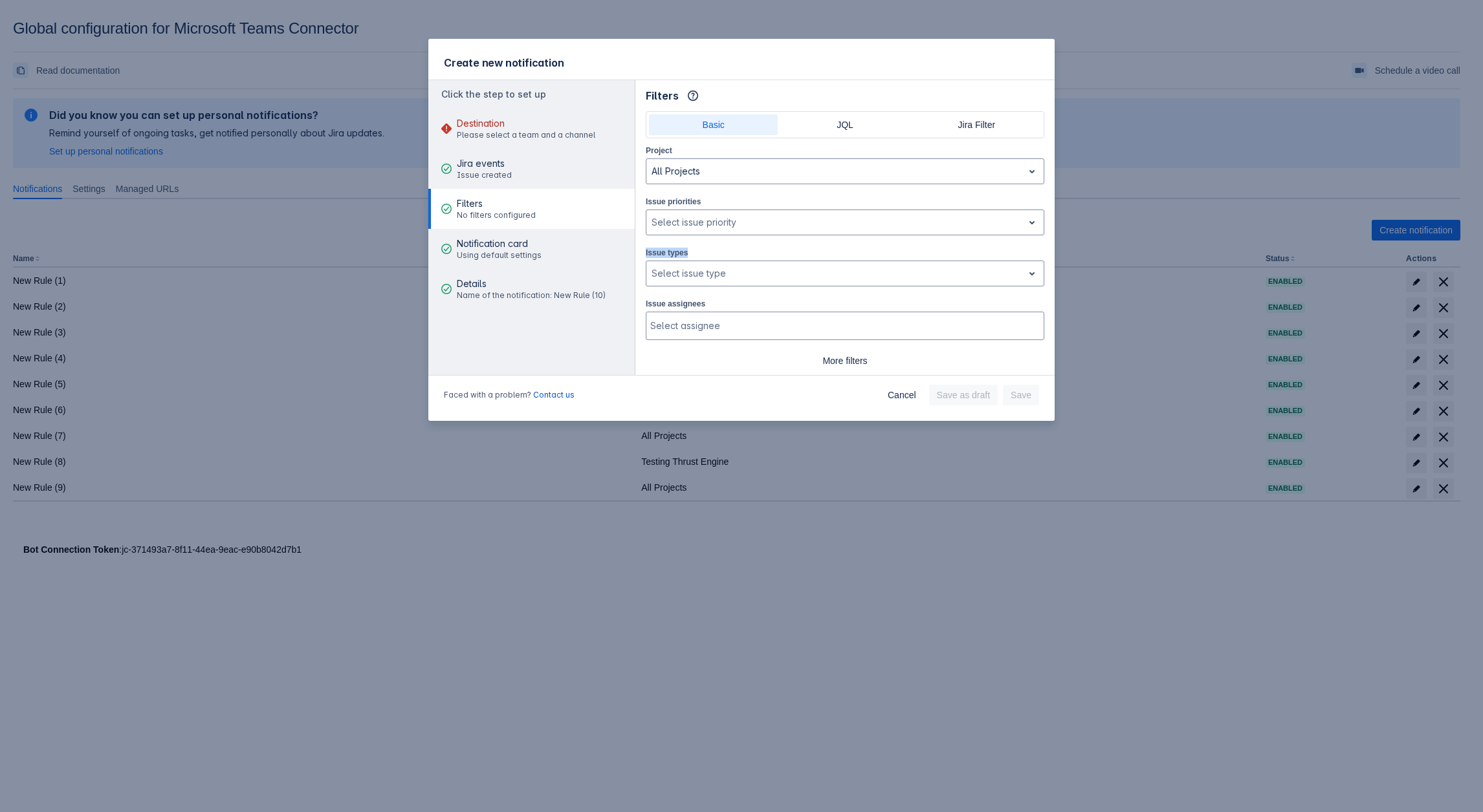
drag, startPoint x: 685, startPoint y: 251, endPoint x: 646, endPoint y: 251, distance: 39.0
click at [646, 251] on div "Issue types , multiple selections available, Select issue type" at bounding box center [845, 266] width 398 height 41
click at [691, 267] on div at bounding box center [835, 273] width 366 height 15
click at [700, 304] on div "Subtask" at bounding box center [845, 307] width 398 height 20
click at [751, 273] on div at bounding box center [854, 273] width 301 height 15
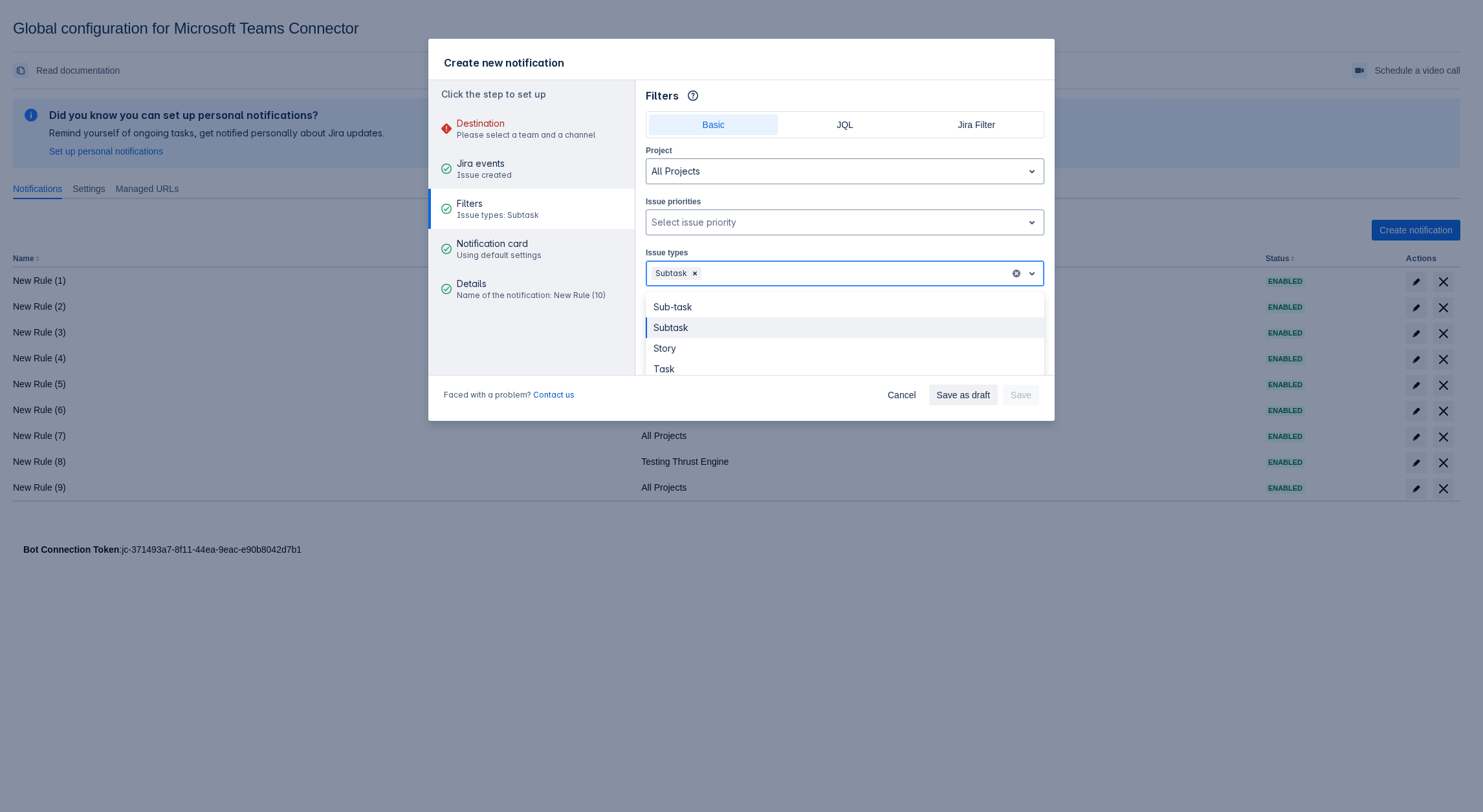
click at [726, 317] on div "Subtask" at bounding box center [845, 327] width 398 height 20
click at [777, 274] on div at bounding box center [880, 273] width 249 height 15
click at [729, 346] on div "Task" at bounding box center [845, 348] width 398 height 20
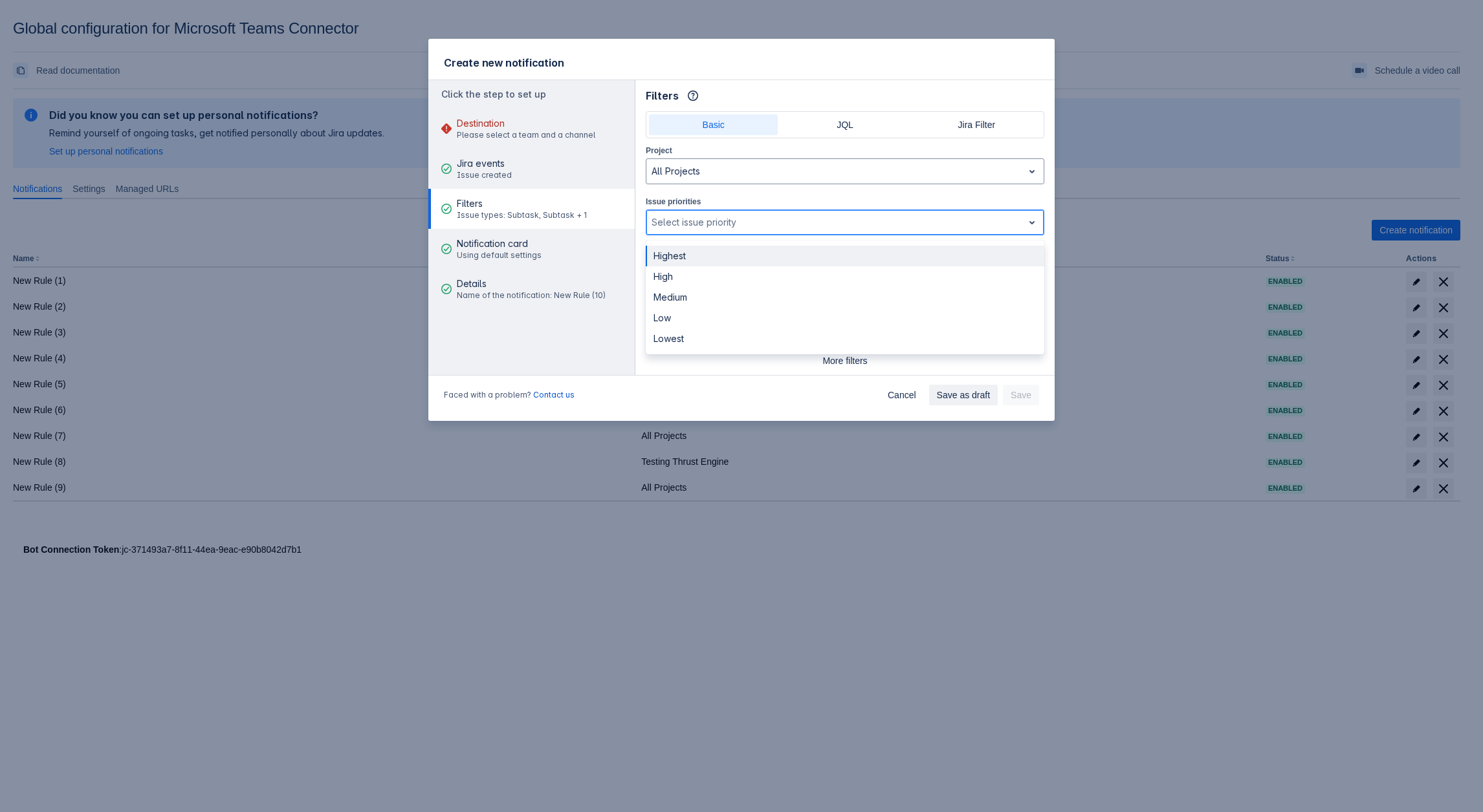
click at [732, 222] on div at bounding box center [835, 222] width 366 height 15
click at [686, 271] on div "High" at bounding box center [845, 276] width 398 height 20
click at [728, 224] on div at bounding box center [847, 222] width 315 height 15
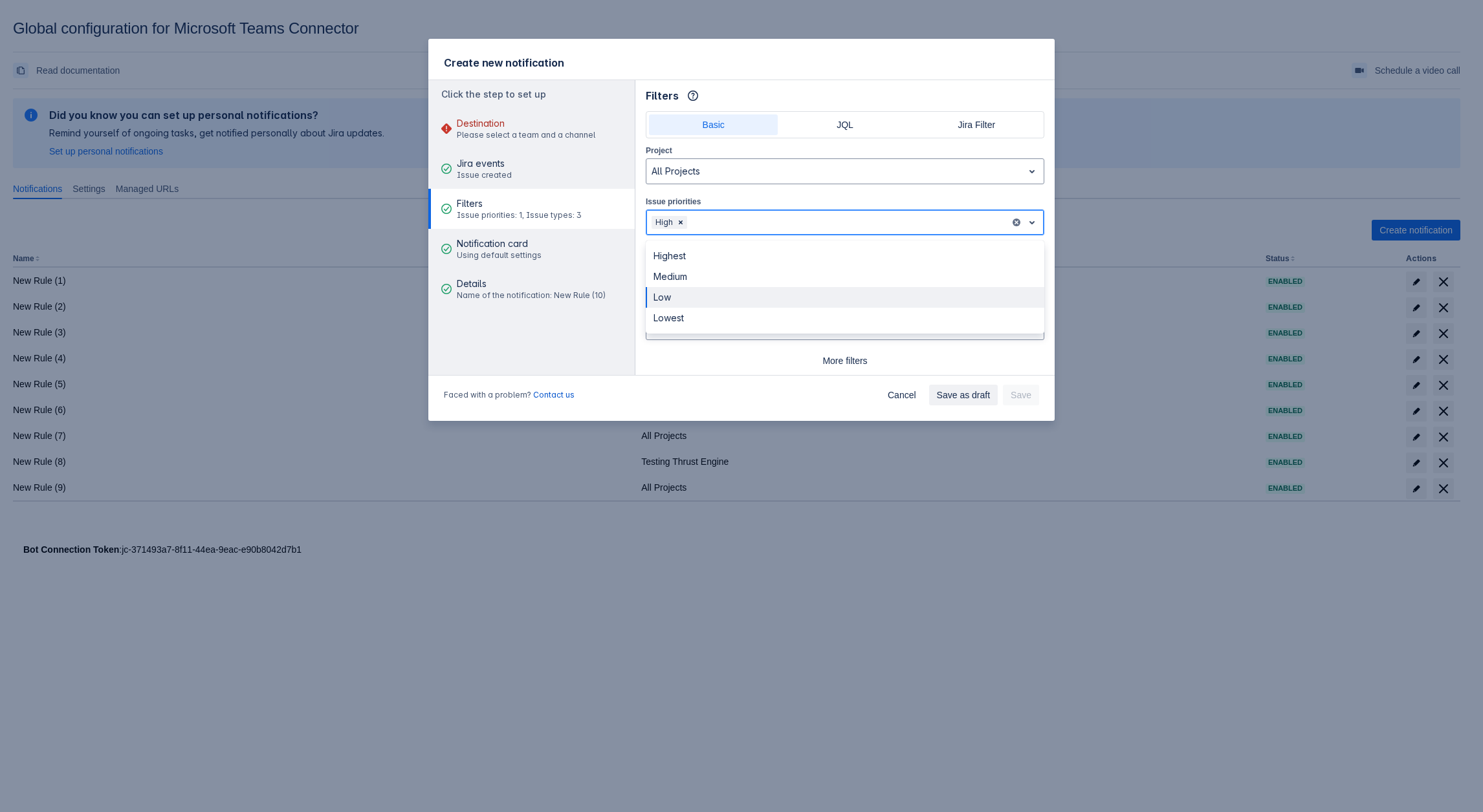
click at [695, 290] on div "Low" at bounding box center [845, 297] width 398 height 20
click at [757, 213] on div "High Low" at bounding box center [828, 222] width 364 height 20
click at [747, 285] on div "Medium" at bounding box center [845, 276] width 398 height 20
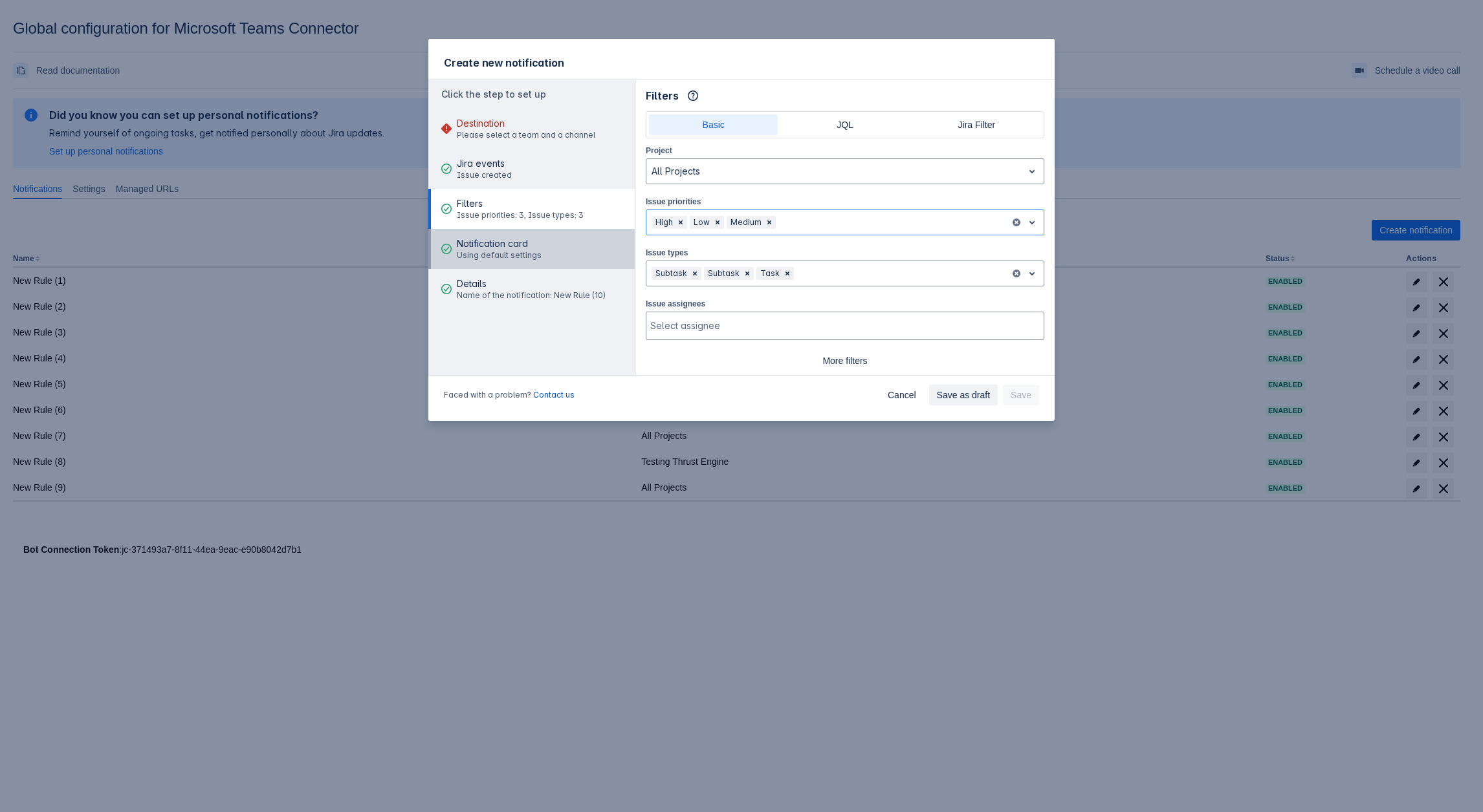
click at [503, 251] on span "Using default settings" at bounding box center [499, 255] width 85 height 11
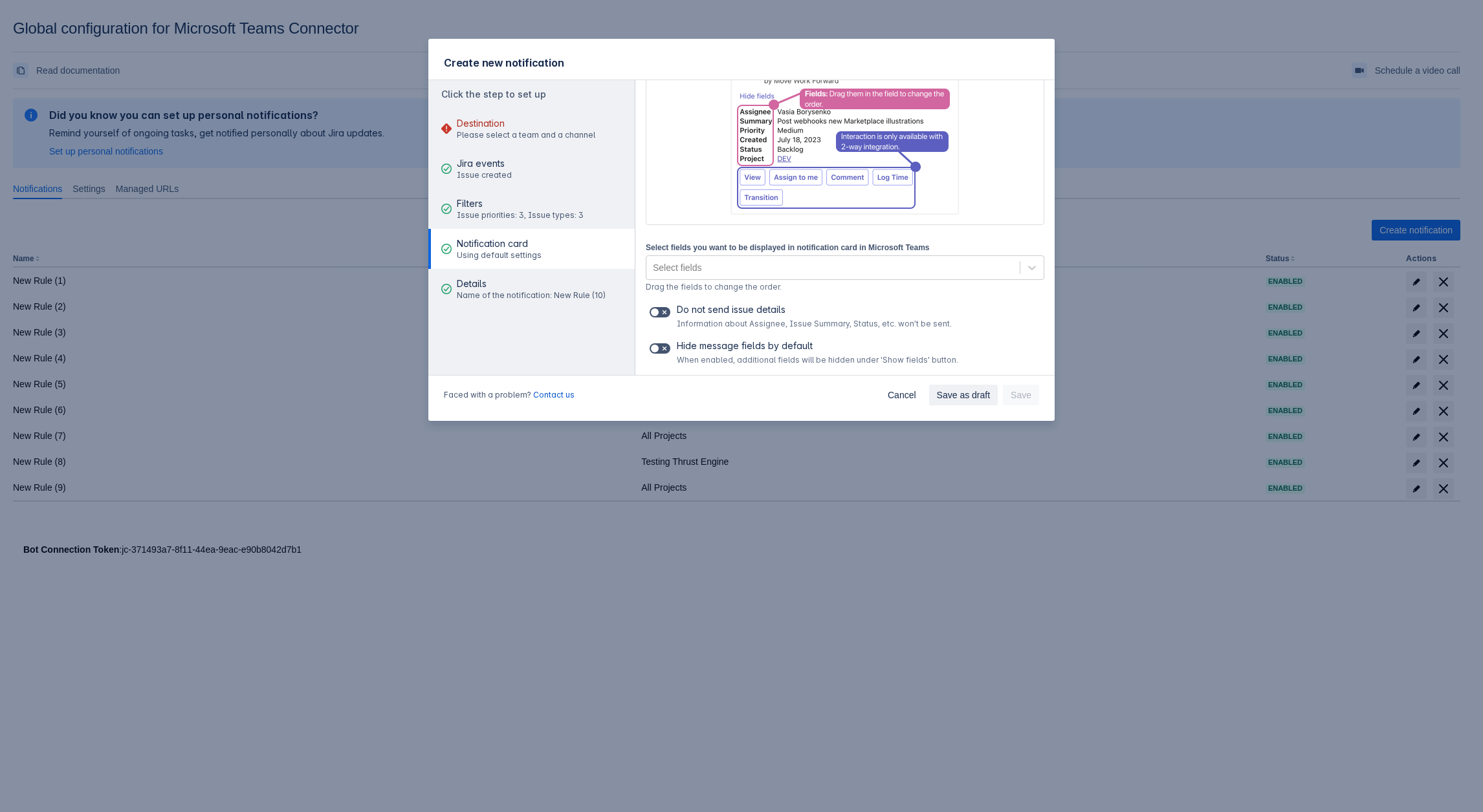
scroll to position [130, 0]
click at [661, 302] on div "Select fields you want to be displayed in notification card in Microsoft Teams …" at bounding box center [845, 302] width 398 height 125
click at [659, 313] on span at bounding box center [665, 312] width 11 height 11
click at [658, 313] on input "checkbox" at bounding box center [654, 312] width 9 height 9
checkbox input "true"
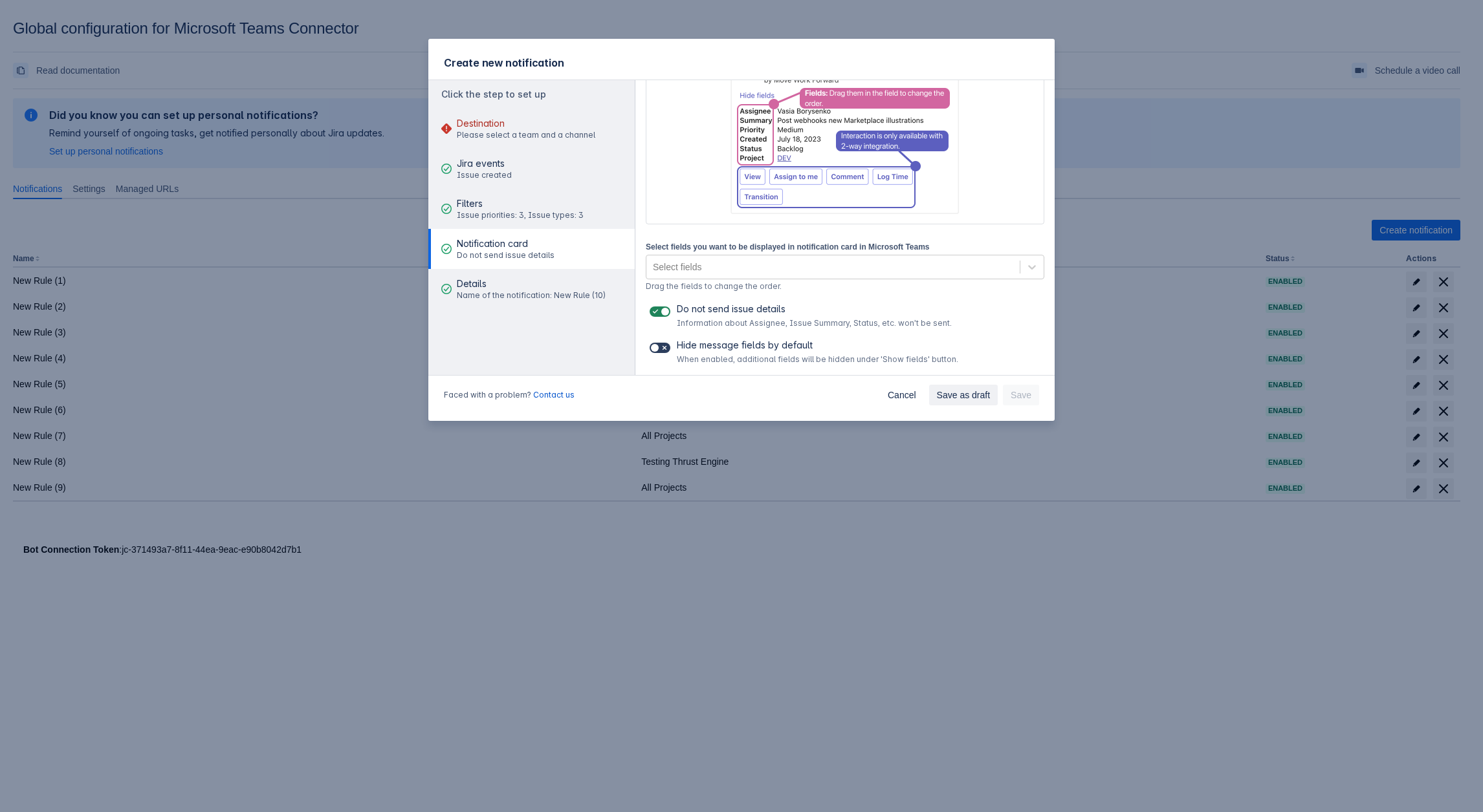
click at [659, 345] on span at bounding box center [665, 348] width 11 height 11
click at [658, 345] on input "checkbox" at bounding box center [654, 348] width 9 height 9
click at [665, 335] on div "Select fields you want to be displayed in notification card in Microsoft Teams …" at bounding box center [845, 302] width 398 height 125
click at [671, 342] on label at bounding box center [659, 347] width 26 height 15
click at [658, 344] on input "checkbox" at bounding box center [654, 348] width 9 height 9
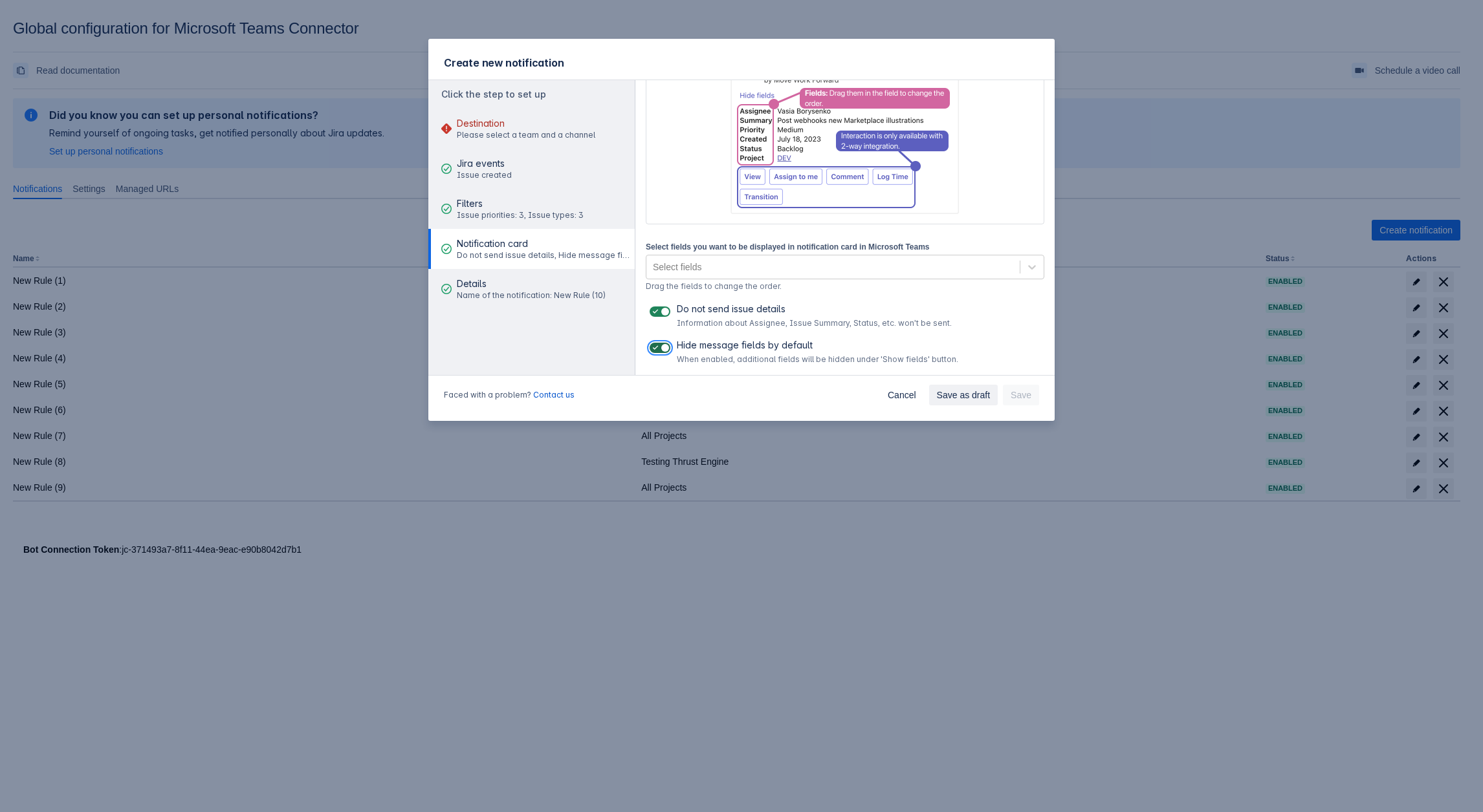
checkbox input "false"
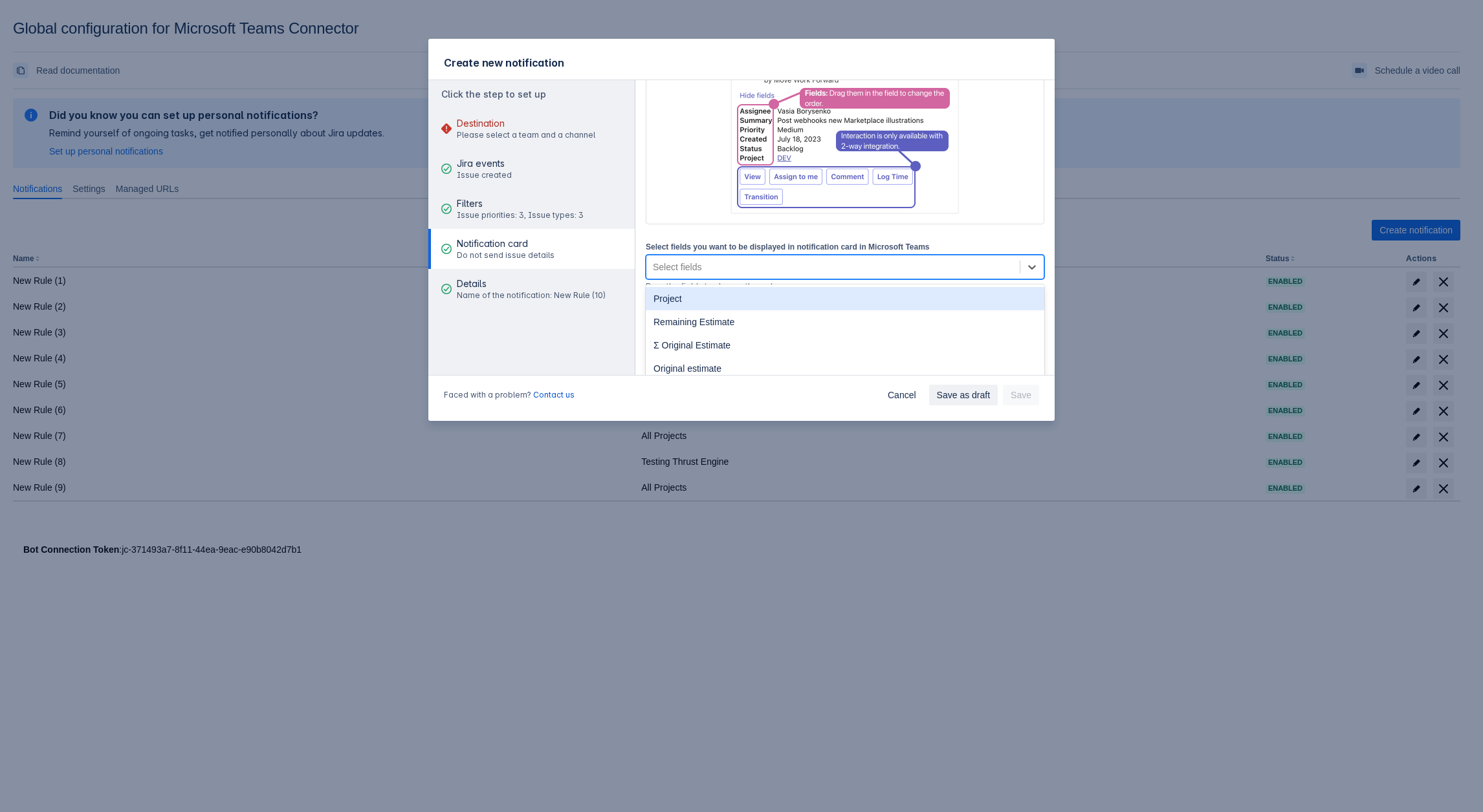
click at [681, 264] on div "Select fields" at bounding box center [677, 267] width 48 height 13
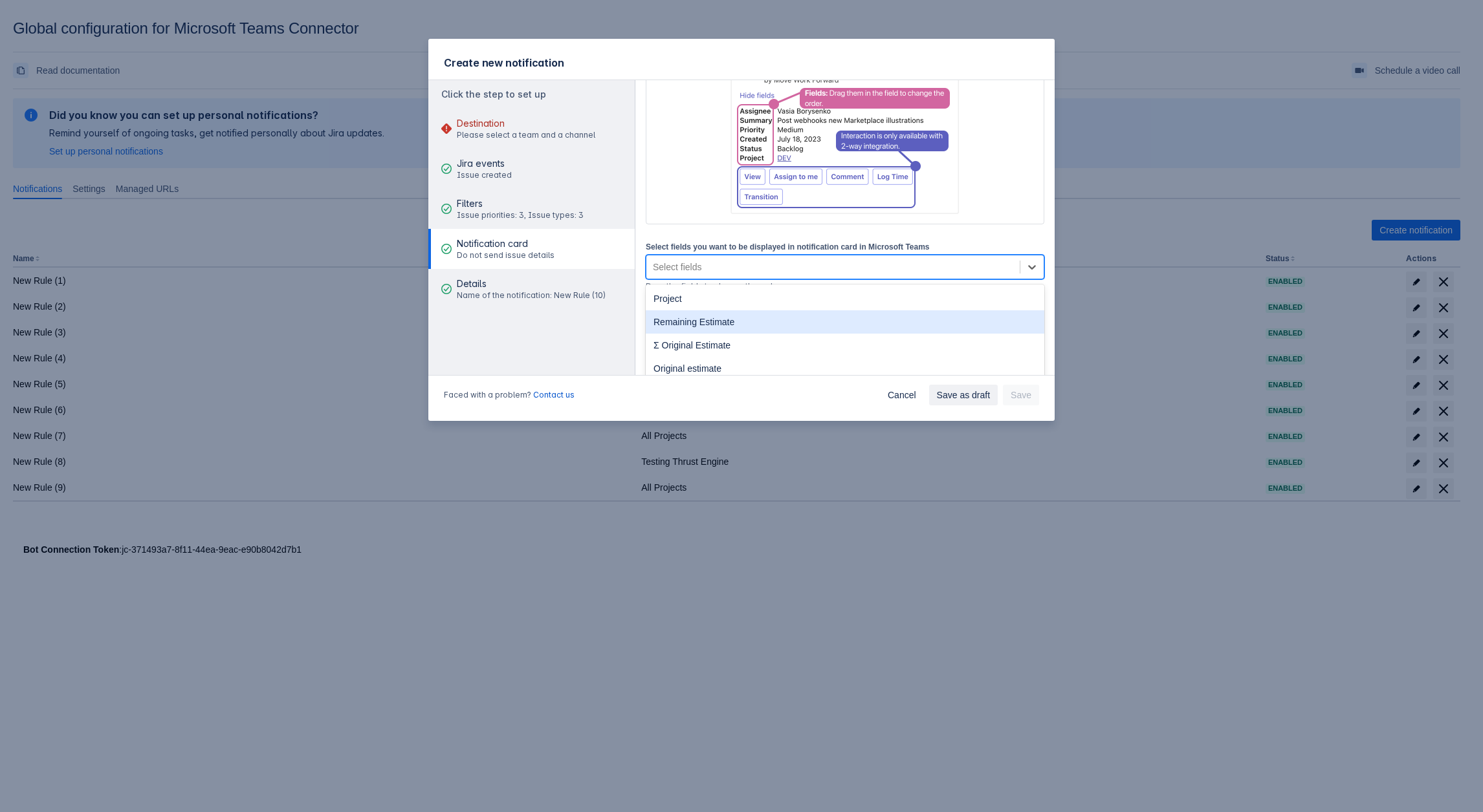
click at [689, 319] on div "Remaining Estimate" at bounding box center [845, 321] width 398 height 23
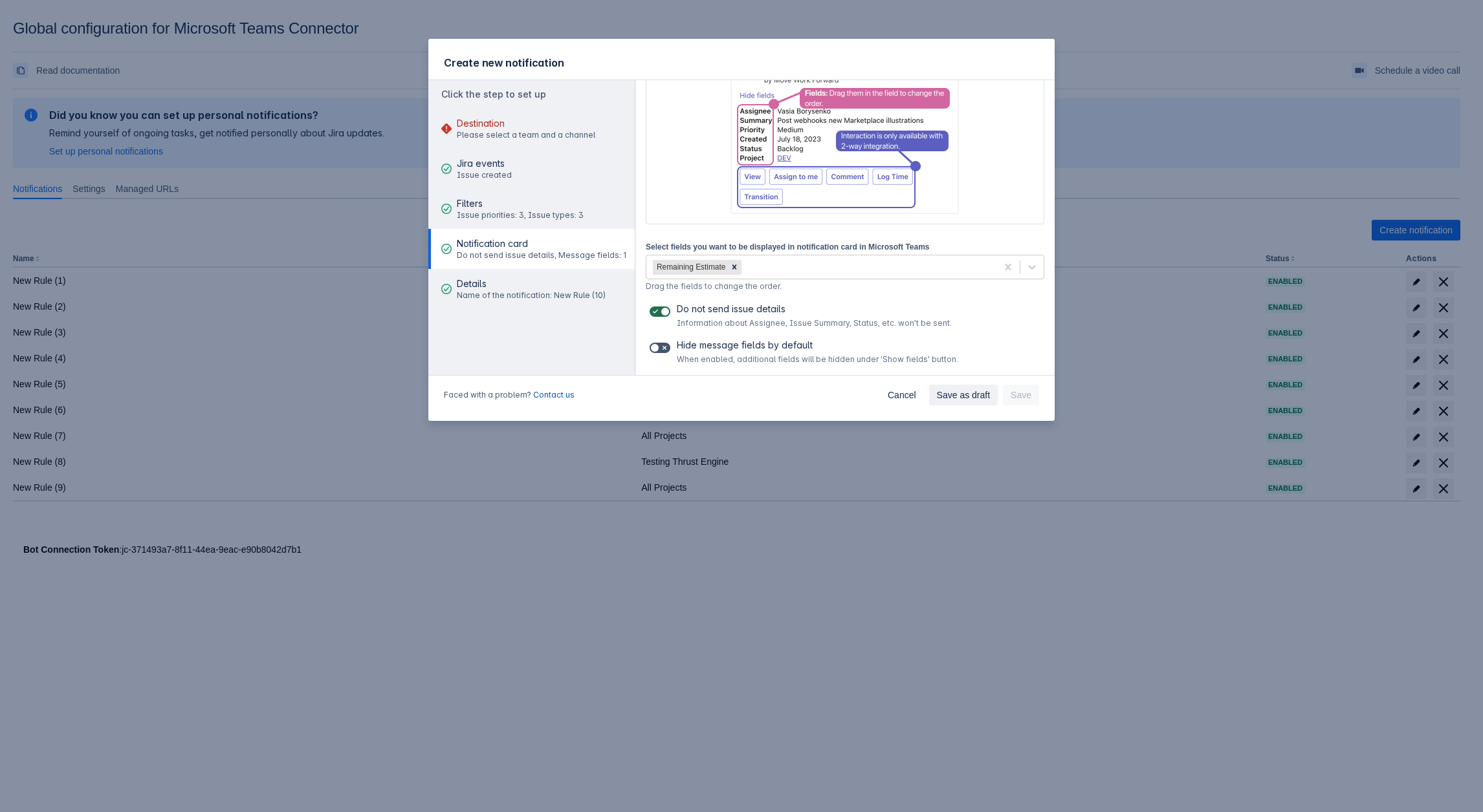
click at [668, 307] on span at bounding box center [665, 312] width 11 height 11
click at [658, 308] on input "checkbox" at bounding box center [654, 312] width 9 height 9
checkbox input "false"
click at [762, 268] on div "Remaining Estimate" at bounding box center [821, 266] width 350 height 20
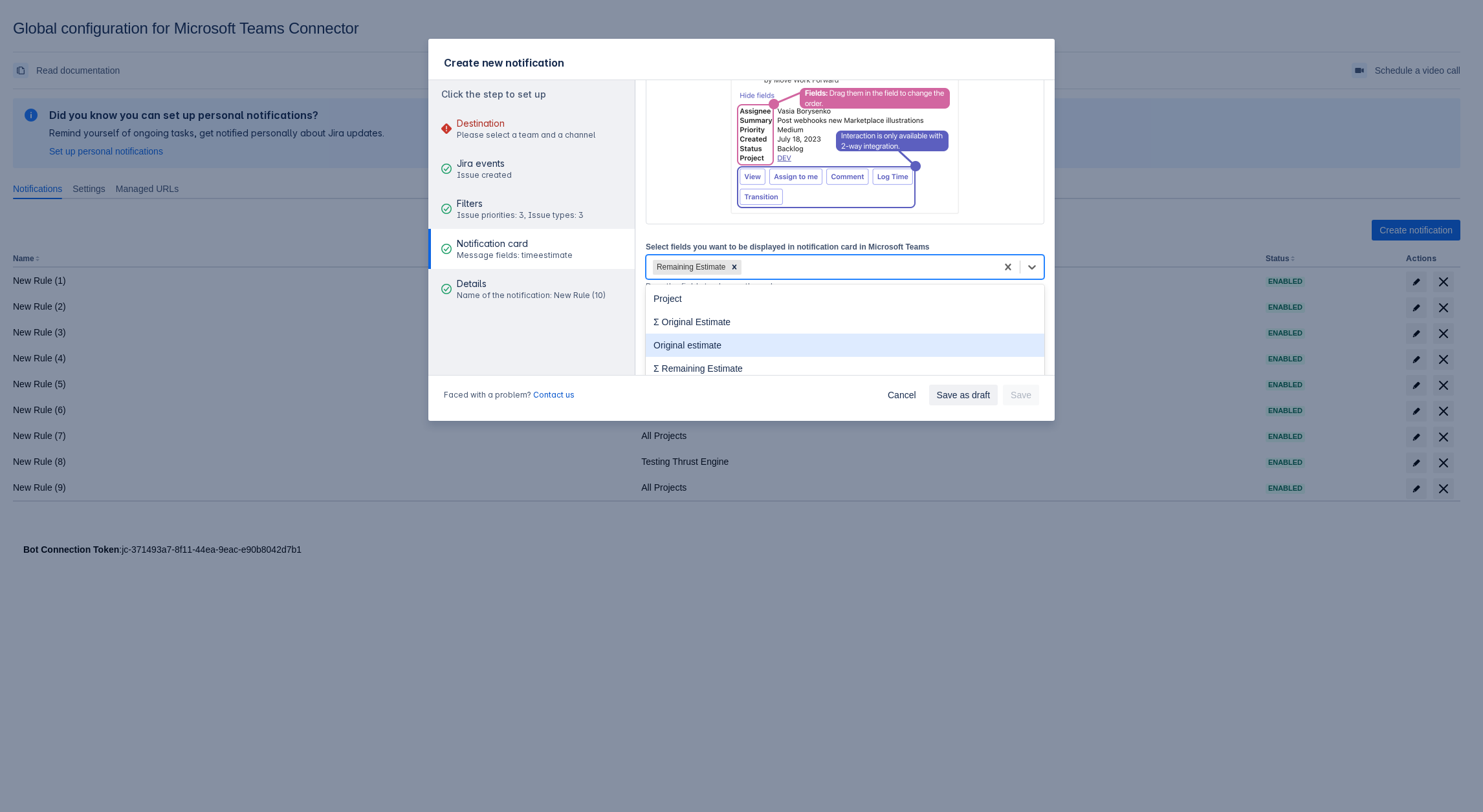
scroll to position [194, 0]
click at [699, 337] on div "Actor" at bounding box center [845, 337] width 398 height 23
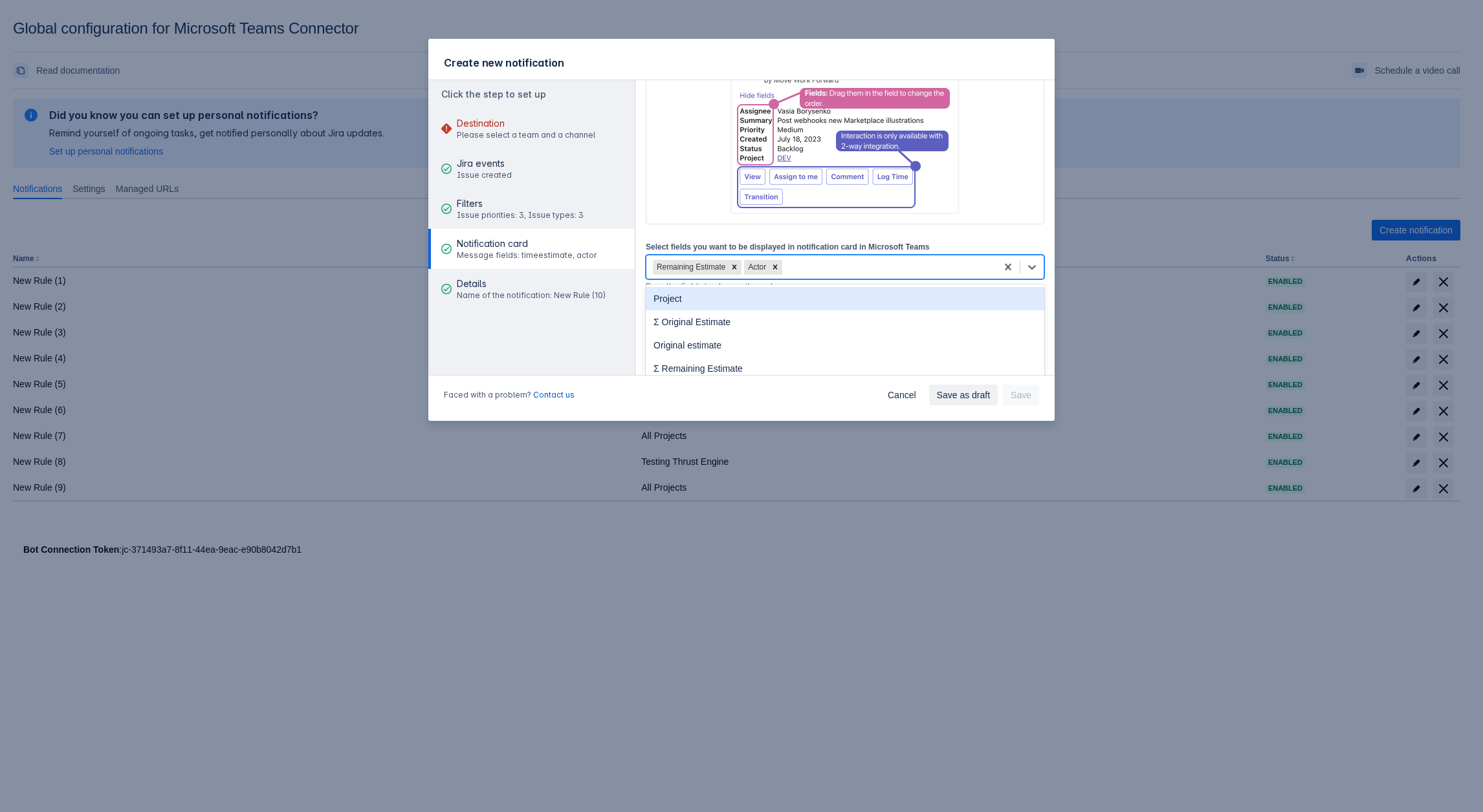
click at [840, 273] on div "Remaining Estimate Actor" at bounding box center [821, 266] width 350 height 20
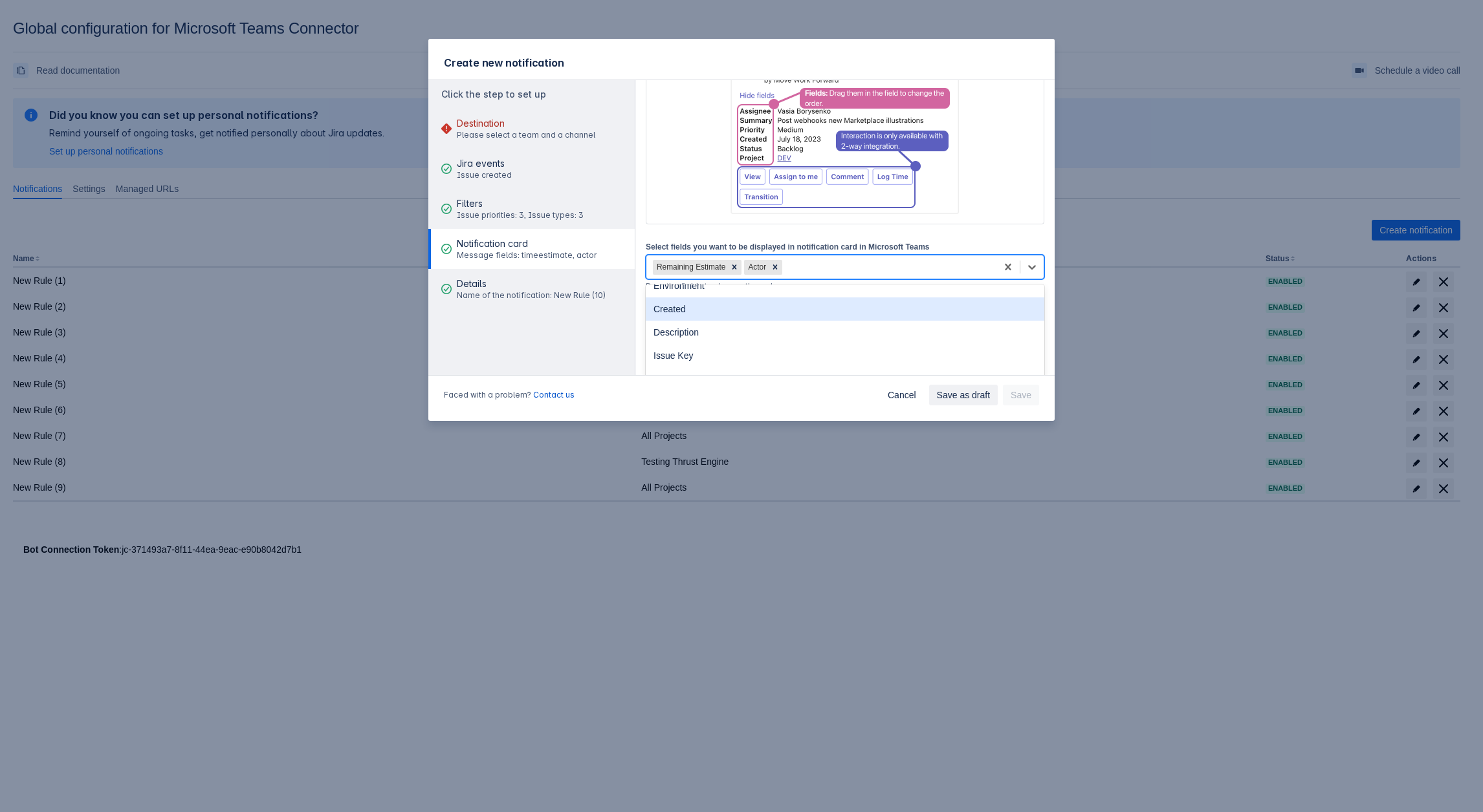
click at [683, 315] on div "Created" at bounding box center [845, 309] width 398 height 23
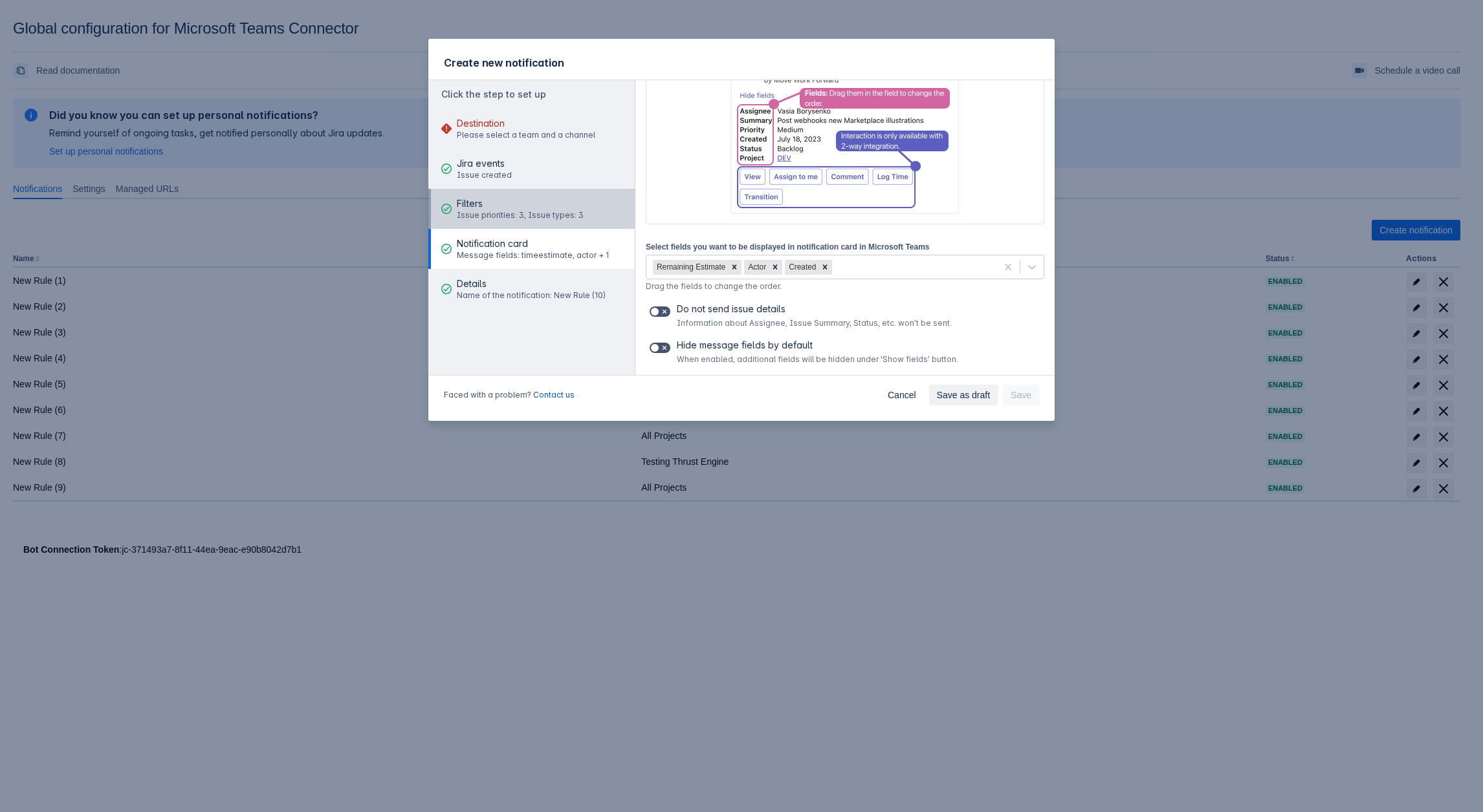
click at [533, 216] on span "Issue priorities: 3, Issue types: 3" at bounding box center [520, 216] width 127 height 11
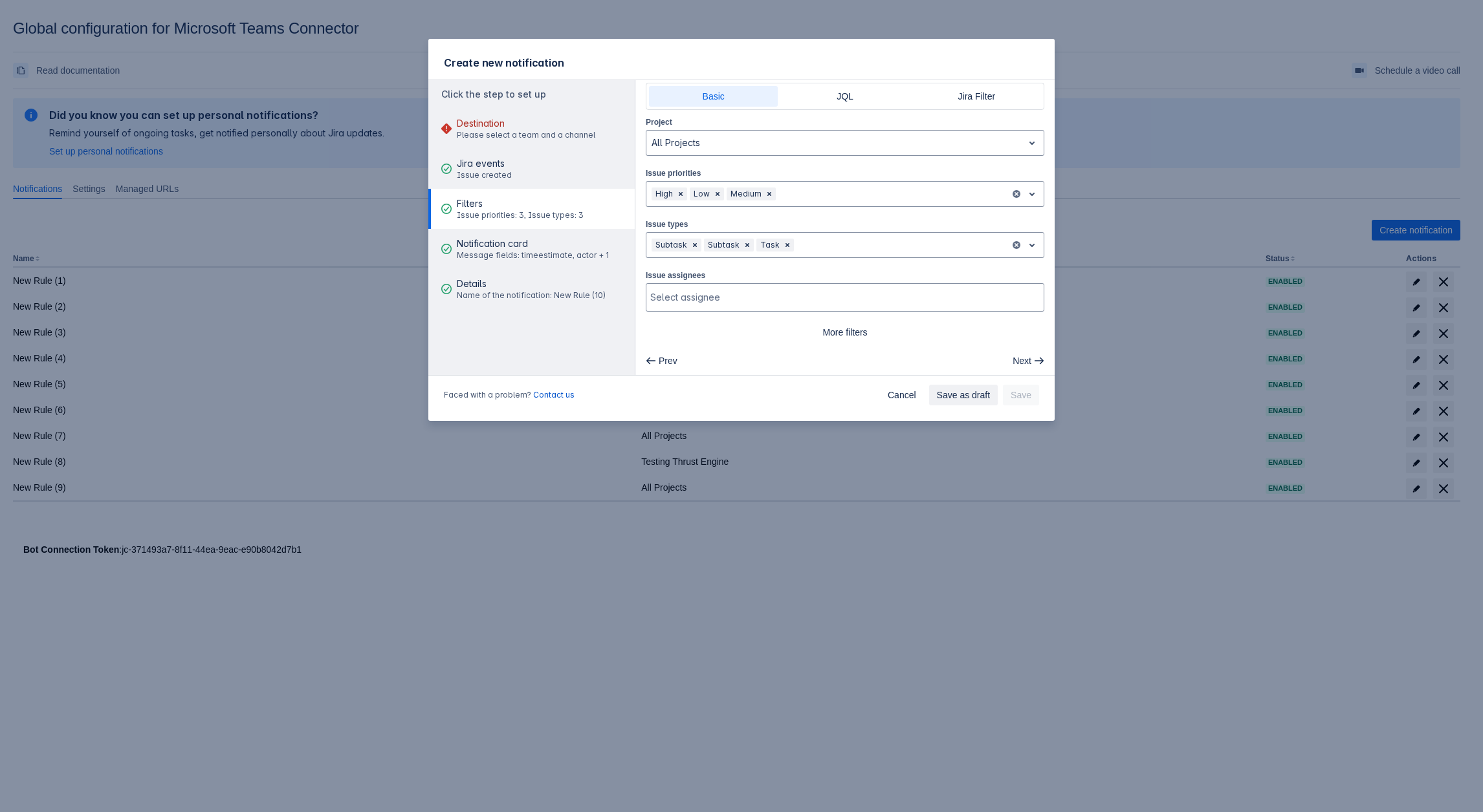
scroll to position [30, 0]
click at [835, 324] on span "More filters" at bounding box center [845, 331] width 383 height 20
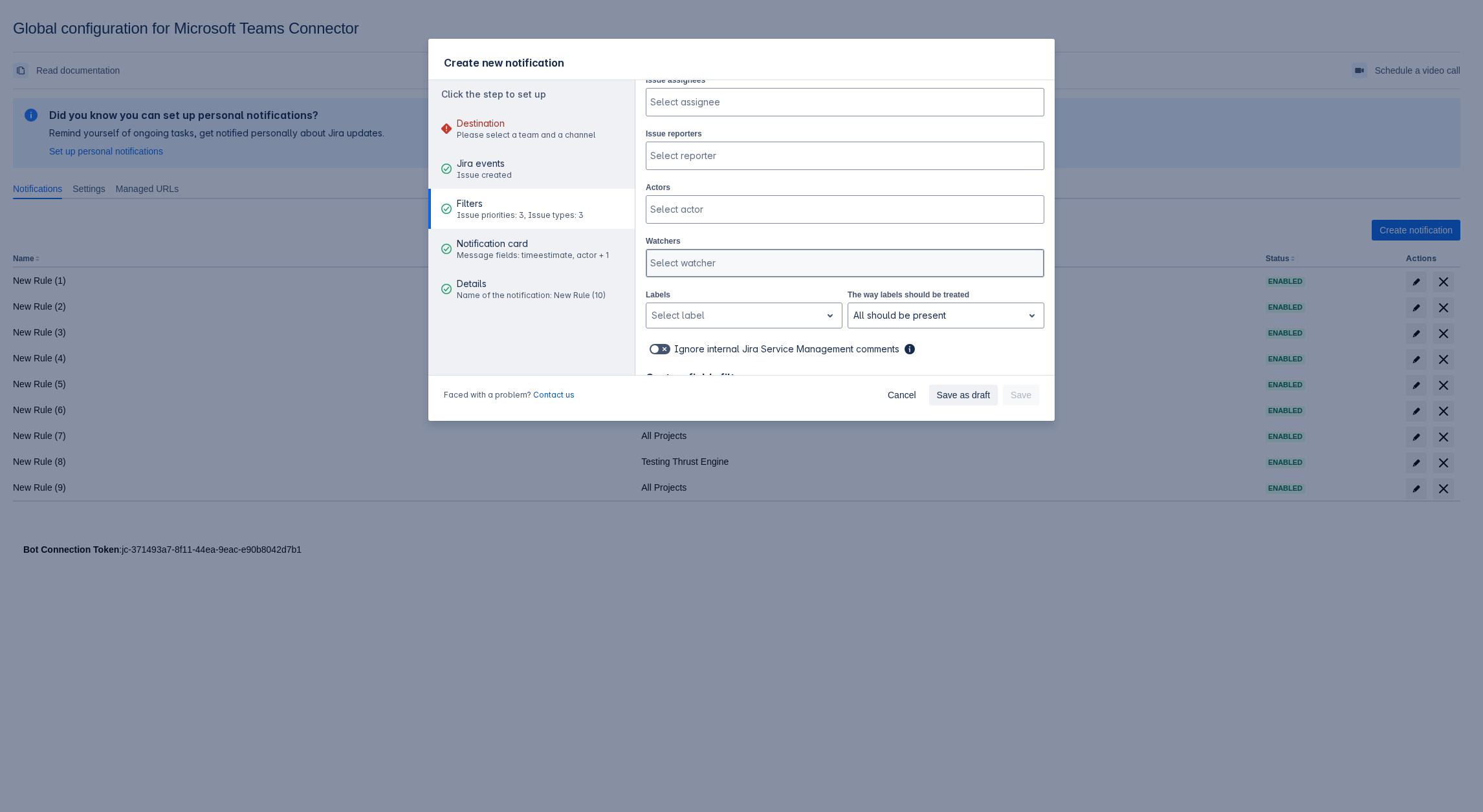
click at [675, 251] on div "Select watcher" at bounding box center [843, 263] width 395 height 26
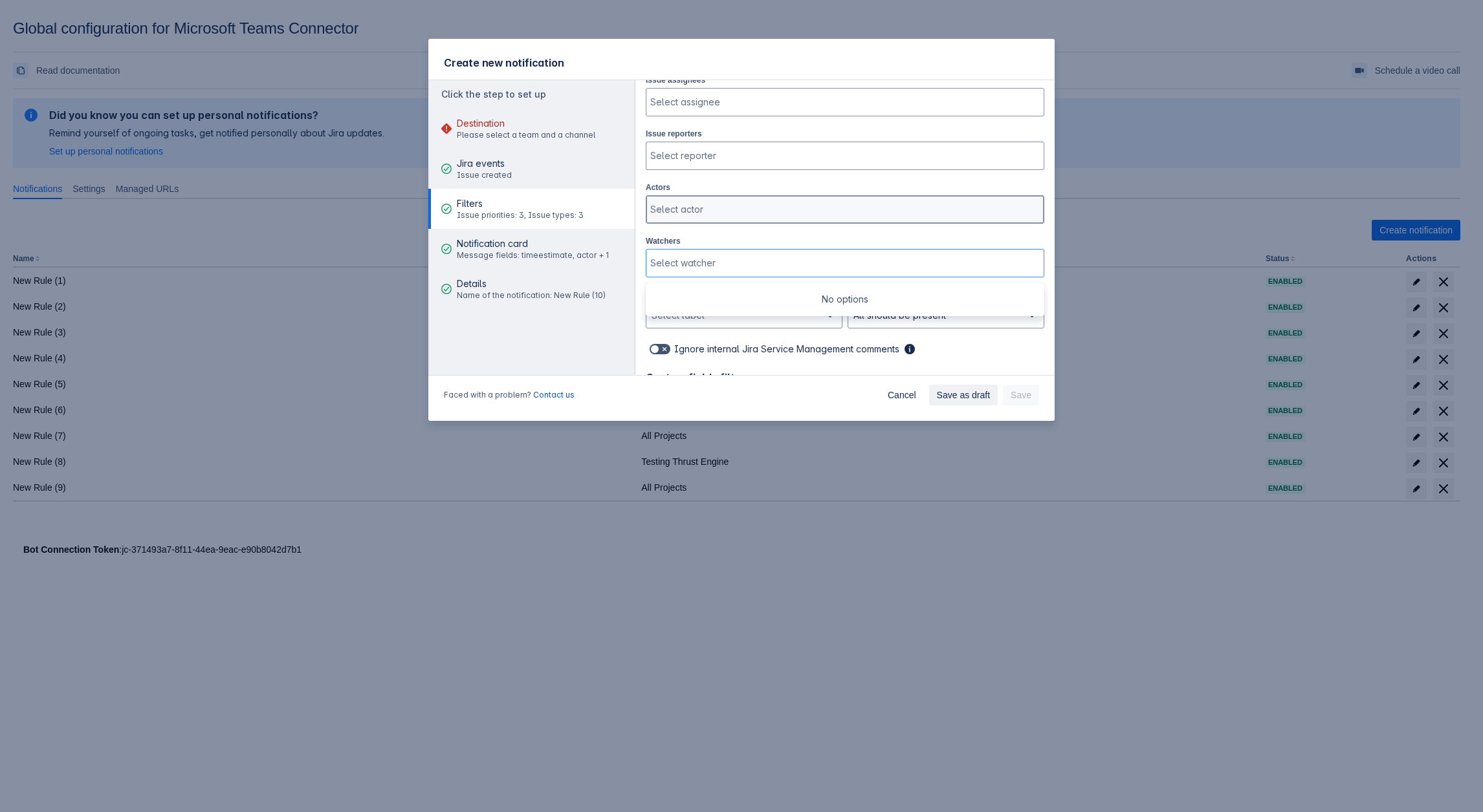
click at [719, 216] on div "Select actor" at bounding box center [843, 209] width 395 height 26
click at [979, 185] on div "Actors Use Up and Down to choose options, press Enter to select the currently f…" at bounding box center [845, 202] width 398 height 44
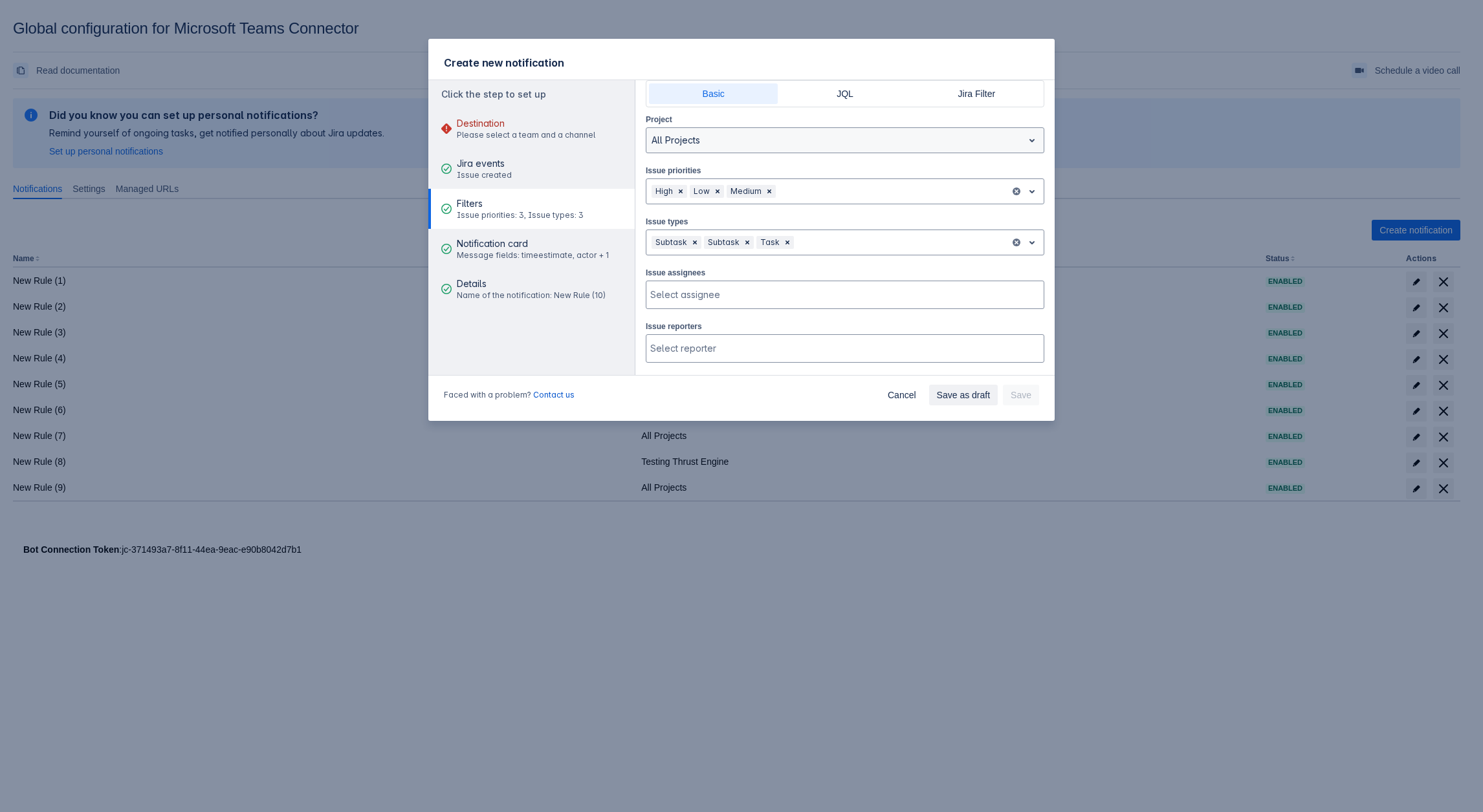
scroll to position [0, 0]
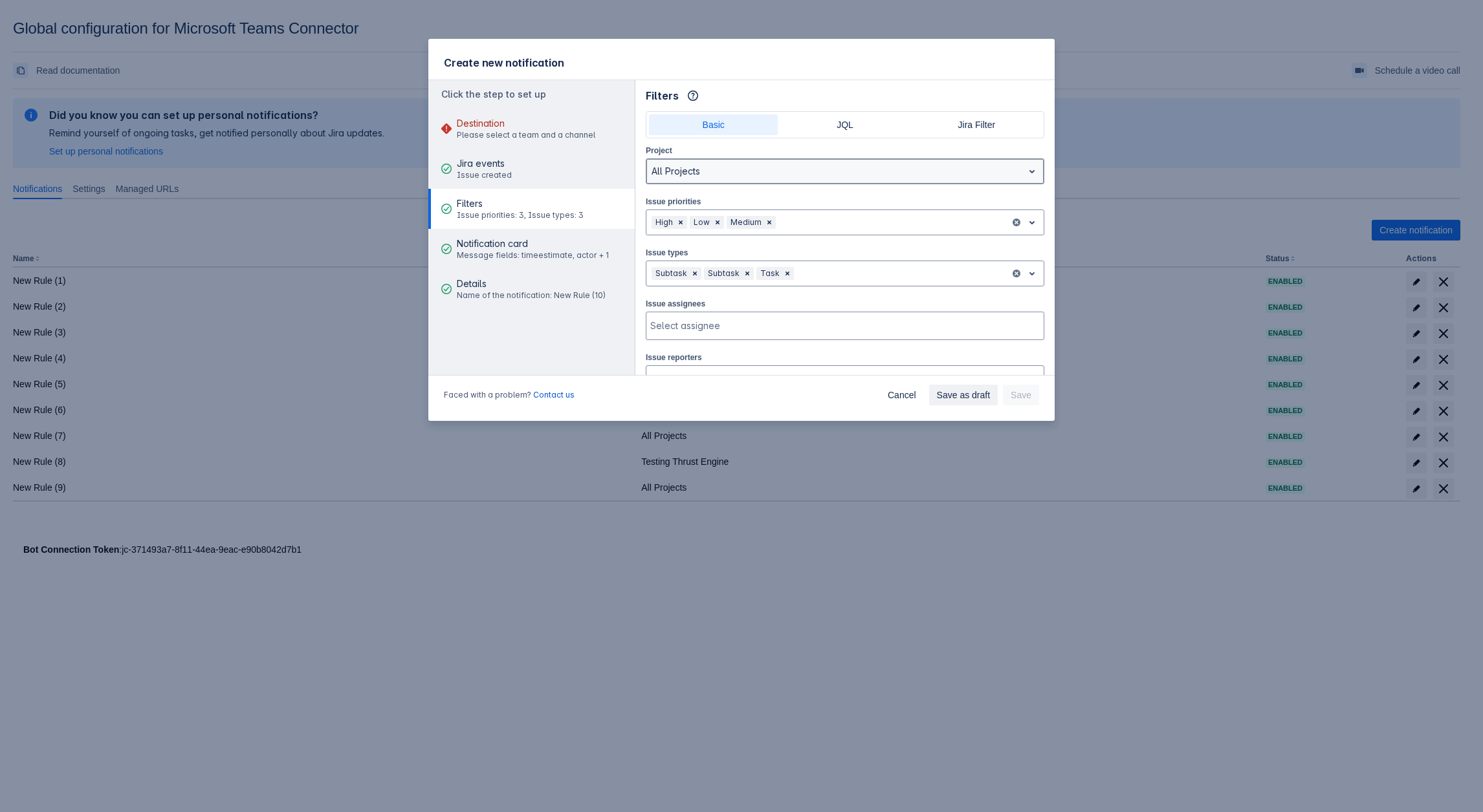
click at [686, 175] on div at bounding box center [835, 171] width 366 height 15
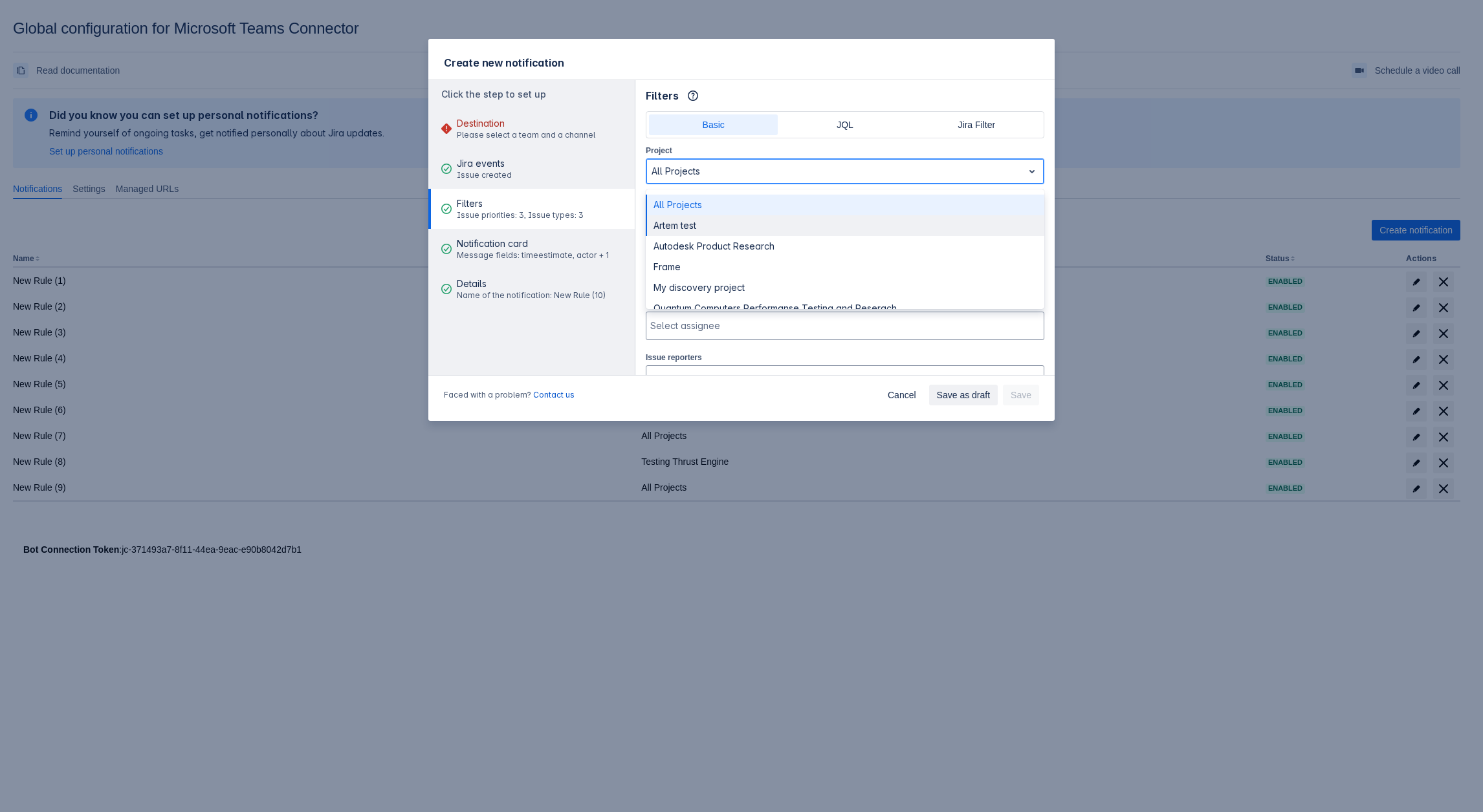
click at [685, 220] on div "Artem test" at bounding box center [845, 225] width 398 height 20
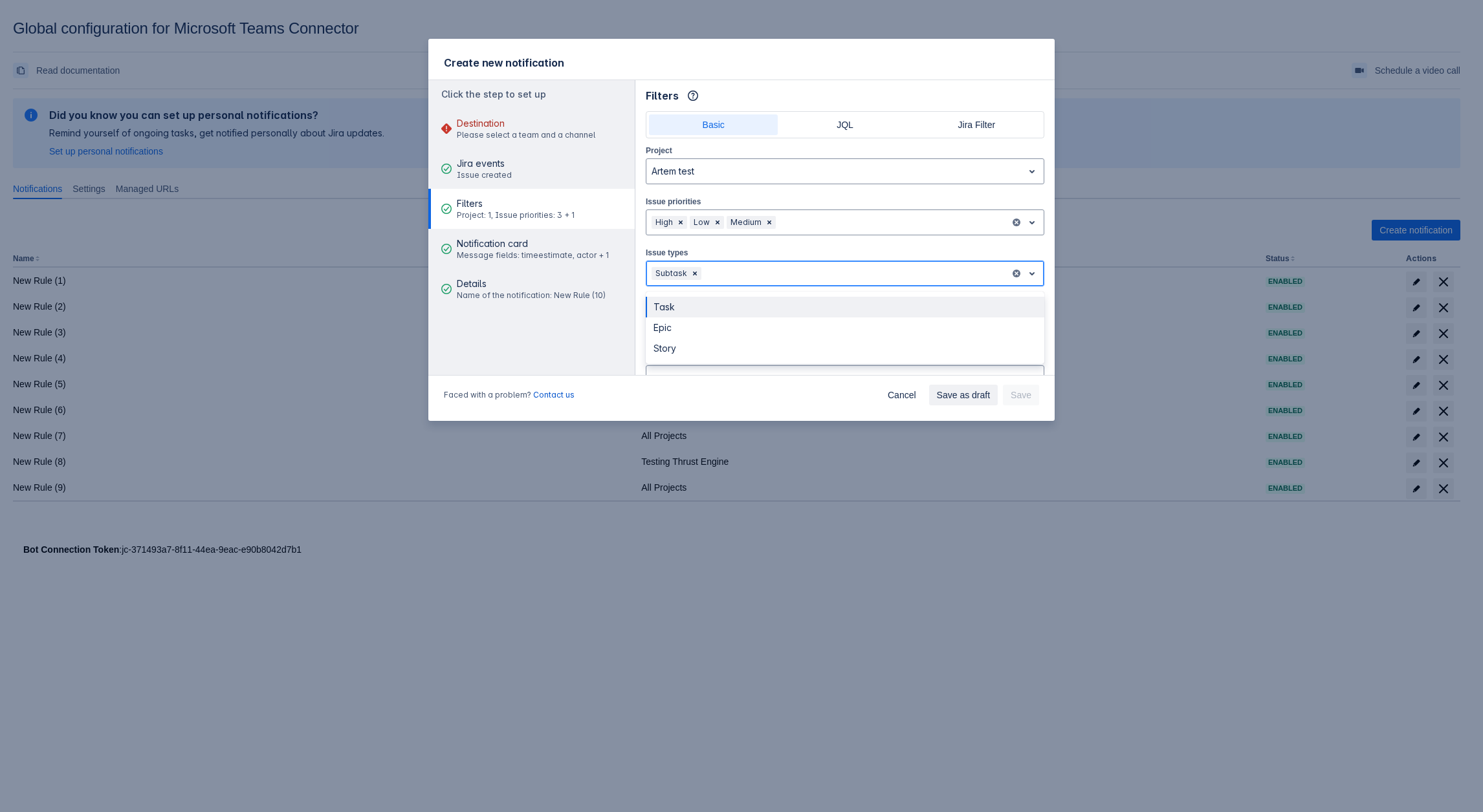
click at [771, 269] on div at bounding box center [854, 273] width 301 height 15
click at [717, 323] on div "Epic" at bounding box center [845, 327] width 398 height 20
click at [489, 120] on span "Destination" at bounding box center [525, 124] width 138 height 13
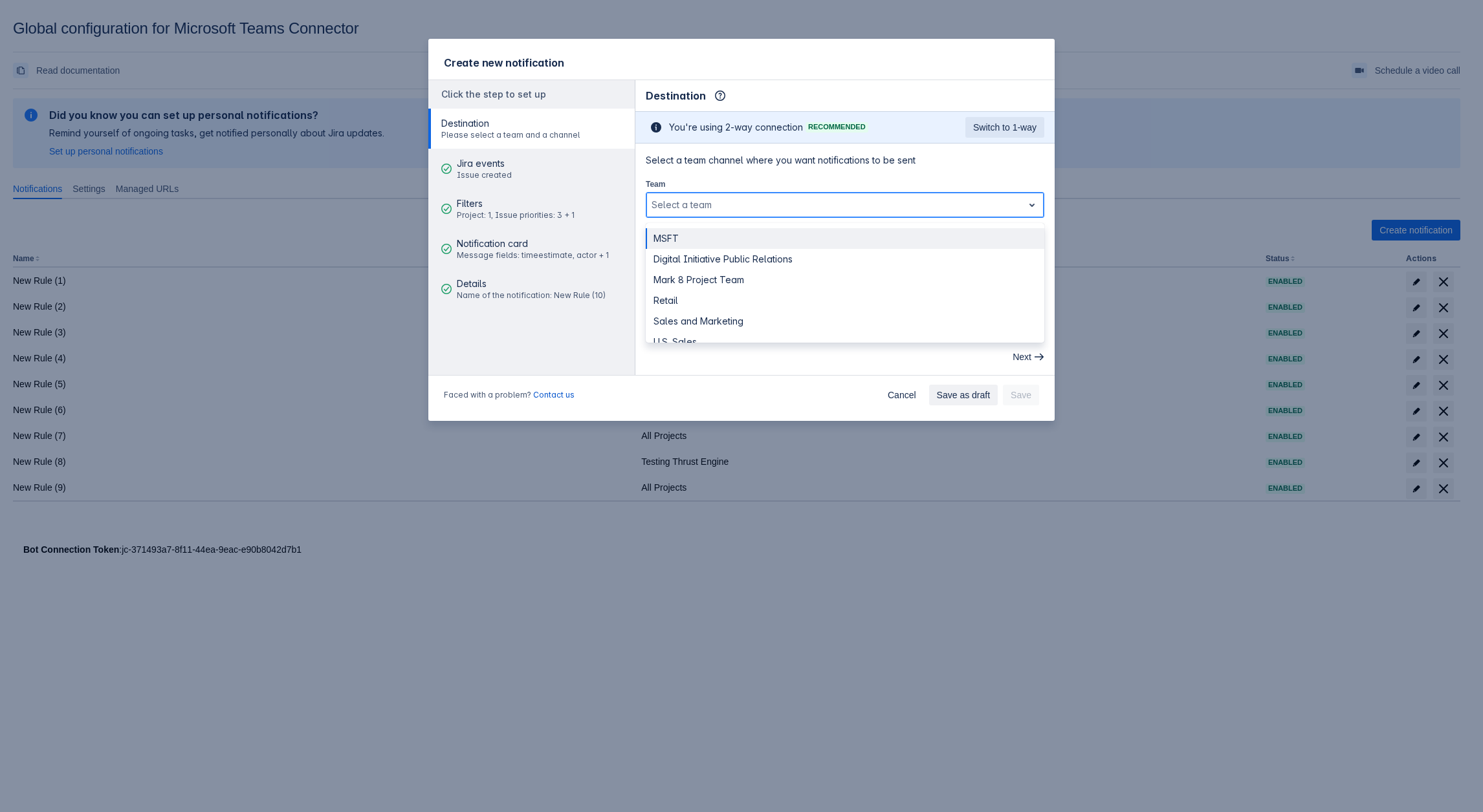
click at [766, 197] on div at bounding box center [835, 204] width 366 height 15
click at [715, 257] on div "Digital Initiative Public Relations" at bounding box center [845, 259] width 398 height 20
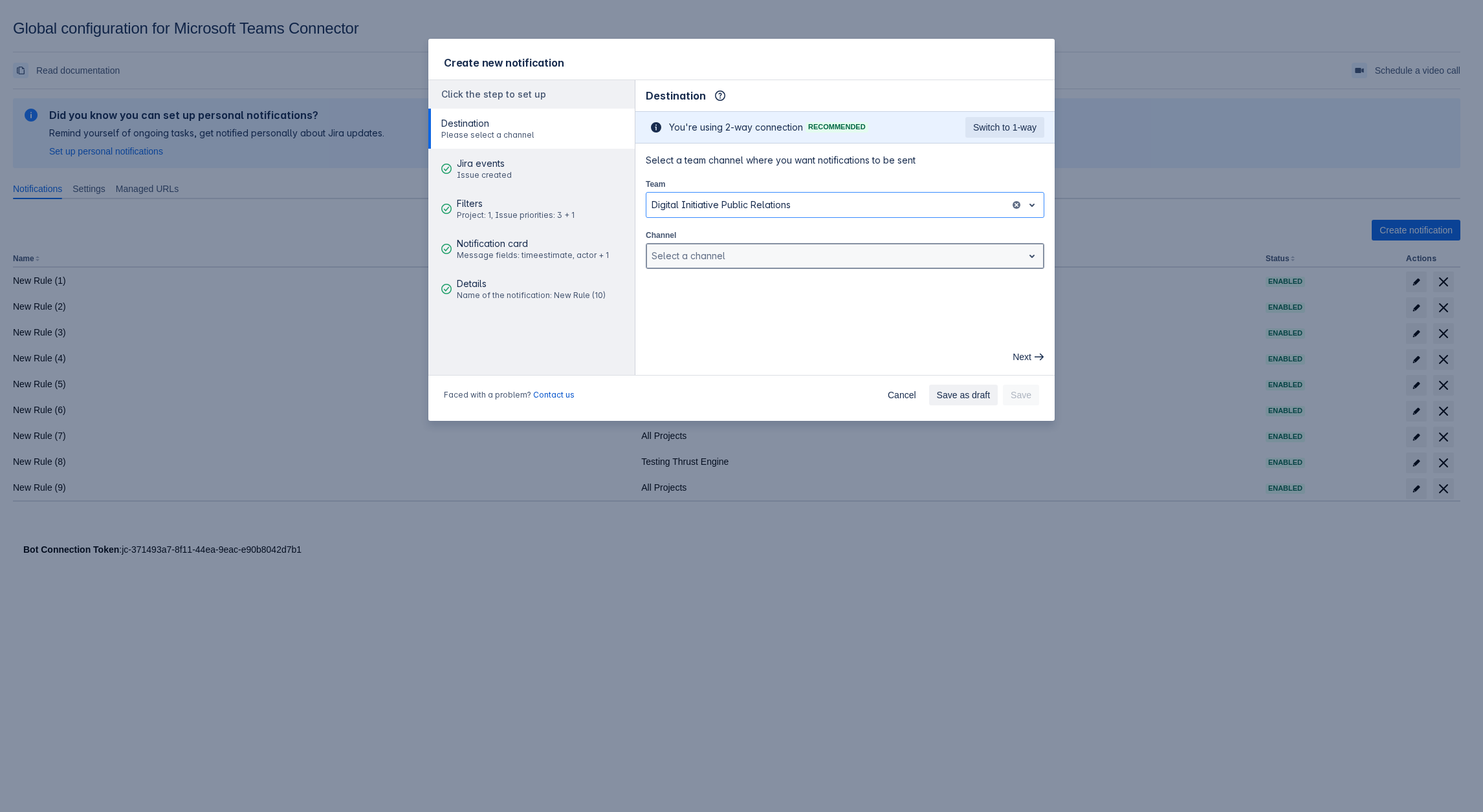
click at [728, 246] on div "Select a channel" at bounding box center [834, 256] width 376 height 20
click at [685, 212] on div "General" at bounding box center [845, 222] width 398 height 20
click at [1029, 400] on span "Save" at bounding box center [1021, 395] width 21 height 20
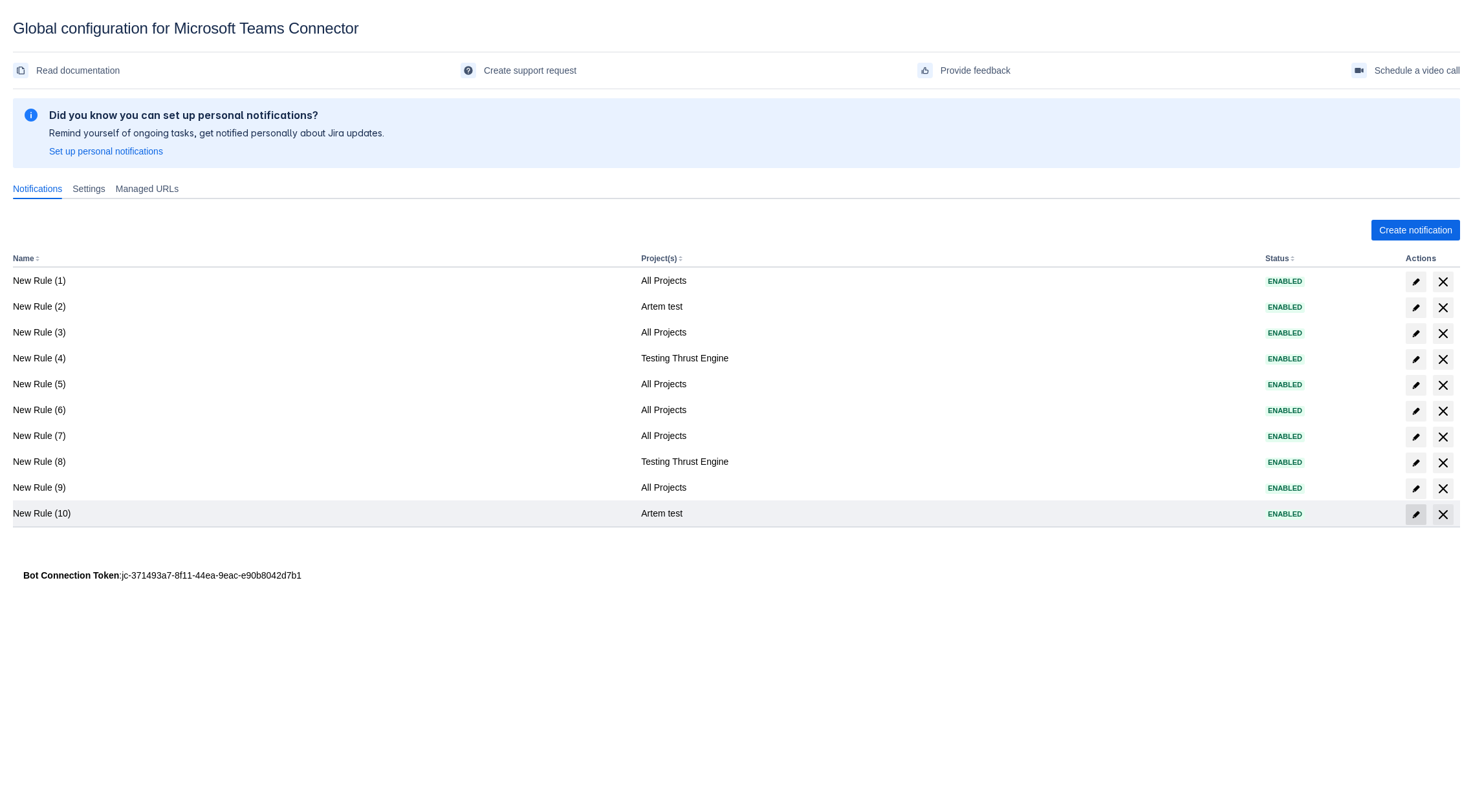
click at [1415, 516] on span "edit" at bounding box center [1416, 515] width 11 height 11
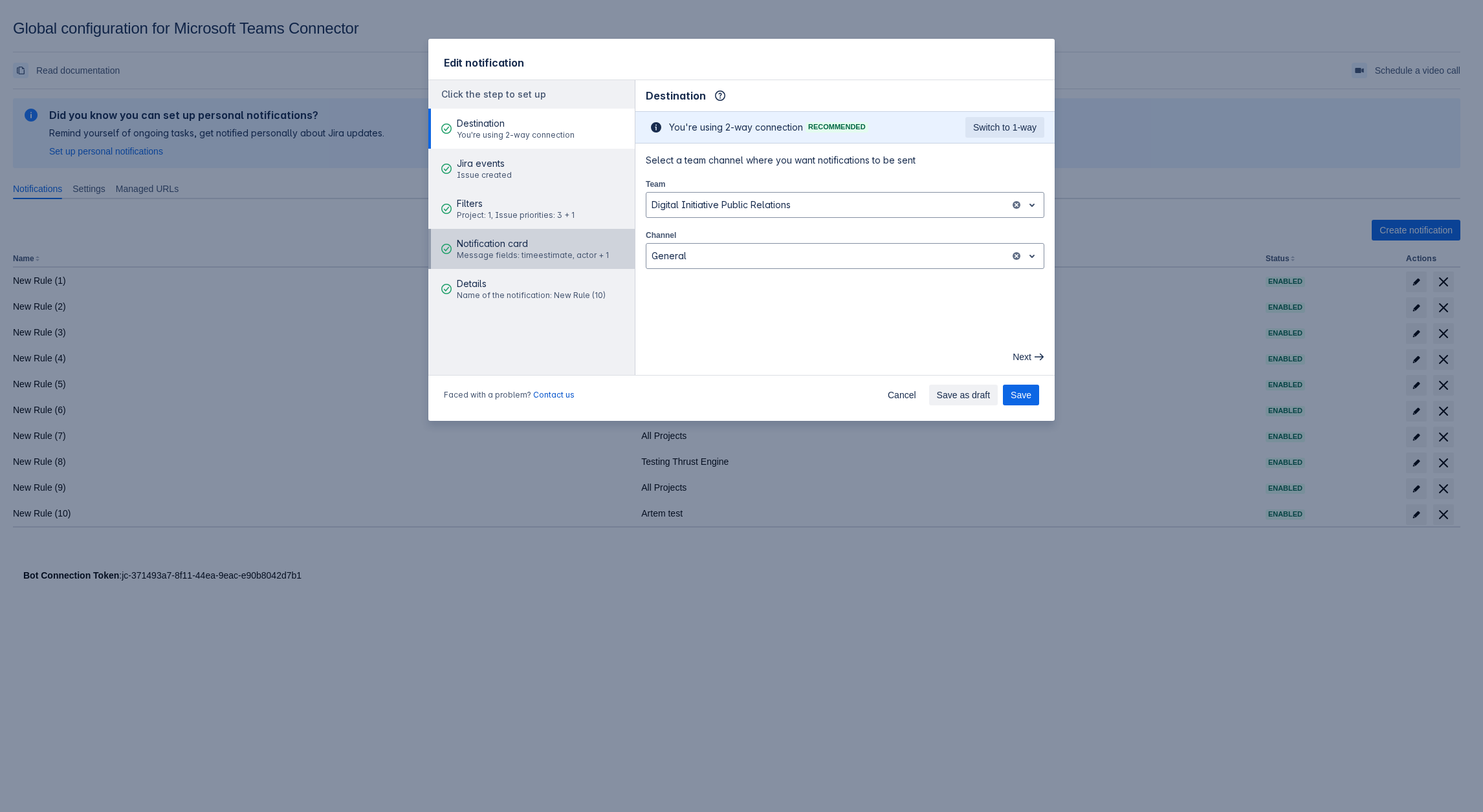
drag, startPoint x: 533, startPoint y: 251, endPoint x: 626, endPoint y: 289, distance: 100.5
click at [533, 251] on span "Message fields: timeestimate, actor + 1" at bounding box center [532, 255] width 152 height 11
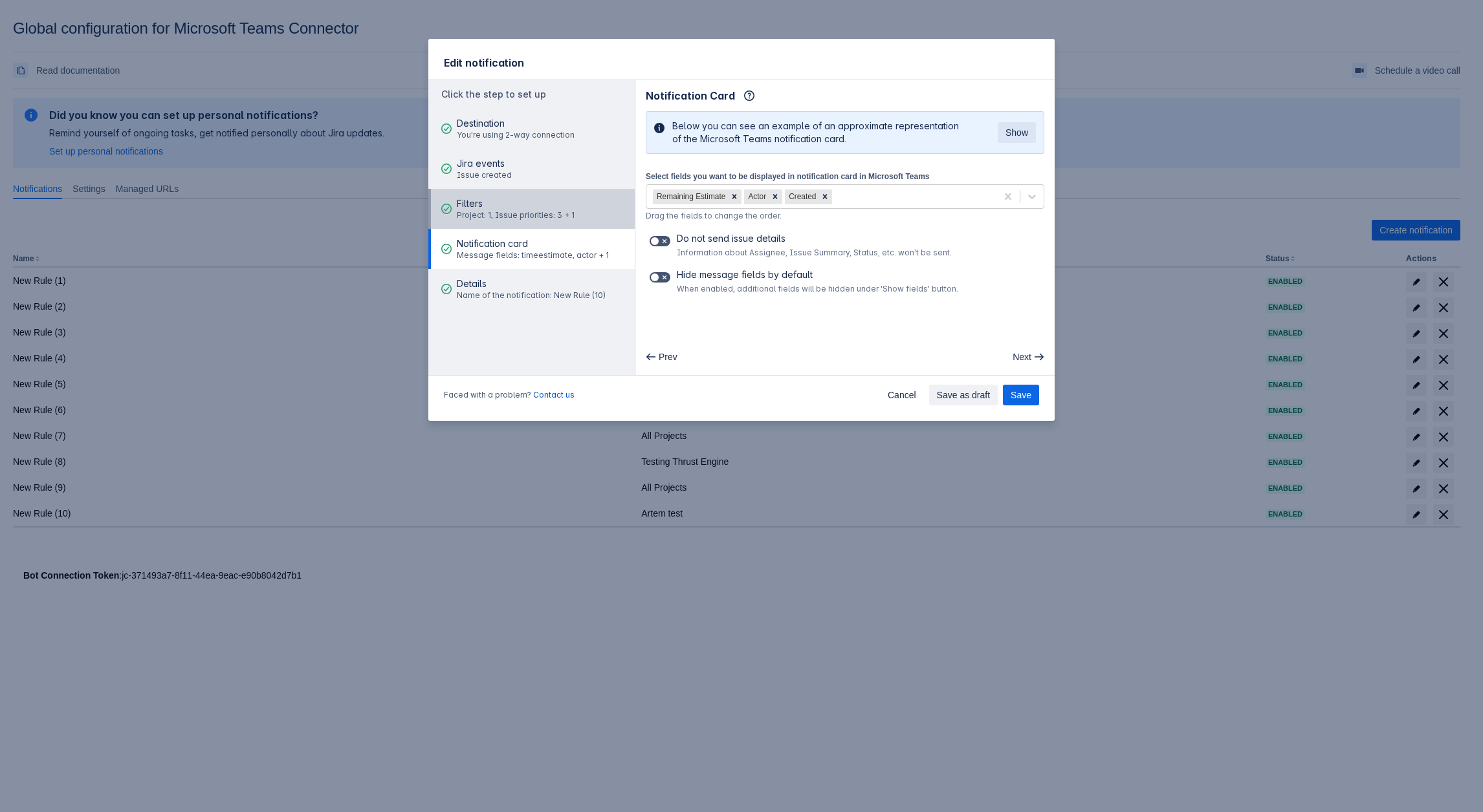
click at [486, 209] on span "Filters" at bounding box center [515, 204] width 118 height 13
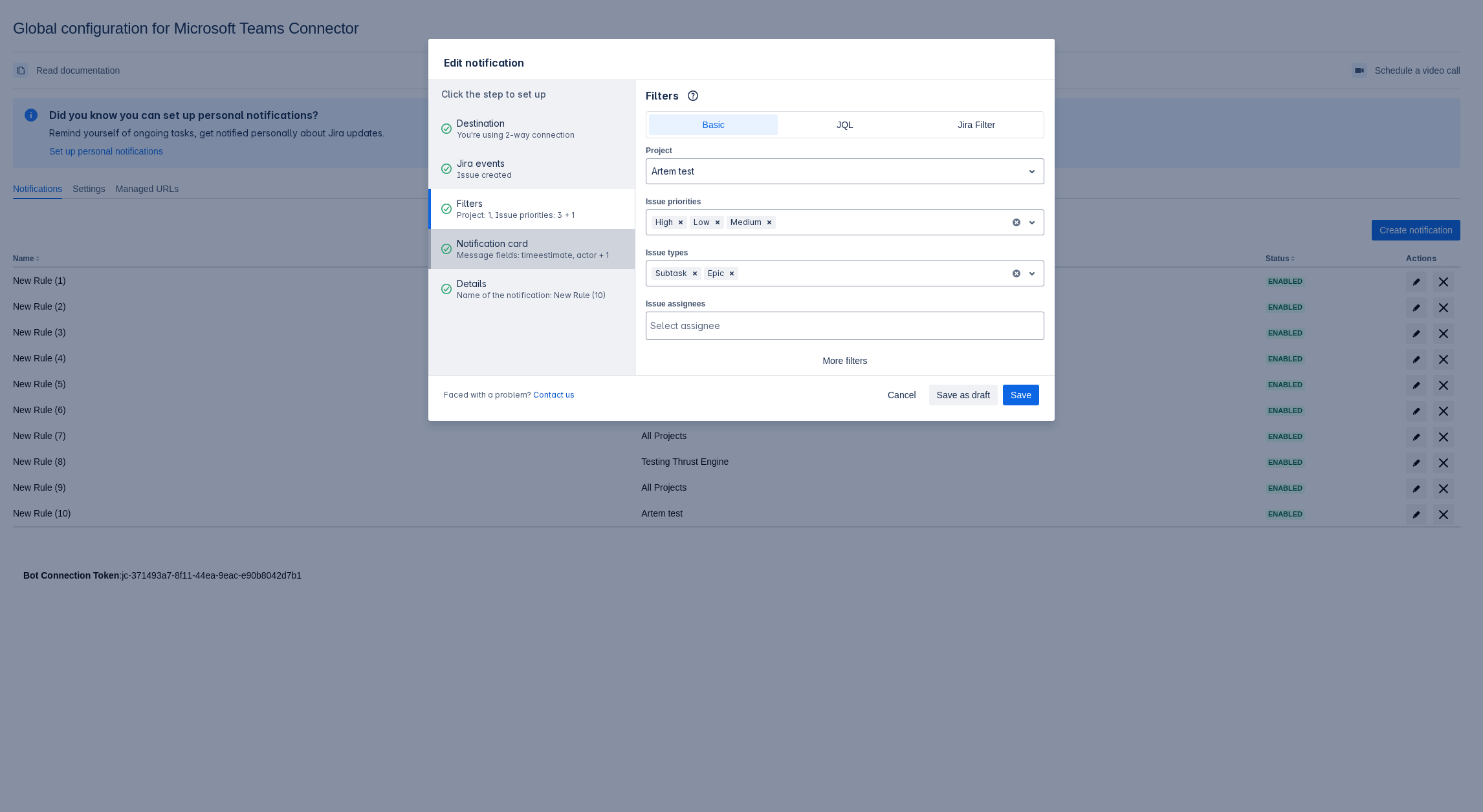
click at [521, 252] on span "Message fields: timeestimate, actor + 1" at bounding box center [532, 255] width 152 height 11
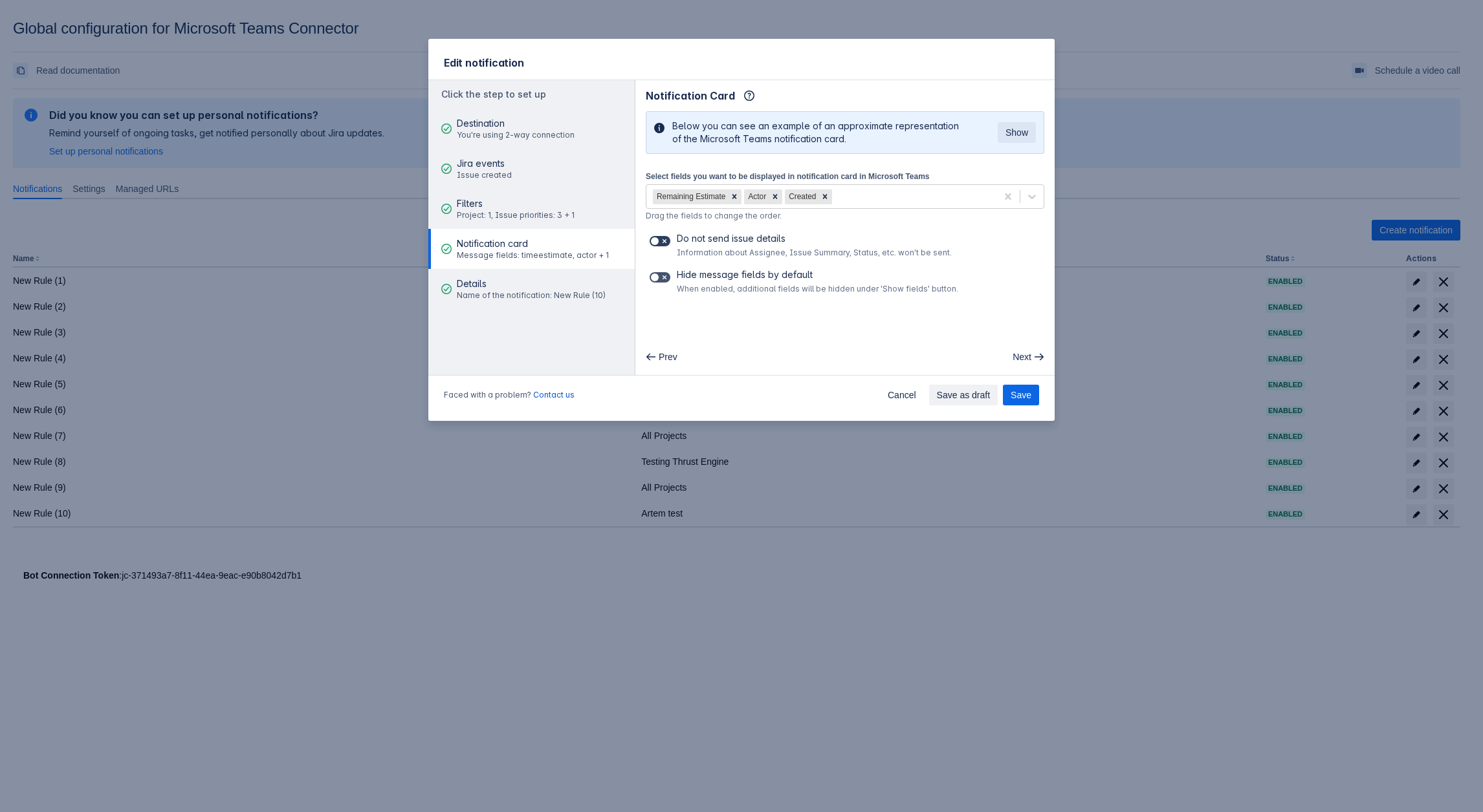
click at [665, 241] on span at bounding box center [665, 241] width 11 height 11
click at [658, 241] on input "checkbox" at bounding box center [654, 241] width 9 height 9
click at [665, 241] on span at bounding box center [665, 241] width 11 height 11
click at [658, 241] on input "checkbox" at bounding box center [654, 241] width 9 height 9
checkbox input "false"
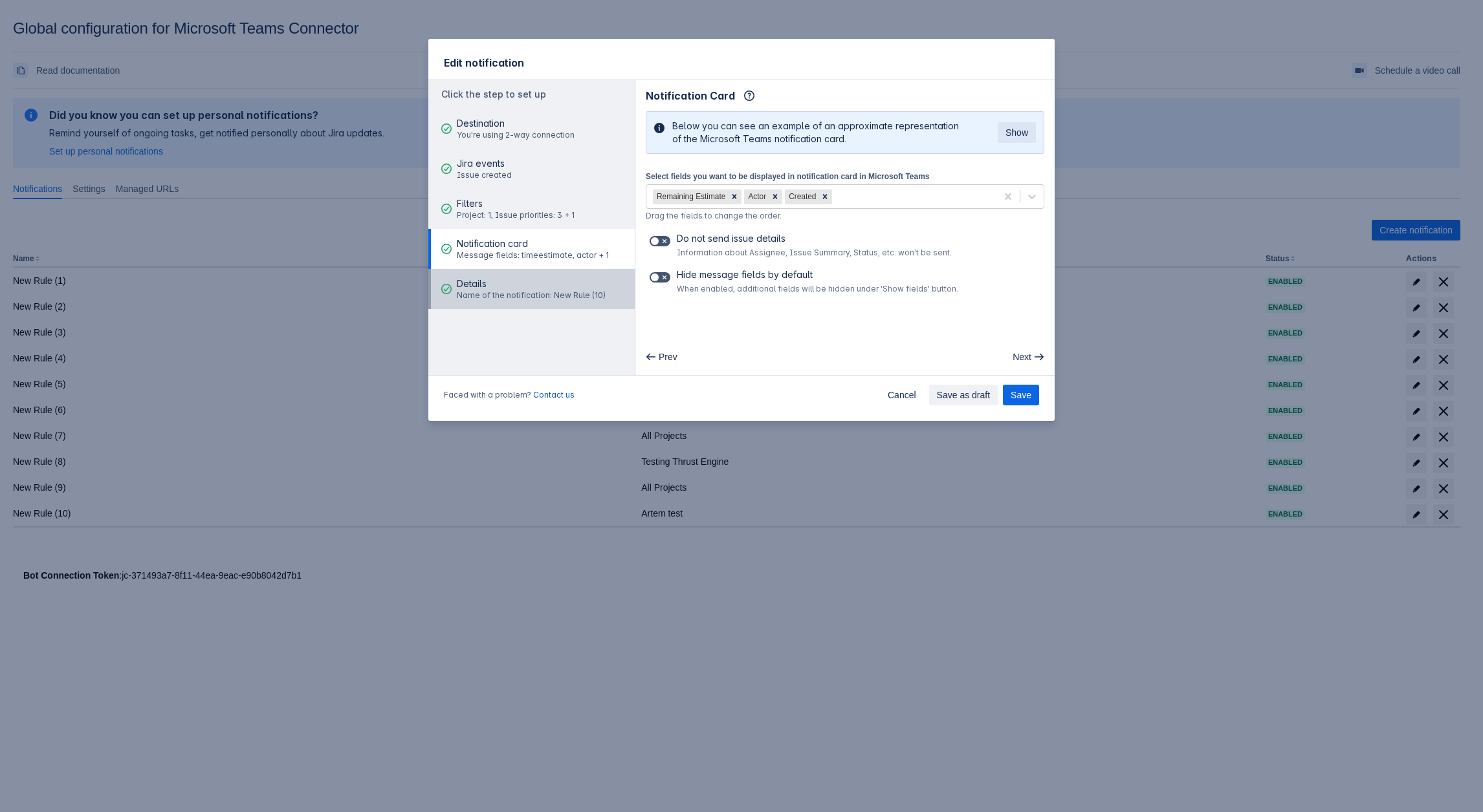
click at [566, 301] on div "Details Name of the notification: New Rule (10)" at bounding box center [530, 289] width 149 height 39
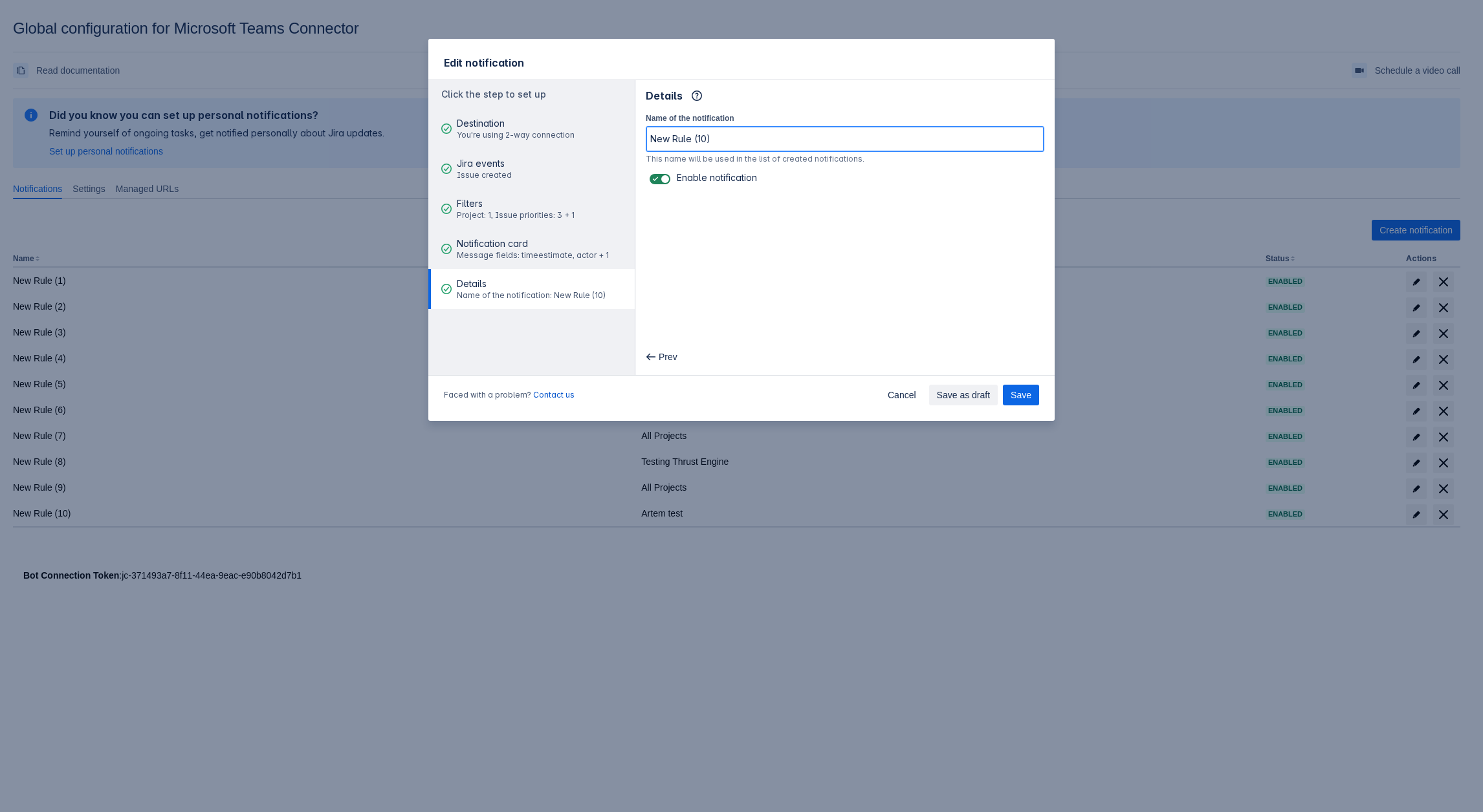
click at [757, 132] on input "New Rule (10)" at bounding box center [845, 139] width 397 height 23
click at [726, 140] on input "New Rule (10)fdv" at bounding box center [845, 139] width 397 height 23
type input "New Rule (10)"
drag, startPoint x: 887, startPoint y: 396, endPoint x: 572, endPoint y: 189, distance: 376.9
click at [574, 190] on section "Edit notification Click the step to set up Destination You're using 2-way conne…" at bounding box center [741, 230] width 626 height 382
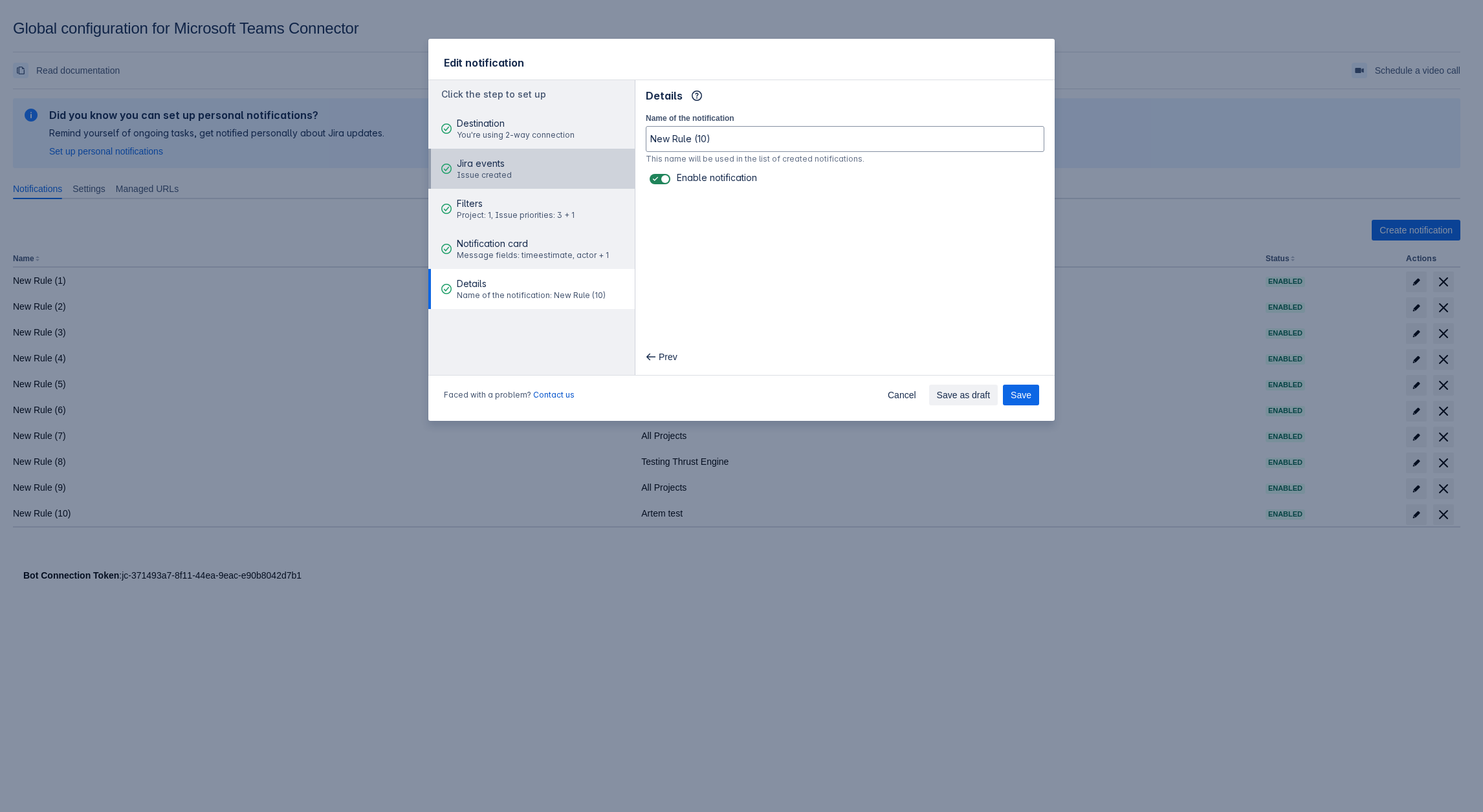
click at [544, 177] on button "Jira events Issue created" at bounding box center [531, 169] width 206 height 40
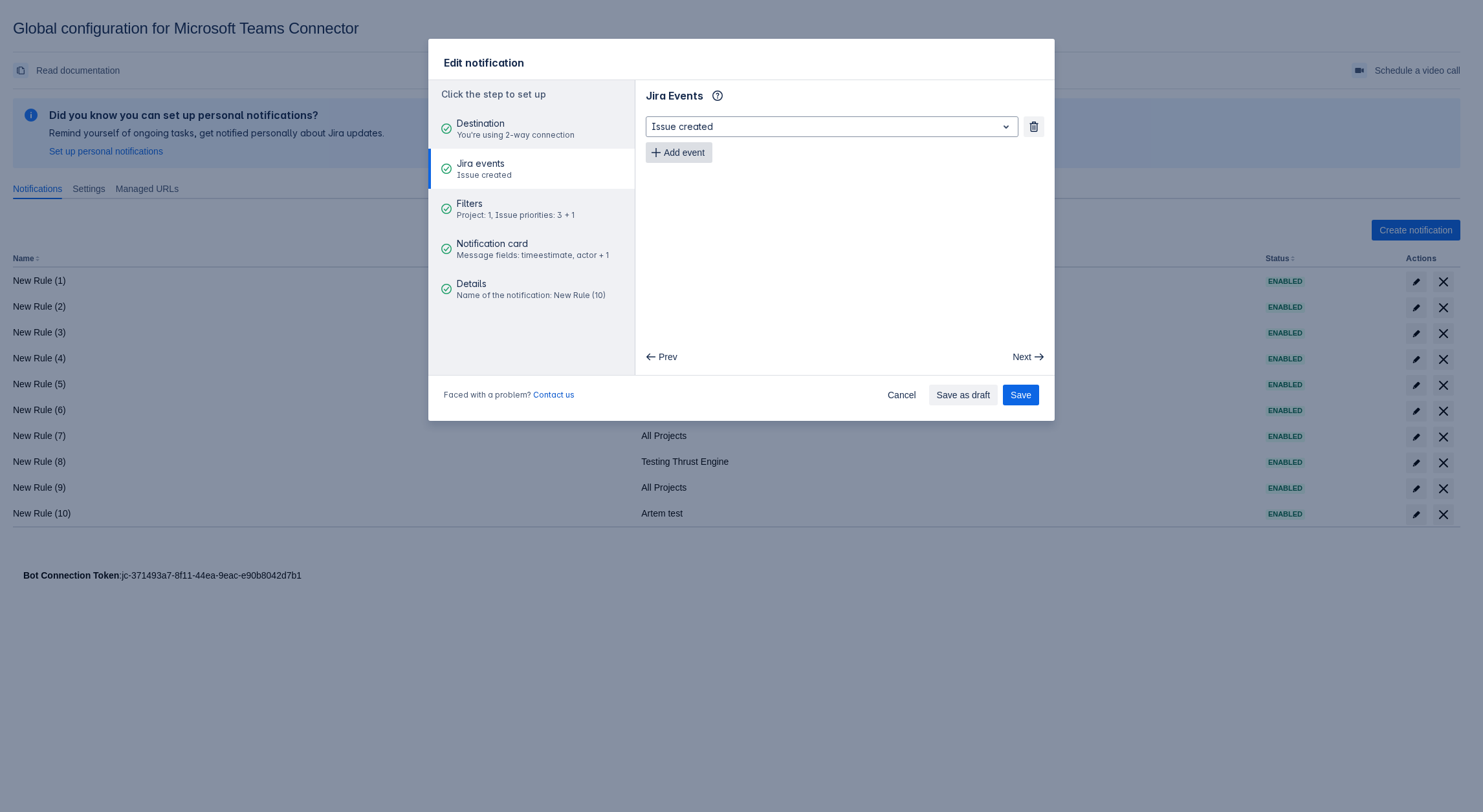
click at [686, 154] on span "Add event" at bounding box center [684, 152] width 41 height 20
drag, startPoint x: 519, startPoint y: 202, endPoint x: 608, endPoint y: 219, distance: 90.6
click at [521, 202] on span "Filters" at bounding box center [515, 204] width 118 height 13
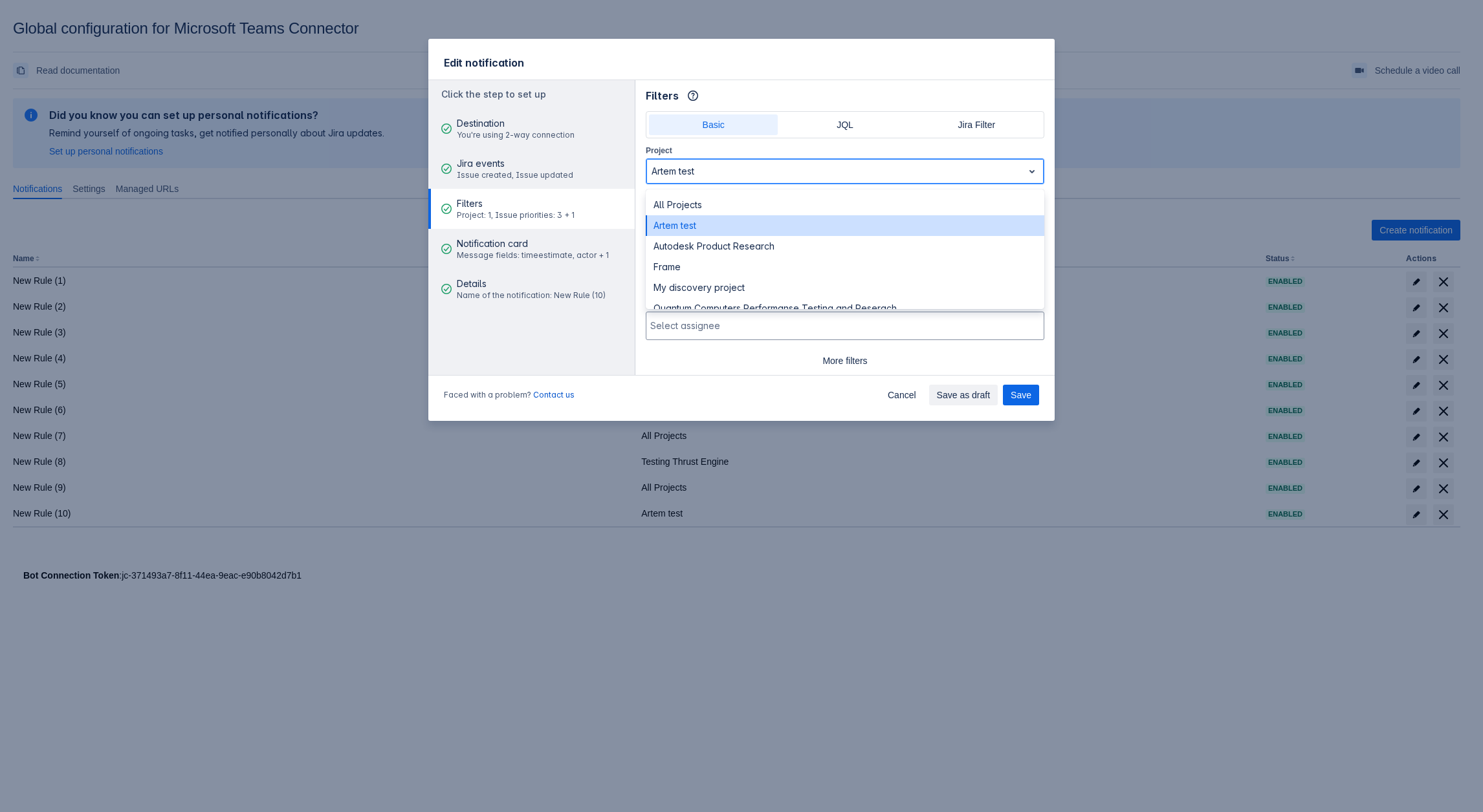
click at [725, 170] on div at bounding box center [835, 171] width 366 height 15
click at [701, 208] on div "All Projects" at bounding box center [845, 204] width 398 height 20
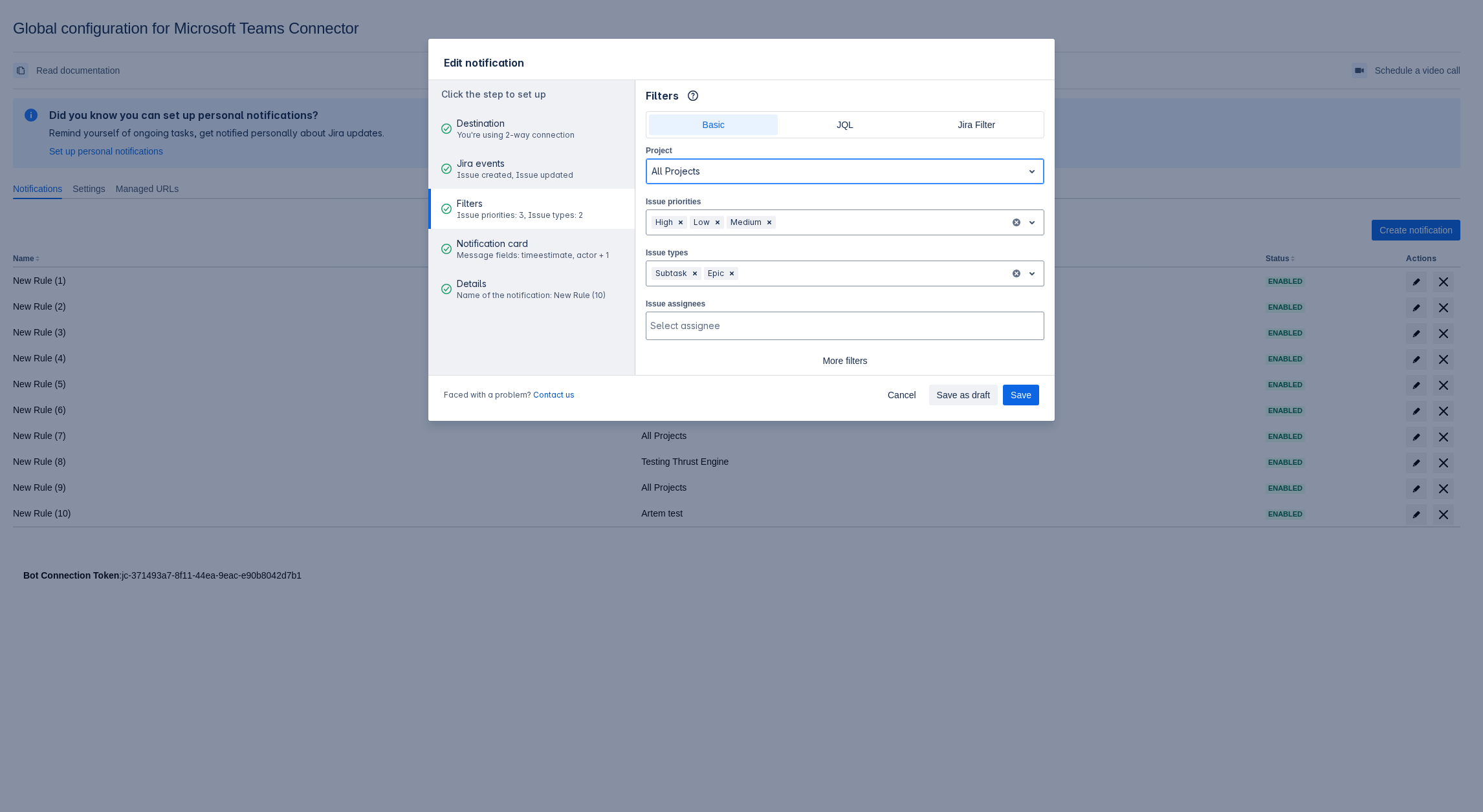
click at [720, 171] on div at bounding box center [835, 171] width 366 height 15
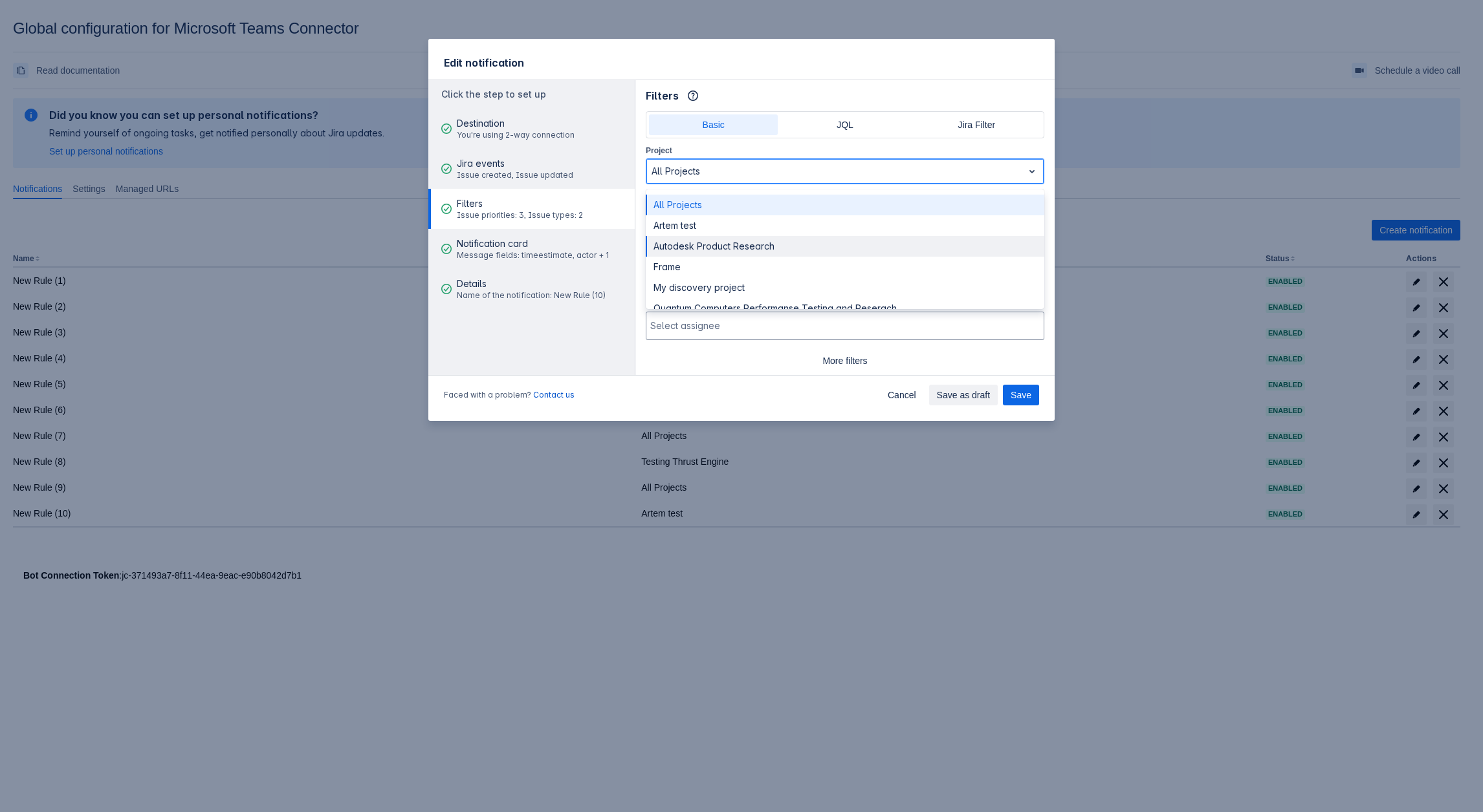
click at [685, 247] on div "Autodesk Product Research" at bounding box center [845, 246] width 398 height 20
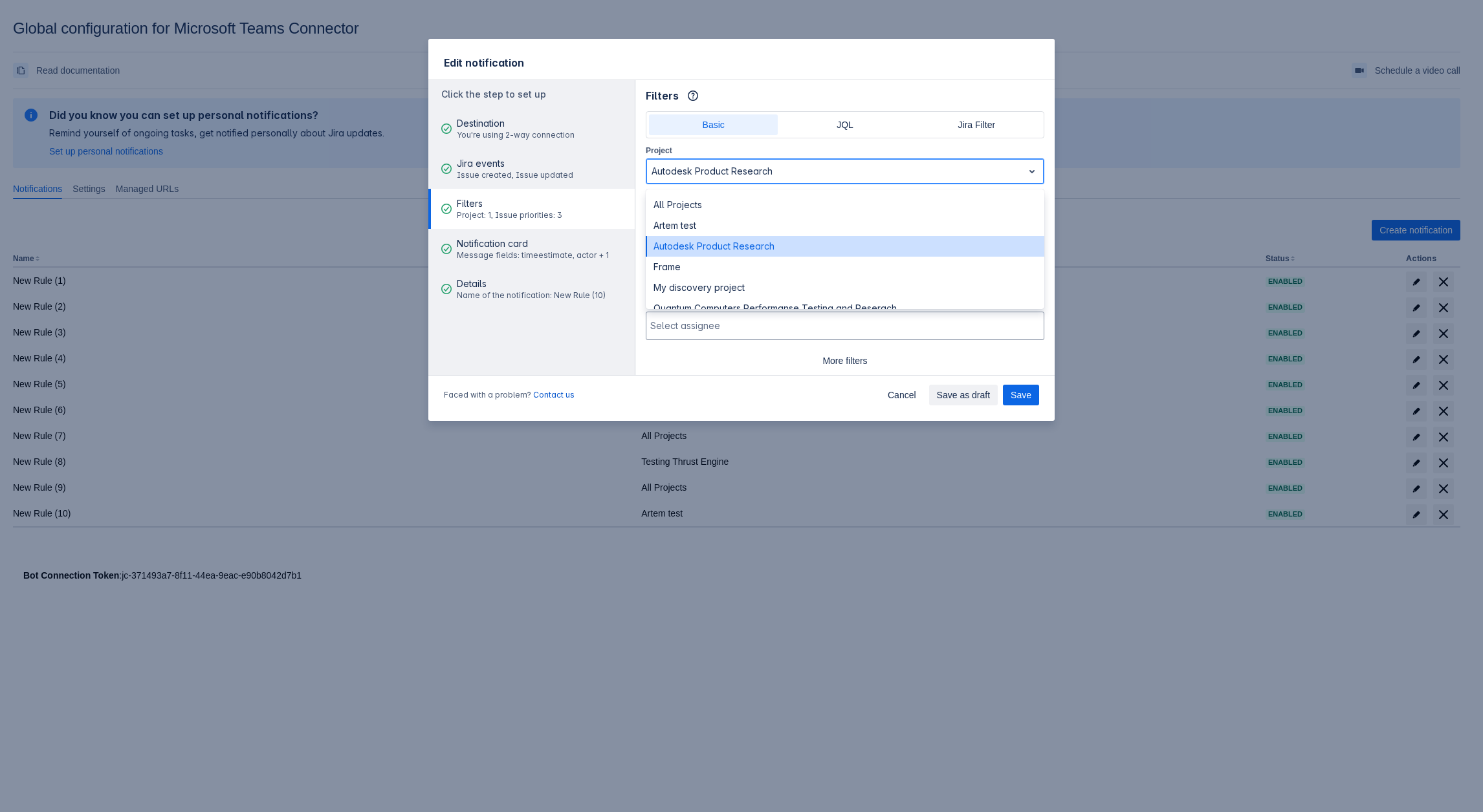
click at [752, 169] on div at bounding box center [835, 171] width 366 height 15
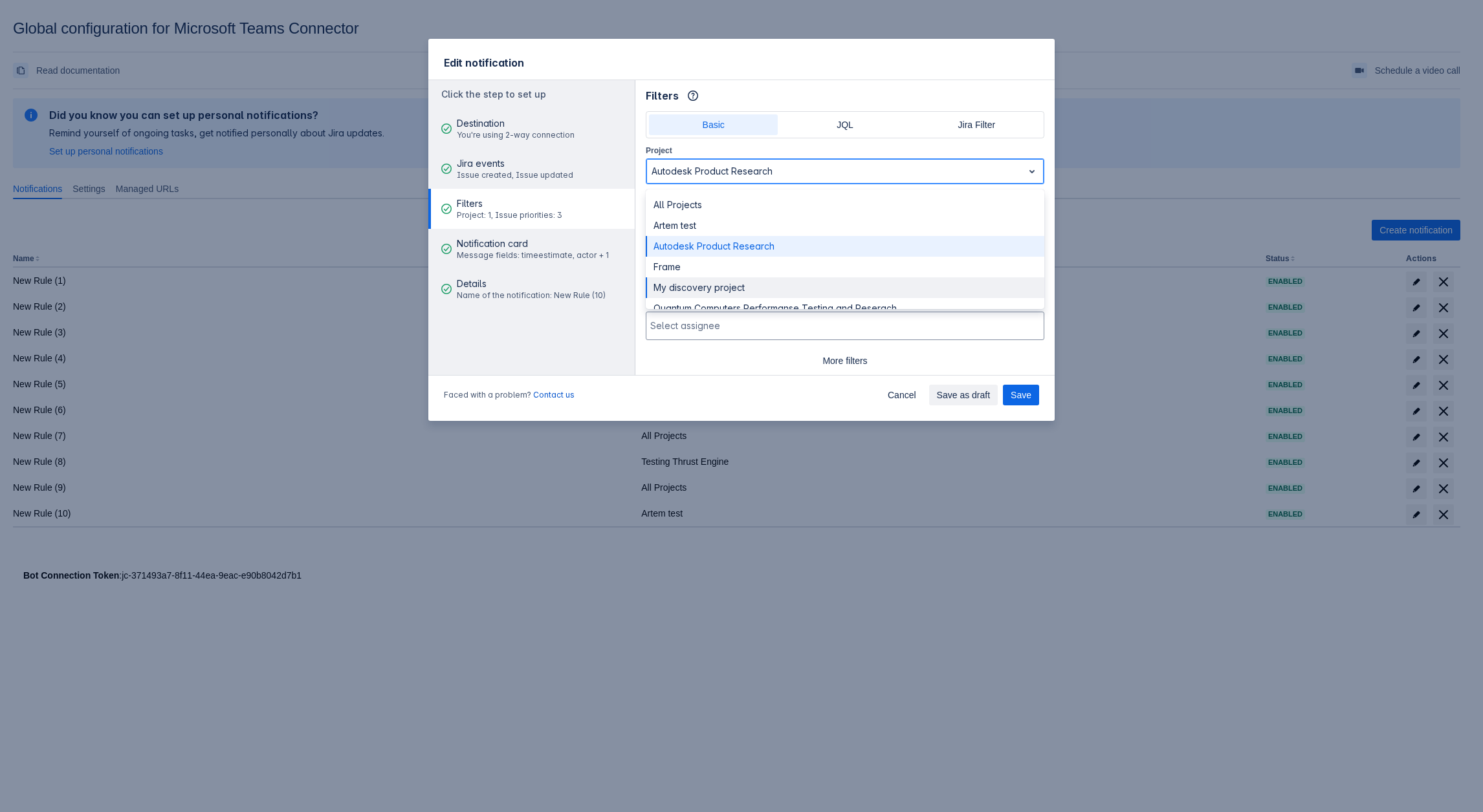
click at [709, 282] on div "My discovery project" at bounding box center [845, 288] width 398 height 20
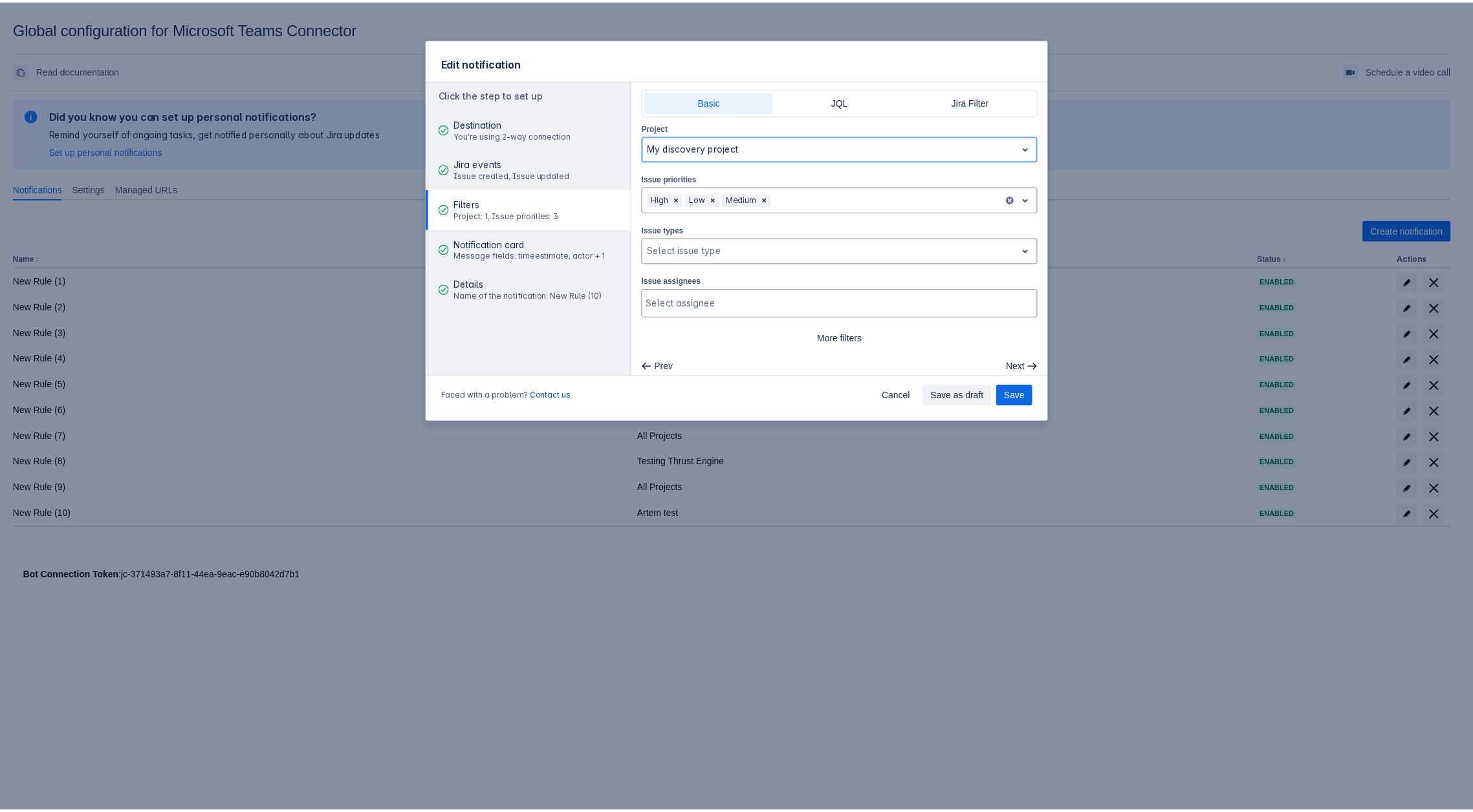
scroll to position [30, 0]
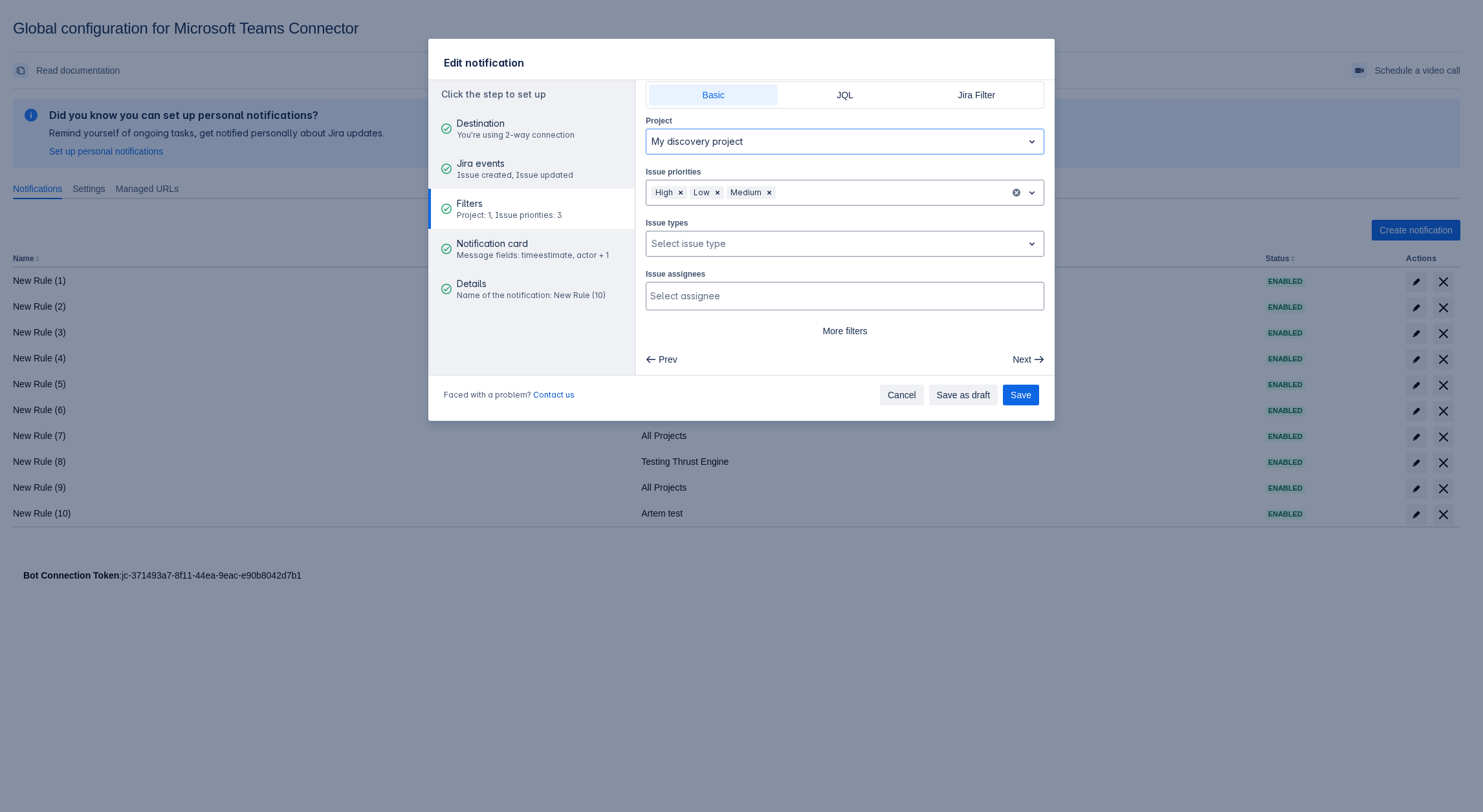
click at [911, 391] on span "Cancel" at bounding box center [902, 395] width 28 height 20
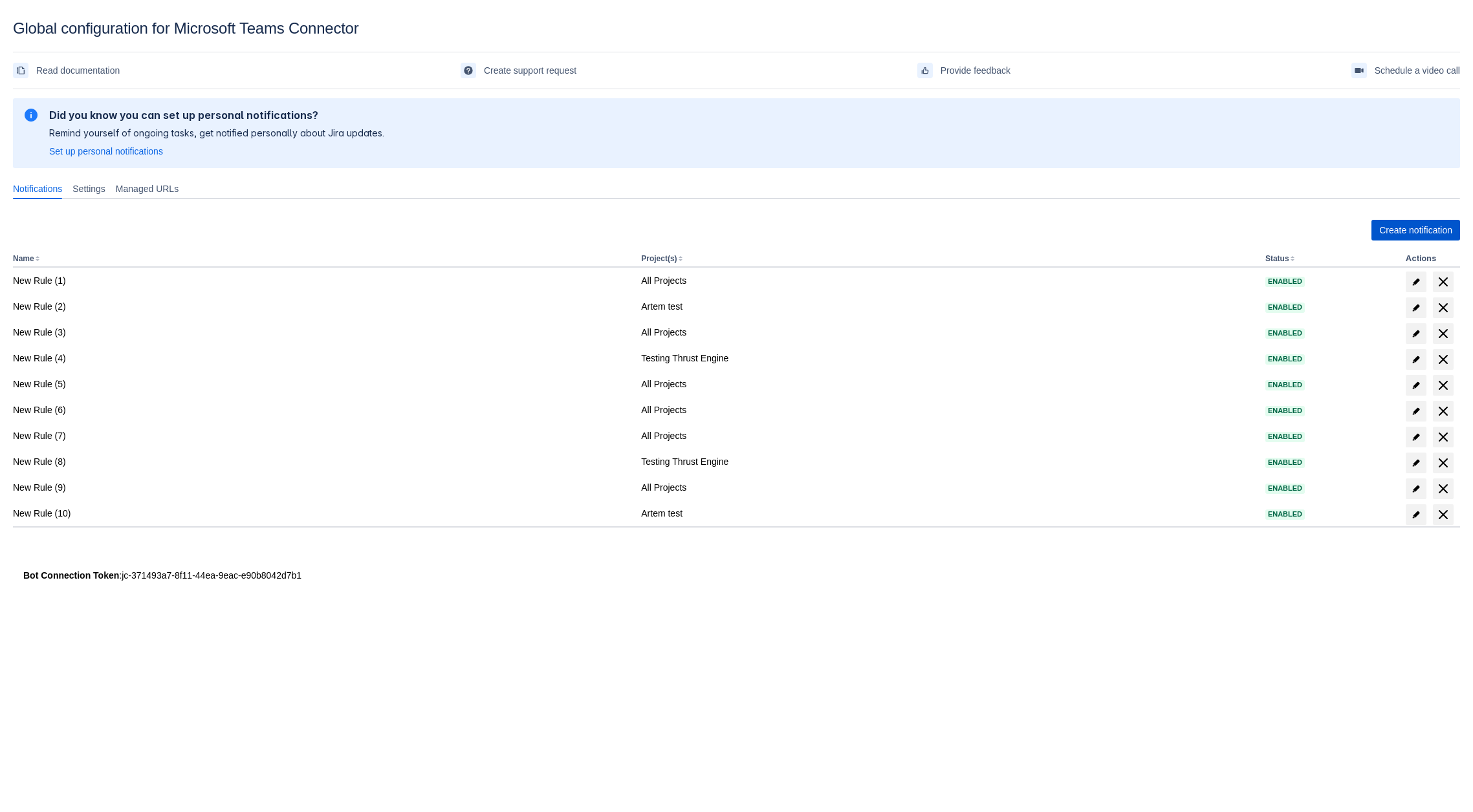
click at [1413, 225] on span "Create notification" at bounding box center [1415, 230] width 73 height 20
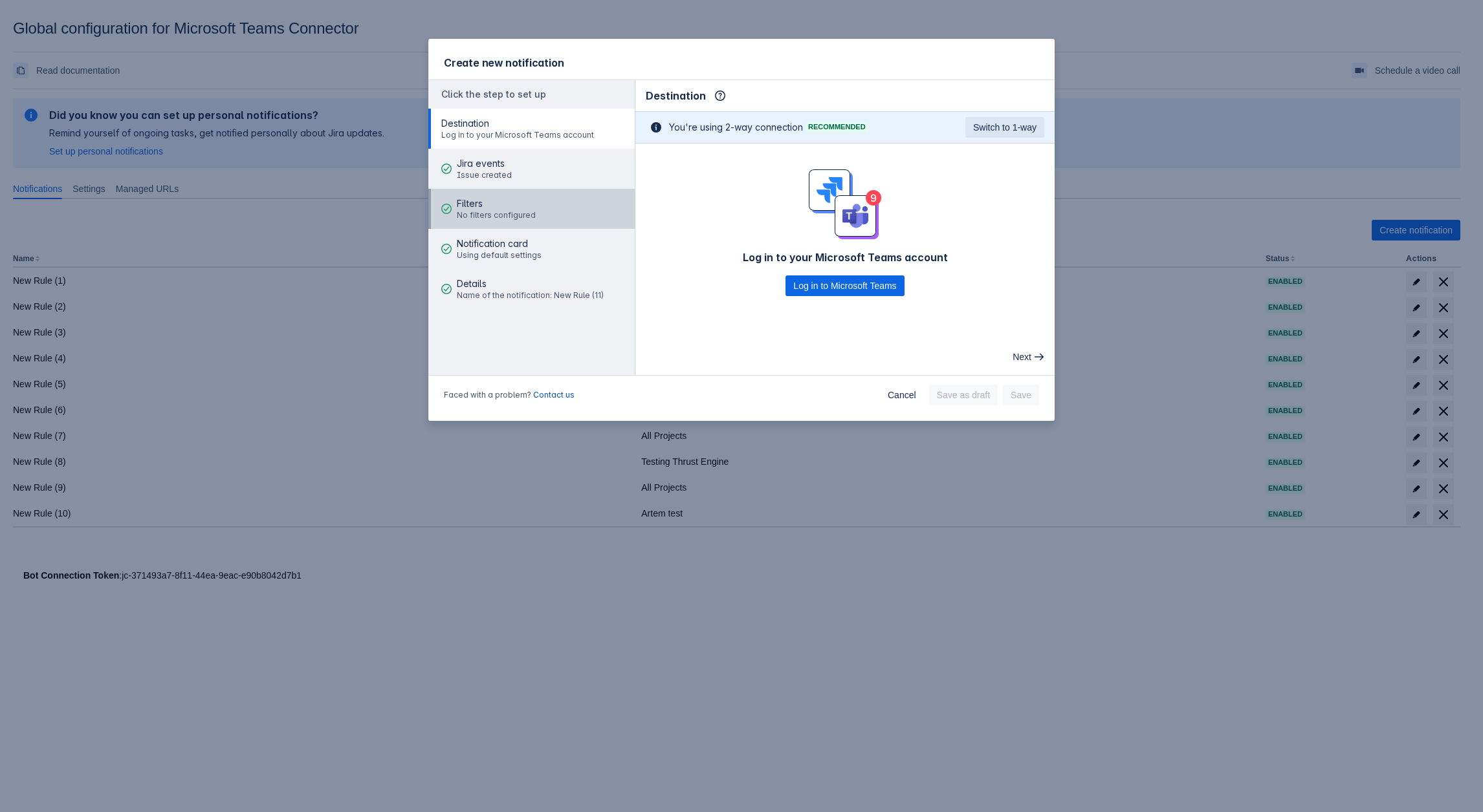
click at [495, 224] on div "Filters No filters configured" at bounding box center [495, 209] width 79 height 39
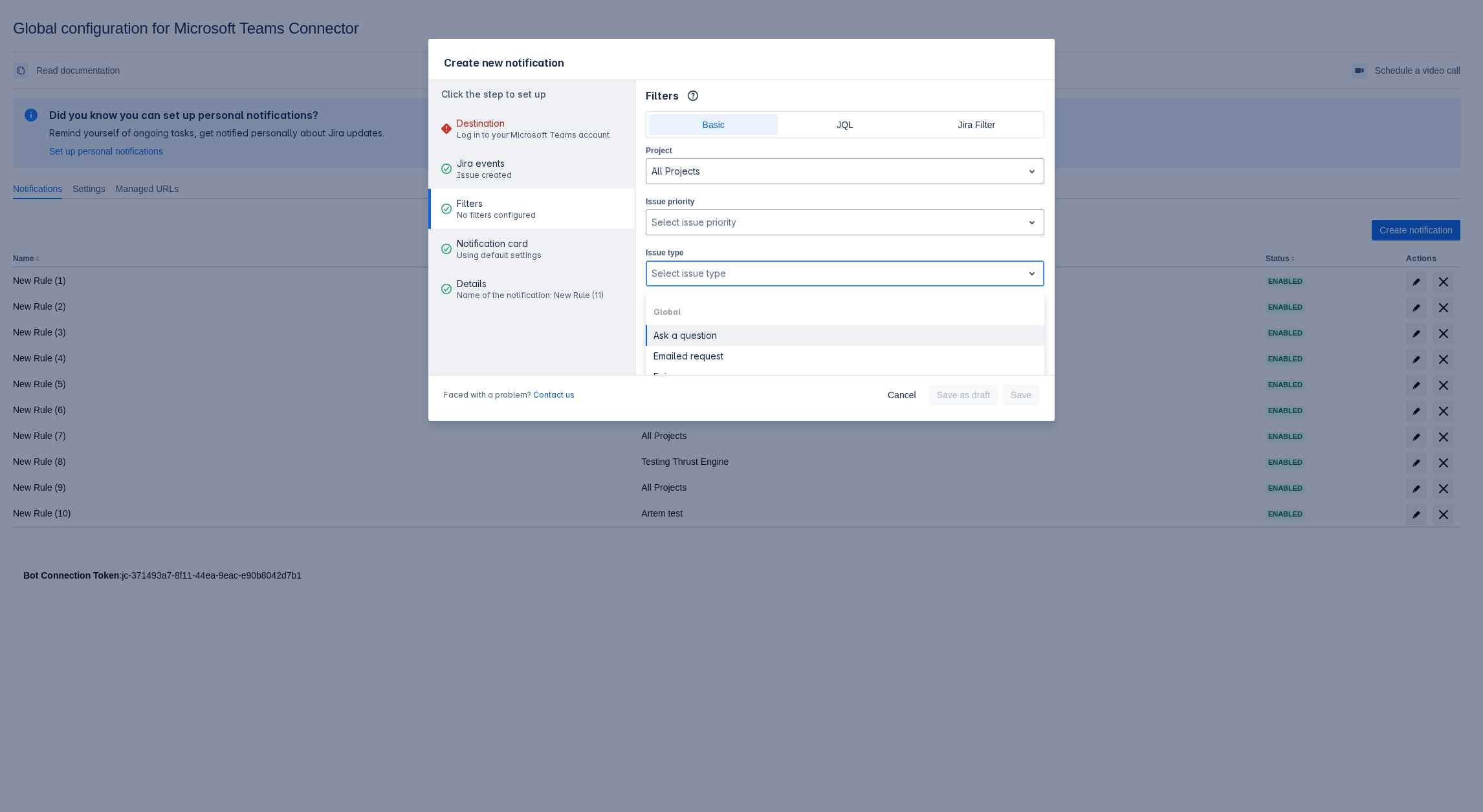
click at [707, 277] on div at bounding box center [835, 273] width 366 height 15
click at [695, 360] on div "Autodesk Product Res... (APR)" at bounding box center [845, 361] width 398 height 20
click at [697, 218] on div at bounding box center [835, 222] width 366 height 15
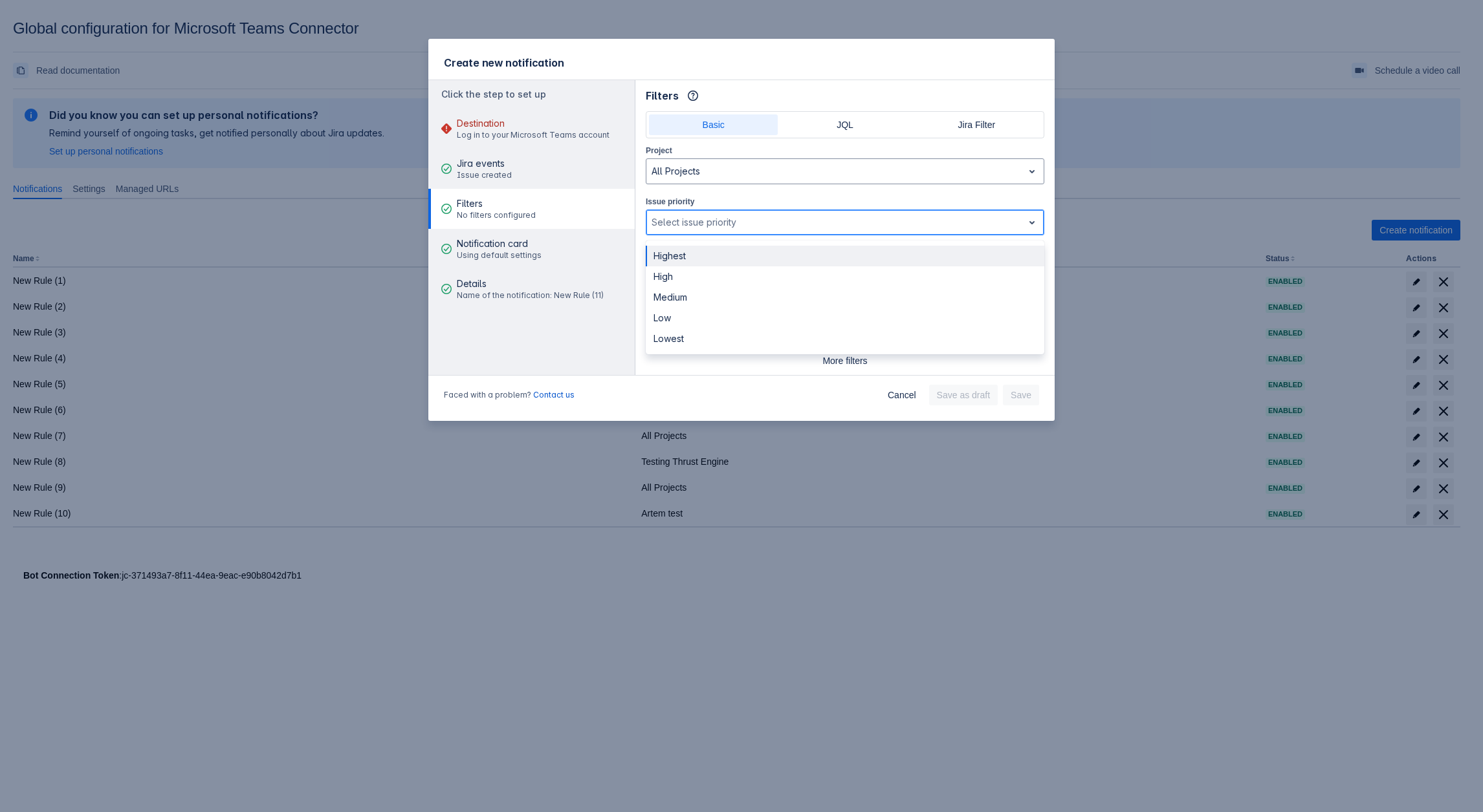
click at [697, 218] on div at bounding box center [835, 222] width 366 height 15
click at [691, 278] on div at bounding box center [835, 273] width 366 height 15
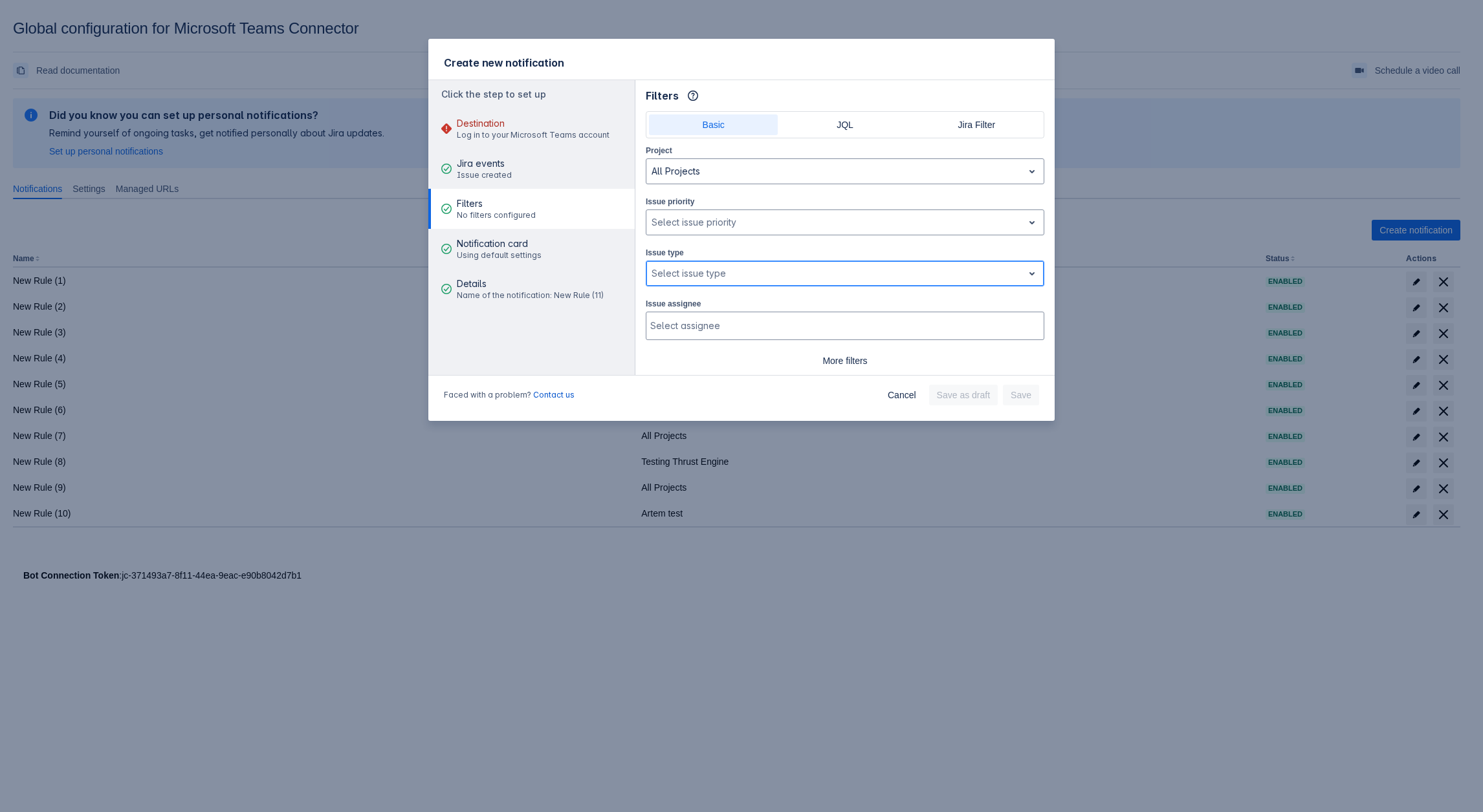
click at [747, 274] on div at bounding box center [835, 273] width 366 height 15
click at [729, 274] on div at bounding box center [835, 273] width 366 height 15
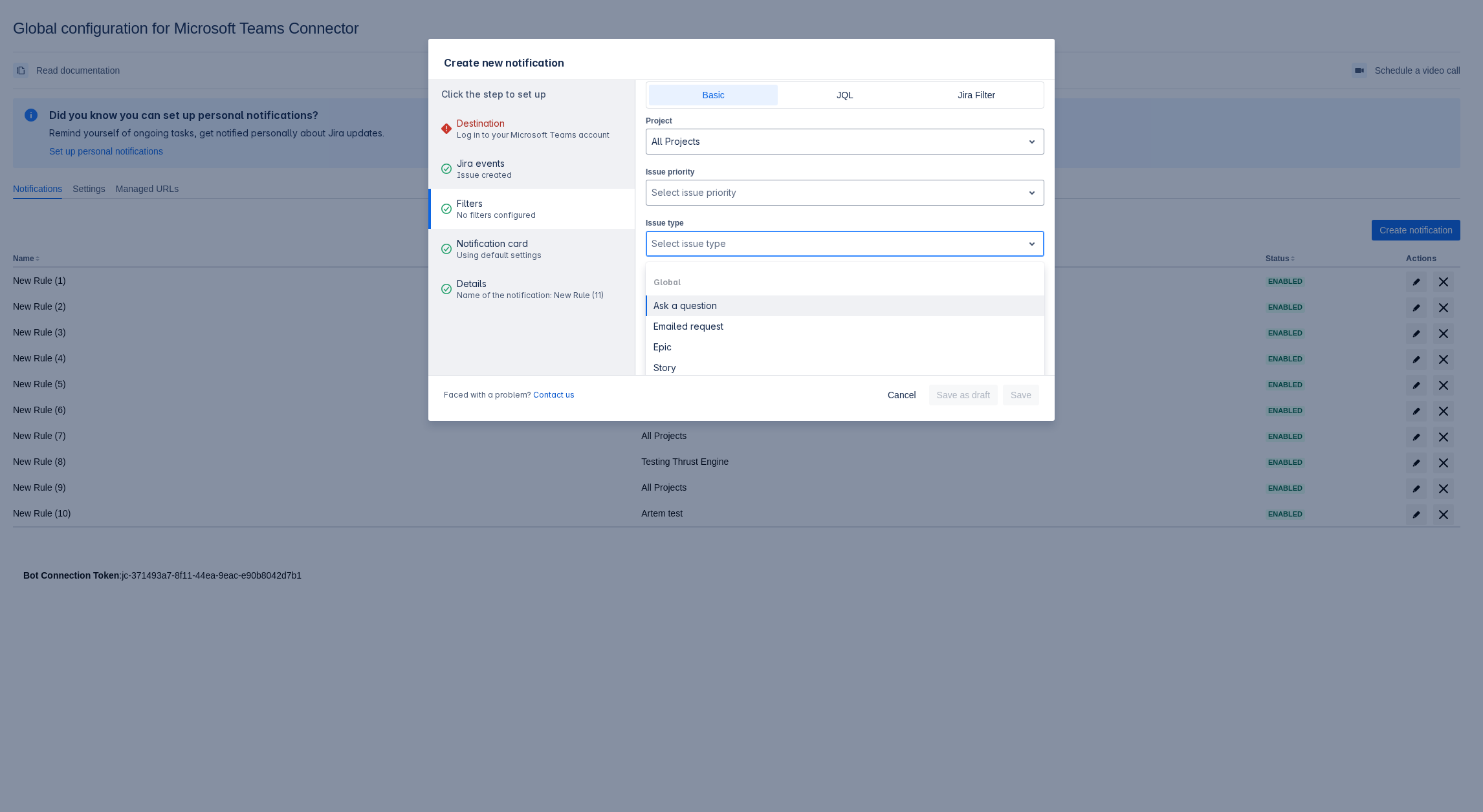
click at [758, 237] on div at bounding box center [835, 243] width 366 height 15
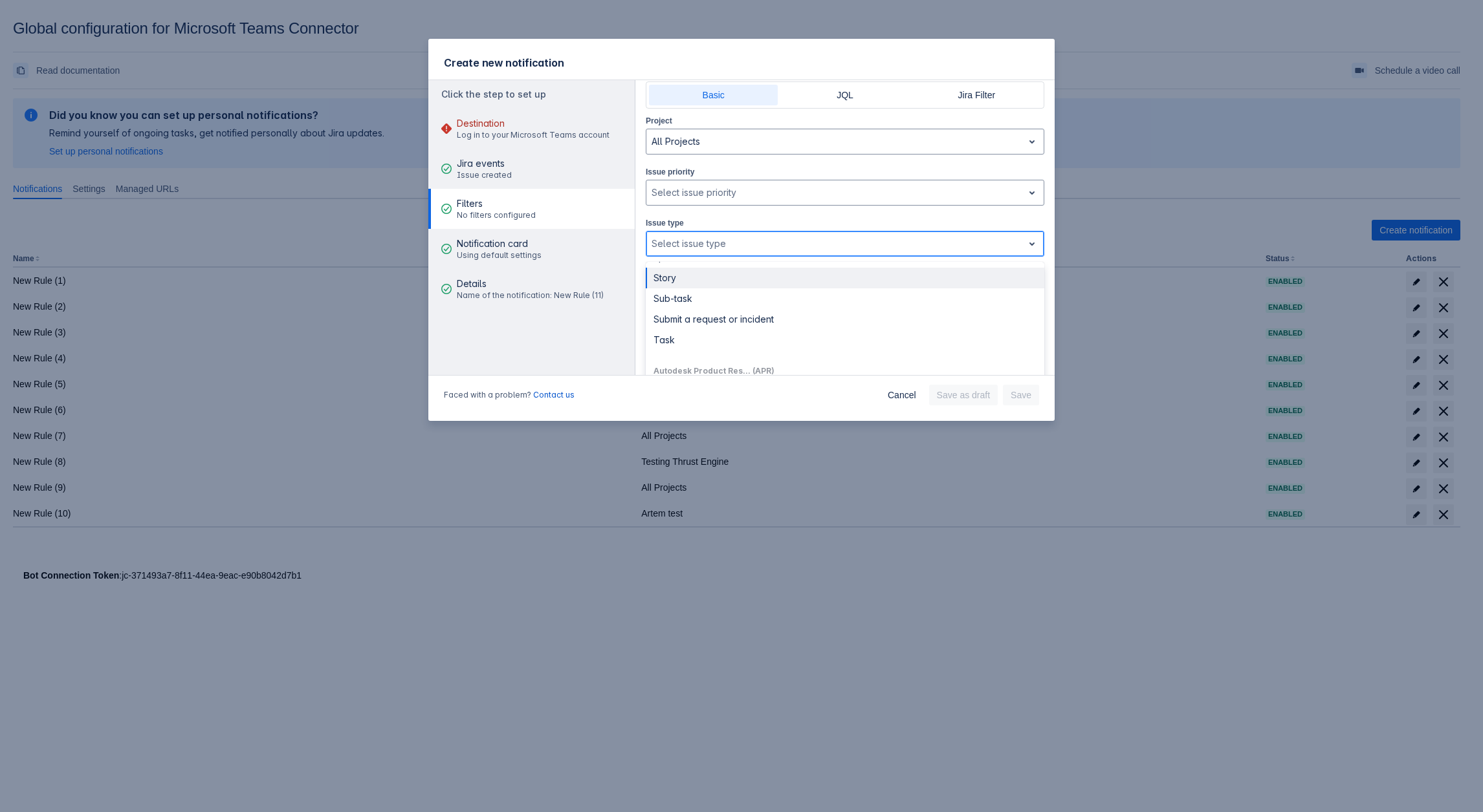
scroll to position [130, 0]
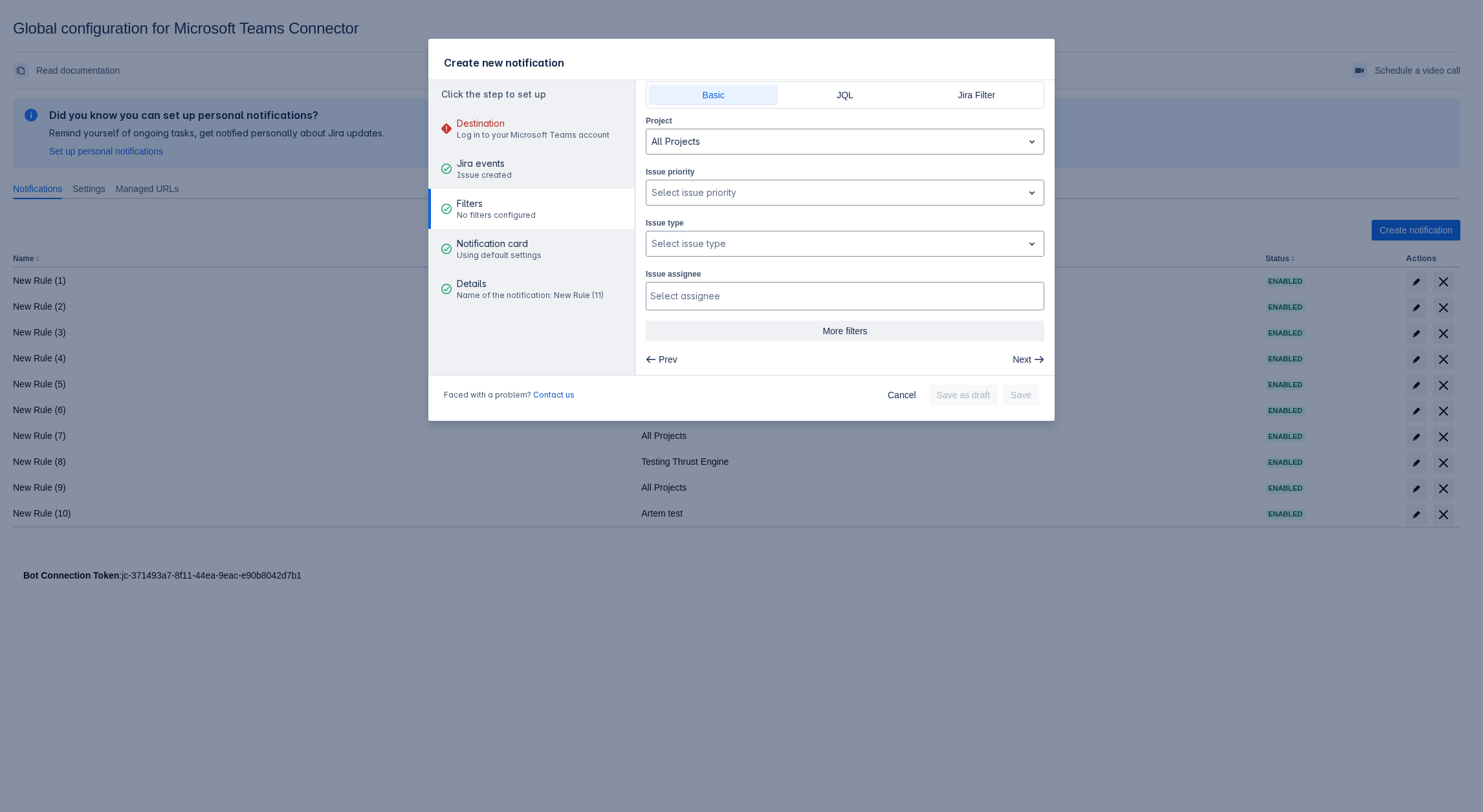
click at [840, 329] on span "More filters" at bounding box center [845, 331] width 383 height 20
click at [705, 159] on div "Issue type , multiple selections available, Select issue type" at bounding box center [845, 172] width 398 height 41
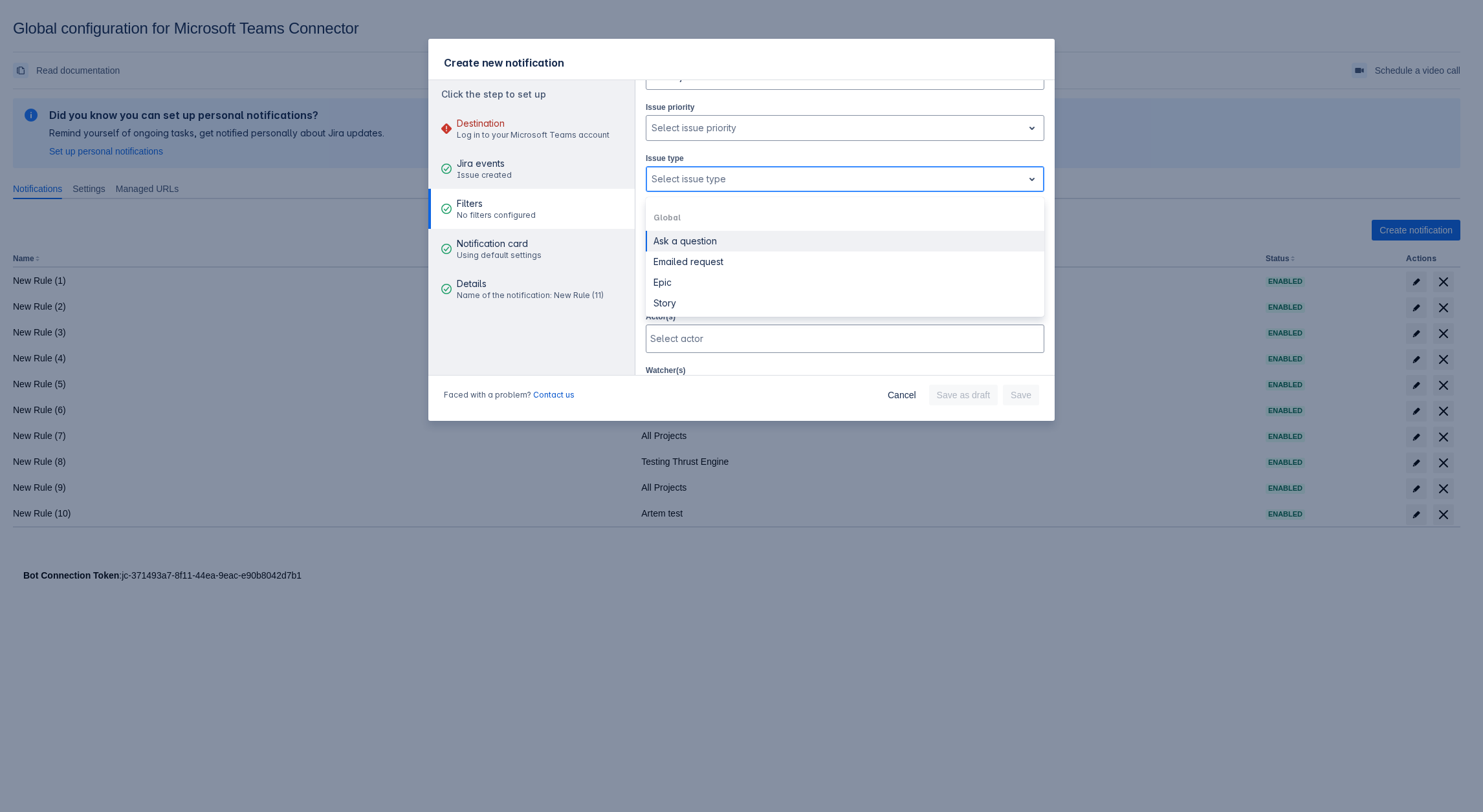
click at [704, 179] on div at bounding box center [835, 179] width 366 height 15
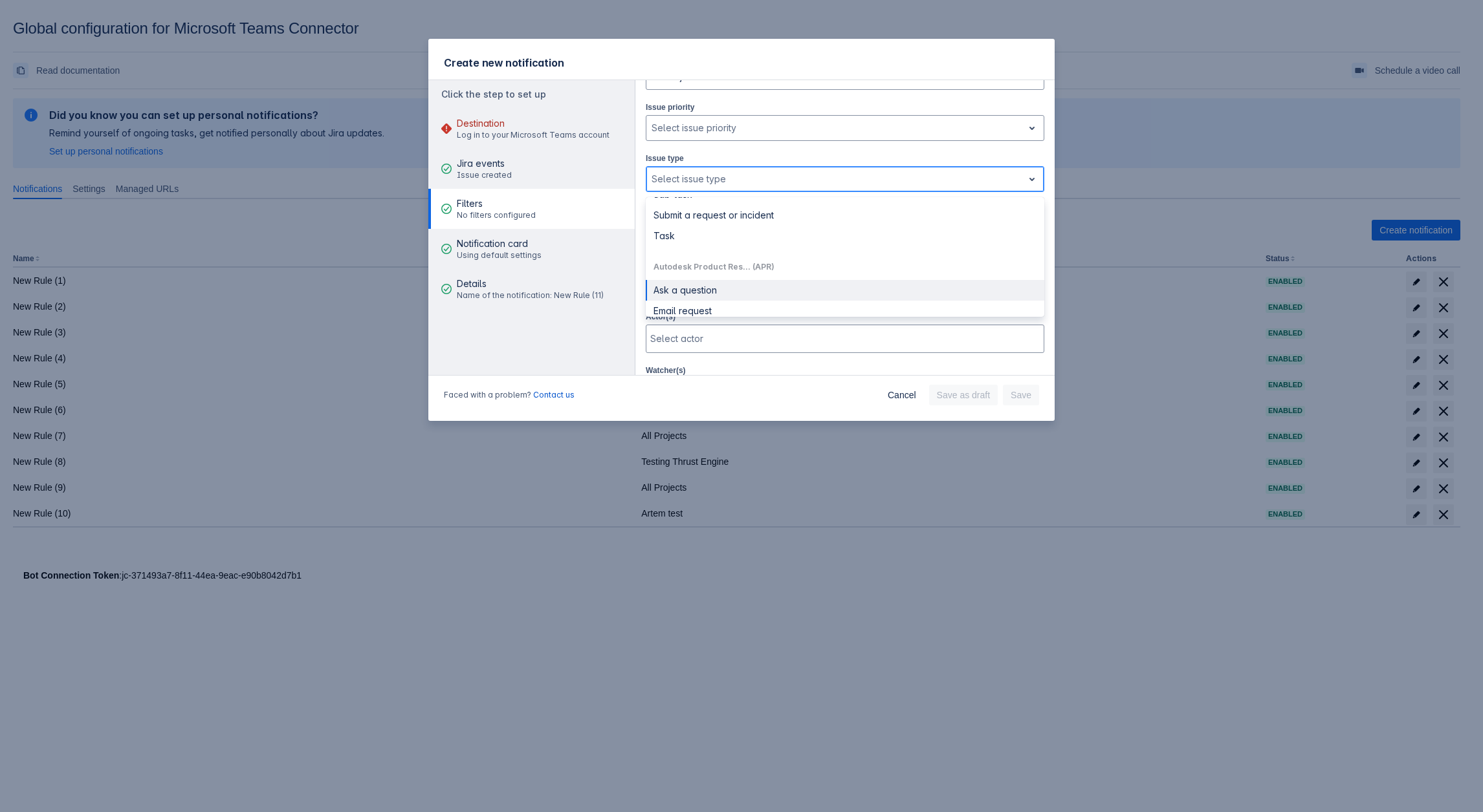
click at [689, 280] on div "Ask a question" at bounding box center [845, 290] width 398 height 20
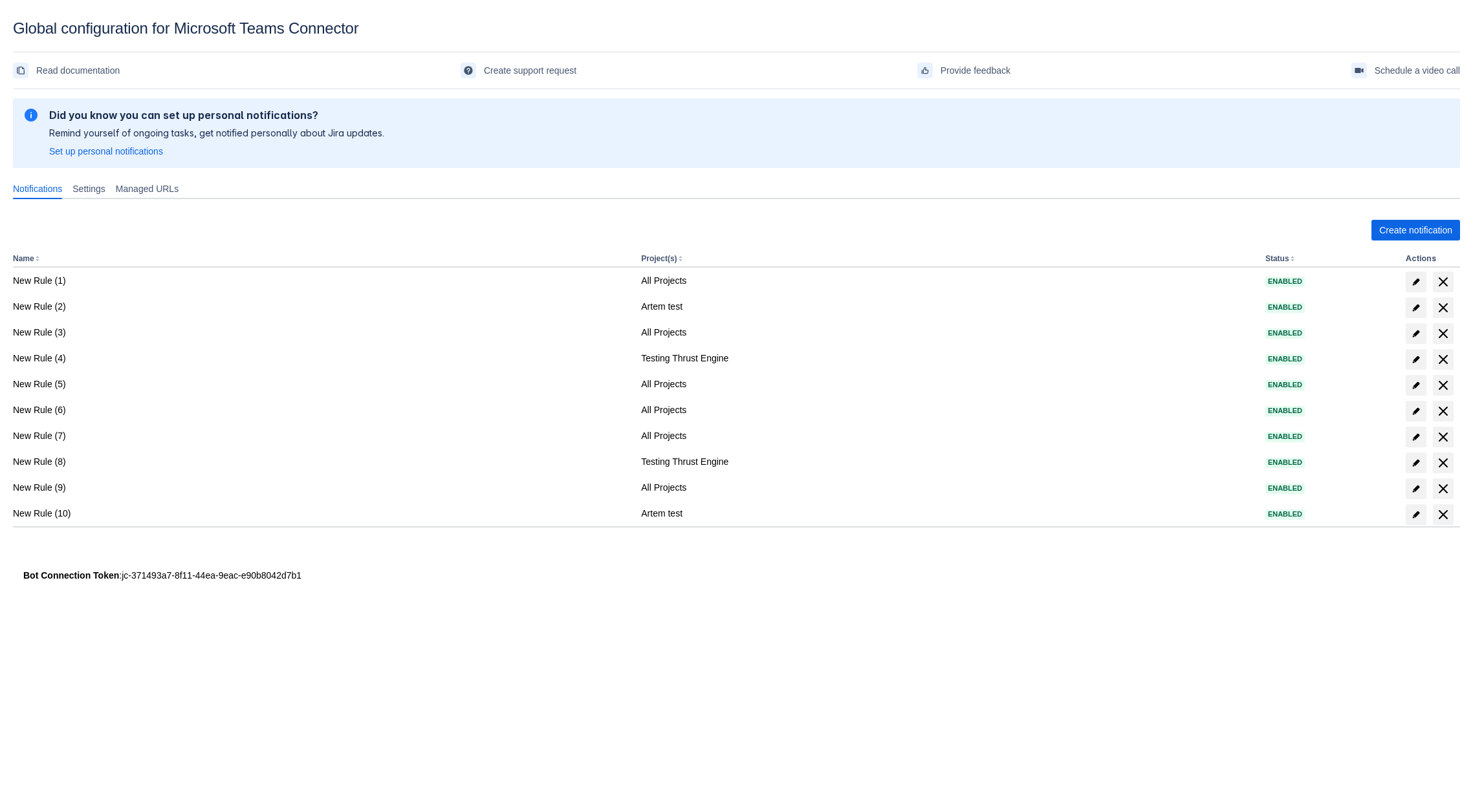
click at [1406, 241] on div "Create notification Name Project(s) Status Actions New Rule (1) All Projects En…" at bounding box center [737, 387] width 1447 height 354
click at [1419, 223] on span "Create notification" at bounding box center [1415, 230] width 73 height 20
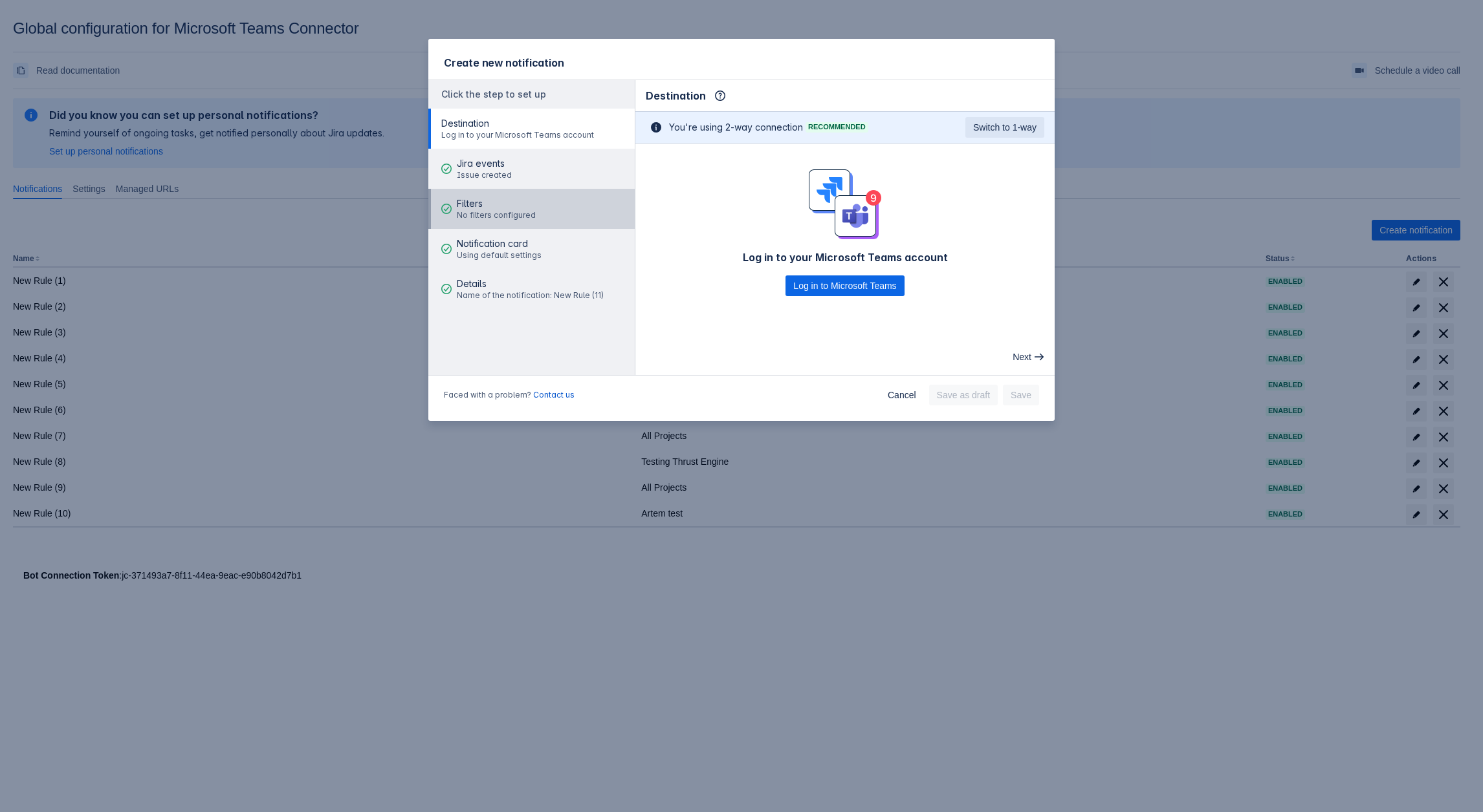
click at [470, 188] on aside "Click the step to set up Destination Log in to your Microsoft Teams account Jir…" at bounding box center [531, 227] width 207 height 295
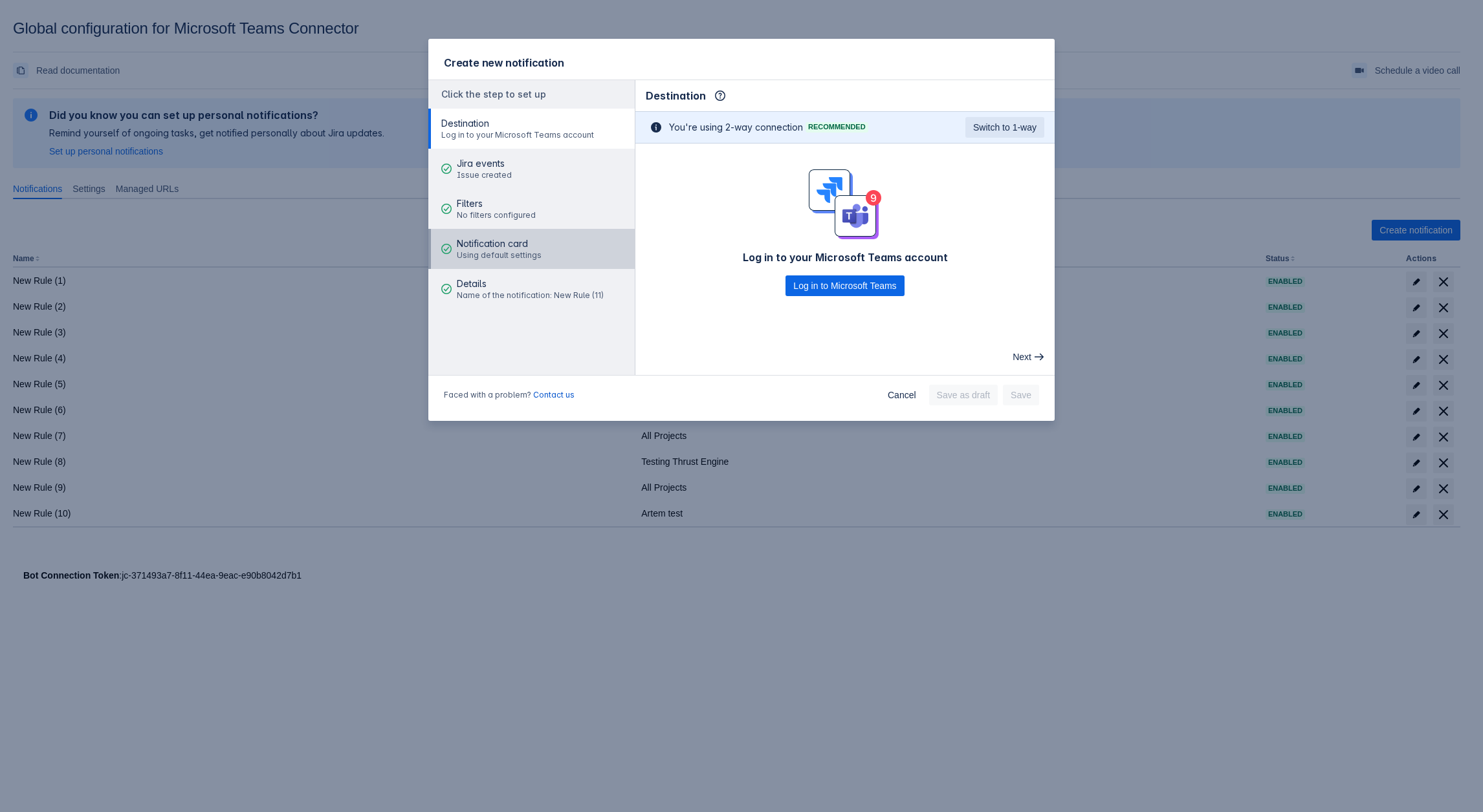
click at [491, 248] on span "Notification card" at bounding box center [499, 244] width 85 height 13
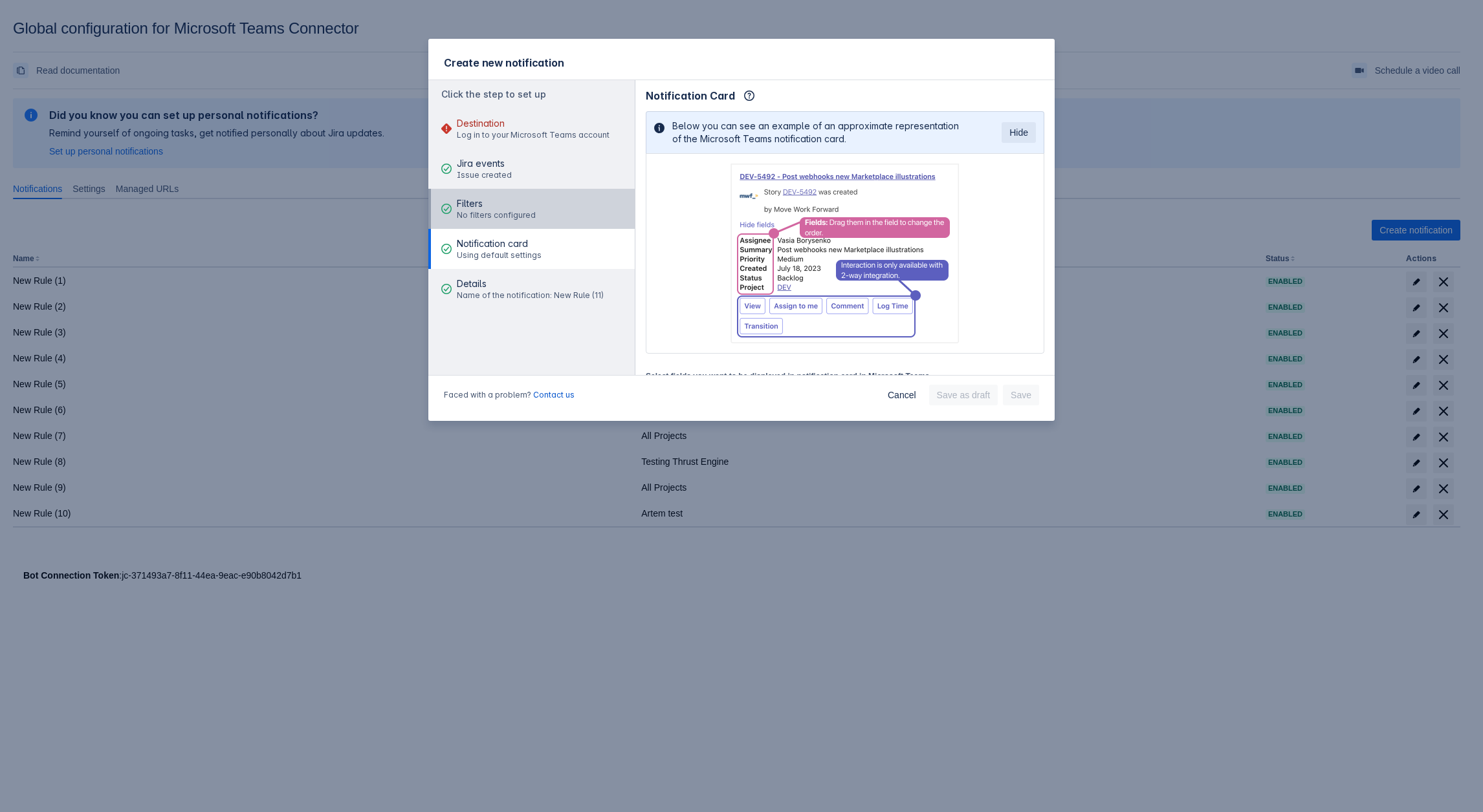
click at [520, 220] on span "No filters configured" at bounding box center [495, 216] width 79 height 11
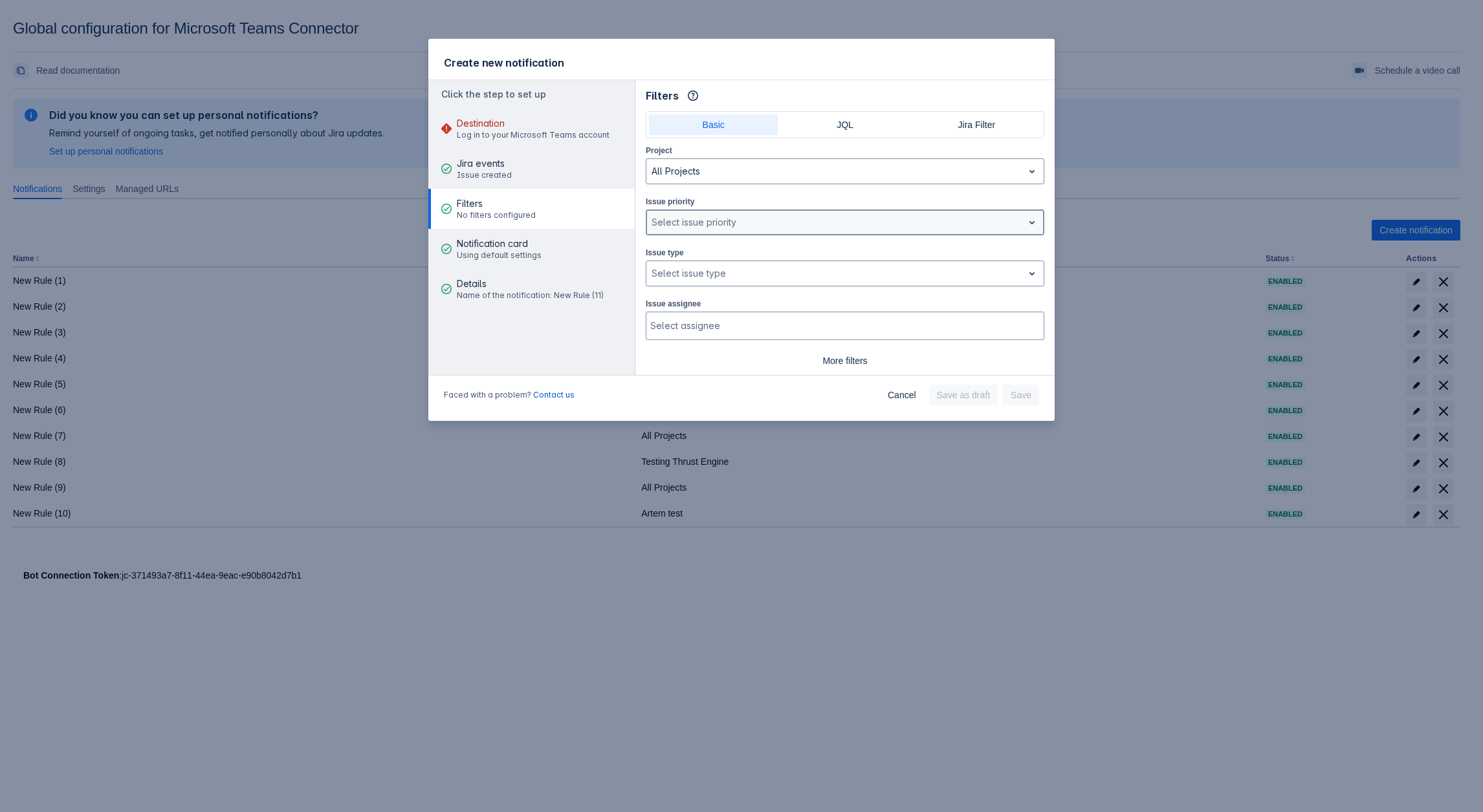
click at [725, 227] on div at bounding box center [835, 222] width 366 height 15
click at [723, 271] on div at bounding box center [835, 273] width 366 height 15
click at [727, 266] on div at bounding box center [835, 273] width 366 height 15
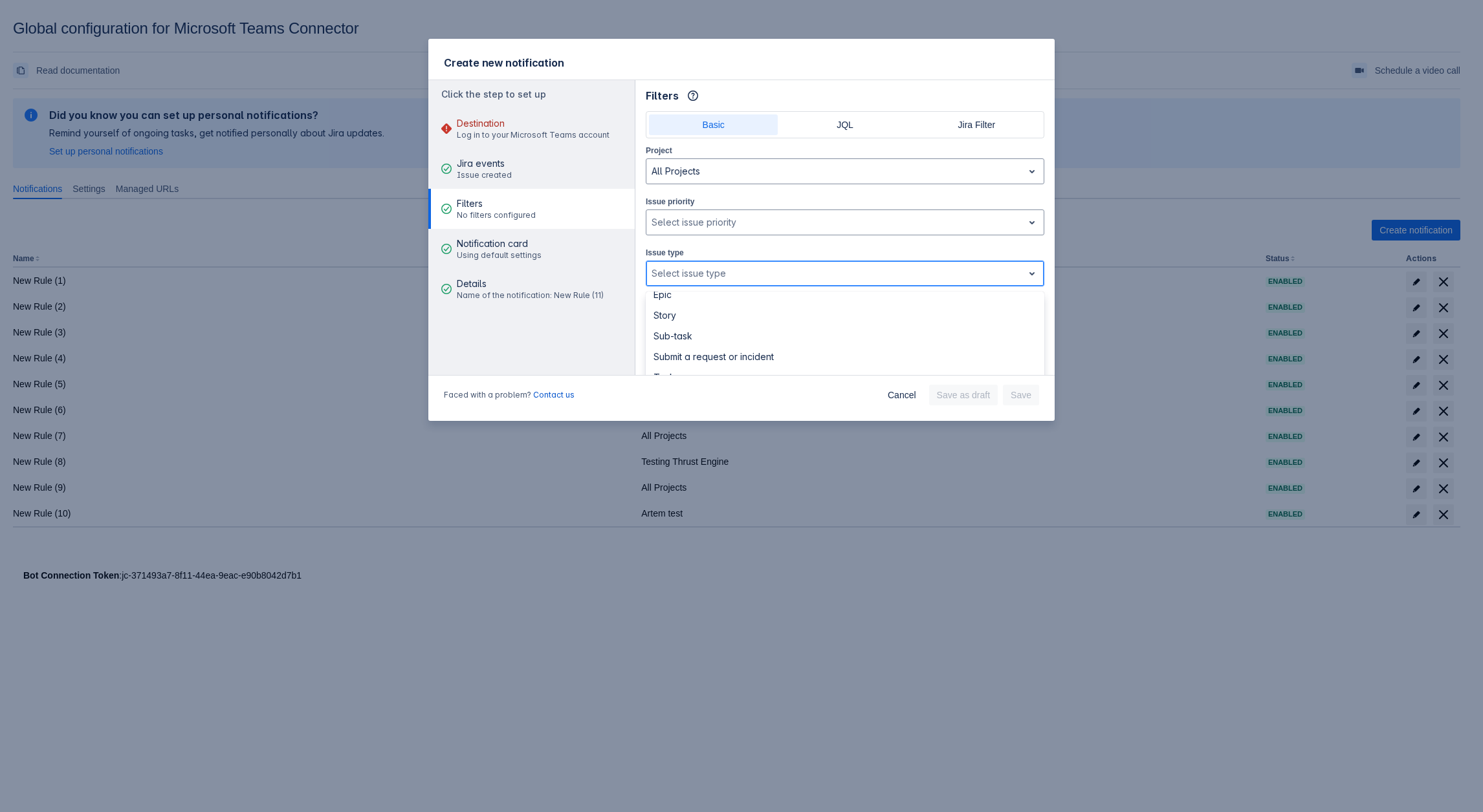
scroll to position [130, 0]
click at [718, 274] on div at bounding box center [835, 273] width 366 height 15
click at [700, 284] on div "Select issue type" at bounding box center [845, 273] width 398 height 26
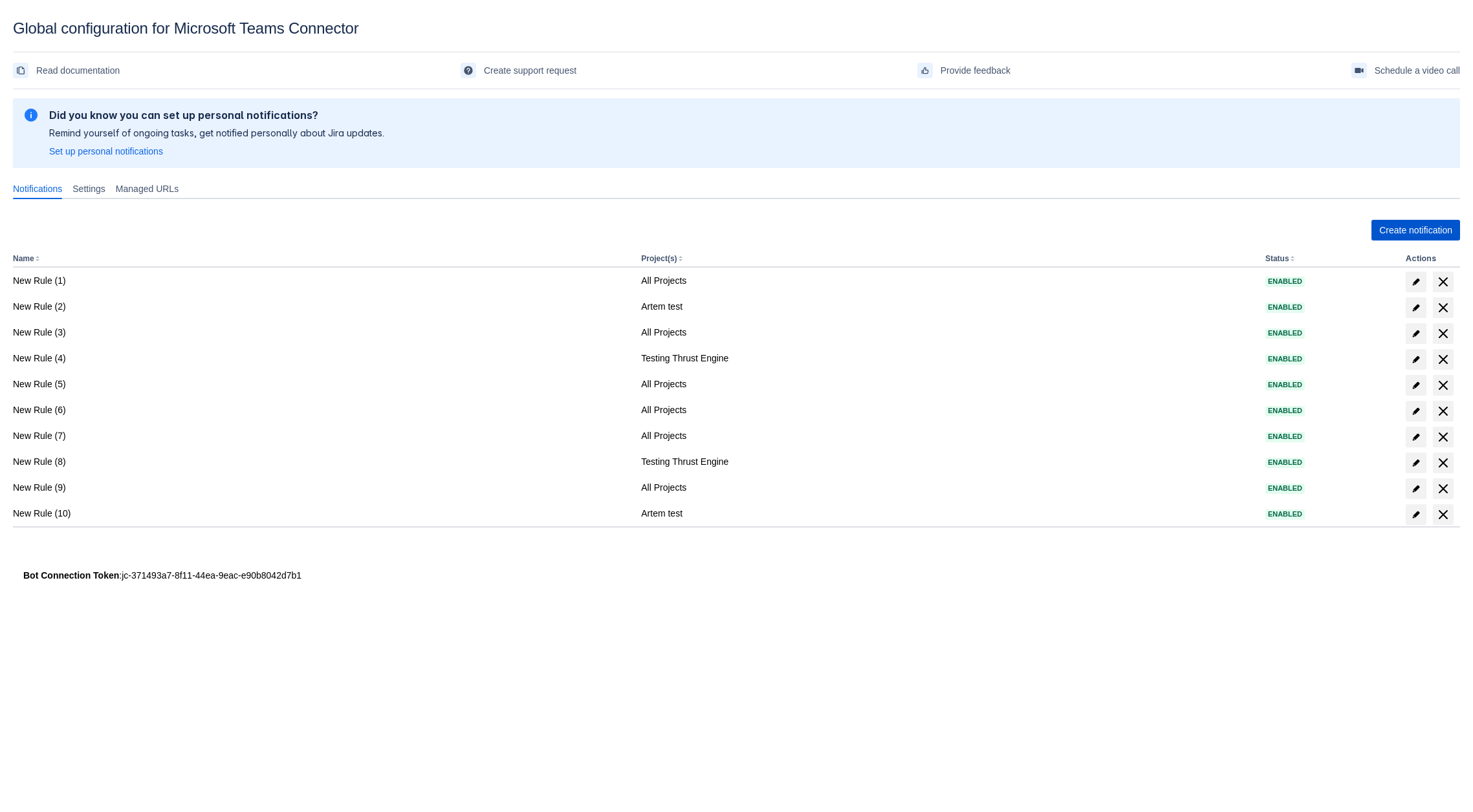
click at [1413, 228] on span "Create notification" at bounding box center [1415, 230] width 73 height 20
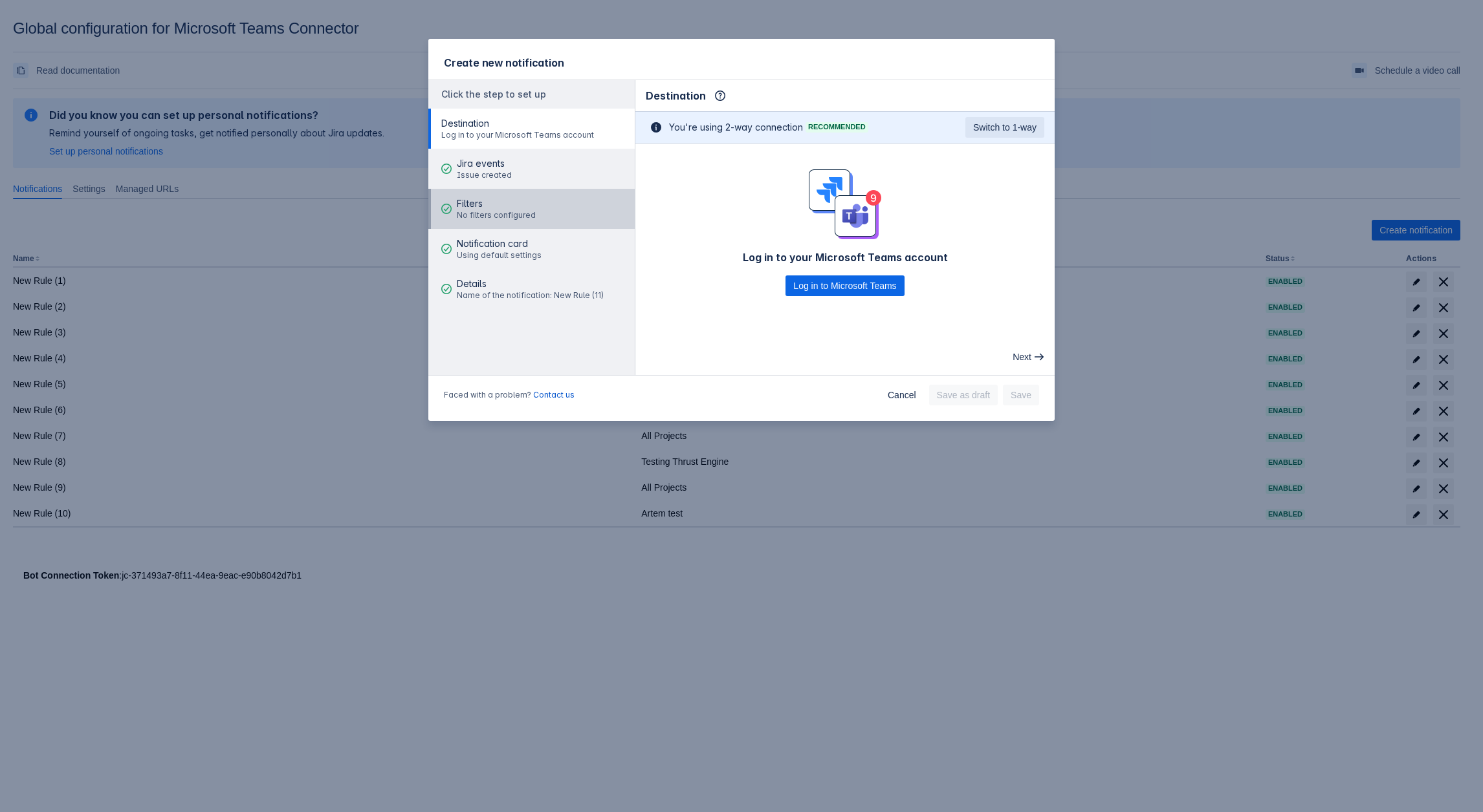
click at [483, 208] on span "Filters" at bounding box center [495, 204] width 79 height 13
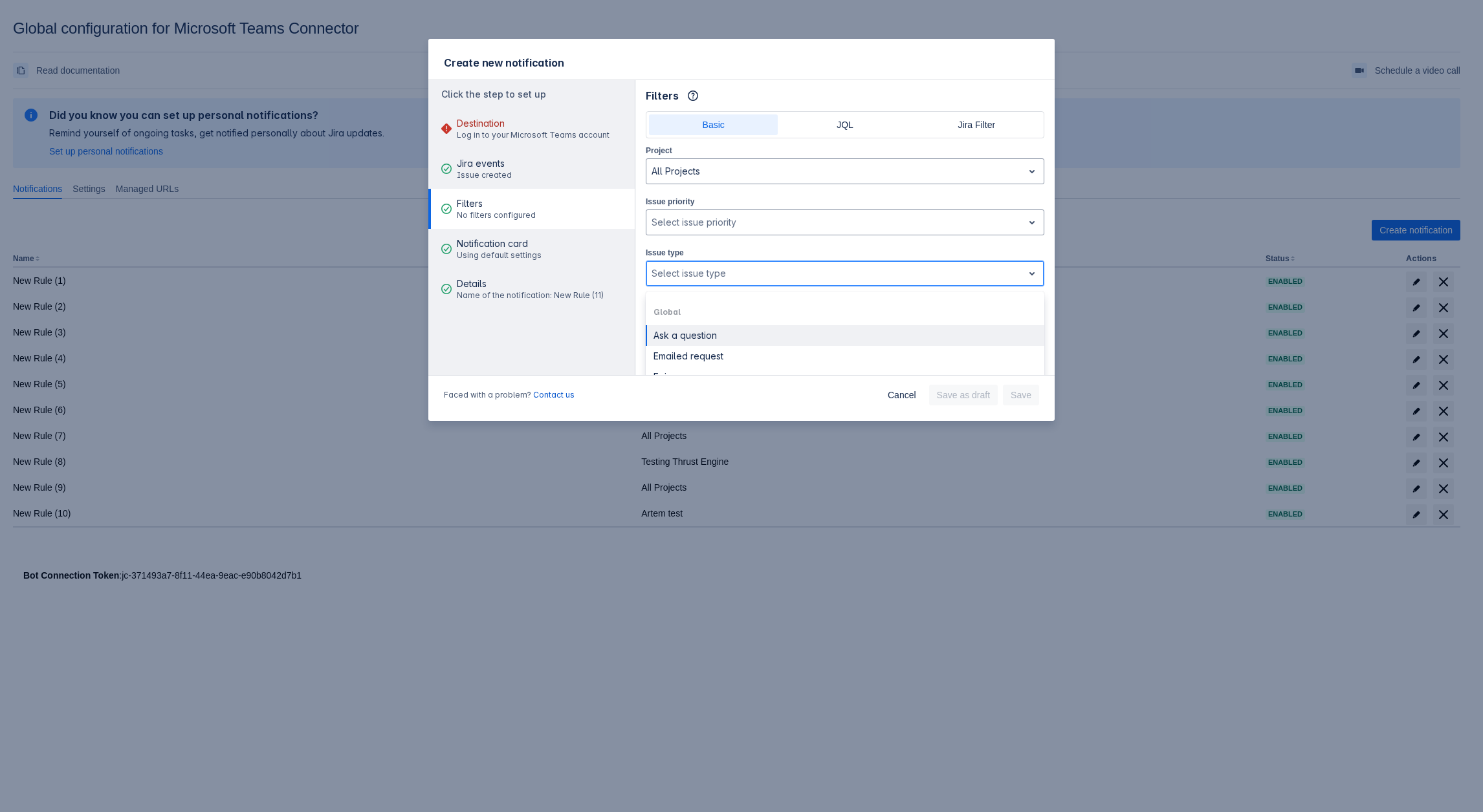
click at [705, 267] on div at bounding box center [835, 273] width 366 height 15
click at [693, 266] on div at bounding box center [835, 273] width 366 height 15
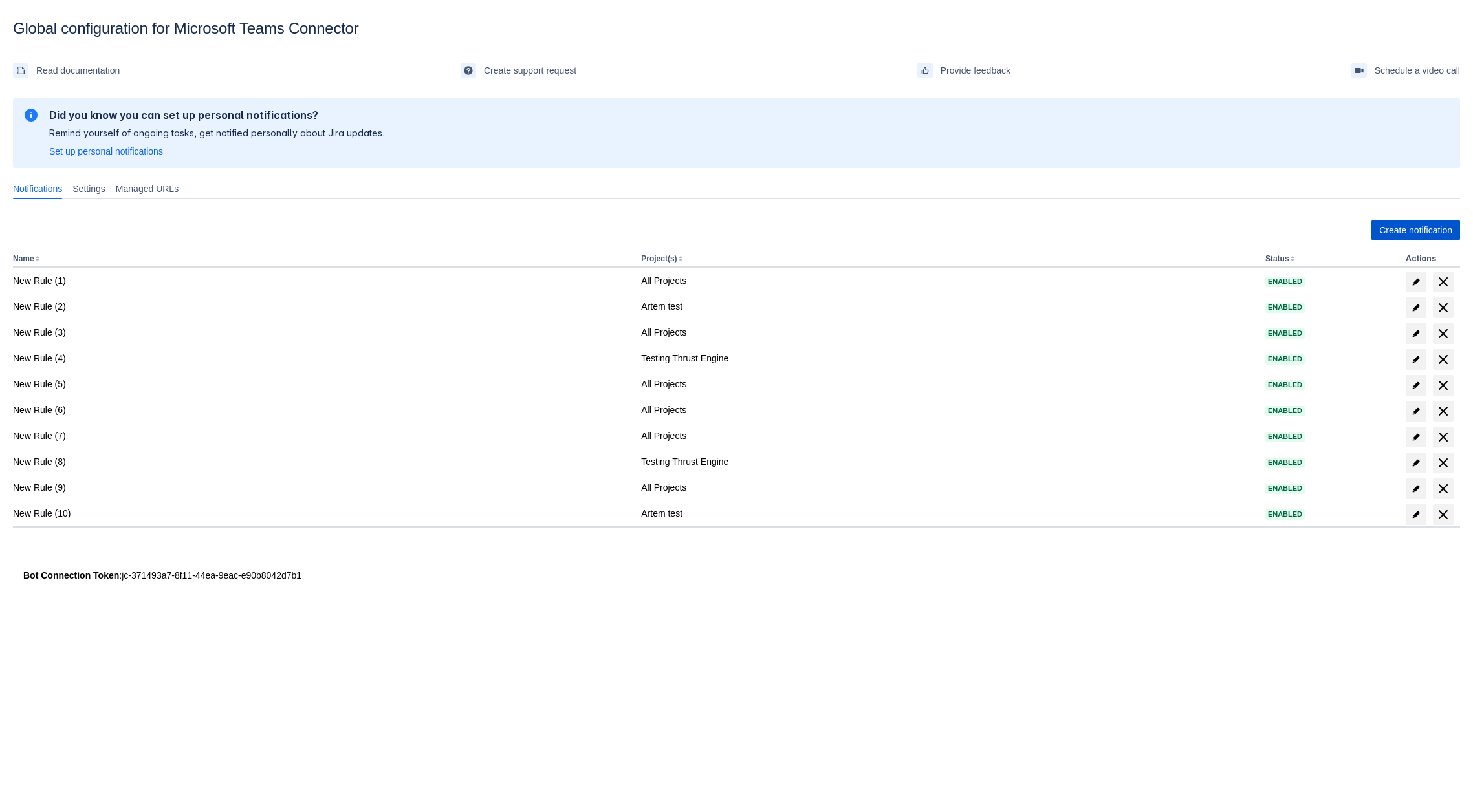
click at [1395, 227] on span "Create notification" at bounding box center [1415, 230] width 73 height 20
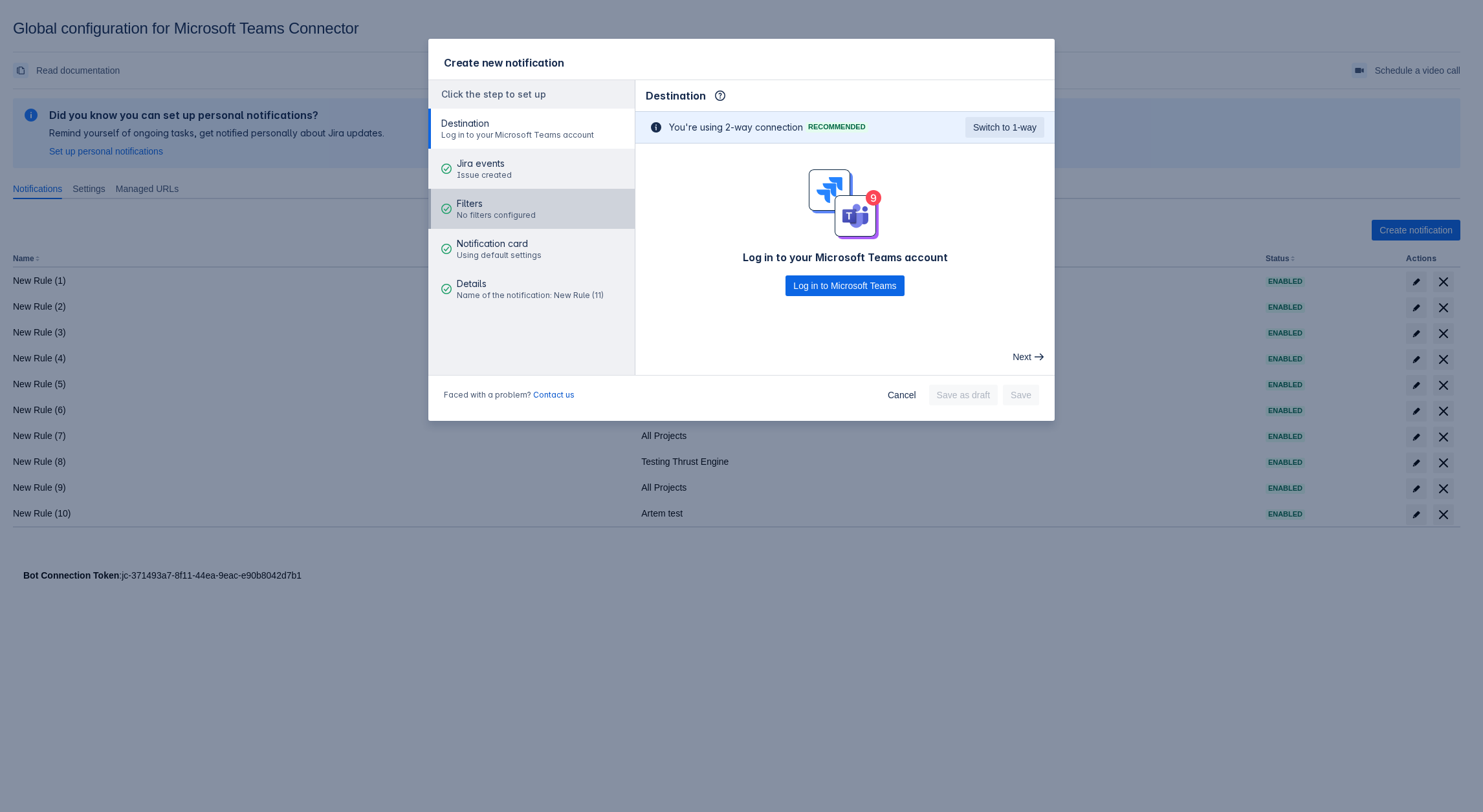
click at [509, 208] on span "Filters" at bounding box center [495, 204] width 79 height 13
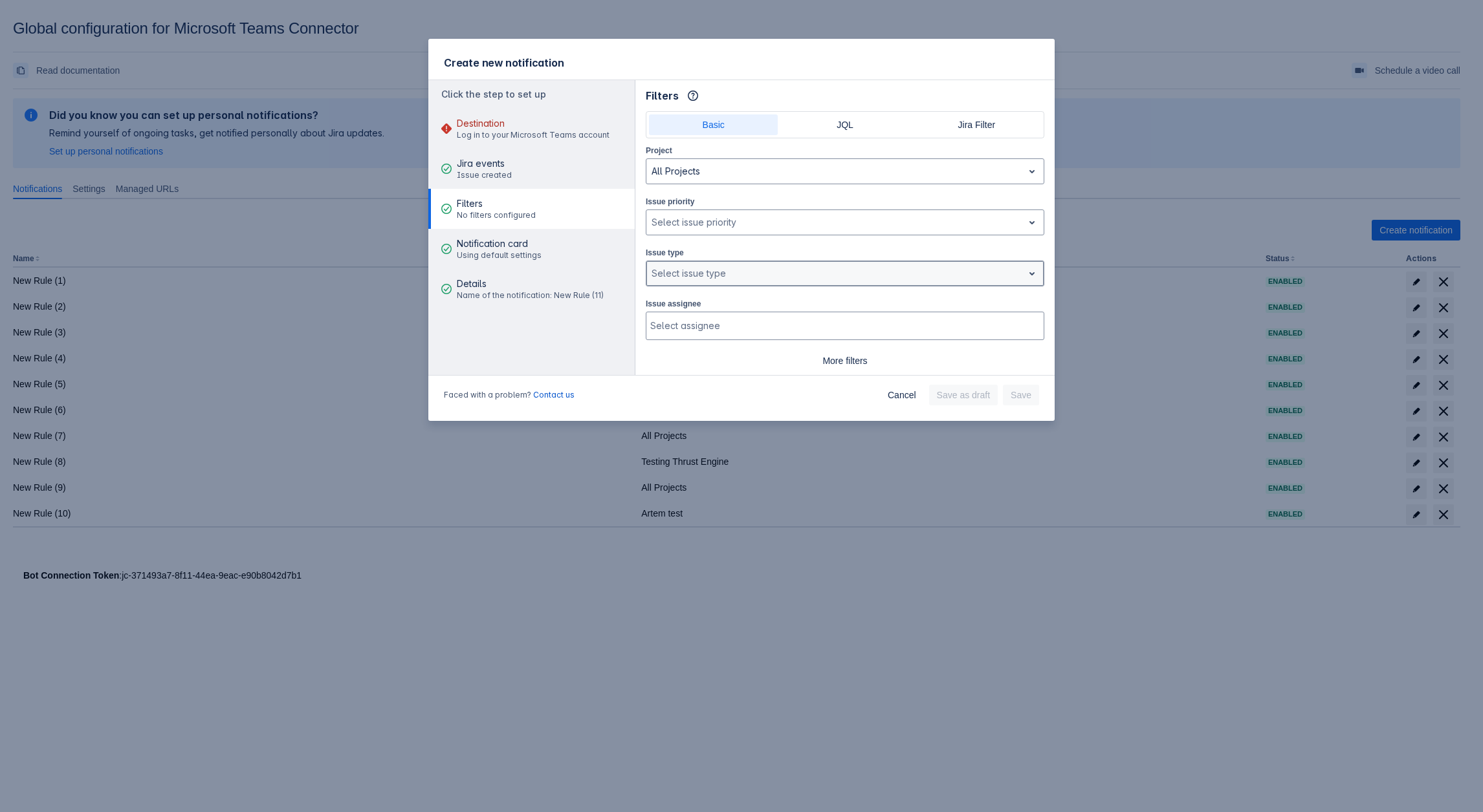
click at [689, 267] on div at bounding box center [835, 273] width 366 height 15
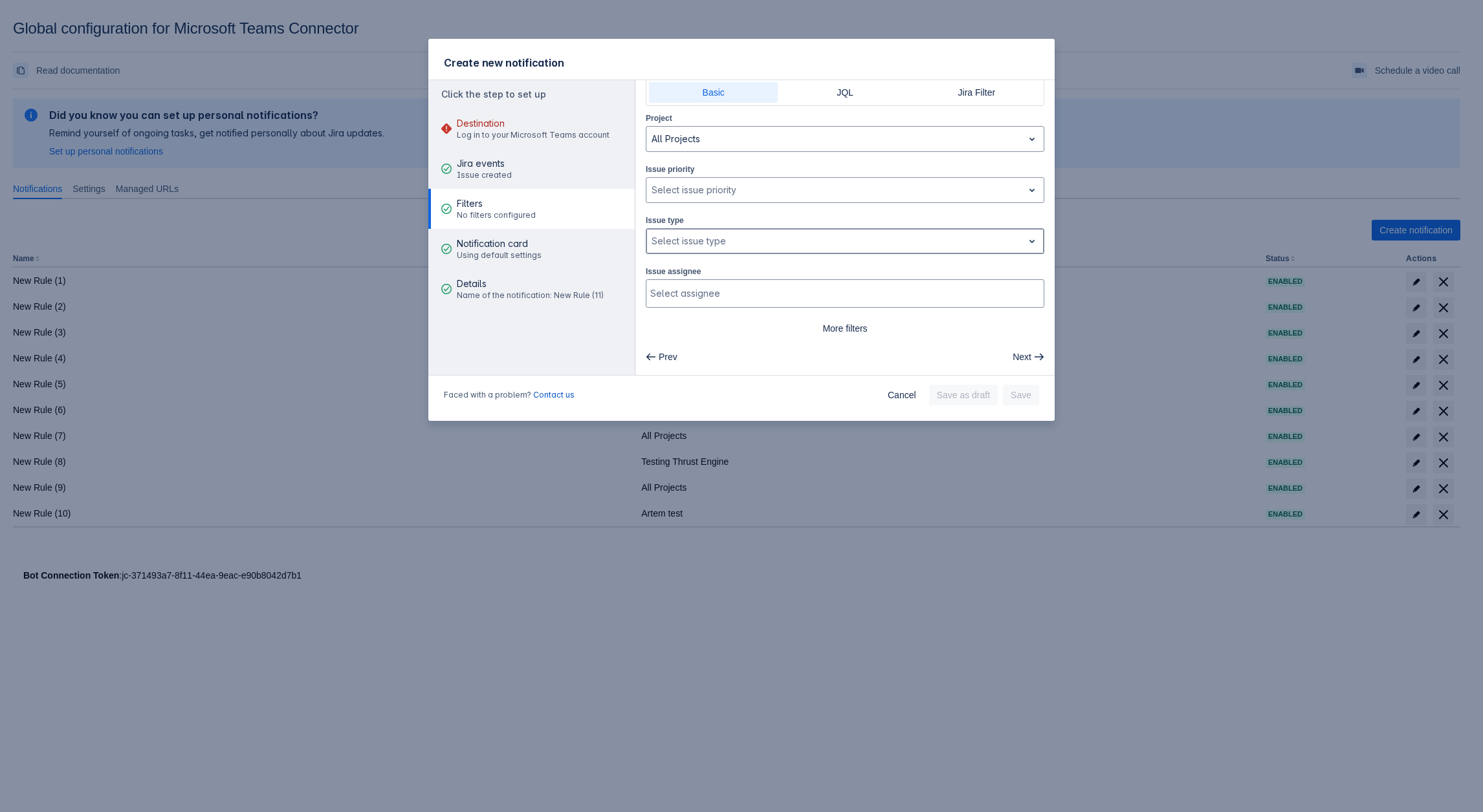
scroll to position [30, 0]
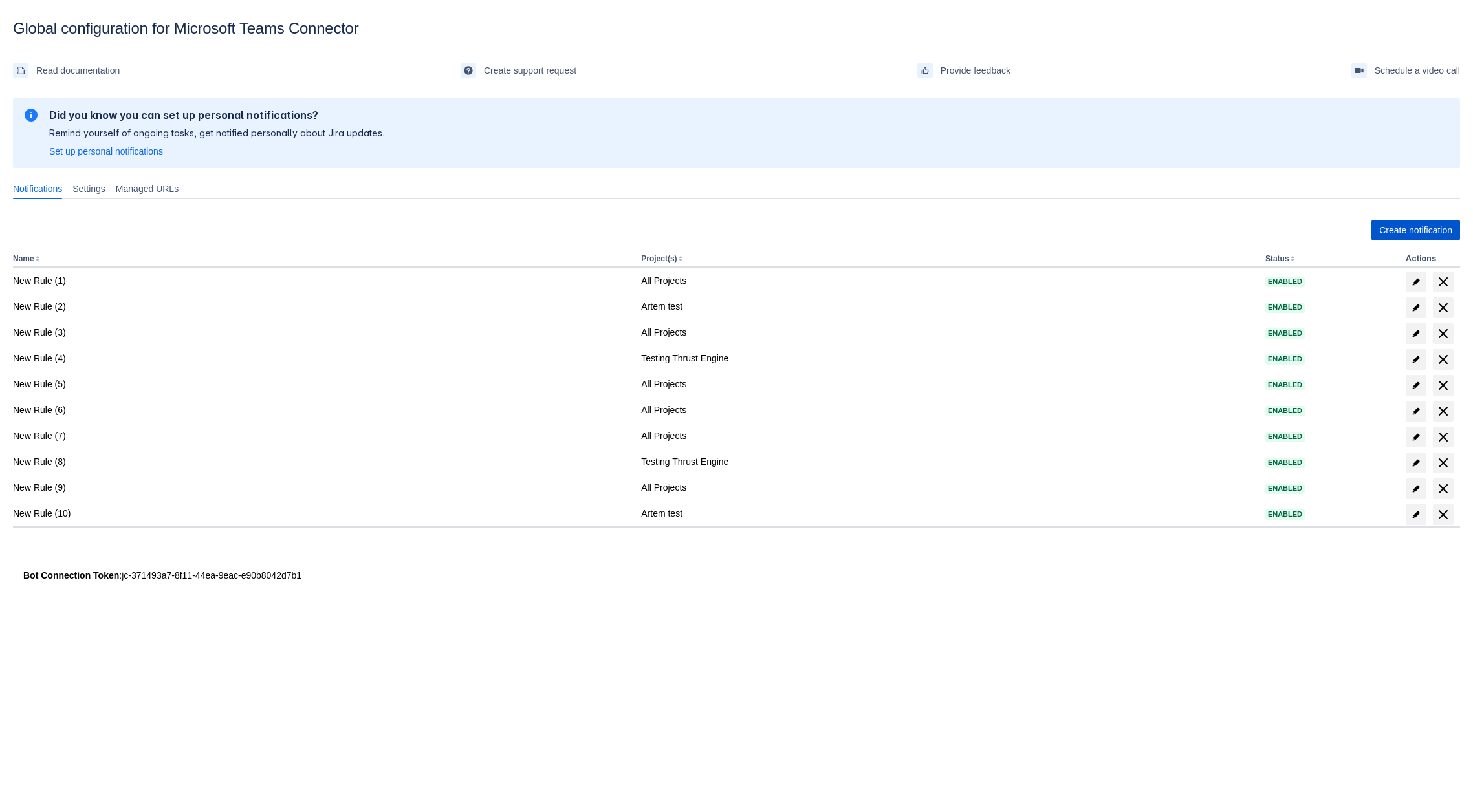
click at [1405, 227] on span "Create notification" at bounding box center [1415, 230] width 73 height 20
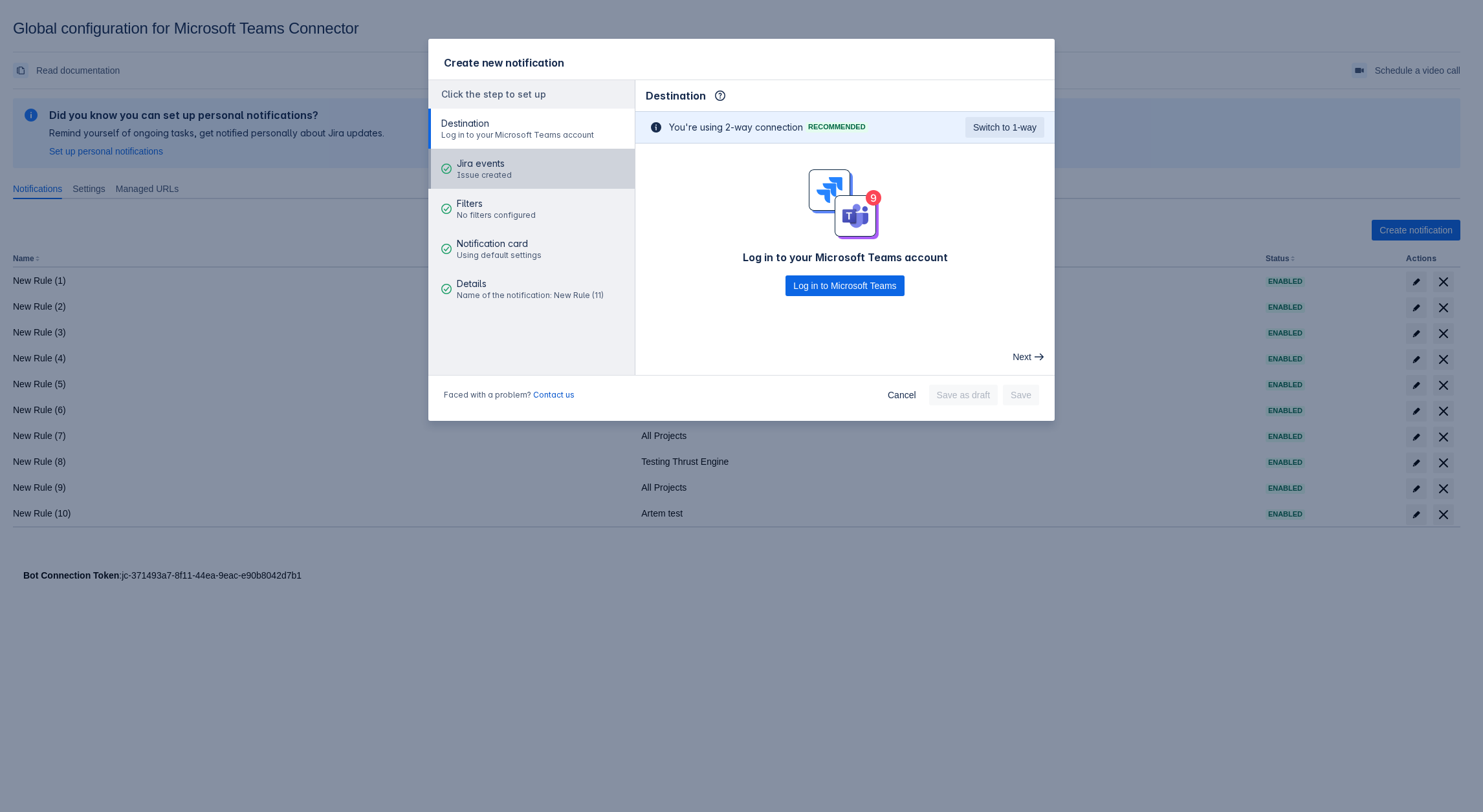
click at [525, 153] on button "Jira events Issue created" at bounding box center [531, 169] width 206 height 40
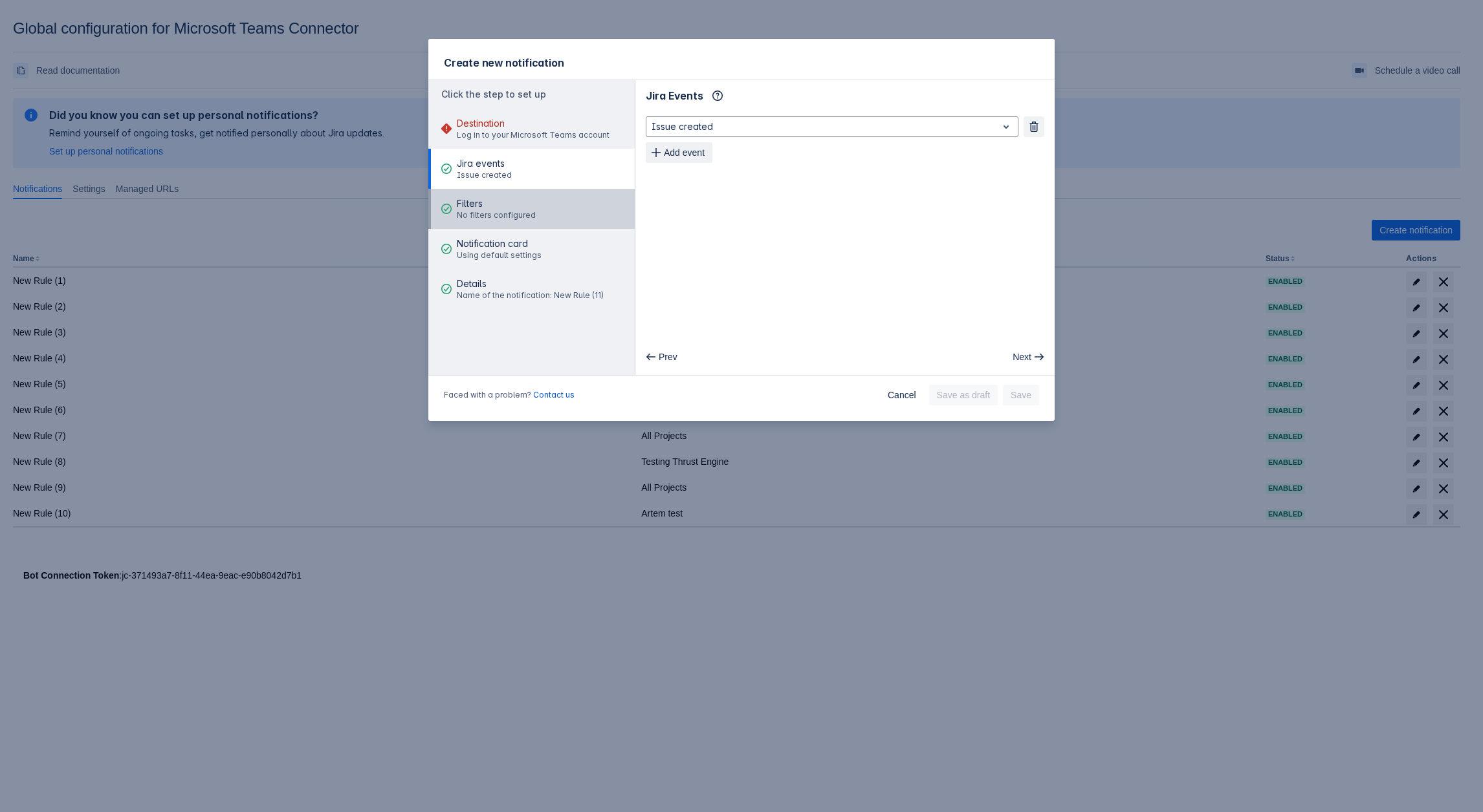
click at [497, 202] on span "Filters" at bounding box center [495, 204] width 79 height 13
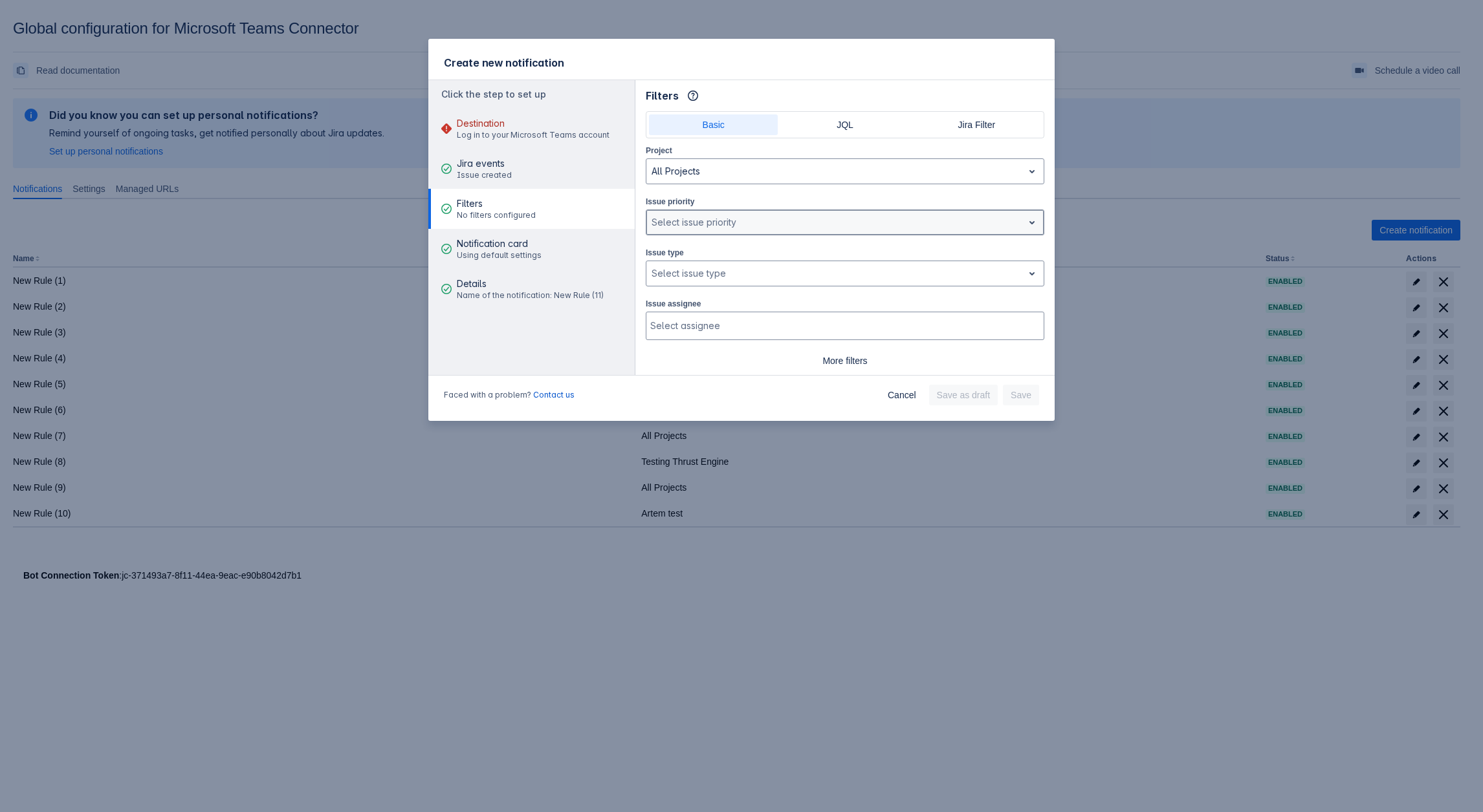
click at [663, 227] on div at bounding box center [835, 222] width 366 height 15
click at [820, 212] on div "Select issue priority" at bounding box center [834, 222] width 376 height 20
click at [749, 261] on div "Select issue type" at bounding box center [845, 273] width 398 height 26
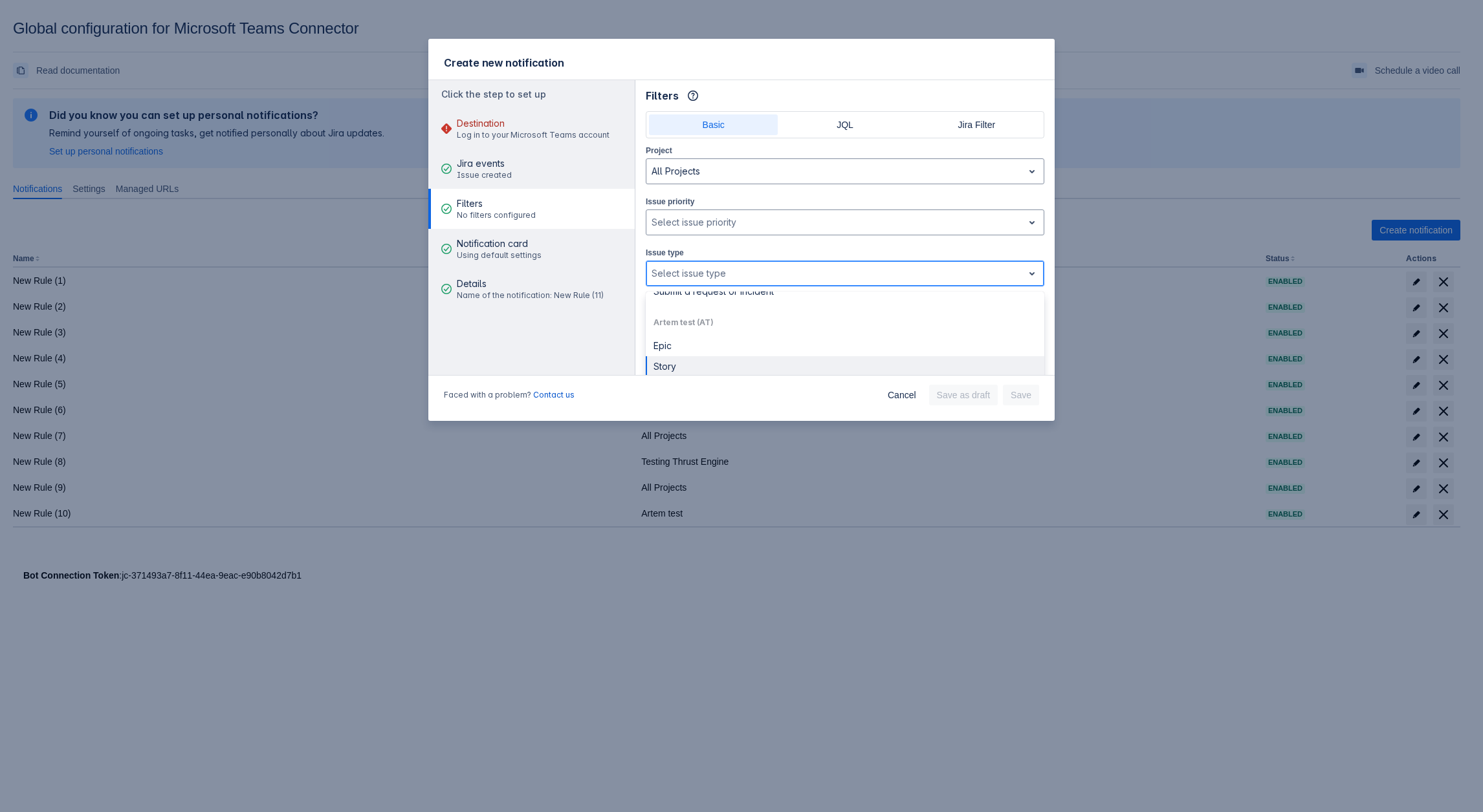
scroll to position [259, 0]
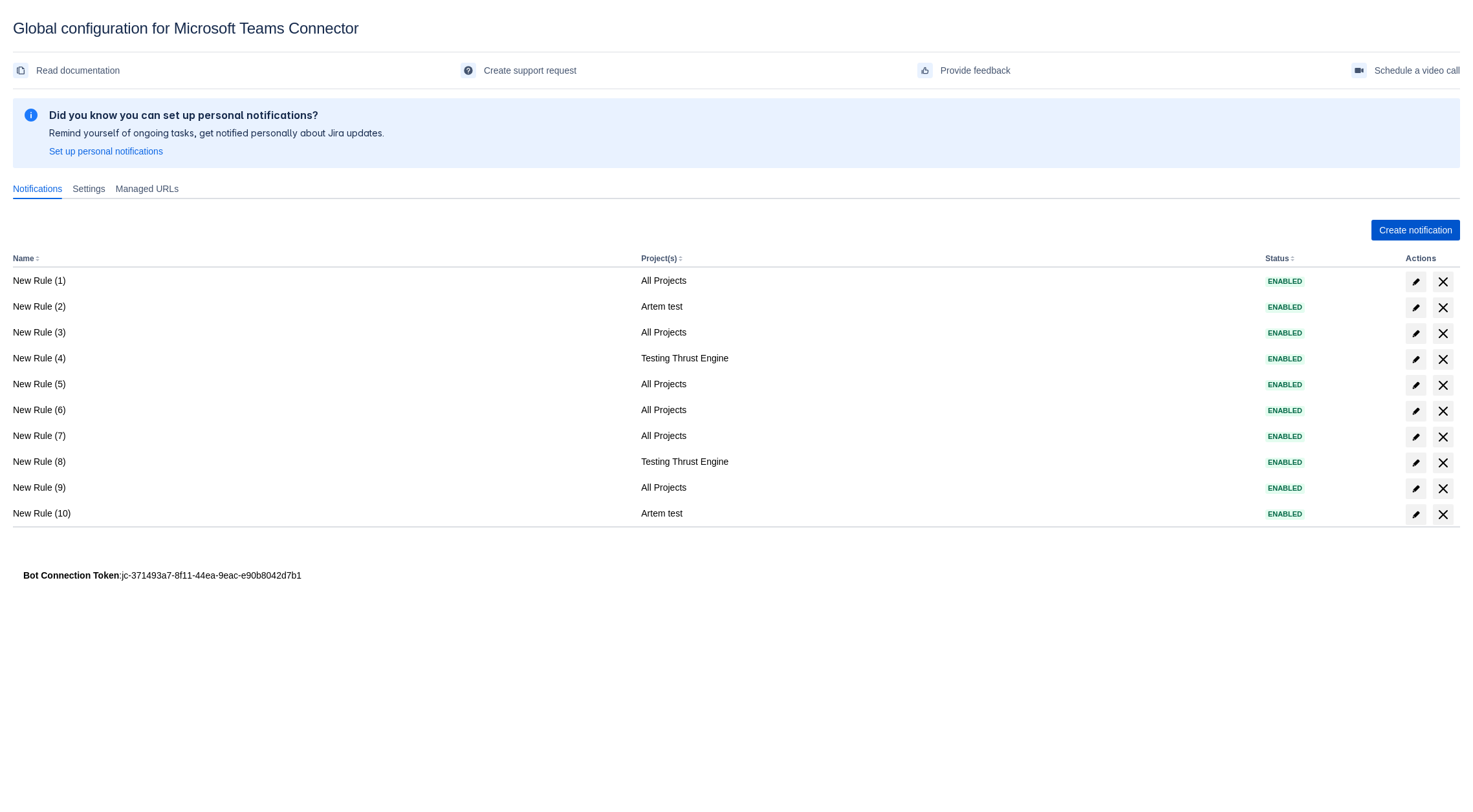
click at [1415, 238] on span "Create notification" at bounding box center [1415, 230] width 73 height 20
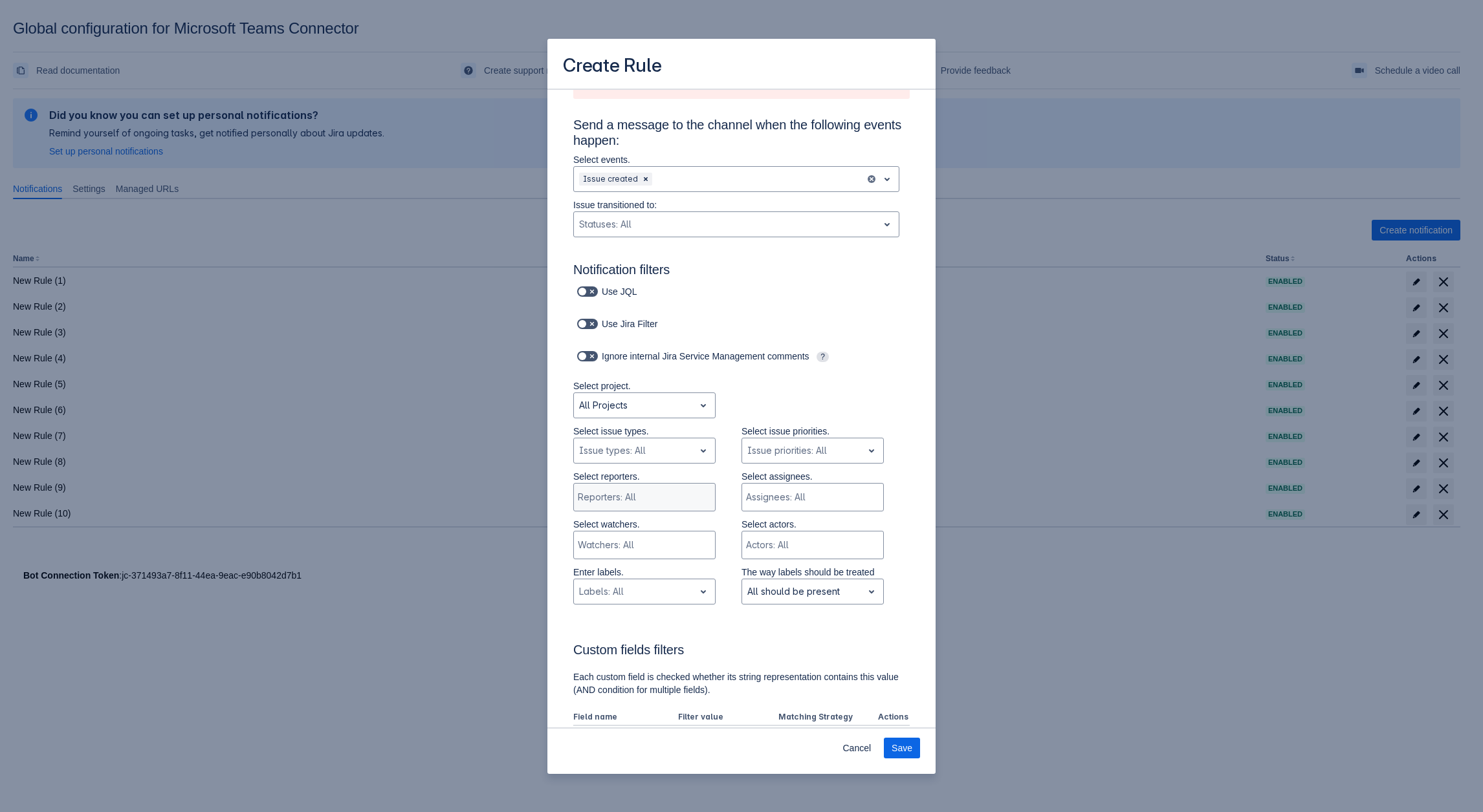
scroll to position [195, 0]
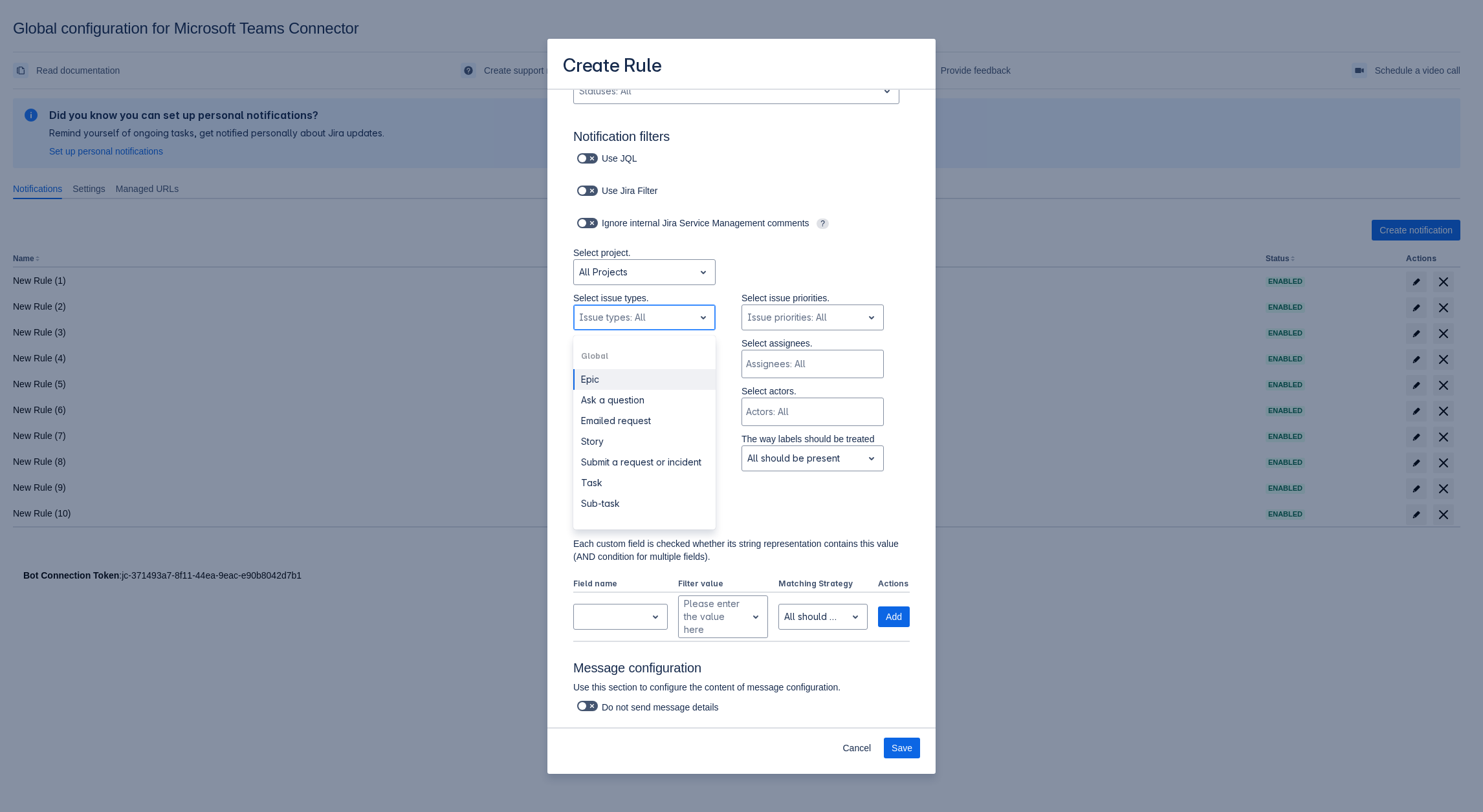
click at [632, 305] on div "Issue types: All" at bounding box center [644, 317] width 142 height 26
click at [602, 356] on div "Global" at bounding box center [644, 356] width 142 height 20
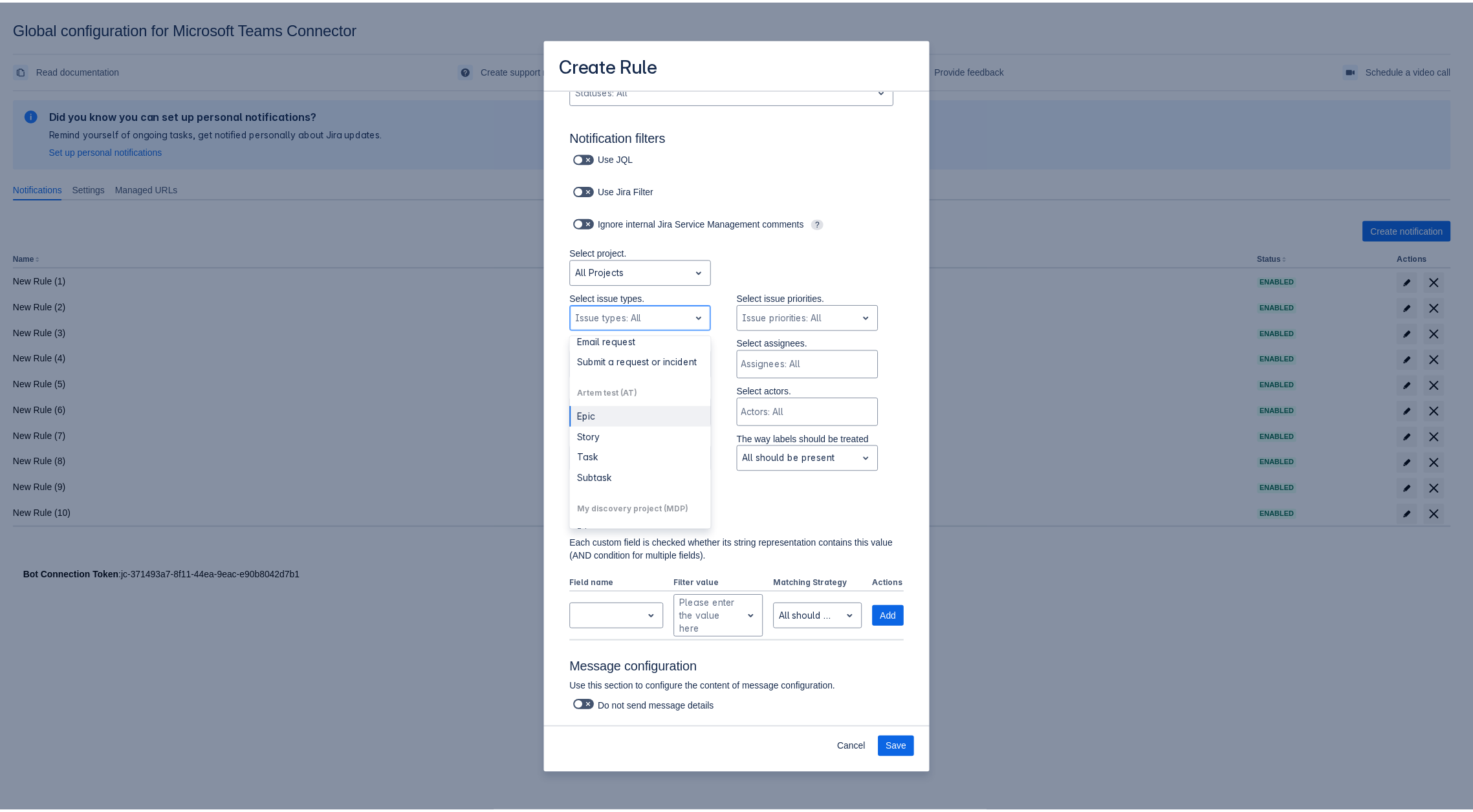
scroll to position [259, 0]
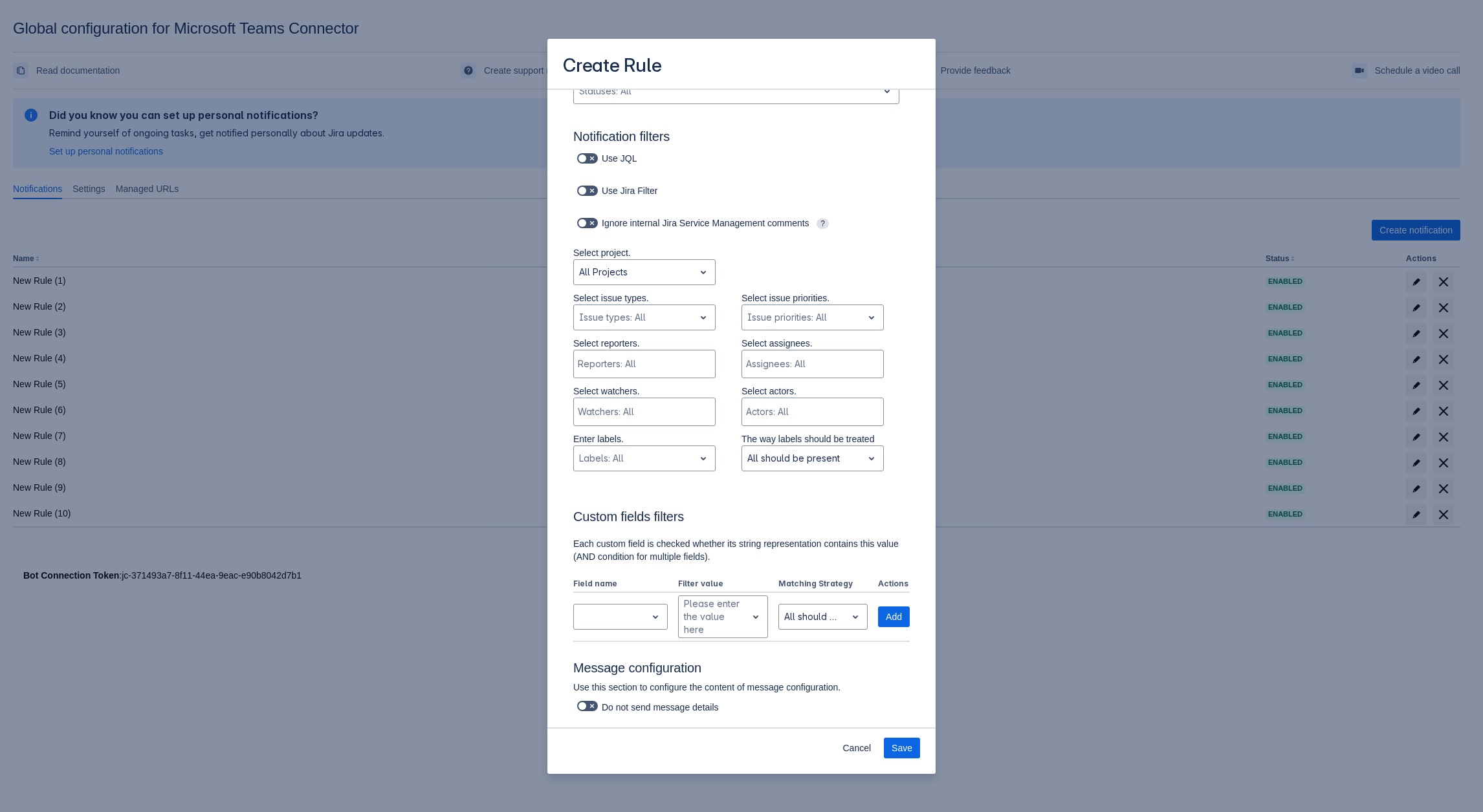
click at [391, 215] on div "Create Rule Log into Microsoft Teams Please log into Microsoft Teams before set…" at bounding box center [742, 406] width 1483 height 812
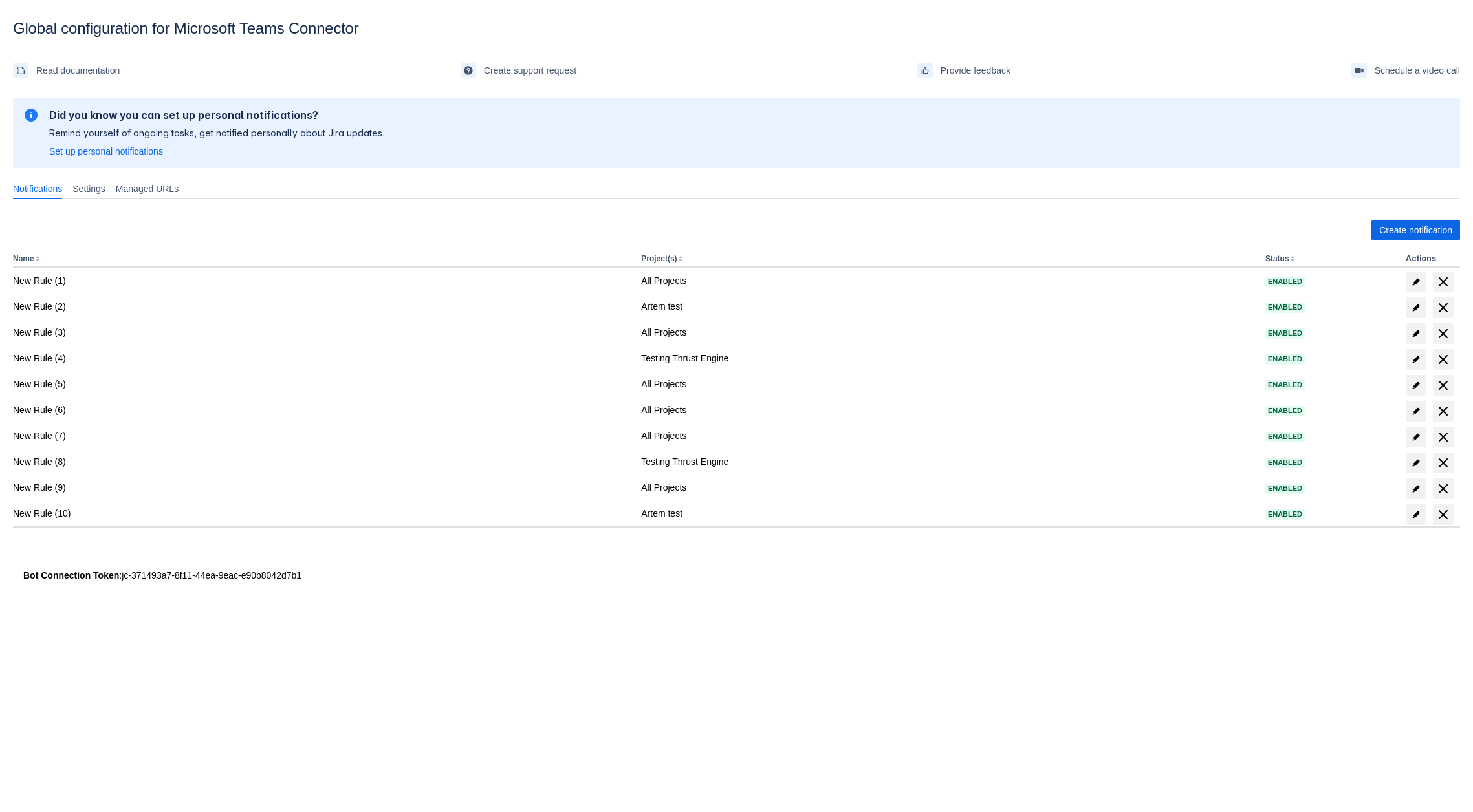
click at [1426, 218] on div "Create notification Name Project(s) Status Actions New Rule (1) All Projects En…" at bounding box center [737, 387] width 1447 height 354
click at [1424, 220] on div "Create notification Name Project(s) Status Actions New Rule (1) All Projects En…" at bounding box center [737, 387] width 1447 height 354
click at [1407, 229] on span "Create notification" at bounding box center [1415, 230] width 73 height 20
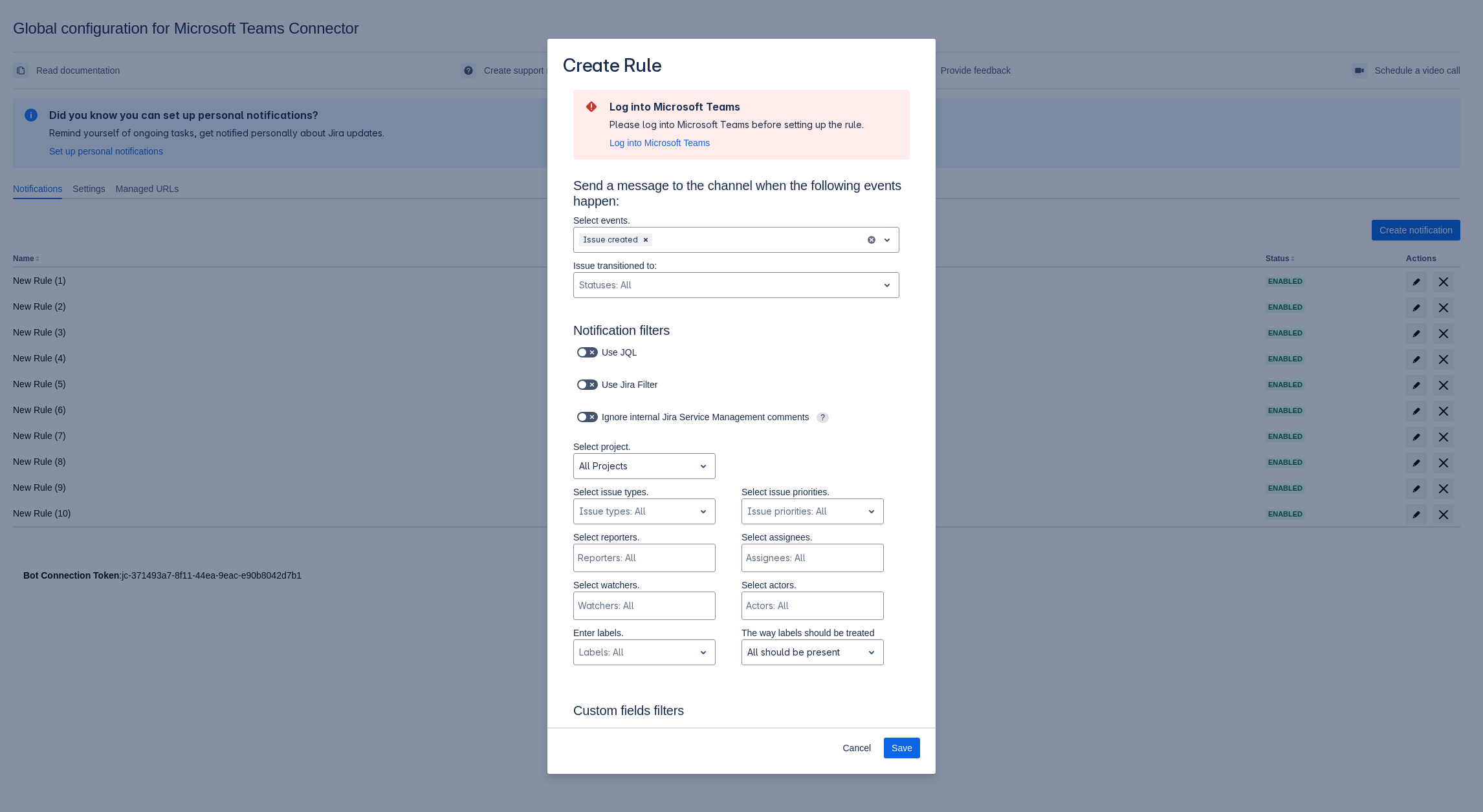
click at [277, 249] on div "Create Rule Log into Microsoft Teams Please log into Microsoft Teams before set…" at bounding box center [742, 406] width 1483 height 812
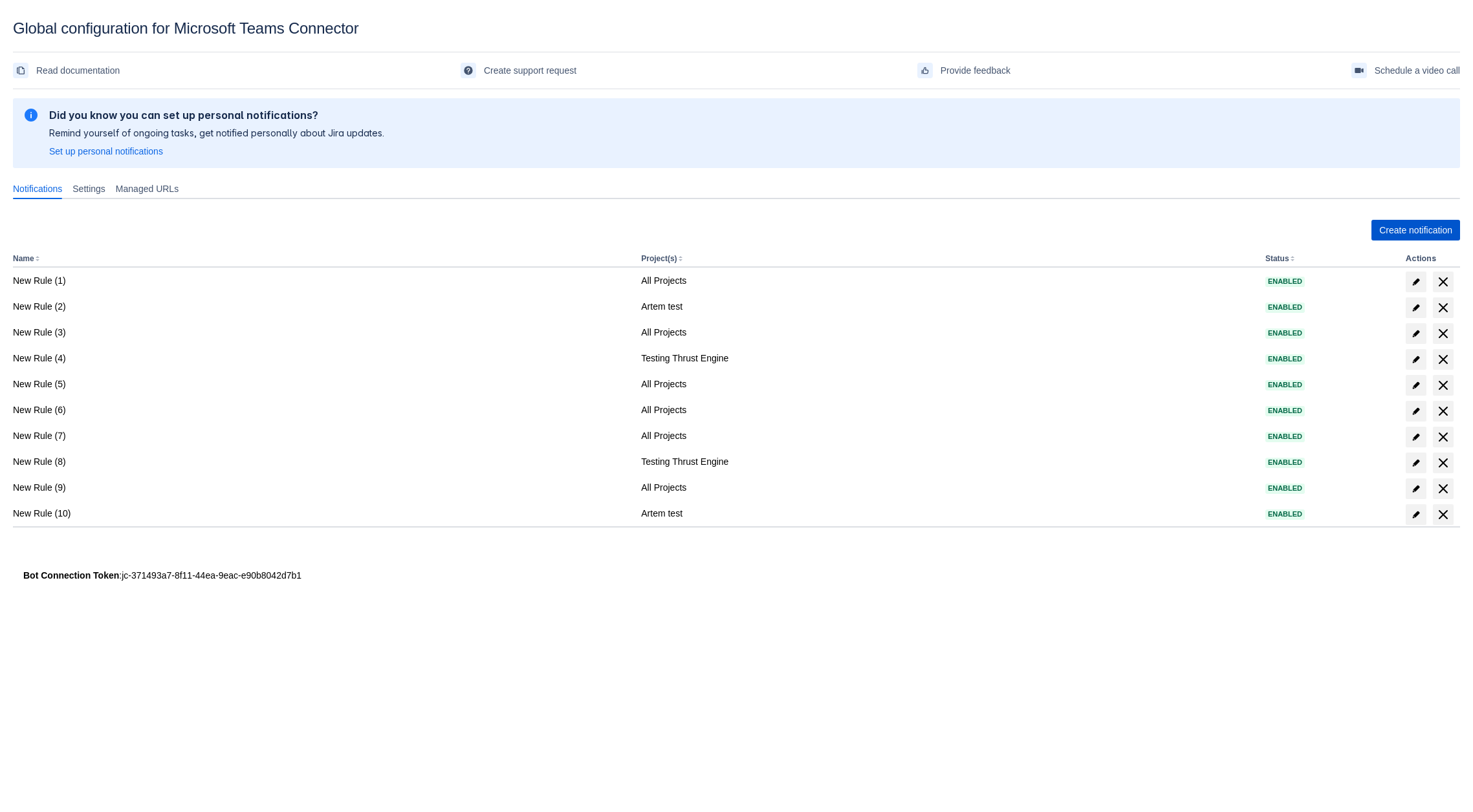
click at [1394, 228] on span "Create notification" at bounding box center [1415, 230] width 73 height 20
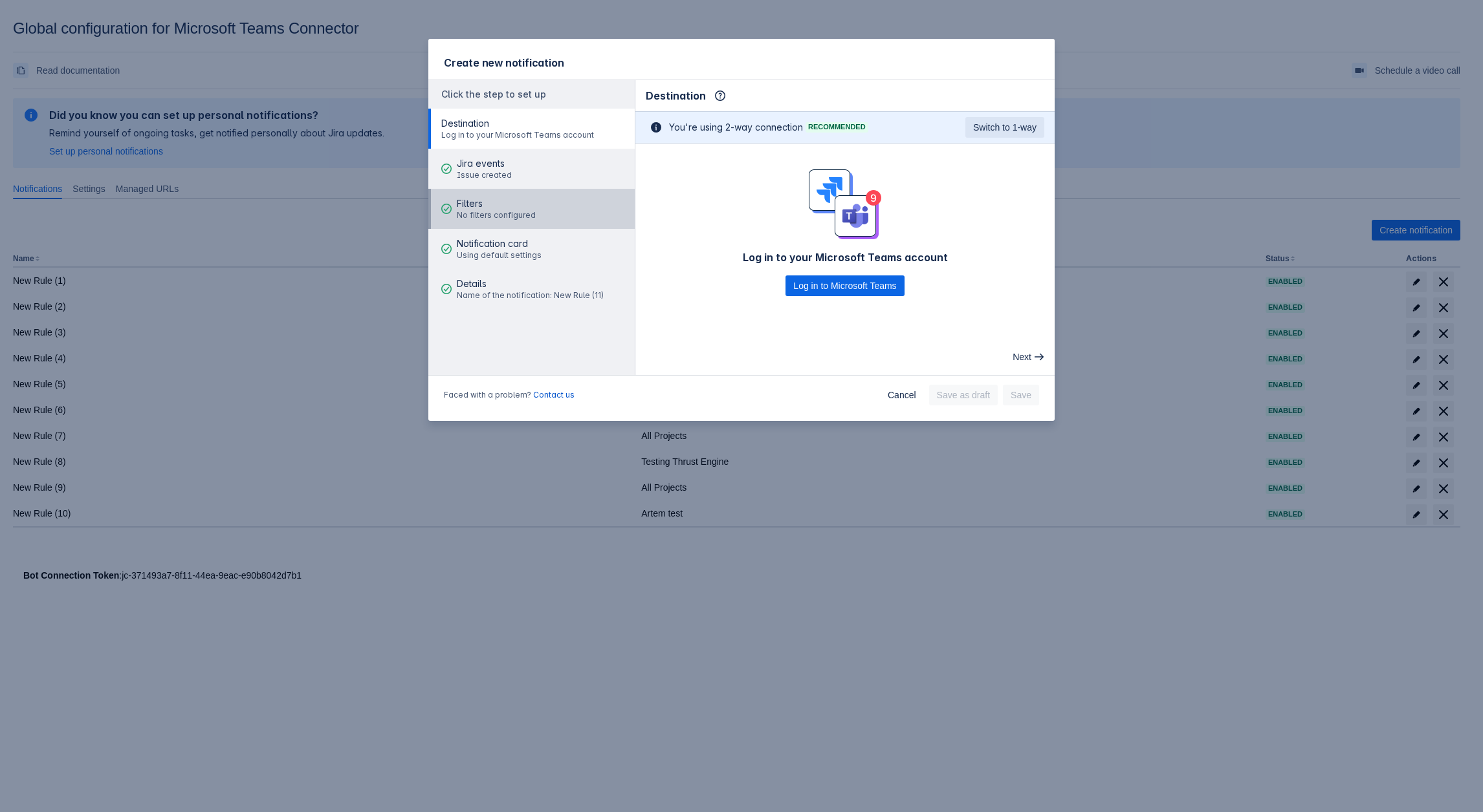
click at [498, 204] on span "Filters" at bounding box center [495, 204] width 79 height 13
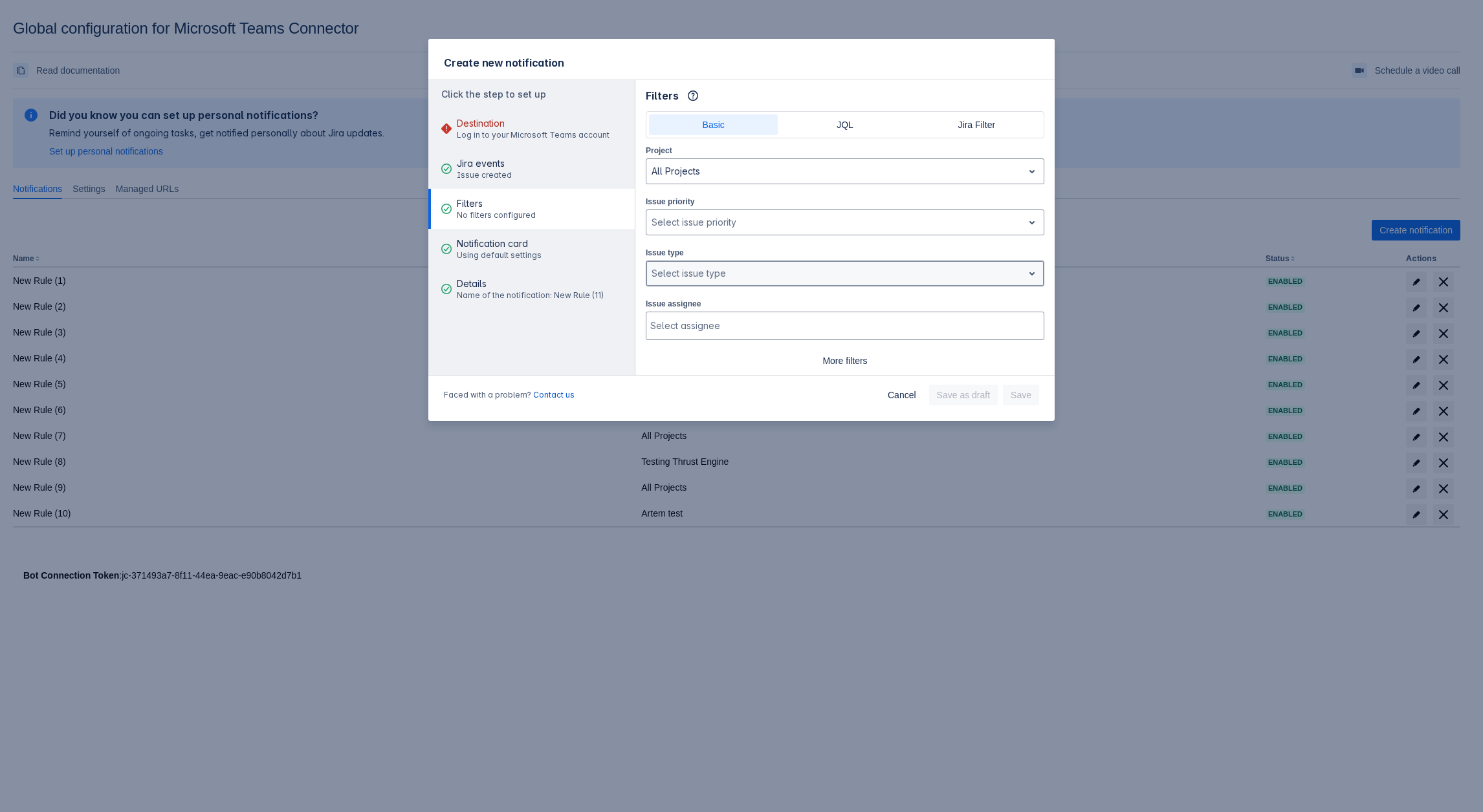
click at [732, 266] on div at bounding box center [835, 273] width 366 height 15
click at [697, 266] on div at bounding box center [835, 273] width 366 height 15
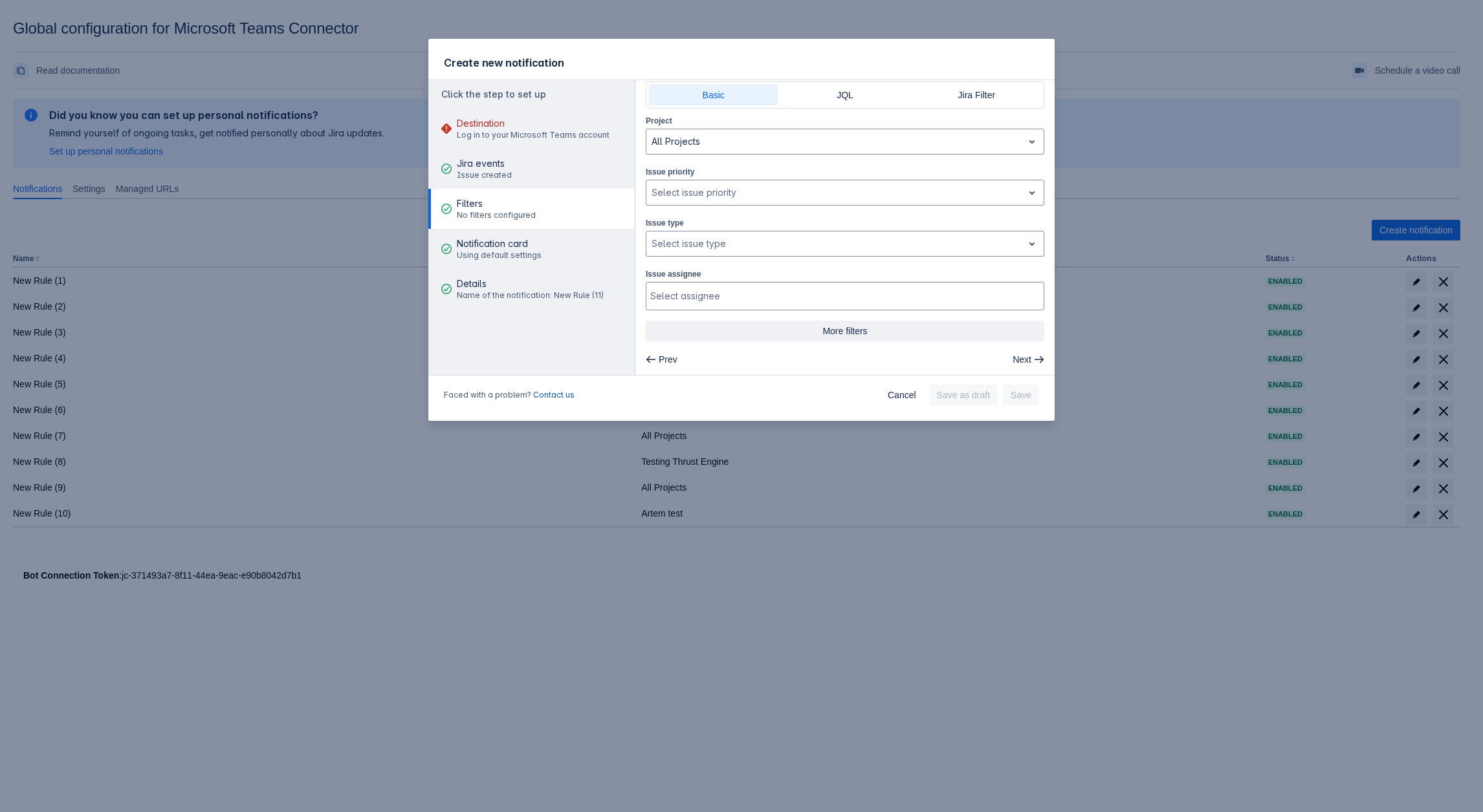
click at [843, 333] on span "More filters" at bounding box center [845, 331] width 383 height 20
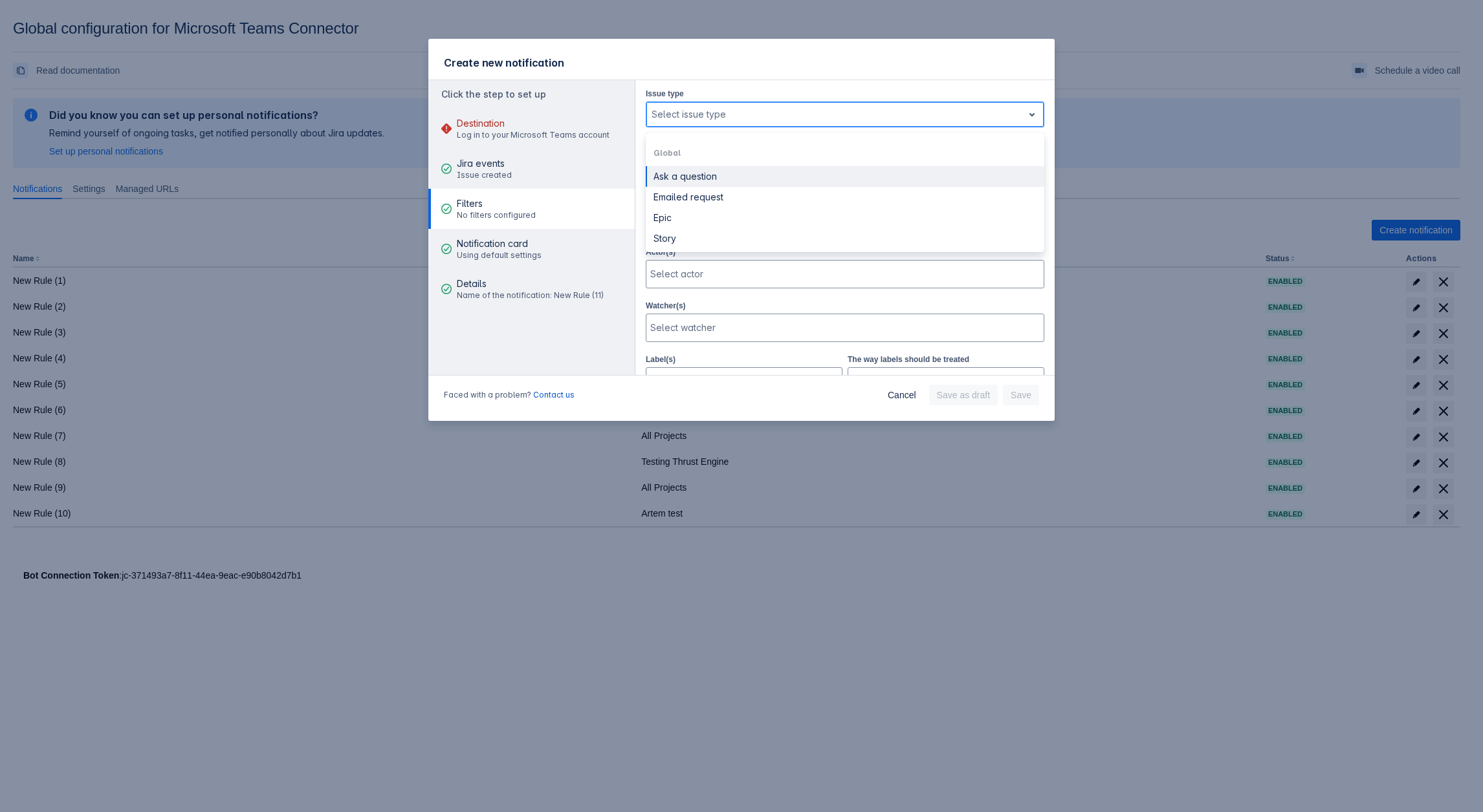
click at [755, 116] on div at bounding box center [835, 114] width 366 height 15
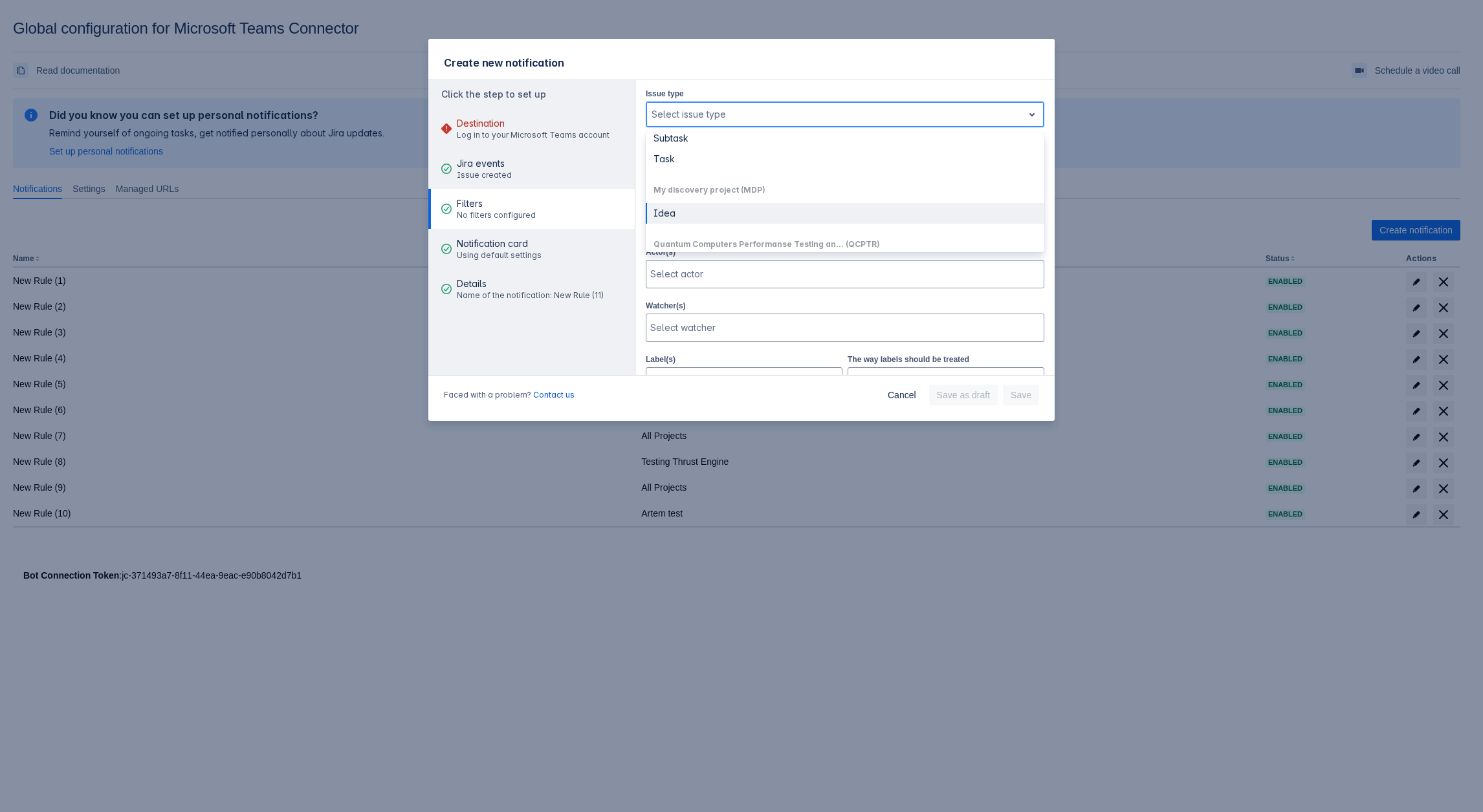
scroll to position [388, 0]
click at [683, 214] on div at bounding box center [843, 221] width 387 height 13
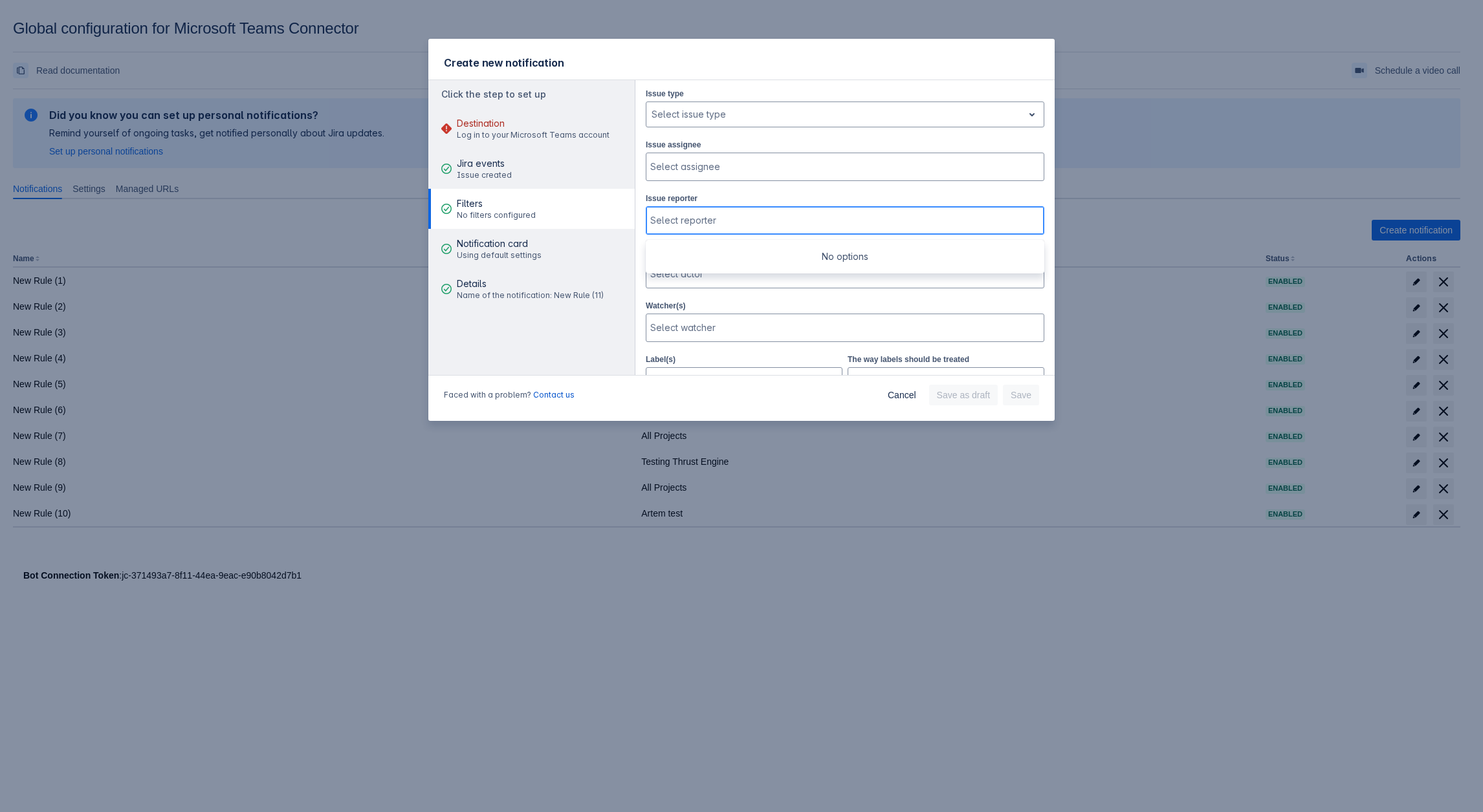
click at [683, 214] on div at bounding box center [843, 221] width 387 height 13
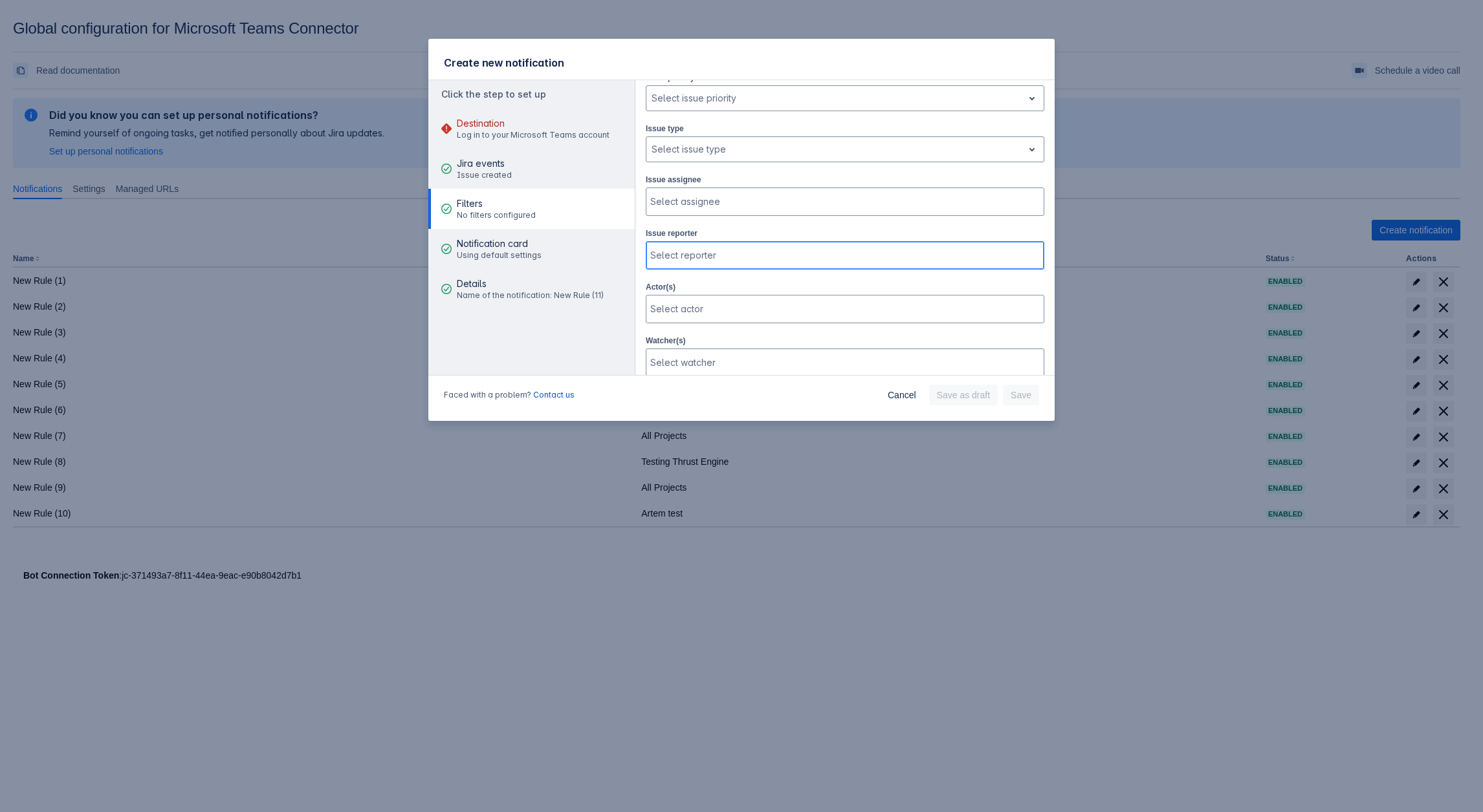
scroll to position [95, 0]
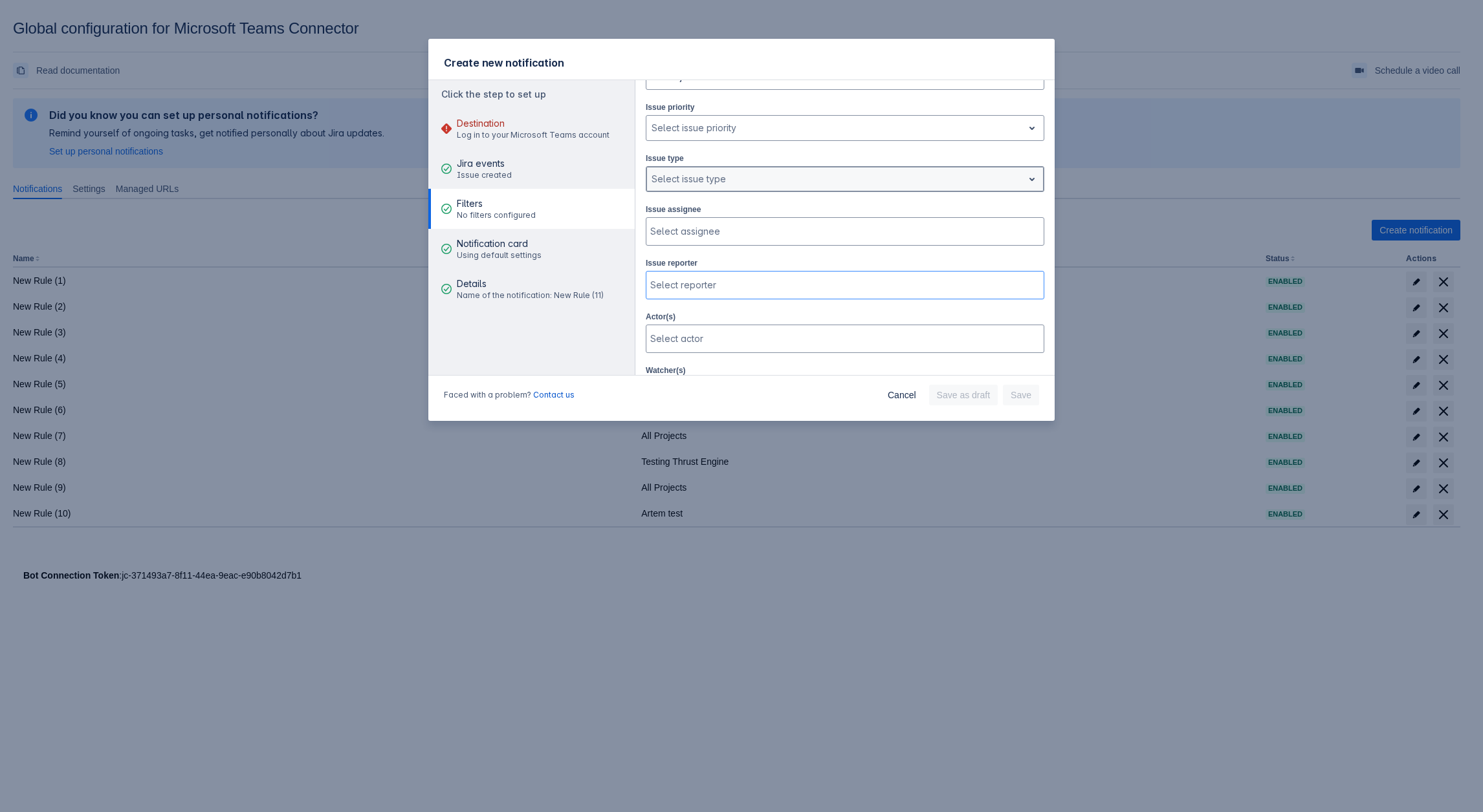
click at [697, 171] on div at bounding box center [835, 179] width 366 height 15
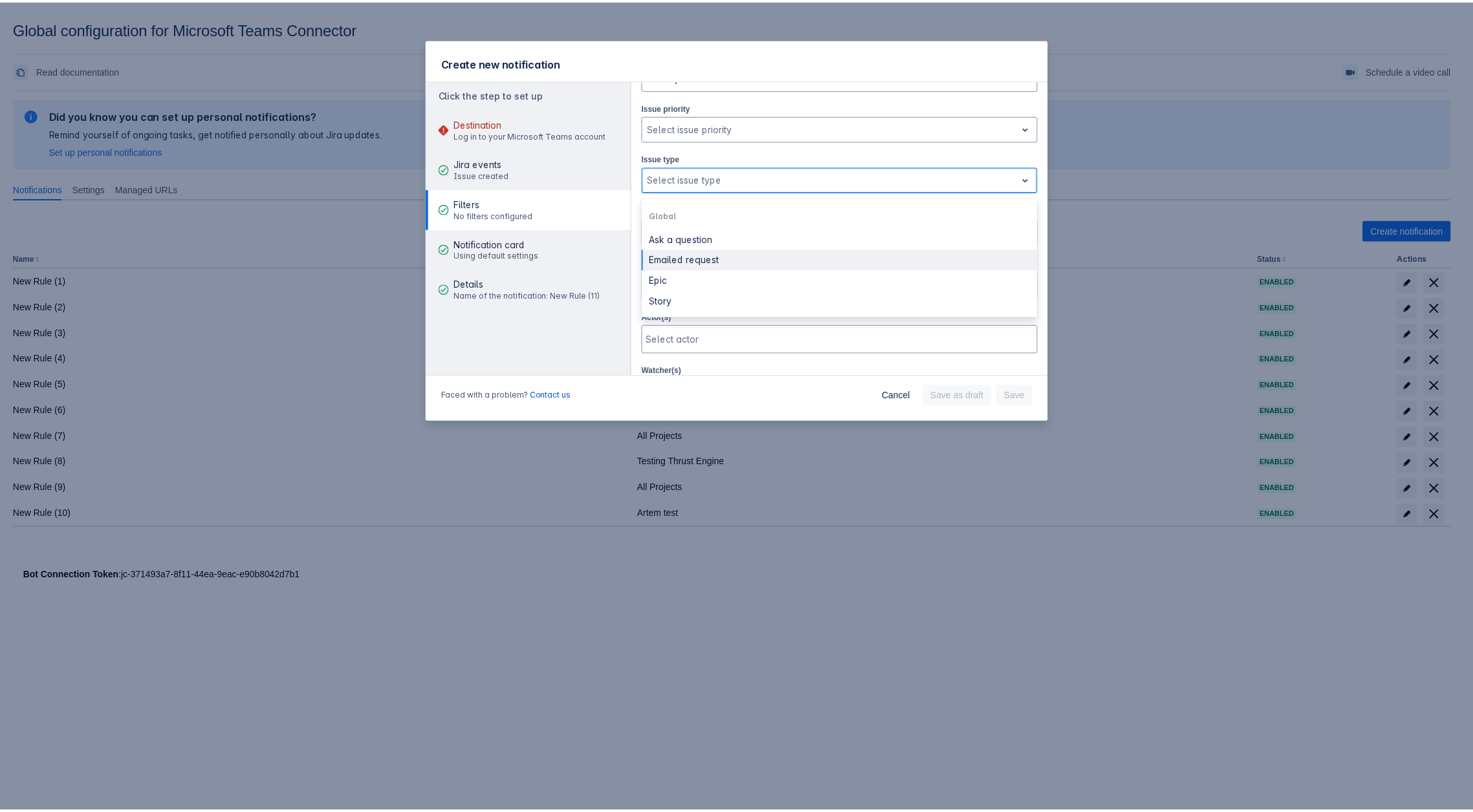
scroll to position [0, 0]
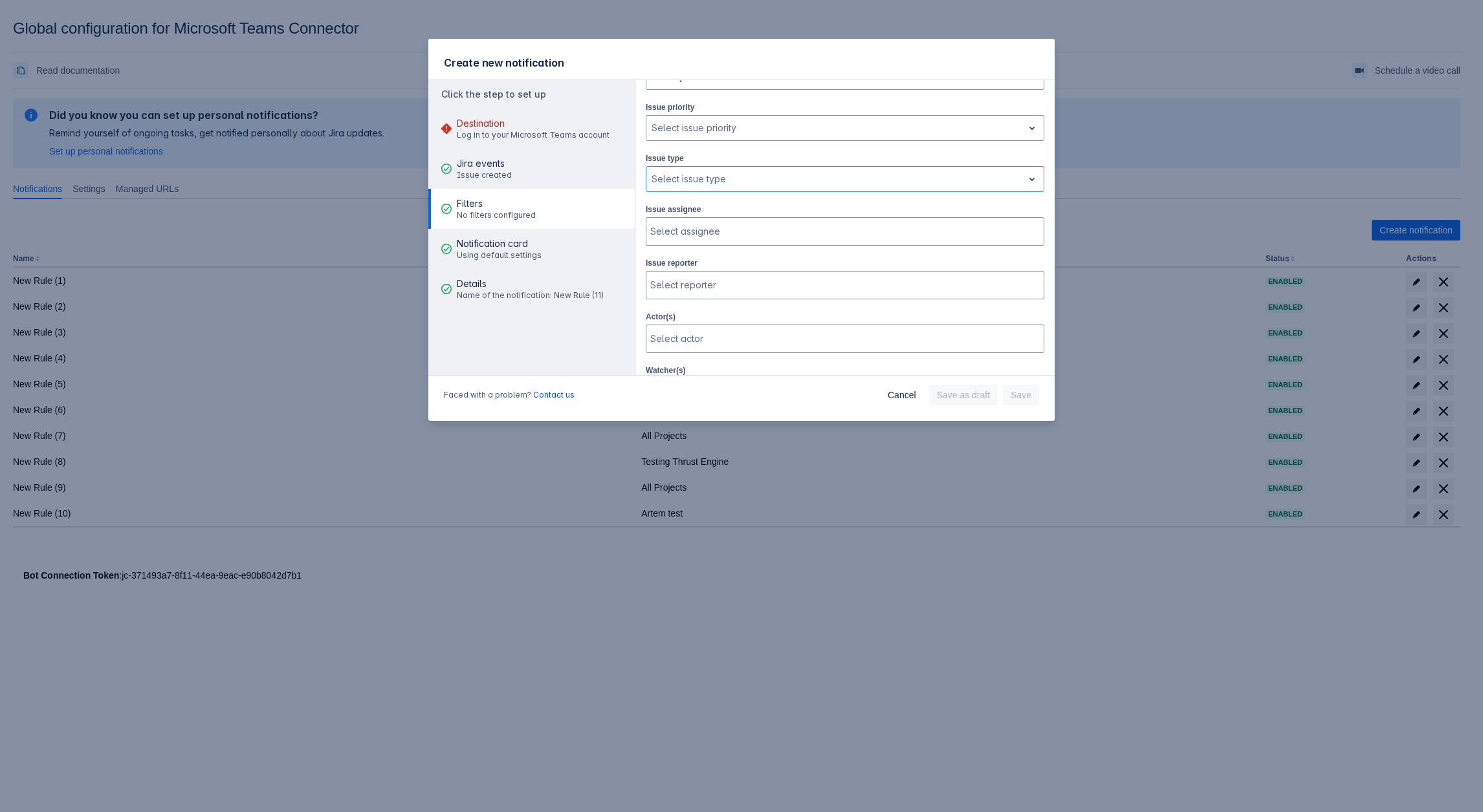
click at [124, 618] on div "Create new notification Click the step to set up Destination Log in to your Mic…" at bounding box center [742, 406] width 1483 height 812
click at [904, 387] on span "Cancel" at bounding box center [902, 395] width 28 height 20
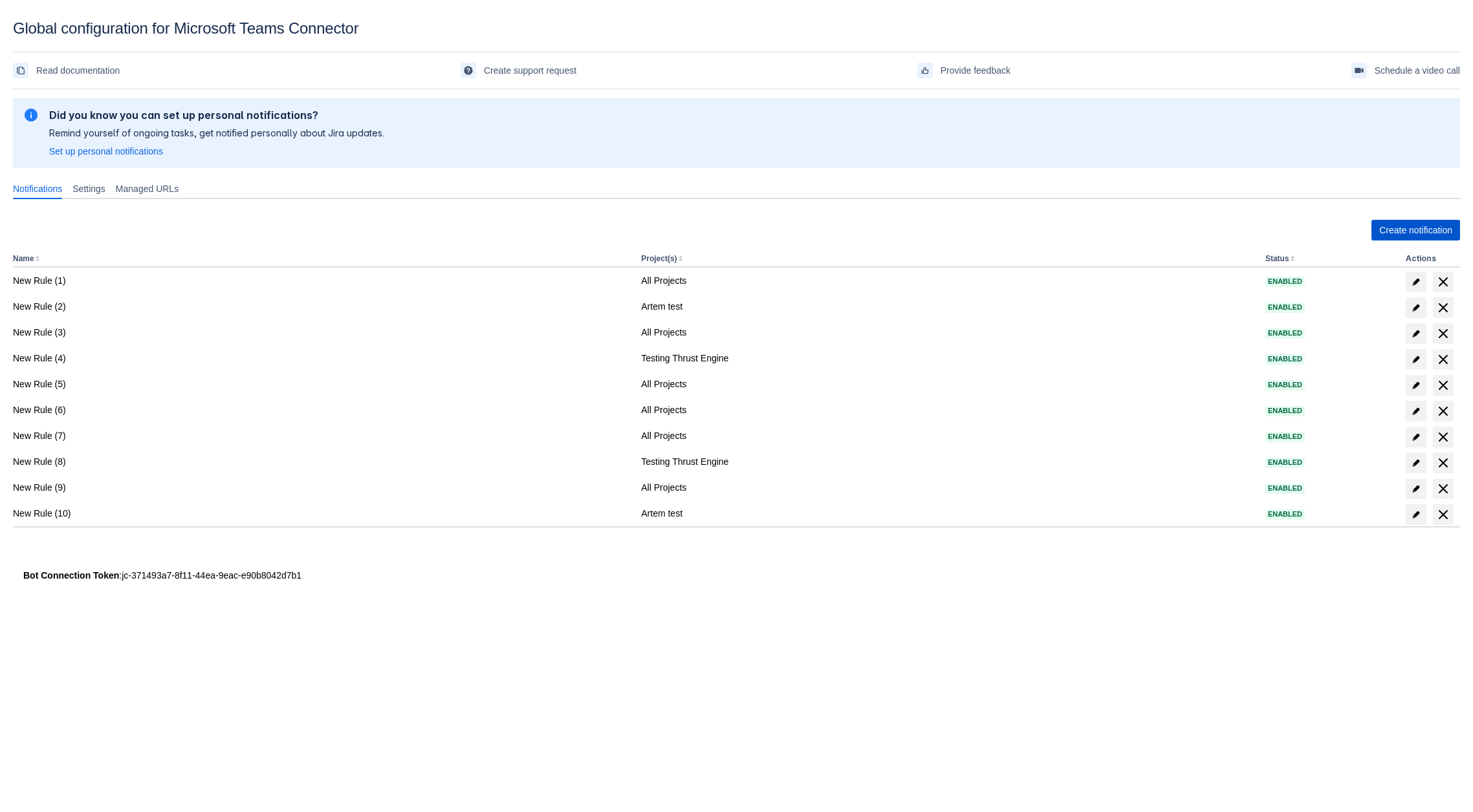
click at [1398, 226] on span "Create notification" at bounding box center [1415, 230] width 73 height 20
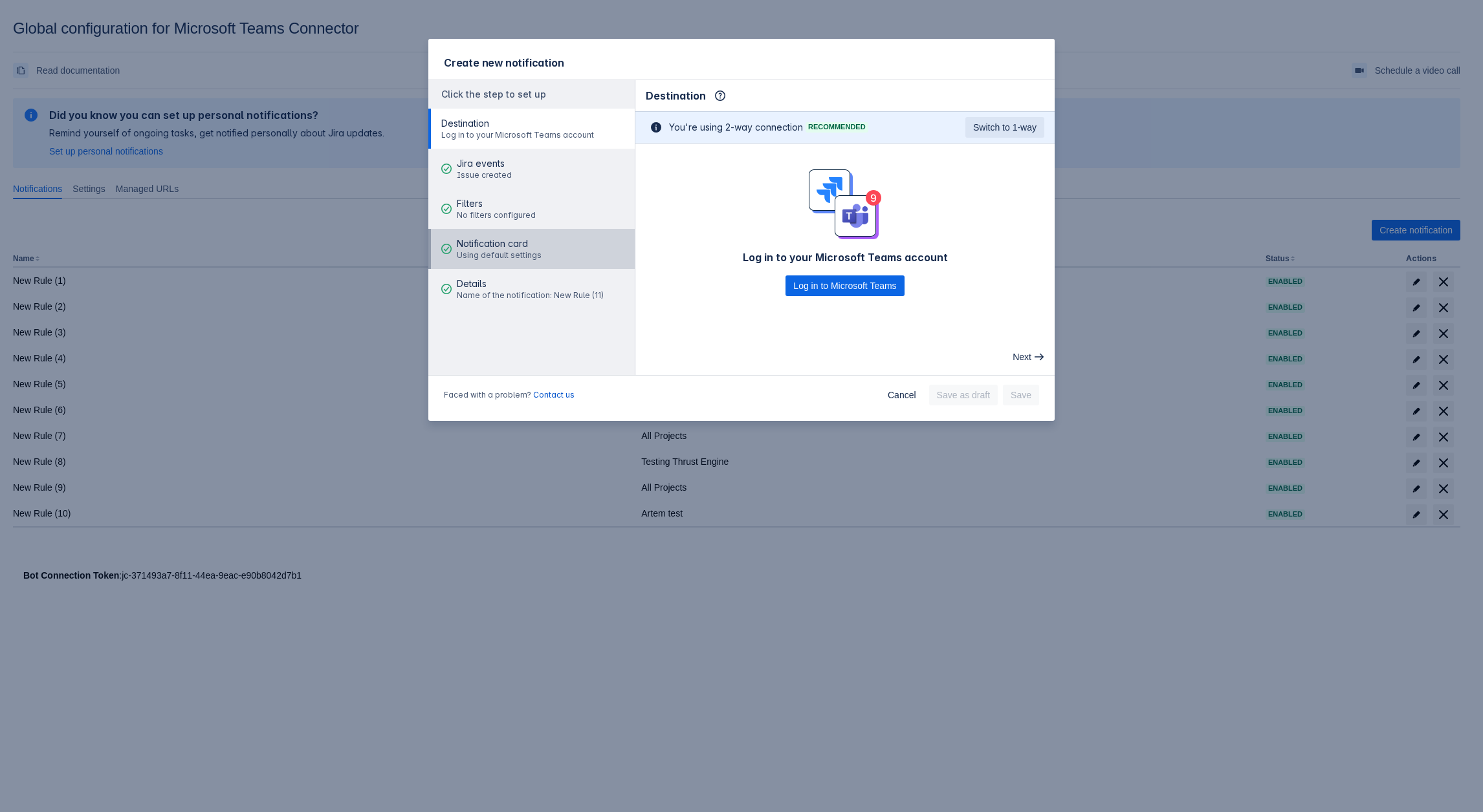
click at [515, 260] on span "Using default settings" at bounding box center [499, 255] width 85 height 11
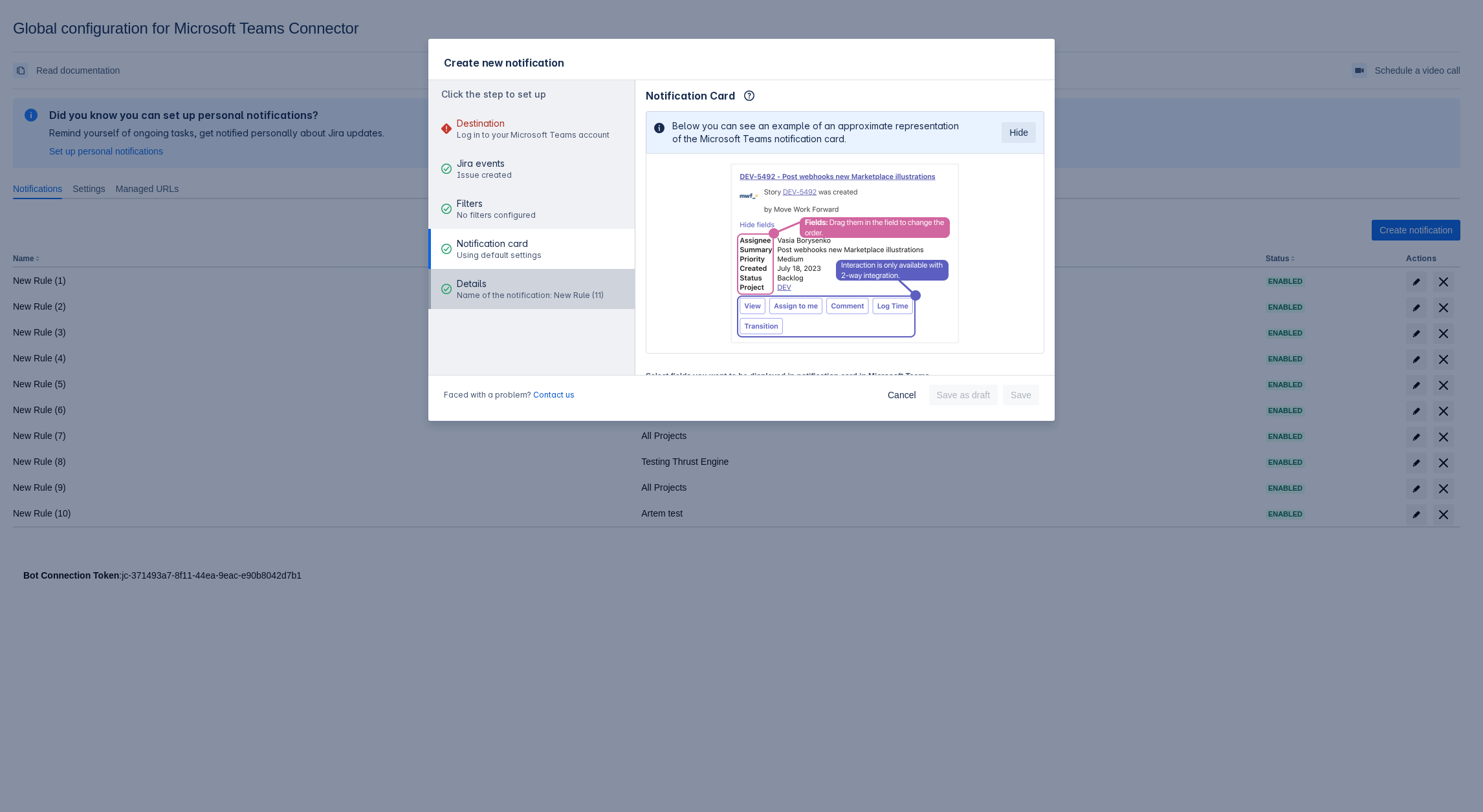
click at [499, 290] on span "Details" at bounding box center [530, 284] width 147 height 13
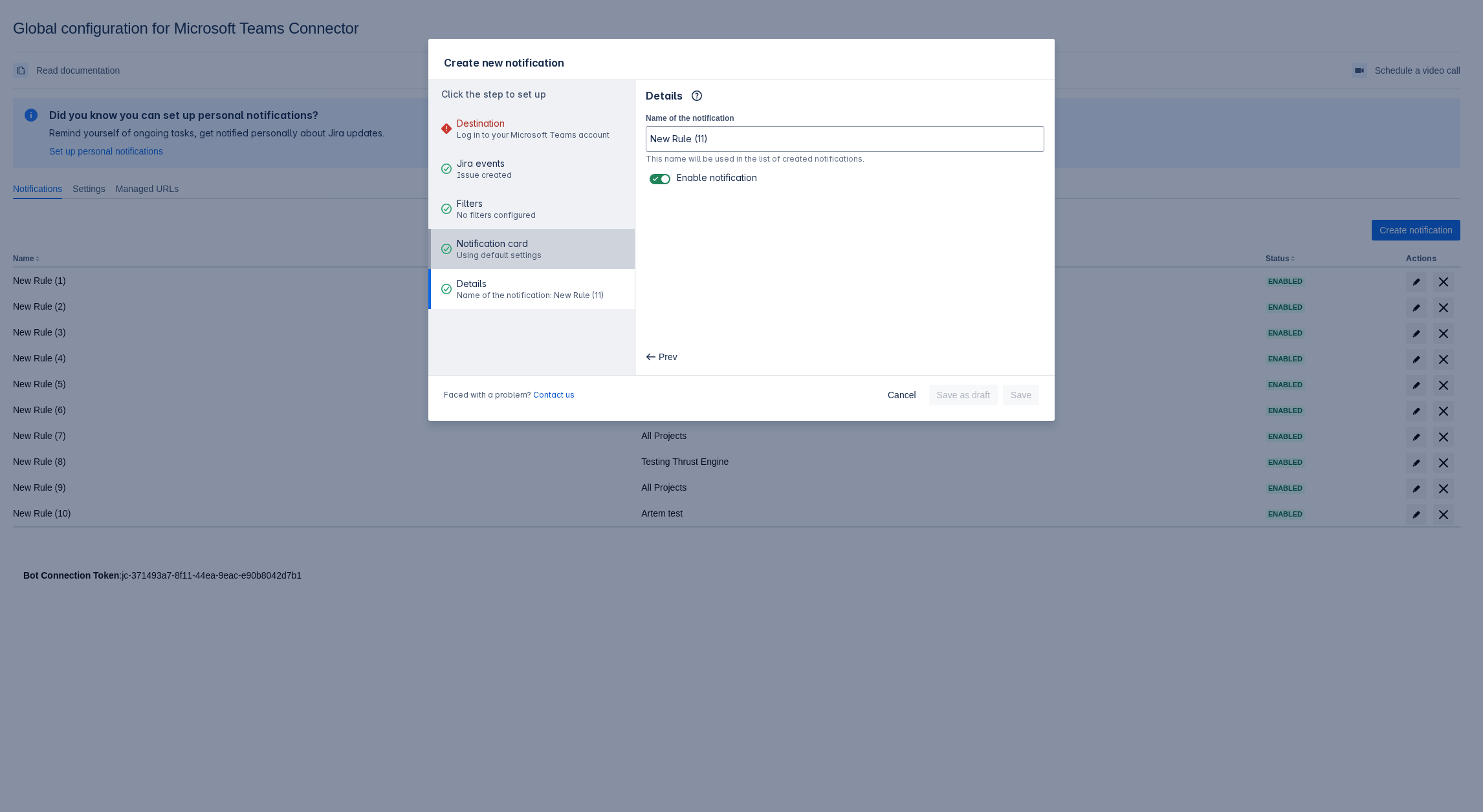
click at [493, 256] on span "Using default settings" at bounding box center [499, 255] width 85 height 11
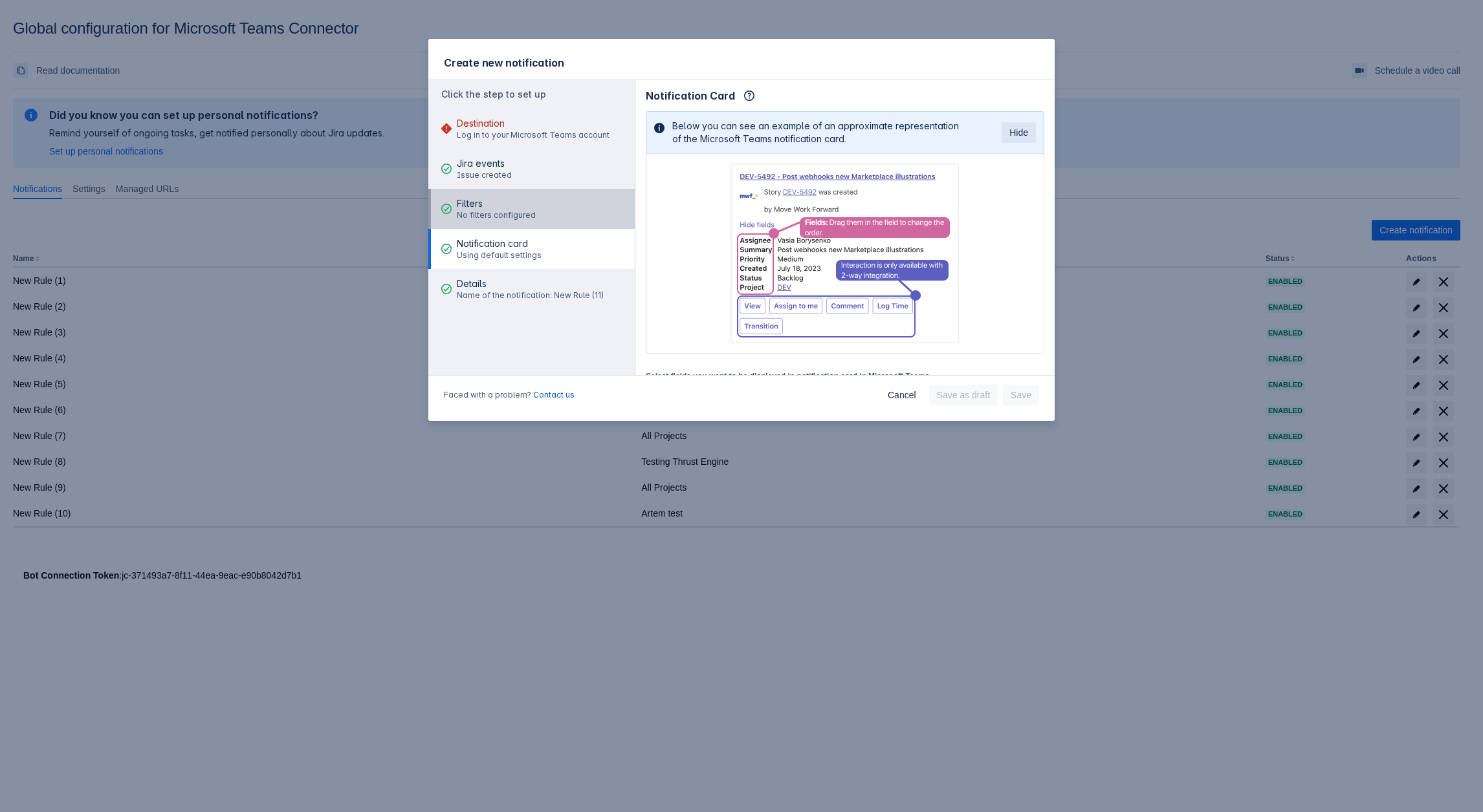
click at [487, 219] on span "No filters configured" at bounding box center [495, 216] width 79 height 11
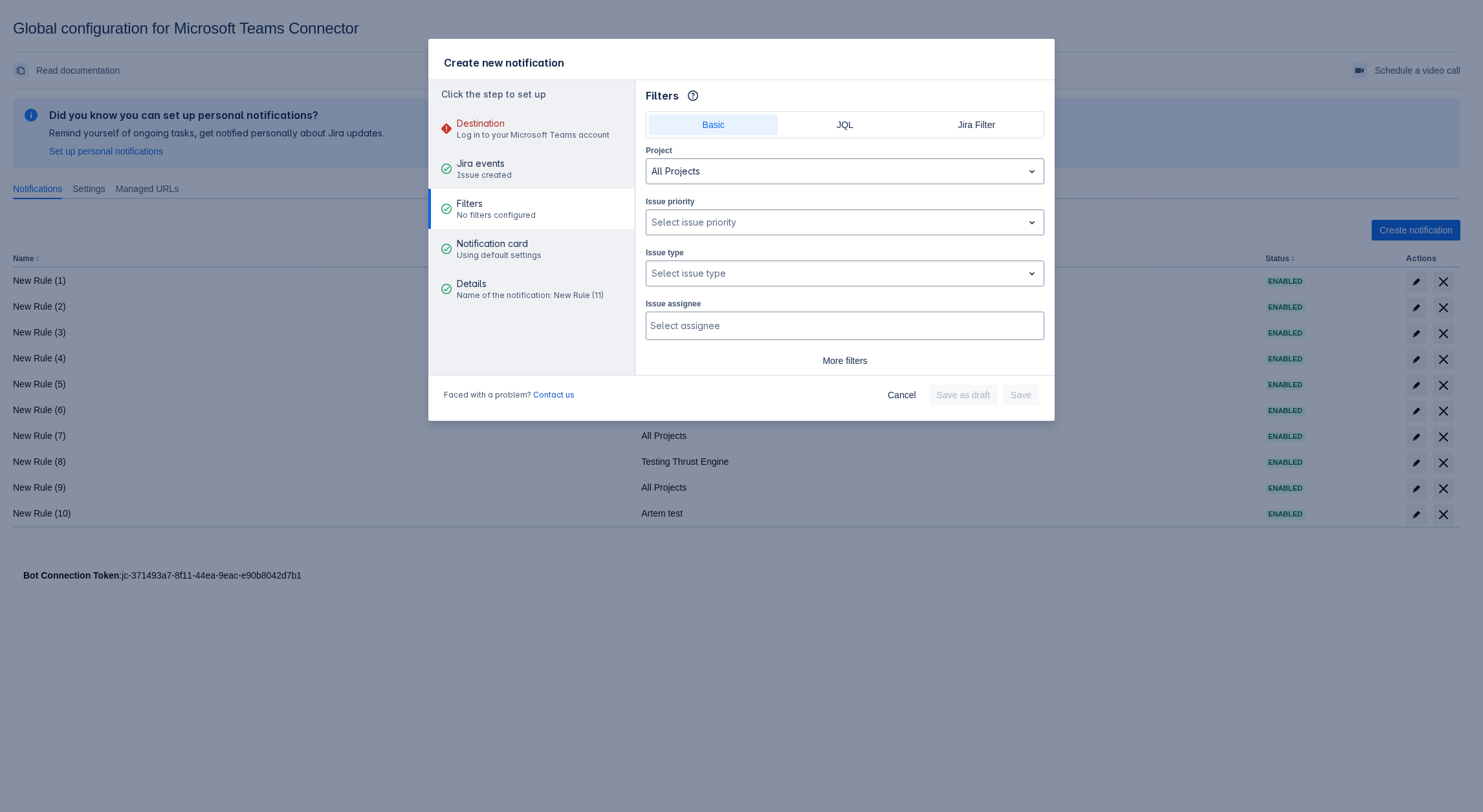
click at [792, 206] on div "Issue priority , multiple selections available, Select issue priority" at bounding box center [845, 215] width 398 height 41
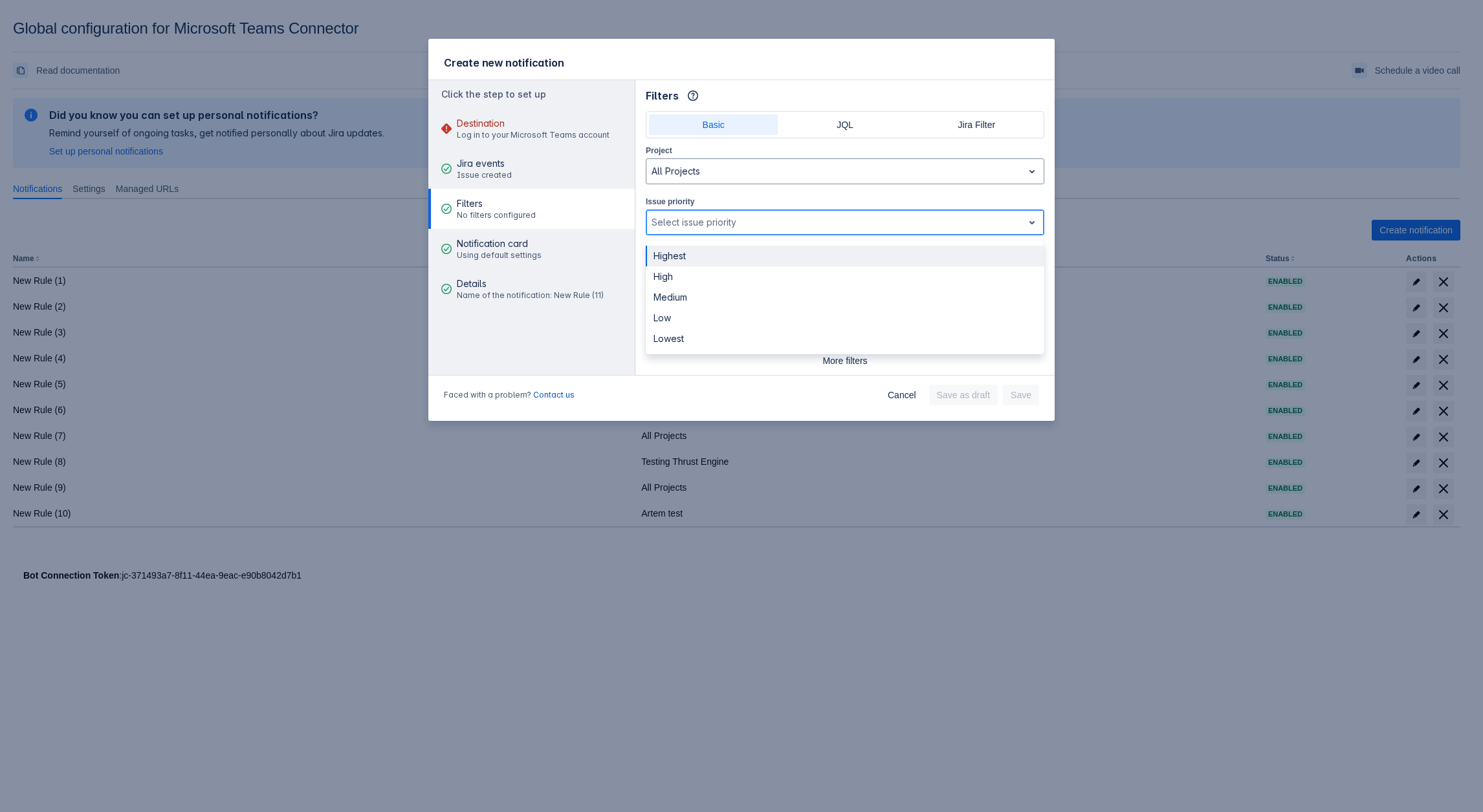
click at [762, 220] on div at bounding box center [835, 222] width 366 height 15
click at [299, 519] on div "Create new notification Click the step to set up Destination Log in to your Mic…" at bounding box center [742, 406] width 1483 height 812
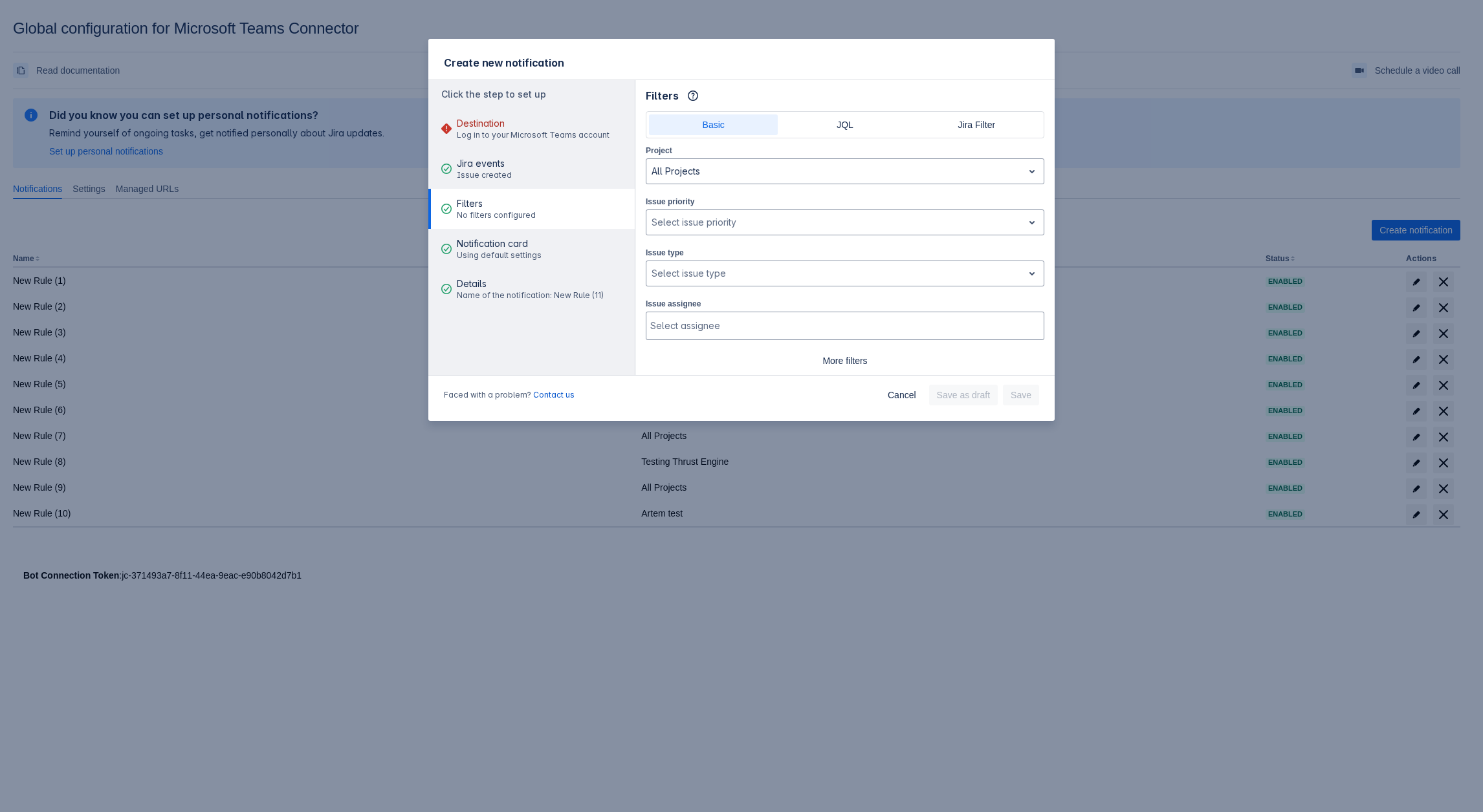
click at [366, 187] on div "Create new notification Click the step to set up Destination Log in to your Mic…" at bounding box center [742, 406] width 1483 height 812
click at [911, 399] on span "Cancel" at bounding box center [902, 395] width 28 height 20
